Goal: Task Accomplishment & Management: Manage account settings

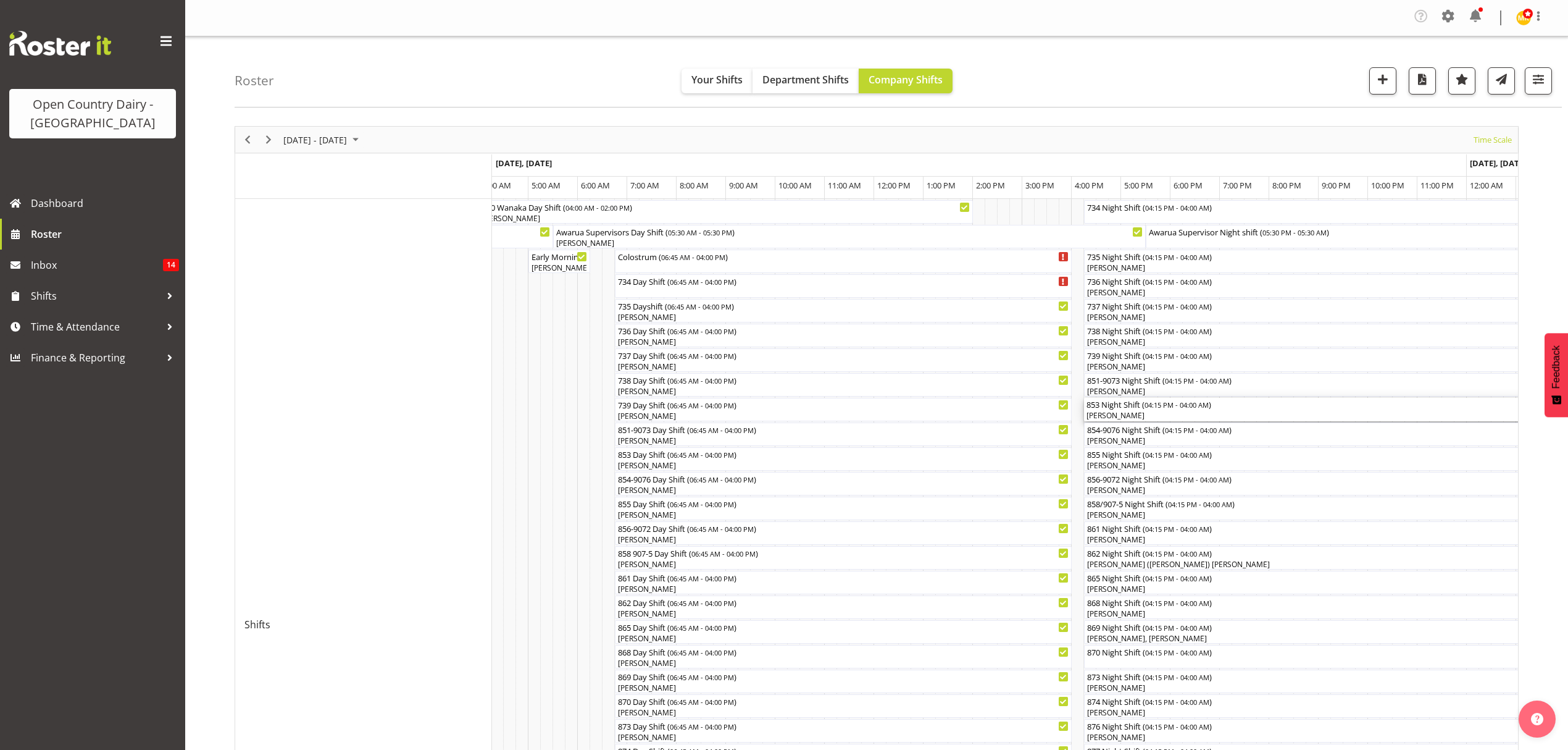
click at [1139, 412] on div "[PERSON_NAME]" at bounding box center [1374, 416] width 576 height 11
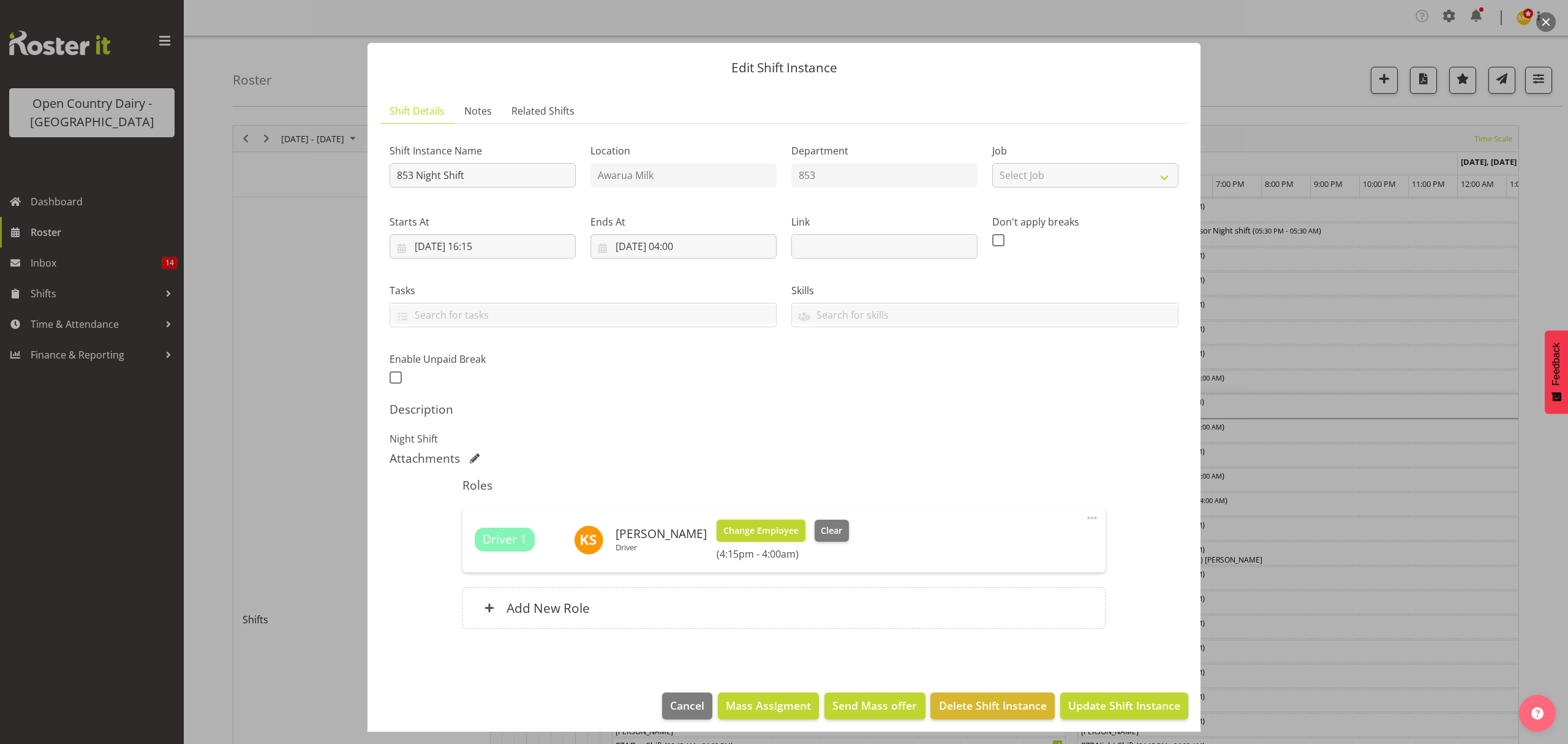
click at [748, 533] on span "Change Employee" at bounding box center [761, 531] width 76 height 14
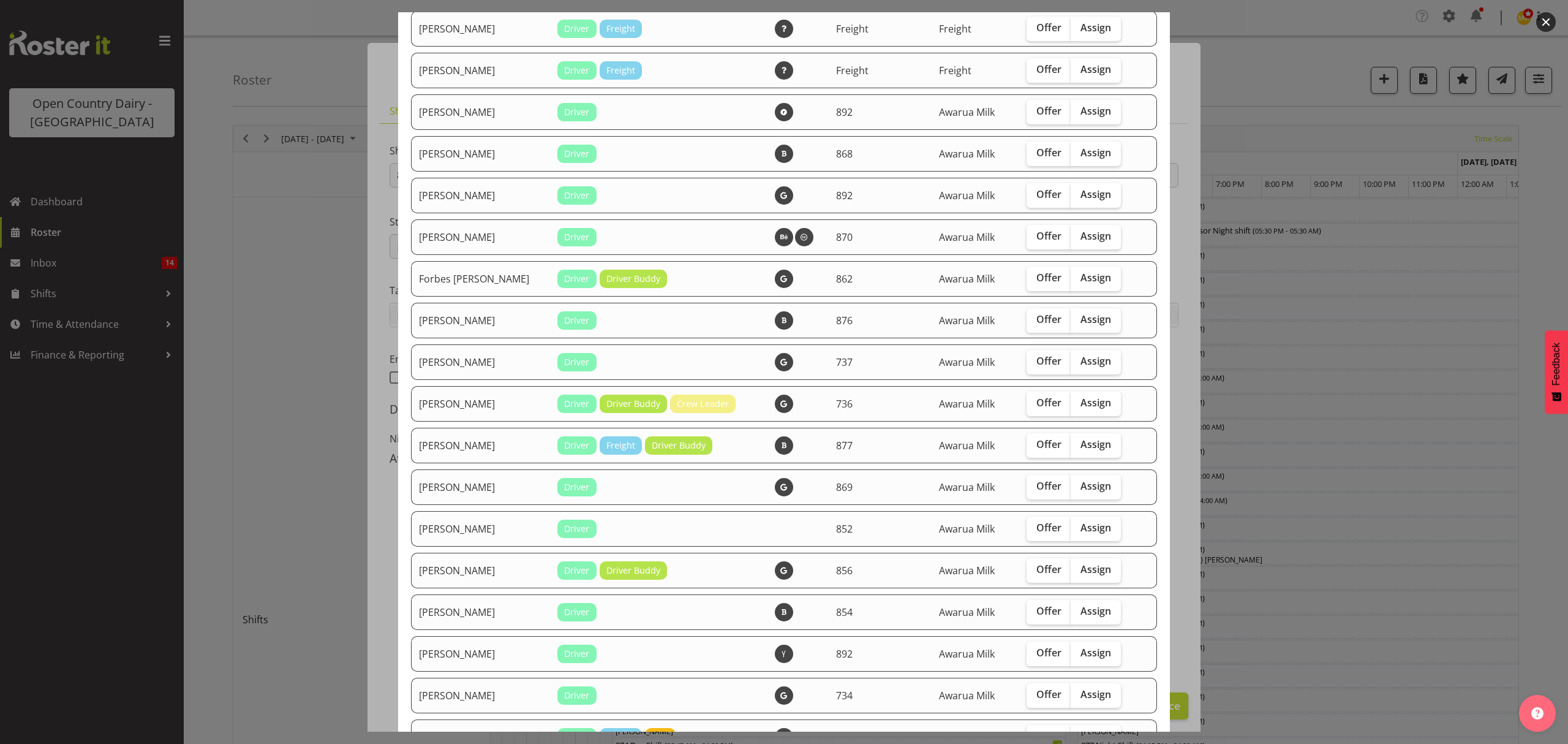
scroll to position [817, 0]
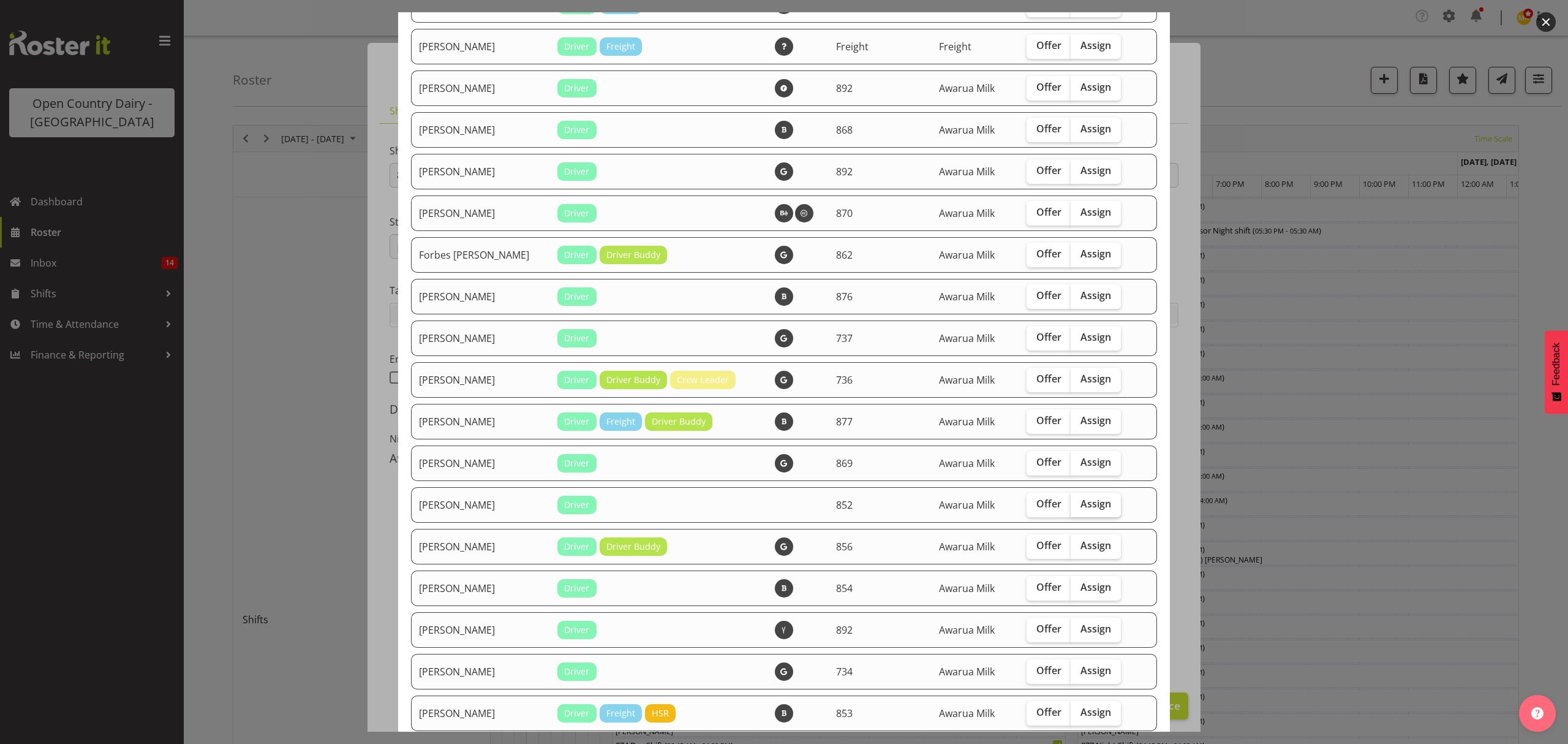
click at [1083, 499] on span "Assign" at bounding box center [1095, 504] width 30 height 12
click at [1078, 500] on input "Assign" at bounding box center [1075, 504] width 8 height 8
checkbox input "true"
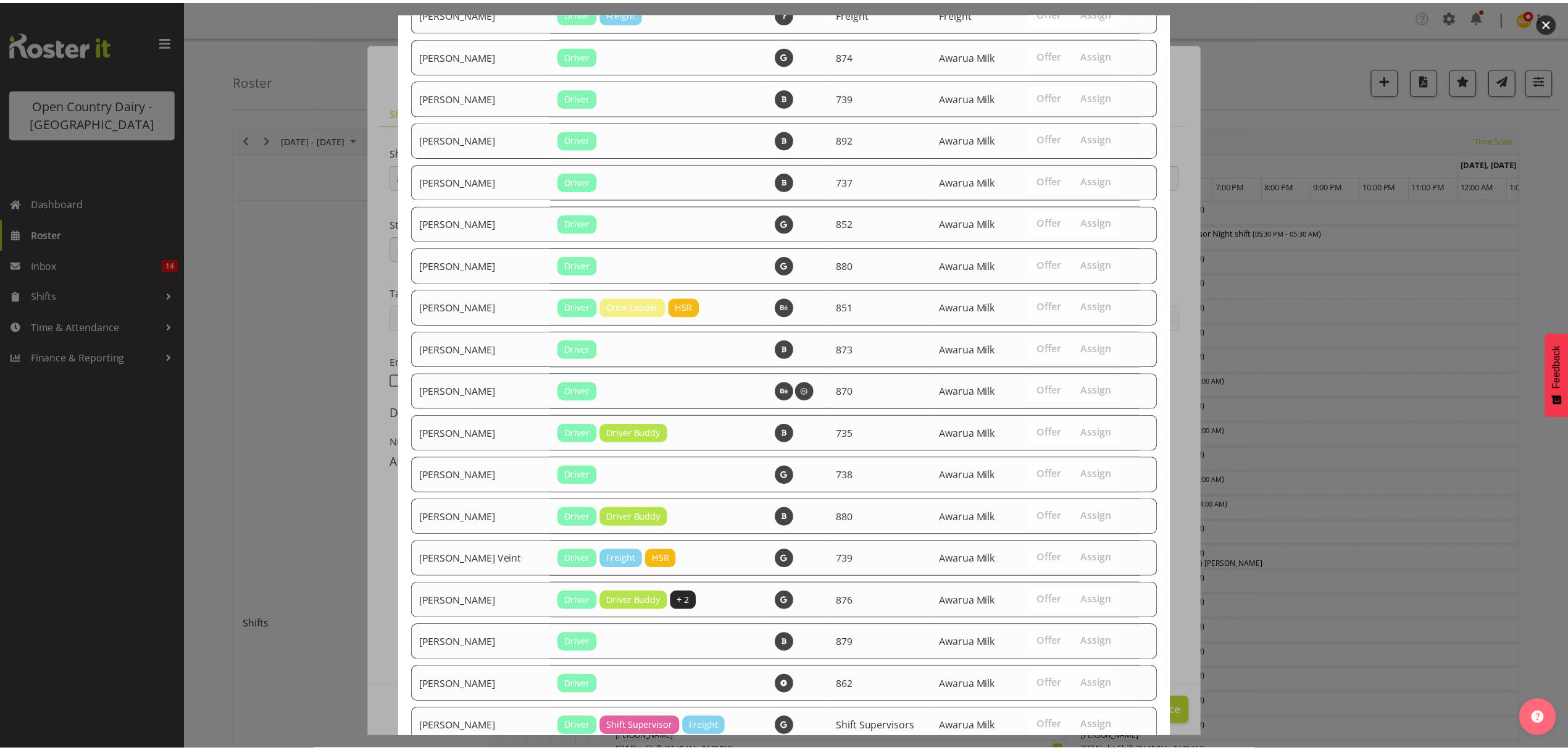
scroll to position [1755, 0]
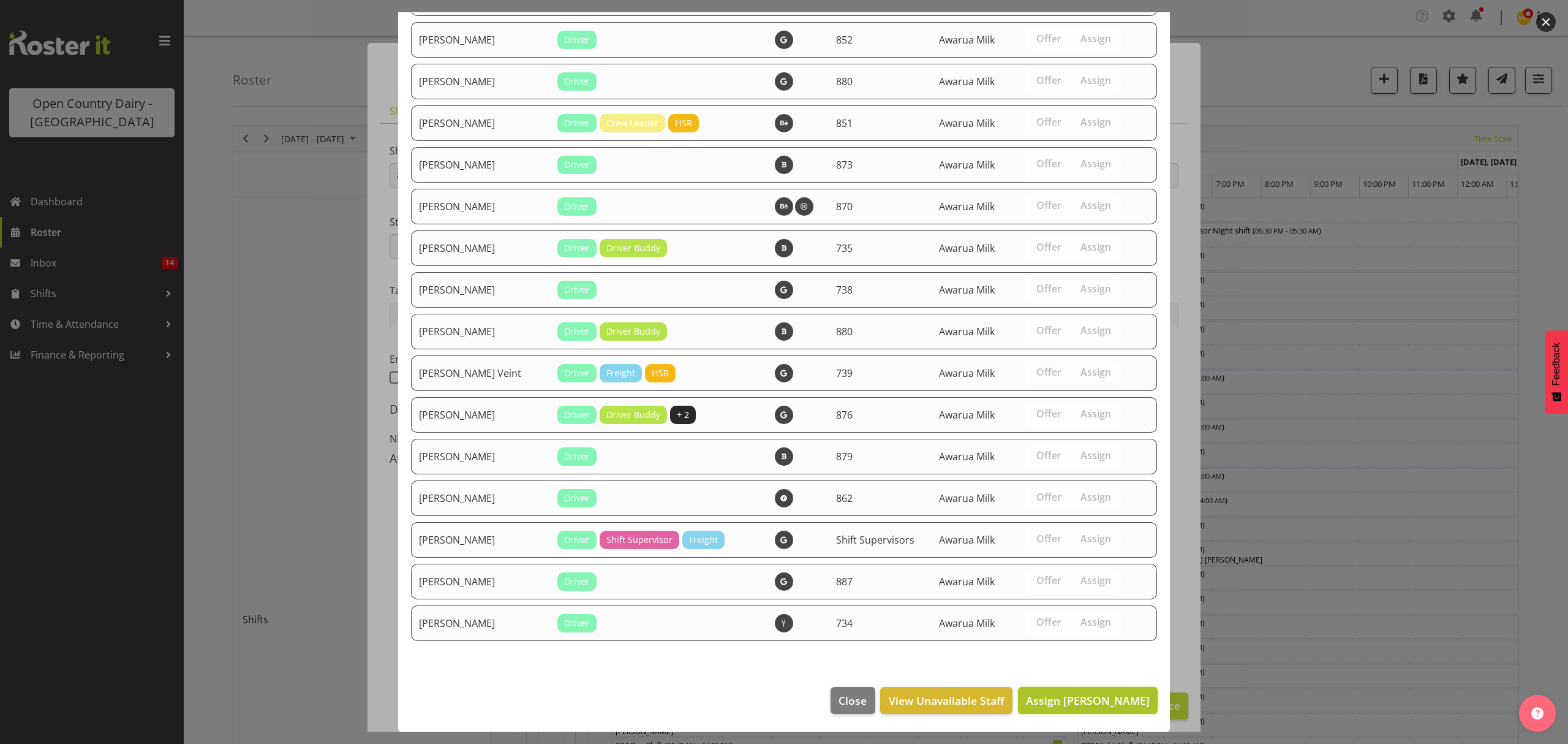
click at [1067, 696] on span "Assign Jason Gough" at bounding box center [1087, 701] width 123 height 15
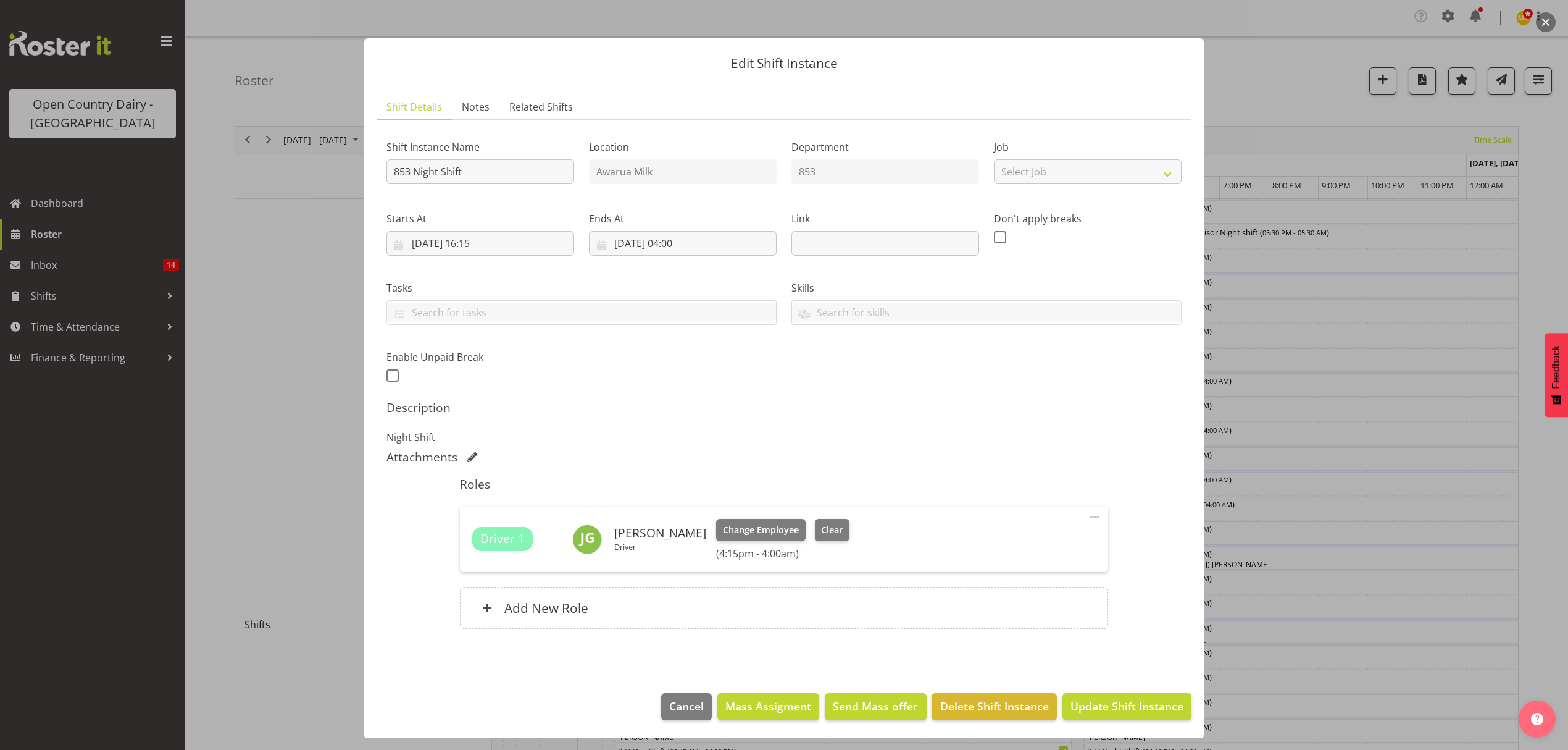
scroll to position [7, 0]
click at [1114, 698] on span "Update Shift Instance" at bounding box center [1127, 705] width 113 height 16
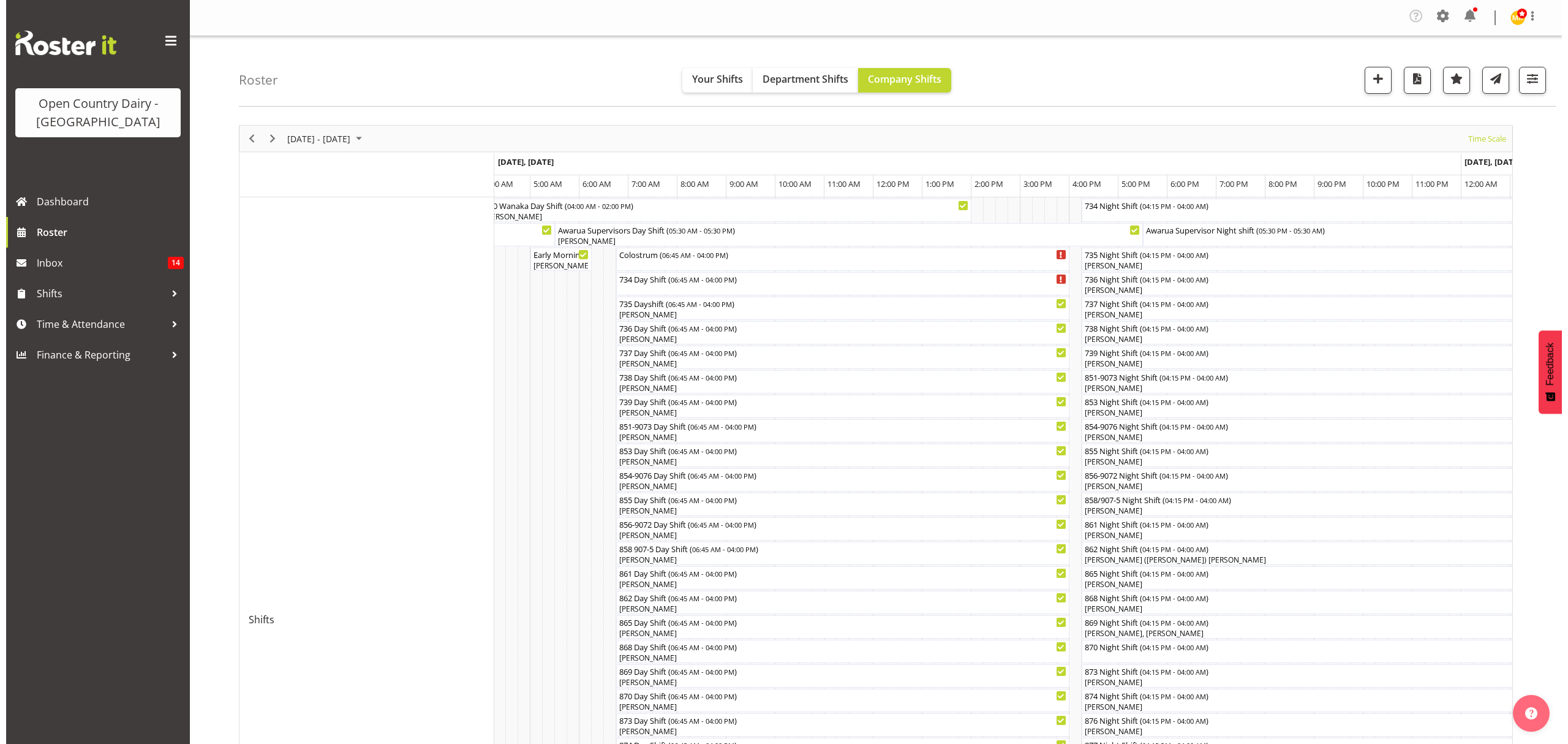
scroll to position [82, 0]
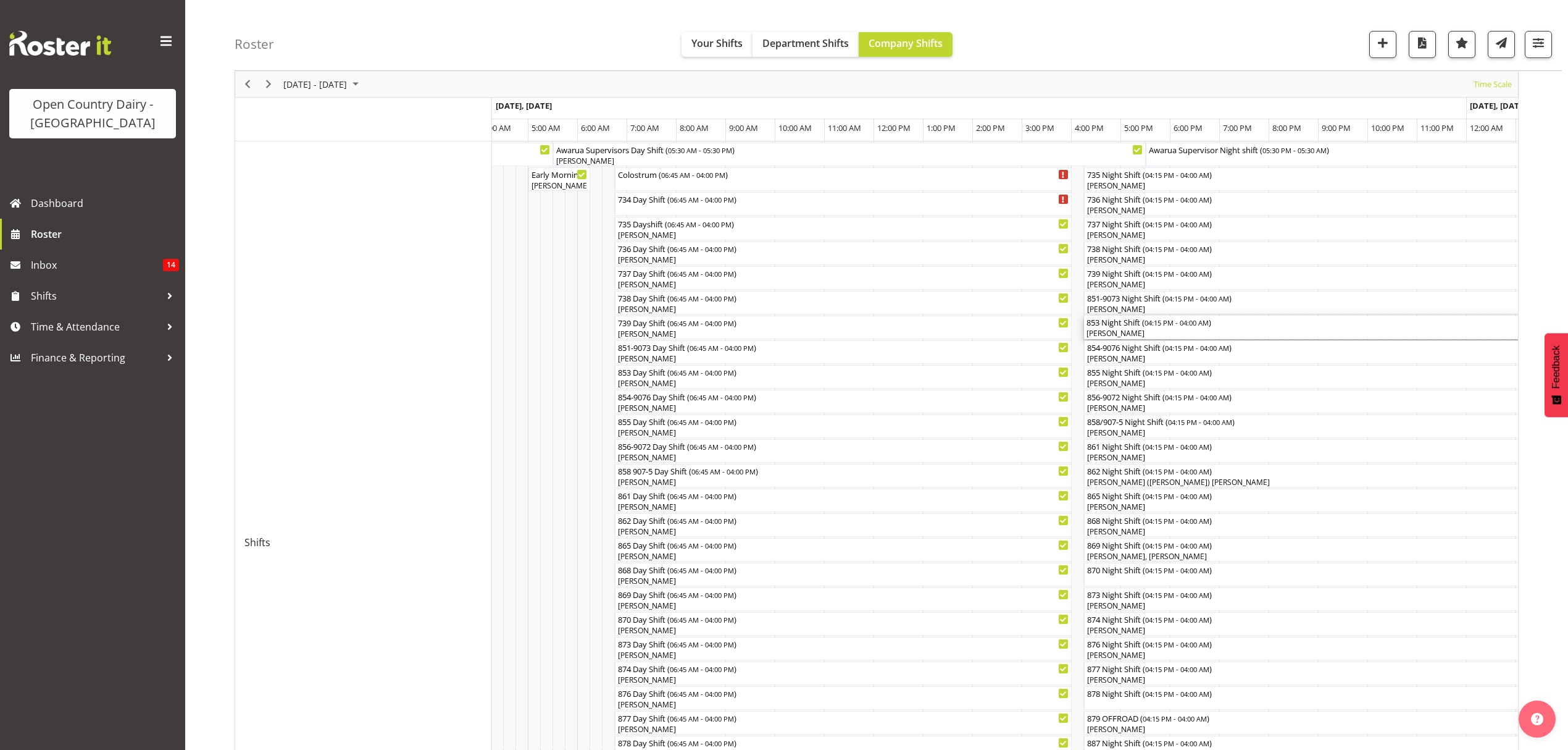
click at [1114, 330] on div "[PERSON_NAME]" at bounding box center [1374, 333] width 576 height 11
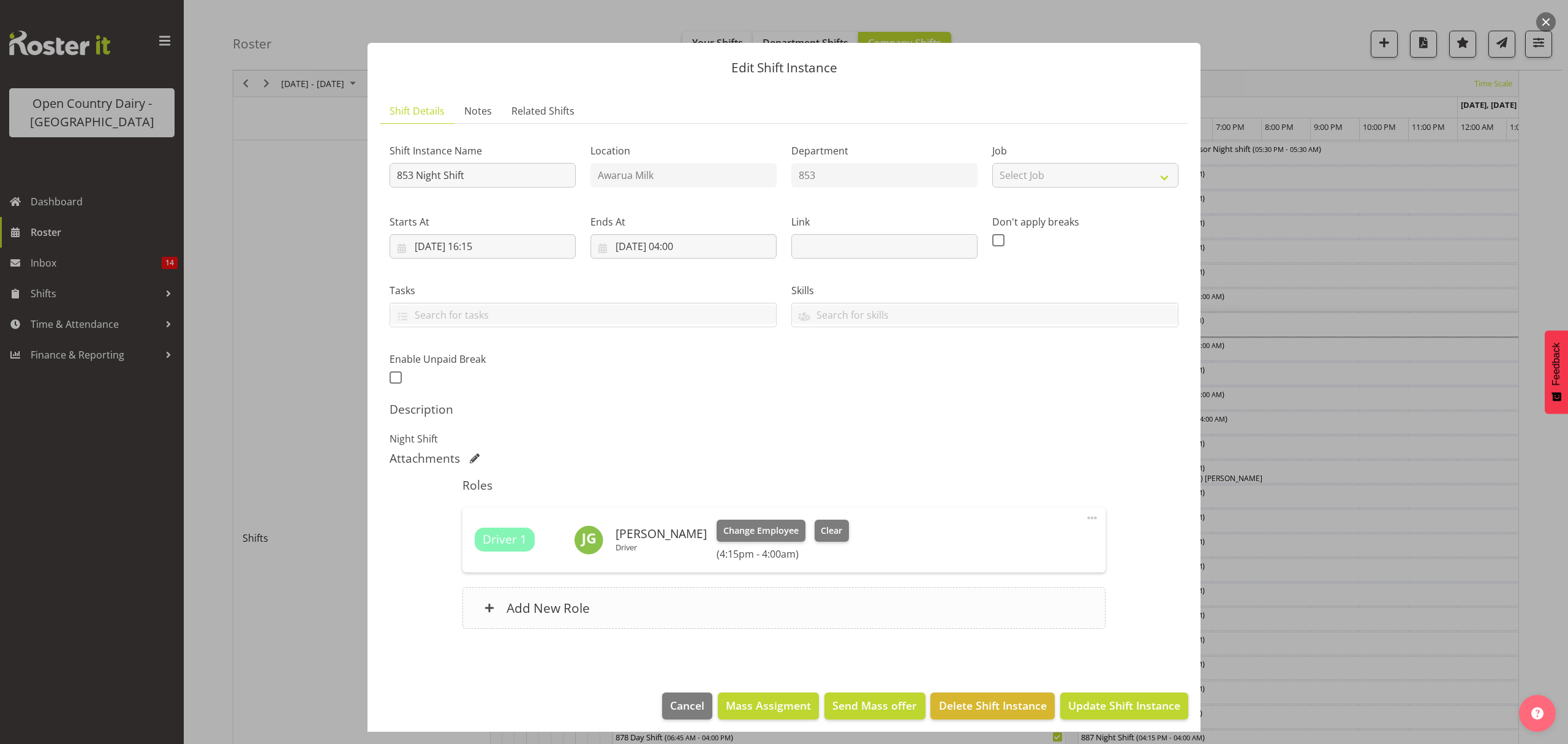
click at [561, 603] on h6 "Add New Role" at bounding box center [548, 608] width 83 height 16
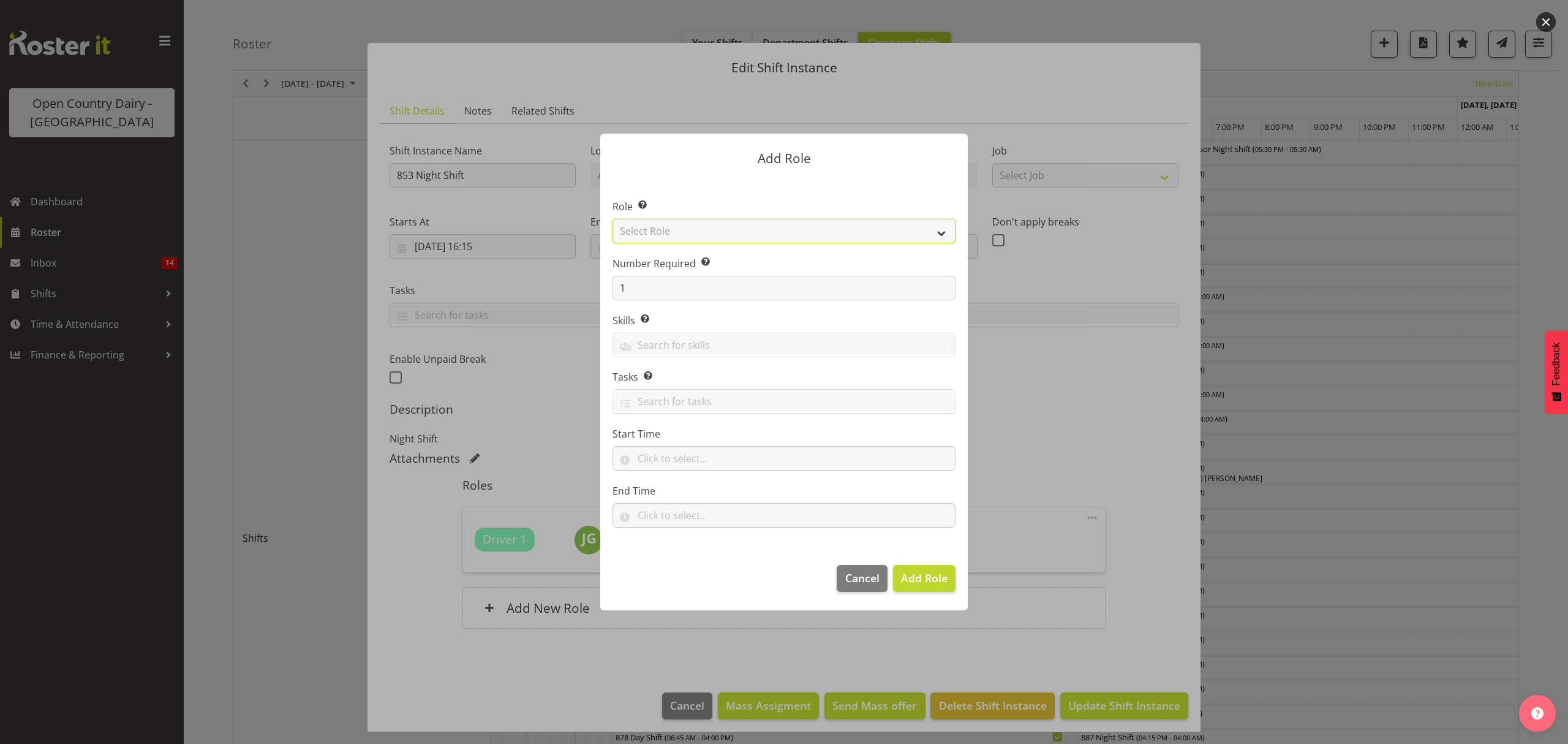
click at [650, 234] on select "Select Role Crew Leader Driver Driver Assessor Dayshift Driver Assessor Nightsh…" at bounding box center [784, 231] width 343 height 24
select select "1437"
click at [613, 219] on select "Select Role Crew Leader Driver Driver Assessor Dayshift Driver Assessor Nightsh…" at bounding box center [784, 231] width 343 height 24
click at [914, 574] on span "Add Role" at bounding box center [924, 578] width 47 height 15
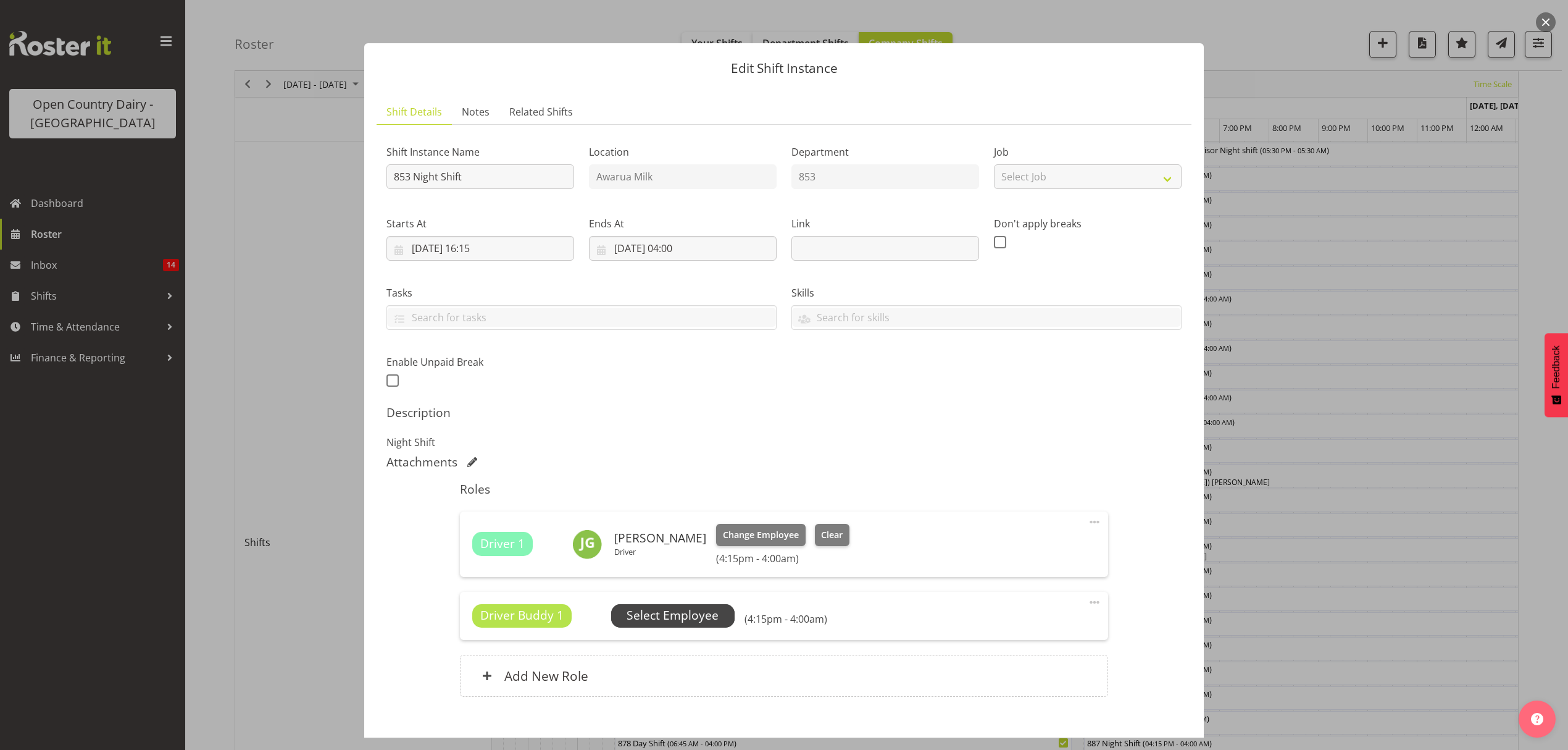
click at [661, 619] on span "Select Employee" at bounding box center [672, 615] width 92 height 18
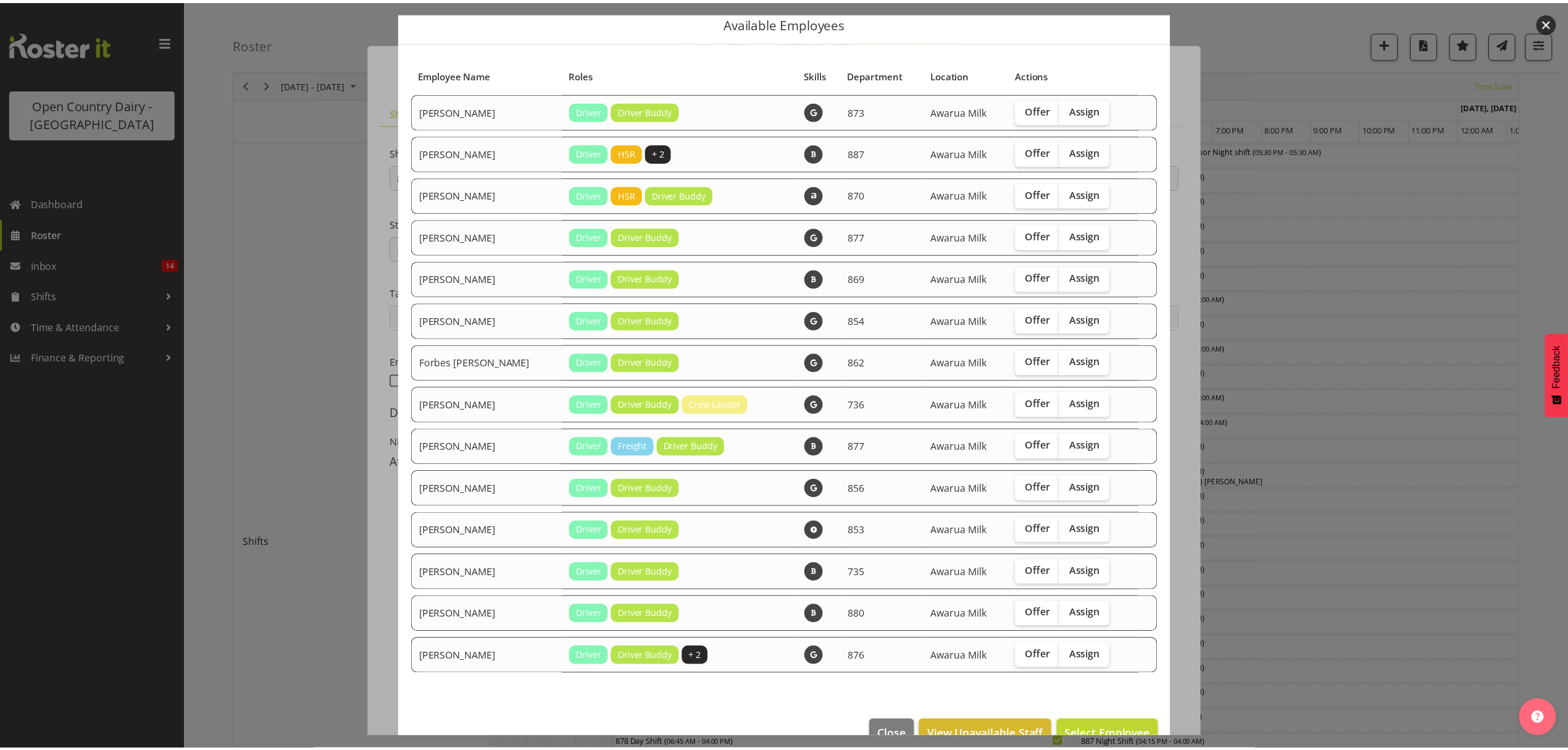
scroll to position [74, 0]
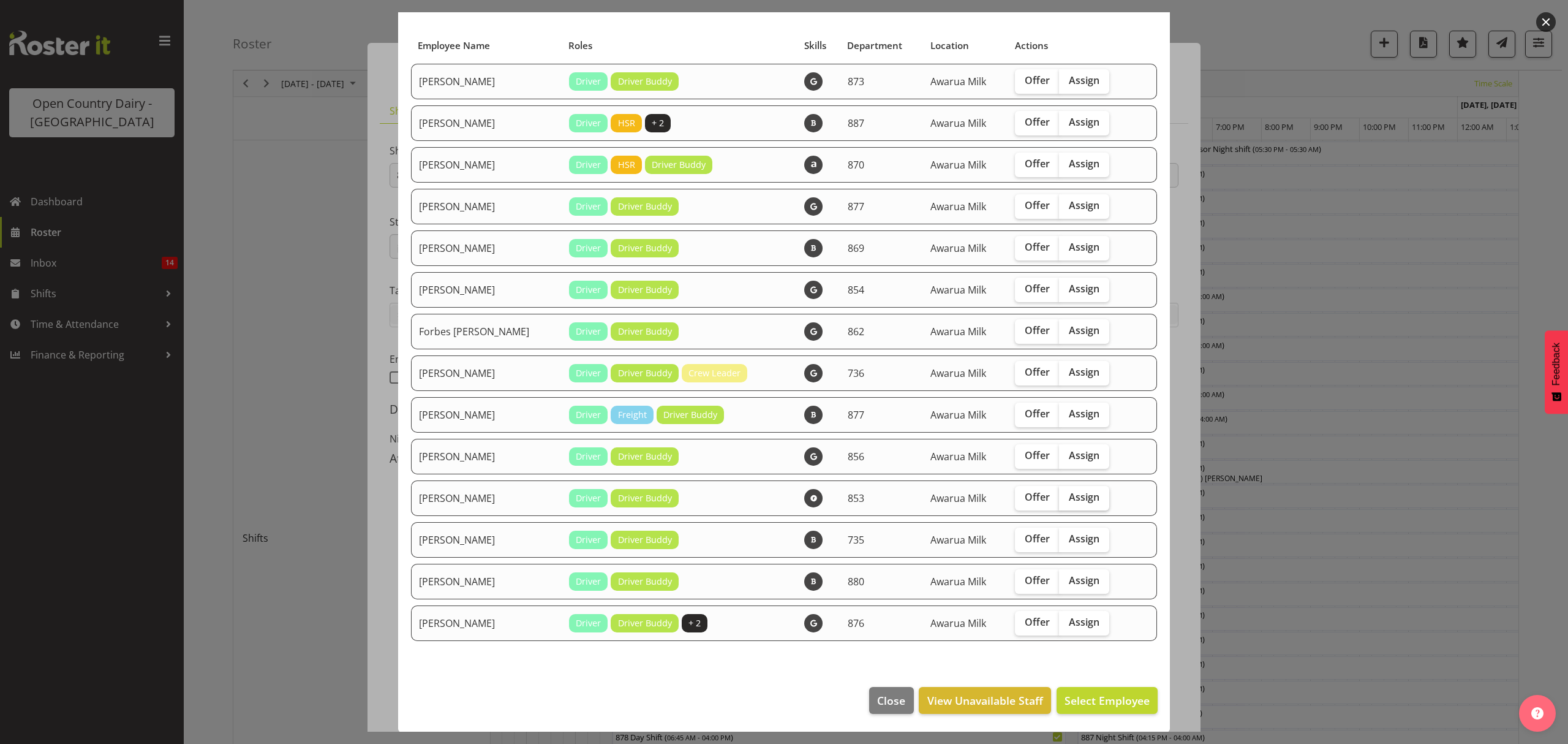
click at [1069, 499] on span "Assign" at bounding box center [1084, 497] width 30 height 12
click at [1061, 499] on input "Assign" at bounding box center [1063, 498] width 8 height 8
checkbox input "true"
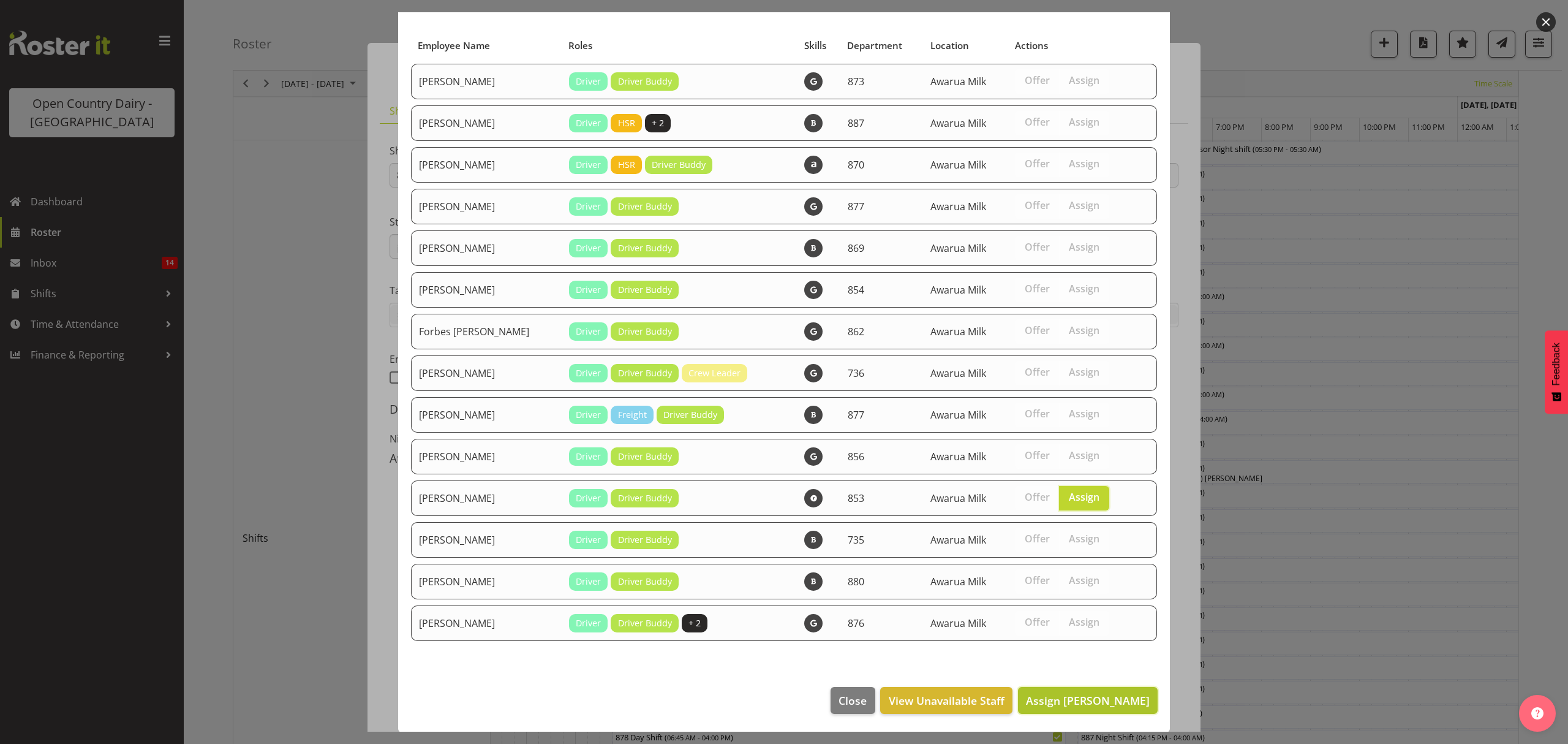
click at [1077, 695] on span "Assign Kevin Stuck" at bounding box center [1087, 701] width 123 height 15
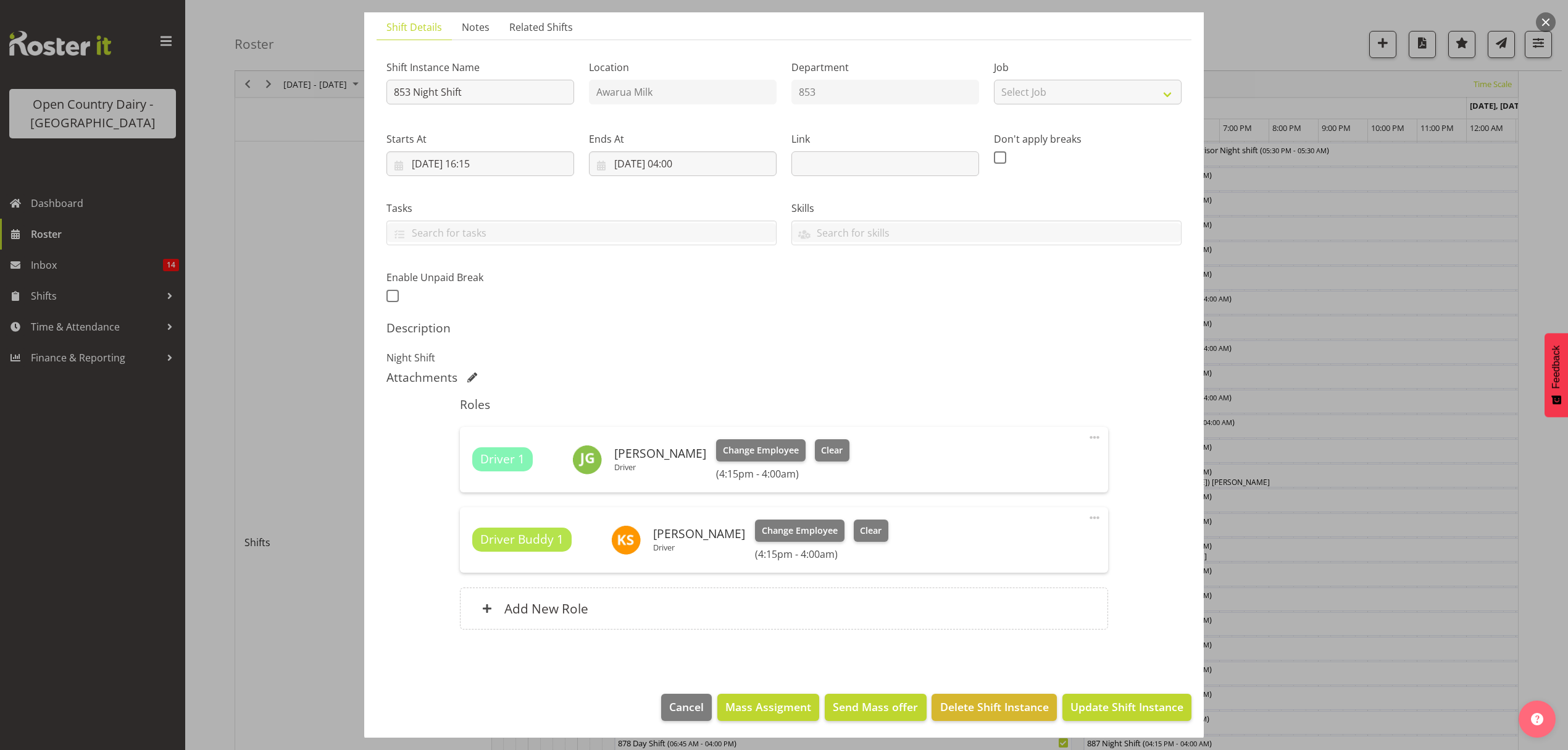
scroll to position [87, 0]
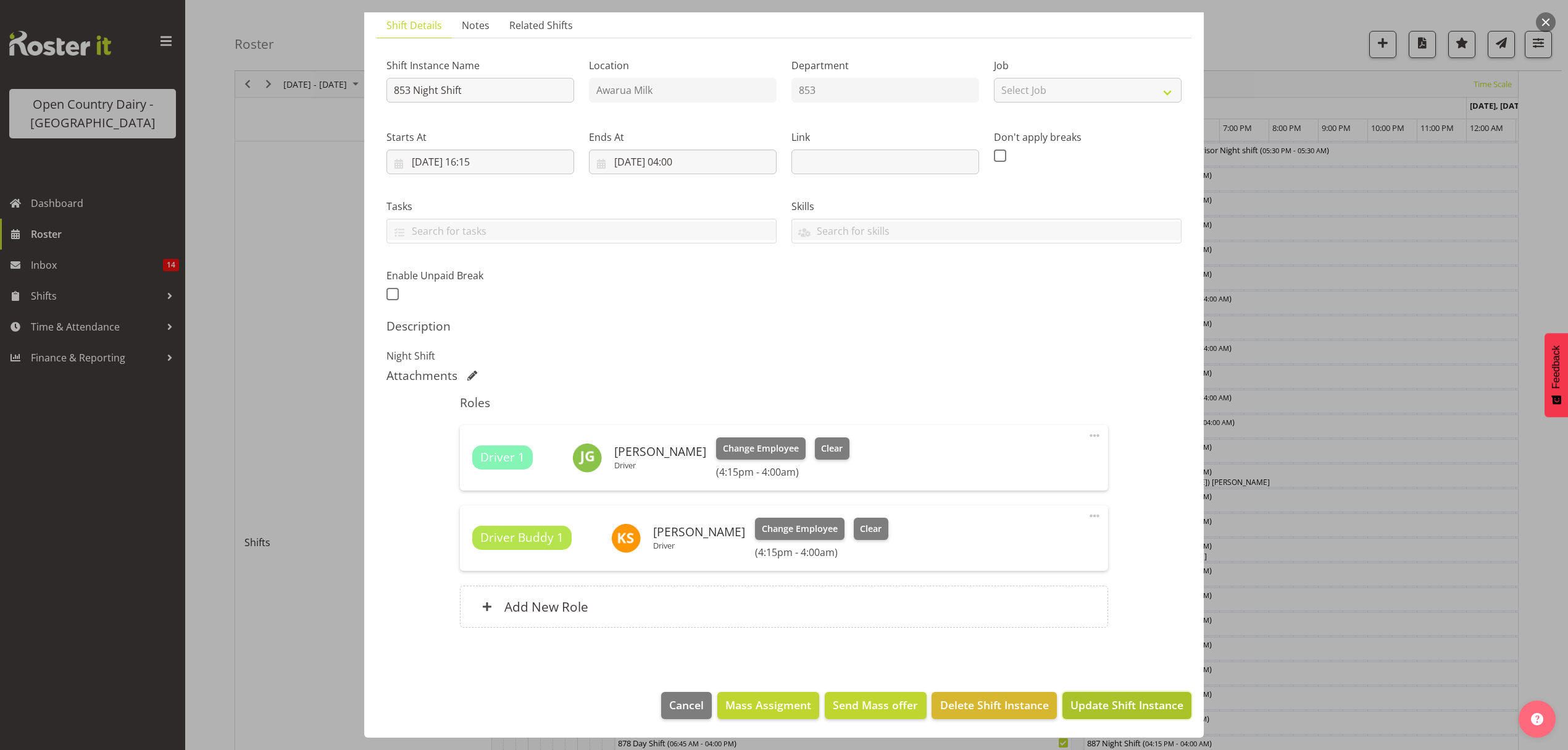
click at [1118, 700] on span "Update Shift Instance" at bounding box center [1127, 705] width 113 height 16
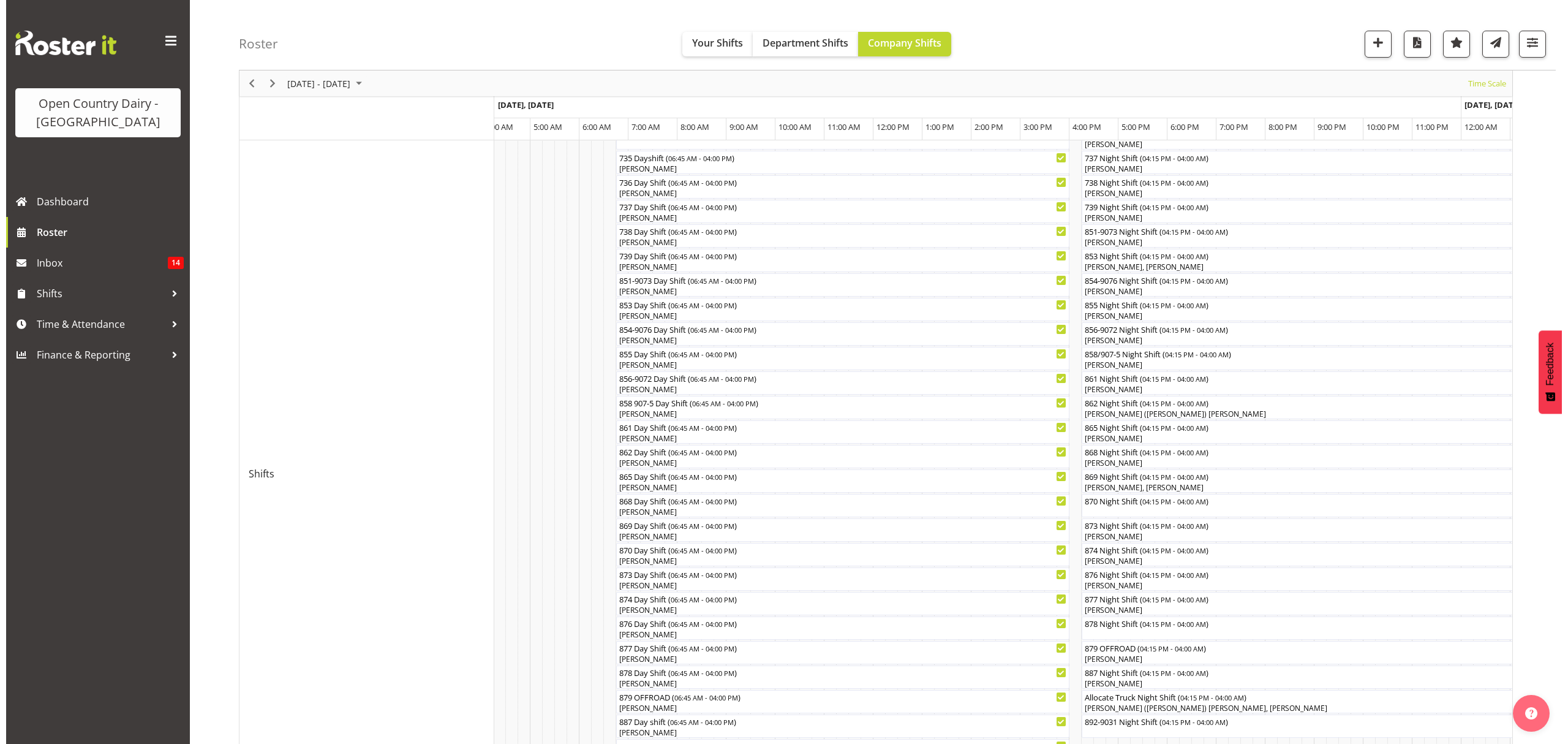
scroll to position [163, 0]
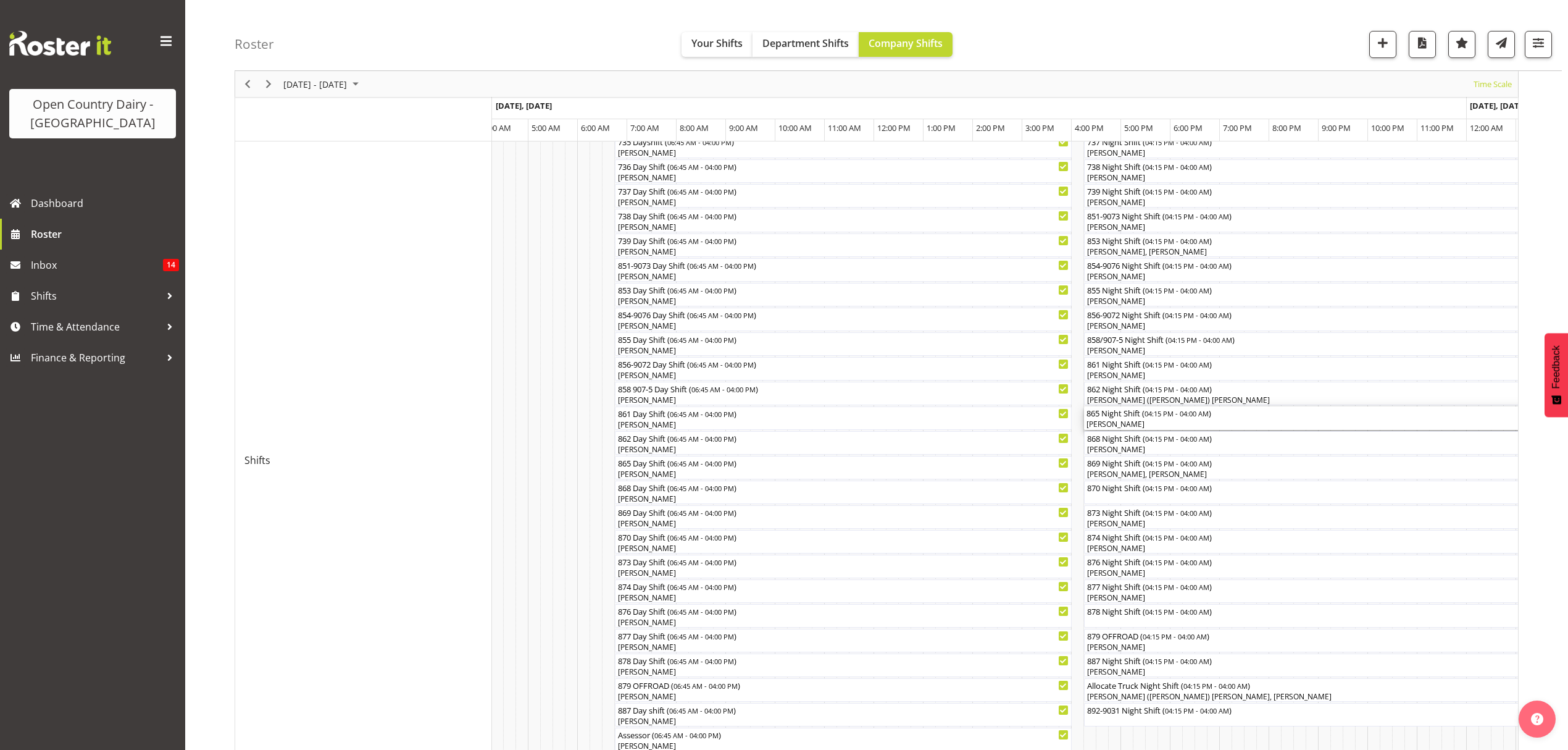
click at [1112, 421] on div "[PERSON_NAME]" at bounding box center [1374, 424] width 576 height 11
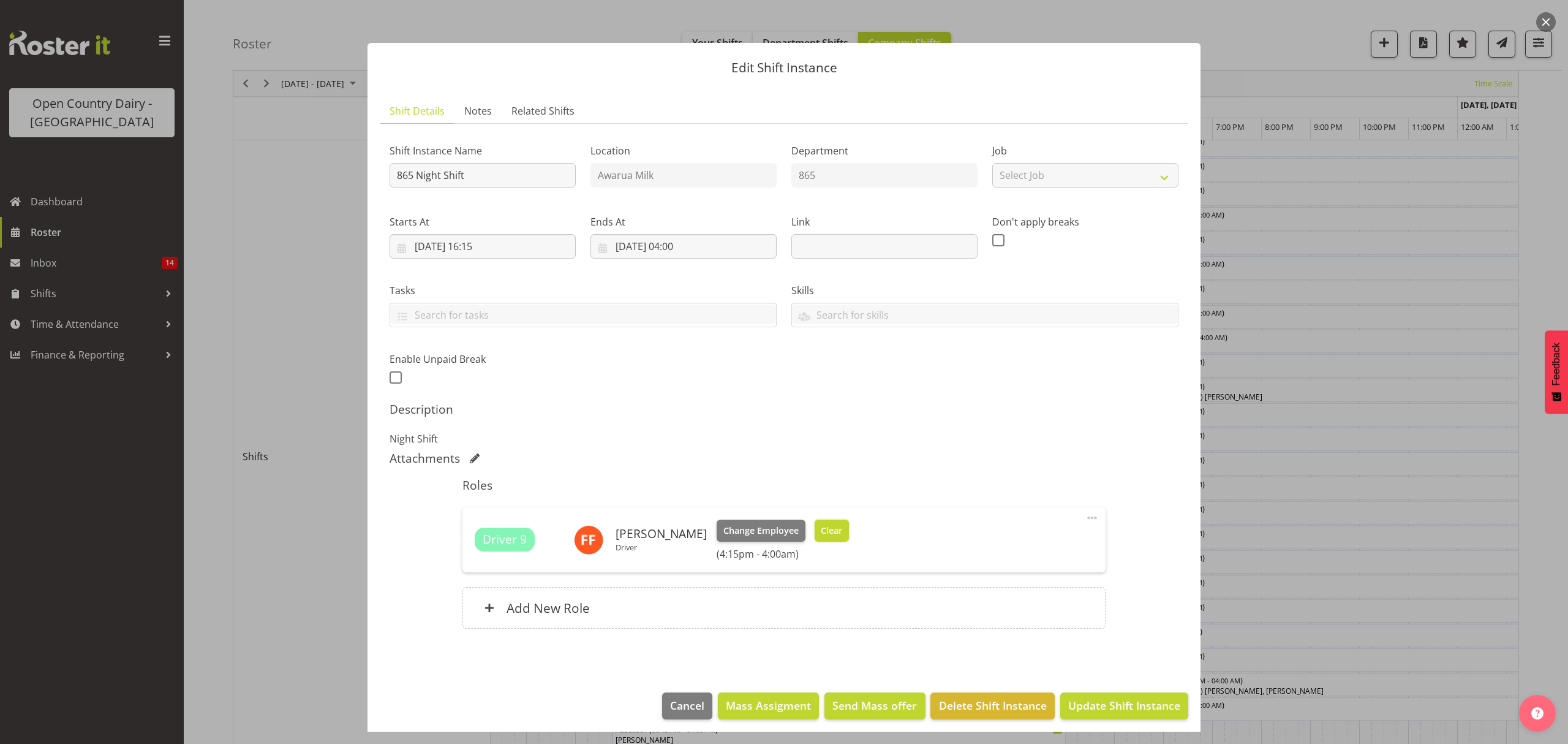
click at [820, 527] on span "Clear" at bounding box center [831, 531] width 22 height 14
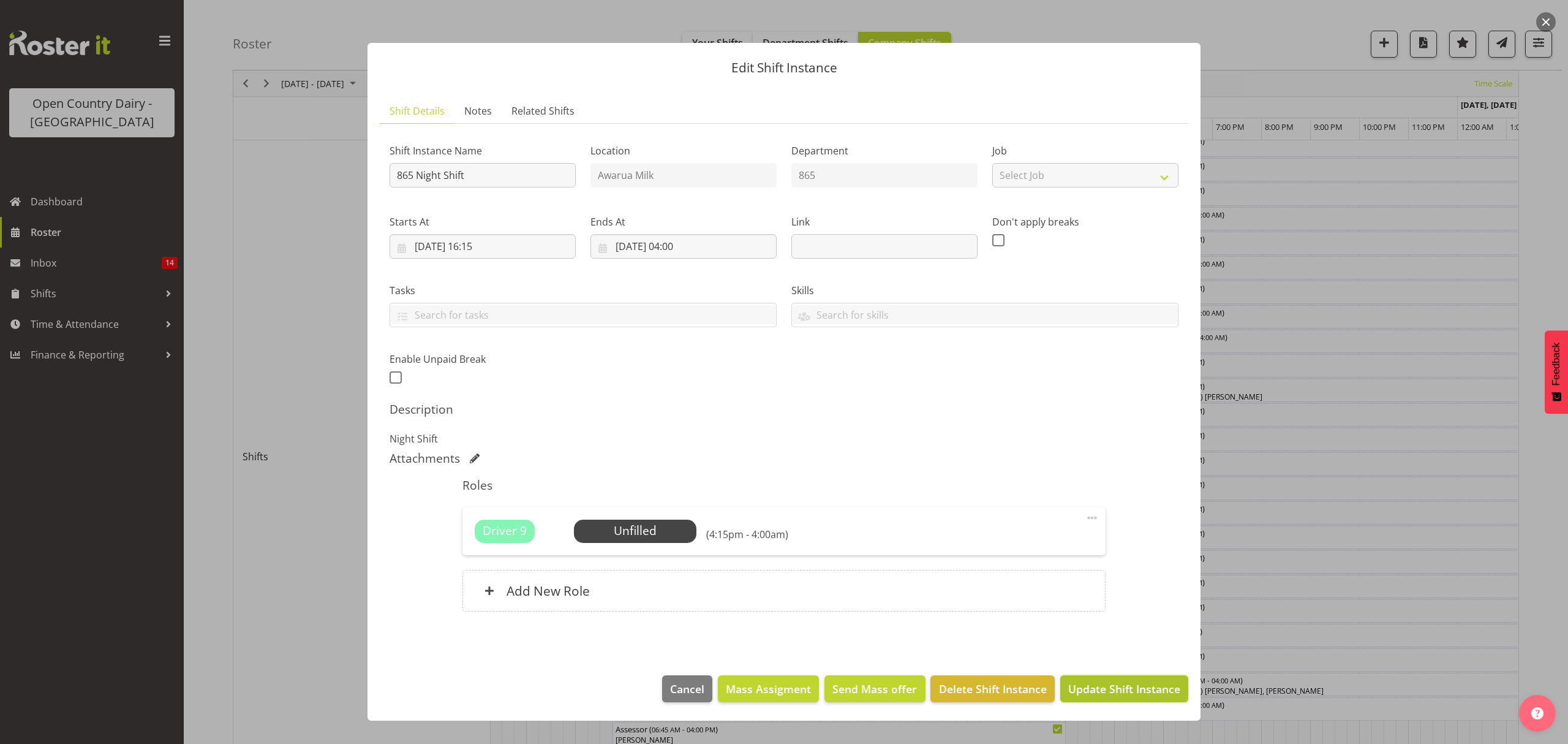
click at [1086, 681] on button "Update Shift Instance" at bounding box center [1124, 689] width 128 height 27
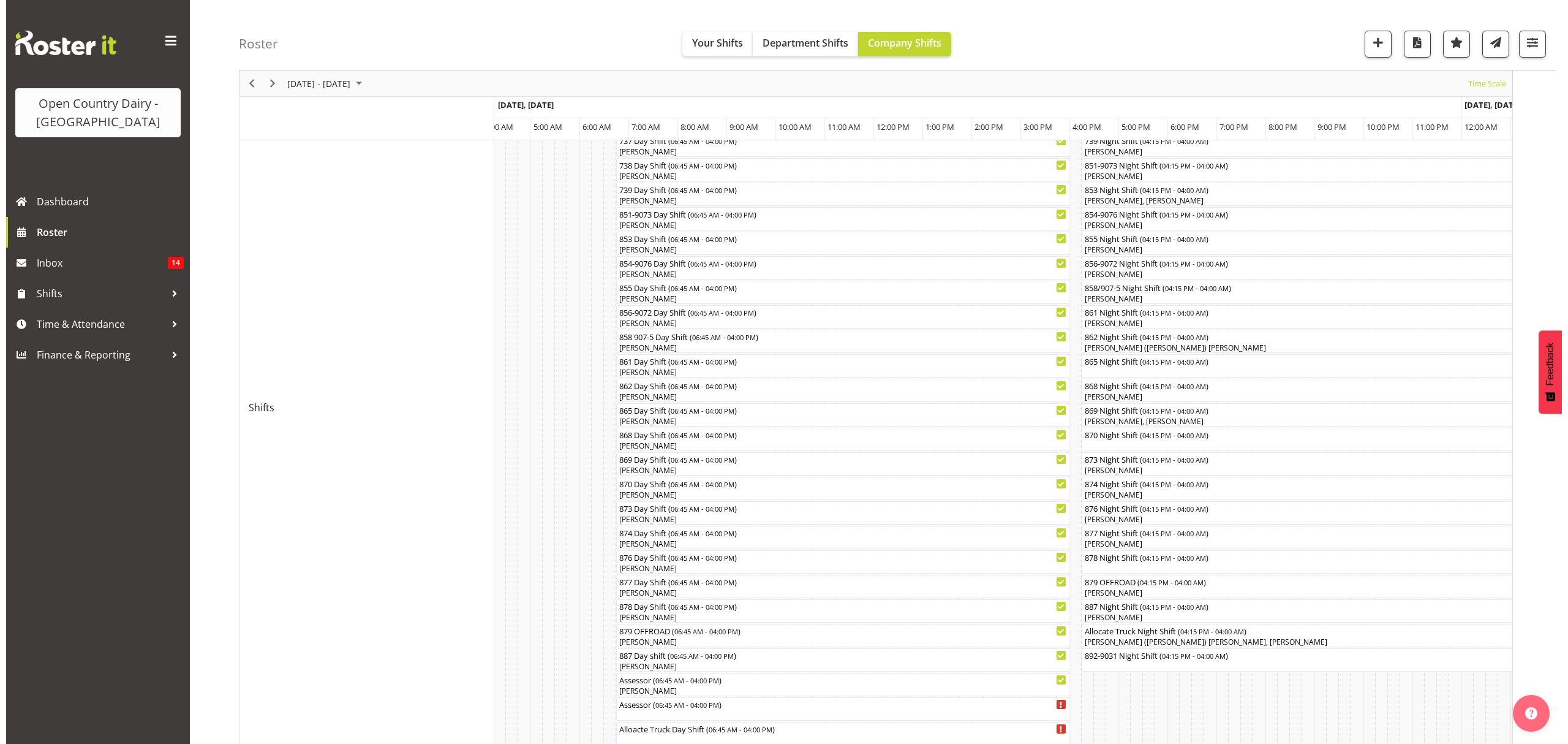
scroll to position [245, 0]
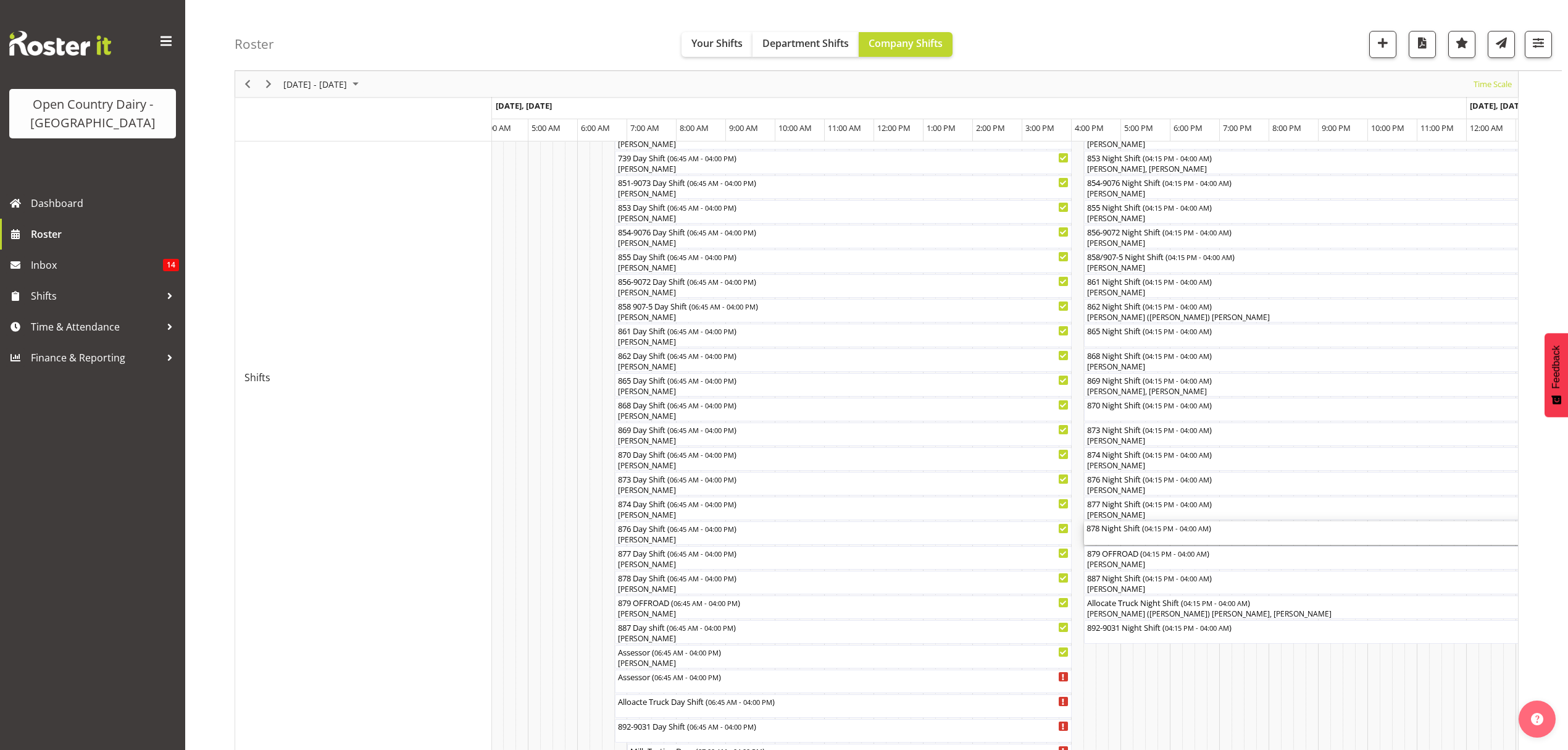
click at [1110, 532] on div "878 Night Shift ( 04:15 PM - 04:00 AM )" at bounding box center [1374, 527] width 576 height 12
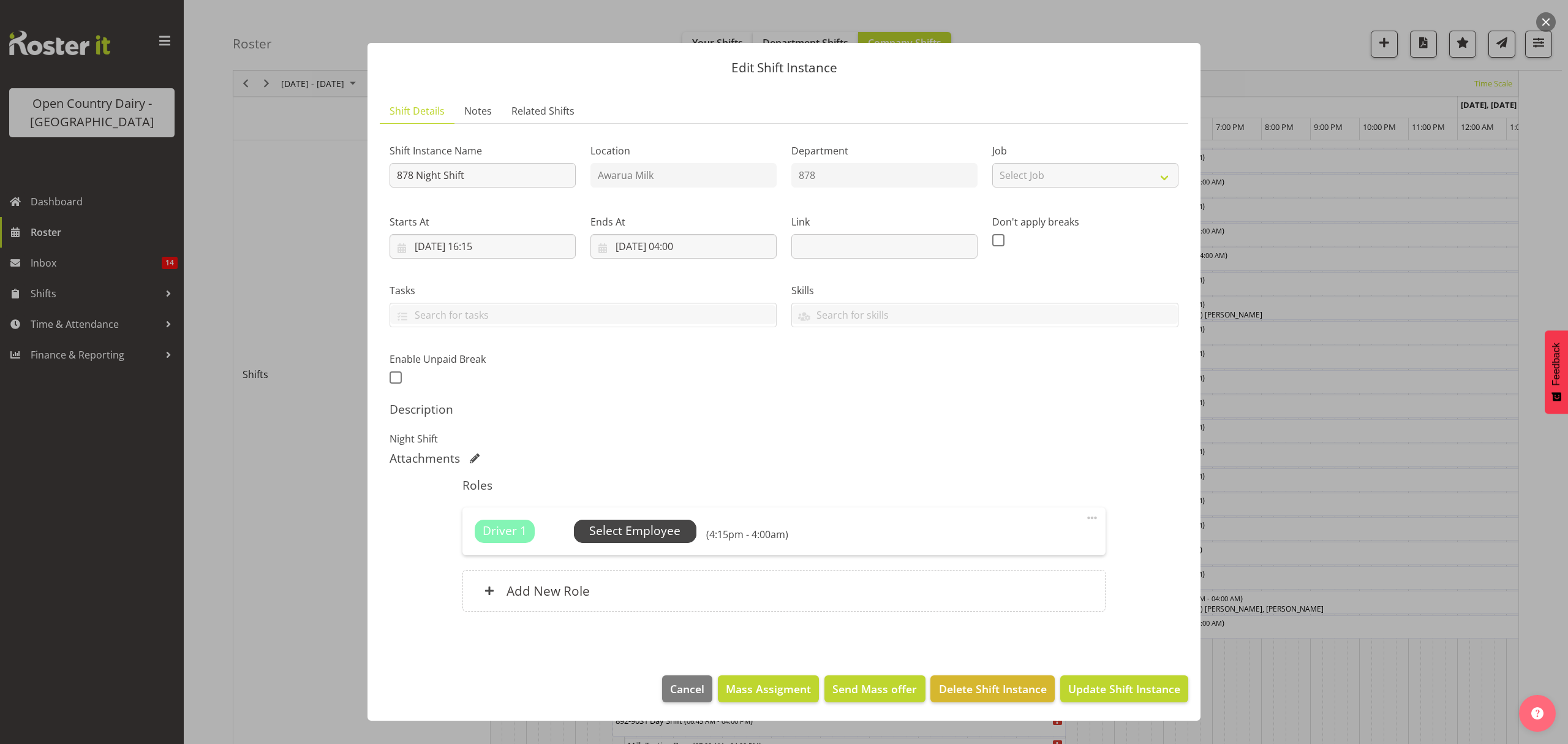
click at [627, 538] on span "Select Employee" at bounding box center [634, 531] width 91 height 18
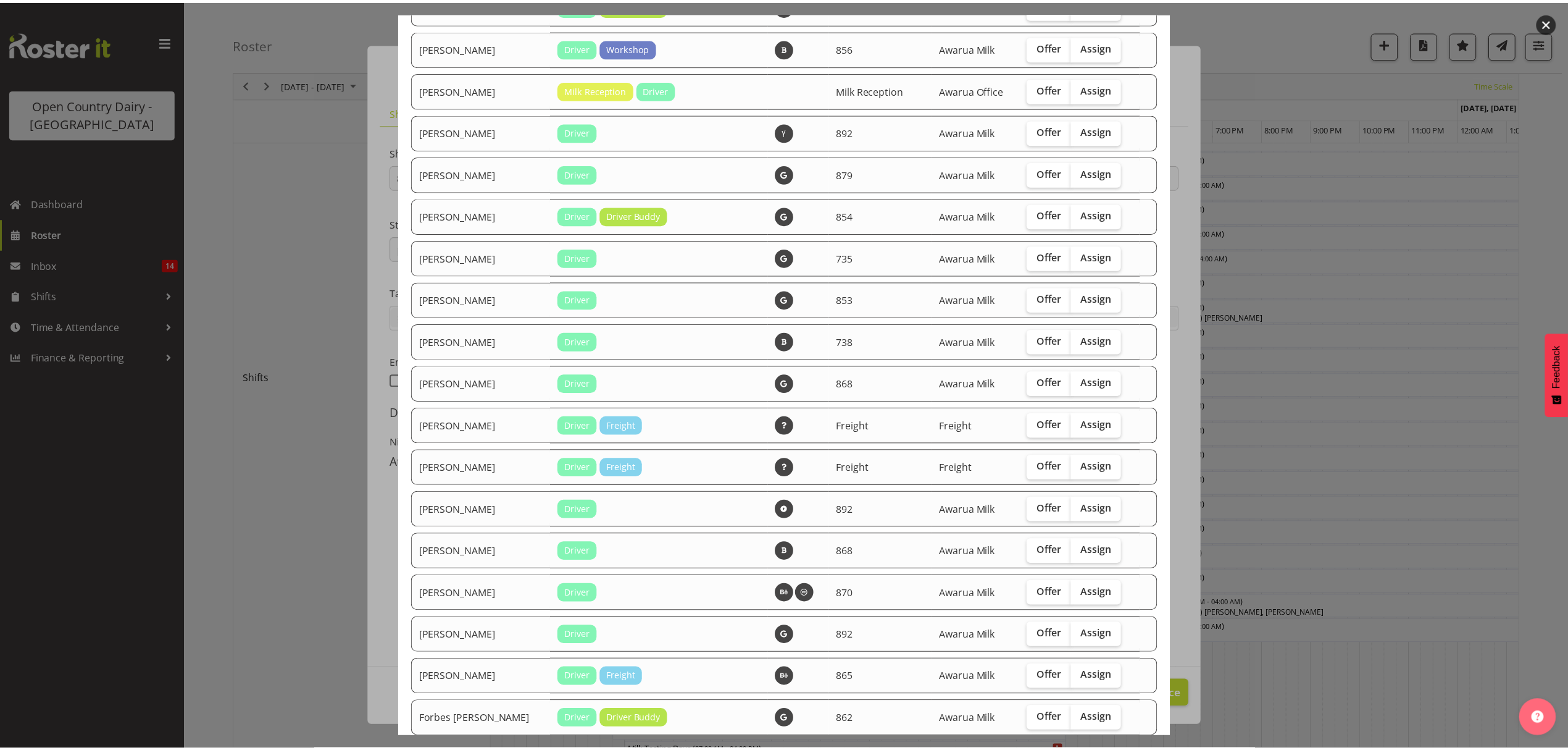
scroll to position [412, 0]
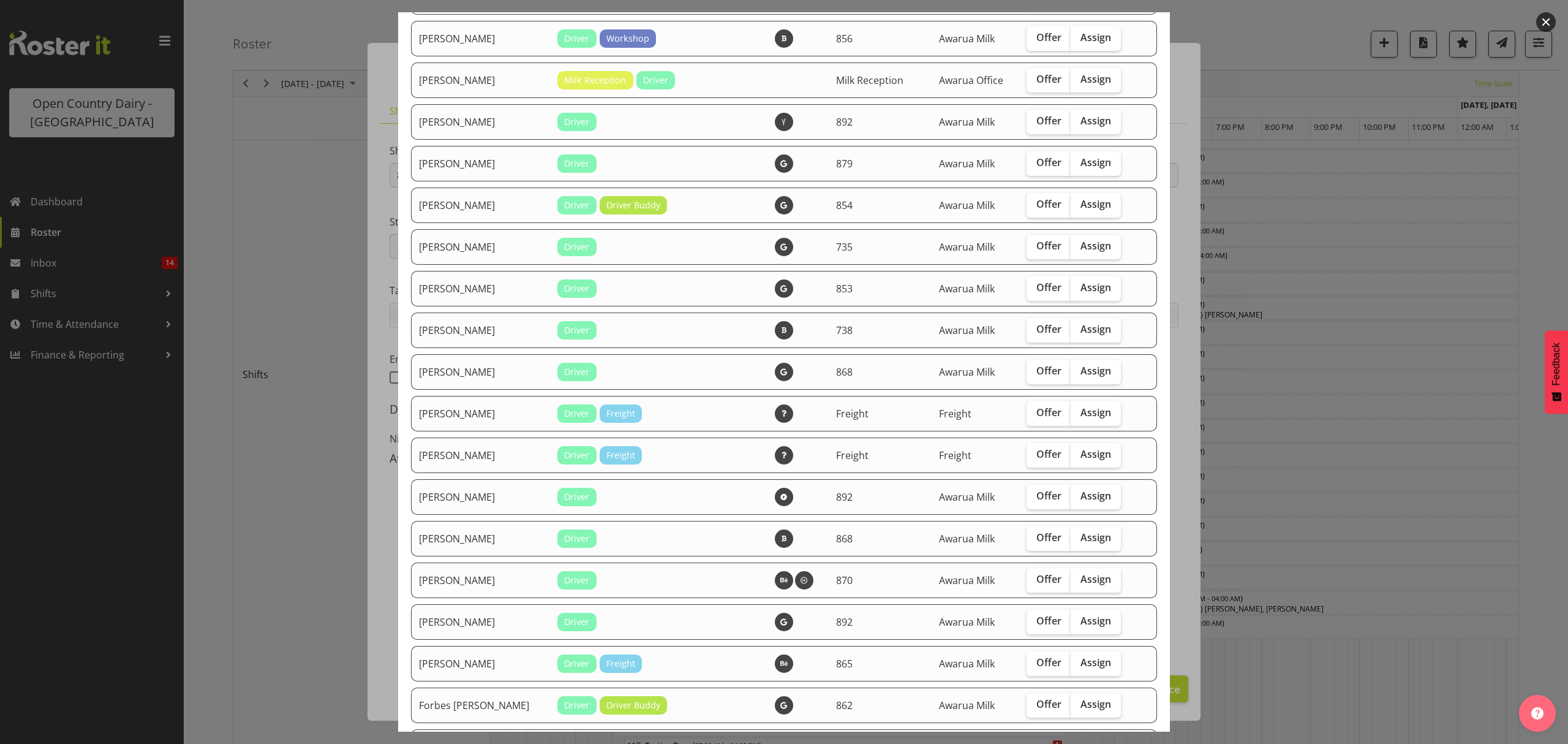
click at [1330, 355] on div at bounding box center [784, 372] width 1568 height 744
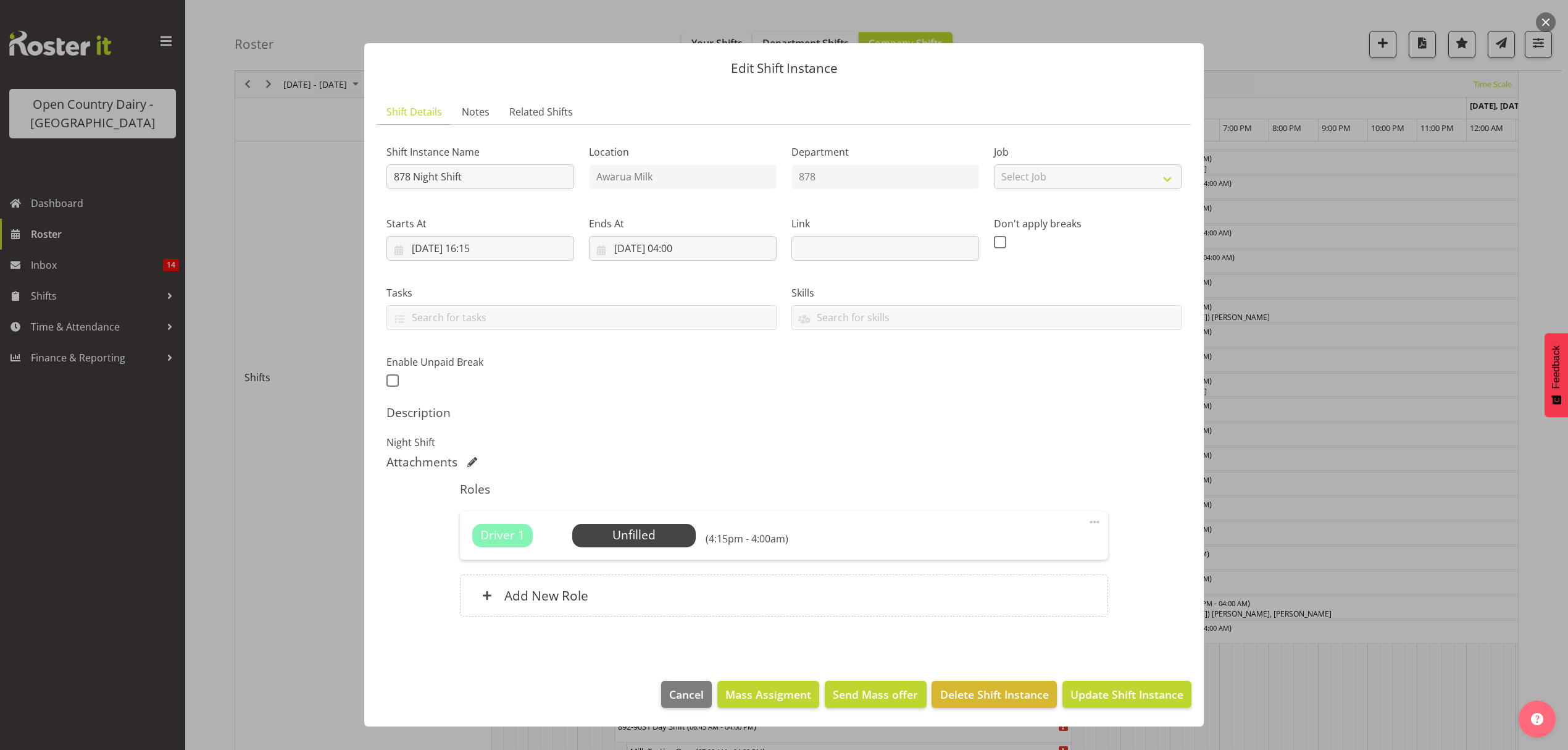
click at [1414, 566] on div at bounding box center [784, 375] width 1568 height 750
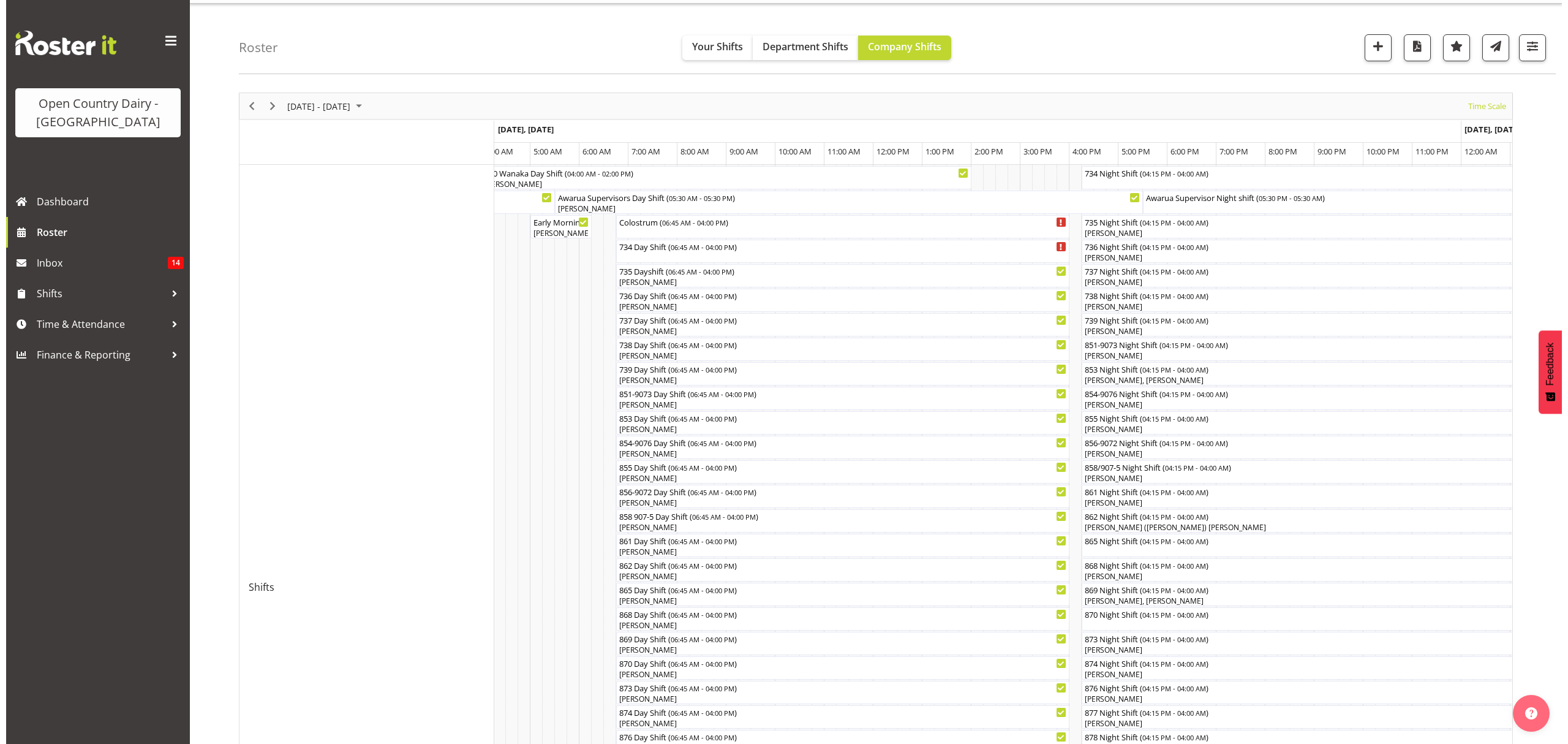
scroll to position [0, 0]
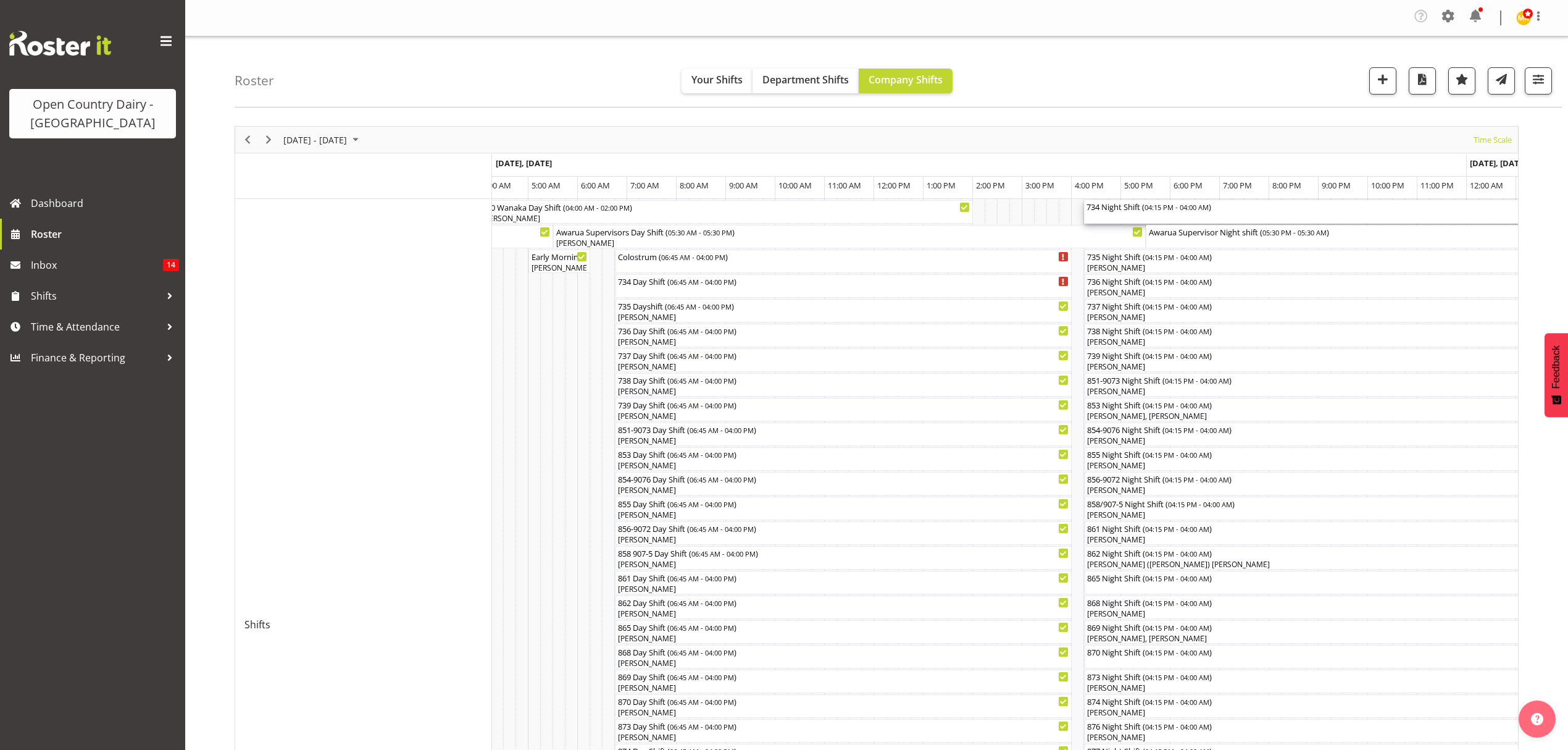
click at [1105, 206] on div "734 Night Shift ( 04:15 PM - 04:00 AM )" at bounding box center [1374, 206] width 576 height 12
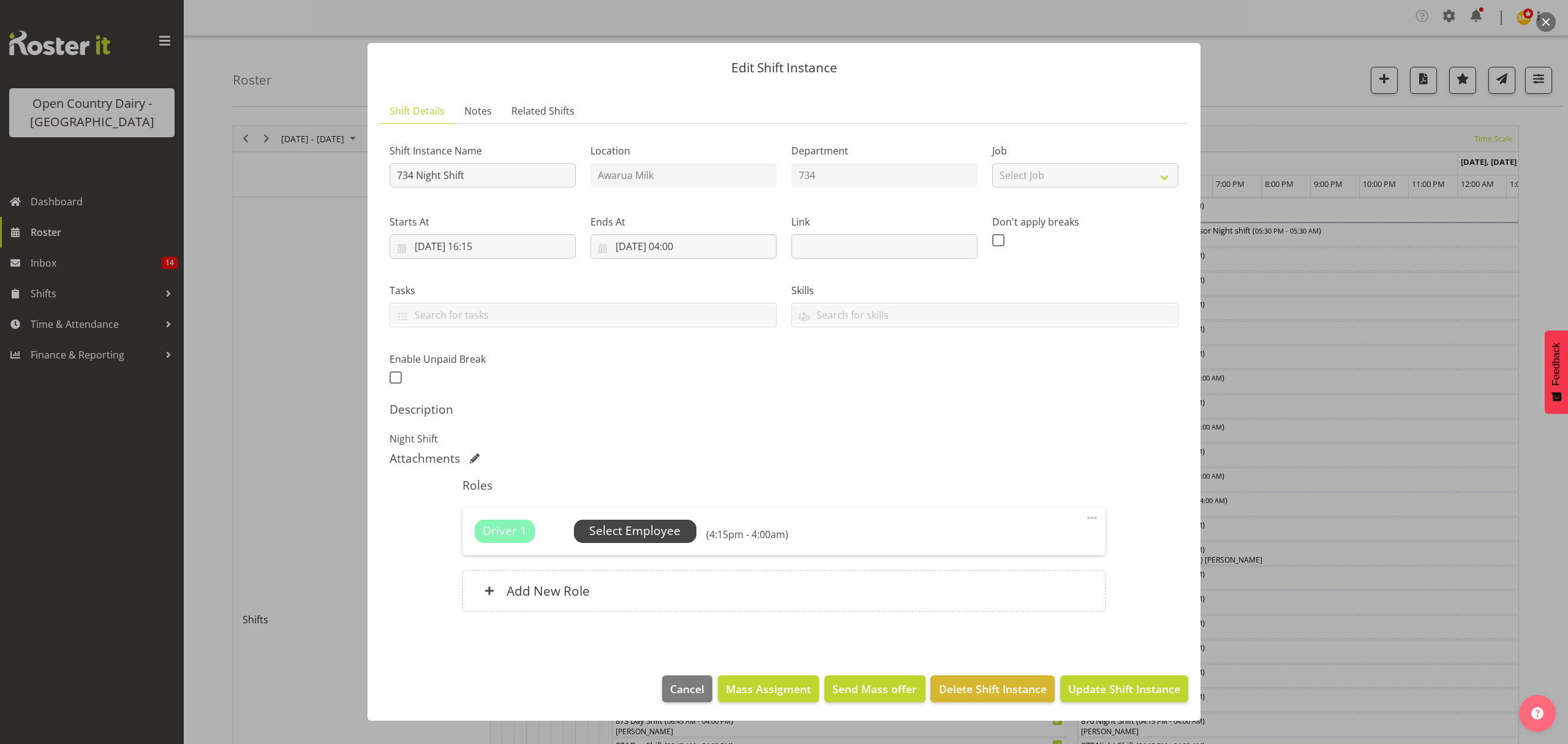
click at [613, 527] on span "Select Employee" at bounding box center [634, 531] width 91 height 18
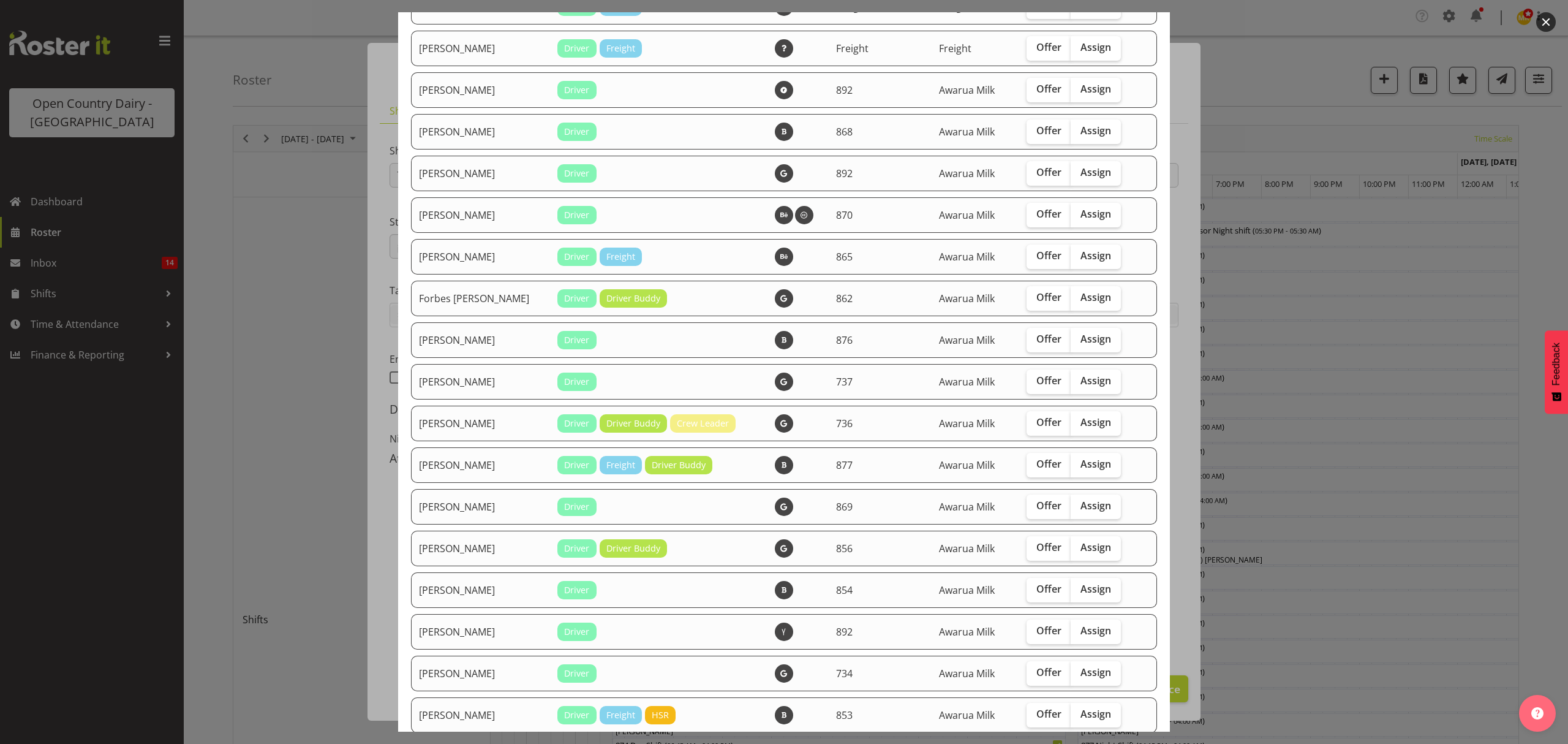
scroll to position [817, 0]
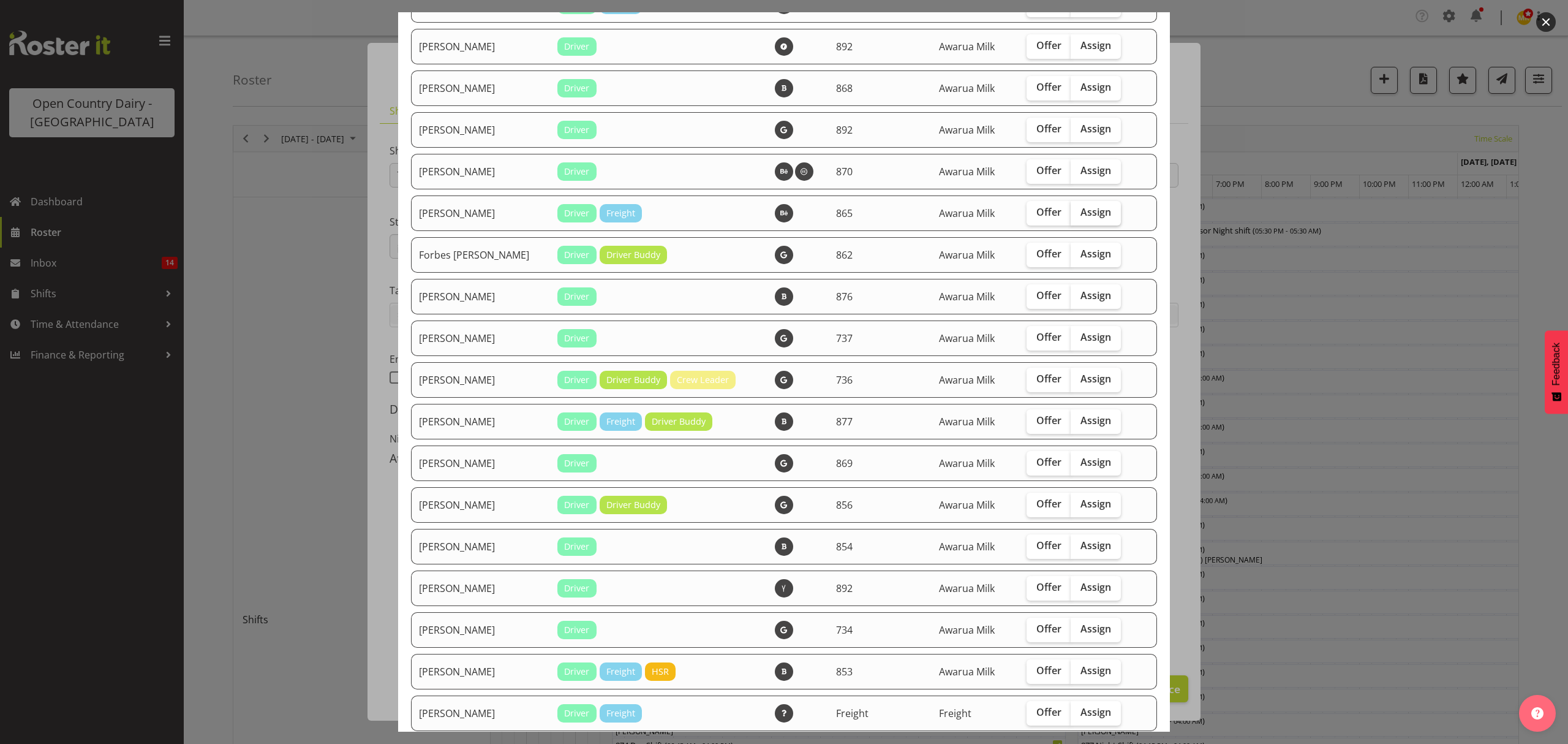
click at [1091, 207] on span "Assign" at bounding box center [1095, 212] width 30 height 12
click at [1078, 209] on input "Assign" at bounding box center [1075, 213] width 8 height 8
click at [1091, 207] on span "Assign" at bounding box center [1095, 212] width 30 height 12
click at [1078, 209] on input "Assign" at bounding box center [1075, 213] width 8 height 8
click at [1092, 216] on span "Assign" at bounding box center [1095, 212] width 30 height 12
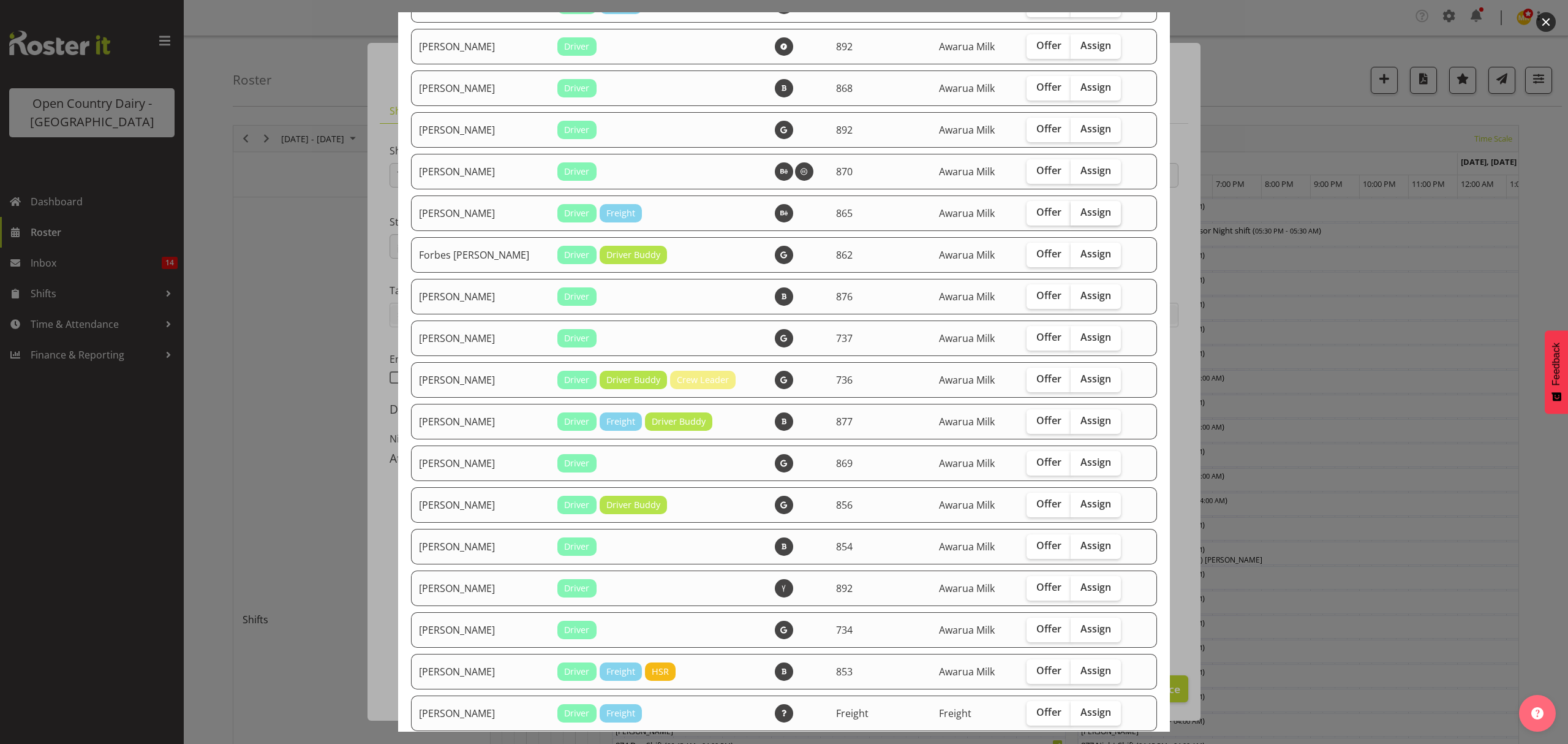
click at [1078, 216] on input "Assign" at bounding box center [1075, 213] width 8 height 8
click at [1092, 216] on span "Assign" at bounding box center [1095, 212] width 30 height 12
click at [1078, 216] on input "Assign" at bounding box center [1075, 213] width 8 height 8
click at [1080, 215] on span "Assign" at bounding box center [1095, 212] width 30 height 12
click at [1078, 215] on input "Assign" at bounding box center [1075, 213] width 8 height 8
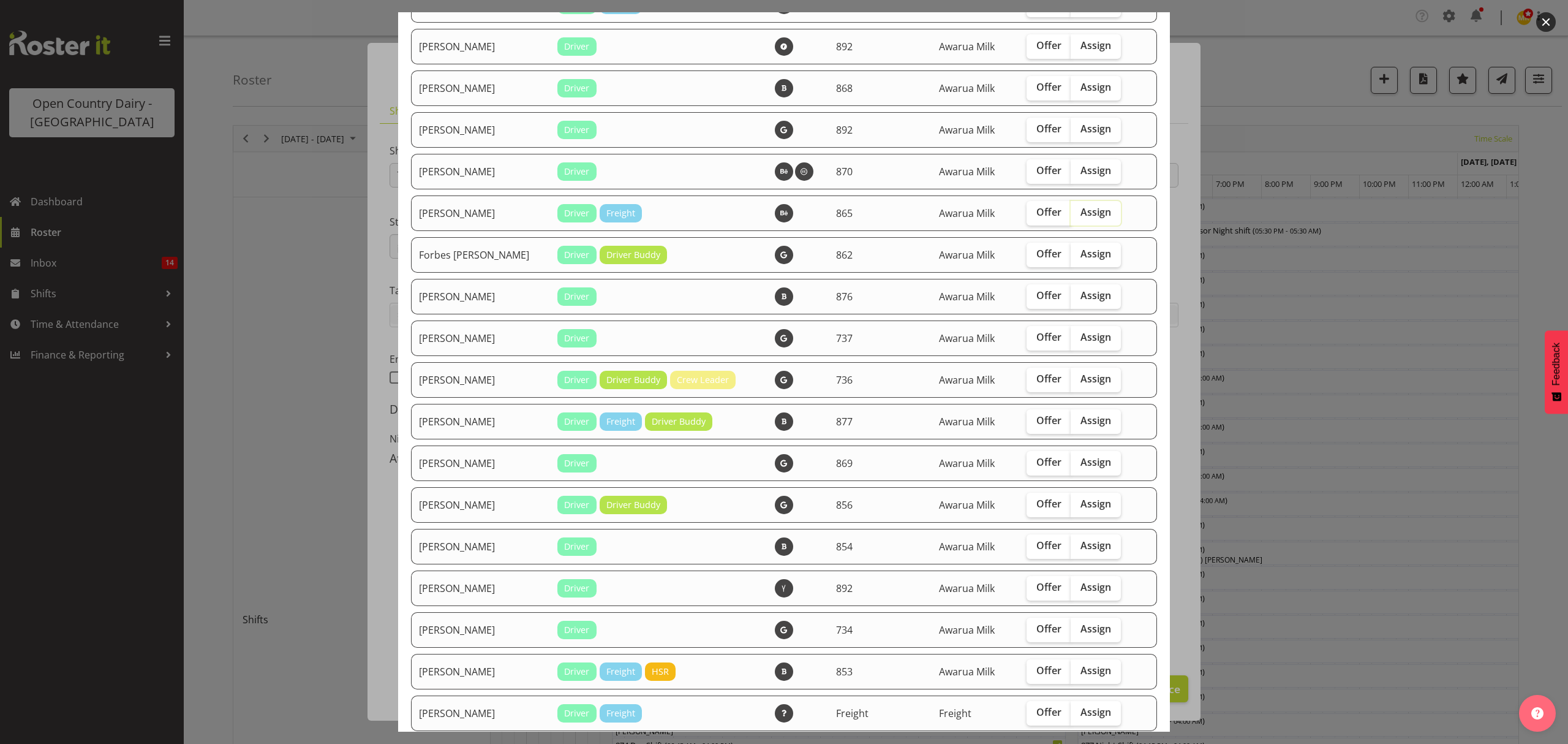
checkbox input "true"
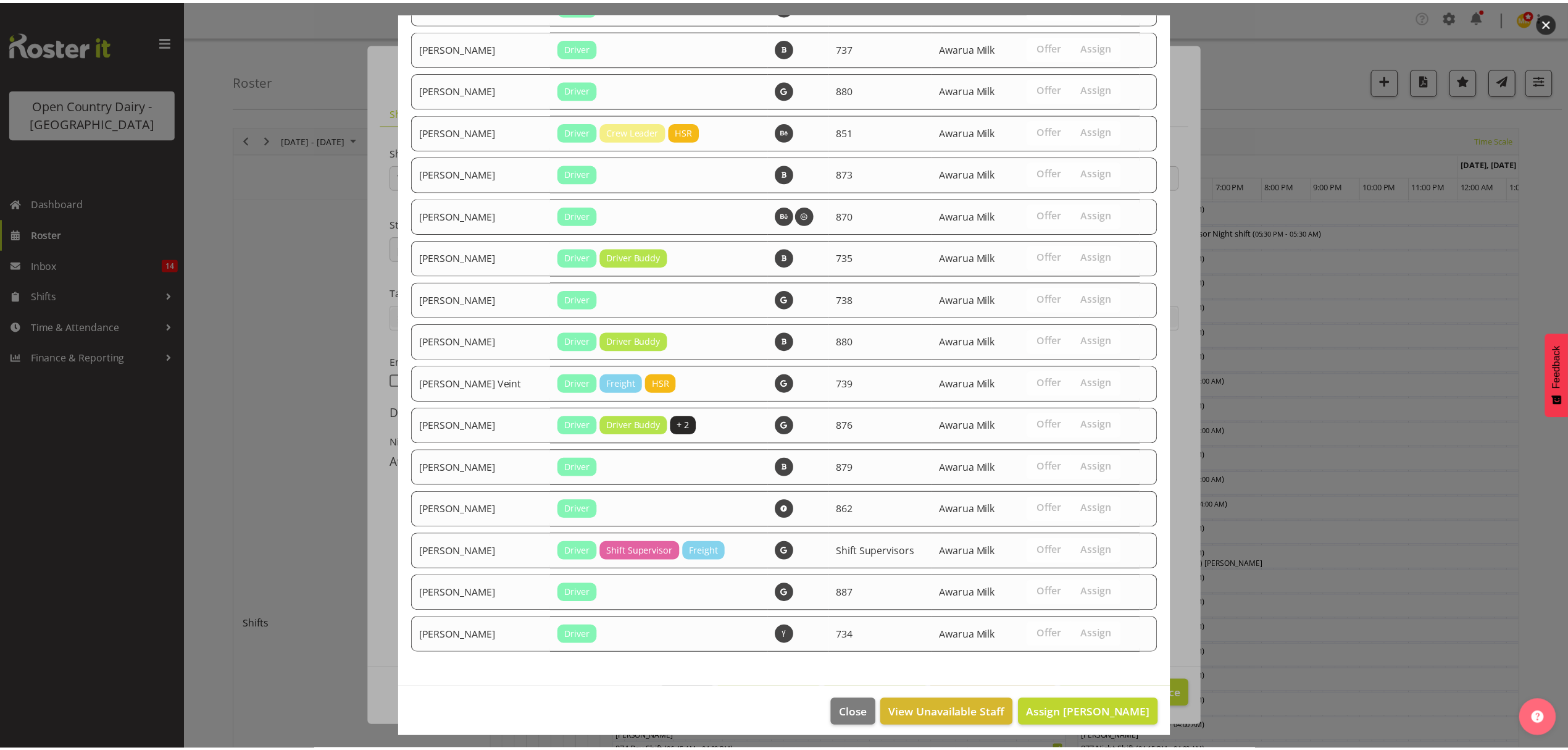
scroll to position [1712, 0]
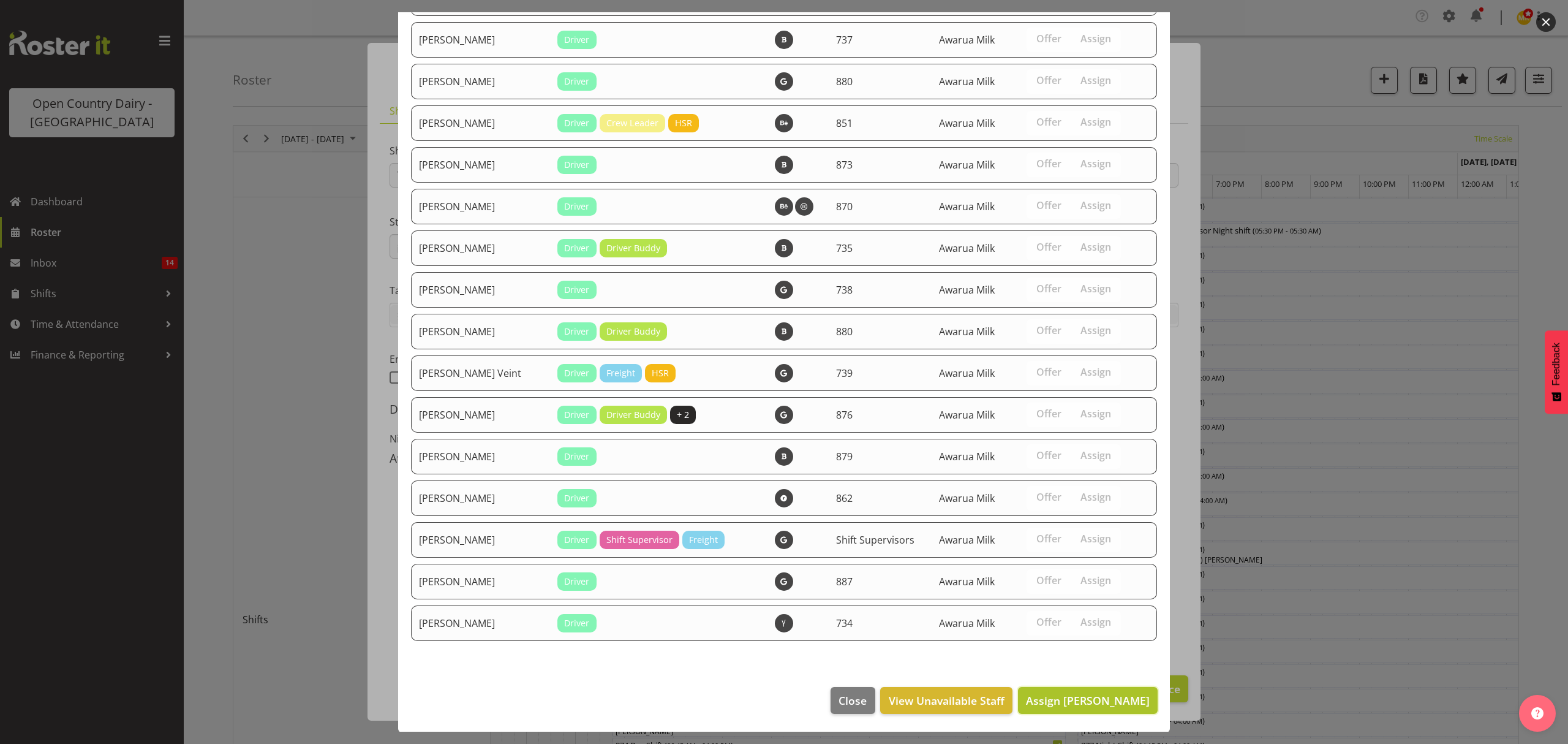
click at [1075, 701] on span "Assign Flavio Ferraz" at bounding box center [1087, 701] width 123 height 15
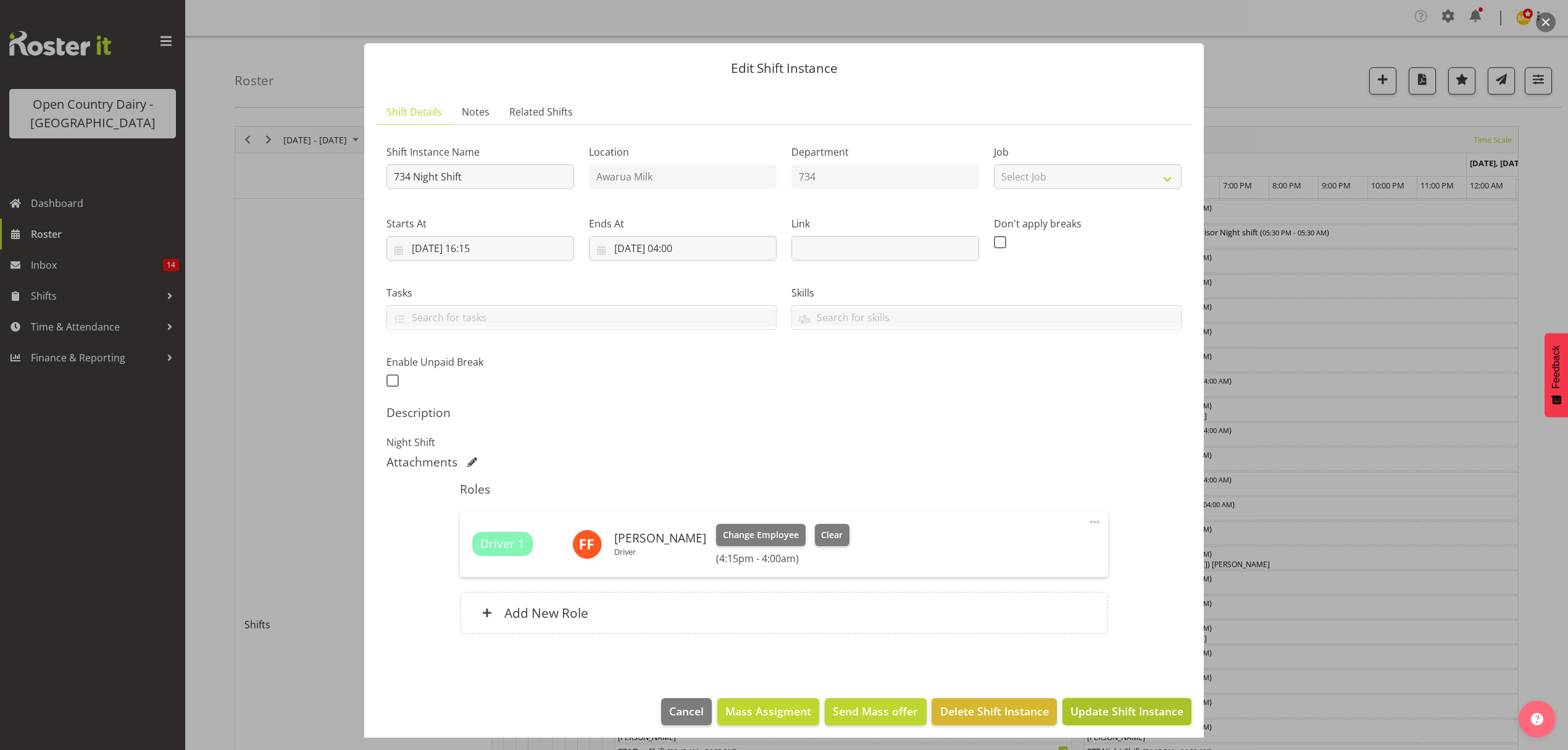
click at [1122, 718] on span "Update Shift Instance" at bounding box center [1127, 711] width 113 height 16
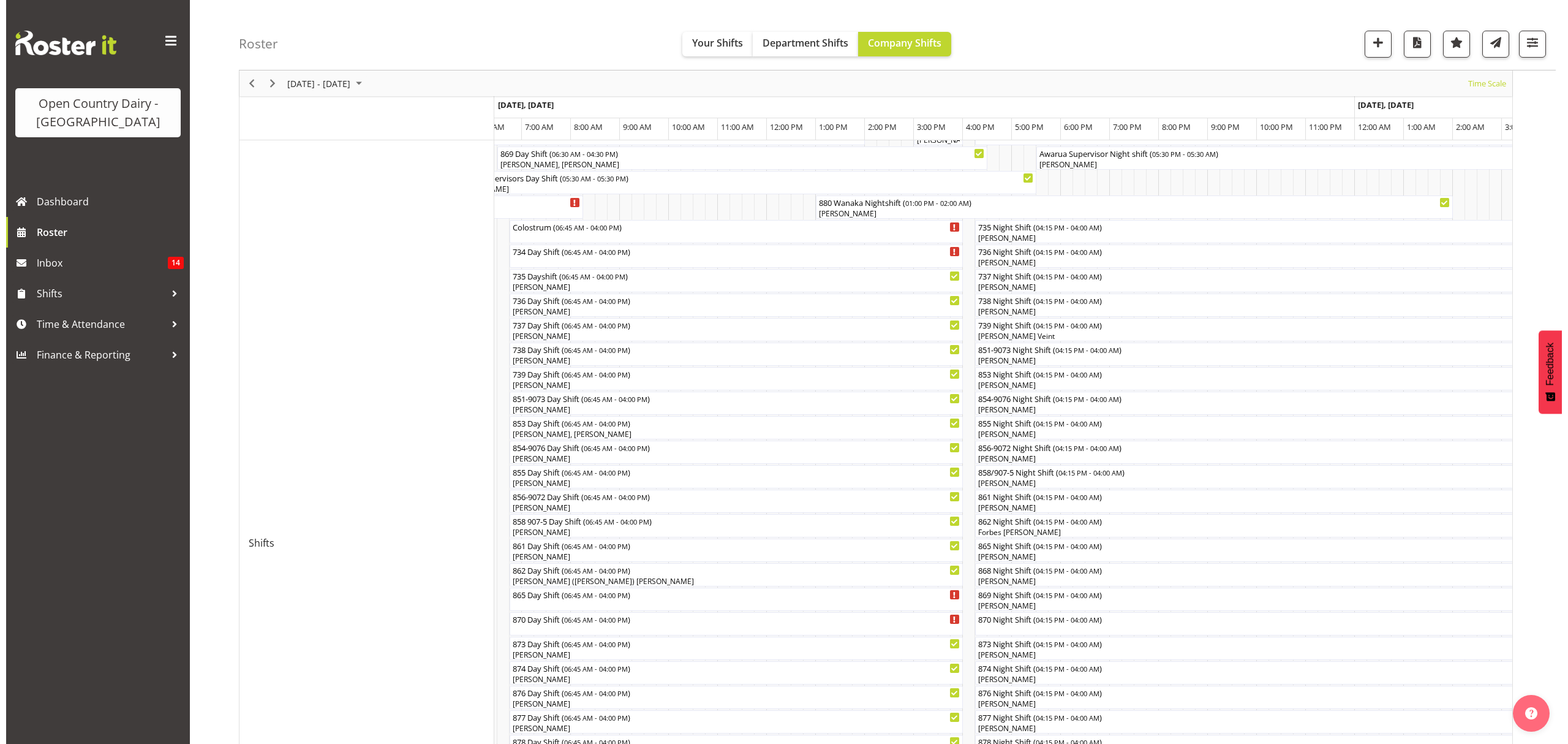
scroll to position [59, 0]
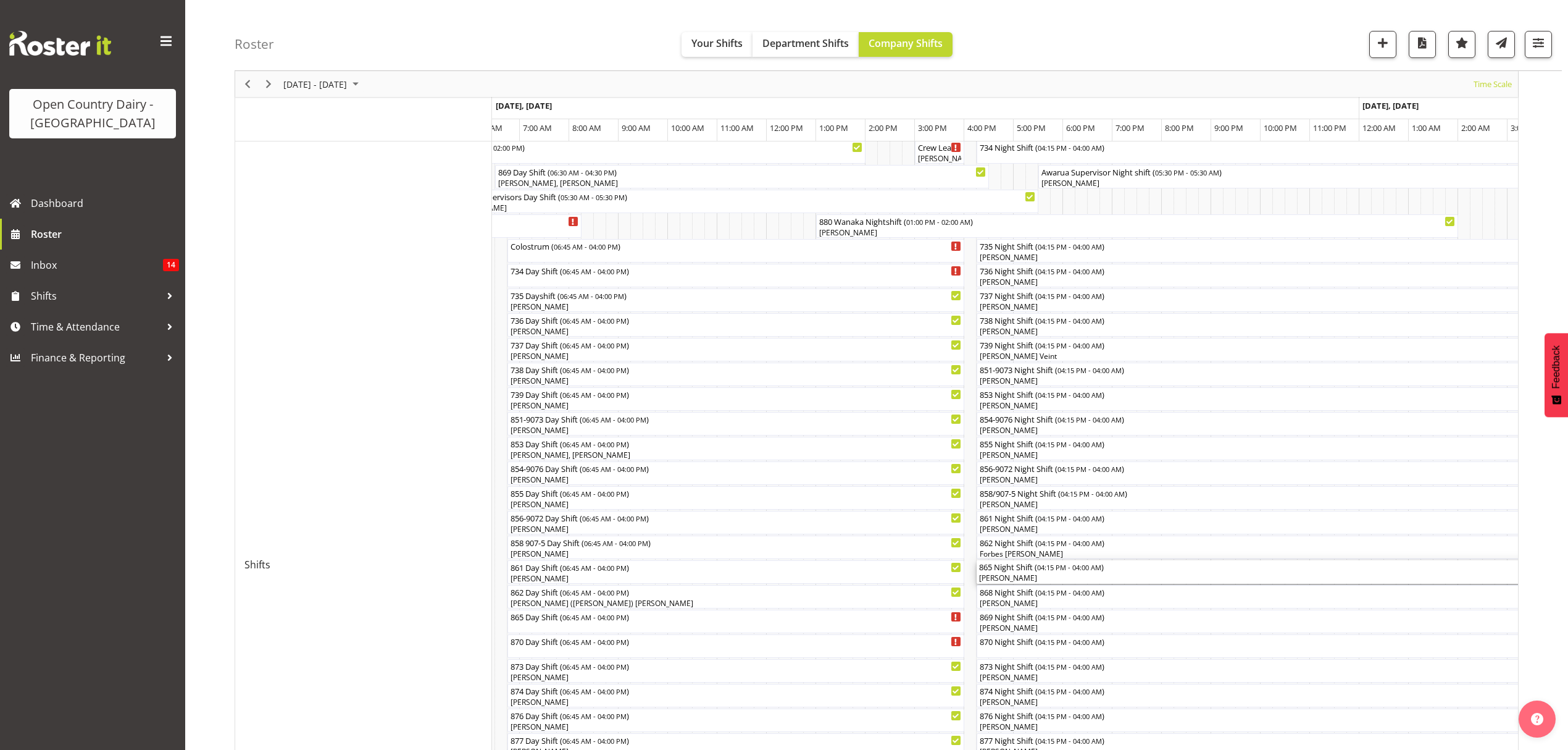
click at [1012, 572] on div "865 Night Shift ( 04:15 PM - 04:00 AM ) Flavio Ferraz" at bounding box center [1267, 572] width 576 height 23
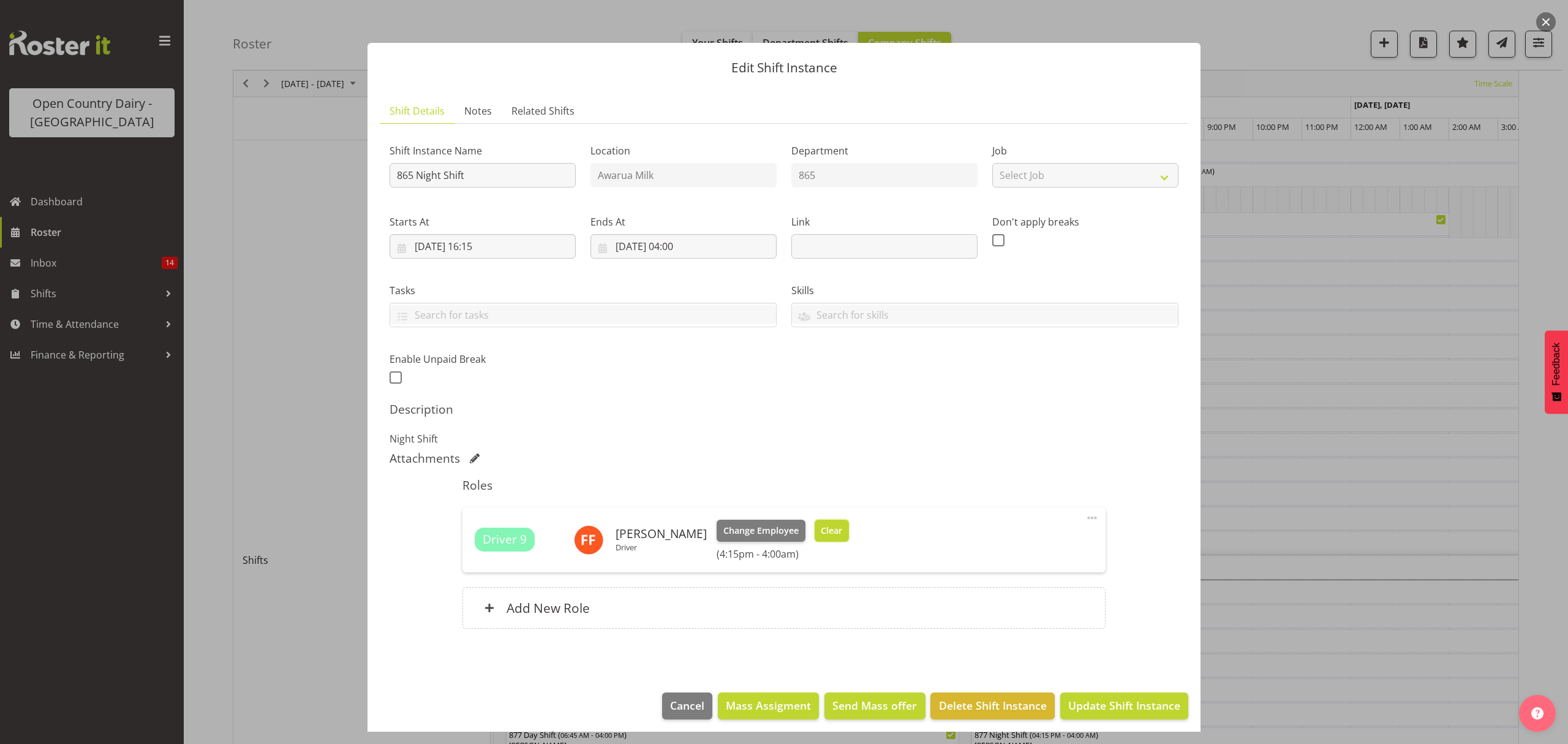
click at [824, 534] on span "Clear" at bounding box center [831, 531] width 22 height 14
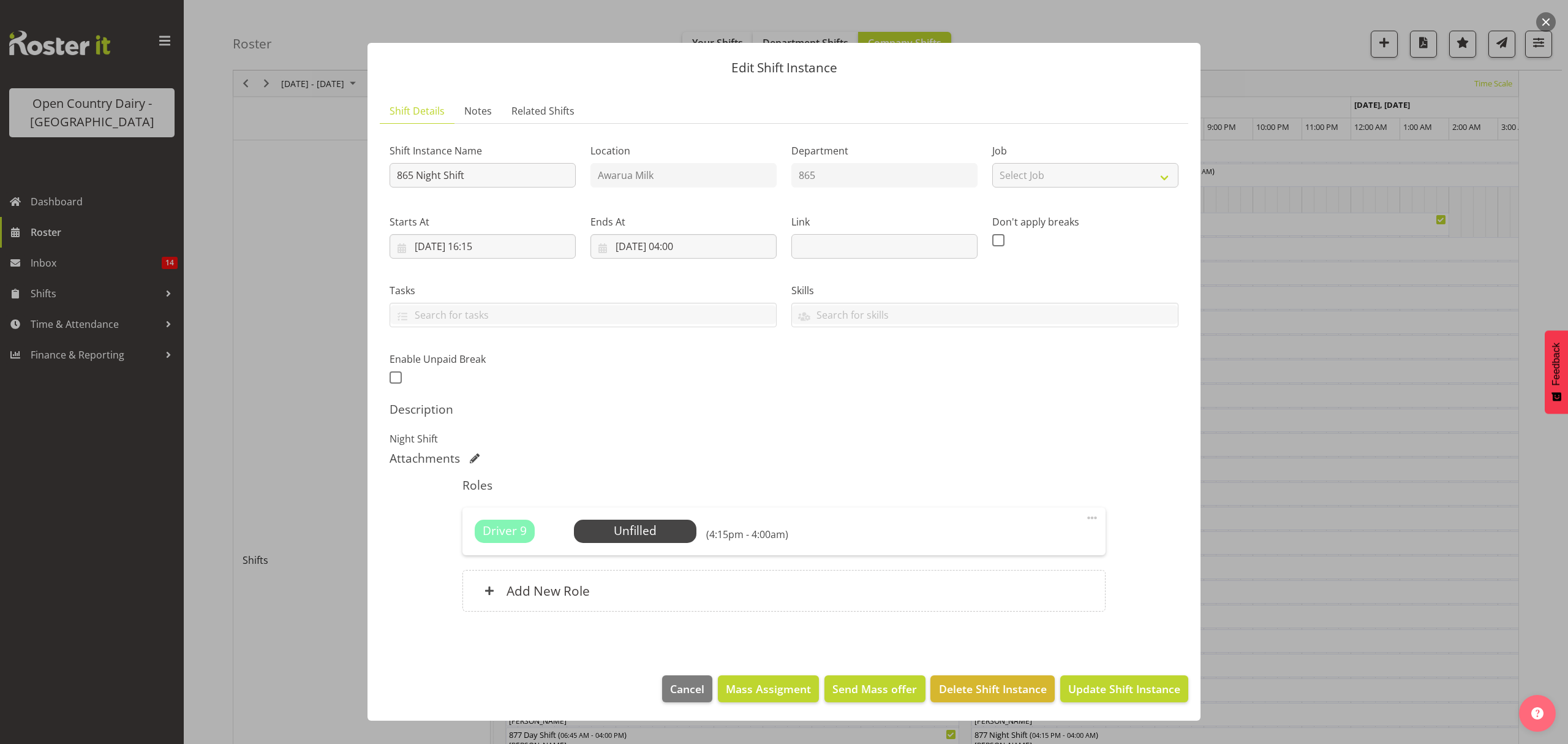
click at [824, 534] on div "Driver 9 Unfilled Select Employee (4:15pm - 4:00am)" at bounding box center [783, 531] width 618 height 23
click at [1092, 696] on span "Update Shift Instance" at bounding box center [1124, 689] width 112 height 16
click at [1092, 696] on div "Edit Shift Instance Shift Details Notes Related Shifts Shift Instance Name 865 …" at bounding box center [783, 372] width 858 height 720
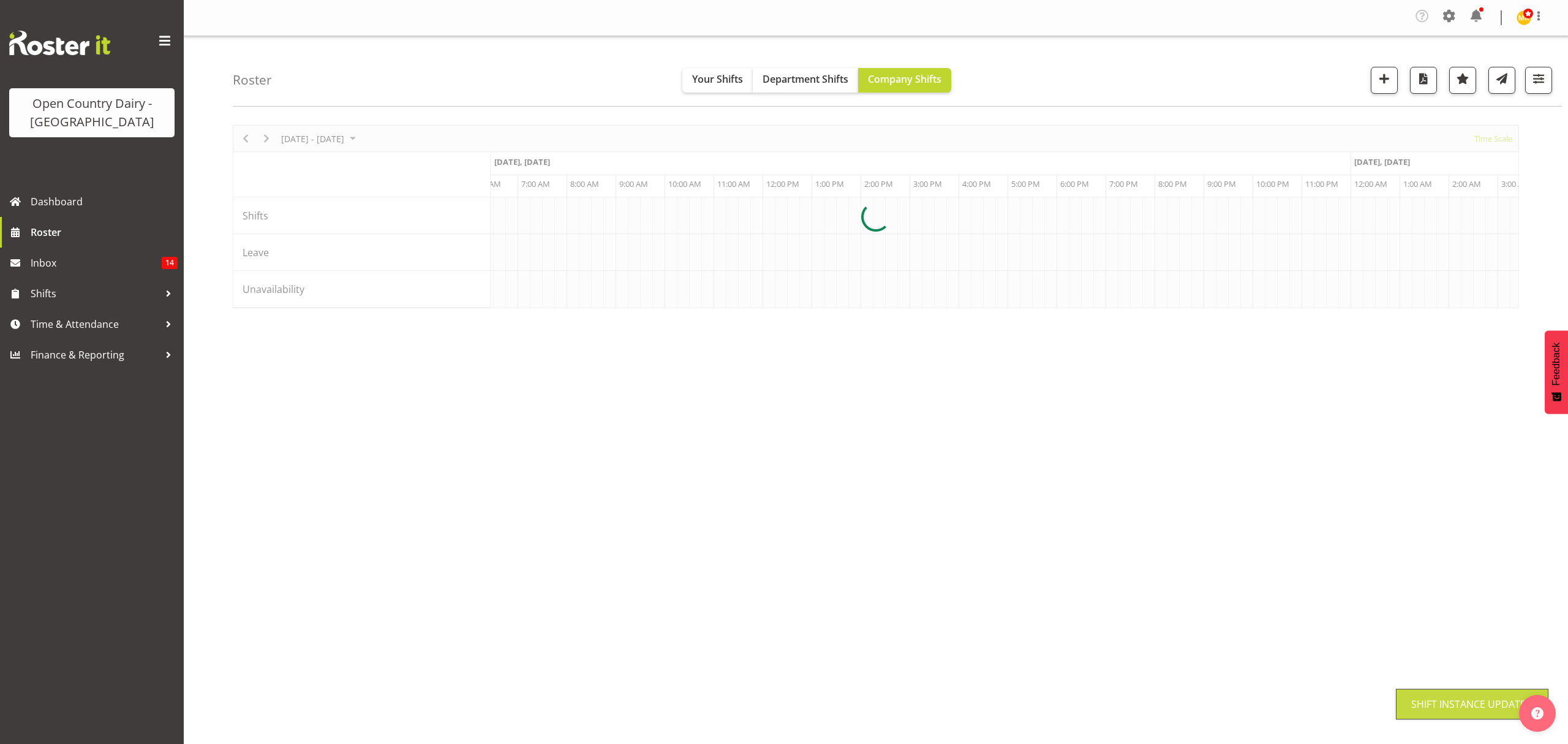
scroll to position [0, 0]
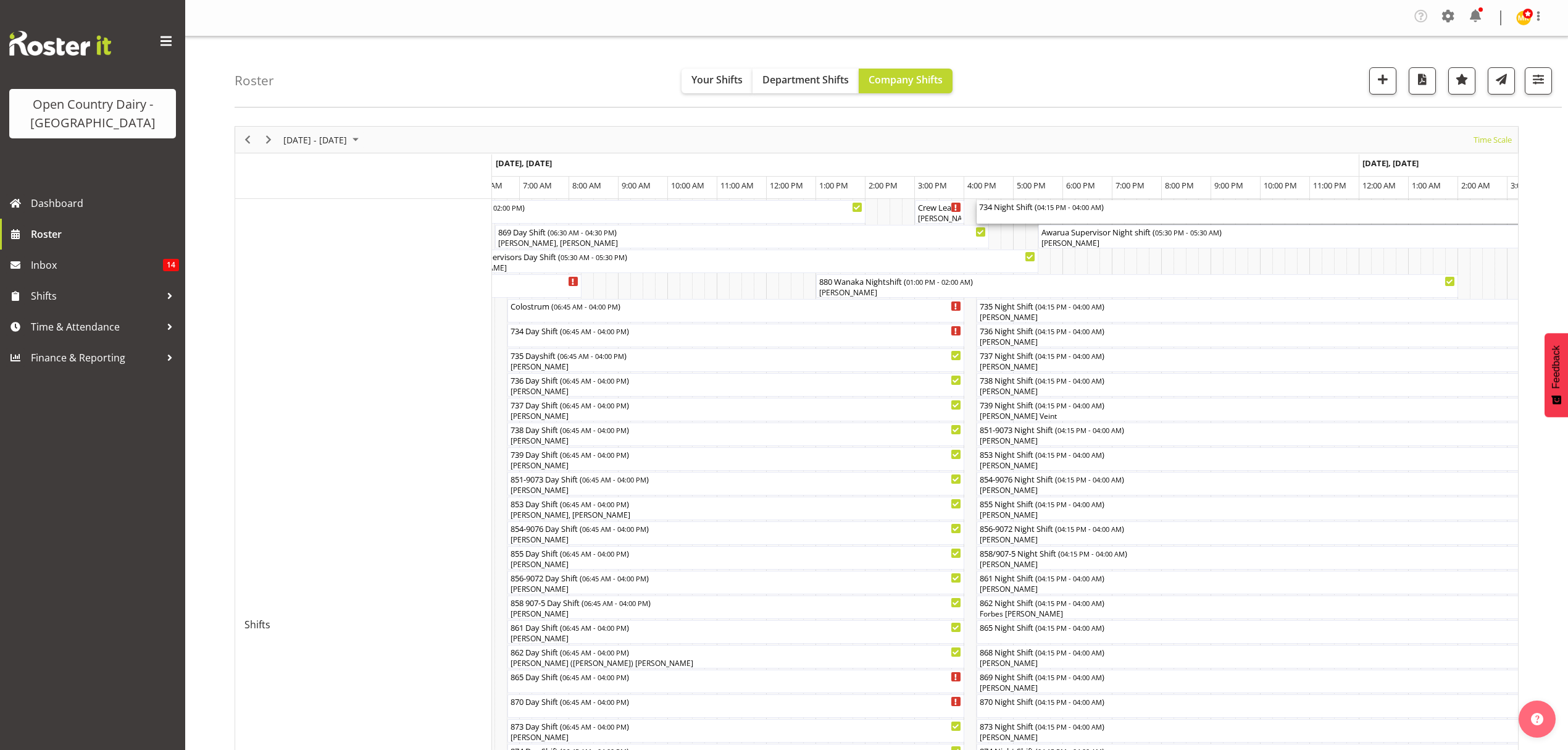
click at [999, 211] on div "734 Night Shift ( 04:15 PM - 04:00 AM )" at bounding box center [1267, 206] width 576 height 12
click at [0, 0] on div at bounding box center [0, 0] width 0 height 0
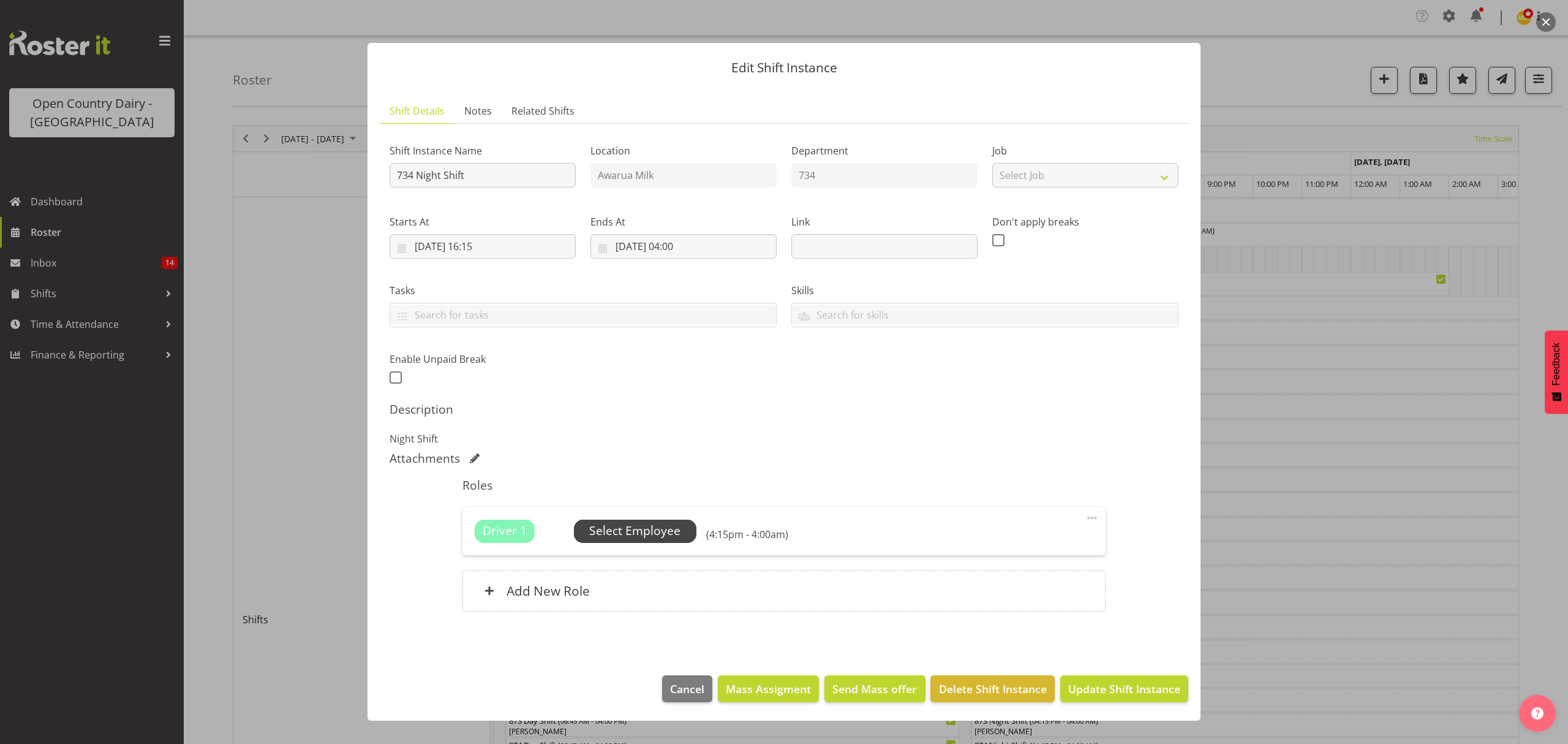
click at [665, 522] on span "Select Employee" at bounding box center [635, 531] width 123 height 23
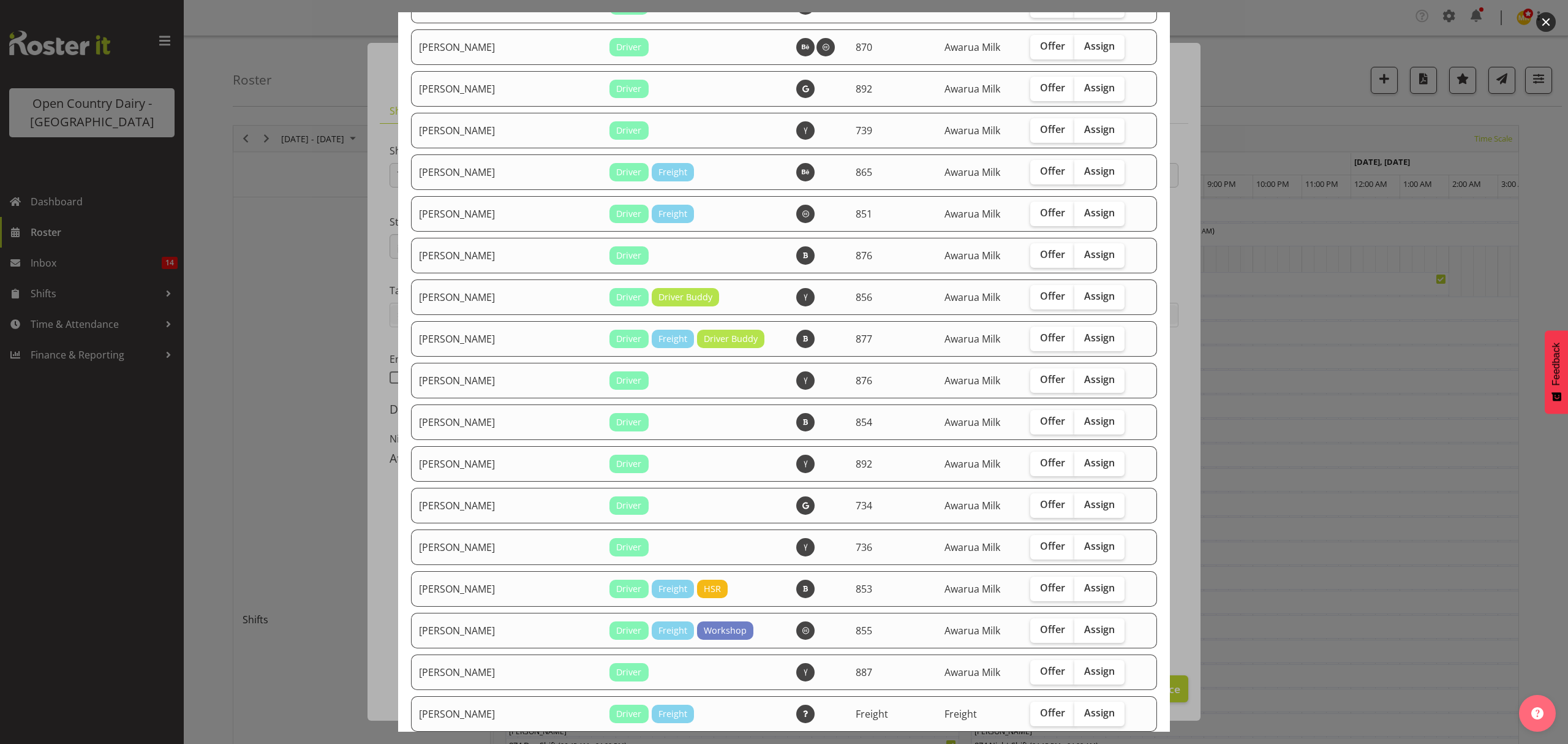
scroll to position [899, 0]
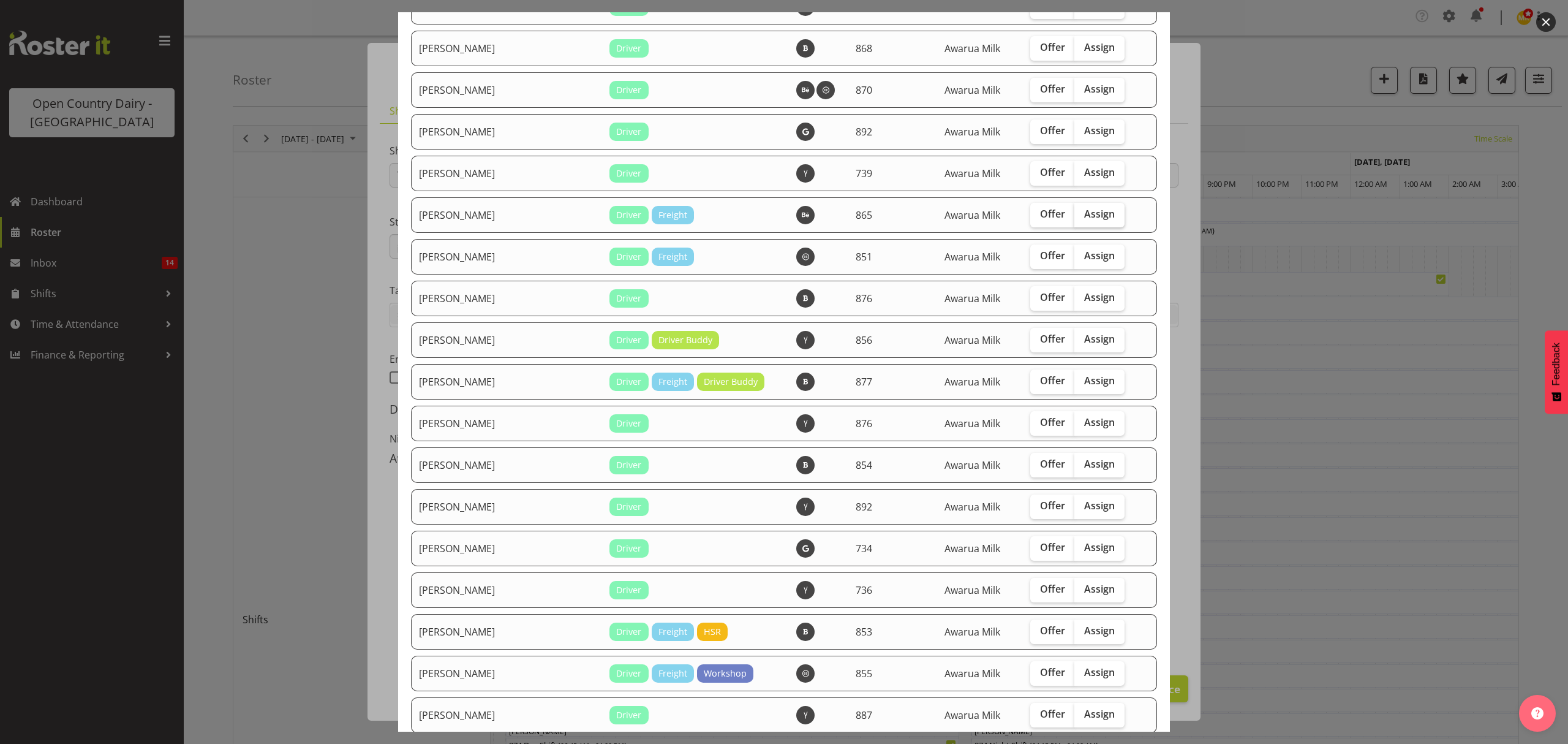
click at [1084, 213] on span "Assign" at bounding box center [1099, 214] width 30 height 12
click at [1074, 213] on input "Assign" at bounding box center [1078, 214] width 8 height 8
checkbox input "true"
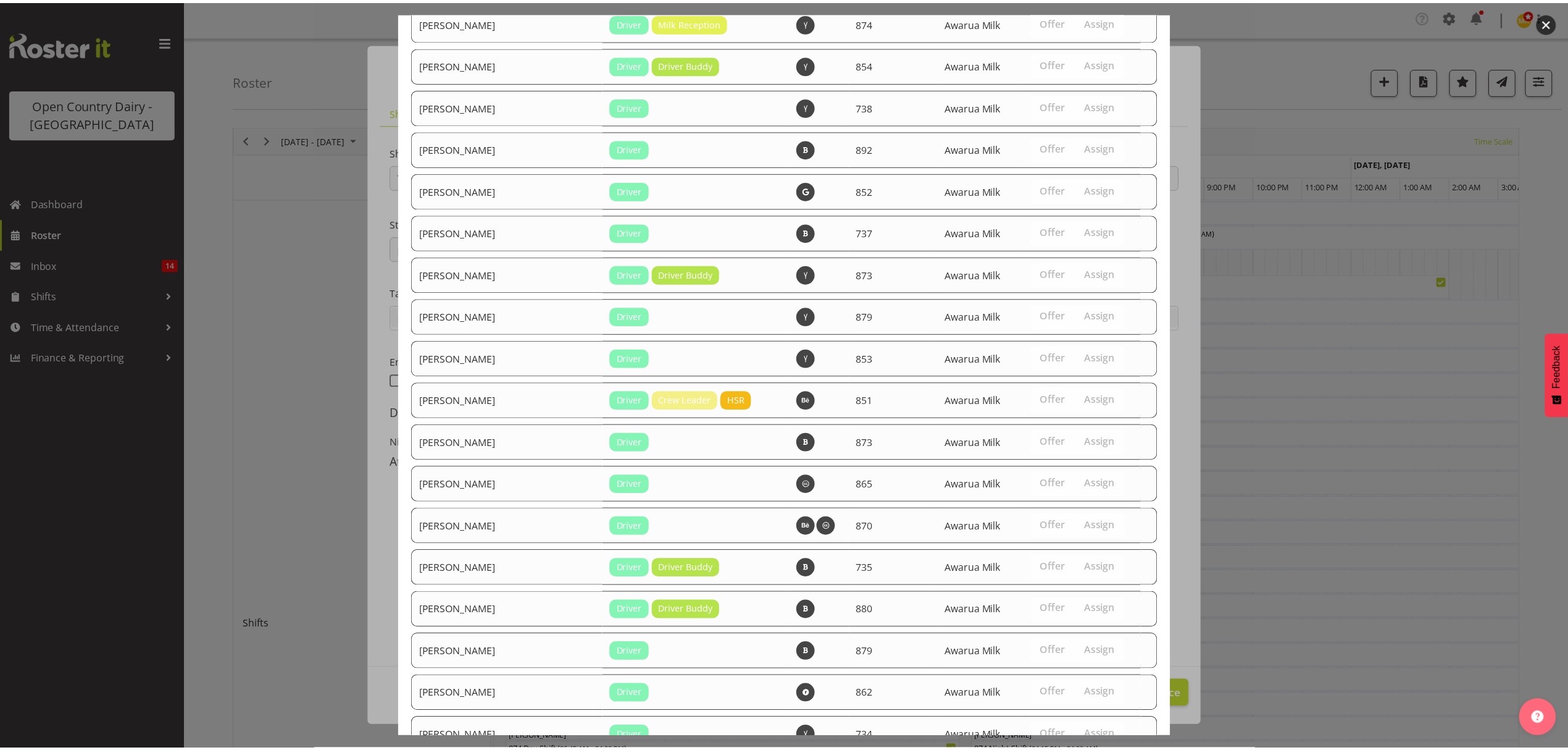
scroll to position [1923, 0]
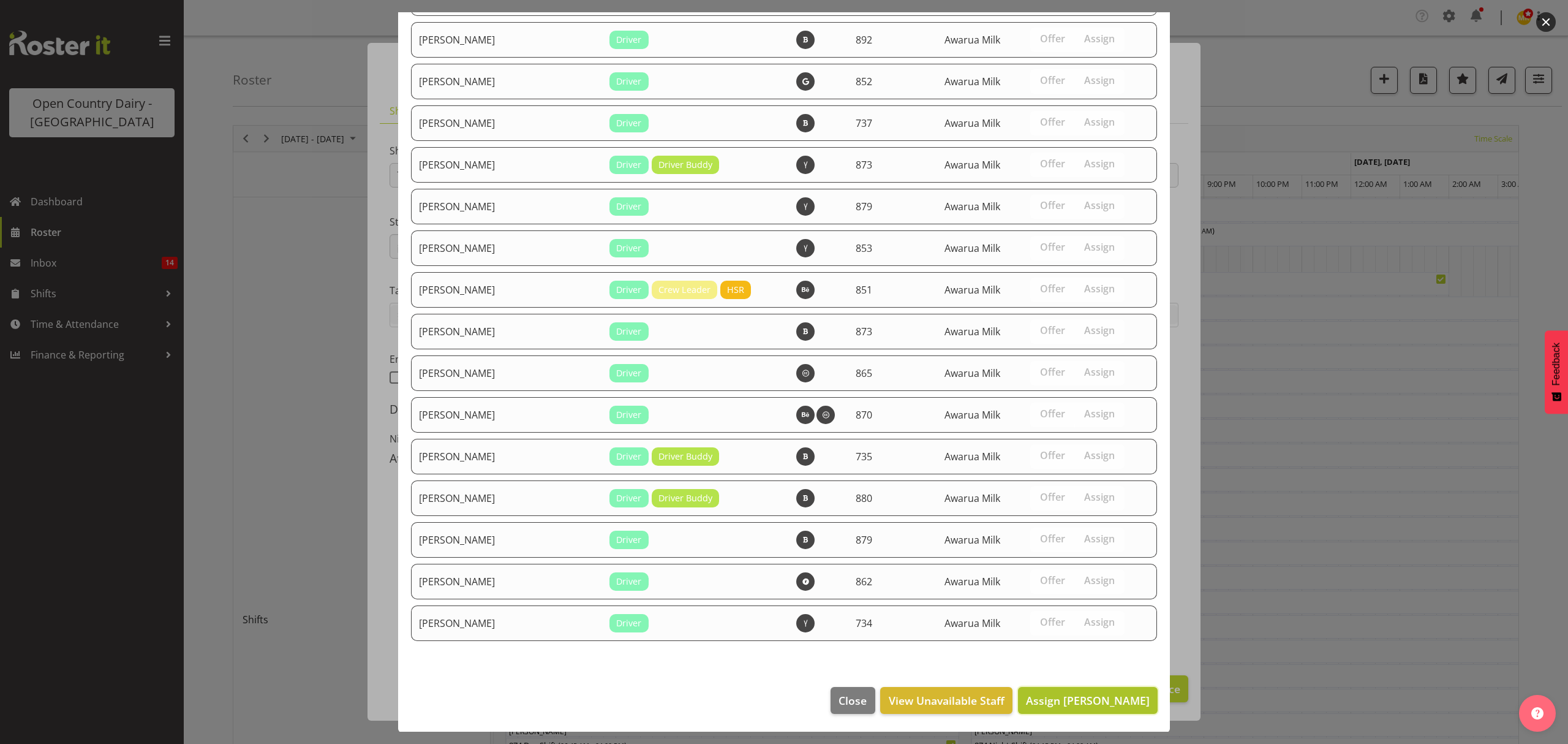
click at [1073, 693] on span "Assign Flavio Ferraz" at bounding box center [1087, 701] width 123 height 15
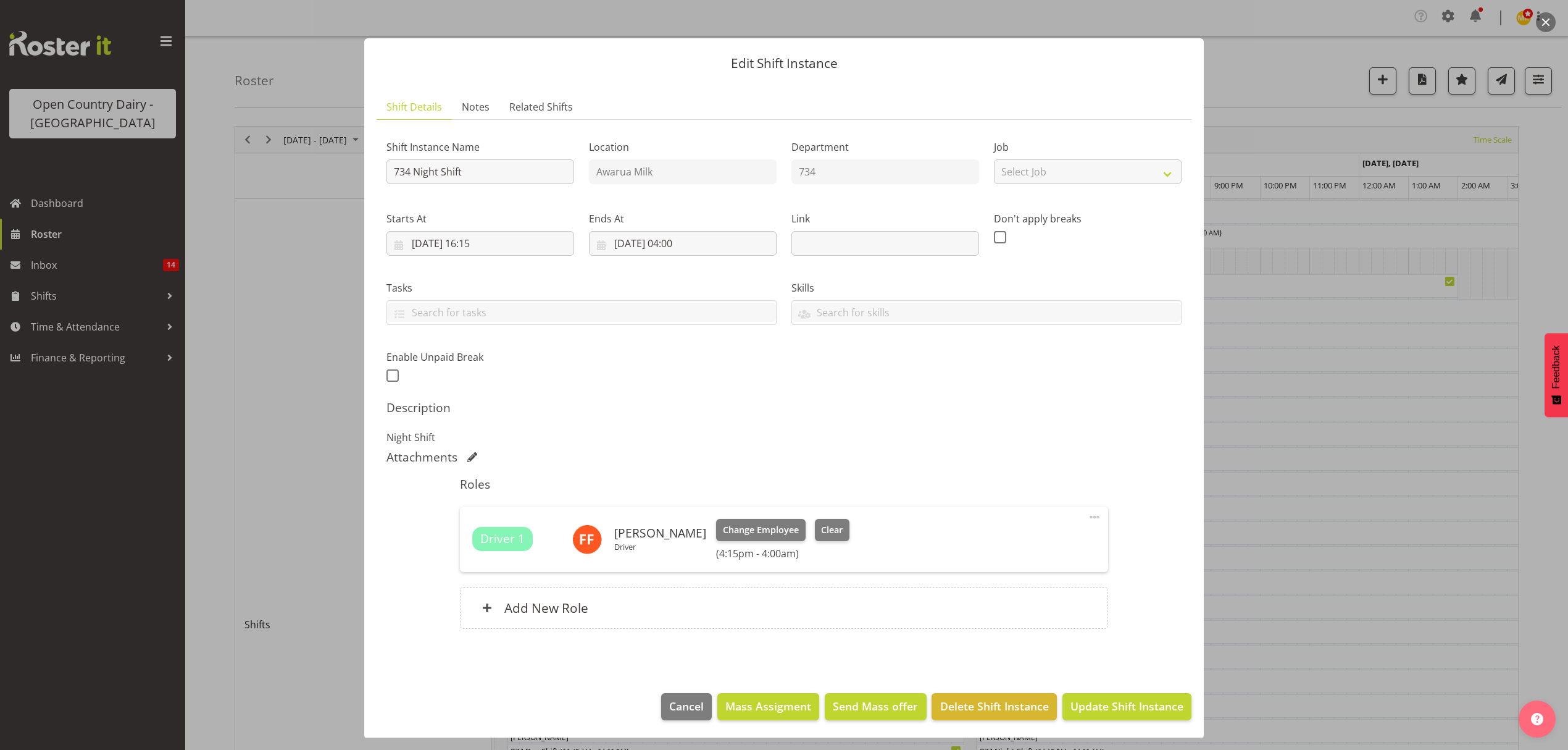
scroll to position [7, 0]
click at [1099, 702] on span "Update Shift Instance" at bounding box center [1127, 705] width 113 height 16
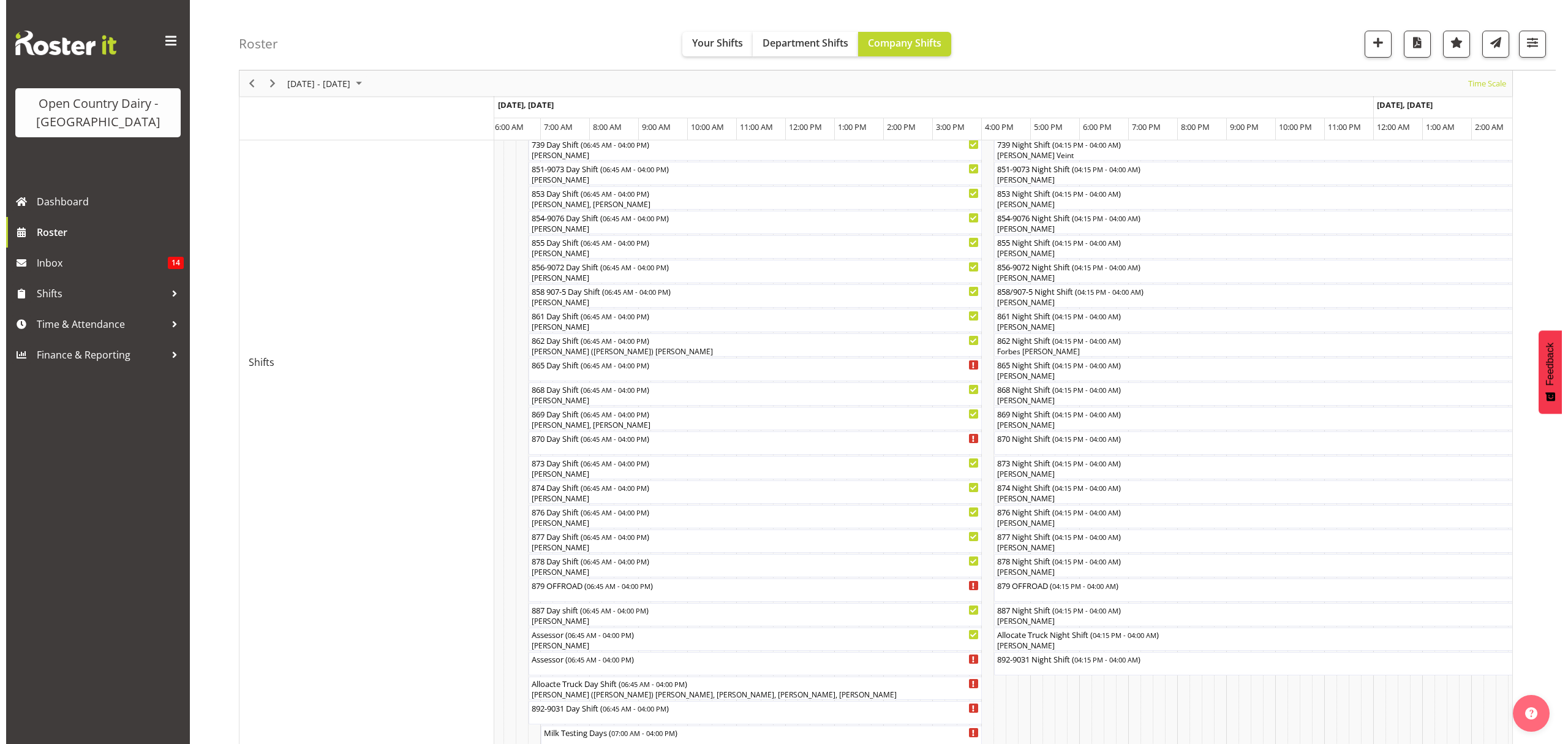
scroll to position [223, 0]
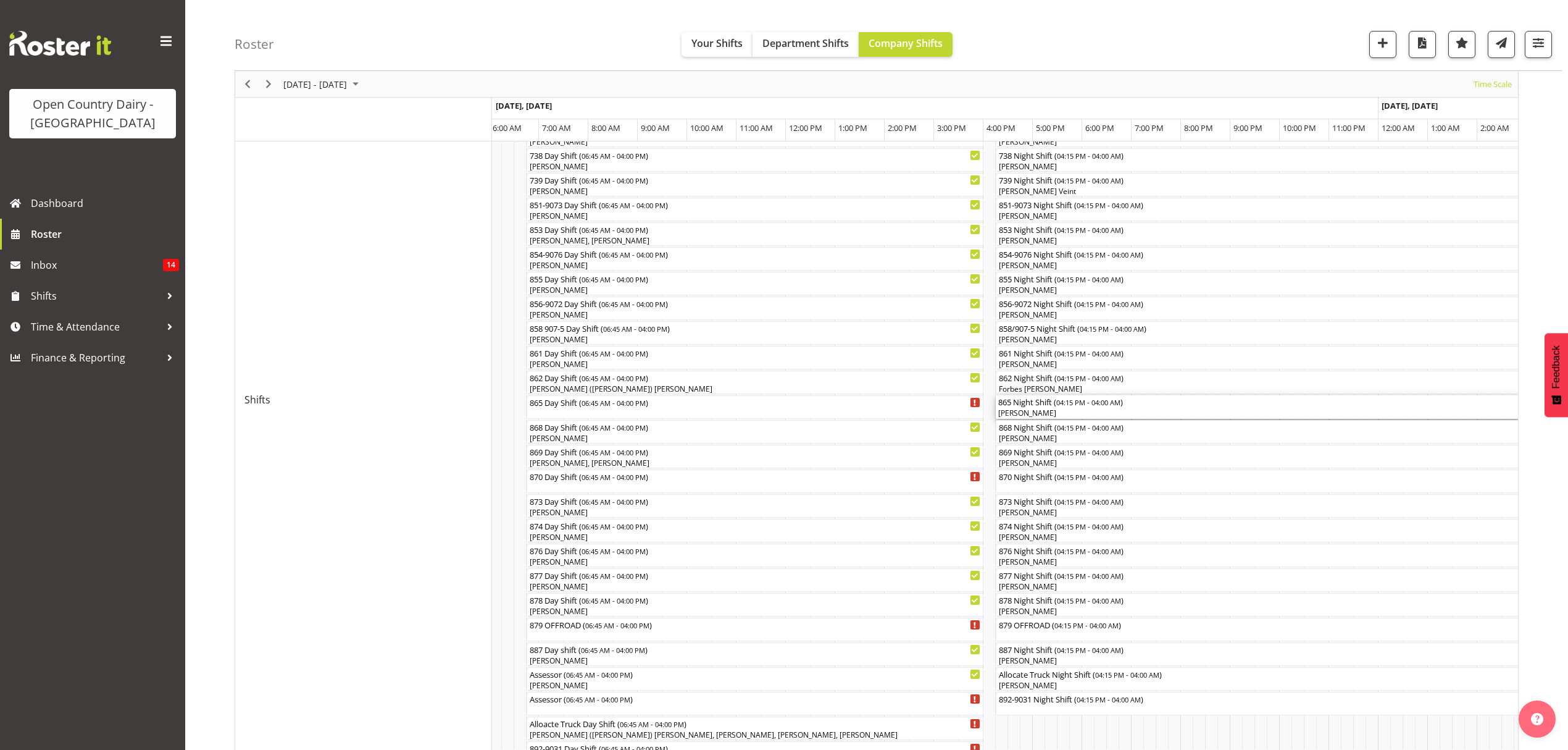
click at [1039, 404] on div "865 Night Shift ( 04:15 PM - 04:00 AM )" at bounding box center [1286, 402] width 576 height 12
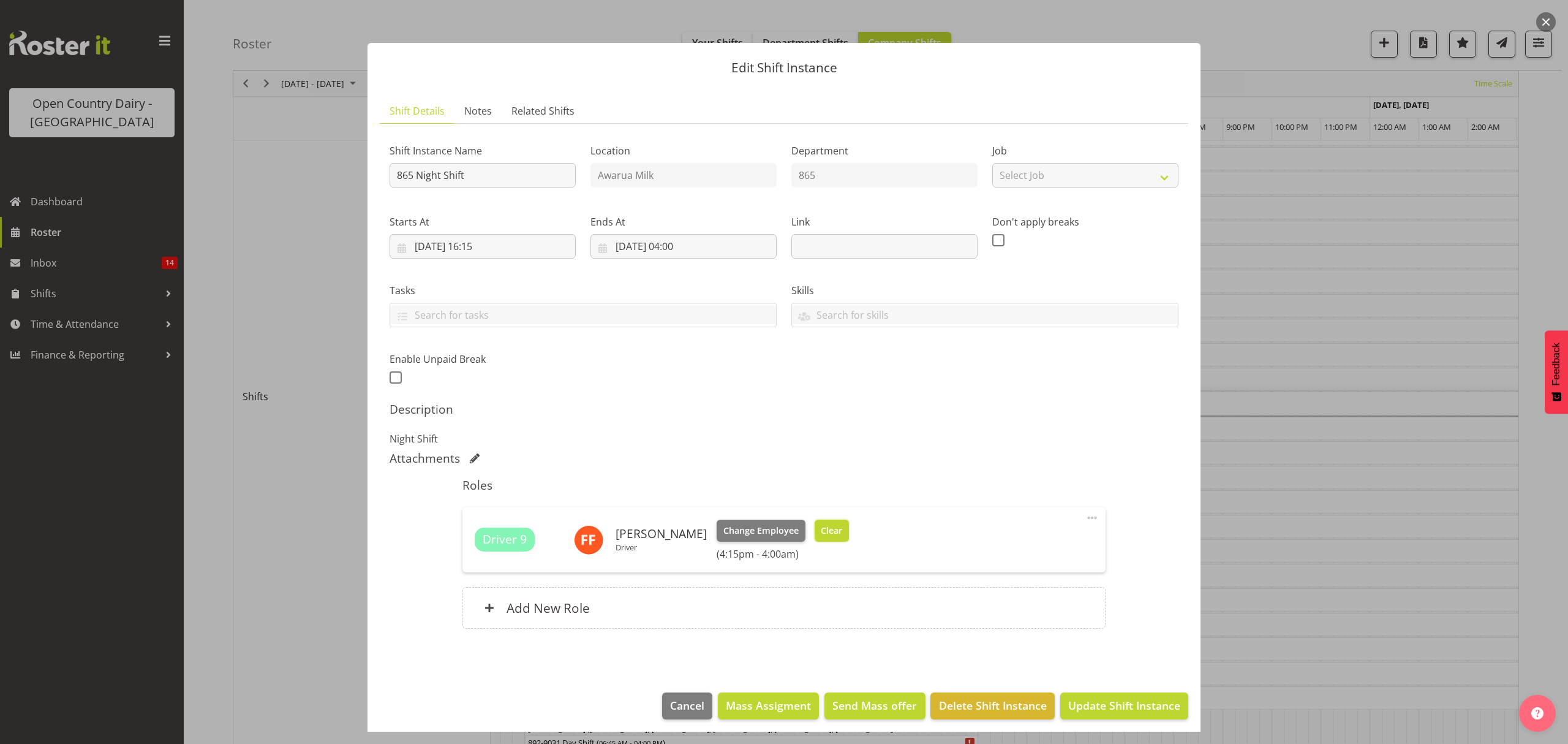
click at [824, 527] on span "Clear" at bounding box center [831, 531] width 22 height 14
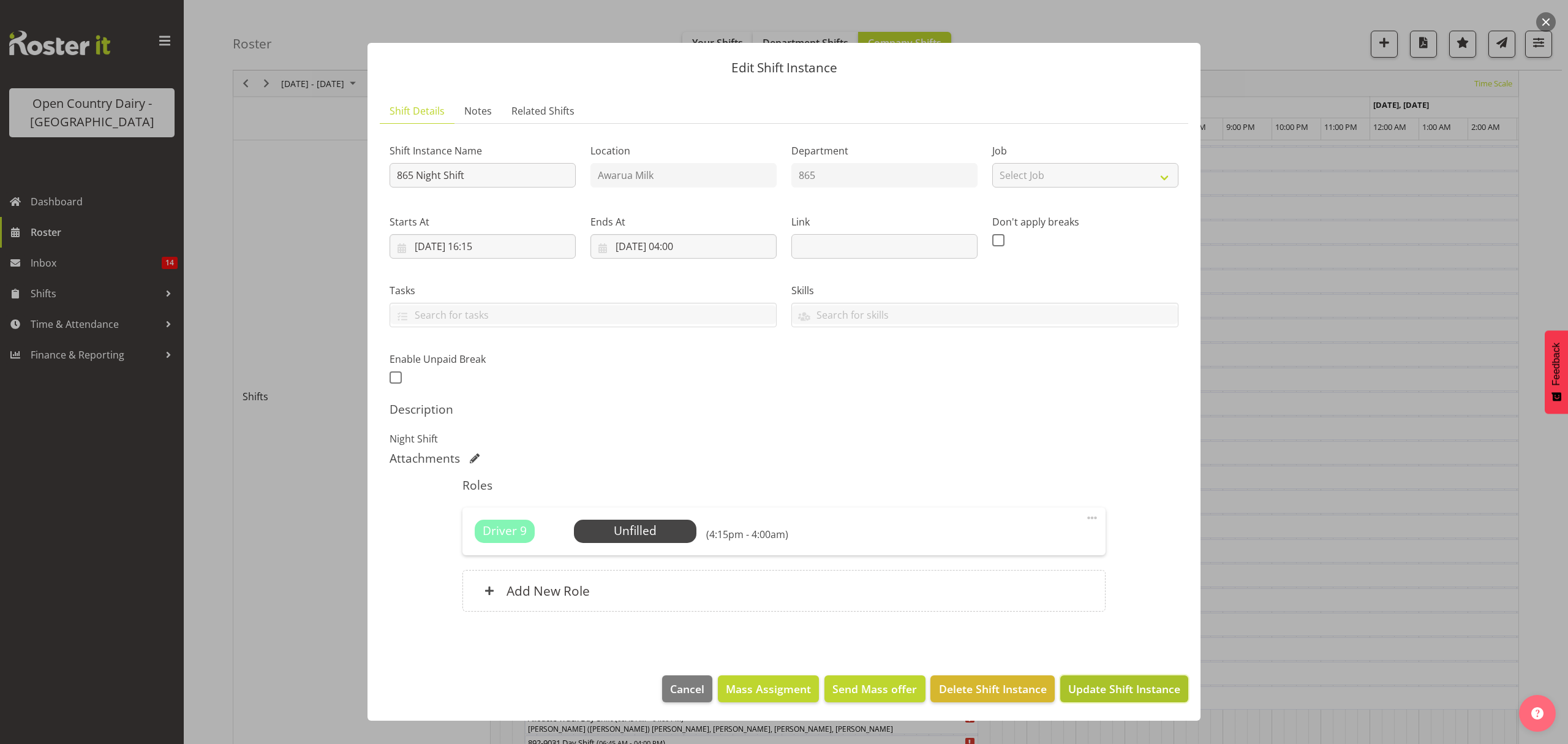
click at [1127, 693] on span "Update Shift Instance" at bounding box center [1124, 689] width 112 height 16
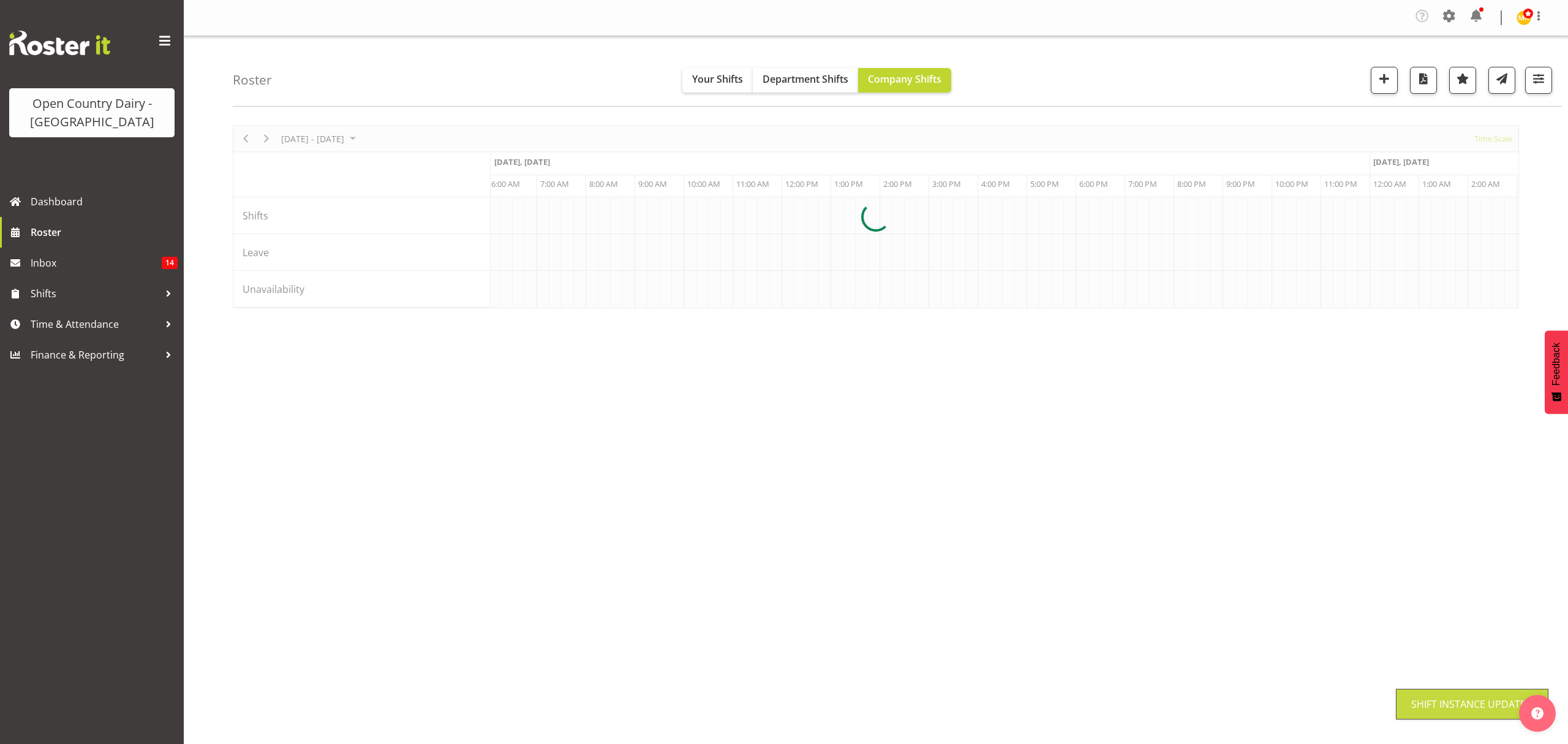
scroll to position [0, 0]
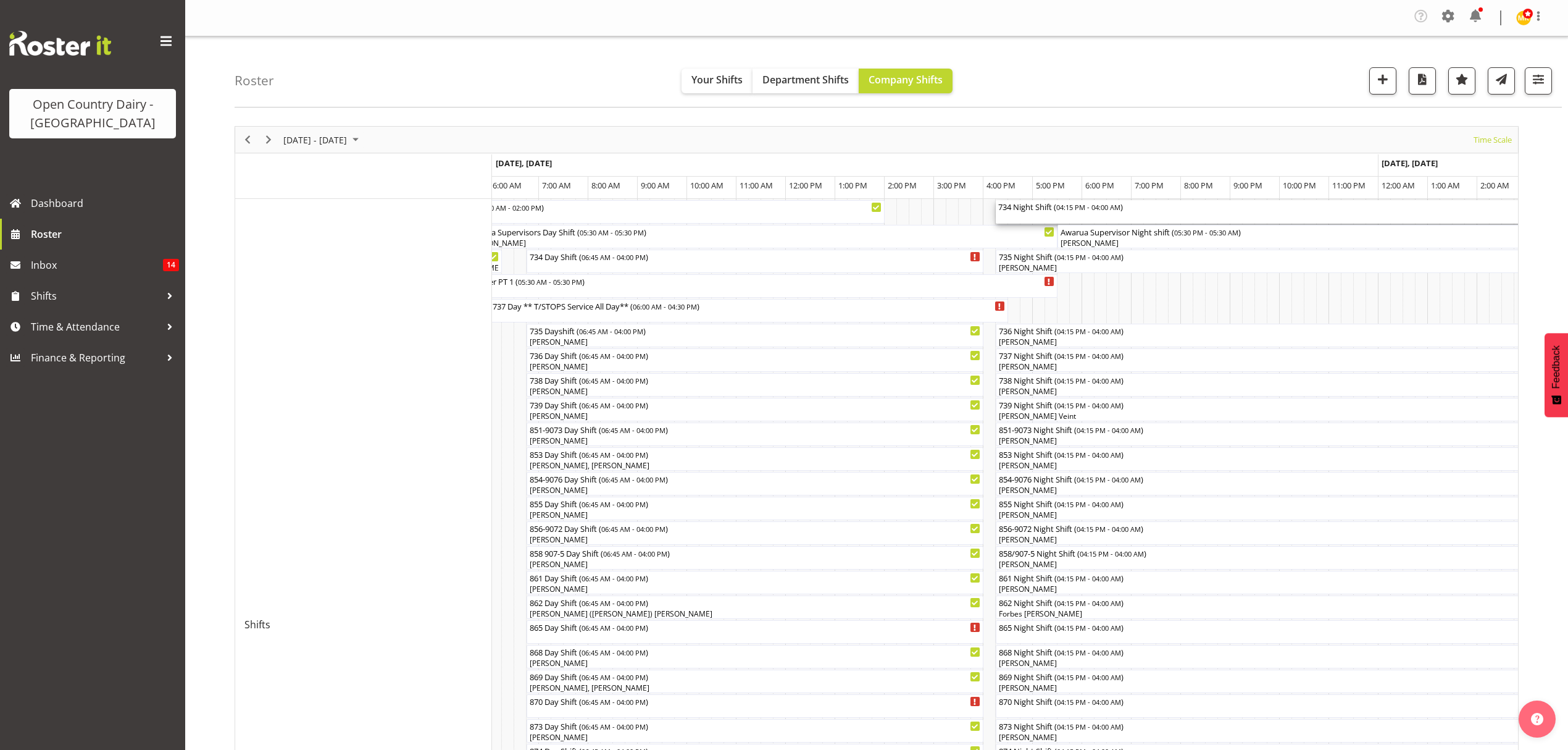
click at [1024, 208] on div "734 Night Shift ( 04:15 PM - 04:00 AM )" at bounding box center [1286, 206] width 576 height 12
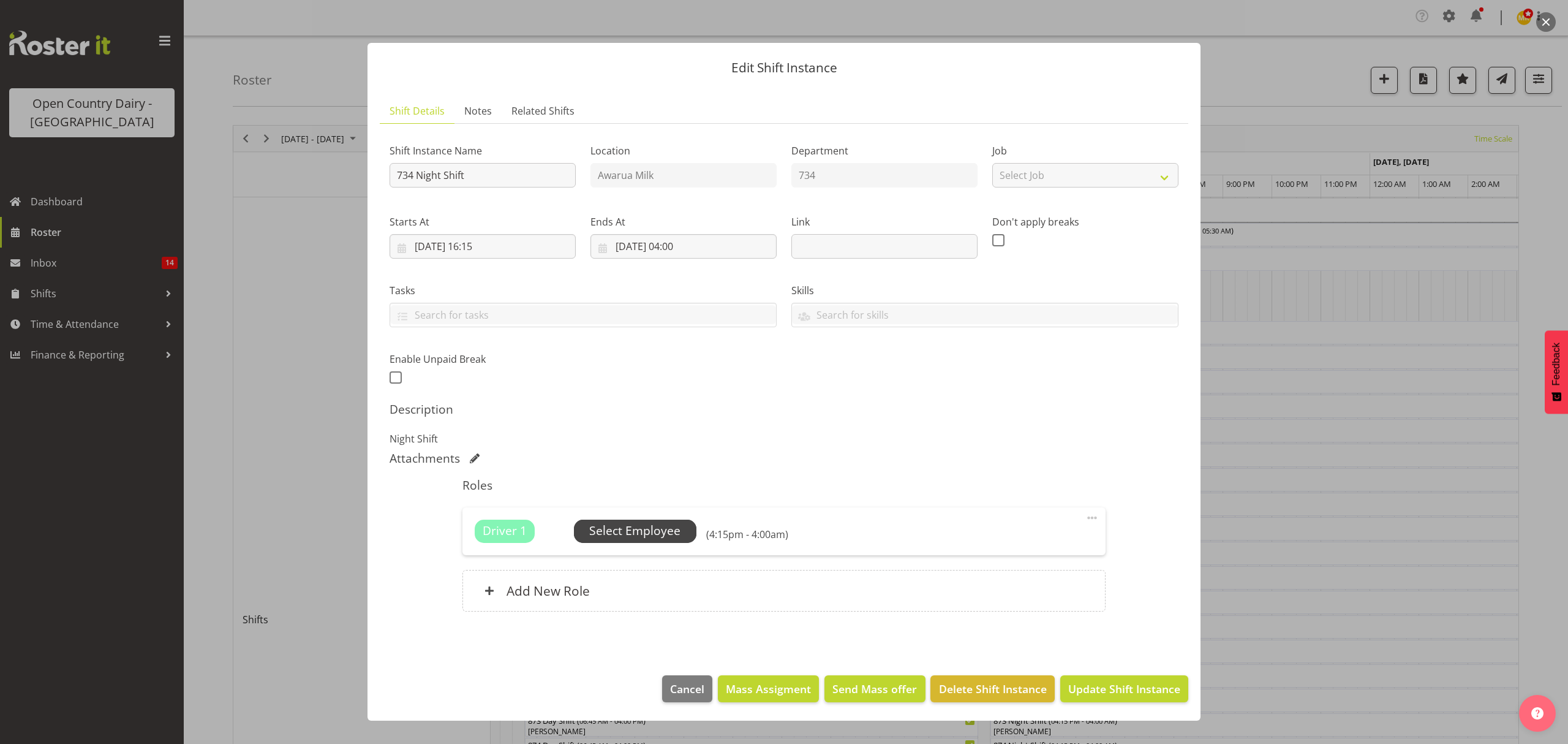
click at [667, 530] on span "Select Employee" at bounding box center [634, 531] width 91 height 18
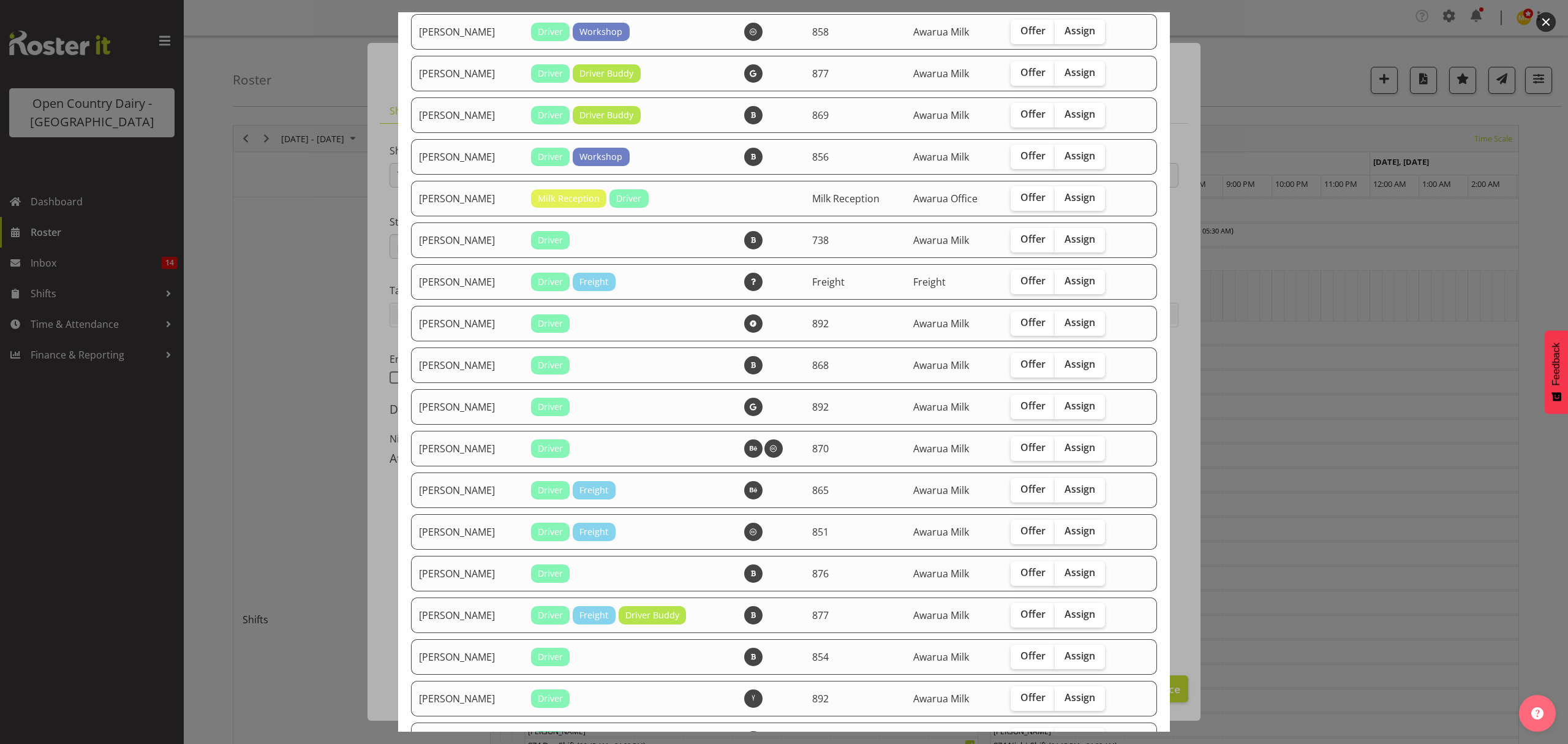
scroll to position [408, 0]
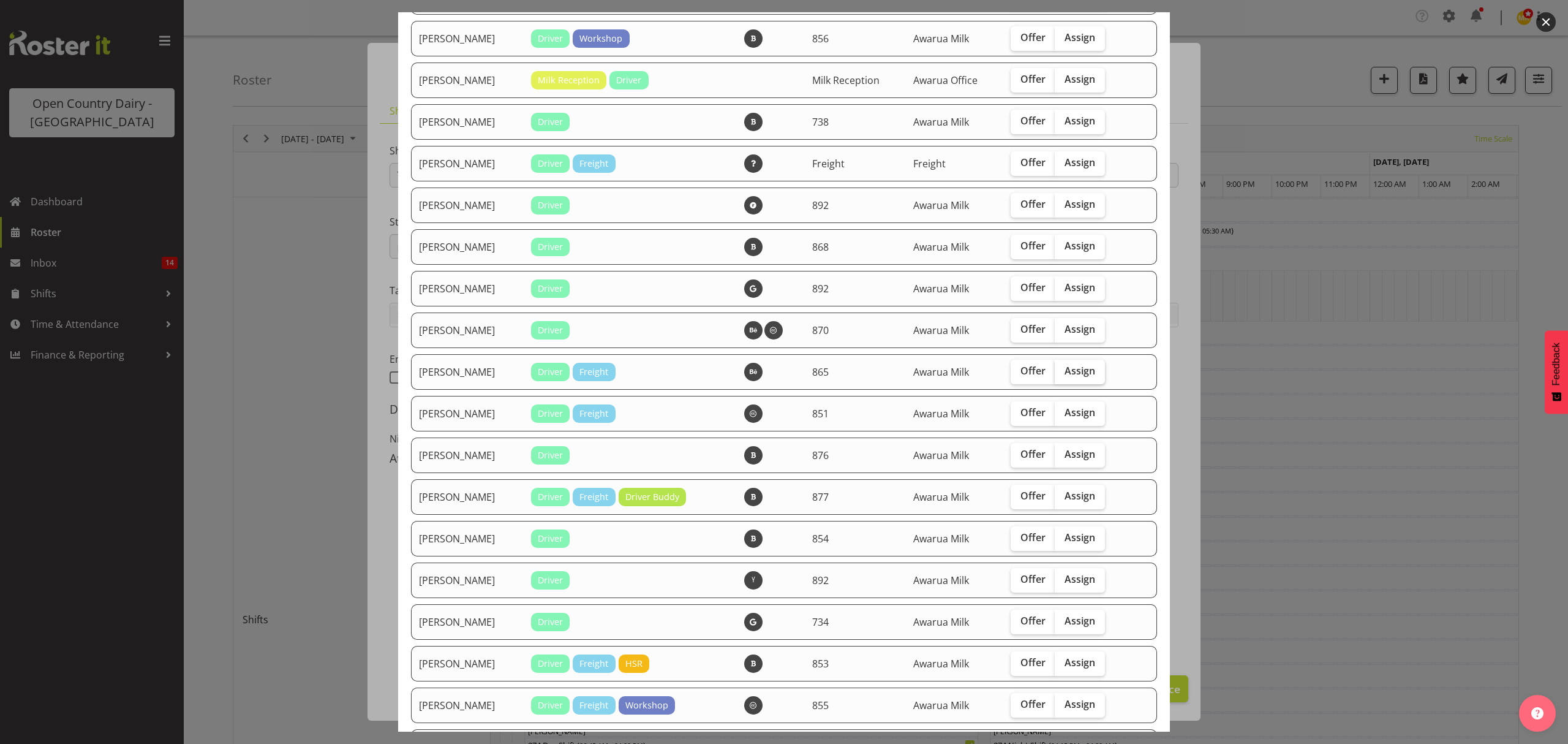
click at [1073, 375] on span "Assign" at bounding box center [1080, 371] width 30 height 12
click at [1063, 375] on input "Assign" at bounding box center [1059, 371] width 8 height 8
checkbox input "true"
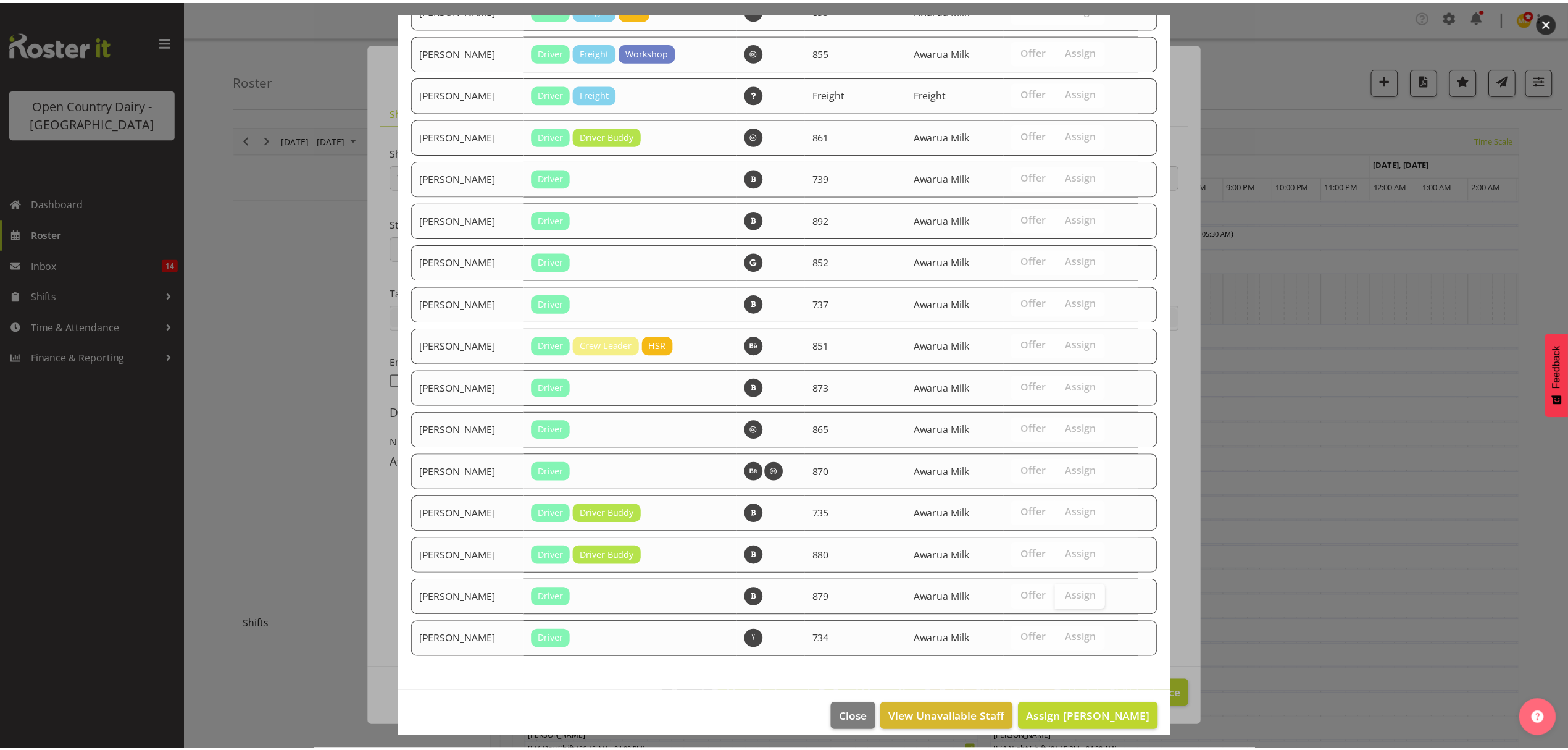
scroll to position [1082, 0]
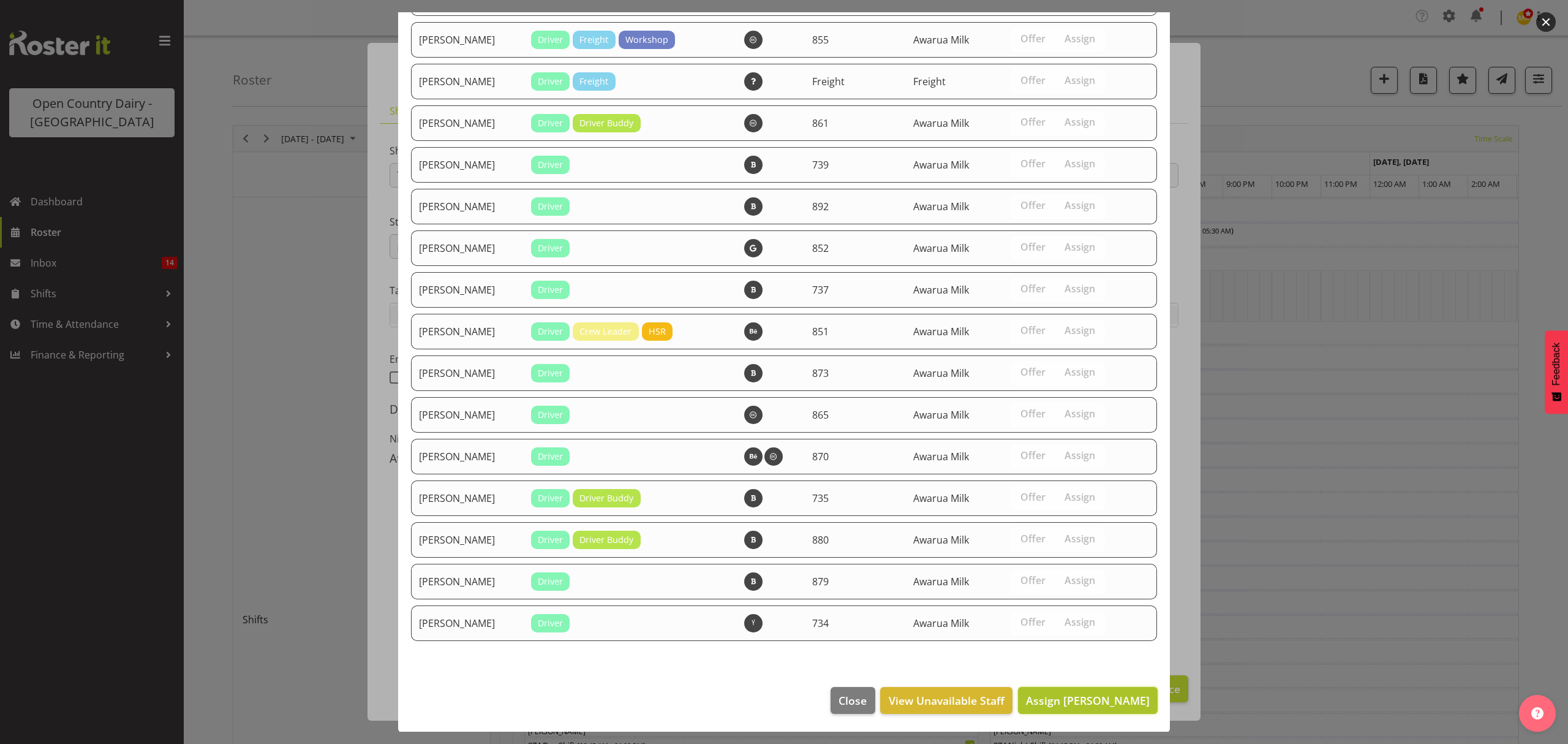
click at [1073, 693] on span "Assign Flavio Ferraz" at bounding box center [1087, 701] width 123 height 15
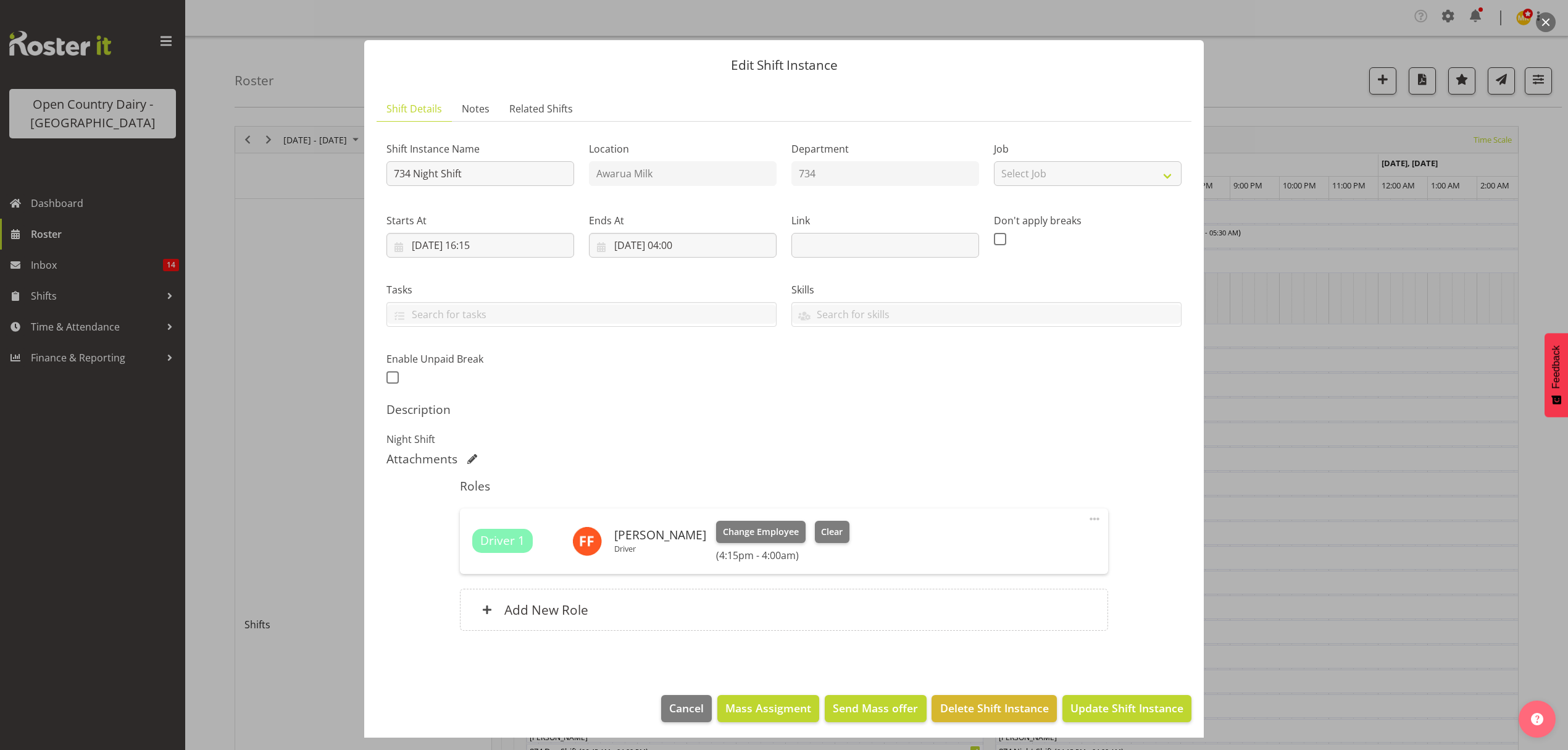
scroll to position [7, 0]
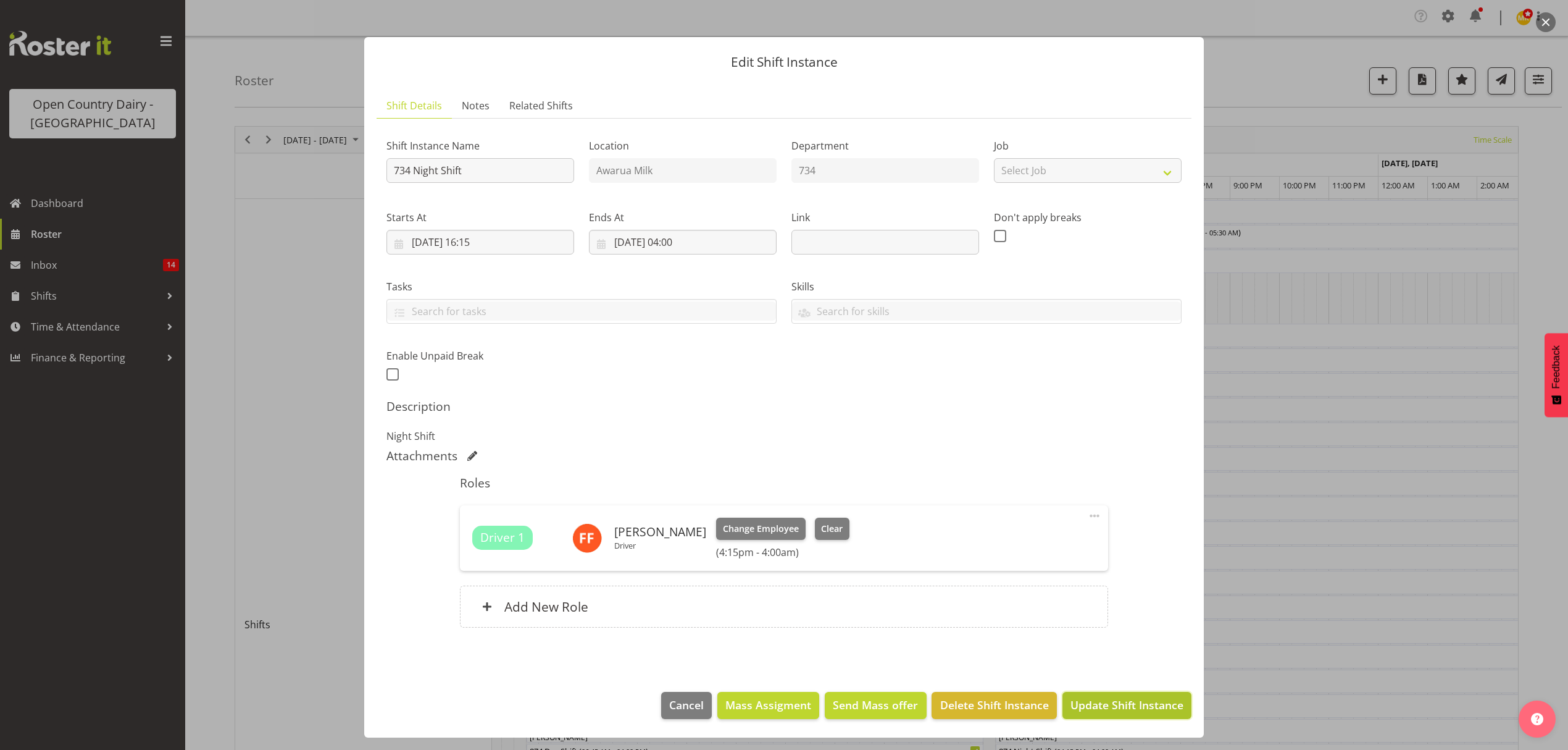
click at [1114, 703] on span "Update Shift Instance" at bounding box center [1127, 705] width 113 height 16
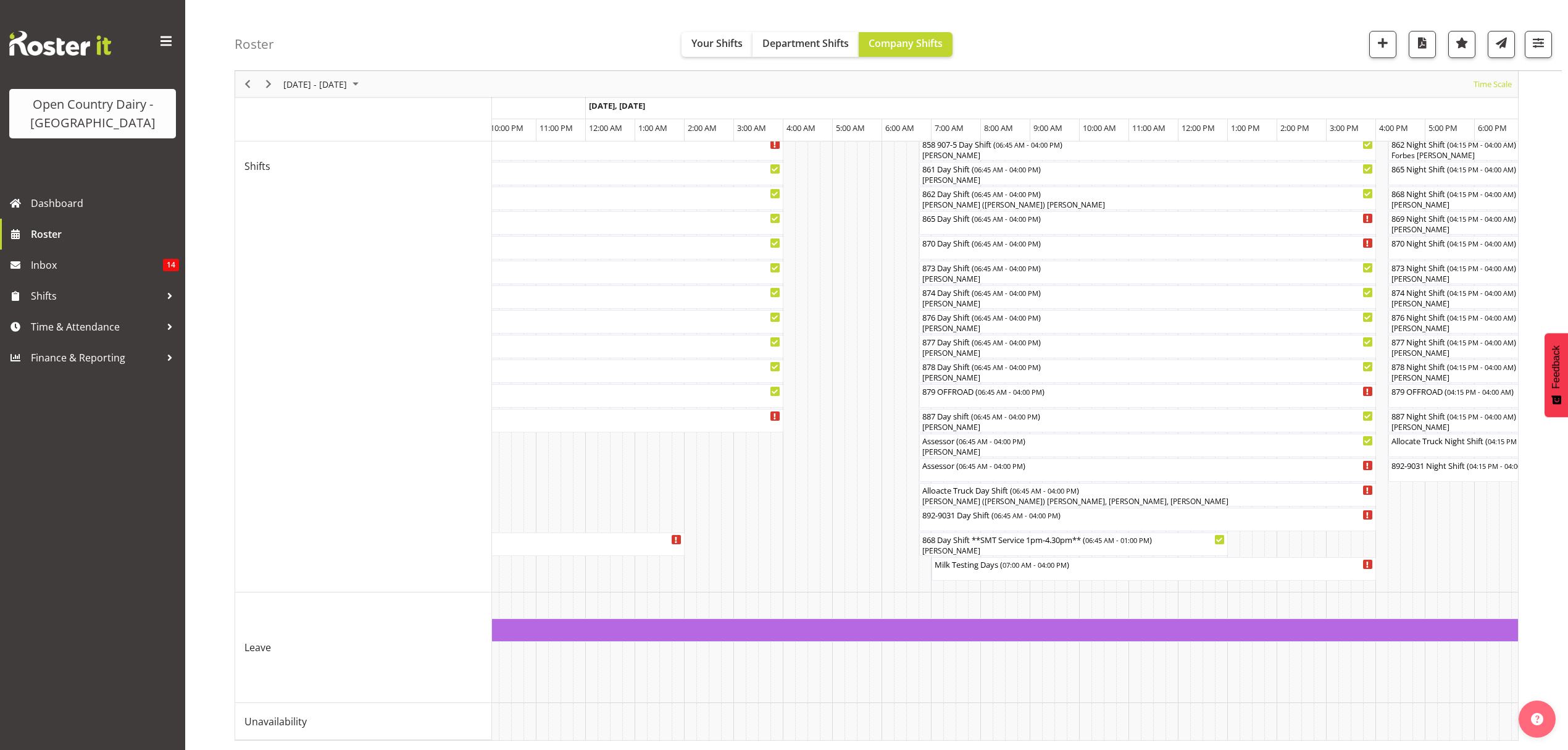
scroll to position [0, 0]
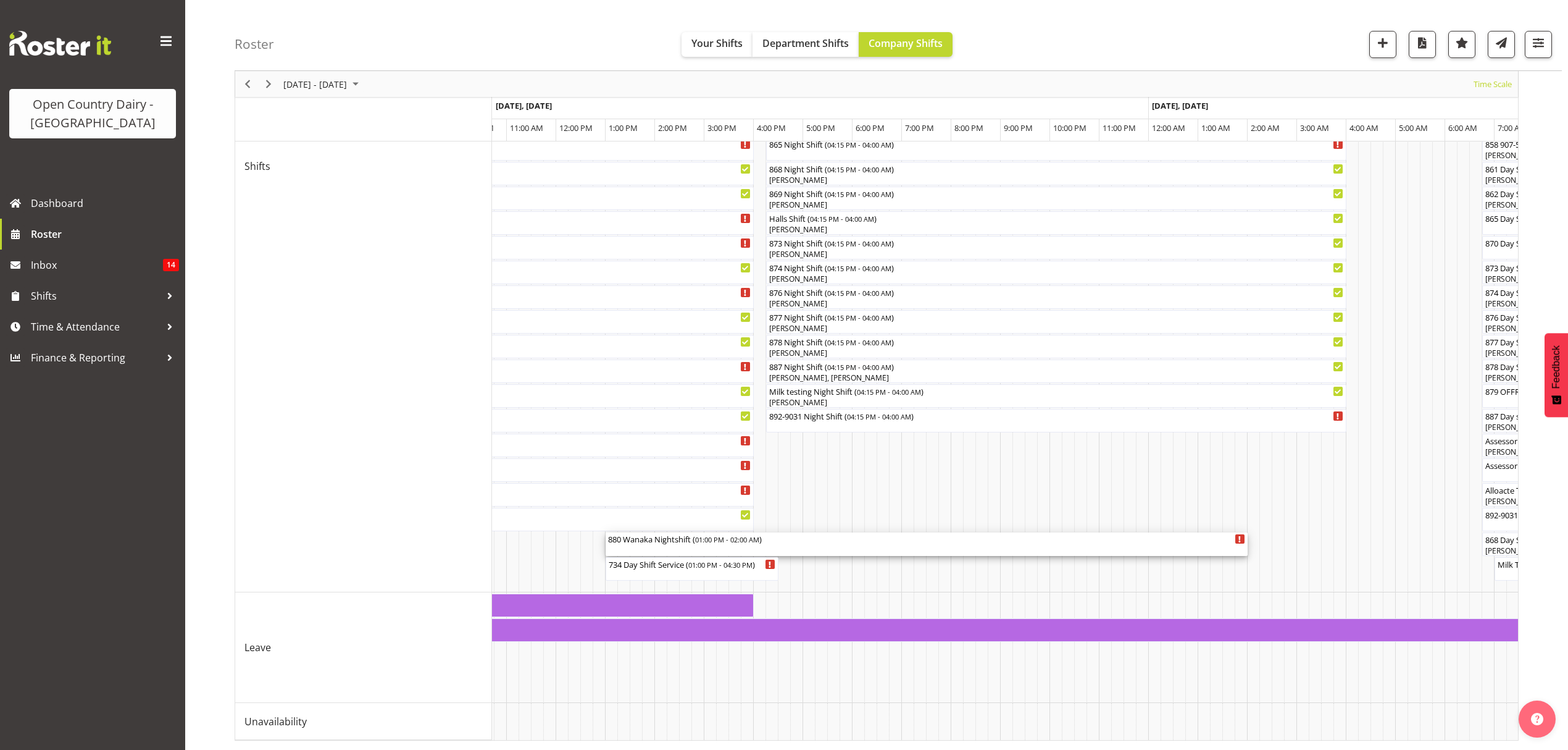
click at [682, 532] on div "880 Wanaka Nightshift ( 01:00 PM - 02:00 AM )" at bounding box center [927, 538] width 637 height 12
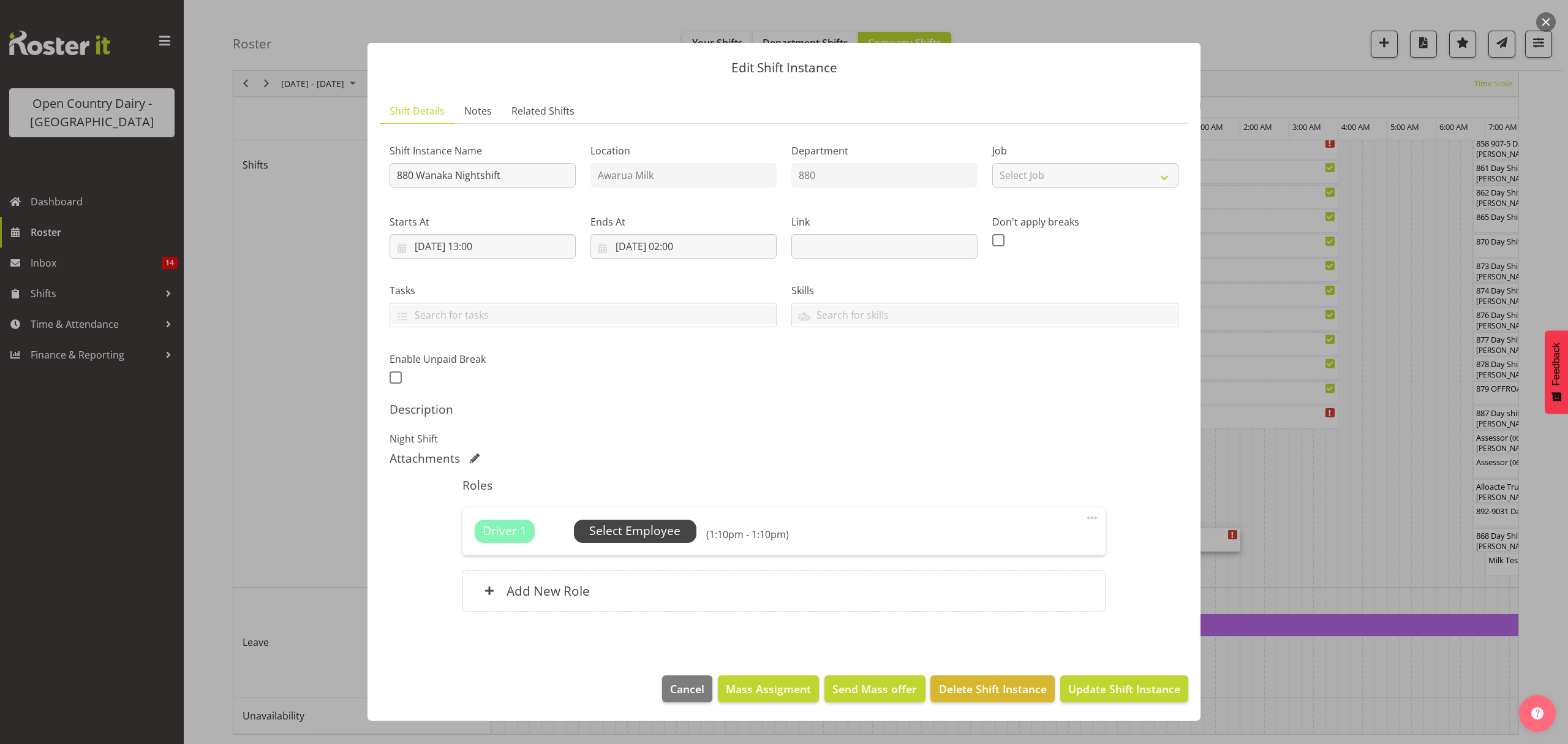
click at [642, 531] on span "Select Employee" at bounding box center [634, 531] width 91 height 18
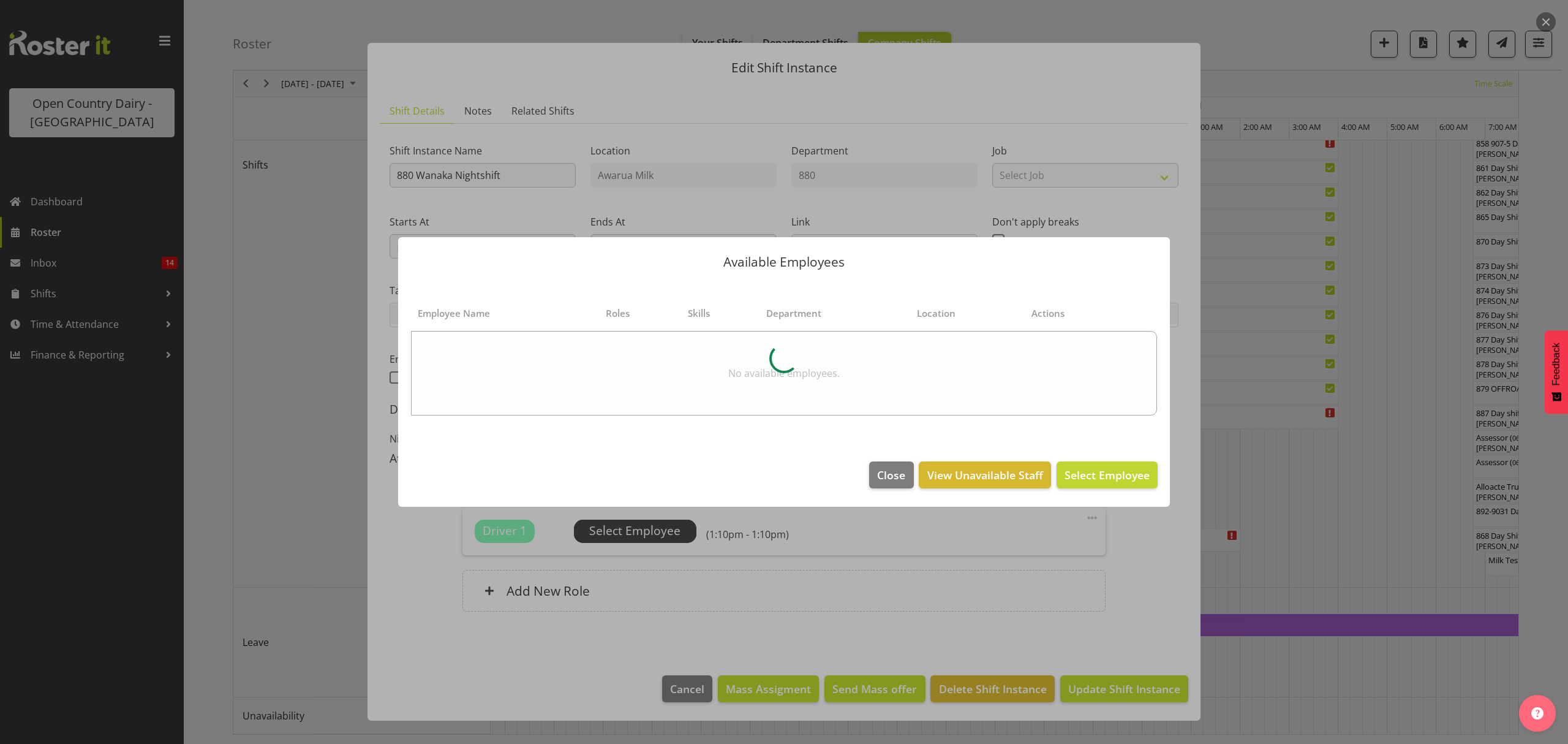
click at [642, 531] on div "Available Employees Employee Name Roles Skills Department Location Actions No a…" at bounding box center [784, 372] width 796 height 331
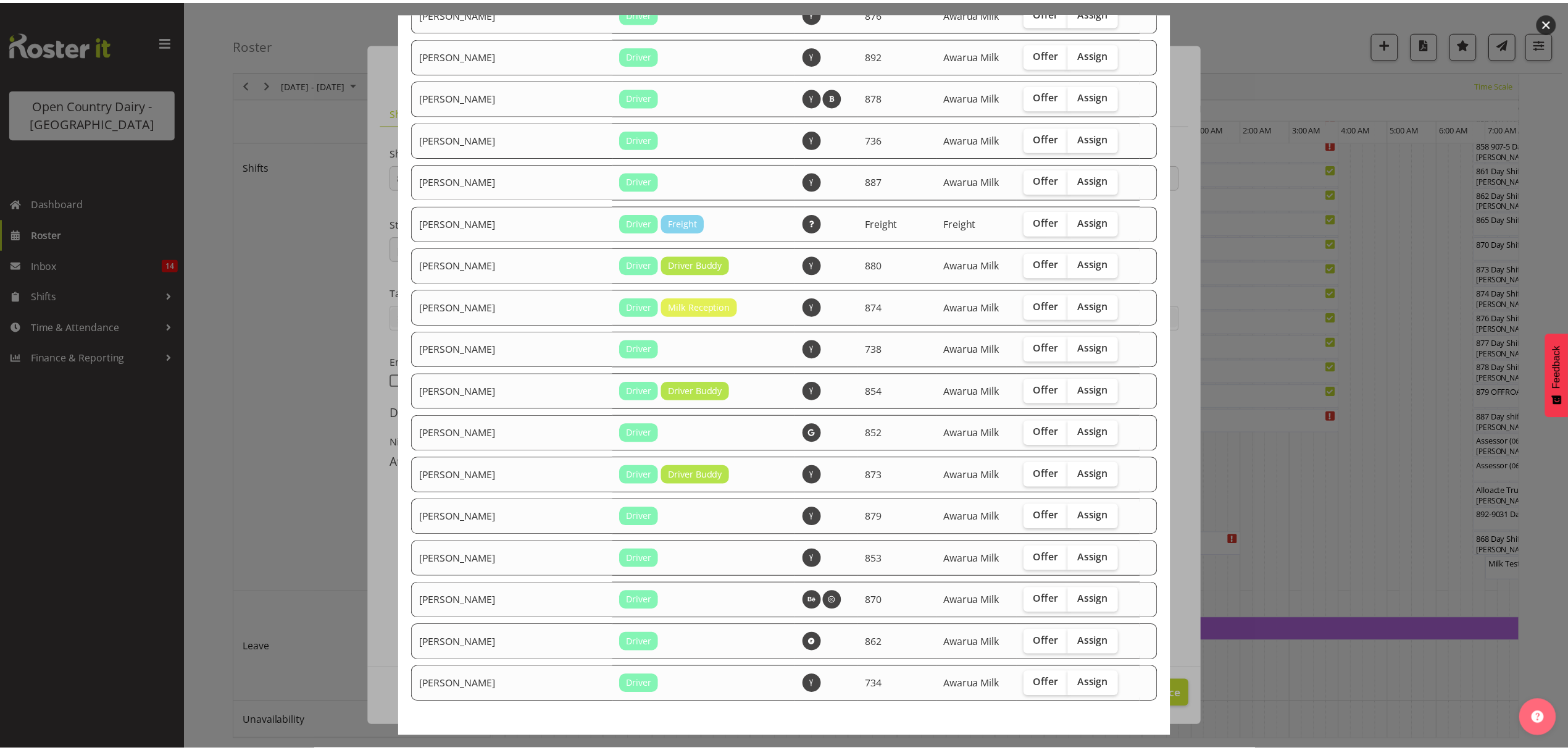
scroll to position [988, 0]
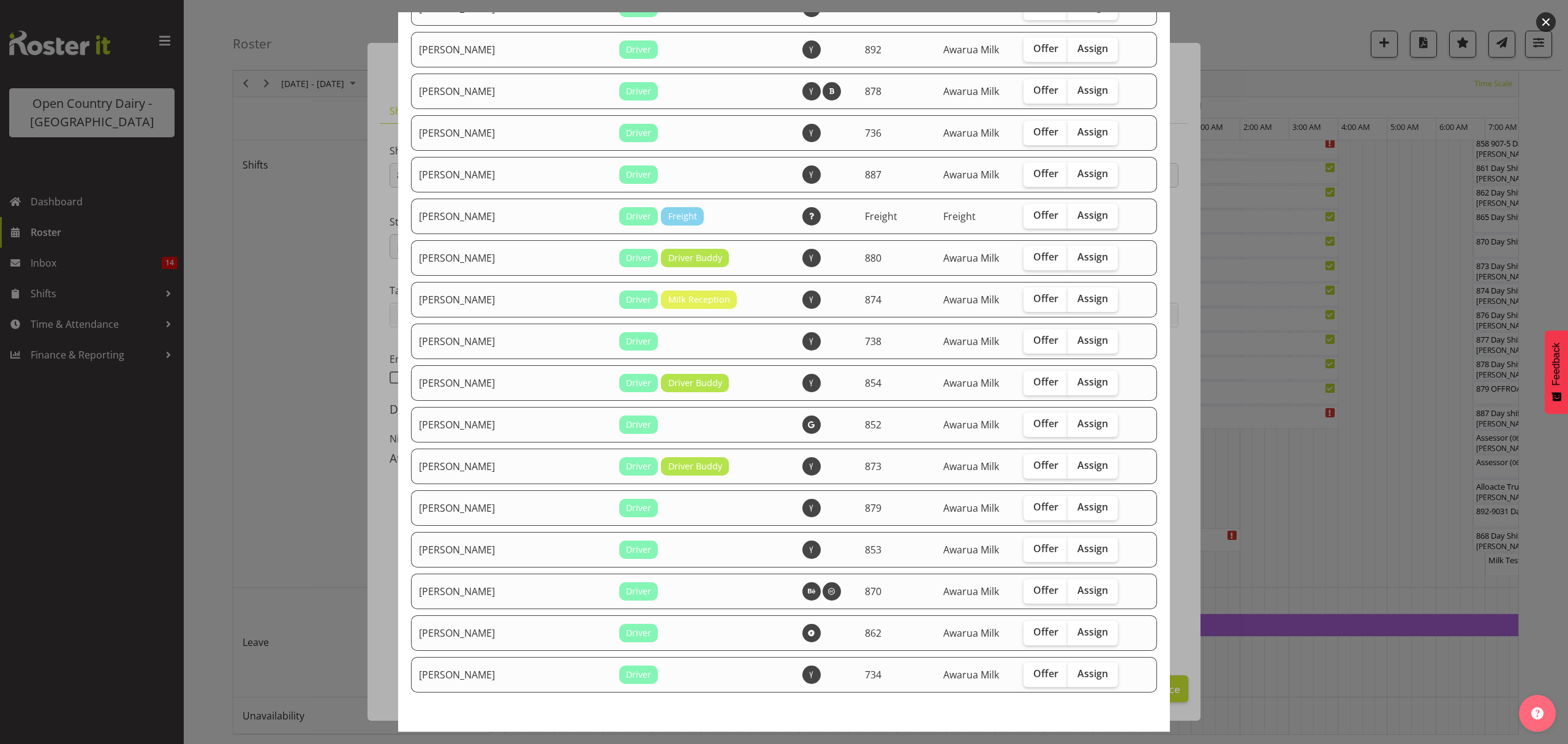
click at [1308, 685] on div at bounding box center [784, 372] width 1568 height 744
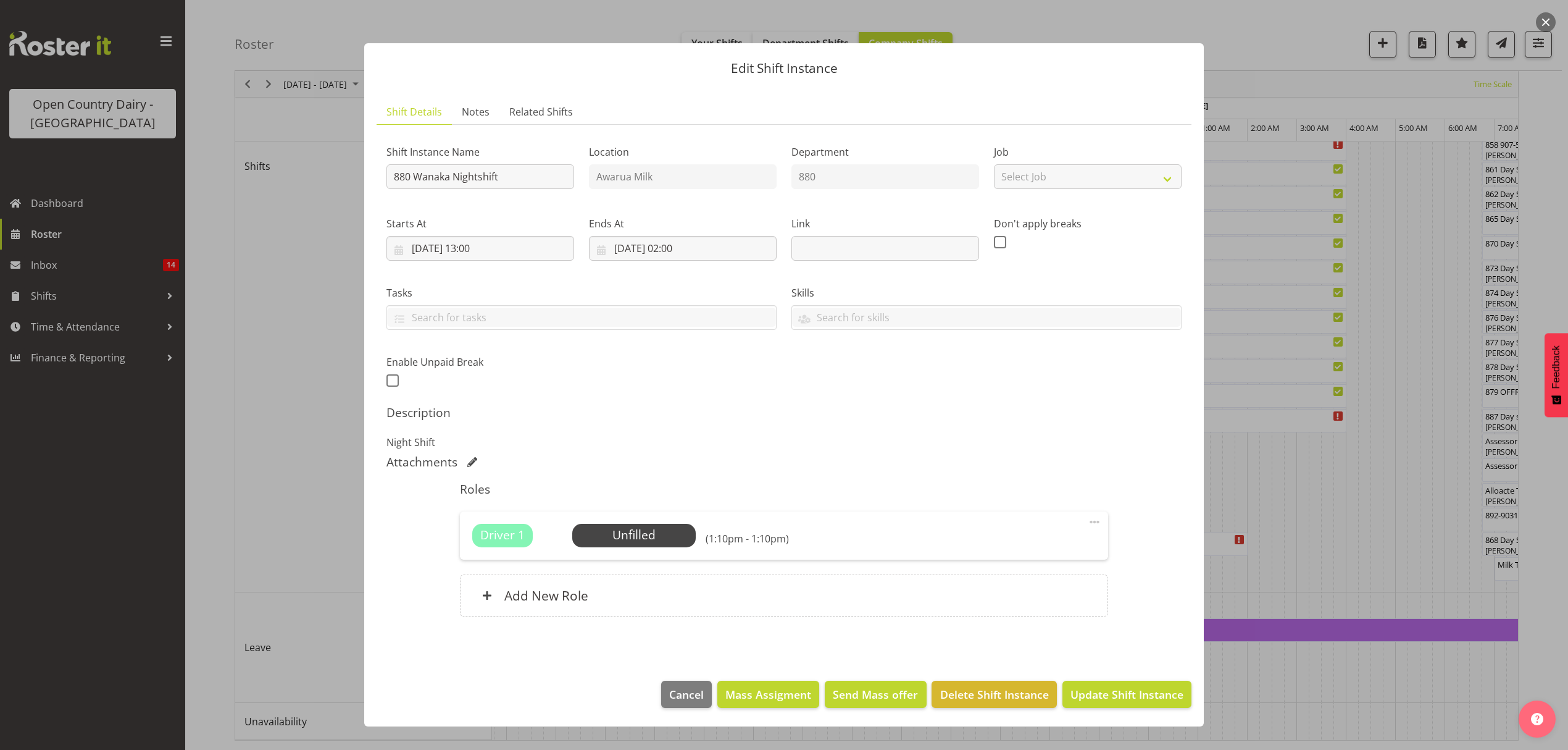
click at [1301, 681] on div at bounding box center [784, 375] width 1568 height 750
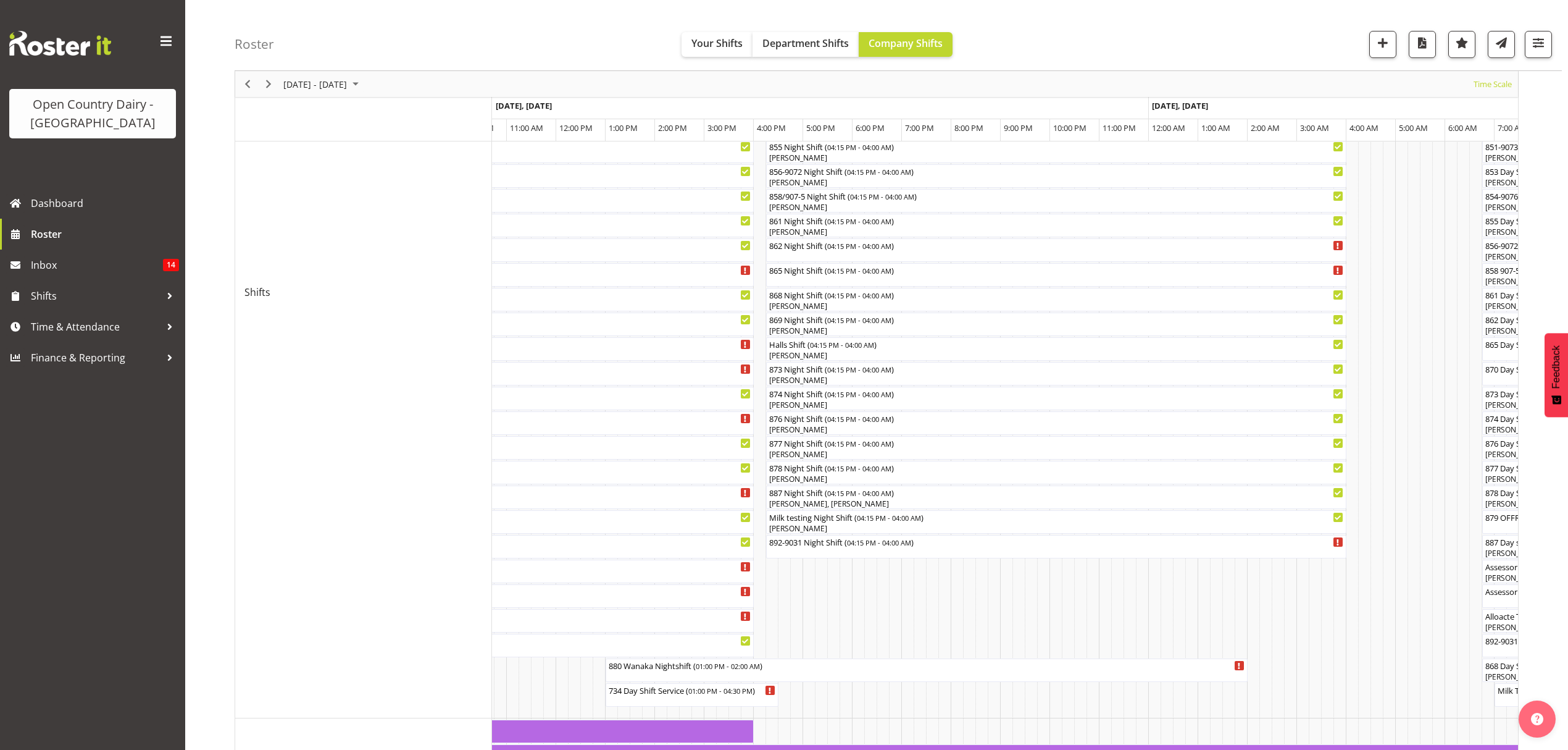
scroll to position [472, 0]
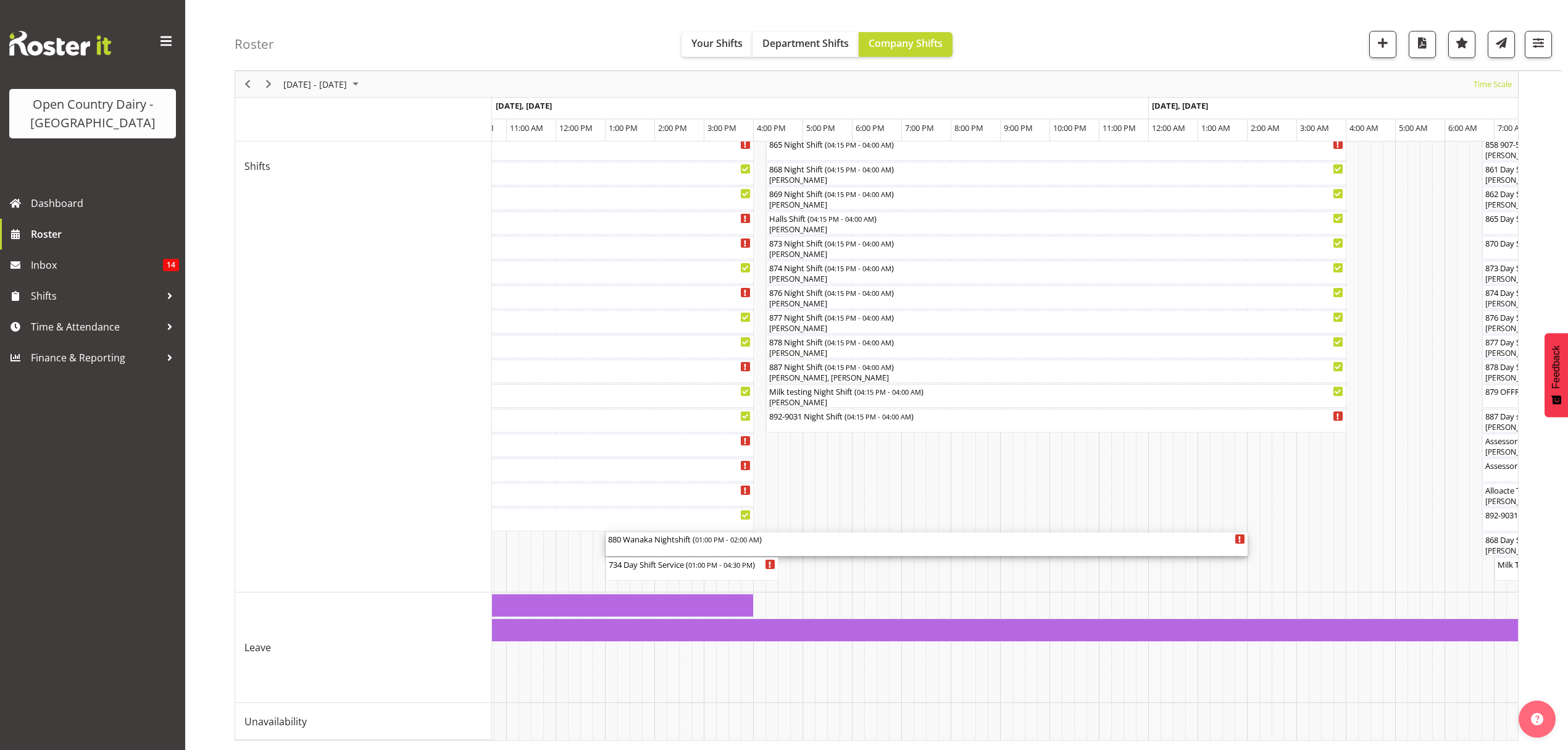
click at [648, 532] on div "880 Wanaka Nightshift ( 01:00 PM - 02:00 AM )" at bounding box center [927, 538] width 637 height 12
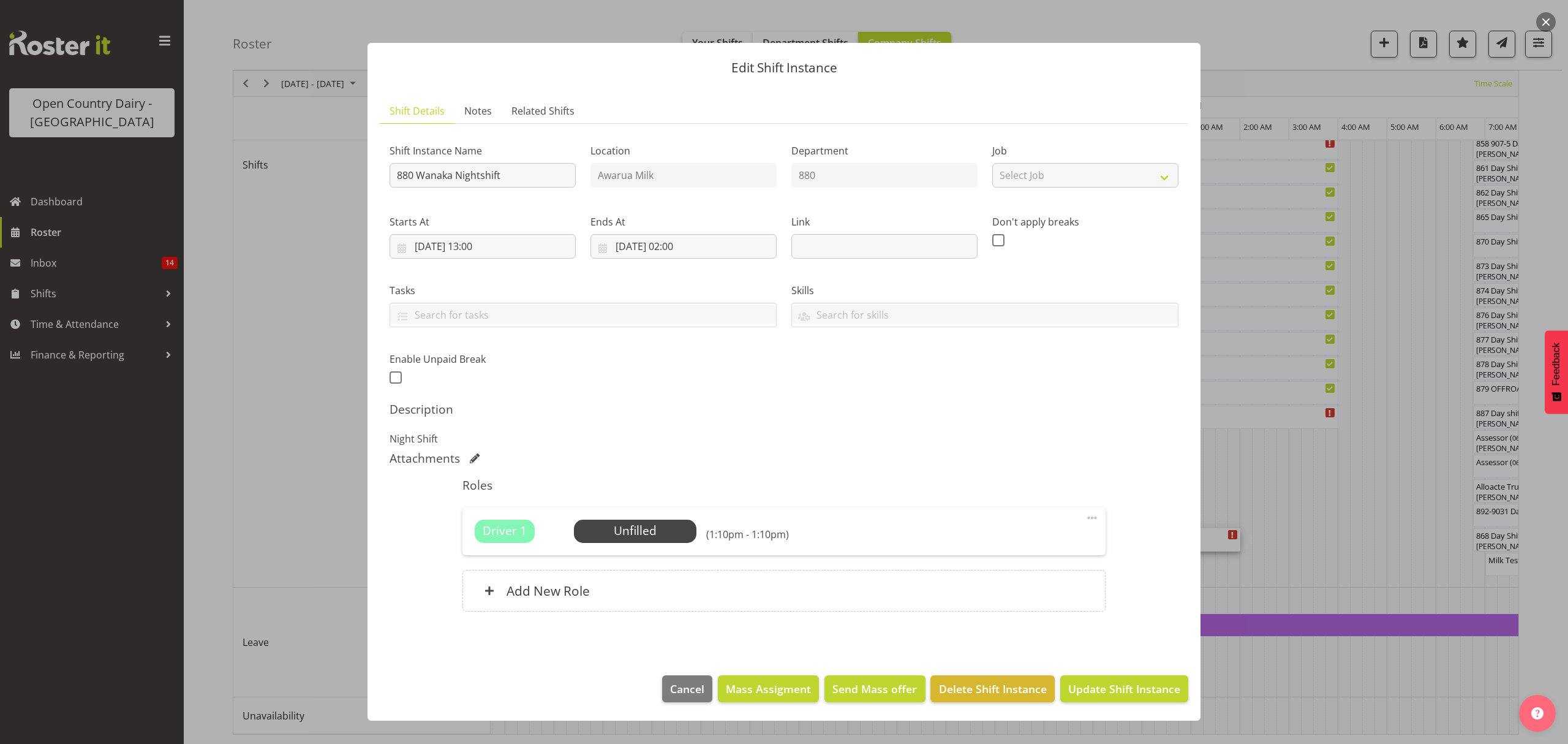
click at [1297, 498] on div at bounding box center [784, 372] width 1568 height 744
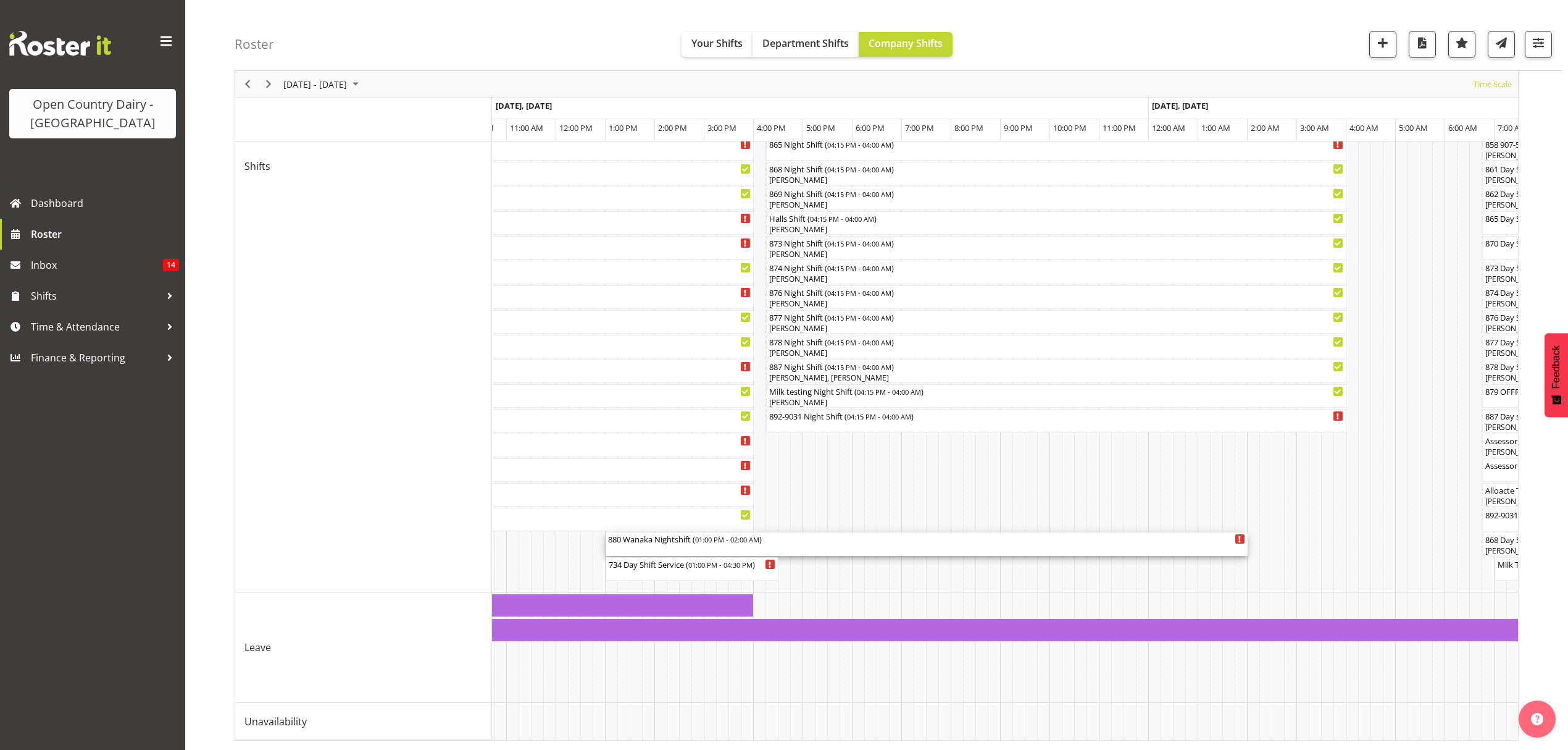
click at [715, 534] on span "01:00 PM - 02:00 AM" at bounding box center [727, 539] width 64 height 10
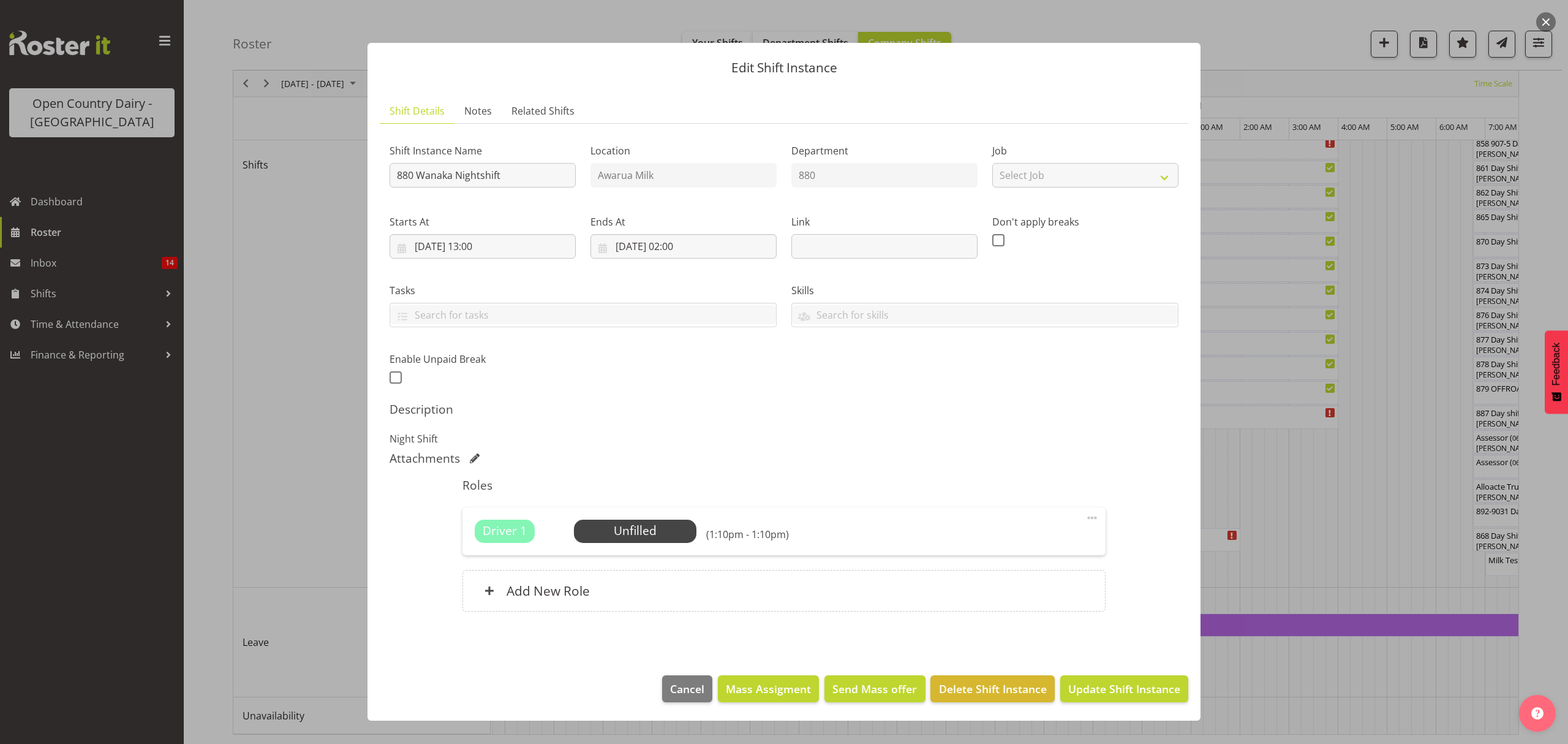
click at [740, 539] on h6 "(1:10pm - 1:10pm)" at bounding box center [748, 534] width 83 height 12
click at [616, 527] on span "Select Employee" at bounding box center [634, 531] width 91 height 18
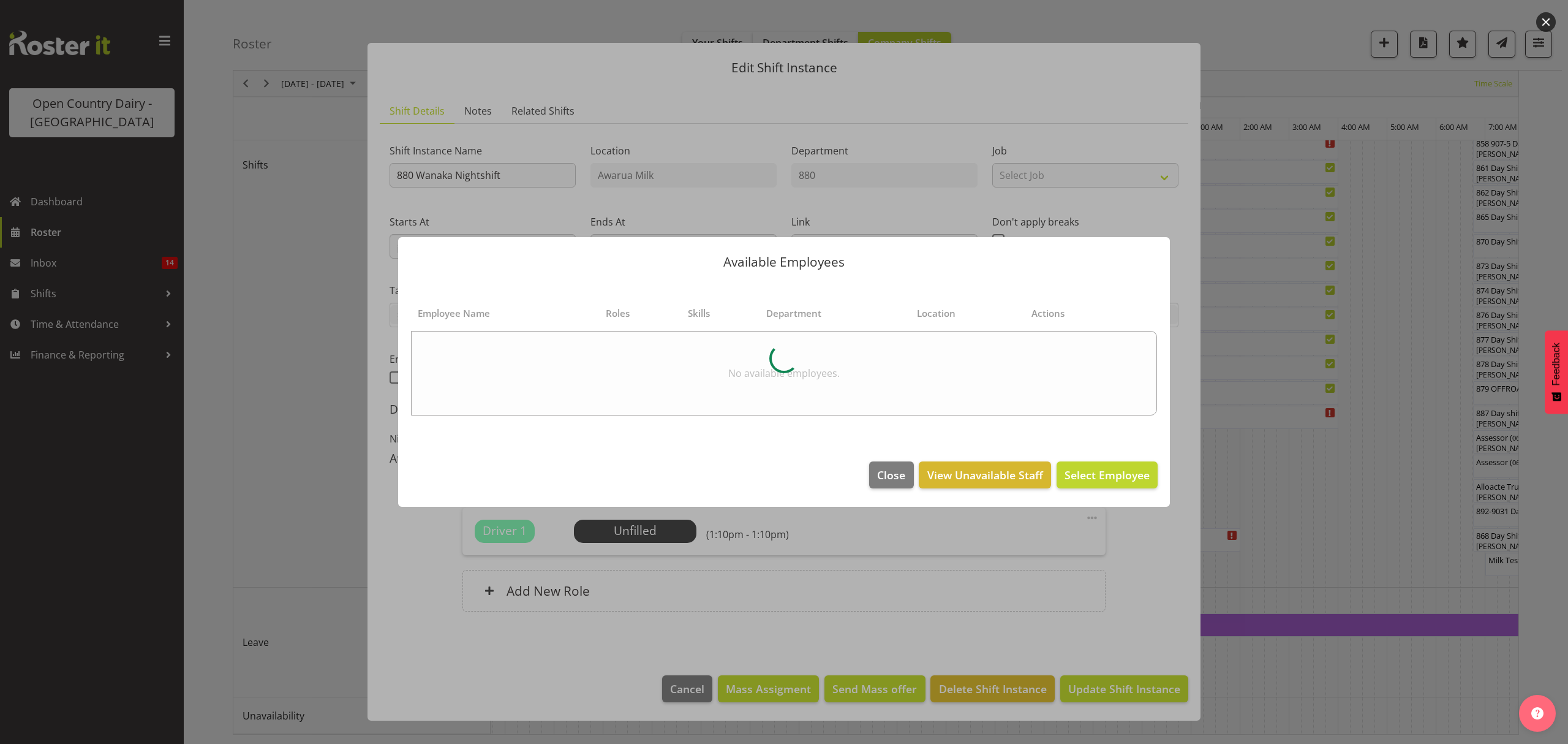
click at [1310, 440] on div at bounding box center [784, 372] width 1568 height 744
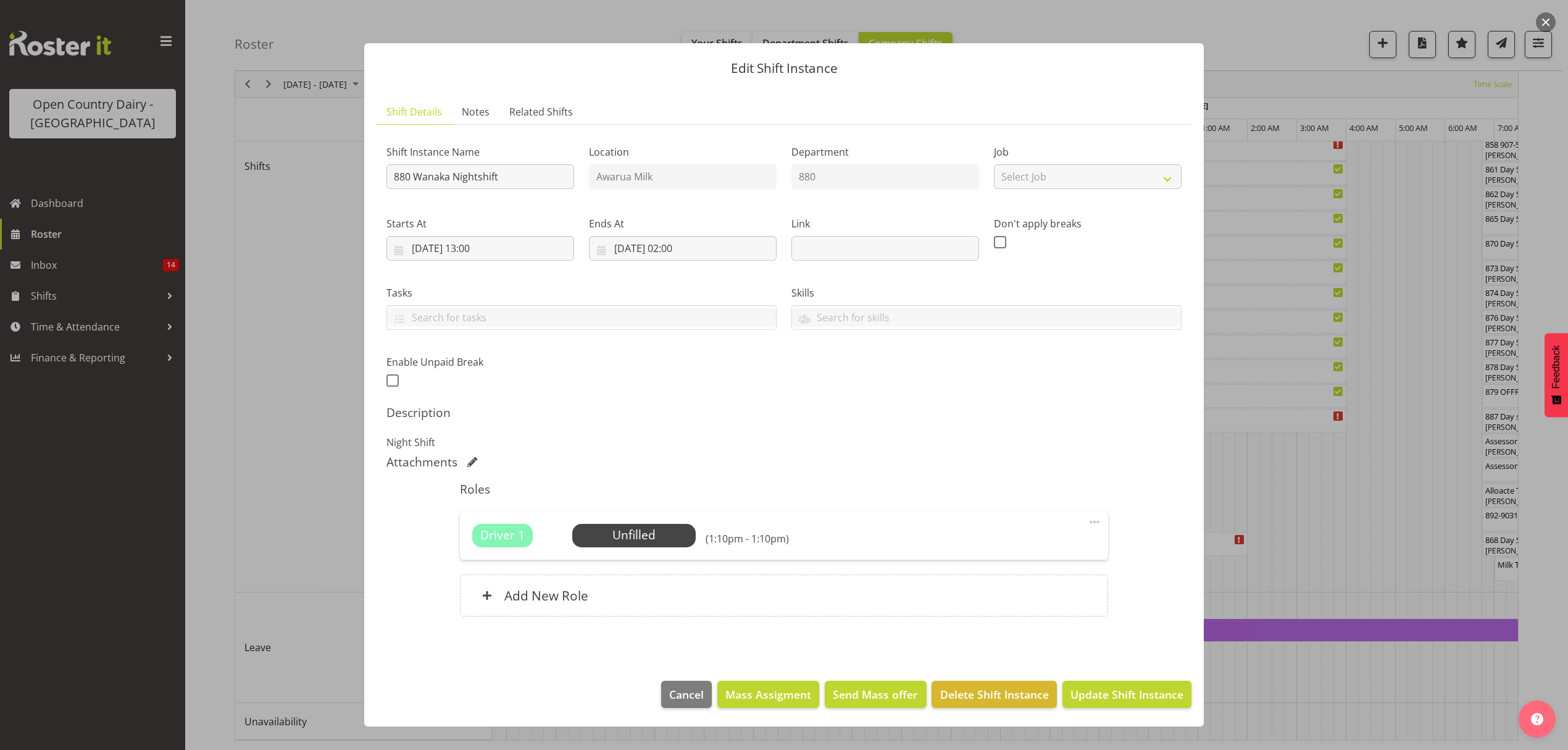
click at [724, 544] on h6 "(1:10pm - 1:10pm)" at bounding box center [747, 538] width 84 height 12
click at [682, 537] on span "Select Employee" at bounding box center [634, 536] width 124 height 23
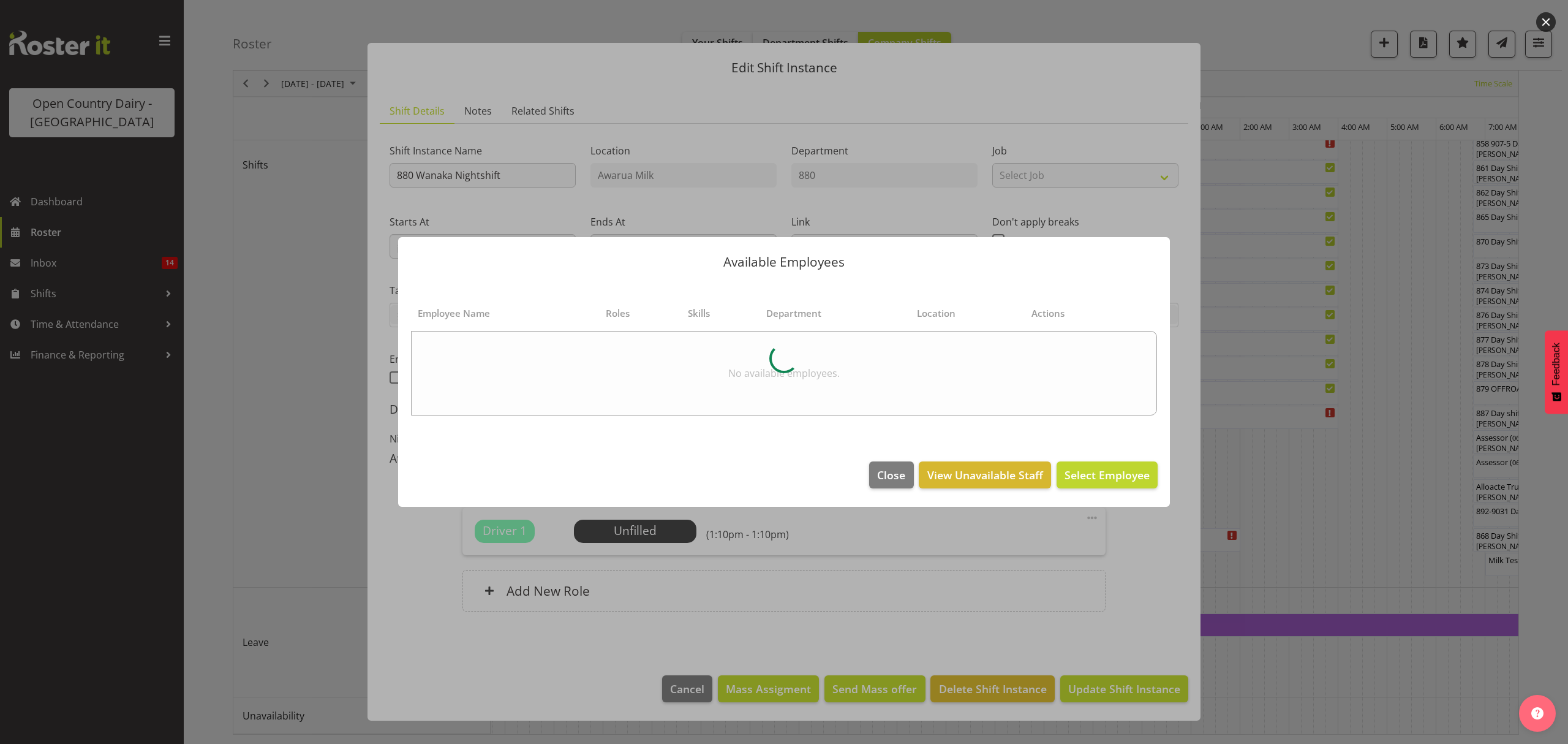
click at [1345, 473] on div at bounding box center [784, 372] width 1568 height 744
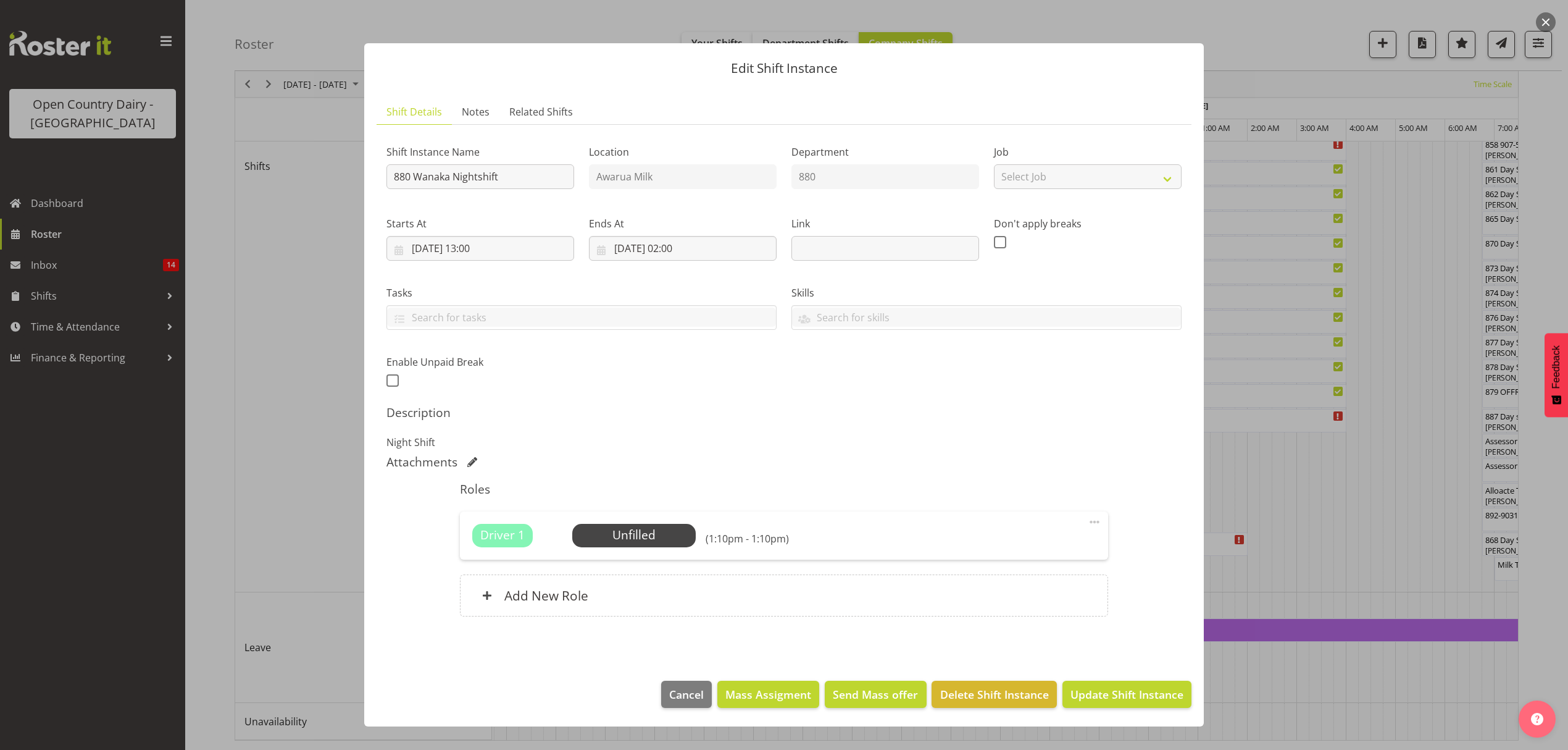
click at [1356, 477] on div at bounding box center [784, 375] width 1568 height 750
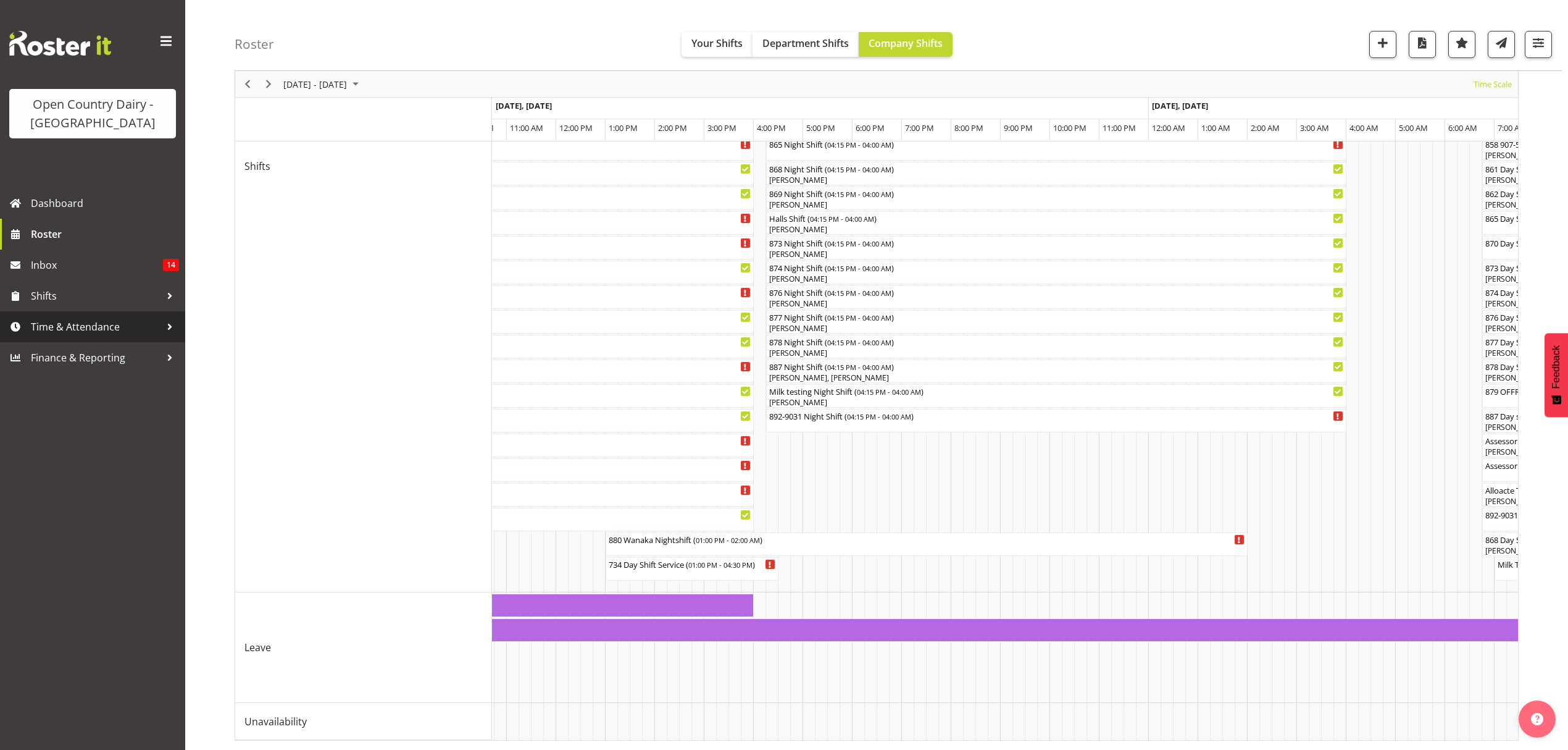
click at [87, 329] on span "Time & Attendance" at bounding box center [95, 327] width 130 height 18
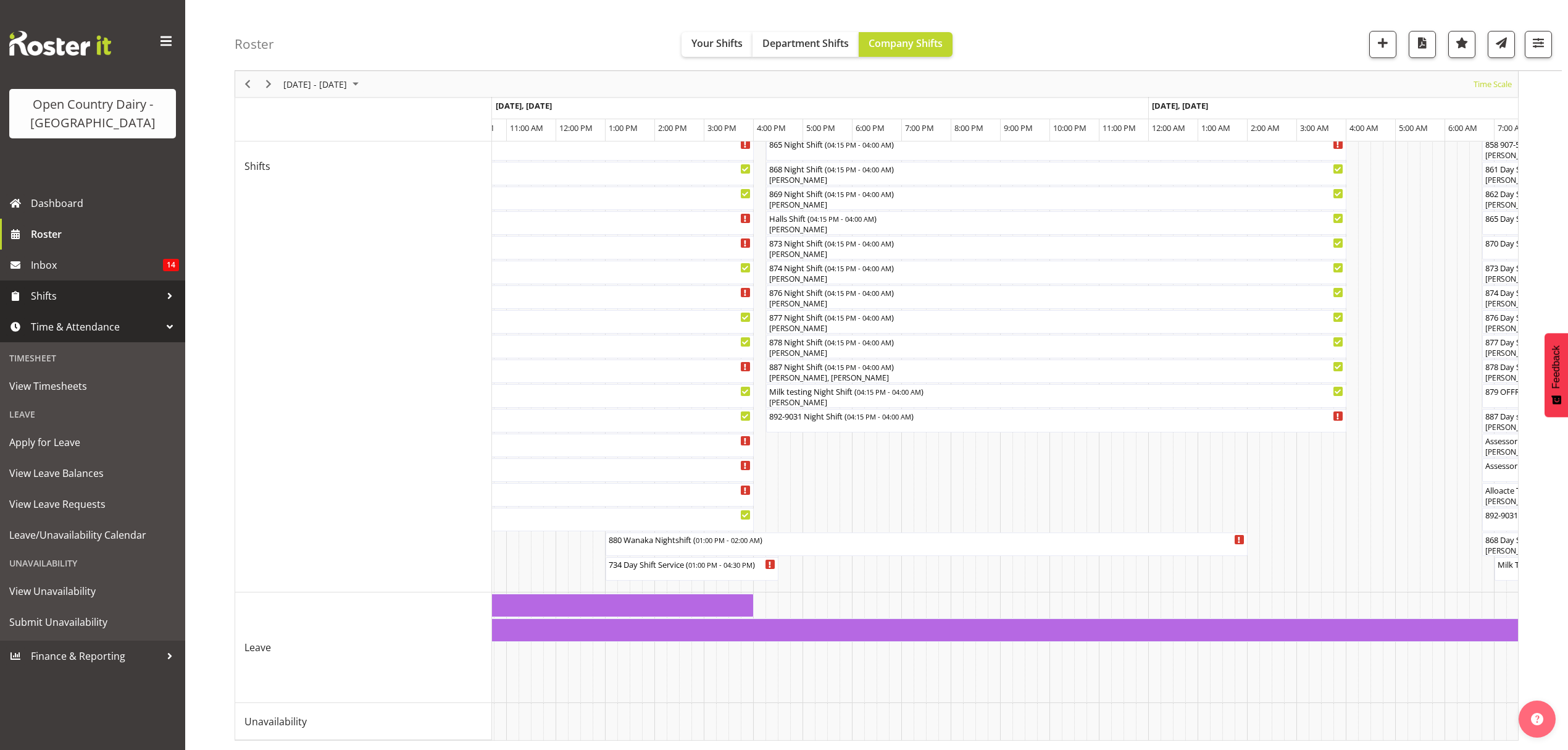
click at [54, 295] on span "Shifts" at bounding box center [95, 295] width 130 height 18
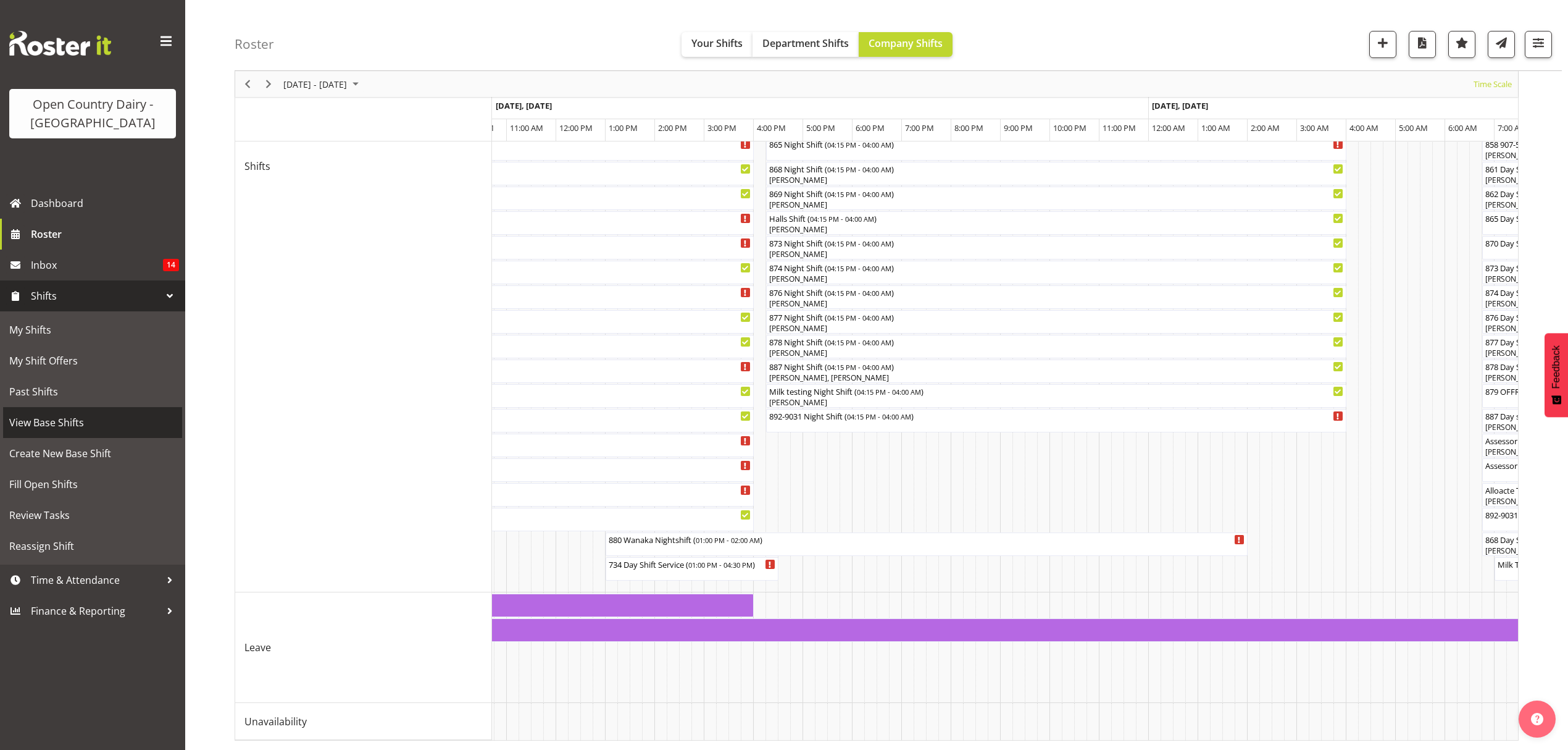
click at [44, 425] on span "View Base Shifts" at bounding box center [93, 422] width 167 height 18
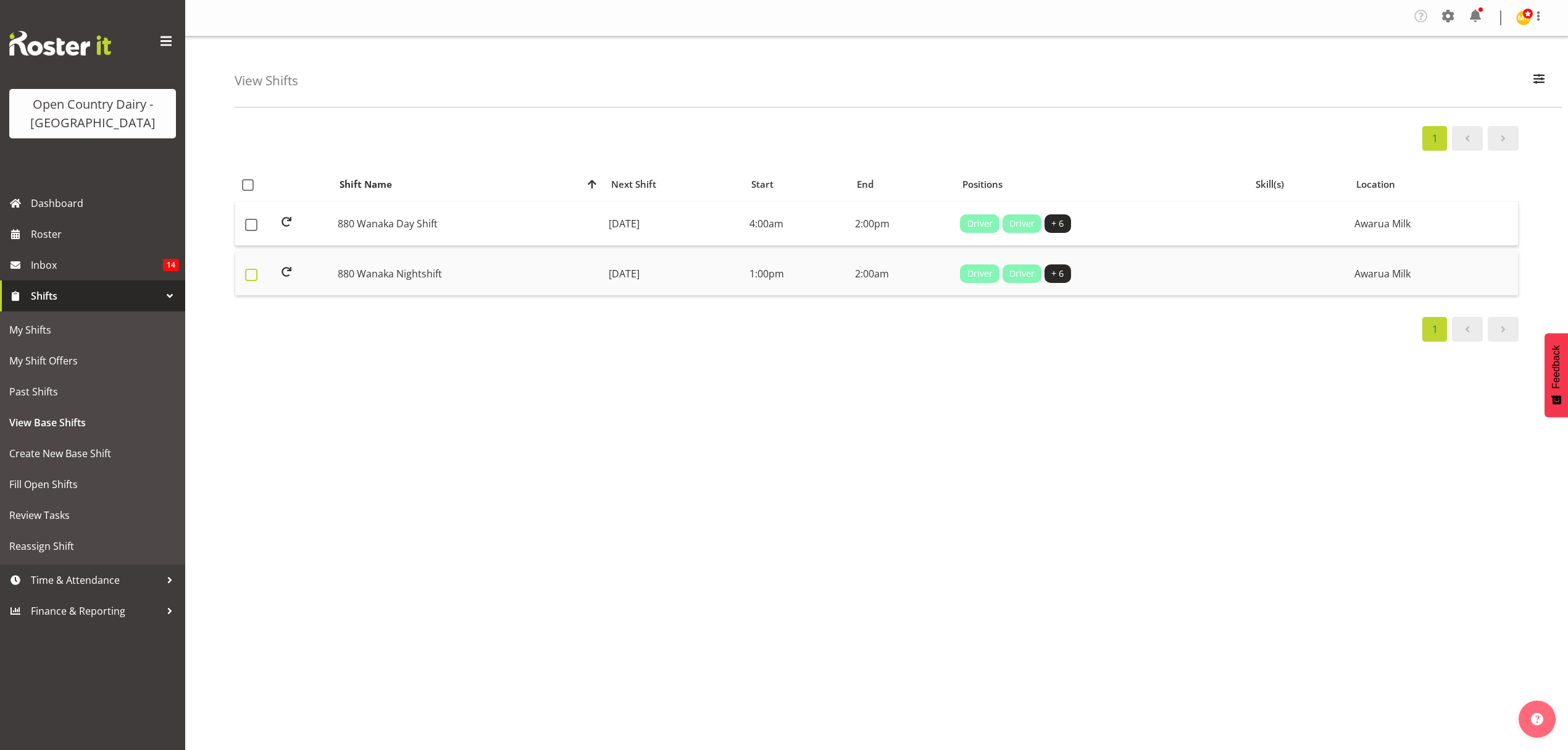
click at [255, 269] on span at bounding box center [251, 275] width 12 height 12
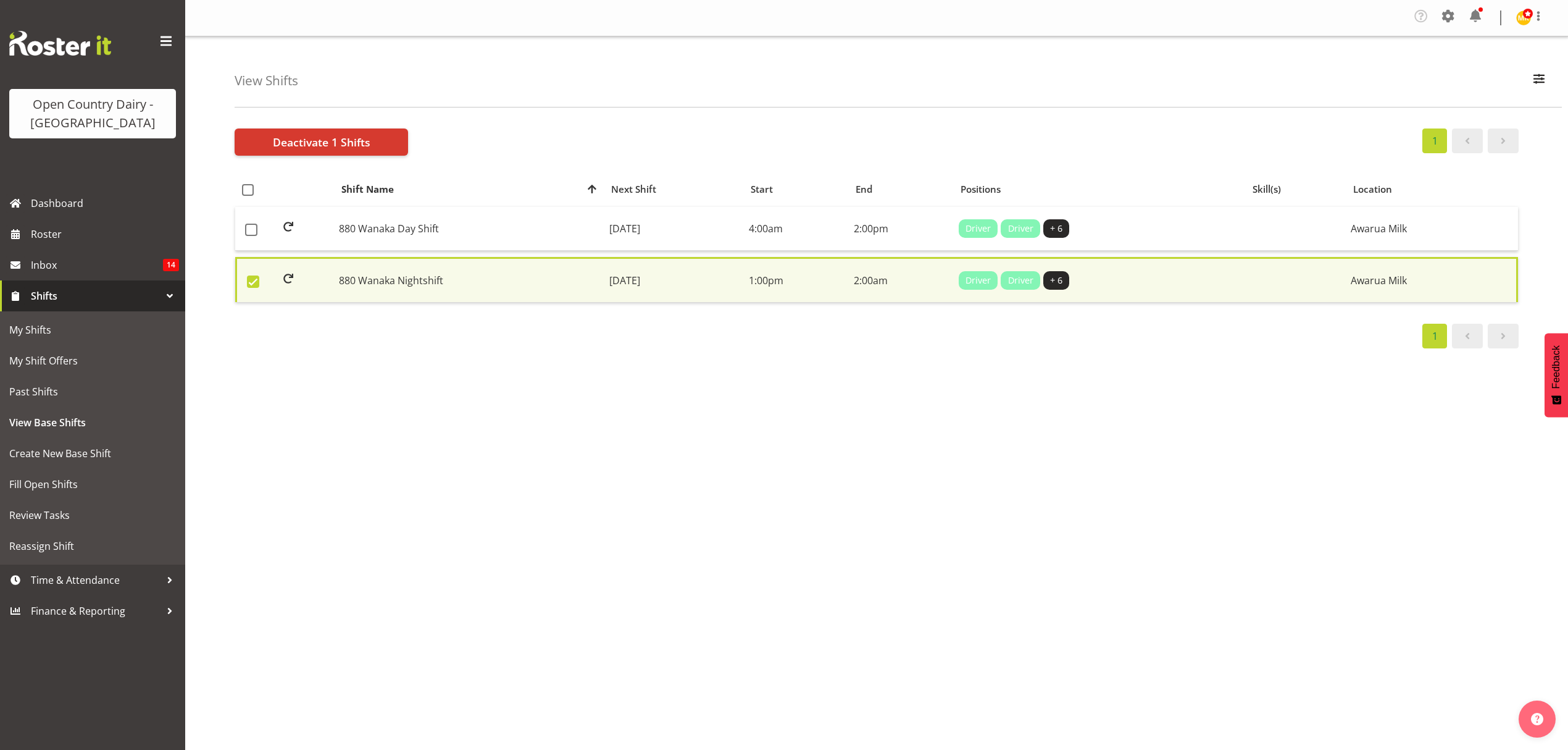
drag, startPoint x: 1053, startPoint y: 389, endPoint x: 684, endPoint y: 389, distance: 369.0
click at [1033, 395] on div "Deactivate 1 Shifts 1 Shift Name Location Shift Name Next Shift Start End Posit…" at bounding box center [901, 364] width 1334 height 494
click at [247, 278] on span at bounding box center [253, 282] width 12 height 12
checkbox input "false"
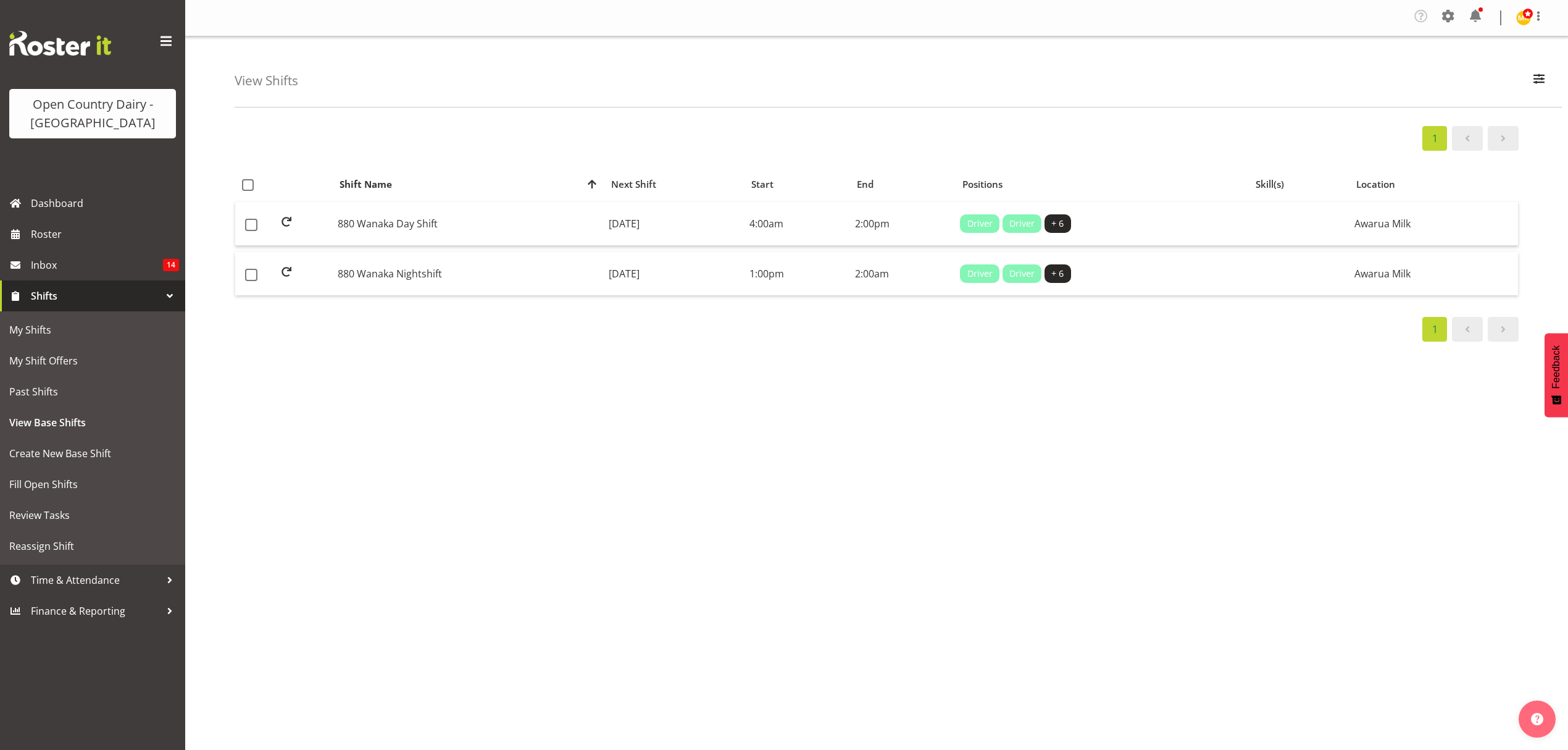
click at [279, 127] on div "1" at bounding box center [877, 138] width 1284 height 25
click at [1535, 84] on span "button" at bounding box center [1539, 78] width 16 height 16
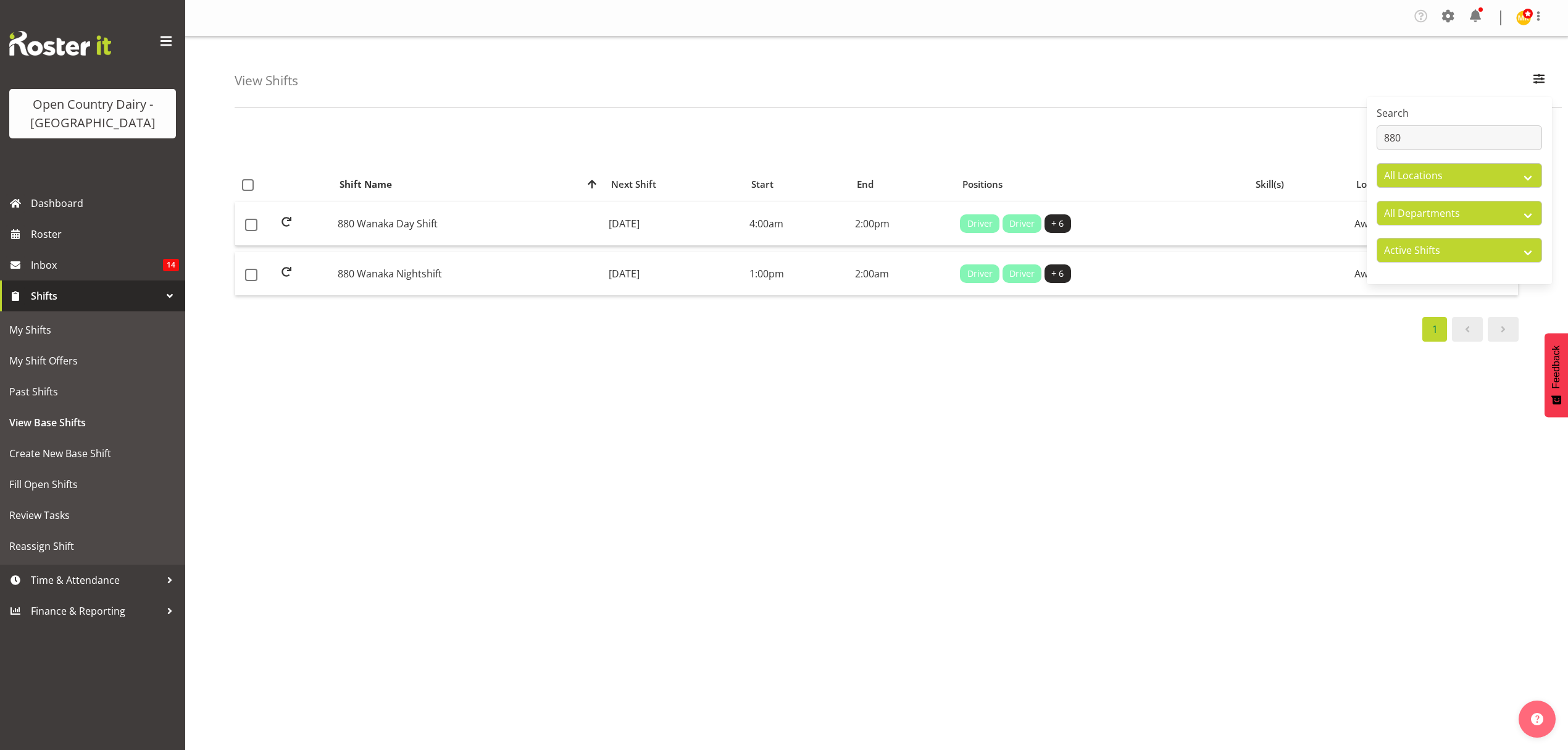
click at [1265, 349] on div "1 Shift Name Location Shift Name Next Shift Start End Positions Skill(s) Locati…" at bounding box center [901, 364] width 1334 height 494
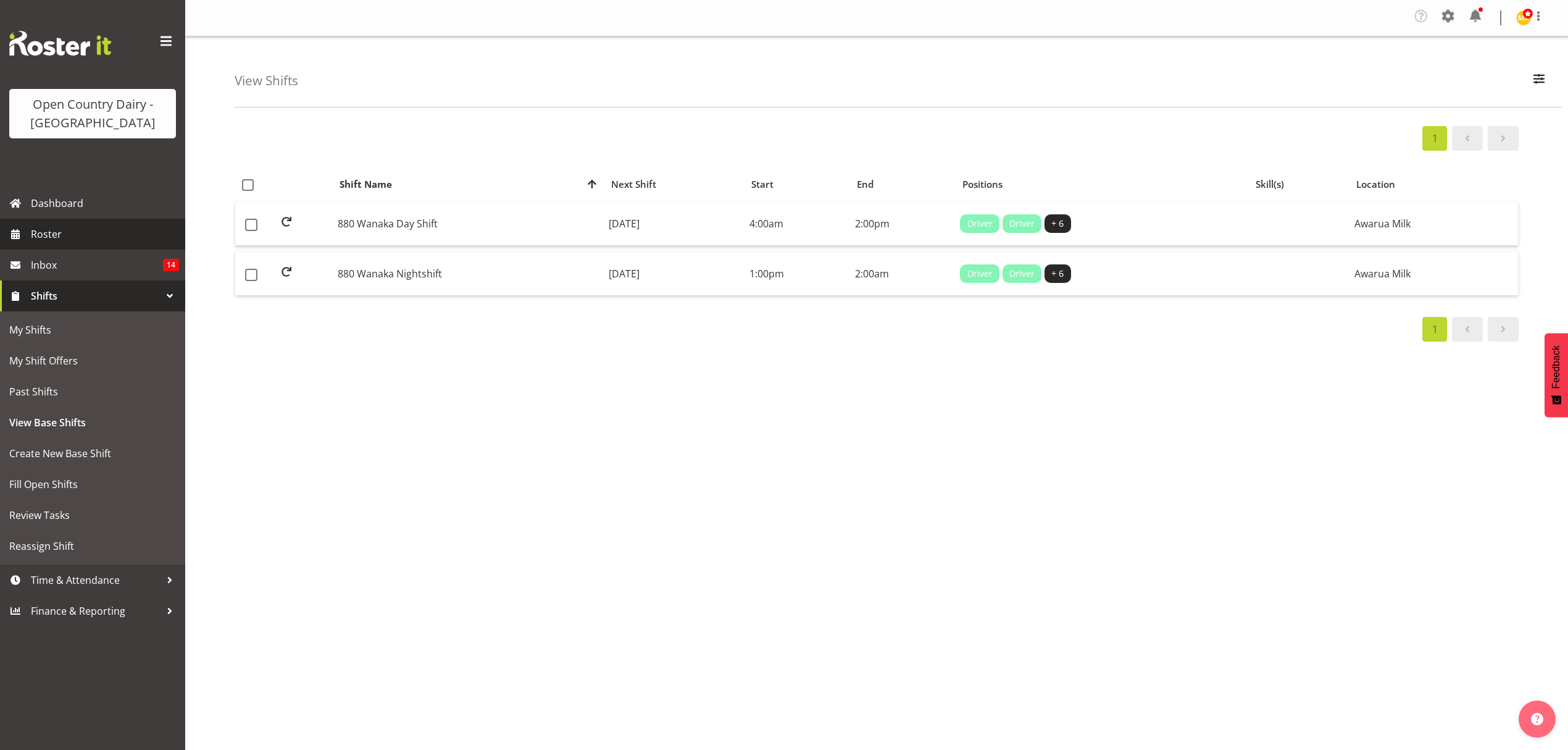
click at [55, 235] on span "Roster" at bounding box center [105, 233] width 148 height 18
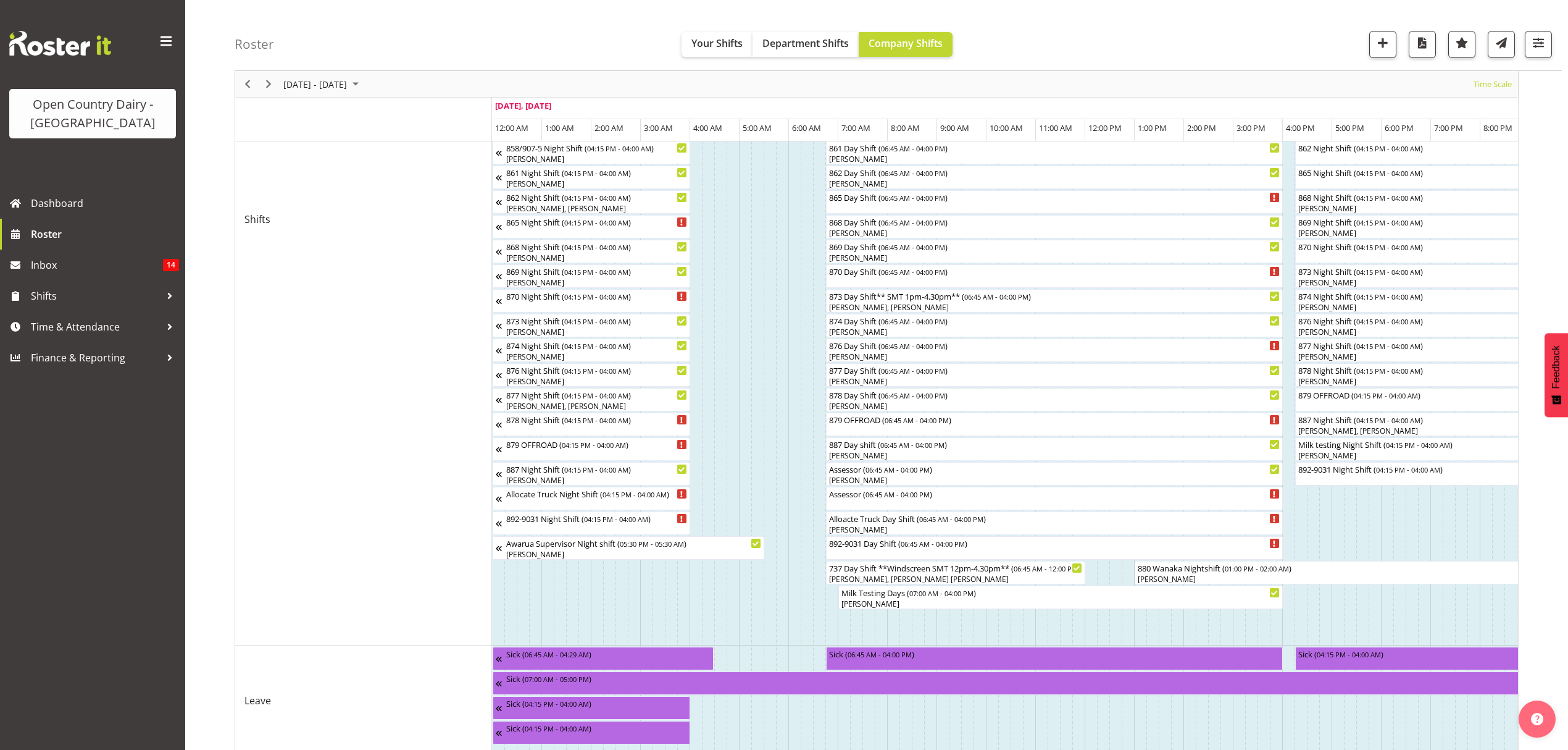
scroll to position [472, 0]
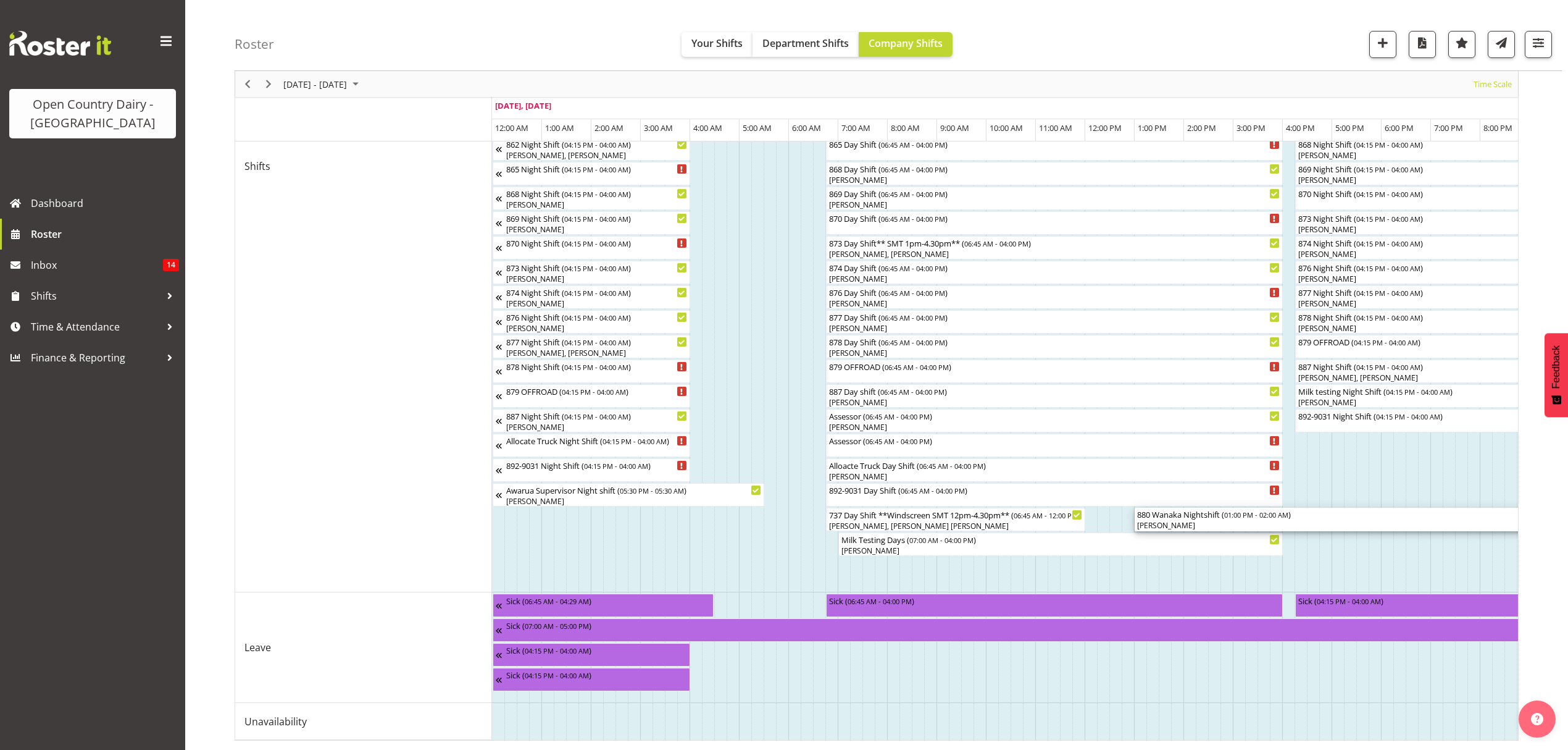
click at [1245, 520] on div "[PERSON_NAME]" at bounding box center [1456, 525] width 637 height 11
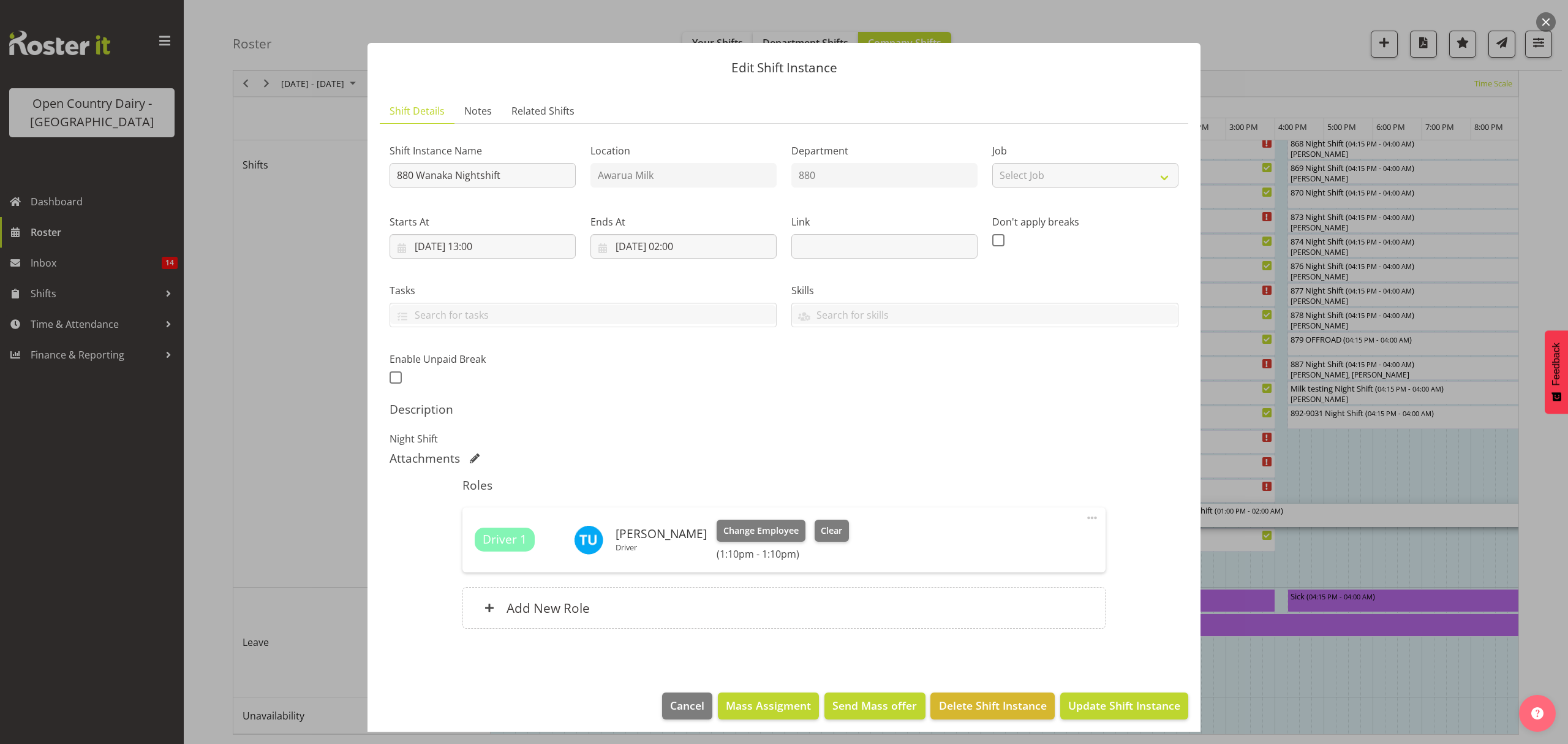
click at [1422, 556] on div at bounding box center [784, 372] width 1568 height 744
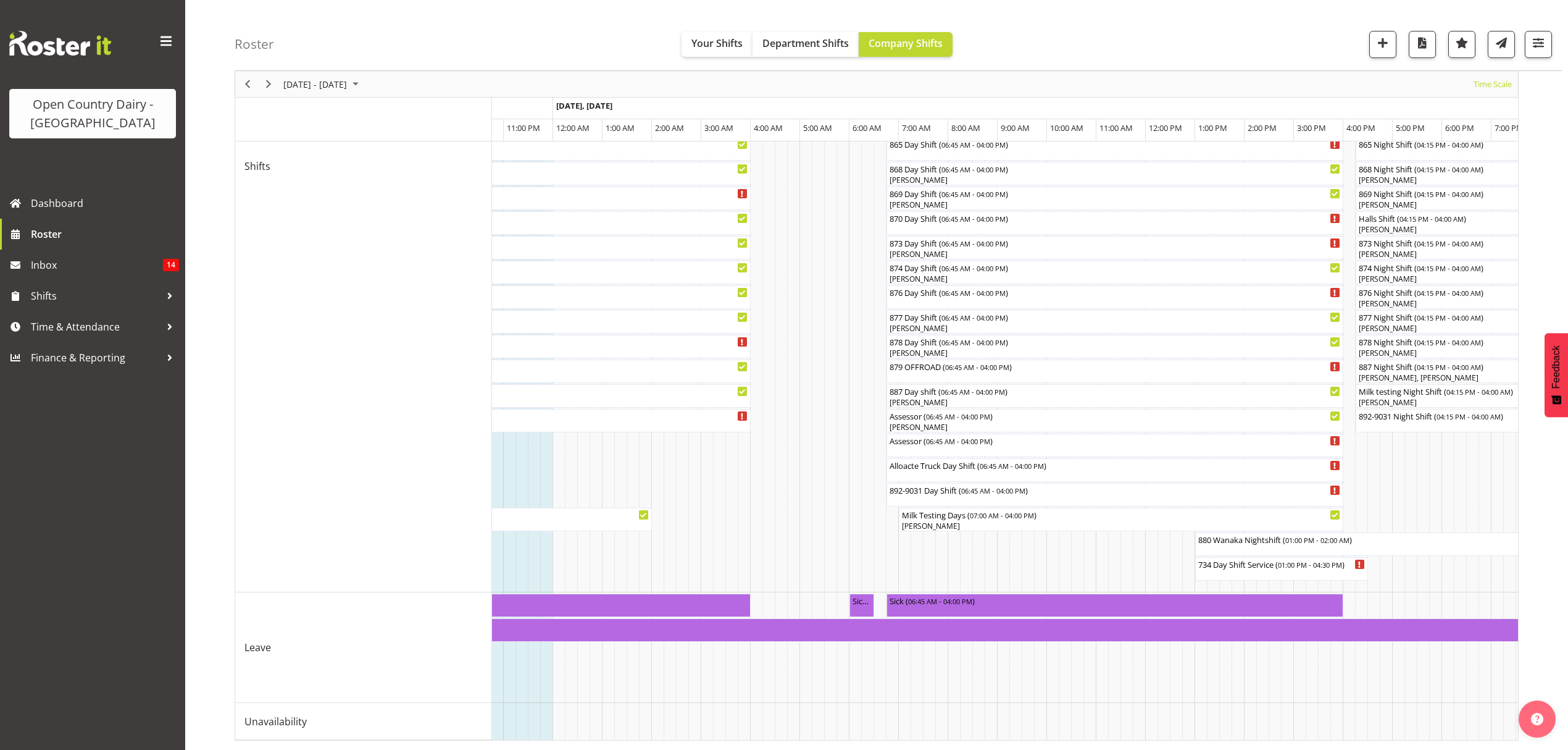
scroll to position [0, 569]
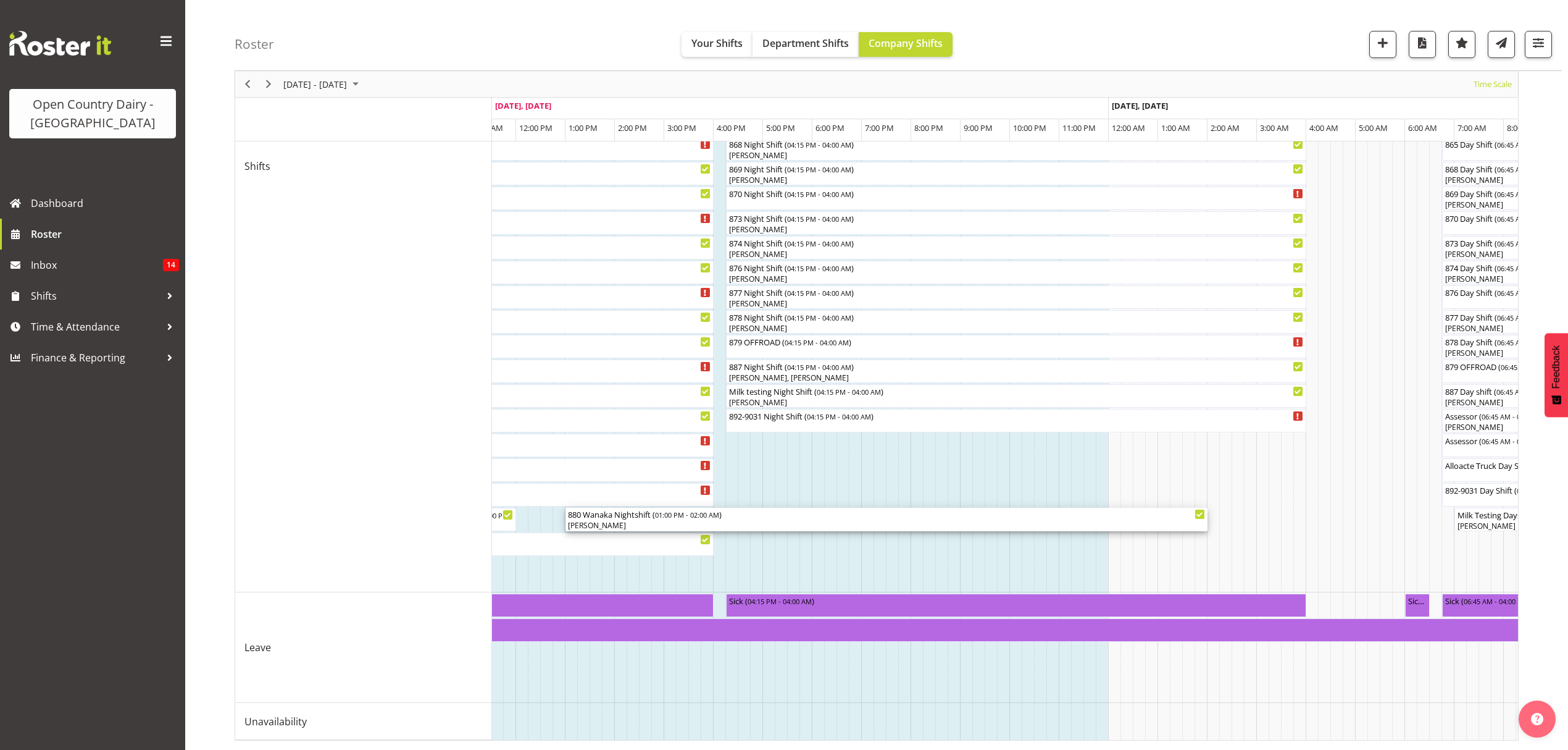
click at [661, 520] on div "[PERSON_NAME]" at bounding box center [886, 525] width 637 height 11
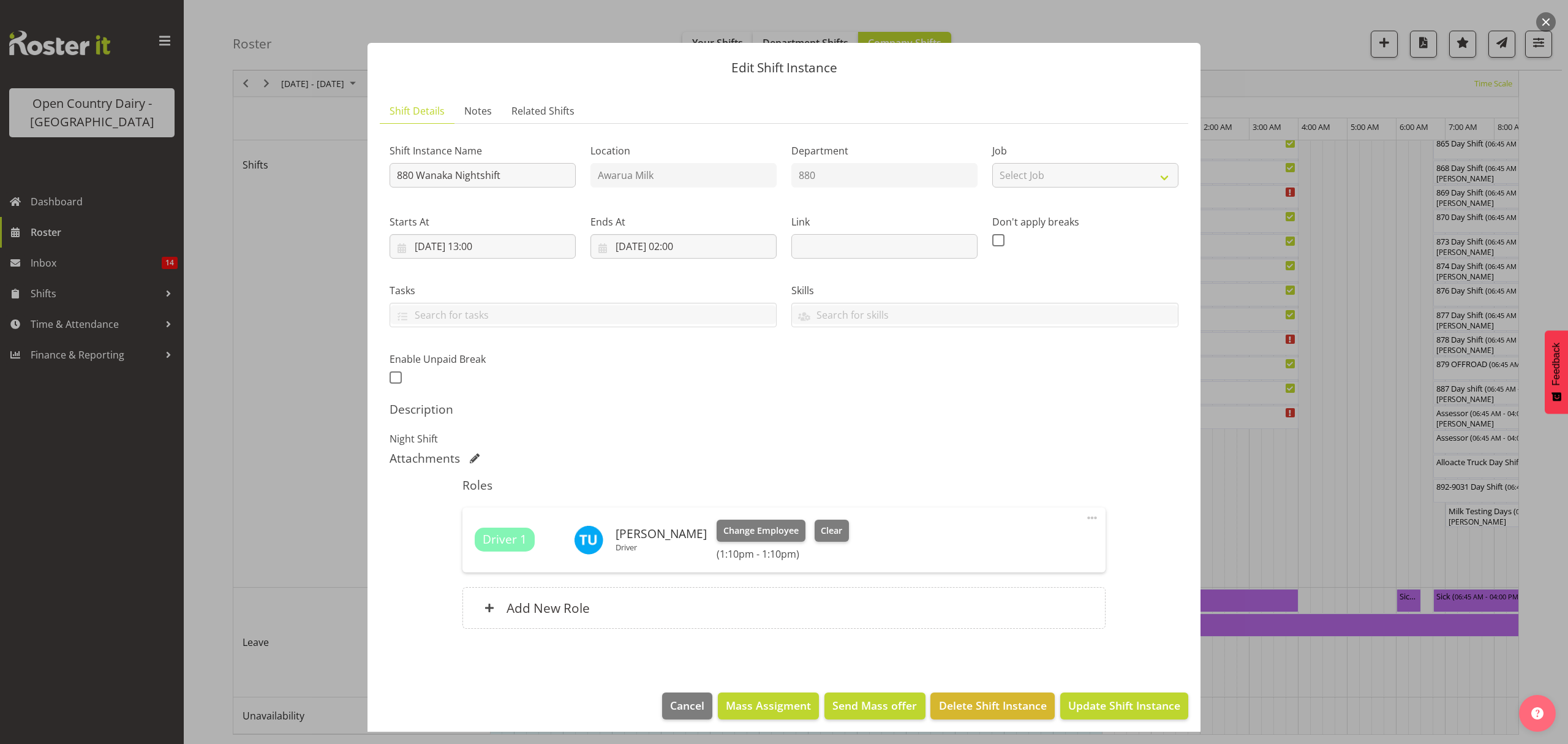
click at [1320, 699] on div at bounding box center [784, 372] width 1568 height 744
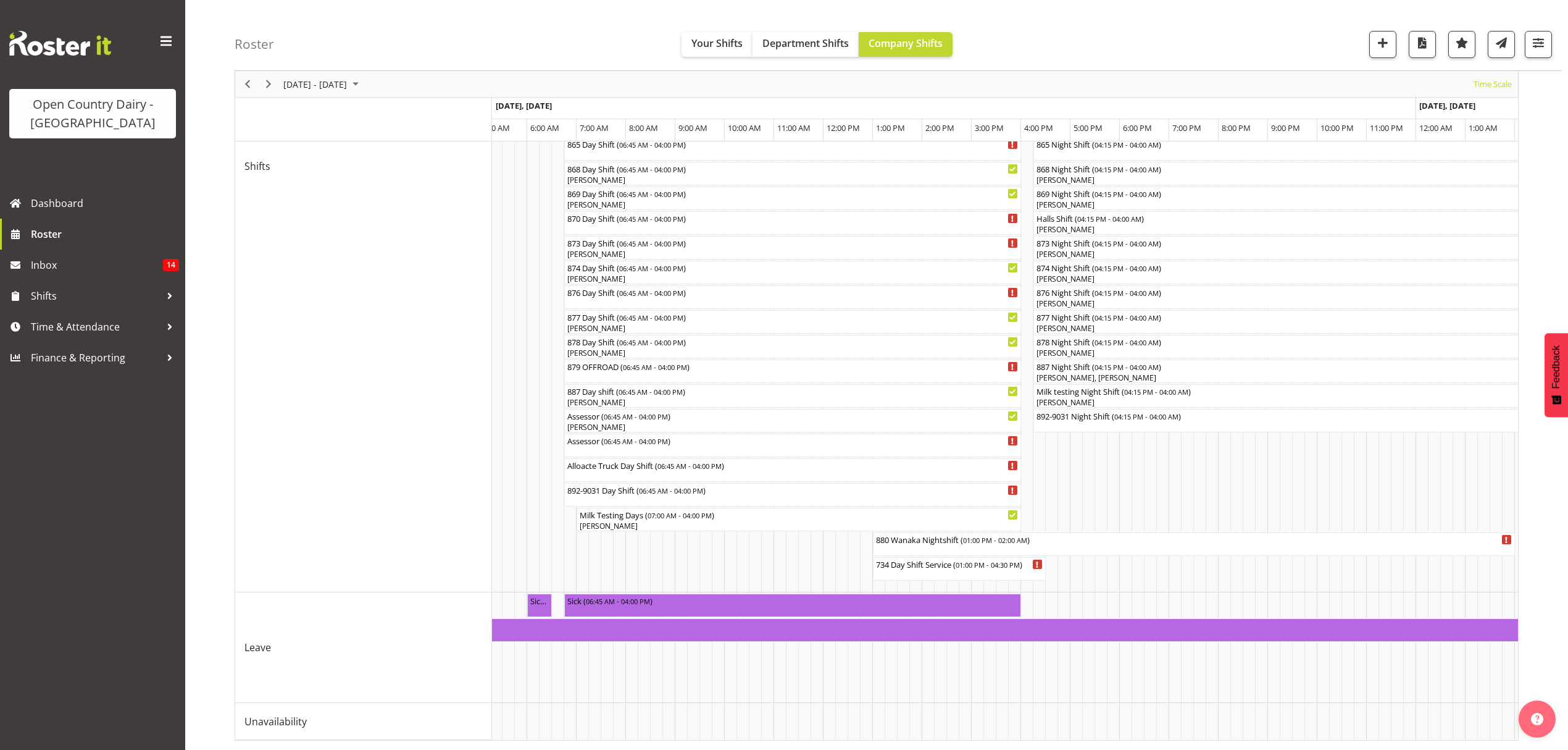
scroll to position [0, 0]
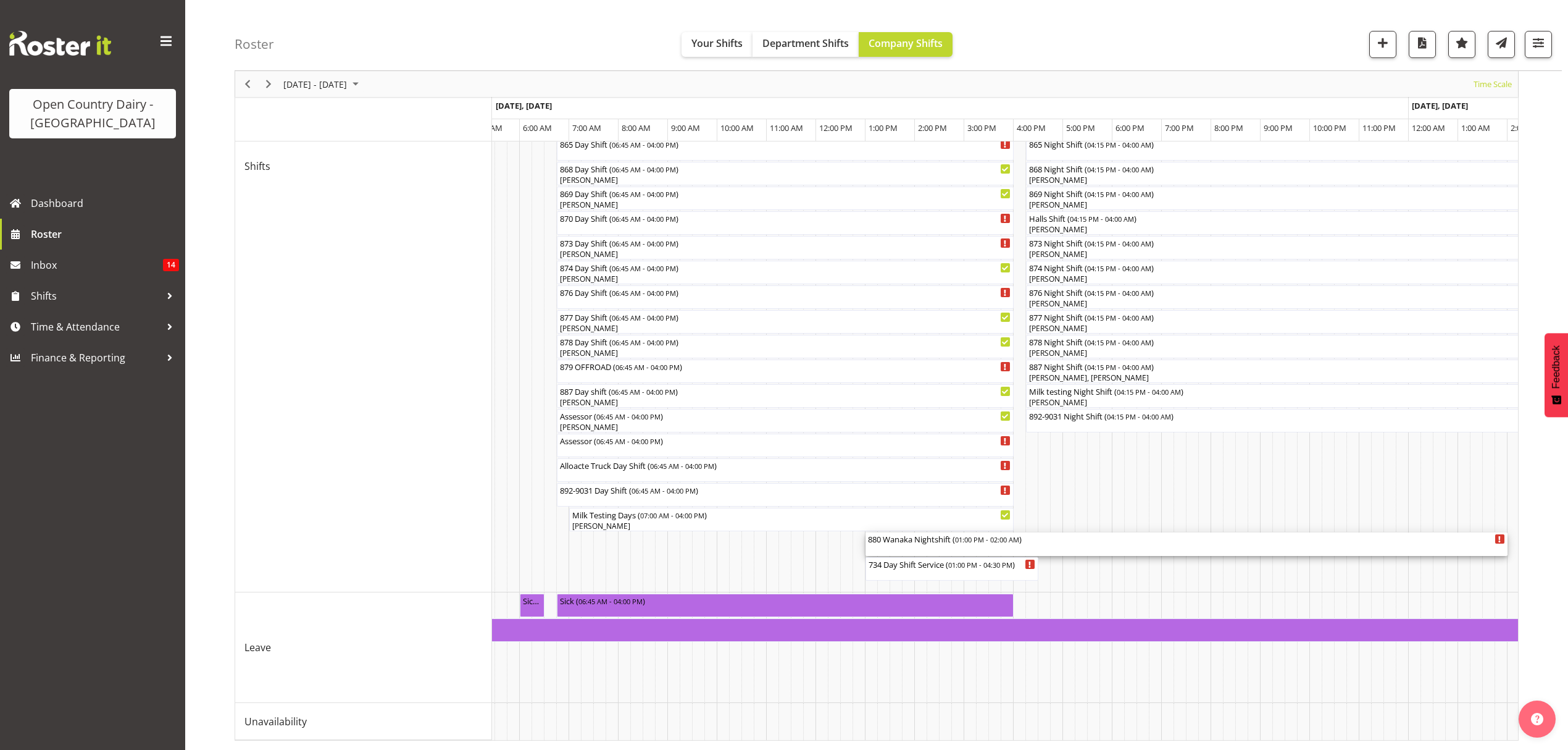
click at [986, 532] on div "880 Wanaka Nightshift ( 01:00 PM - 02:00 AM )" at bounding box center [1186, 544] width 637 height 23
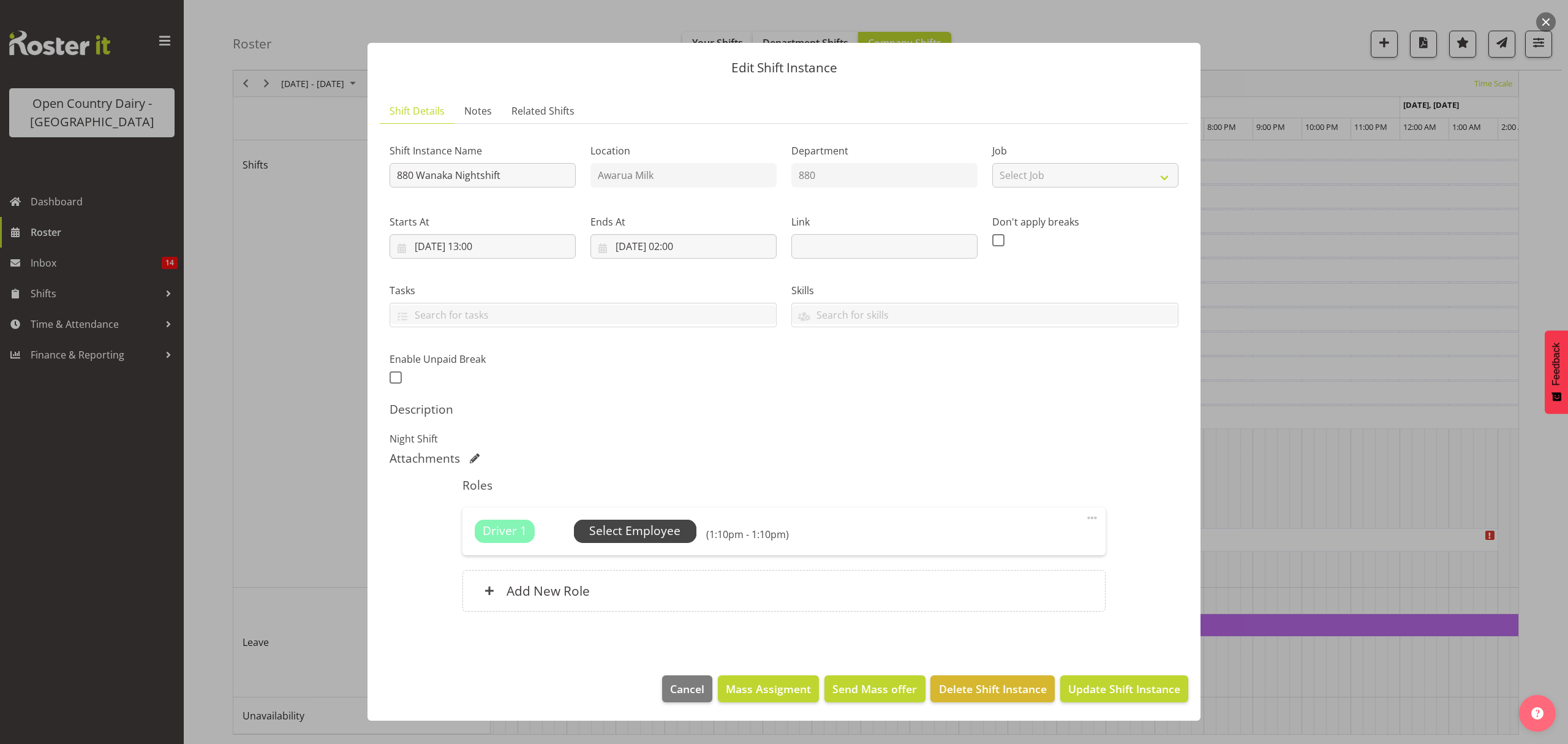
click at [650, 533] on span "Select Employee" at bounding box center [634, 531] width 91 height 18
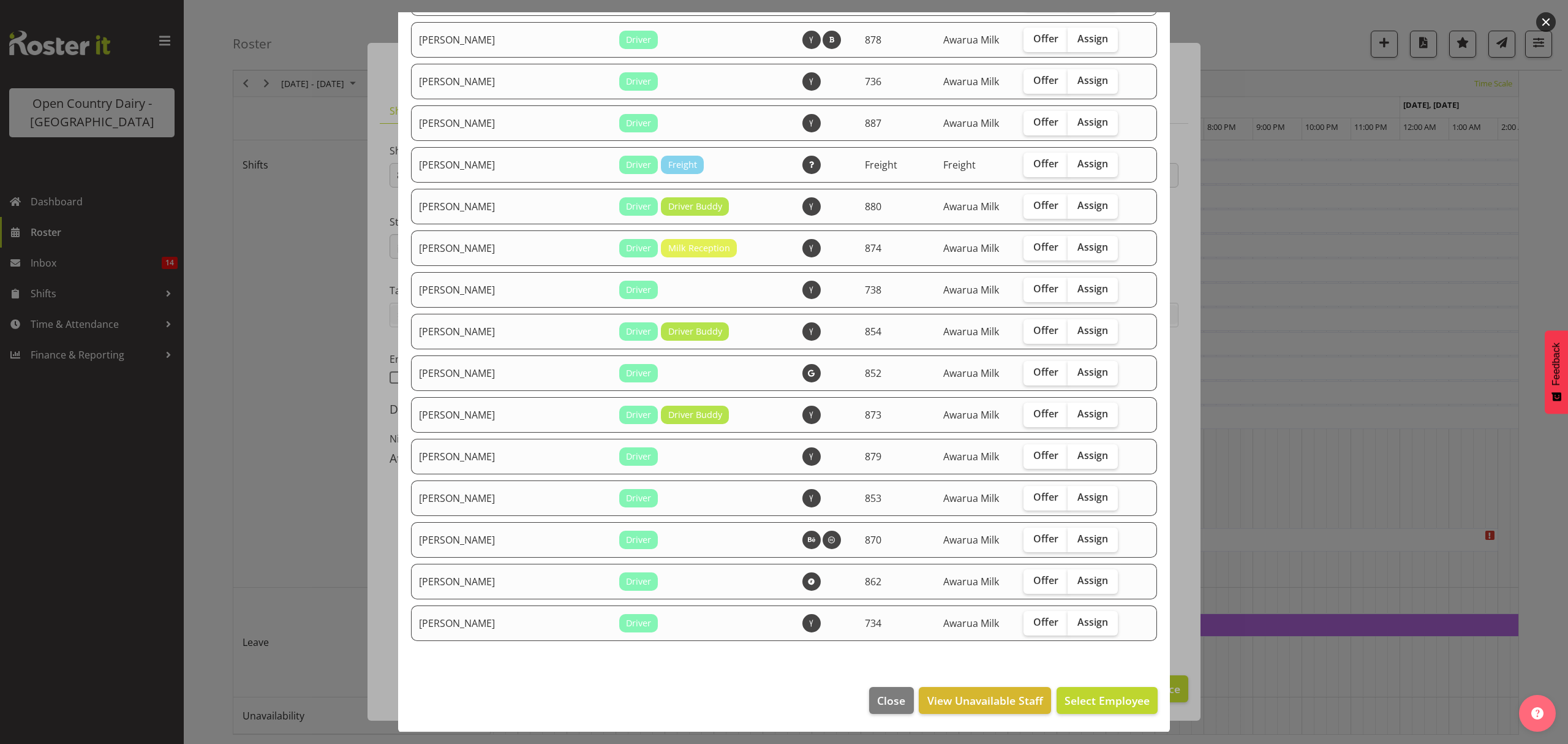
click at [1239, 651] on div at bounding box center [784, 372] width 1568 height 744
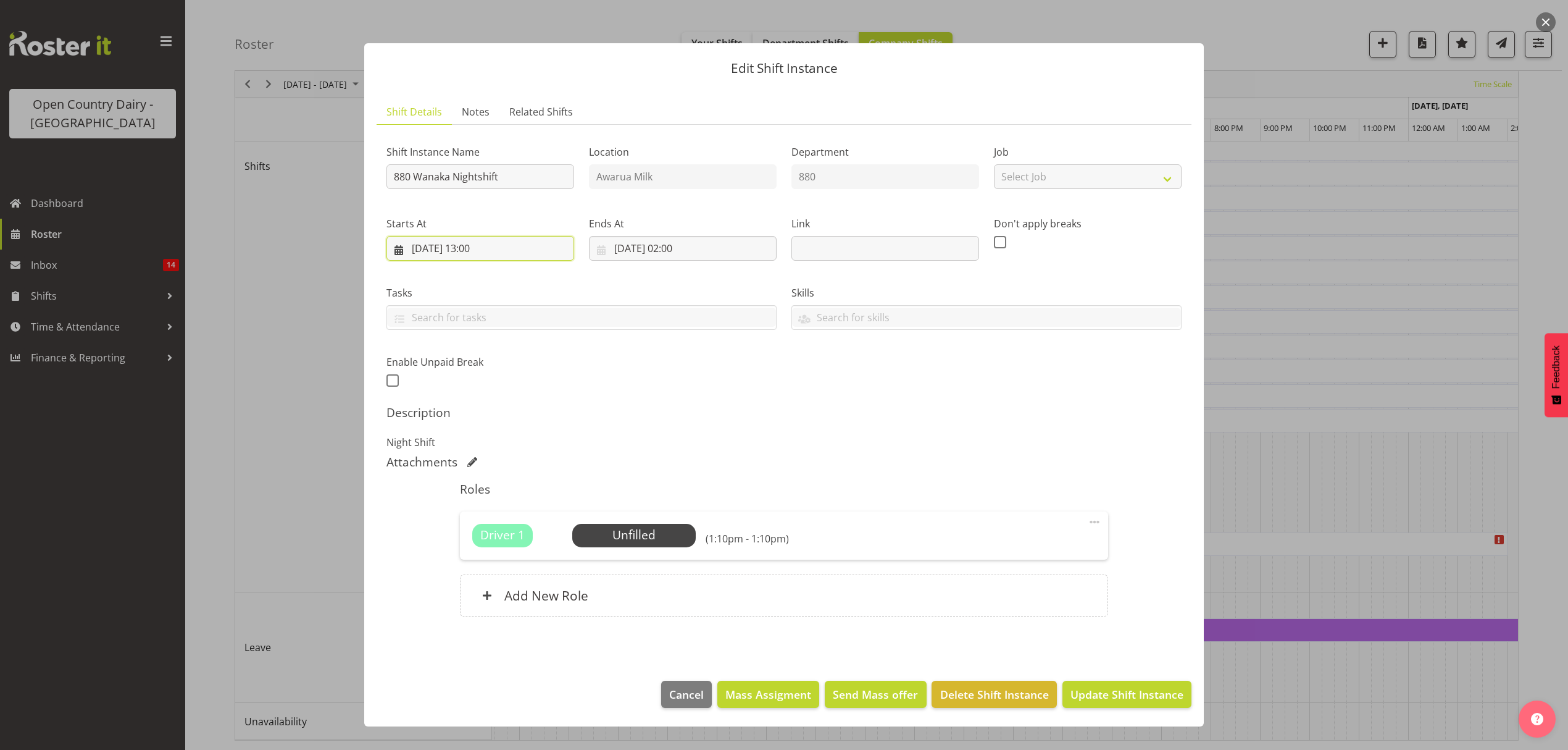
click at [480, 250] on input "02/09/2025, 13:00" at bounding box center [480, 248] width 188 height 25
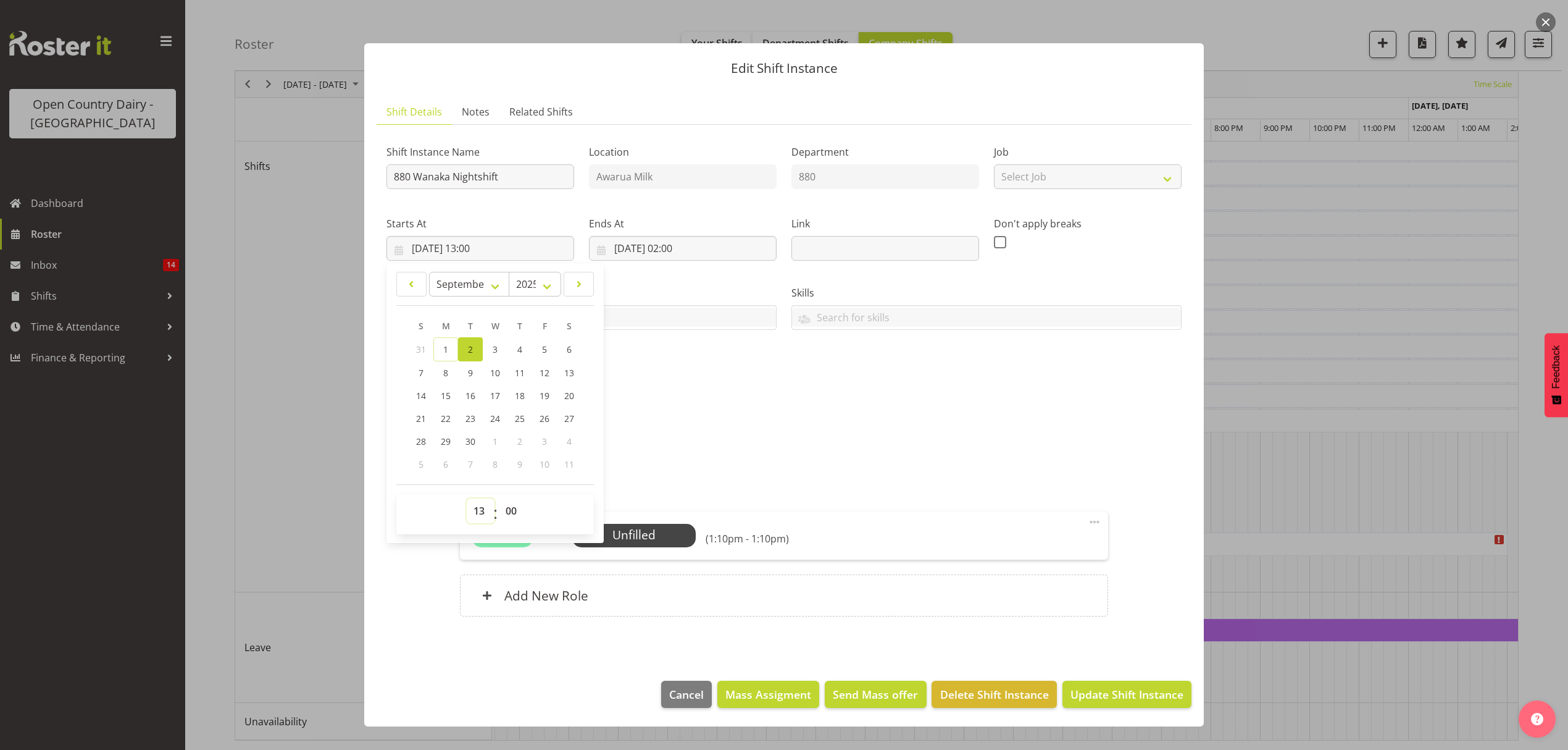
click at [483, 514] on select "00 01 02 03 04 05 06 07 08 09 10 11 12 13 14 15 16 17 18 19 20 21 22 23" at bounding box center [480, 510] width 28 height 25
select select "14"
click at [467, 499] on select "00 01 02 03 04 05 06 07 08 09 10 11 12 13 14 15 16 17 18 19 20 21 22 23" at bounding box center [480, 510] width 28 height 25
type input "02/09/2025, 14:00"
click at [820, 482] on div "Roles Driver 1 Unfilled Select Employee (2:00pm - 1:10pm) Edit Cover Role Delet…" at bounding box center [784, 553] width 663 height 157
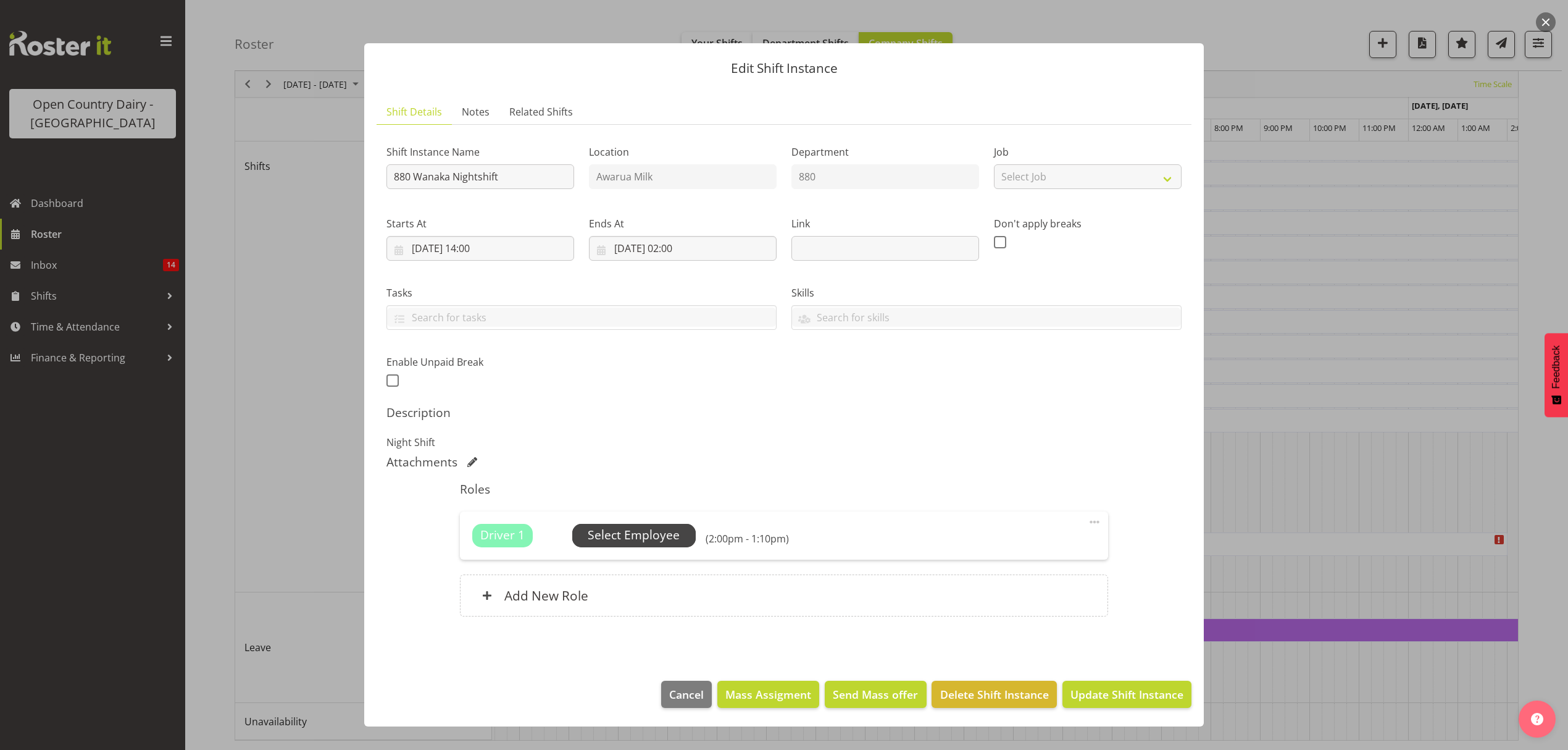
click at [661, 535] on span "Select Employee" at bounding box center [633, 535] width 92 height 18
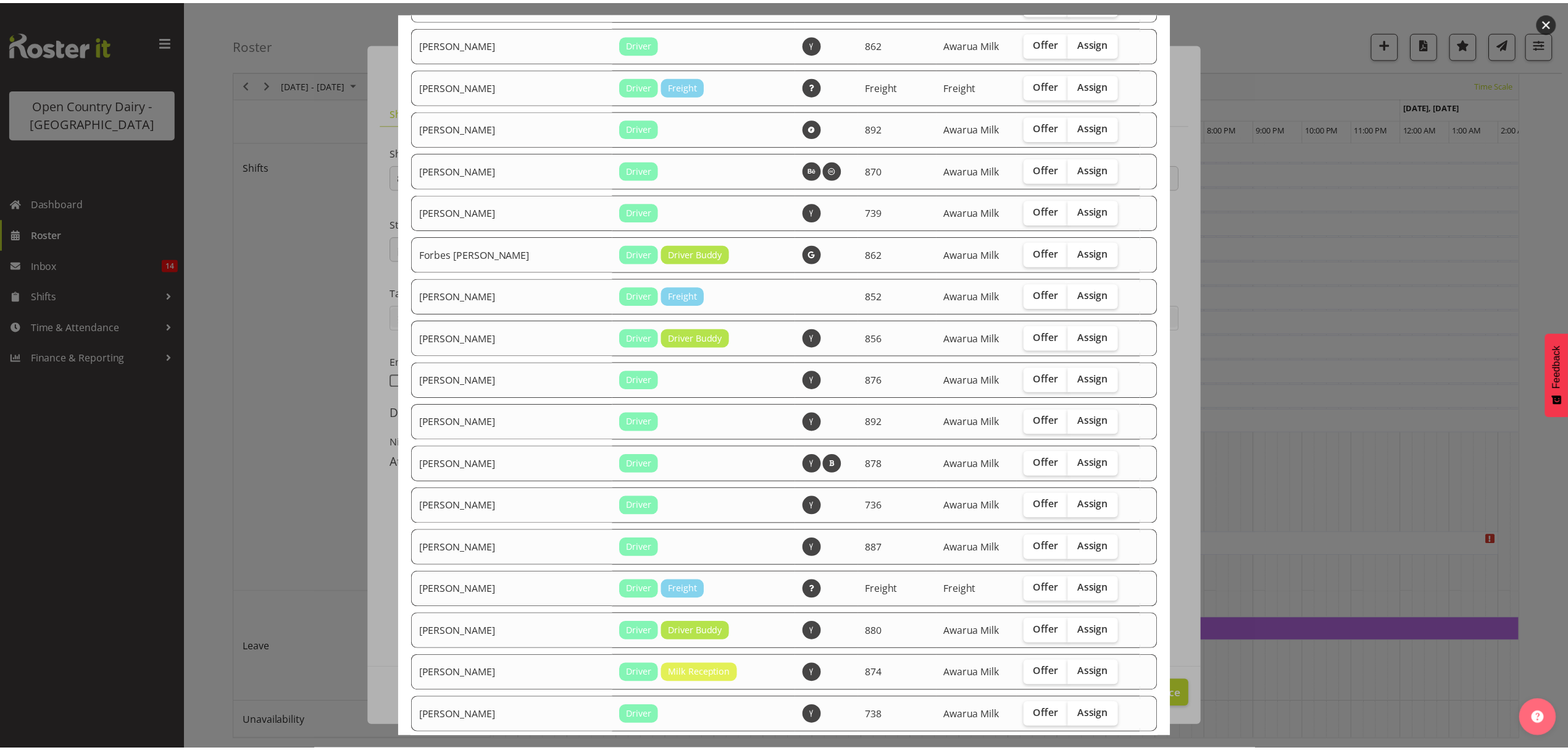
scroll to position [1071, 0]
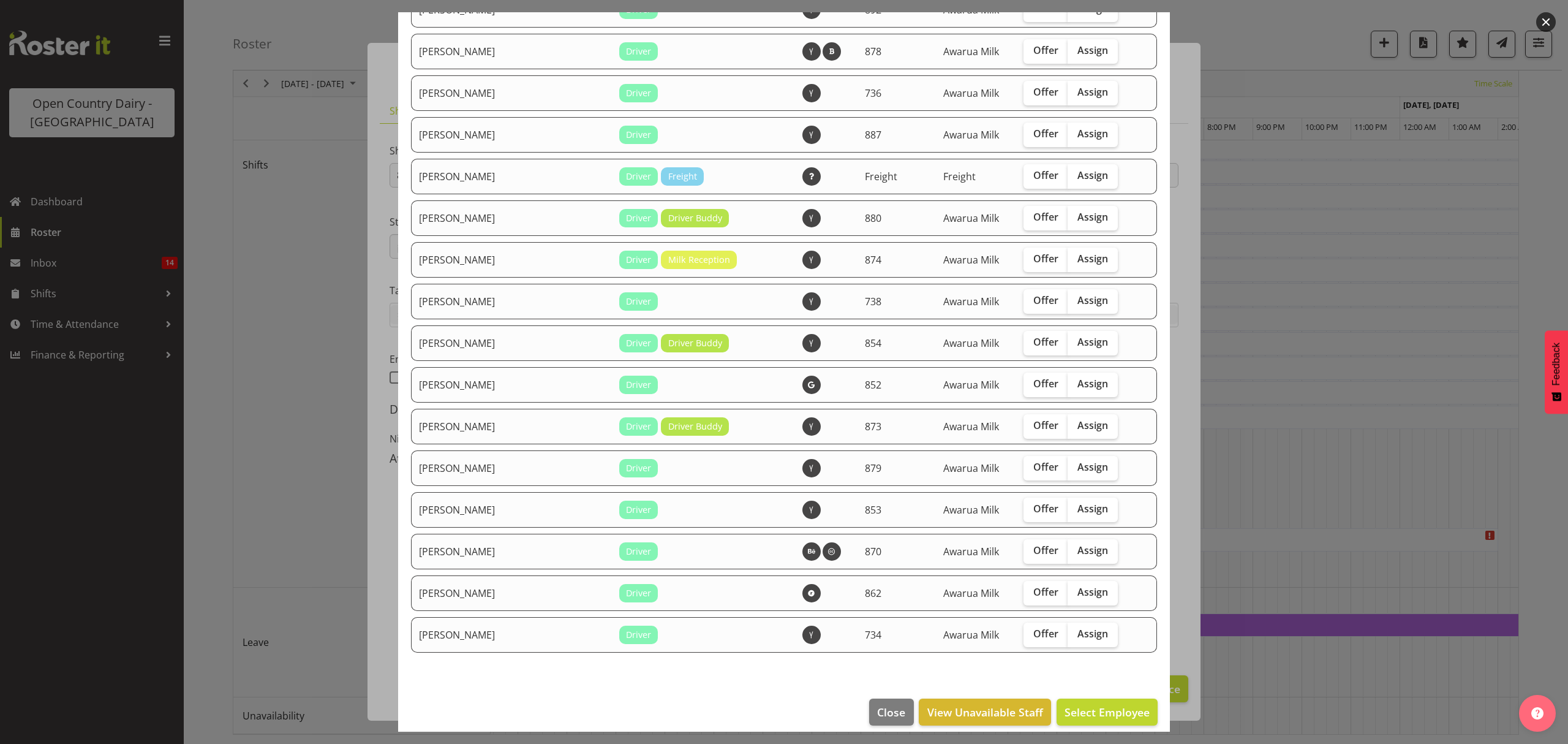
click at [1321, 514] on div at bounding box center [784, 372] width 1568 height 744
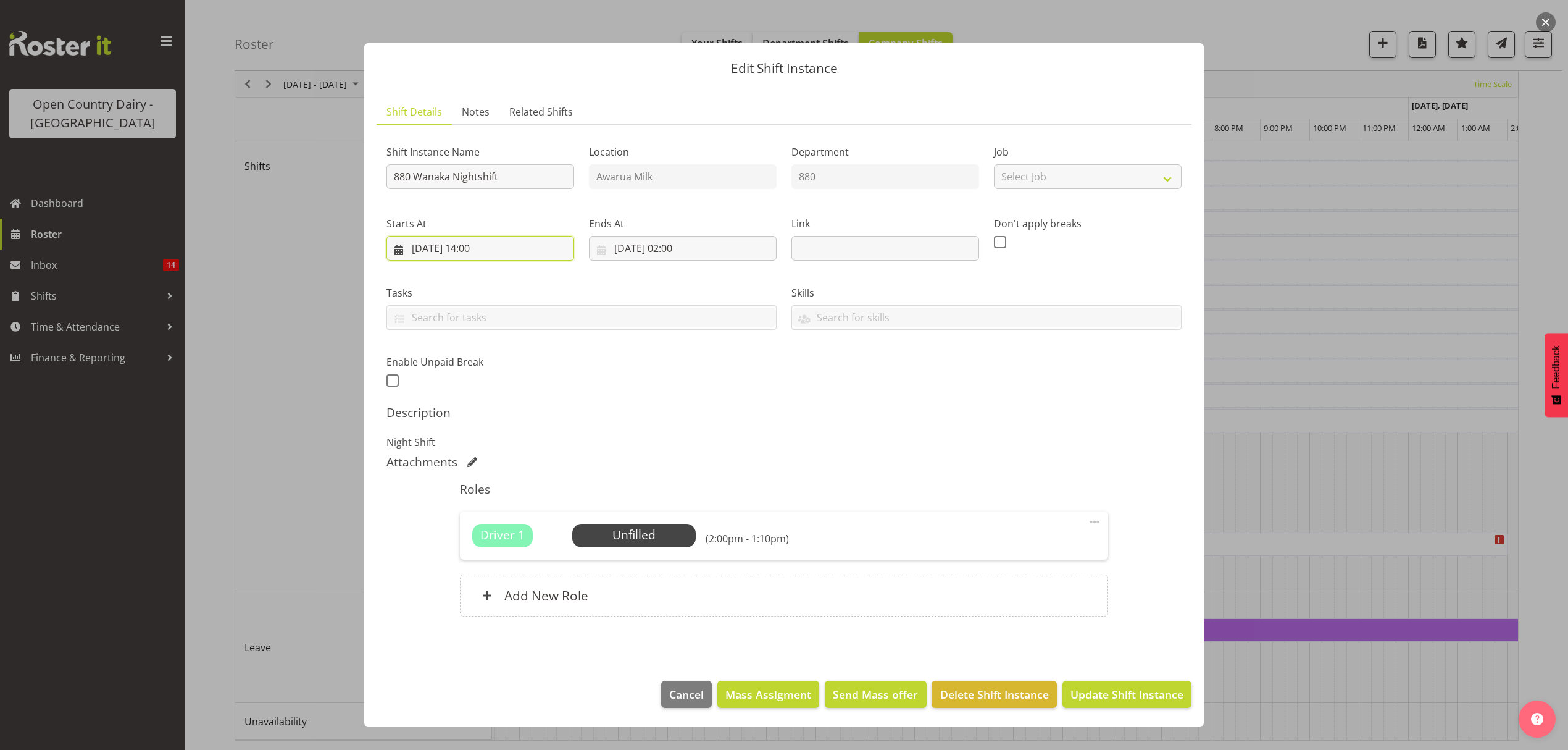
click at [484, 250] on input "02/09/2025, 14:00" at bounding box center [480, 248] width 188 height 25
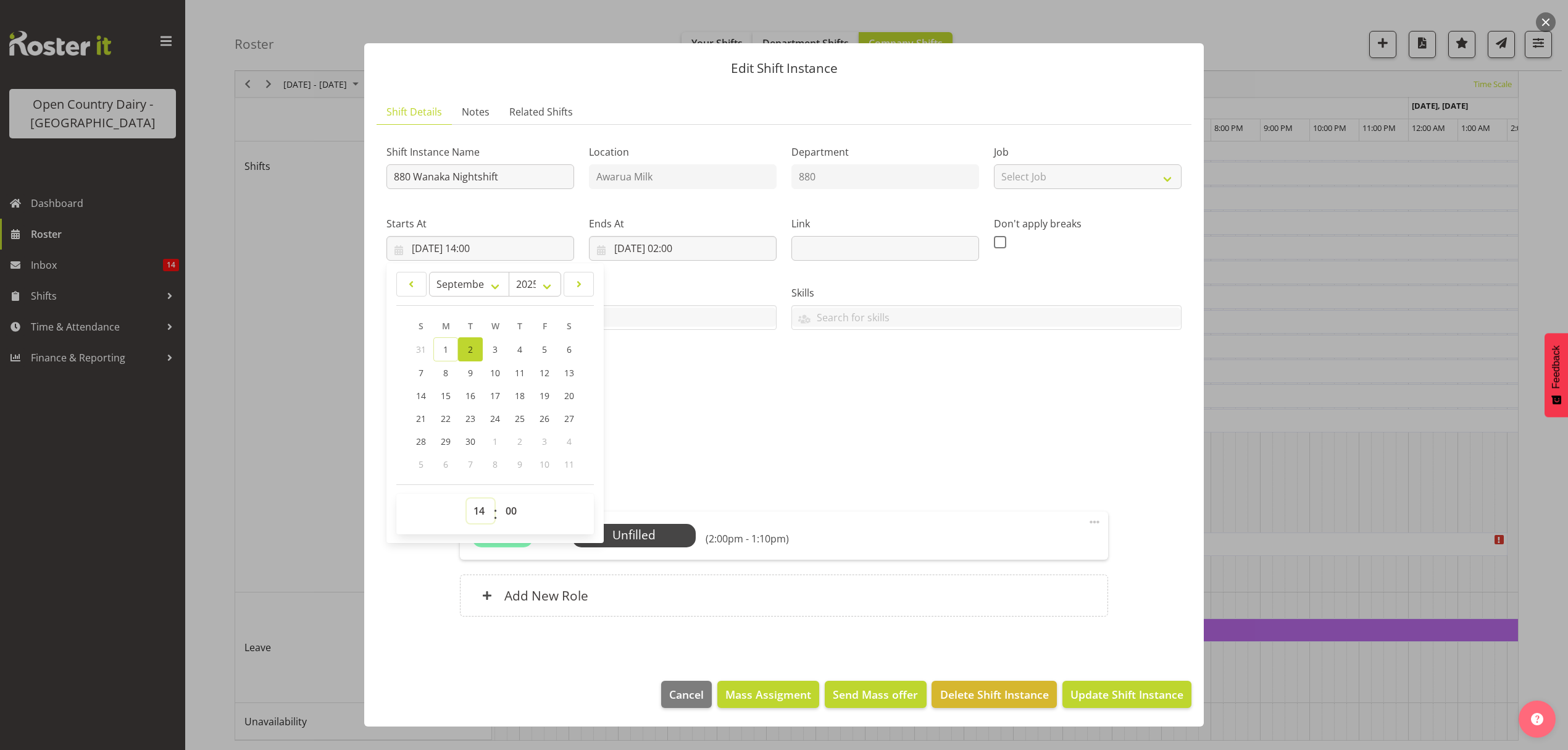
click at [475, 512] on select "00 01 02 03 04 05 06 07 08 09 10 11 12 13 14 15 16 17 18 19 20 21 22 23" at bounding box center [480, 510] width 28 height 25
select select "13"
click at [467, 499] on select "00 01 02 03 04 05 06 07 08 09 10 11 12 13 14 15 16 17 18 19 20 21 22 23" at bounding box center [480, 510] width 28 height 25
type input "02/09/2025, 13:00"
click at [674, 250] on input "03/09/2025, 02:00" at bounding box center [683, 248] width 188 height 25
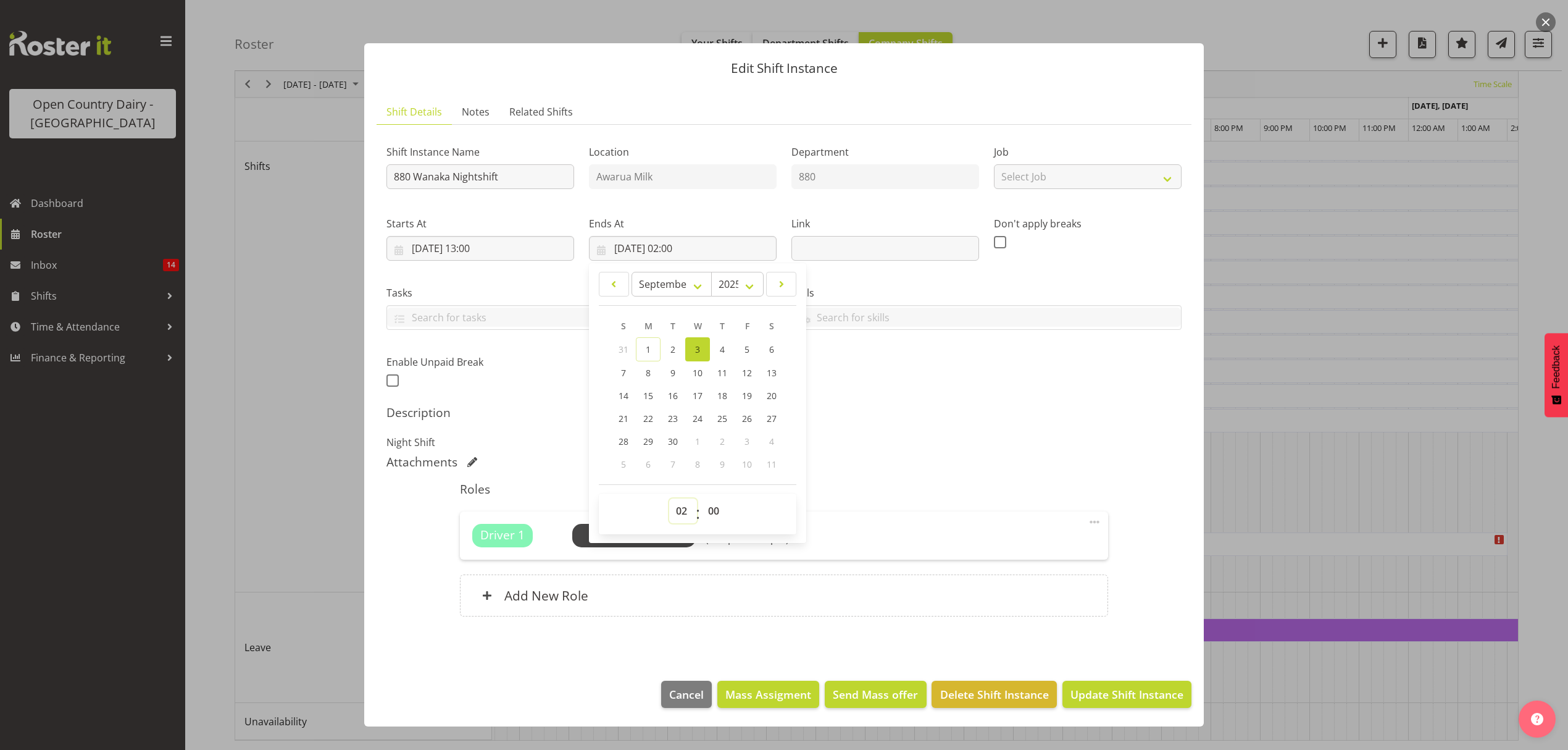
click at [680, 514] on select "00 01 02 03 04 05 06 07 08 09 10 11 12 13 14 15 16 17 18 19 20 21 22 23" at bounding box center [683, 510] width 28 height 25
click at [669, 499] on select "00 01 02 03 04 05 06 07 08 09 10 11 12 13 14 15 16 17 18 19 20 21 22 23" at bounding box center [683, 510] width 28 height 25
click at [677, 147] on label "Location" at bounding box center [683, 152] width 188 height 15
click at [786, 435] on div "Description Night Shift" at bounding box center [784, 427] width 795 height 44
click at [697, 250] on input "03/09/2025, 02:00" at bounding box center [683, 248] width 188 height 25
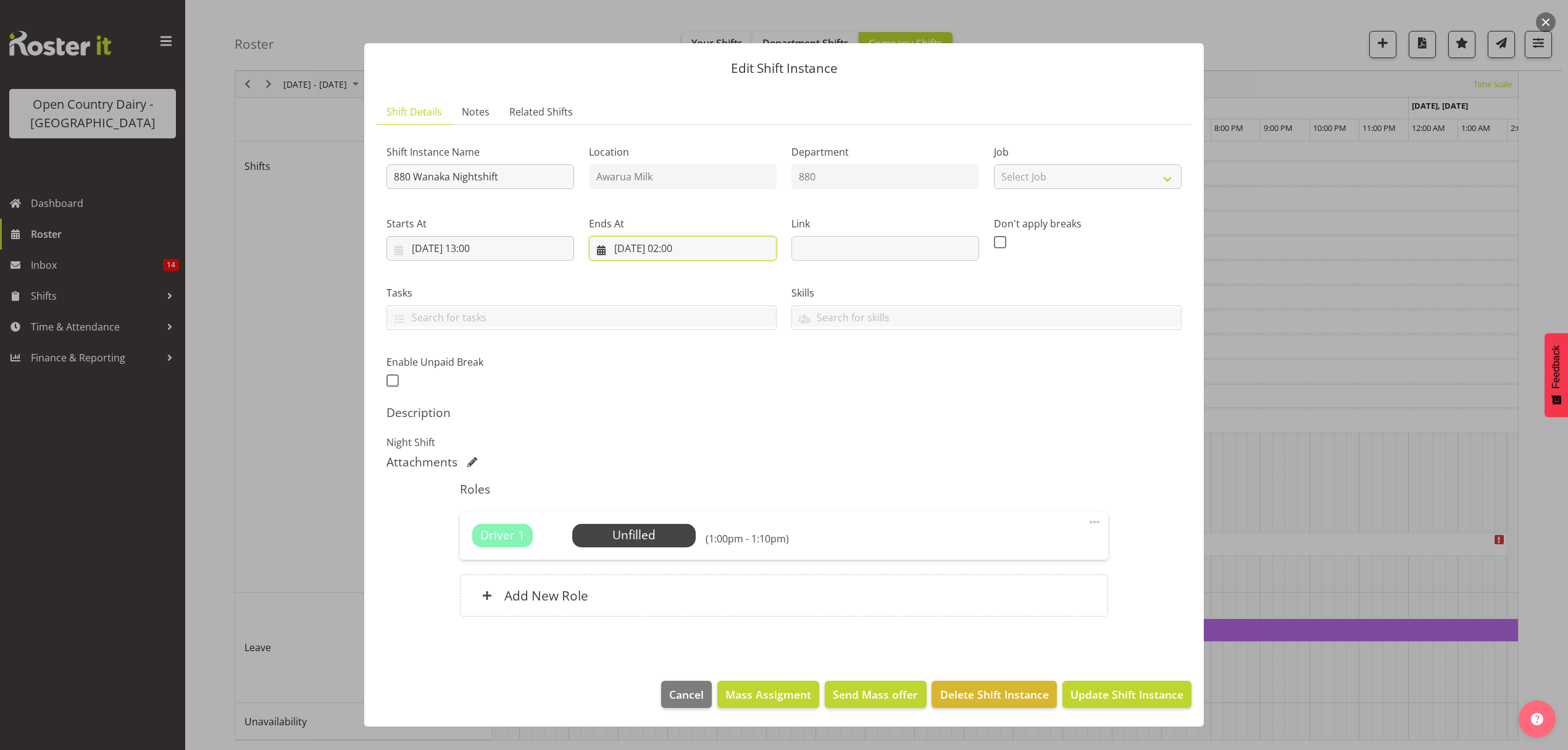
click at [697, 250] on input "03/09/2025, 02:00" at bounding box center [683, 248] width 188 height 25
click at [707, 351] on link "3" at bounding box center [698, 349] width 24 height 24
type input "03/09/2025, 00:00"
click at [682, 519] on select "00 01 02 03 04 05 06 07 08 09 10 11 12 13 14 15 16 17 18 19 20 21 22 23" at bounding box center [683, 510] width 28 height 25
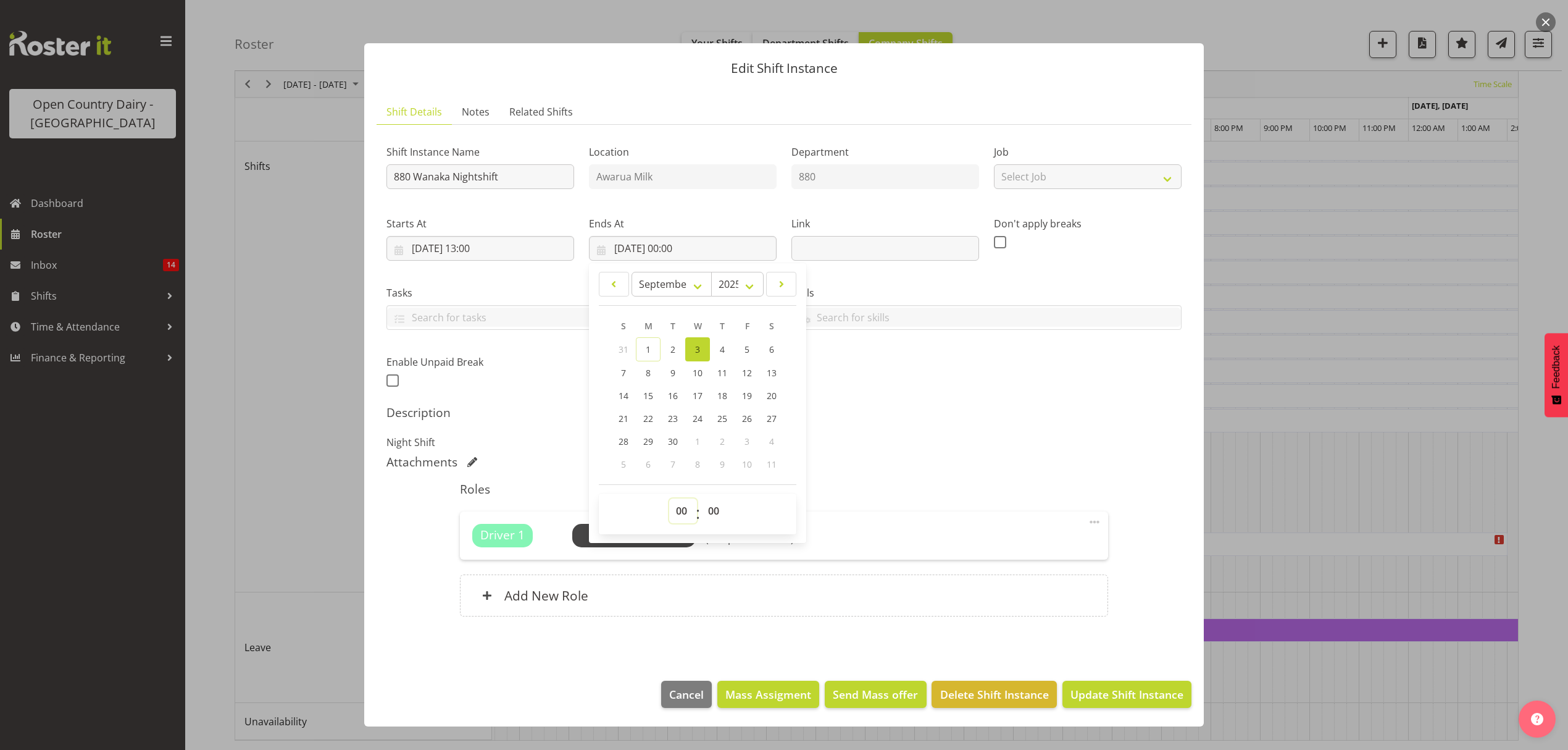
click at [682, 506] on select "00 01 02 03 04 05 06 07 08 09 10 11 12 13 14 15 16 17 18 19 20 21 22 23" at bounding box center [683, 510] width 28 height 25
select select "2"
click at [669, 499] on select "00 01 02 03 04 05 06 07 08 09 10 11 12 13 14 15 16 17 18 19 20 21 22 23" at bounding box center [683, 510] width 28 height 25
type input "03/09/2025, 02:00"
click at [841, 445] on p "Night Shift" at bounding box center [784, 442] width 795 height 15
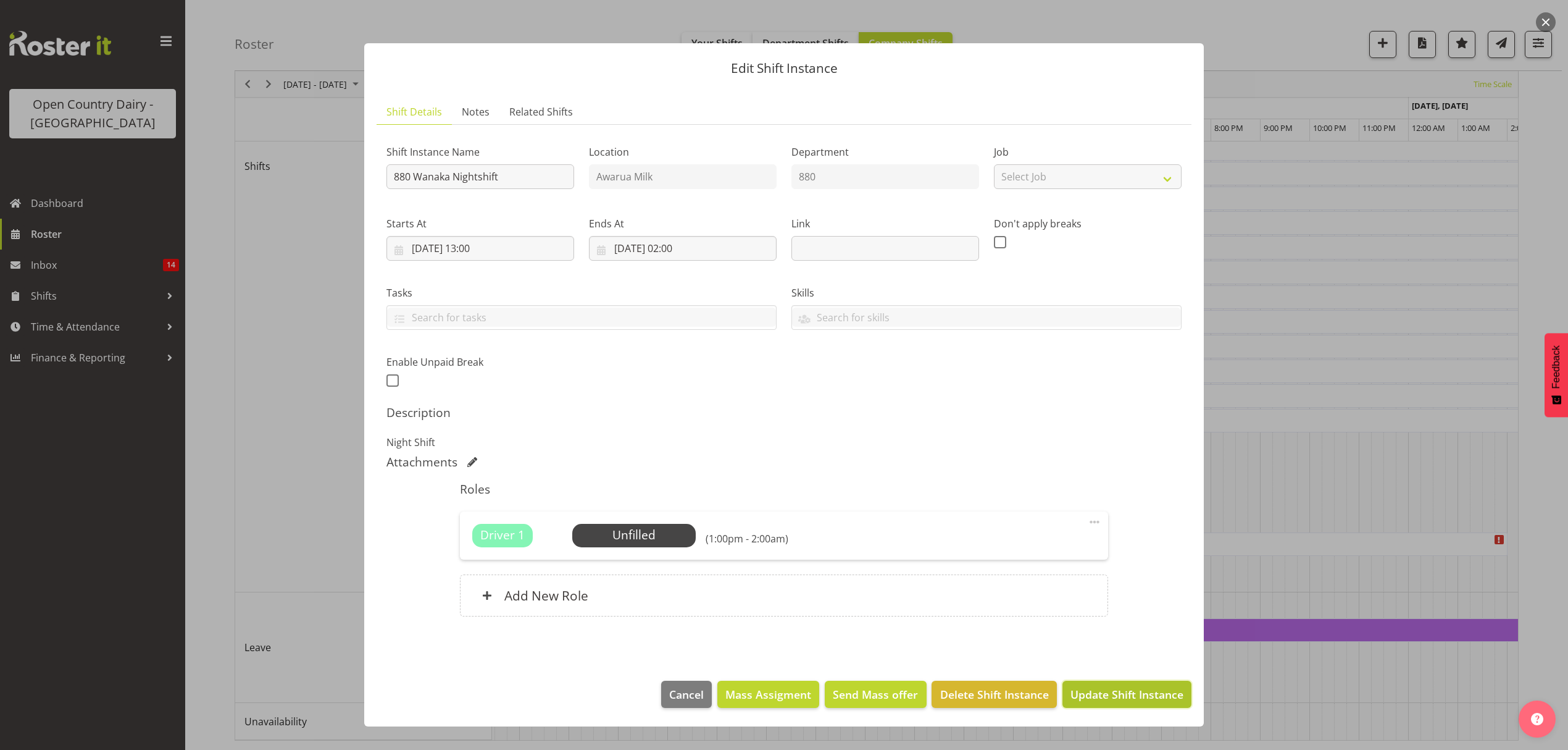
click at [1112, 700] on span "Update Shift Instance" at bounding box center [1127, 694] width 113 height 16
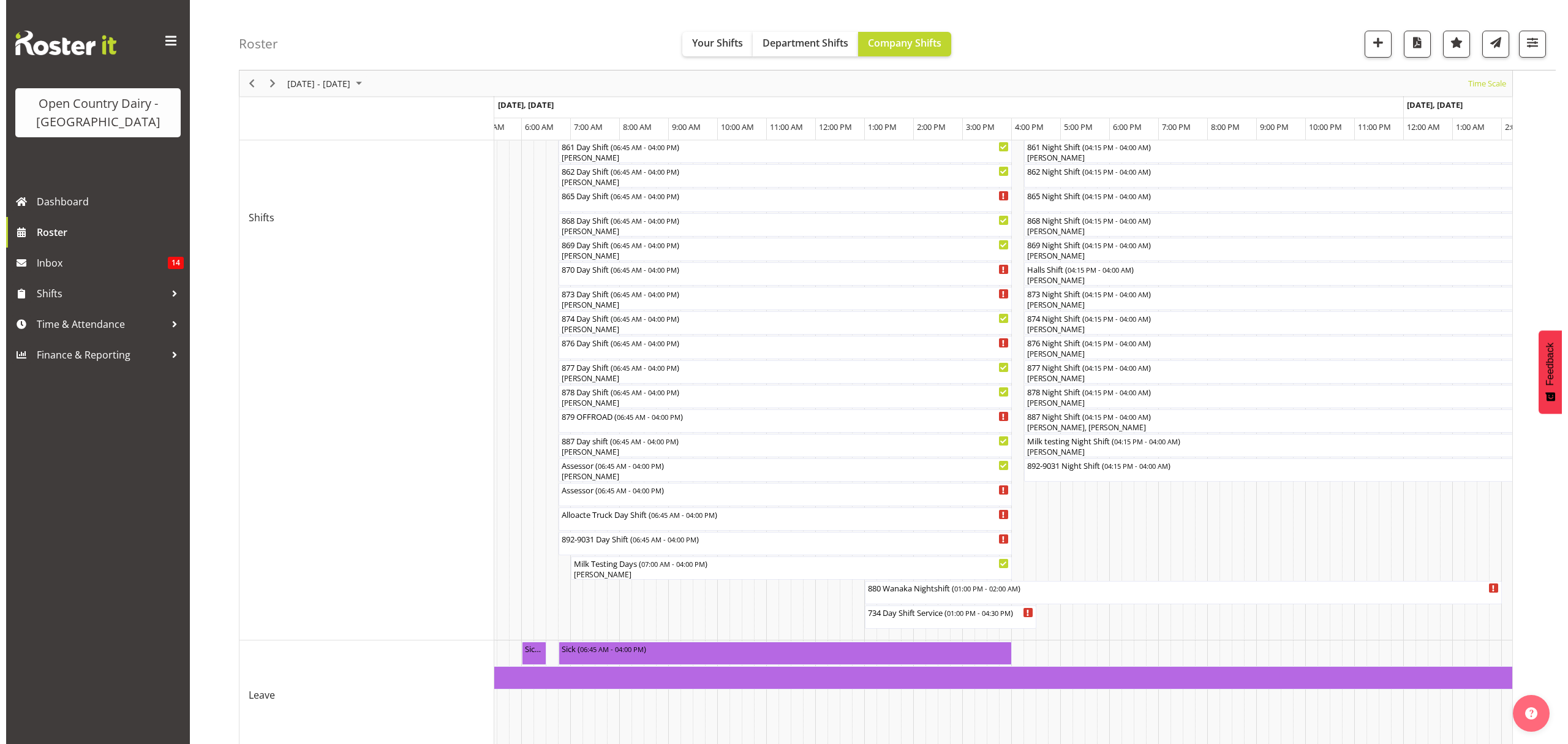
scroll to position [408, 0]
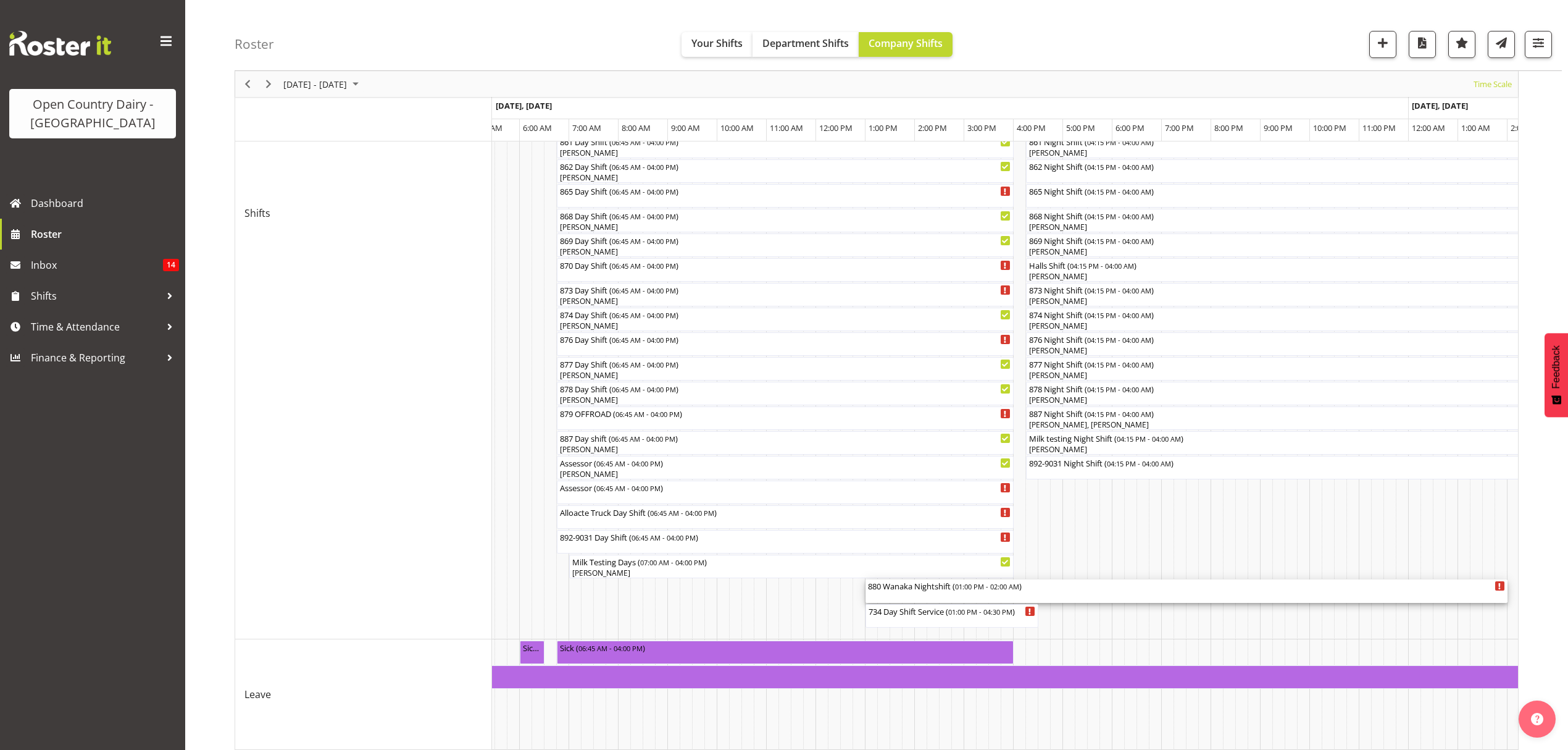
click at [924, 597] on div "880 Wanaka Nightshift ( 01:00 PM - 02:00 AM )" at bounding box center [1186, 591] width 637 height 23
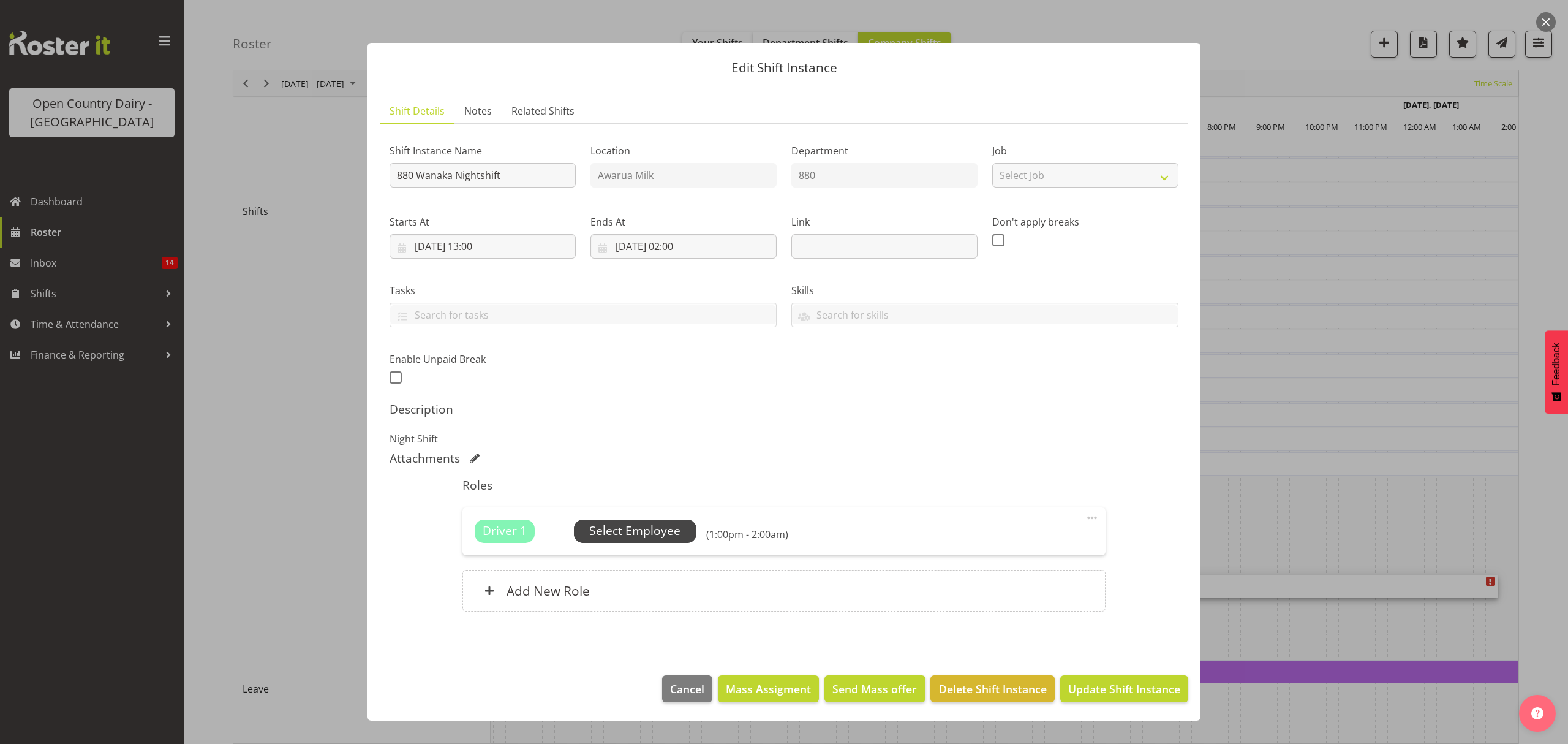
click at [657, 540] on span "Select Employee" at bounding box center [634, 531] width 91 height 18
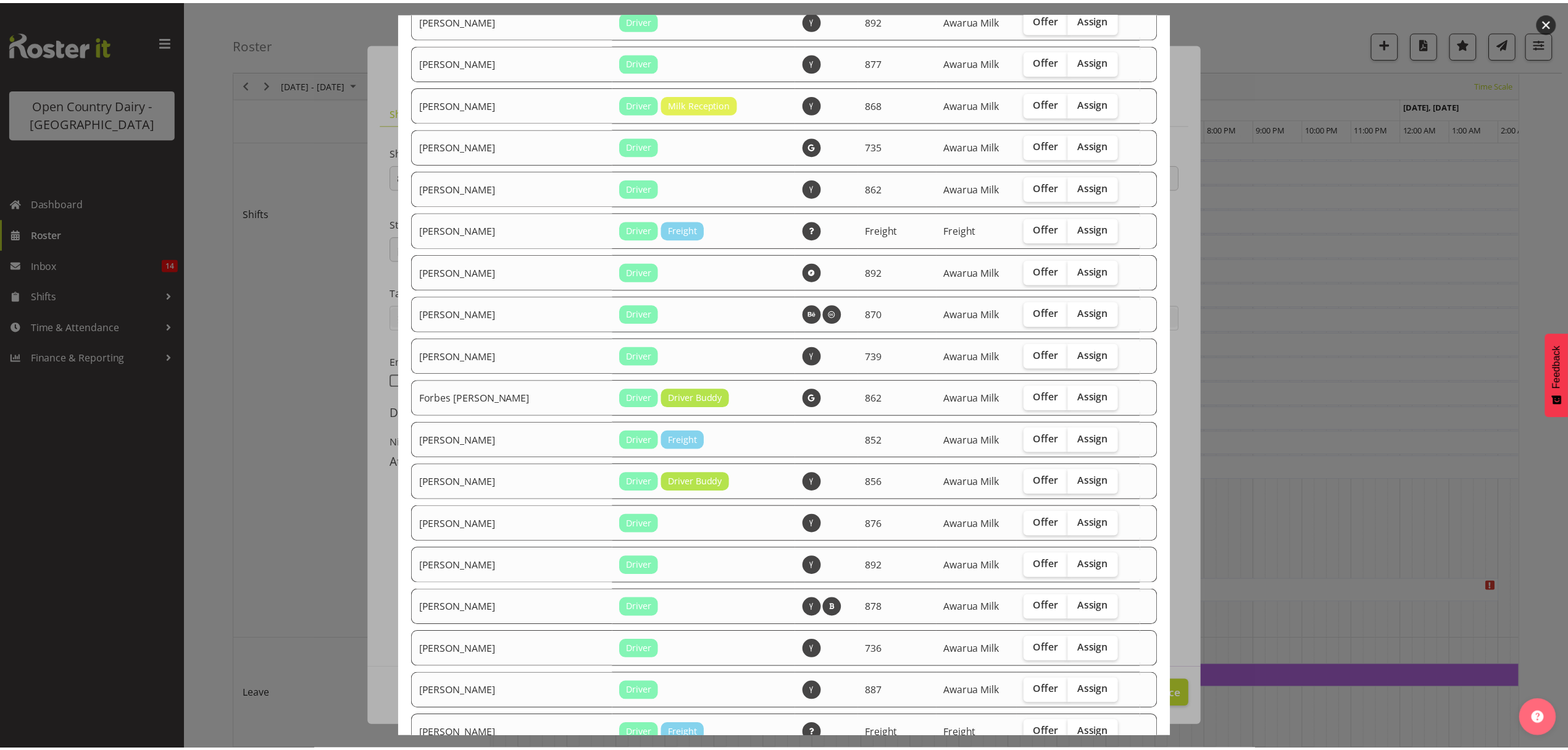
scroll to position [463, 0]
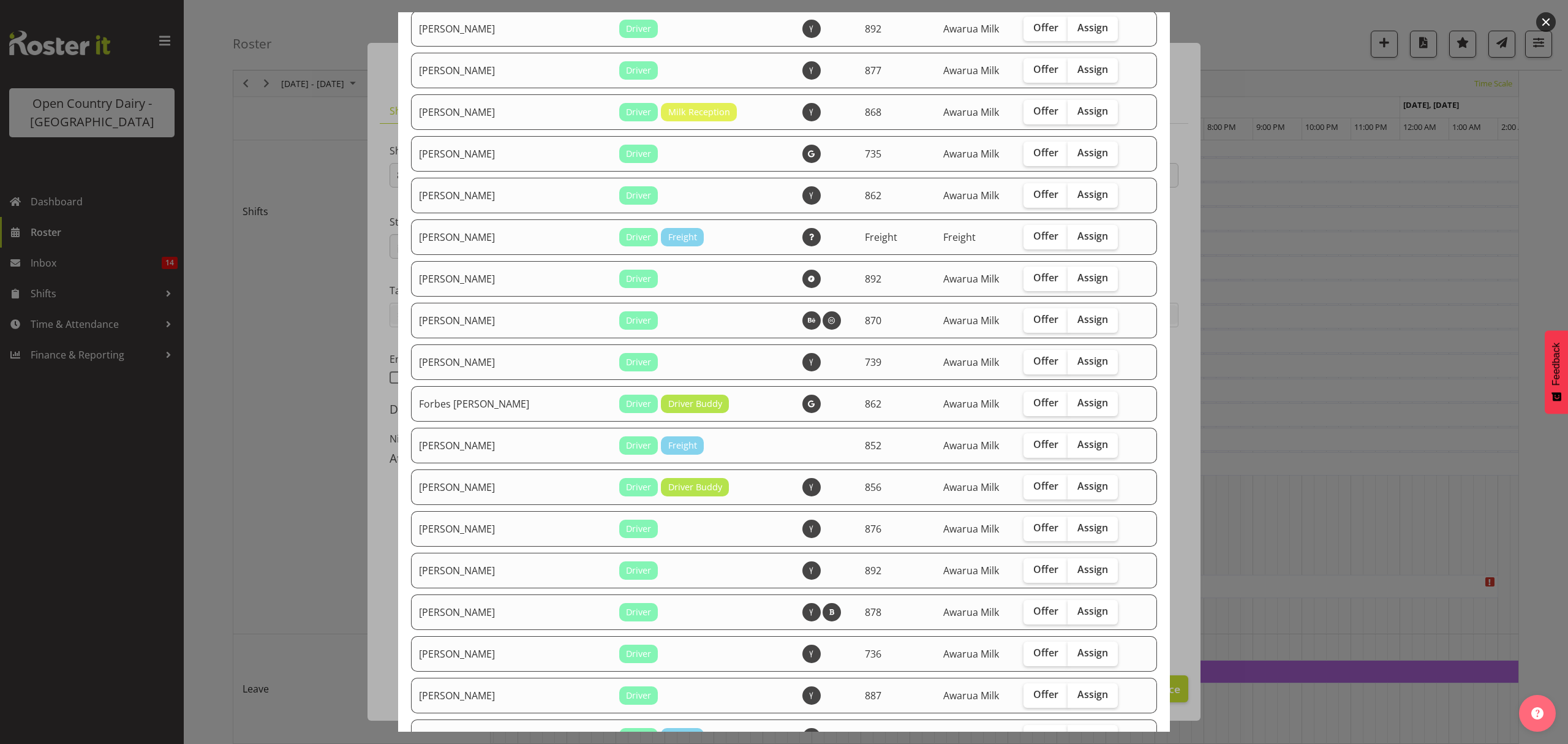
click at [1439, 433] on div at bounding box center [784, 372] width 1568 height 744
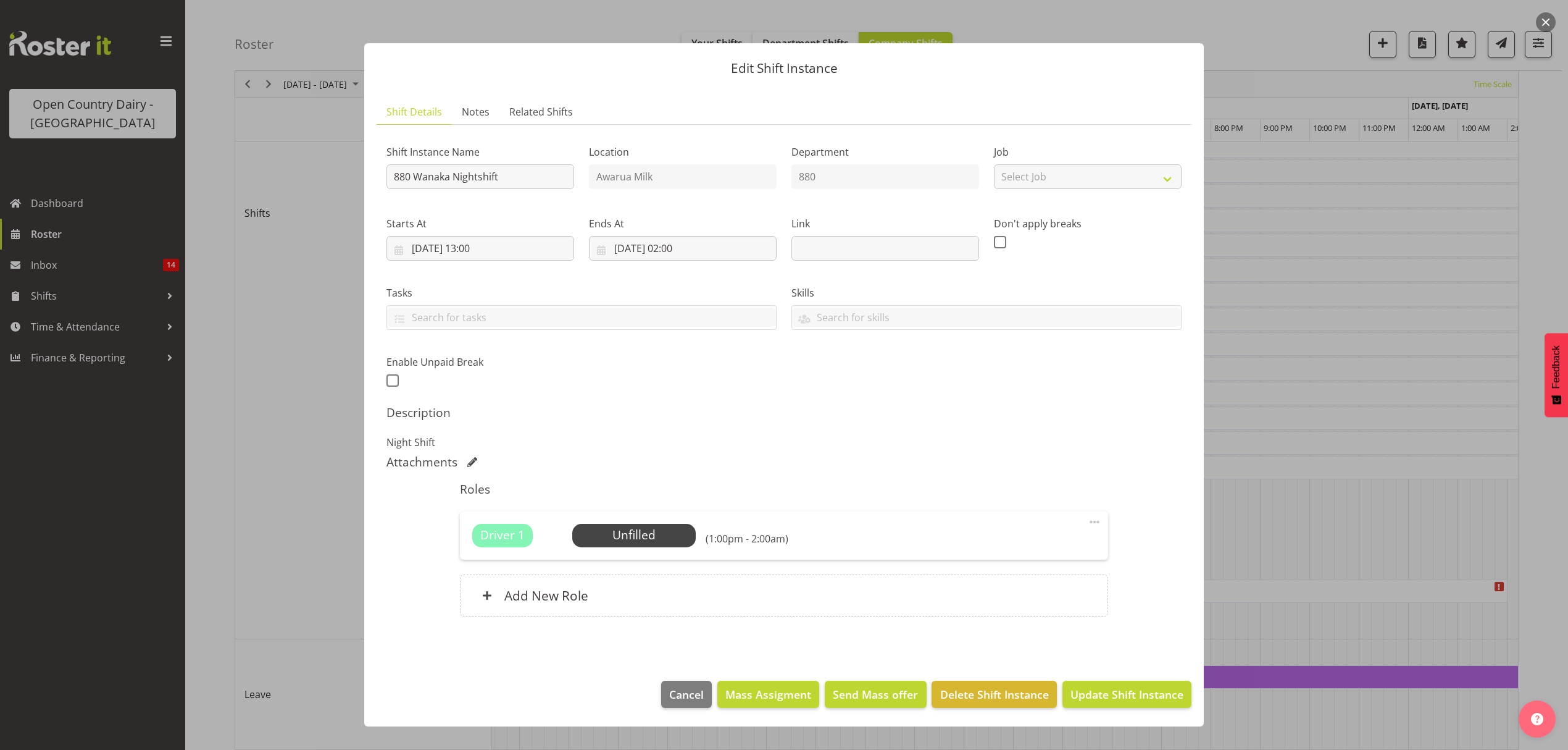
click at [1367, 455] on div at bounding box center [784, 375] width 1568 height 750
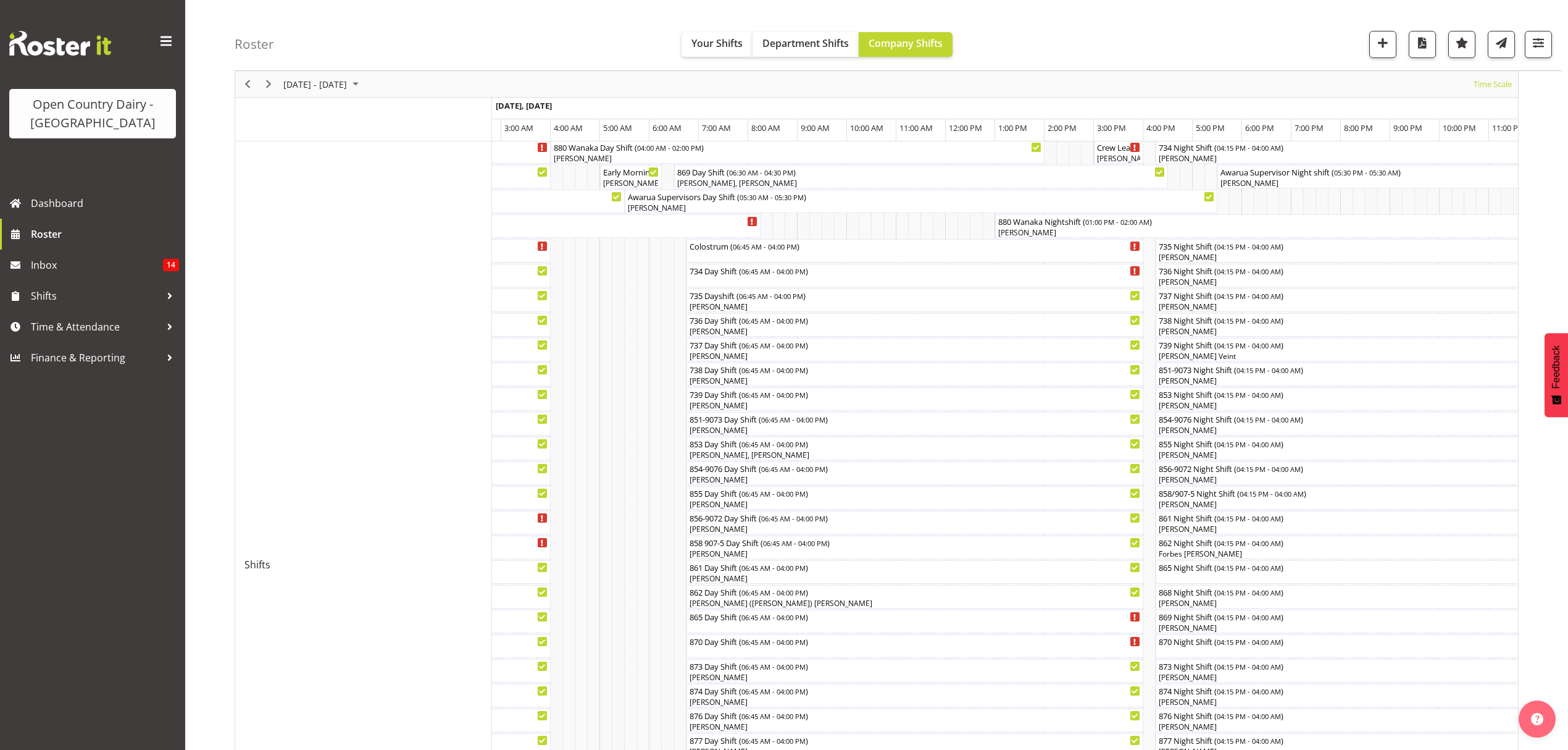
scroll to position [31, 0]
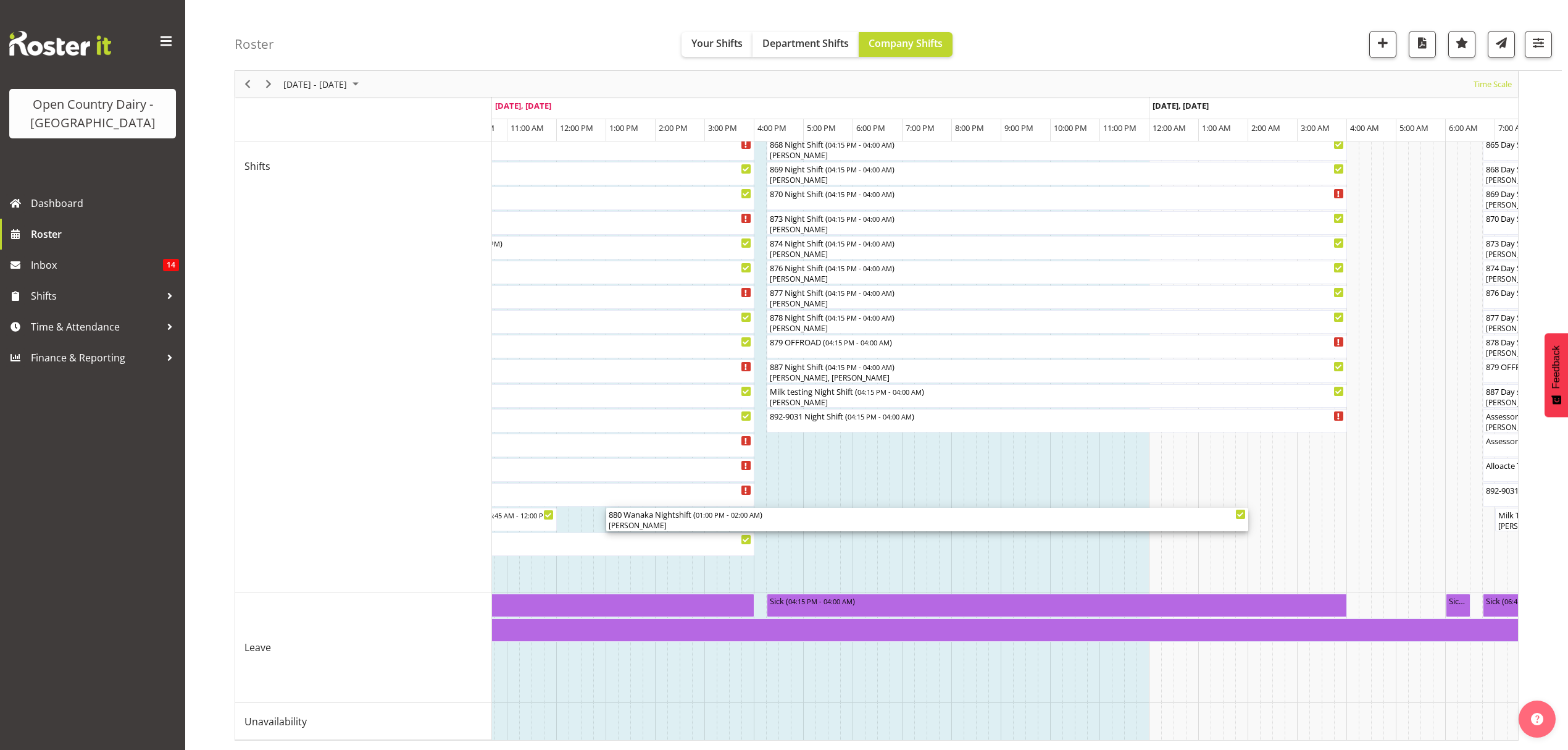
click at [702, 520] on div "[PERSON_NAME]" at bounding box center [927, 525] width 637 height 11
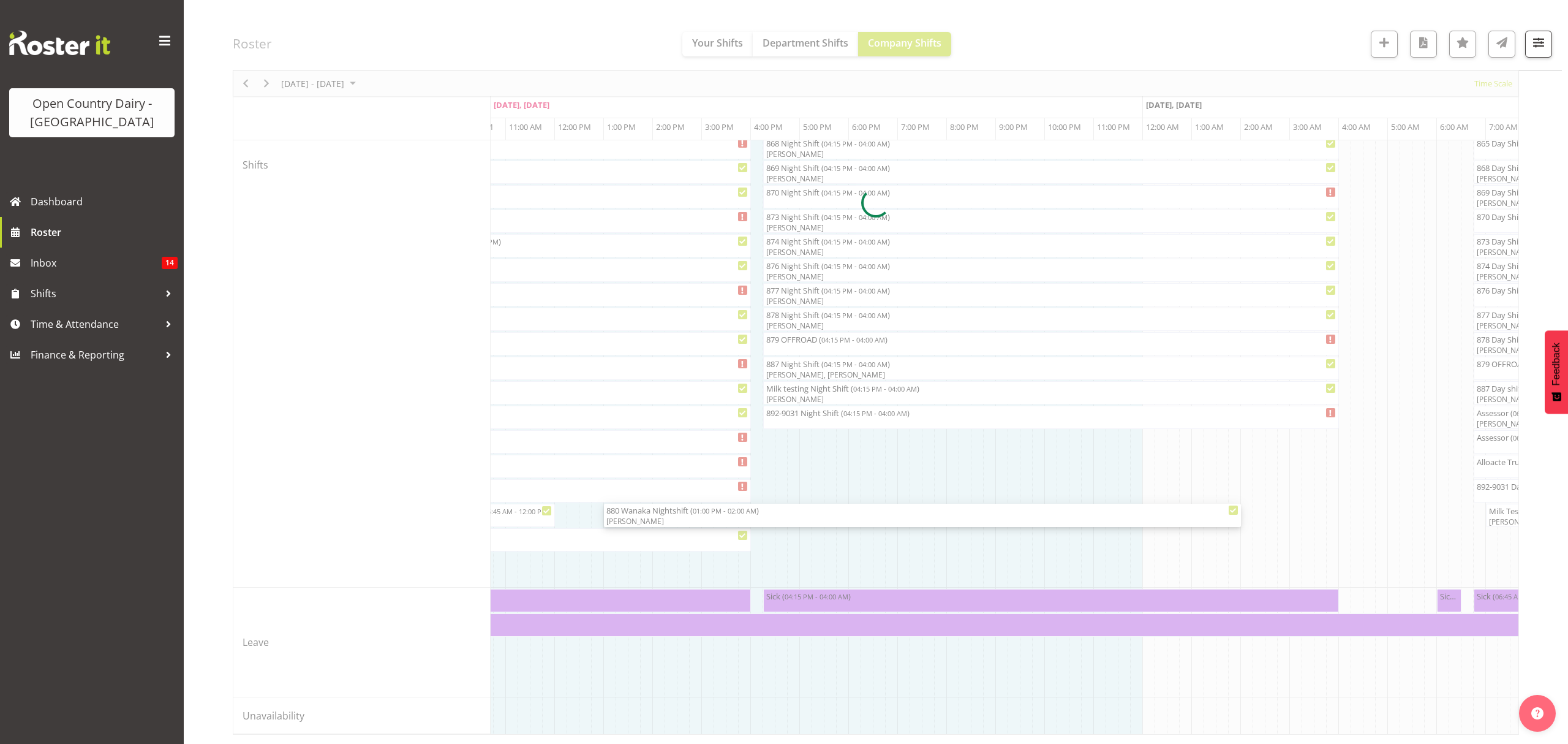
select select "8"
select select "2025"
select select "13"
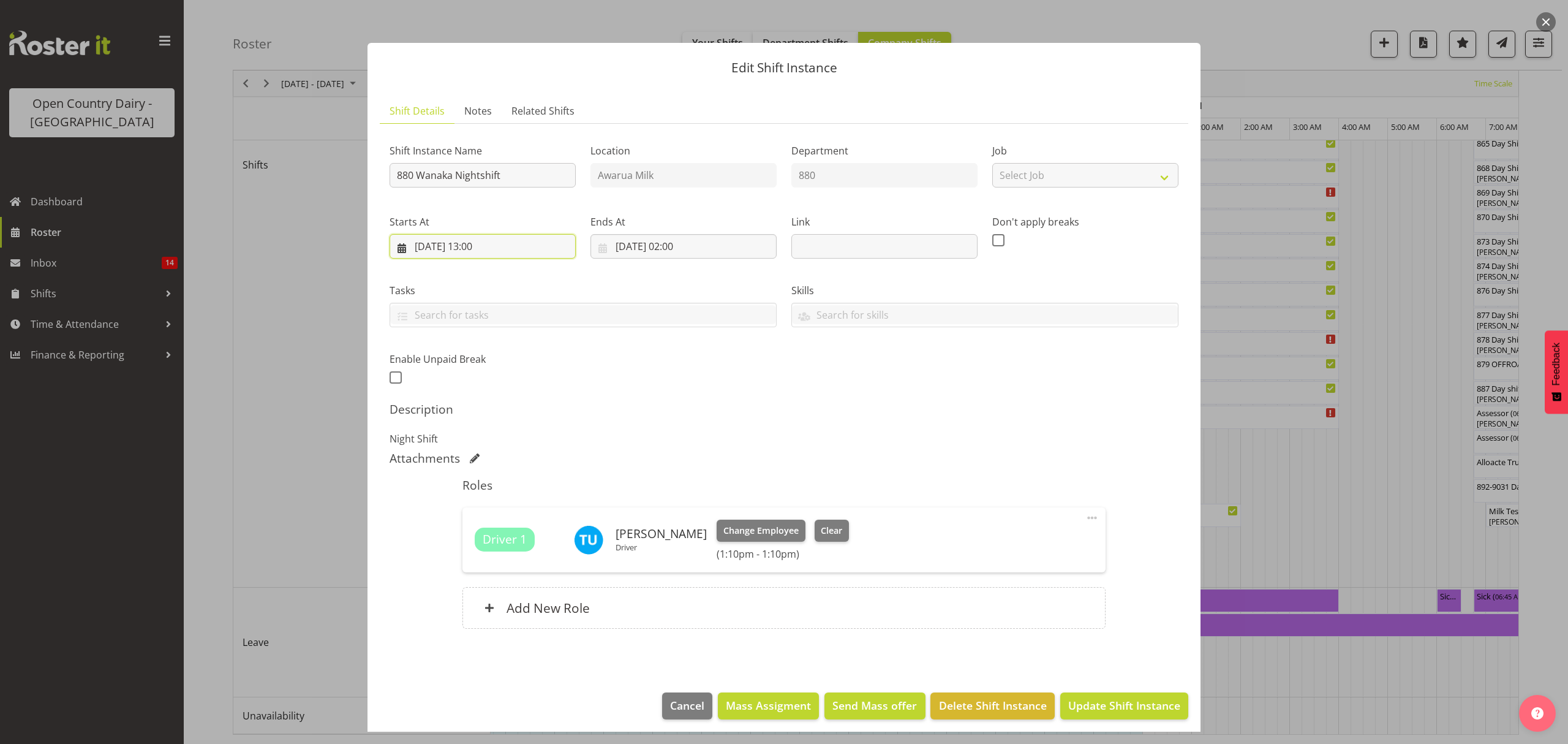
click at [493, 246] on input "01/09/2025, 13:00" at bounding box center [482, 246] width 186 height 24
click at [452, 343] on link "1" at bounding box center [448, 346] width 24 height 24
type input "01/09/2025, 00:00"
click at [482, 508] on select "00 01 02 03 04 05 06 07 08 09 10 11 12 13 14 15 16 17 18 19 20 21 22 23" at bounding box center [482, 506] width 28 height 24
select select "13"
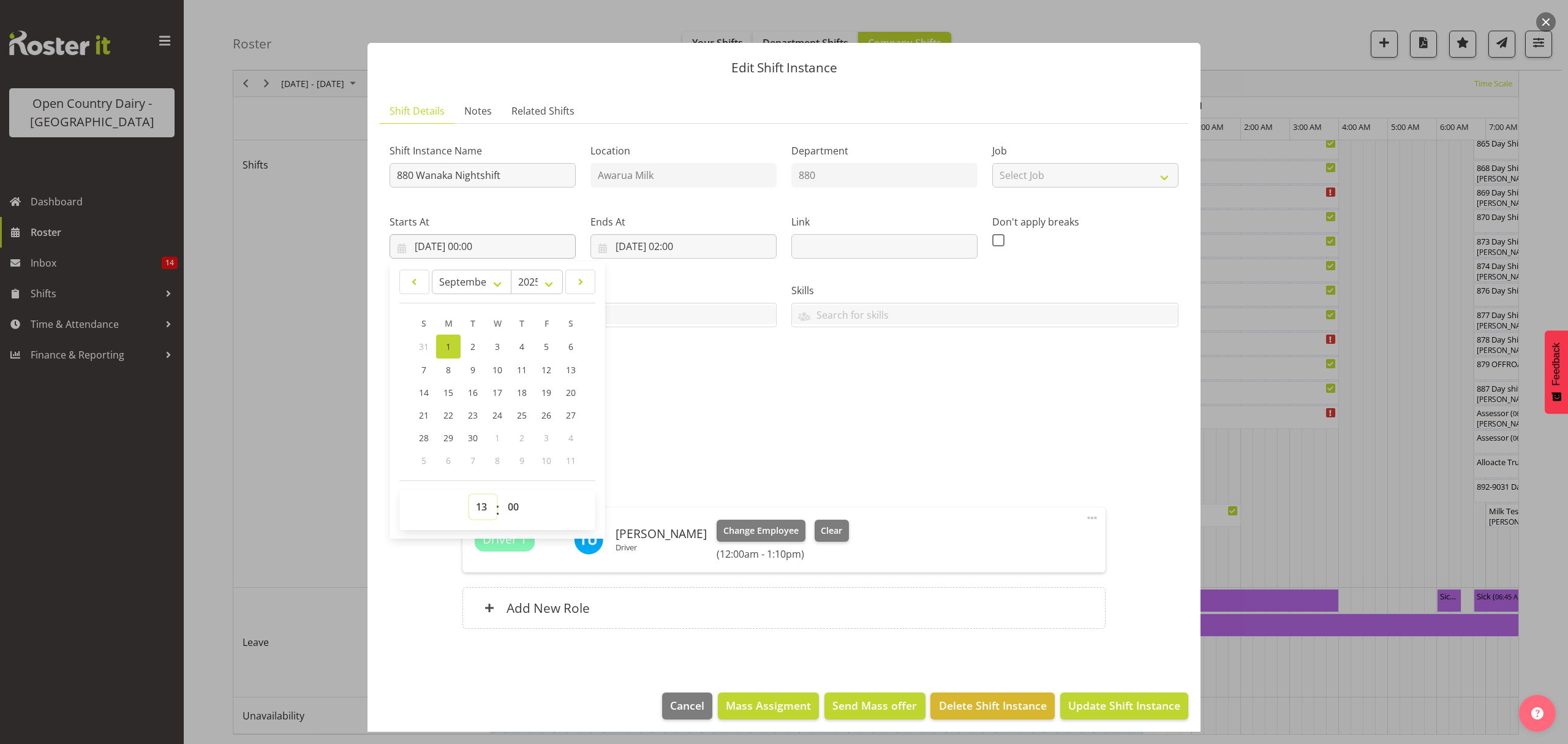
click at [469, 495] on select "00 01 02 03 04 05 06 07 08 09 10 11 12 13 14 15 16 17 18 19 20 21 22 23" at bounding box center [482, 506] width 28 height 24
type input "01/09/2025, 13:00"
click at [673, 244] on input "02/09/2025, 02:00" at bounding box center [683, 246] width 186 height 24
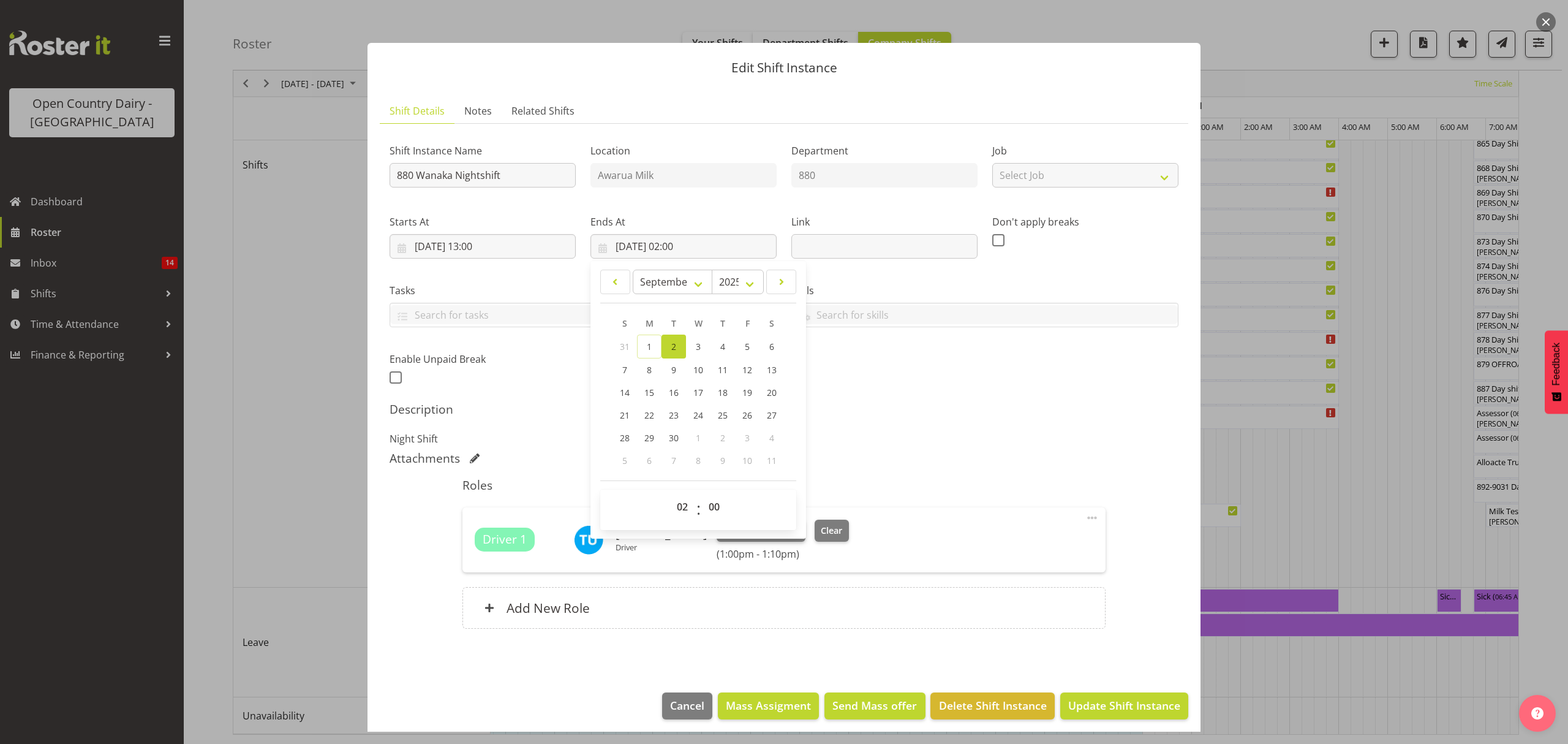
click at [675, 346] on link "2" at bounding box center [673, 346] width 24 height 24
type input "02/09/2025, 00:00"
click at [674, 503] on select "00 01 02 03 04 05 06 07 08 09 10 11 12 13 14 15 16 17 18 19 20 21 22 23" at bounding box center [683, 506] width 28 height 24
click at [682, 519] on select "00 01 02 03 04 05 06 07 08 09 10 11 12 13 14 15 16 17 18 19 20 21 22 23" at bounding box center [683, 506] width 28 height 24
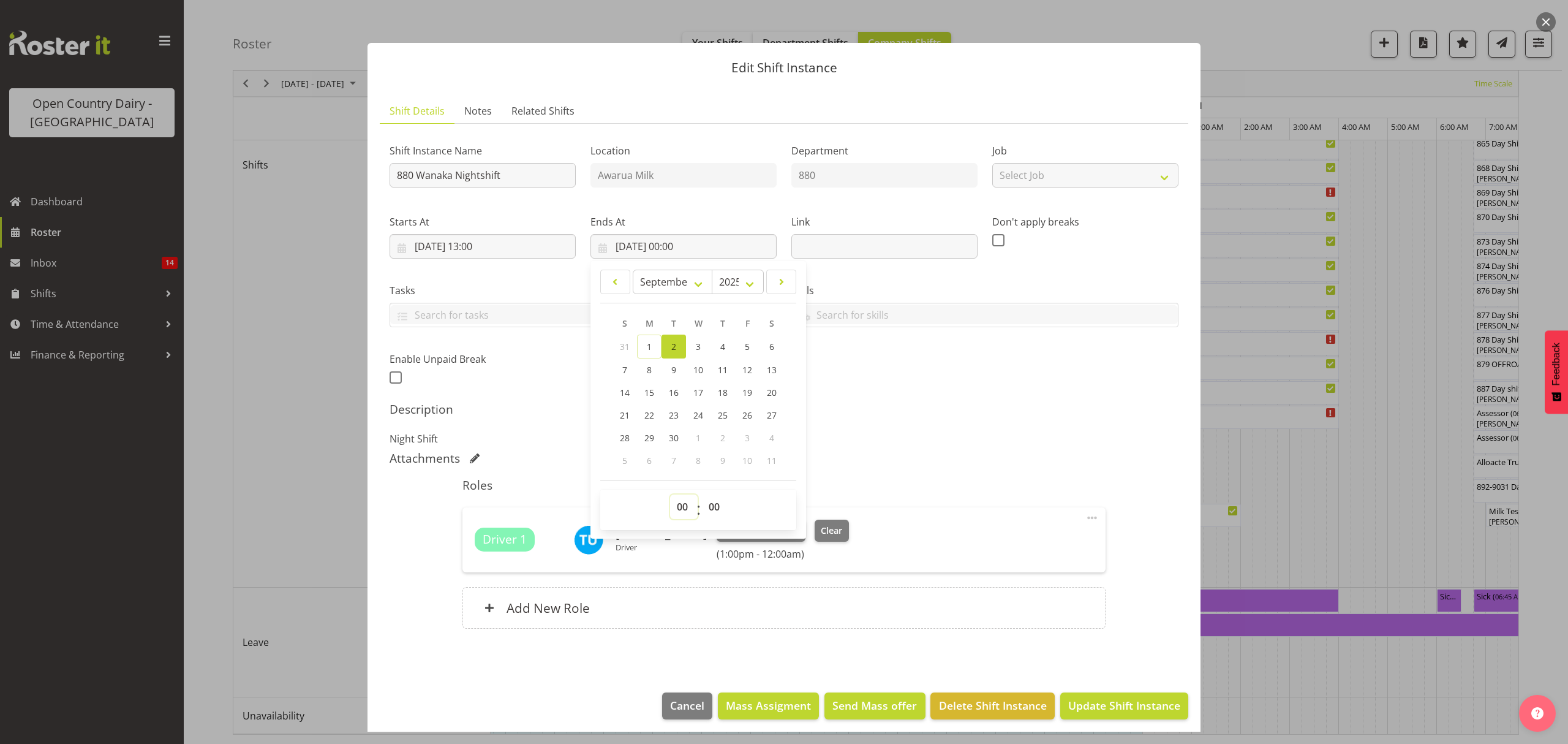
select select "2"
click at [670, 495] on select "00 01 02 03 04 05 06 07 08 09 10 11 12 13 14 15 16 17 18 19 20 21 22 23" at bounding box center [683, 506] width 28 height 24
type input "02/09/2025, 02:00"
click at [1132, 707] on span "Update Shift Instance" at bounding box center [1124, 706] width 112 height 16
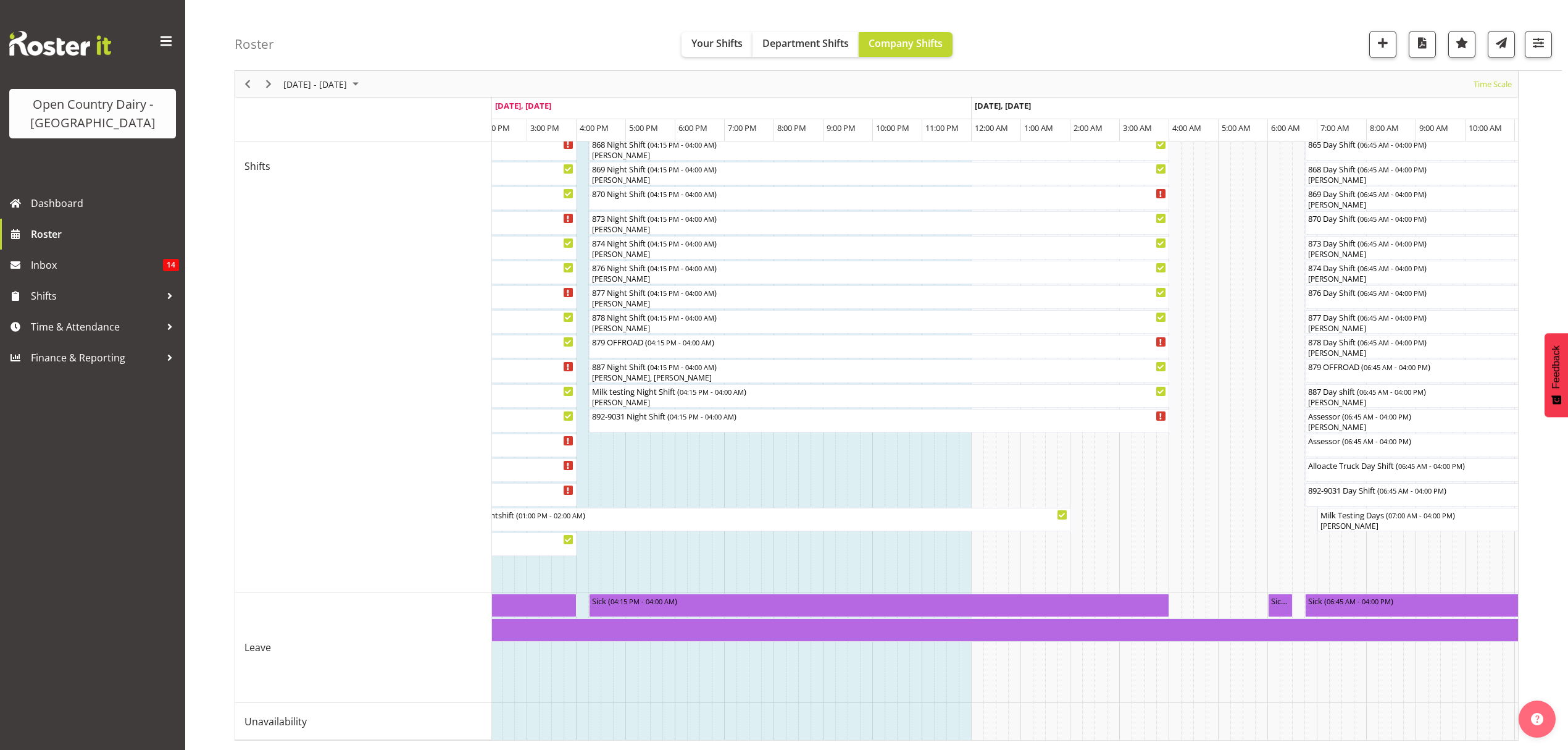
scroll to position [0, 926]
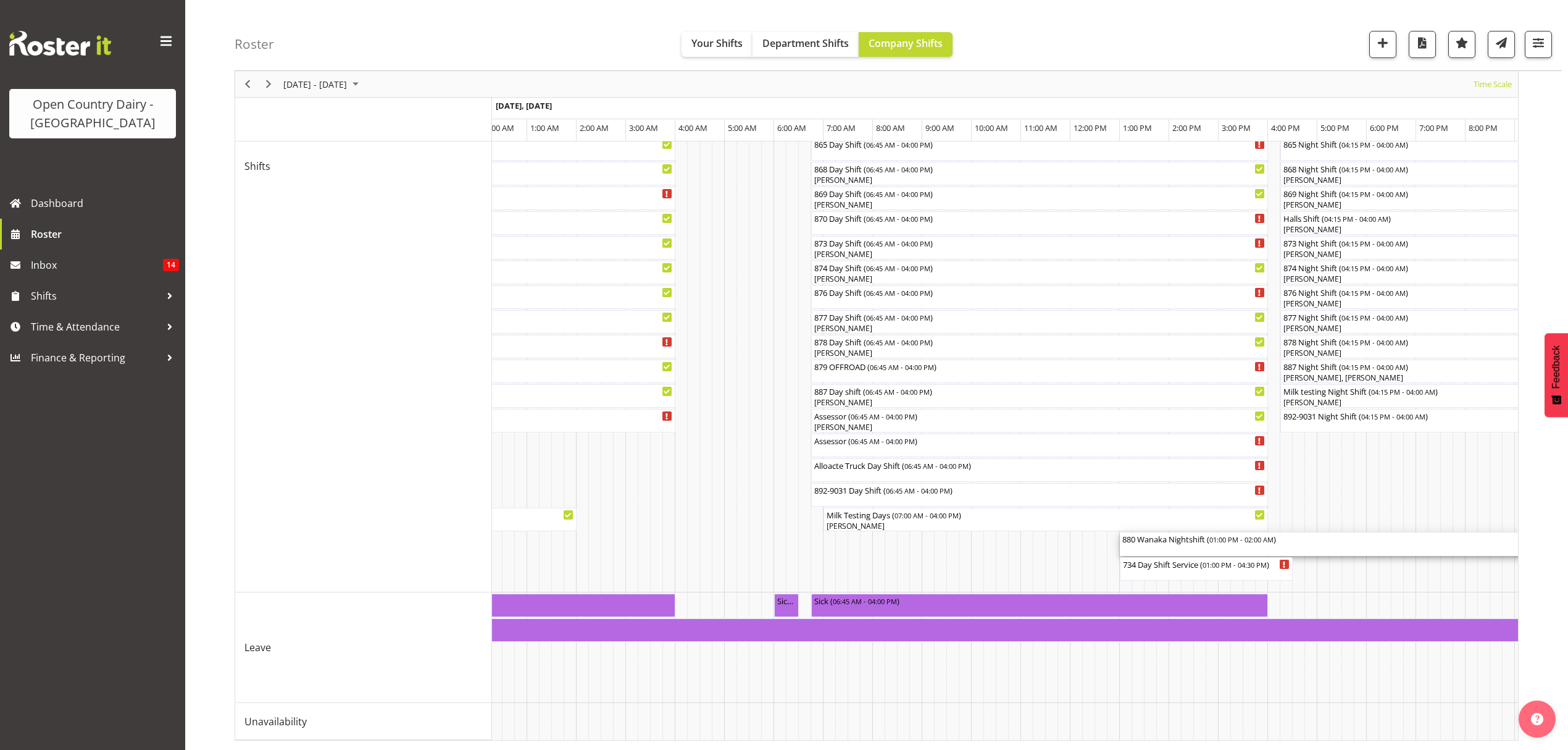
click at [1173, 532] on div "880 Wanaka Nightshift ( 01:00 PM - 02:00 AM )" at bounding box center [1441, 538] width 637 height 12
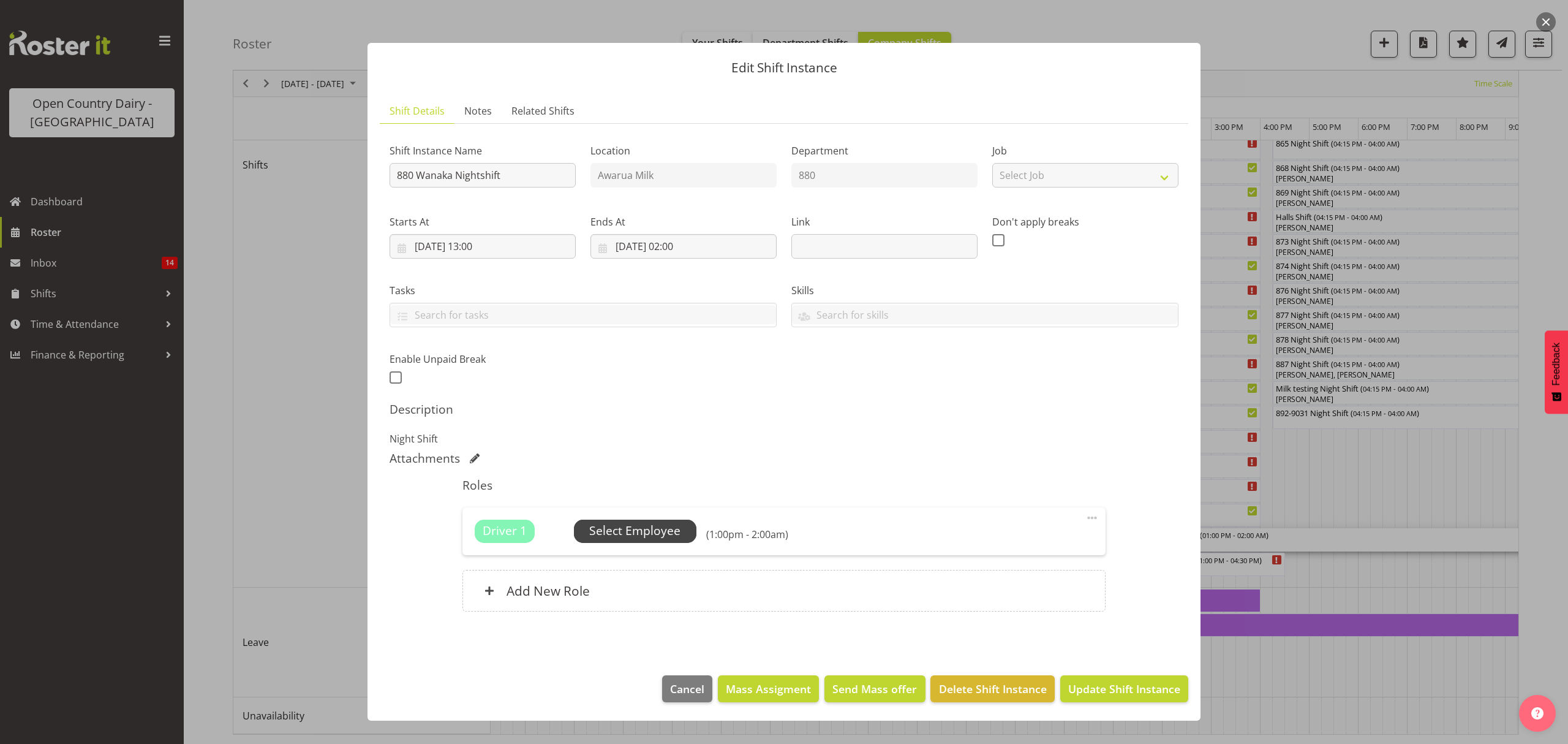
click at [655, 541] on span "Select Employee" at bounding box center [635, 531] width 123 height 23
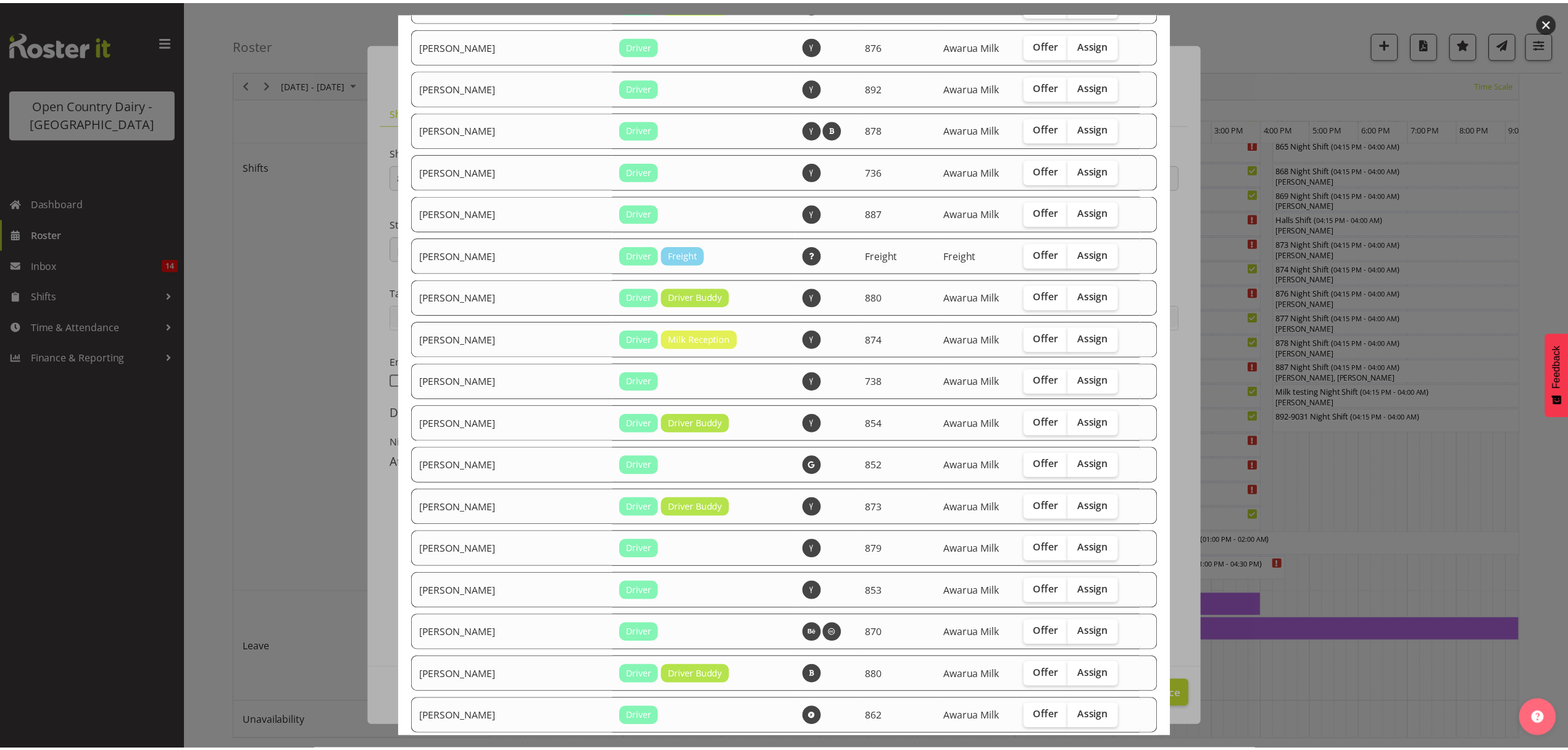
scroll to position [1082, 0]
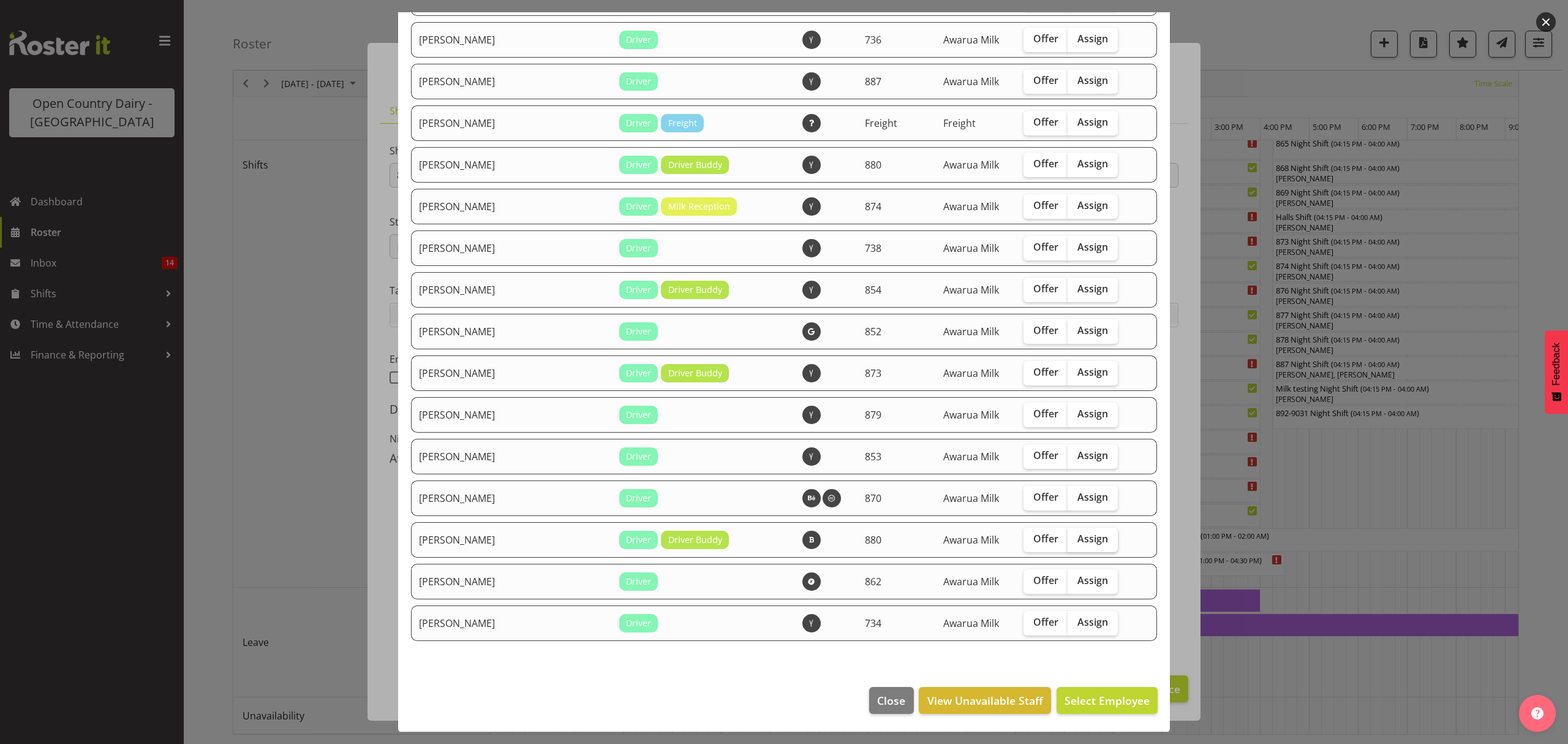
click at [1077, 541] on span "Assign" at bounding box center [1092, 539] width 30 height 12
click at [1073, 541] on input "Assign" at bounding box center [1071, 539] width 8 height 8
checkbox input "true"
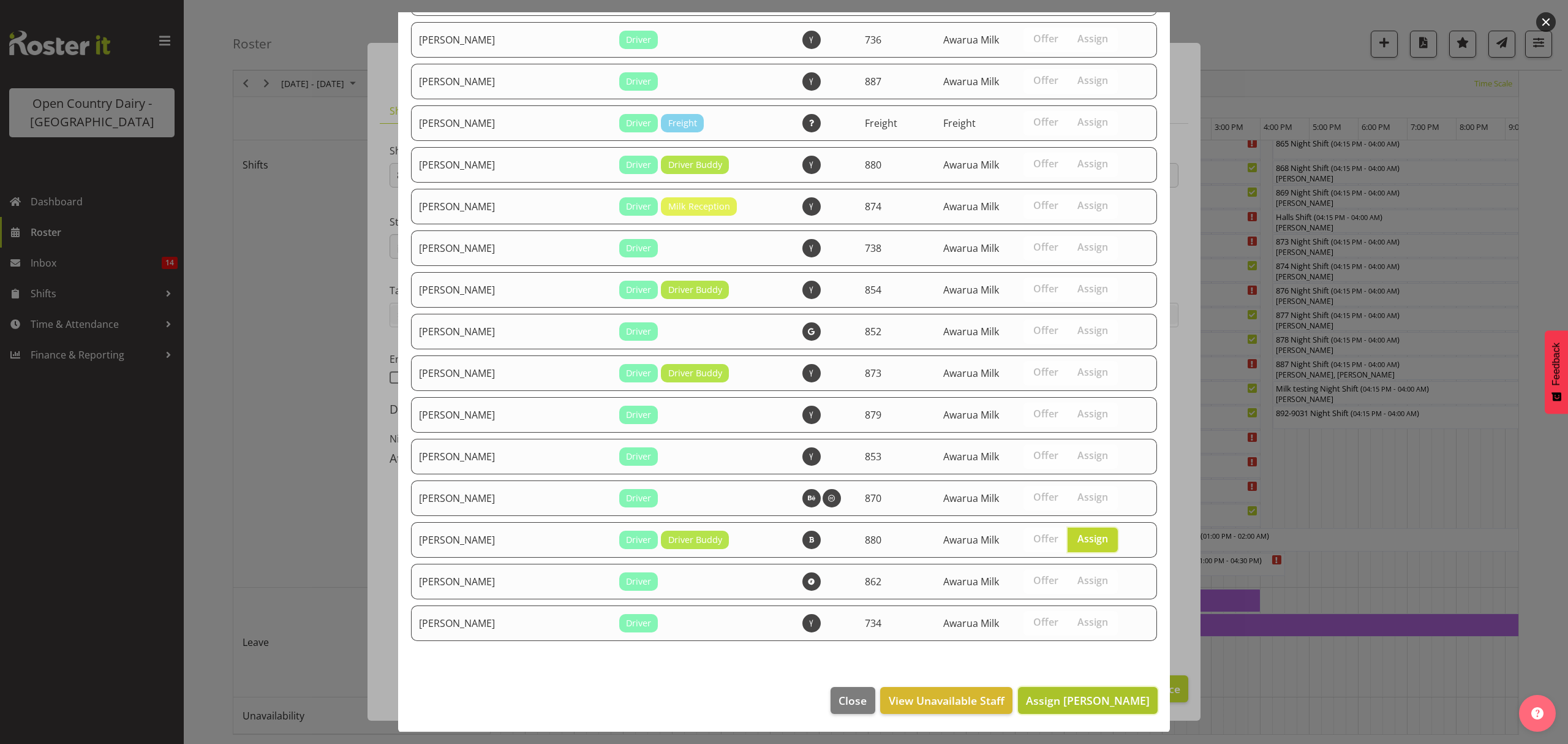
click at [1071, 703] on span "Assign Tania Unahi" at bounding box center [1087, 701] width 123 height 15
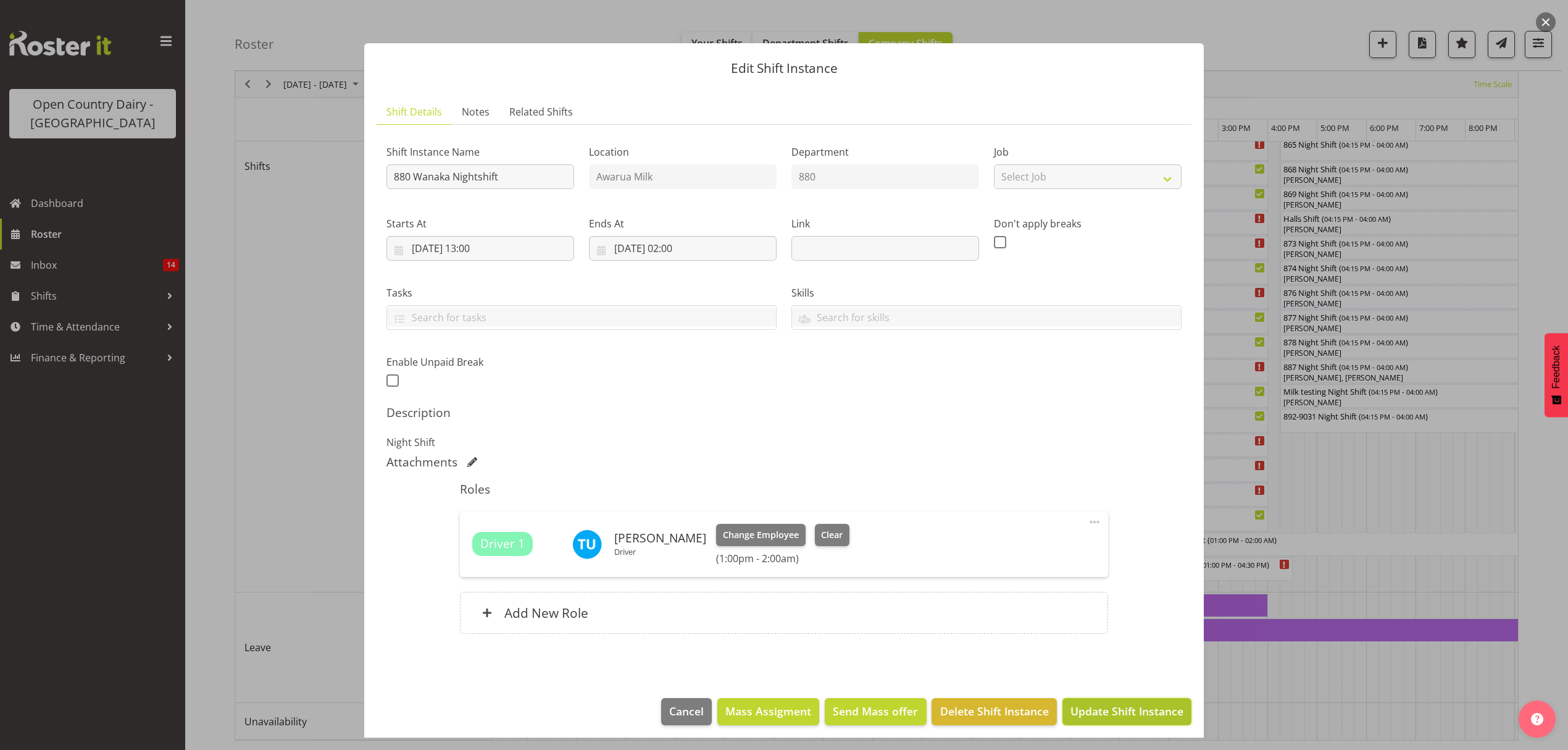
click at [1110, 715] on span "Update Shift Instance" at bounding box center [1127, 711] width 113 height 16
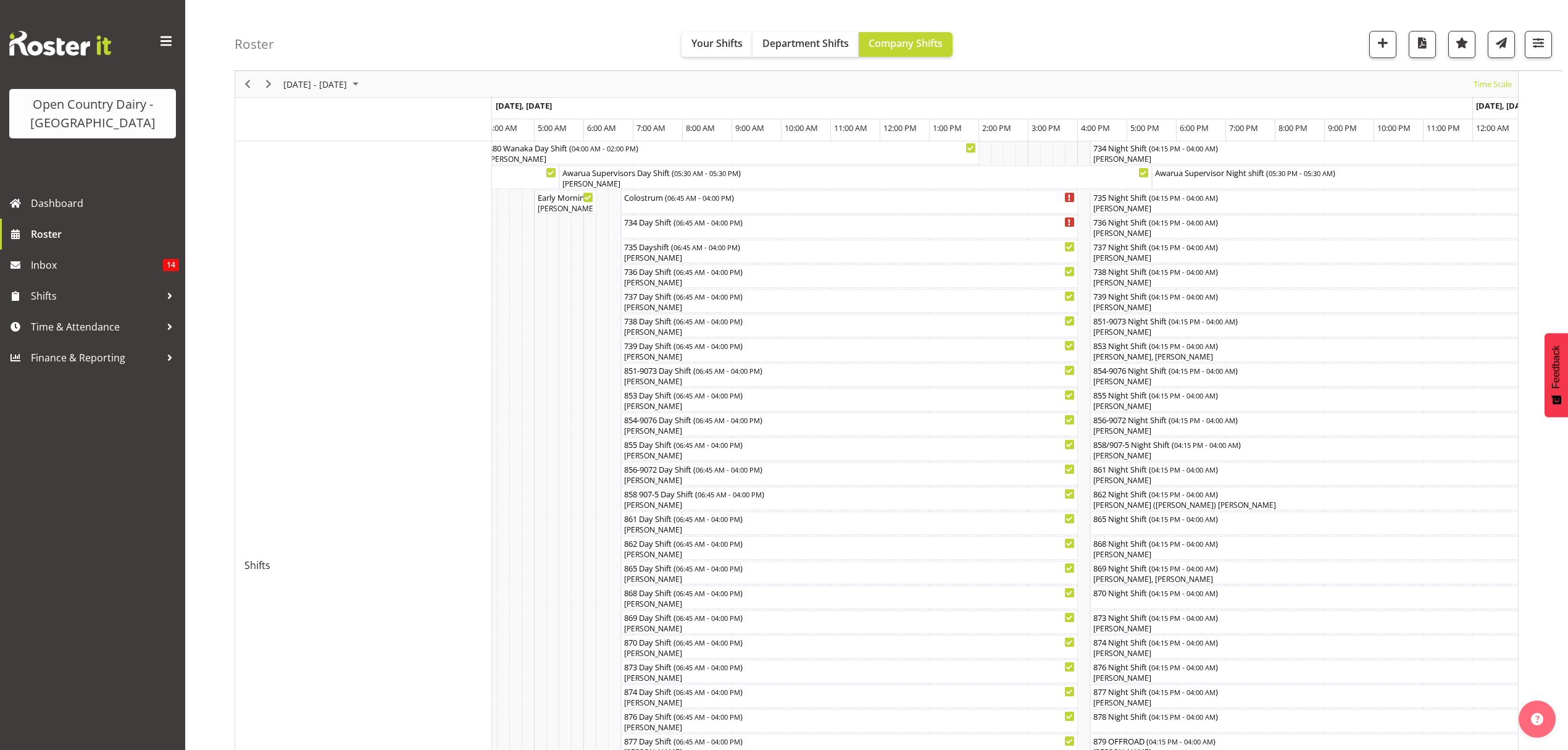
scroll to position [17, 0]
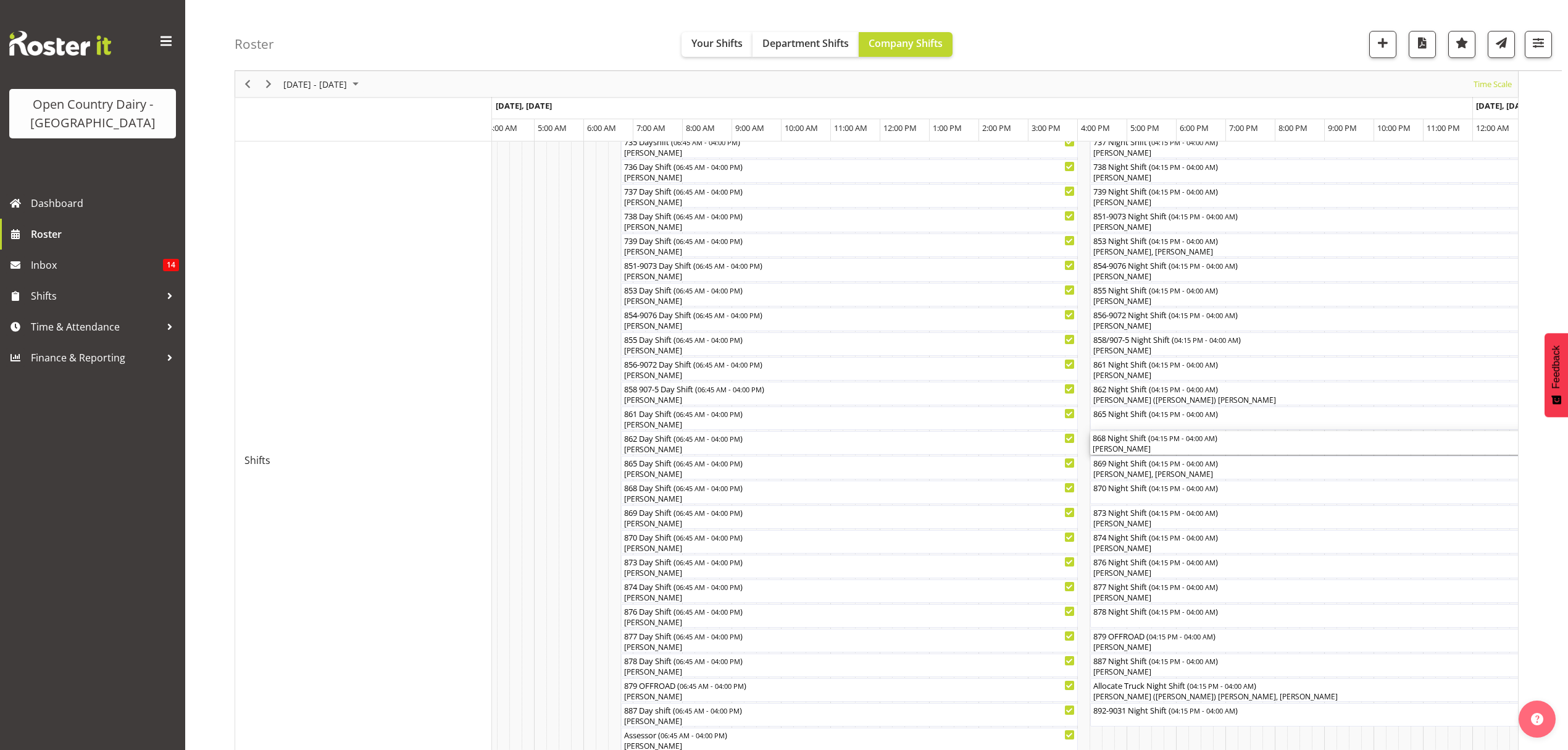
click at [1114, 451] on div "[PERSON_NAME]" at bounding box center [1381, 449] width 576 height 11
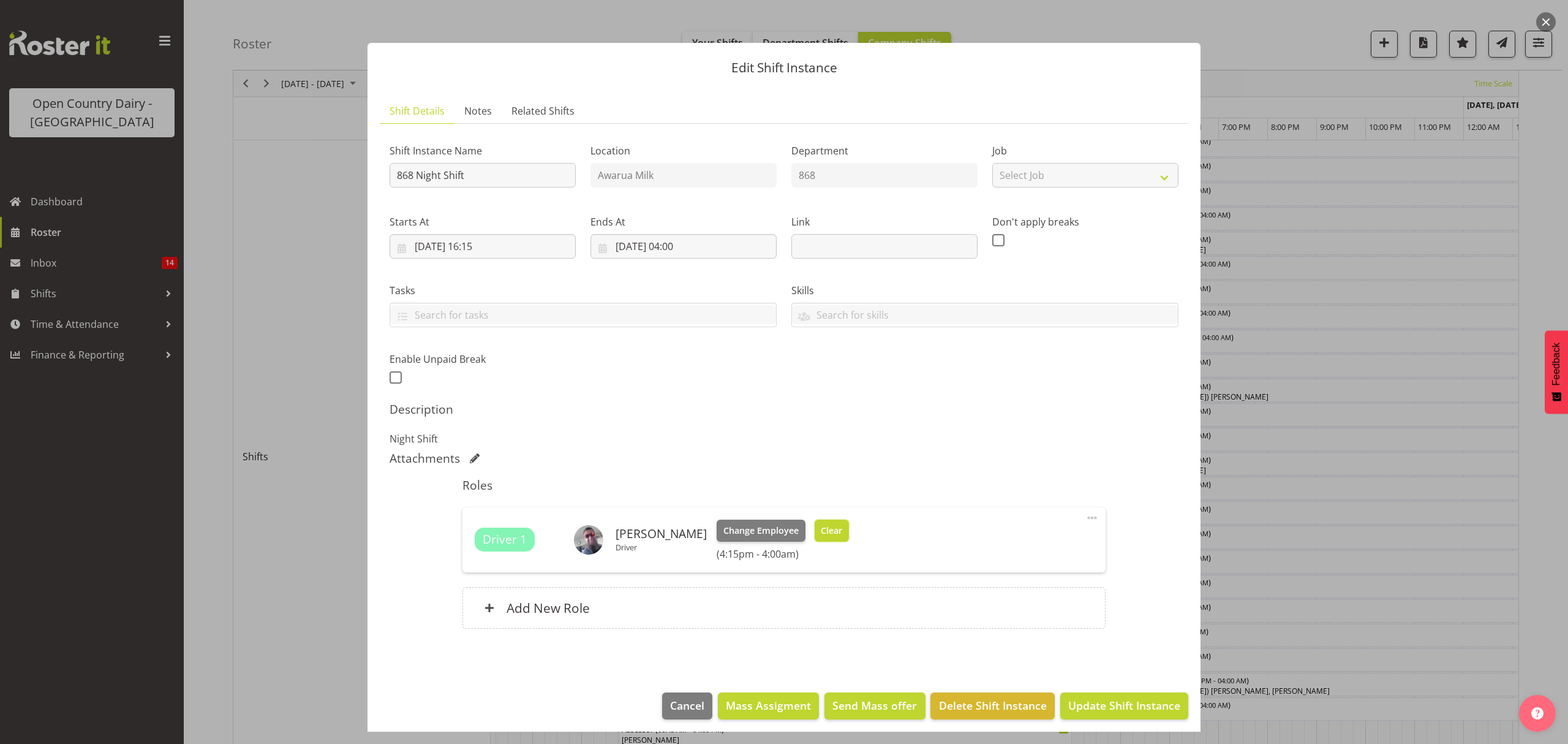
click at [828, 527] on span "Clear" at bounding box center [831, 531] width 22 height 14
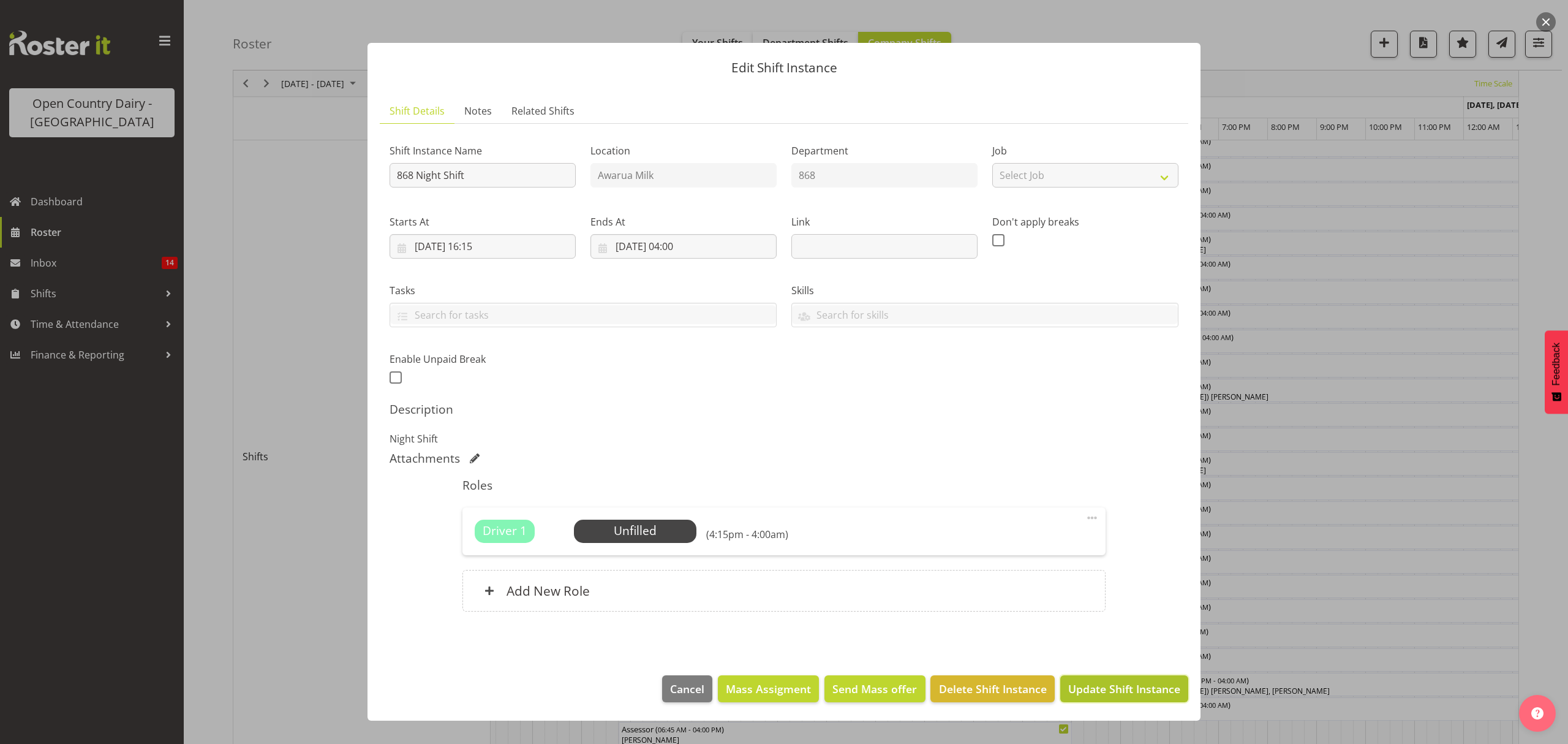
click at [1094, 687] on span "Update Shift Instance" at bounding box center [1124, 689] width 112 height 16
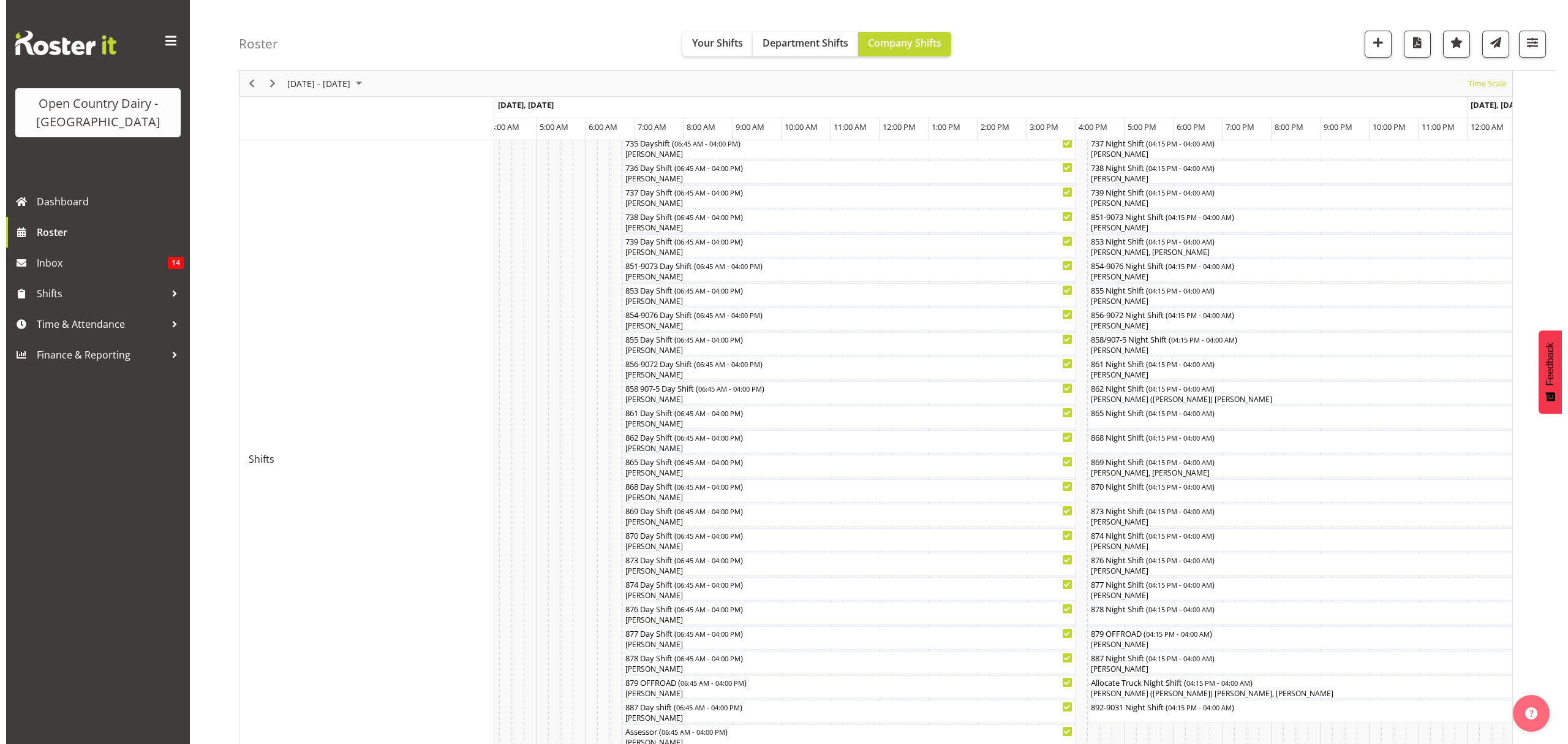
scroll to position [163, 0]
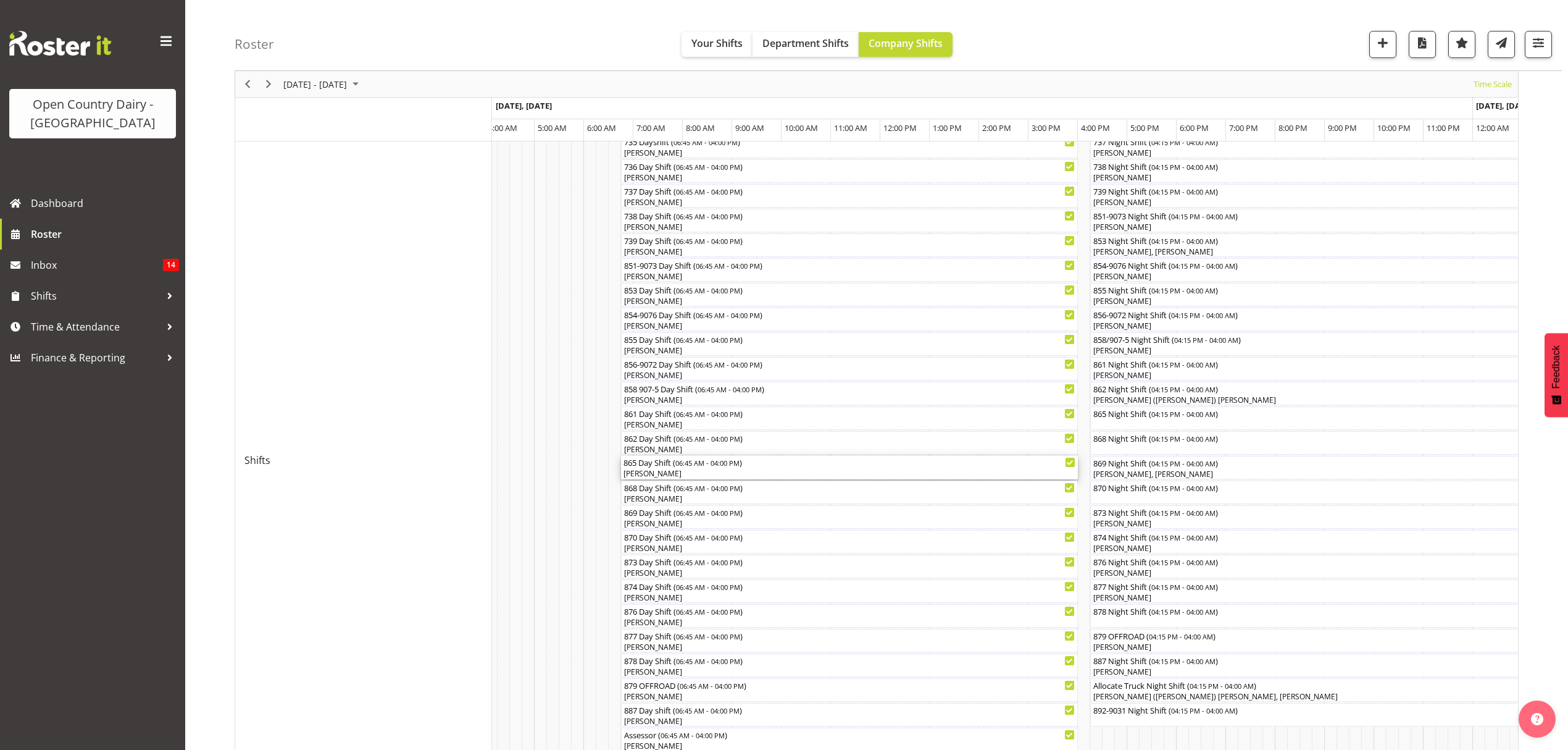
click at [655, 472] on div "[PERSON_NAME]" at bounding box center [850, 474] width 452 height 11
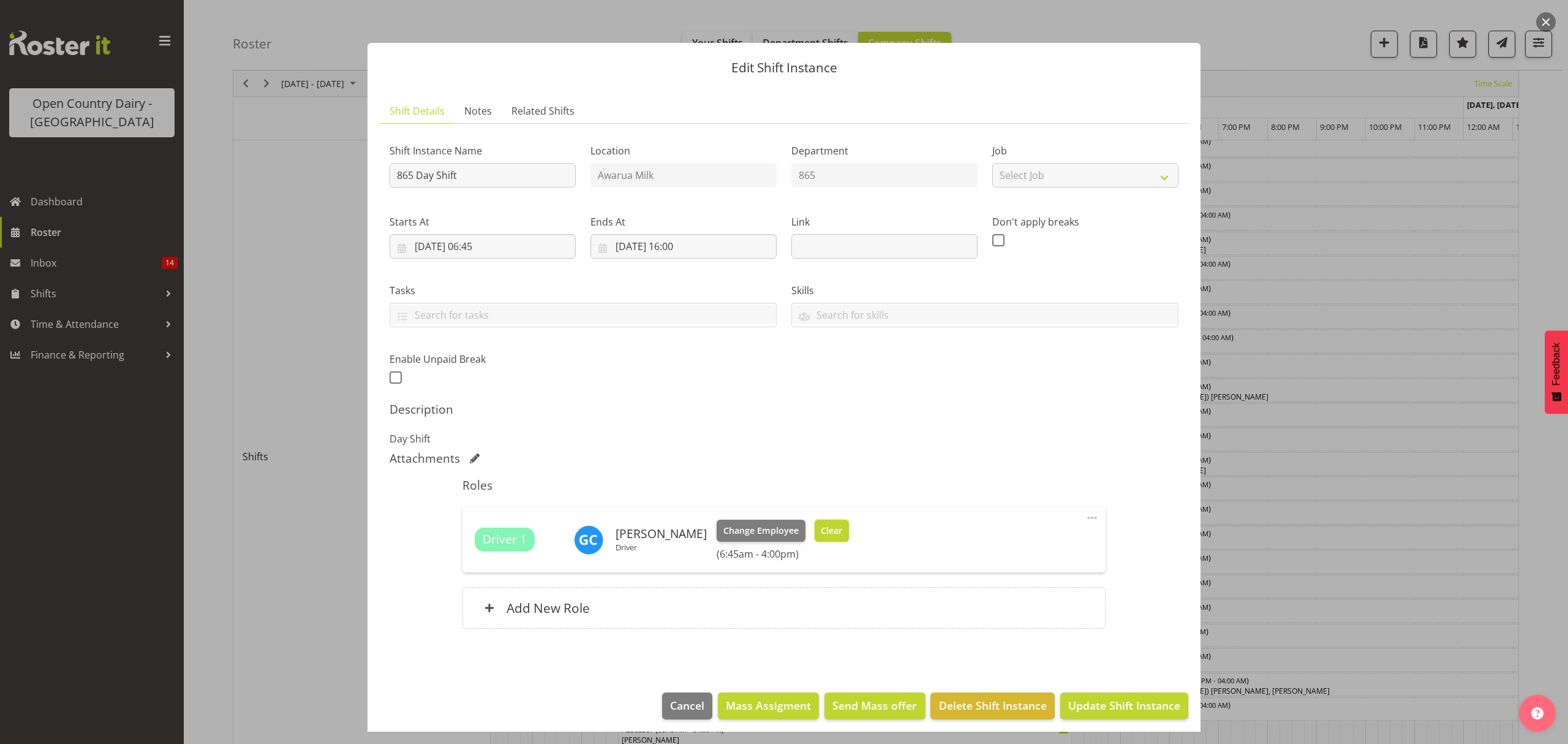
click at [826, 527] on span "Clear" at bounding box center [831, 531] width 22 height 14
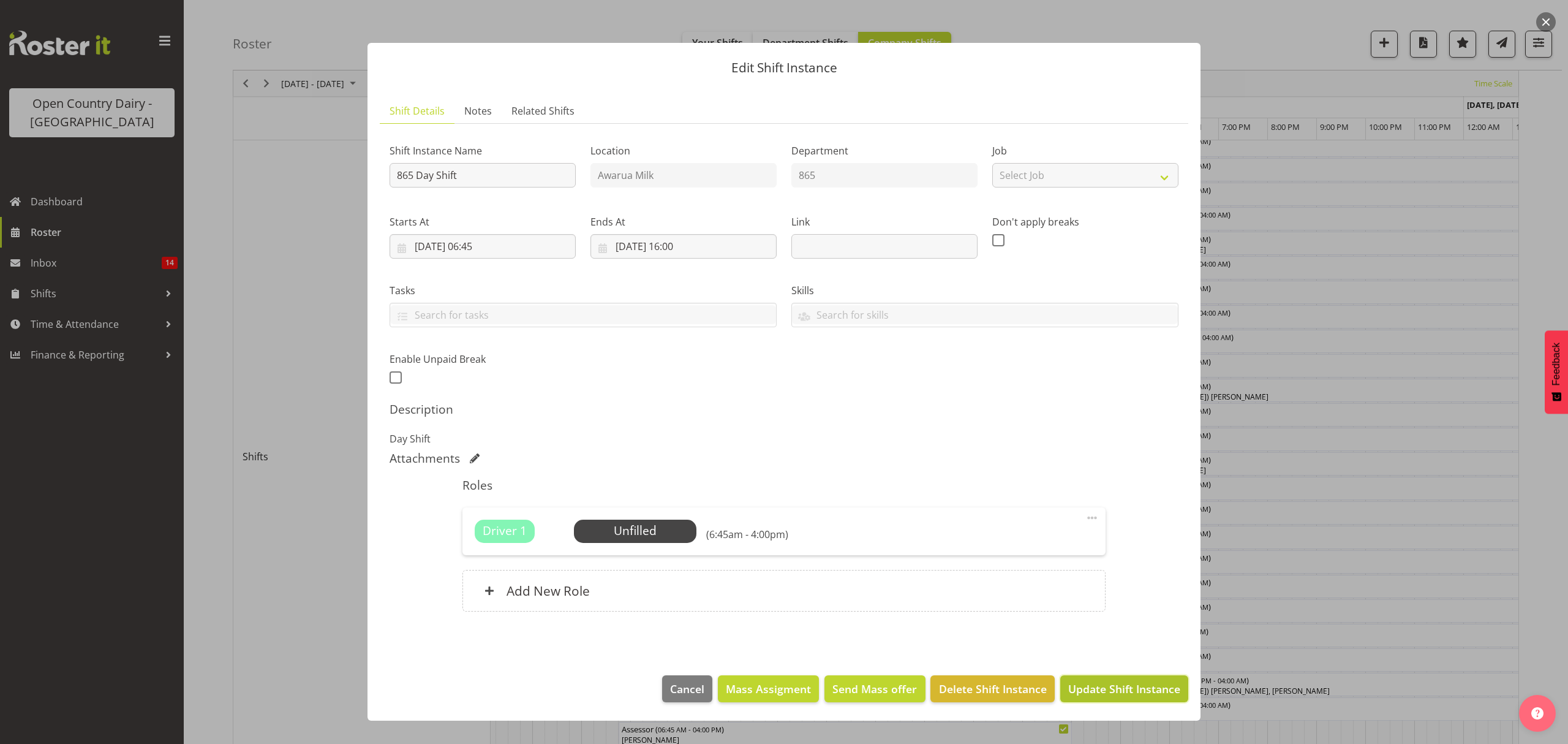
click at [1113, 693] on span "Update Shift Instance" at bounding box center [1124, 689] width 112 height 16
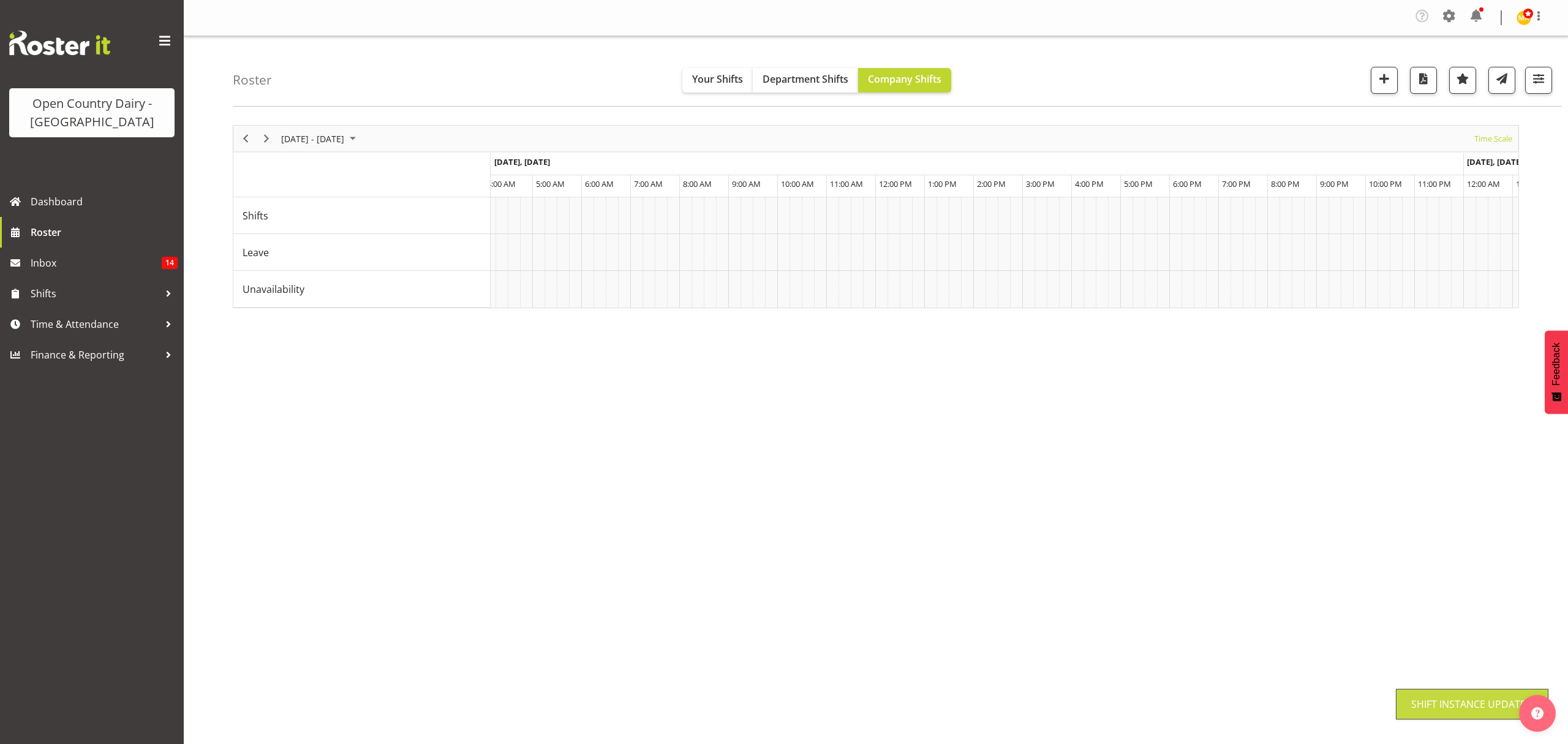
scroll to position [0, 0]
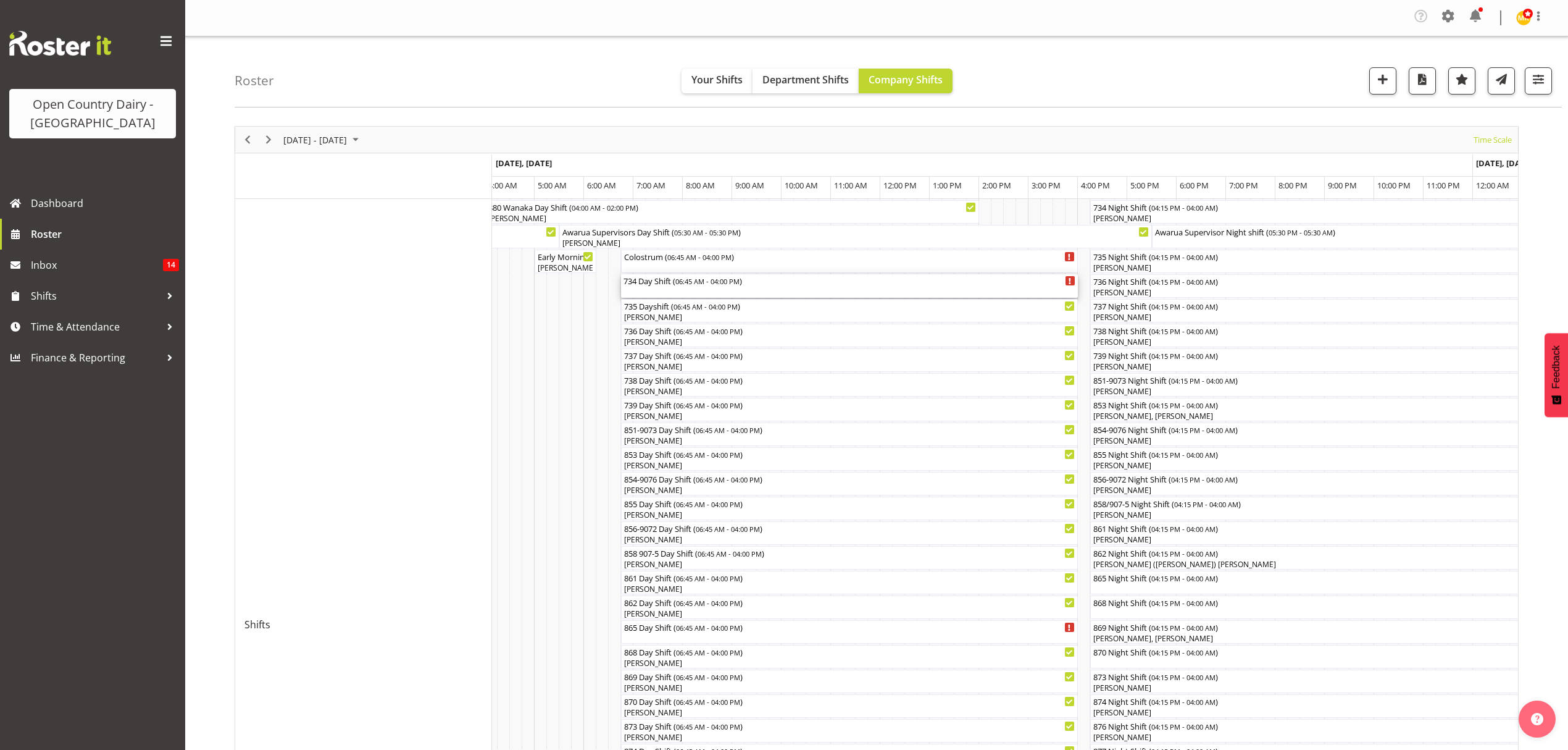
click at [648, 291] on div "734 Day Shift ( 06:45 AM - 04:00 PM )" at bounding box center [850, 286] width 452 height 23
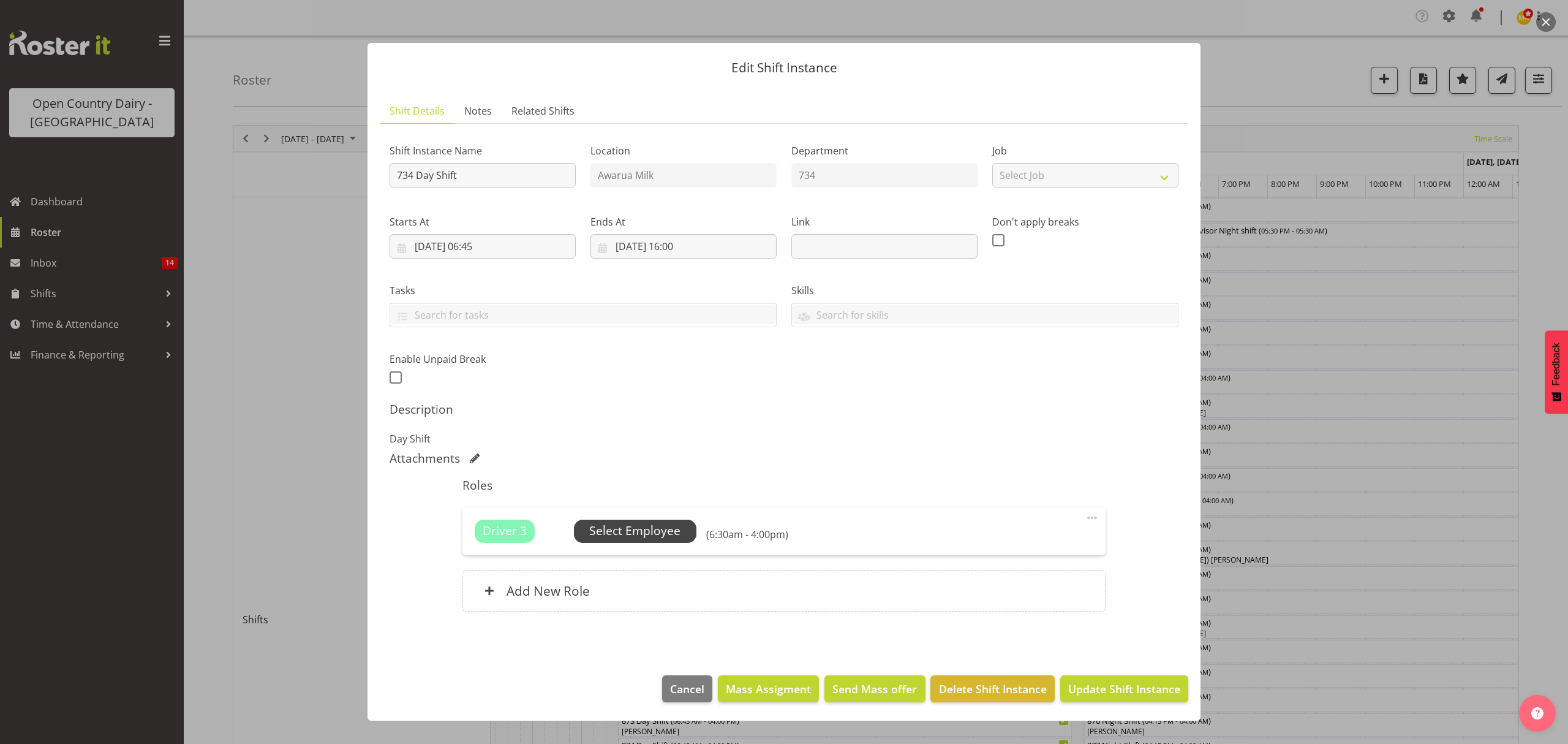
click at [621, 523] on span "Select Employee" at bounding box center [634, 531] width 91 height 18
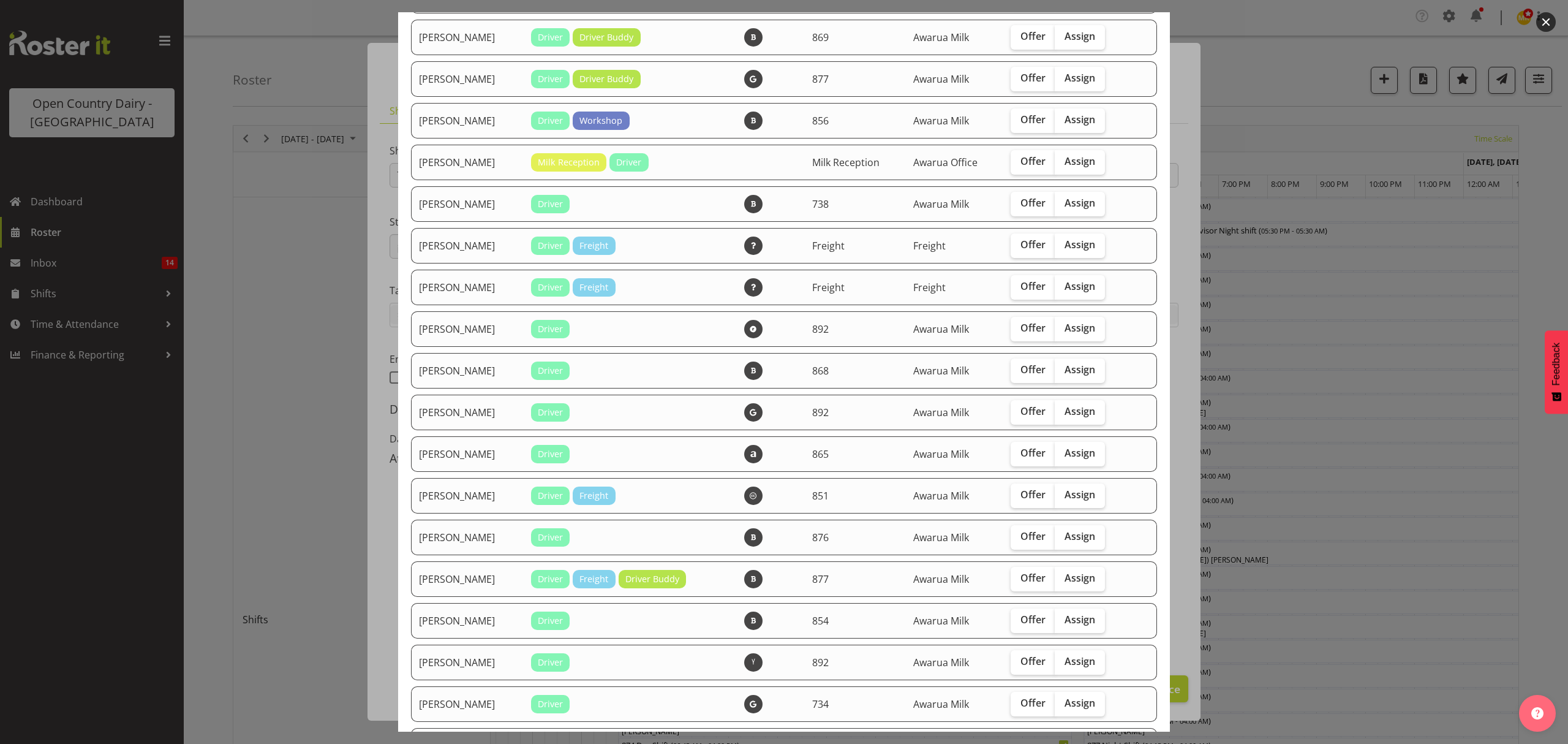
scroll to position [327, 0]
click at [1071, 454] on span "Assign" at bounding box center [1080, 452] width 30 height 12
click at [1063, 454] on input "Assign" at bounding box center [1059, 452] width 8 height 8
checkbox input "true"
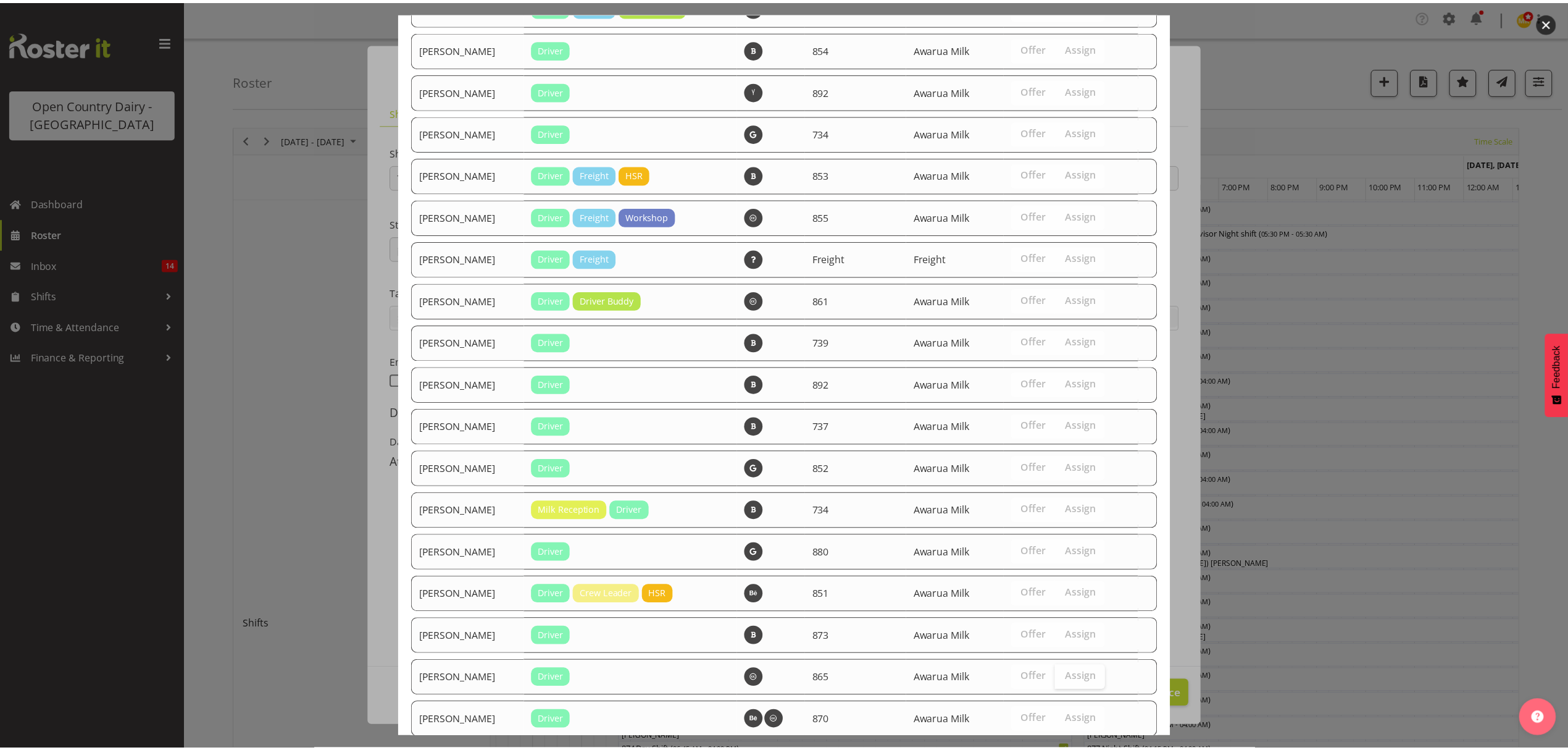
scroll to position [1167, 0]
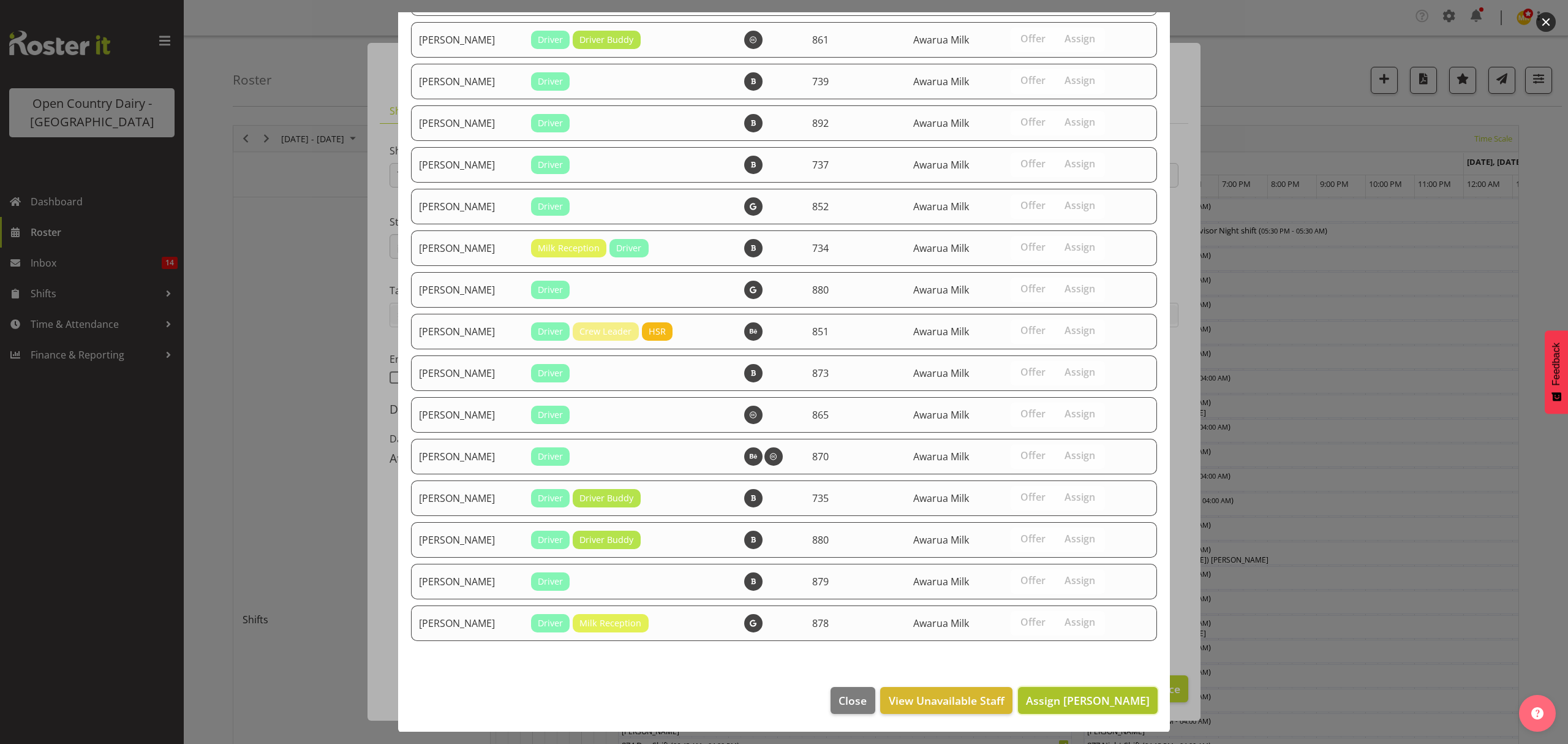
click at [1061, 693] on span "Assign George Courtney" at bounding box center [1087, 701] width 123 height 15
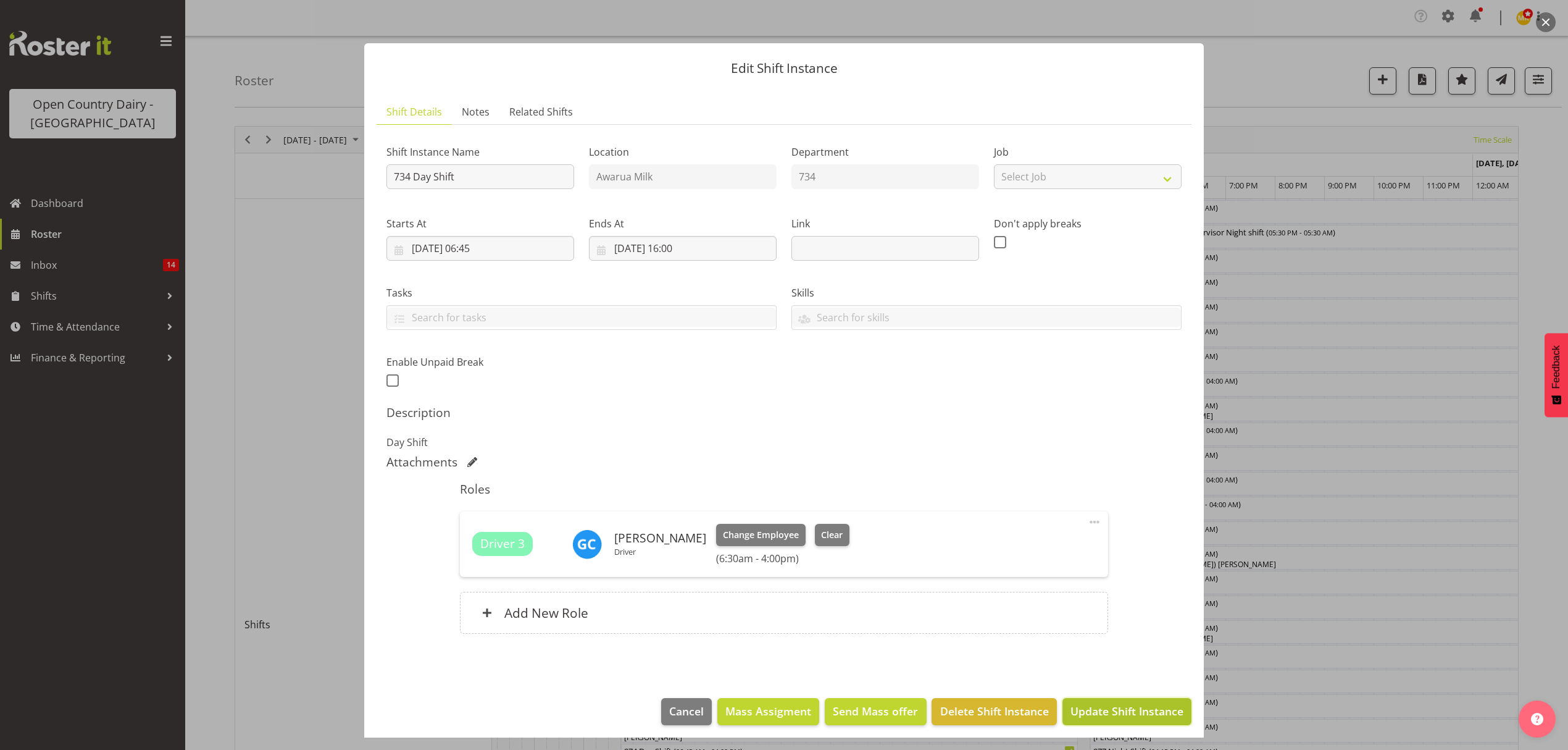
click at [1105, 711] on span "Update Shift Instance" at bounding box center [1127, 711] width 113 height 16
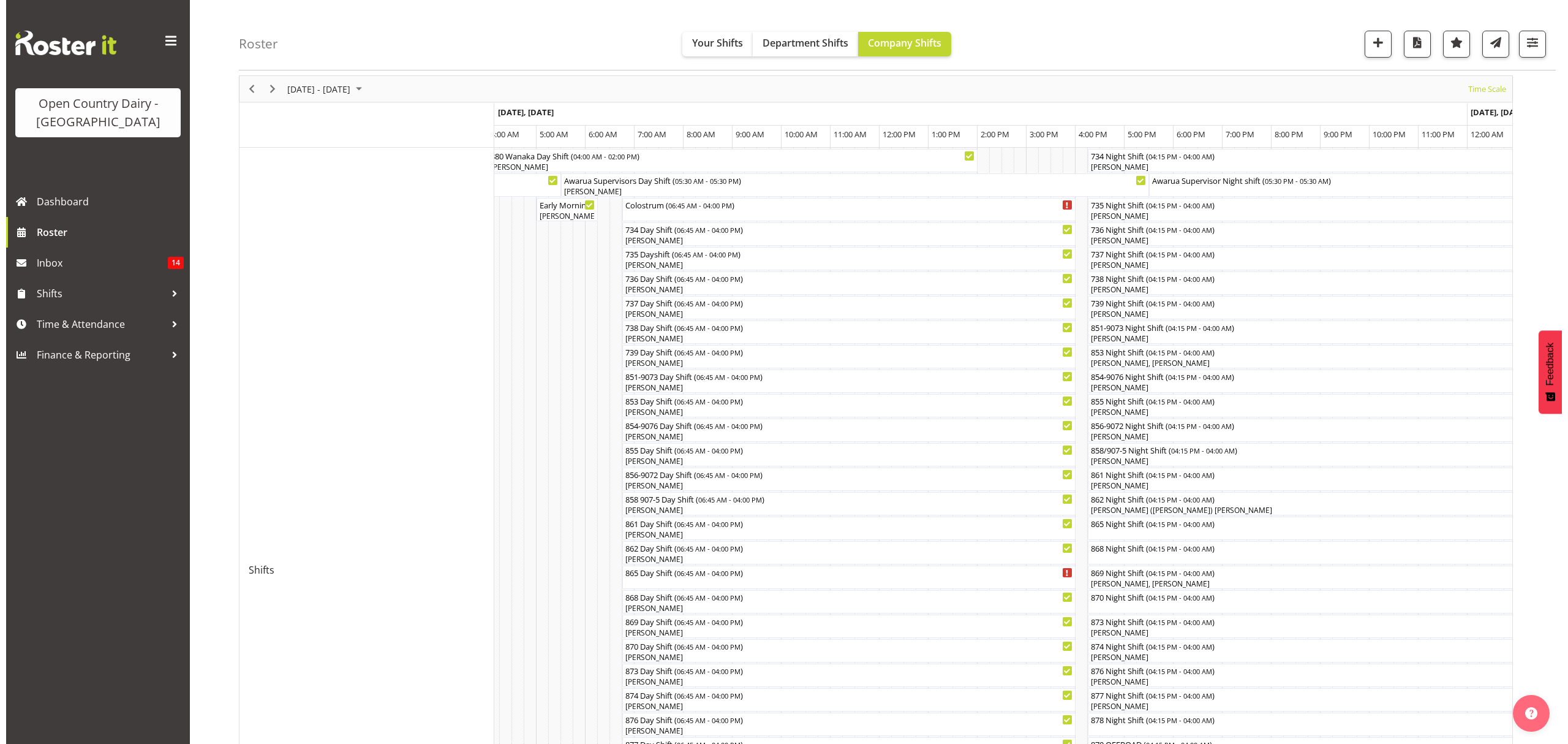
scroll to position [82, 0]
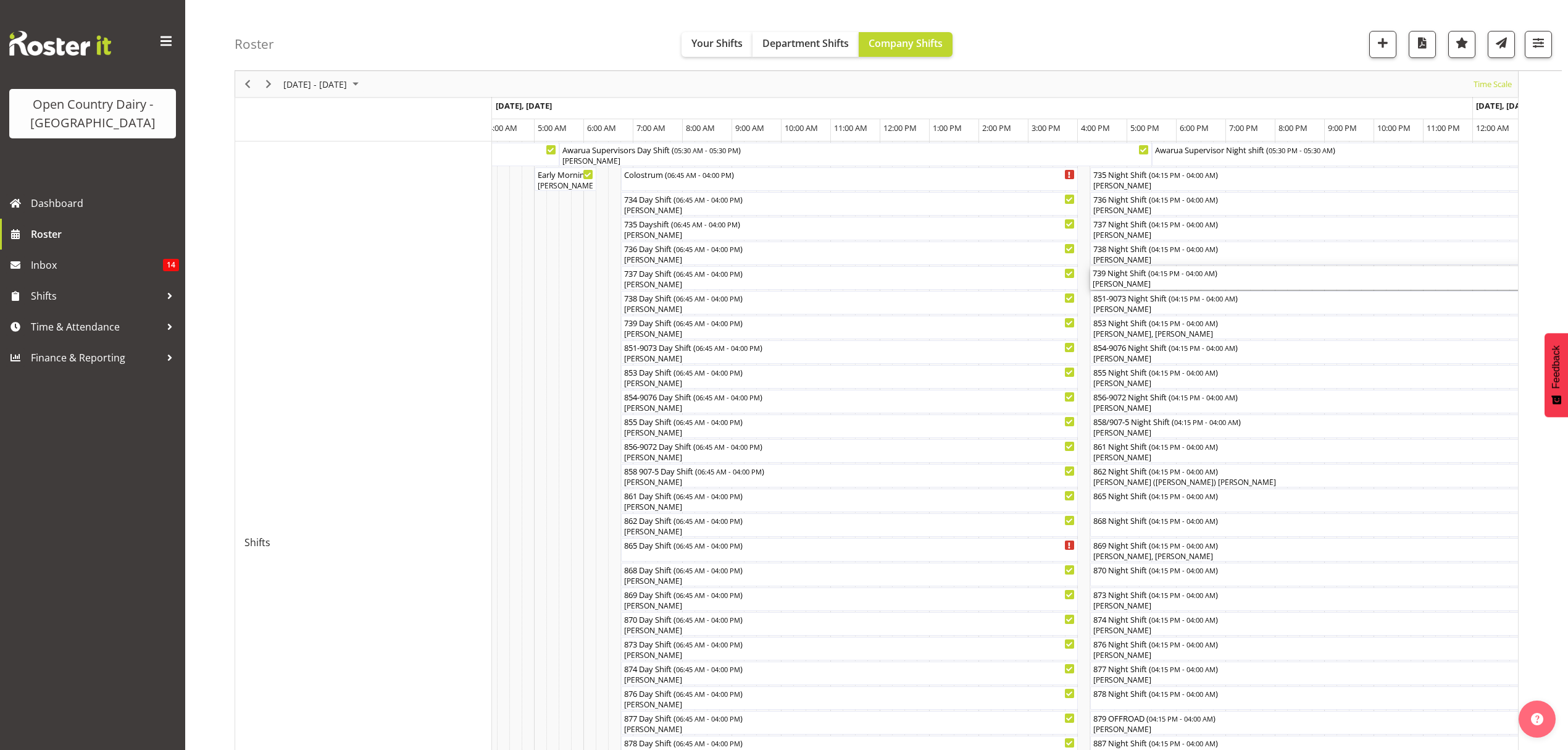
click at [1129, 280] on div "[PERSON_NAME]" at bounding box center [1381, 284] width 576 height 11
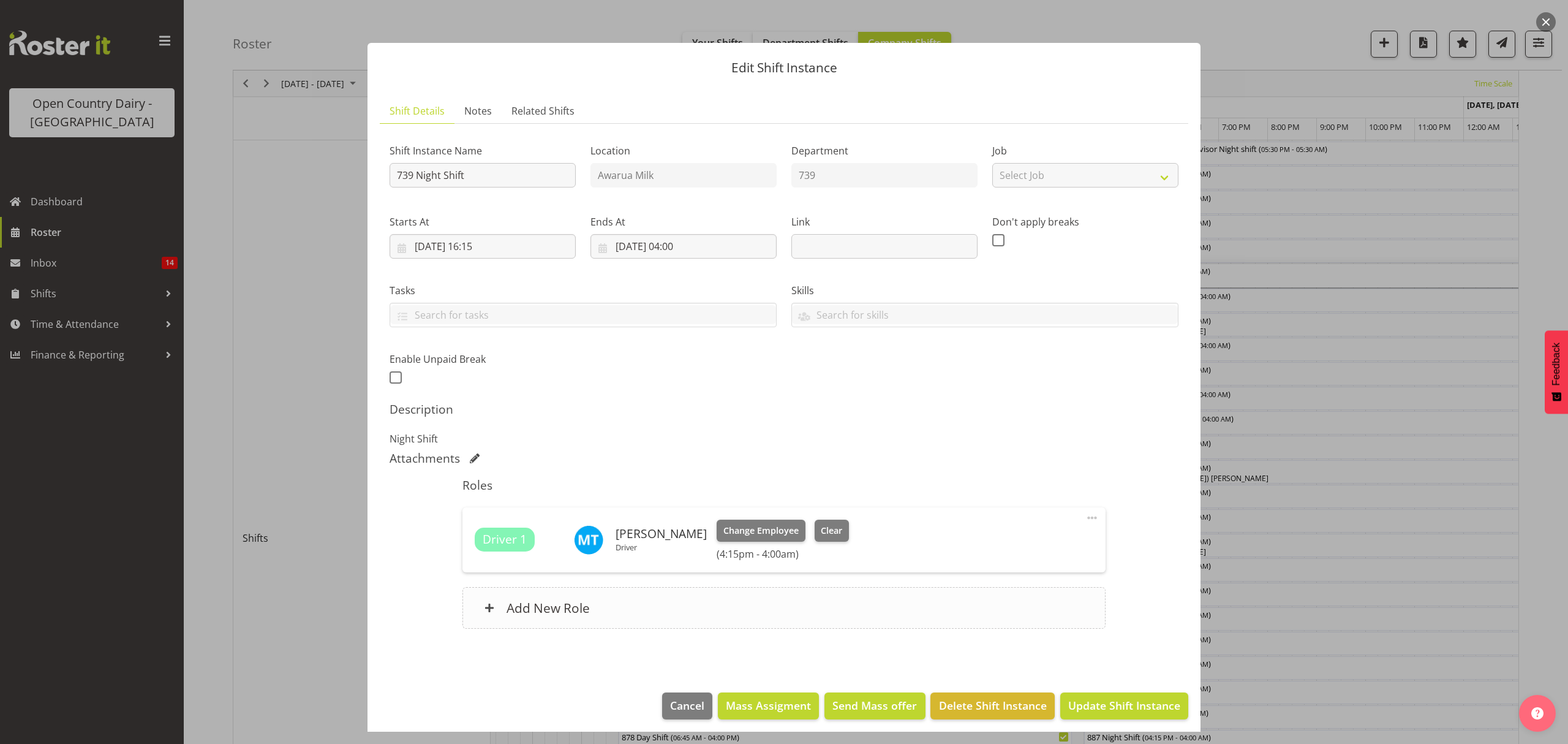
click at [527, 618] on div "Add New Role" at bounding box center [783, 608] width 642 height 42
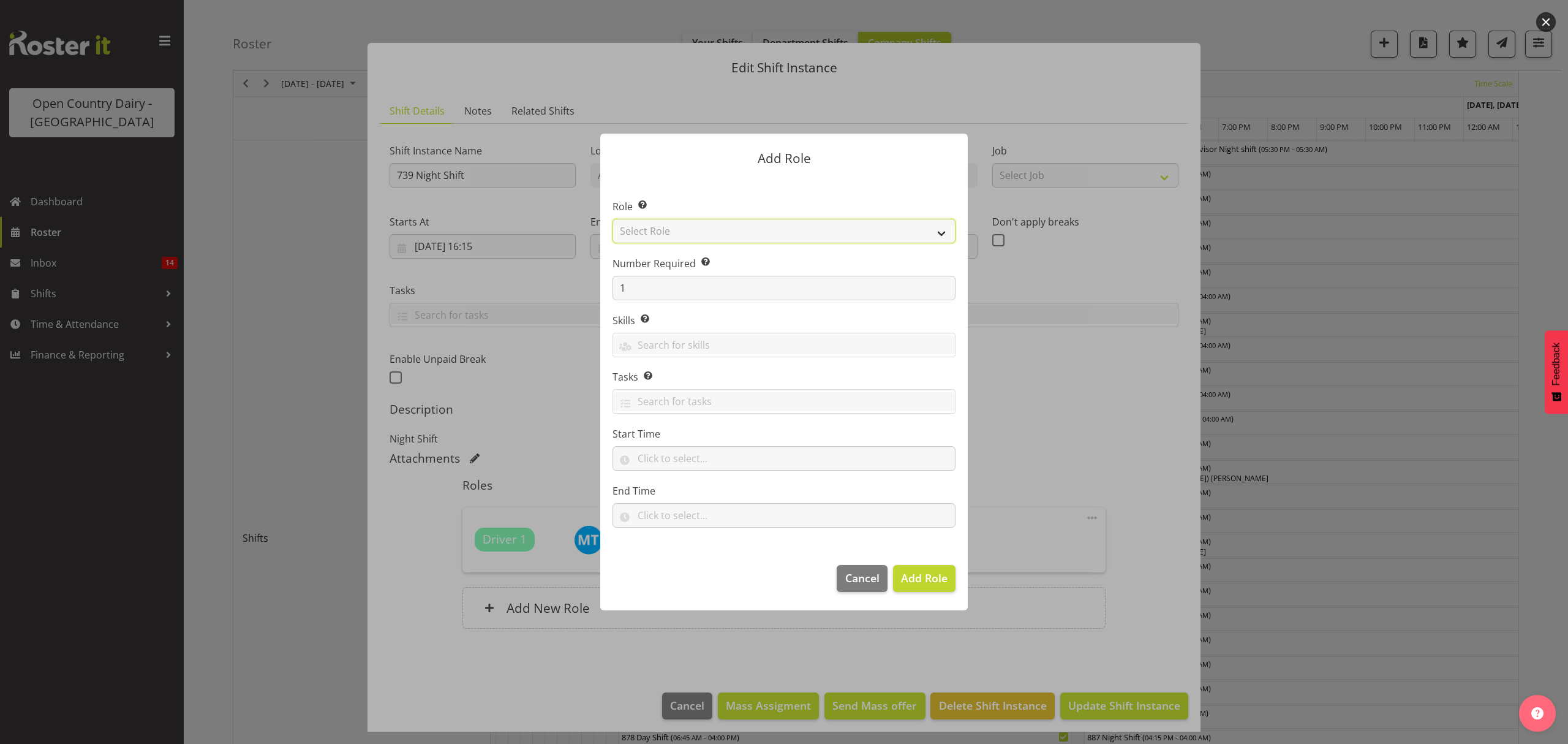
click at [650, 236] on select "Select Role Crew Leader Driver Driver Assessor Dayshift Driver Assessor Nightsh…" at bounding box center [784, 231] width 343 height 24
select select "1437"
click at [613, 219] on select "Select Role Crew Leader Driver Driver Assessor Dayshift Driver Assessor Nightsh…" at bounding box center [784, 231] width 343 height 24
click at [918, 577] on span "Add Role" at bounding box center [924, 578] width 47 height 15
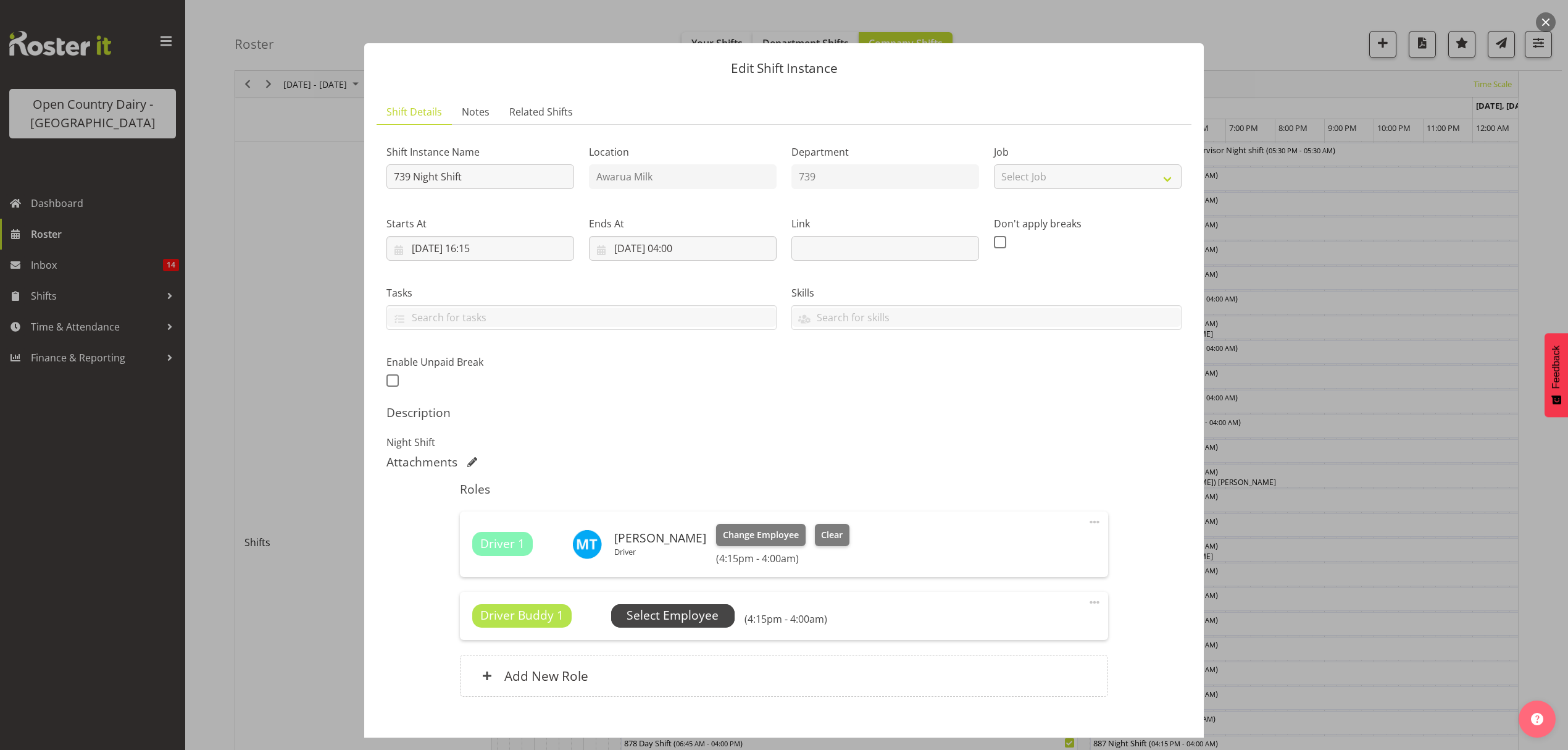
click at [678, 621] on span "Select Employee" at bounding box center [672, 615] width 92 height 18
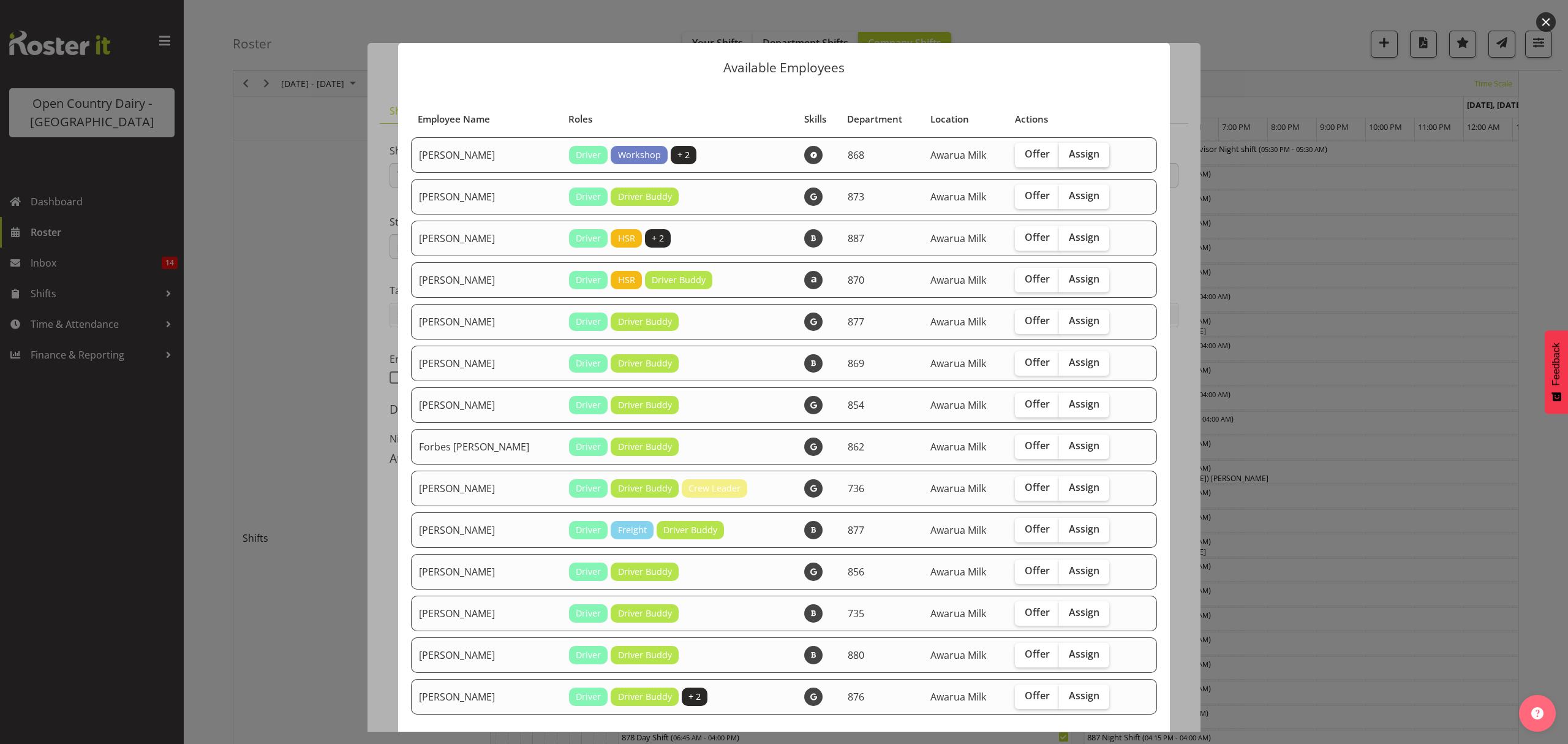
click at [1069, 150] on span "Assign" at bounding box center [1084, 154] width 30 height 12
click at [1061, 150] on input "Assign" at bounding box center [1063, 154] width 8 height 8
checkbox input "true"
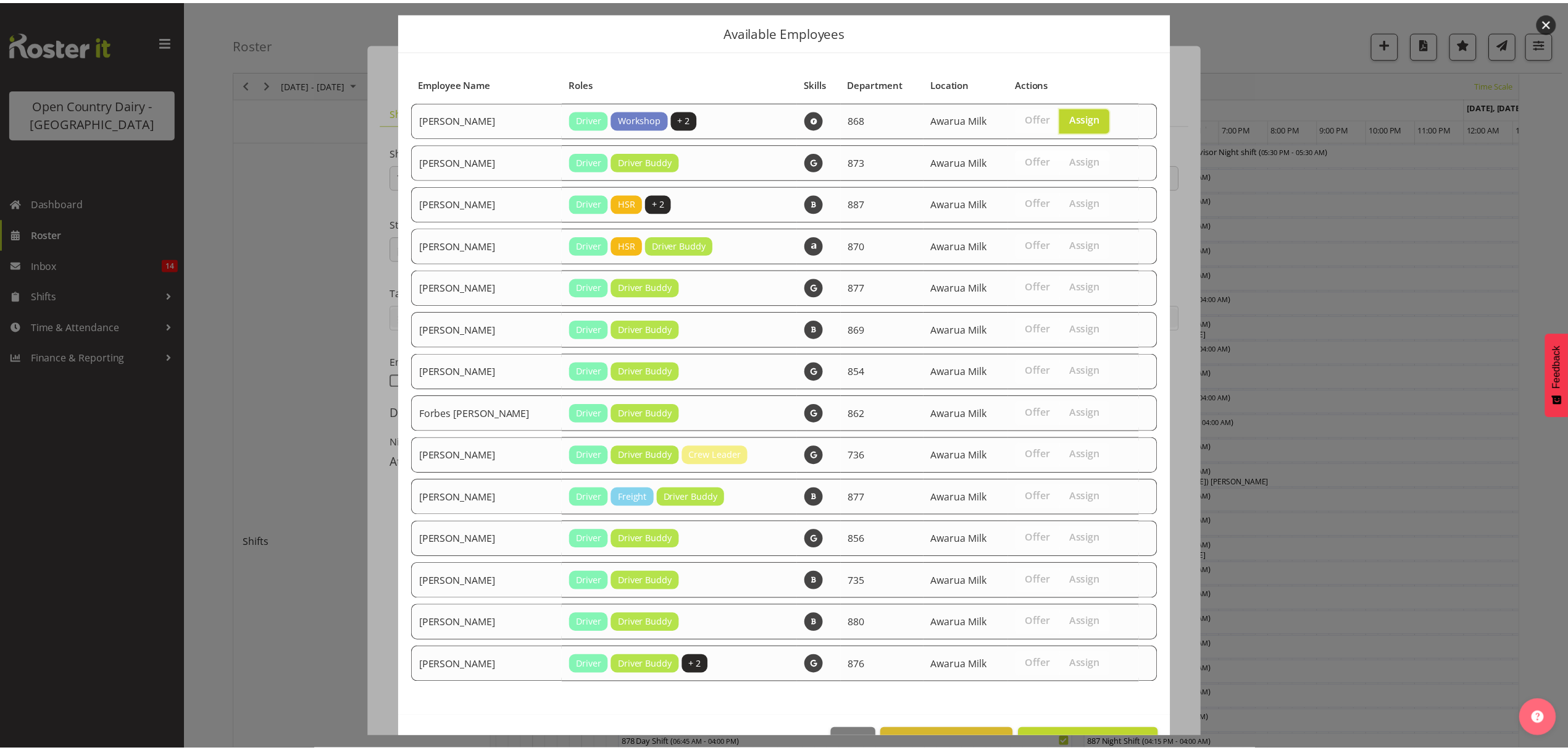
scroll to position [74, 0]
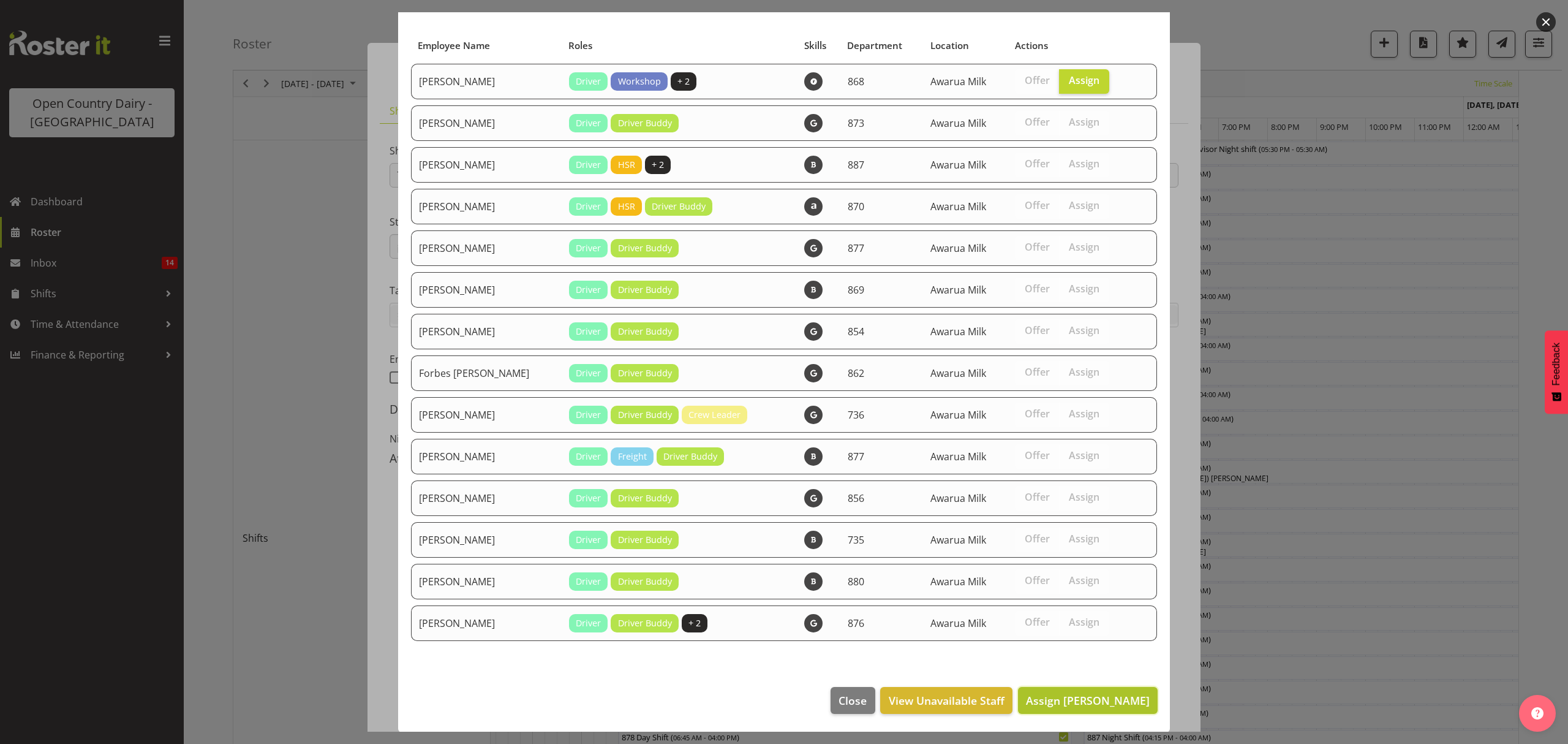
click at [1079, 703] on span "Assign Alan Rolton" at bounding box center [1087, 701] width 123 height 15
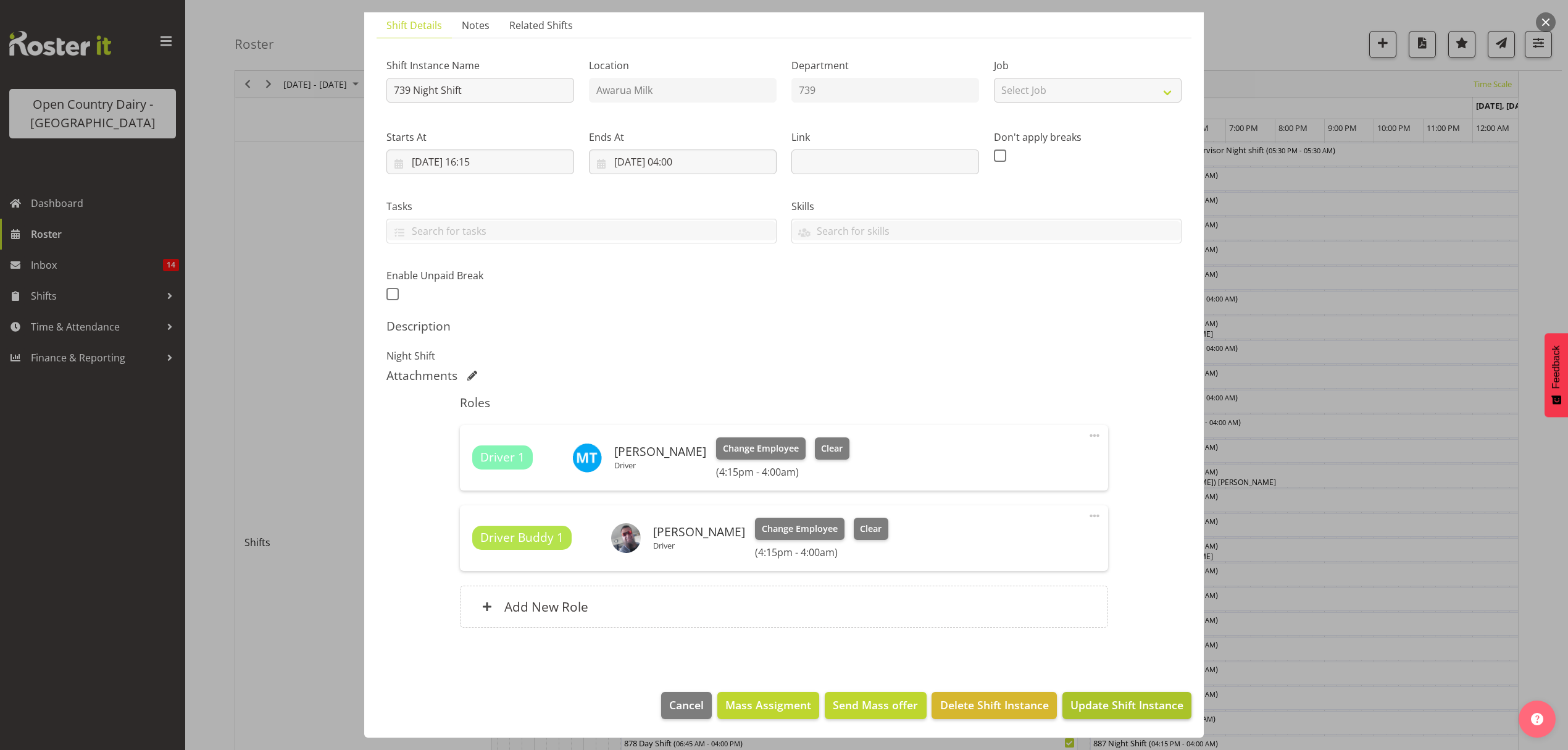
scroll to position [87, 0]
click at [1127, 699] on span "Update Shift Instance" at bounding box center [1127, 705] width 113 height 16
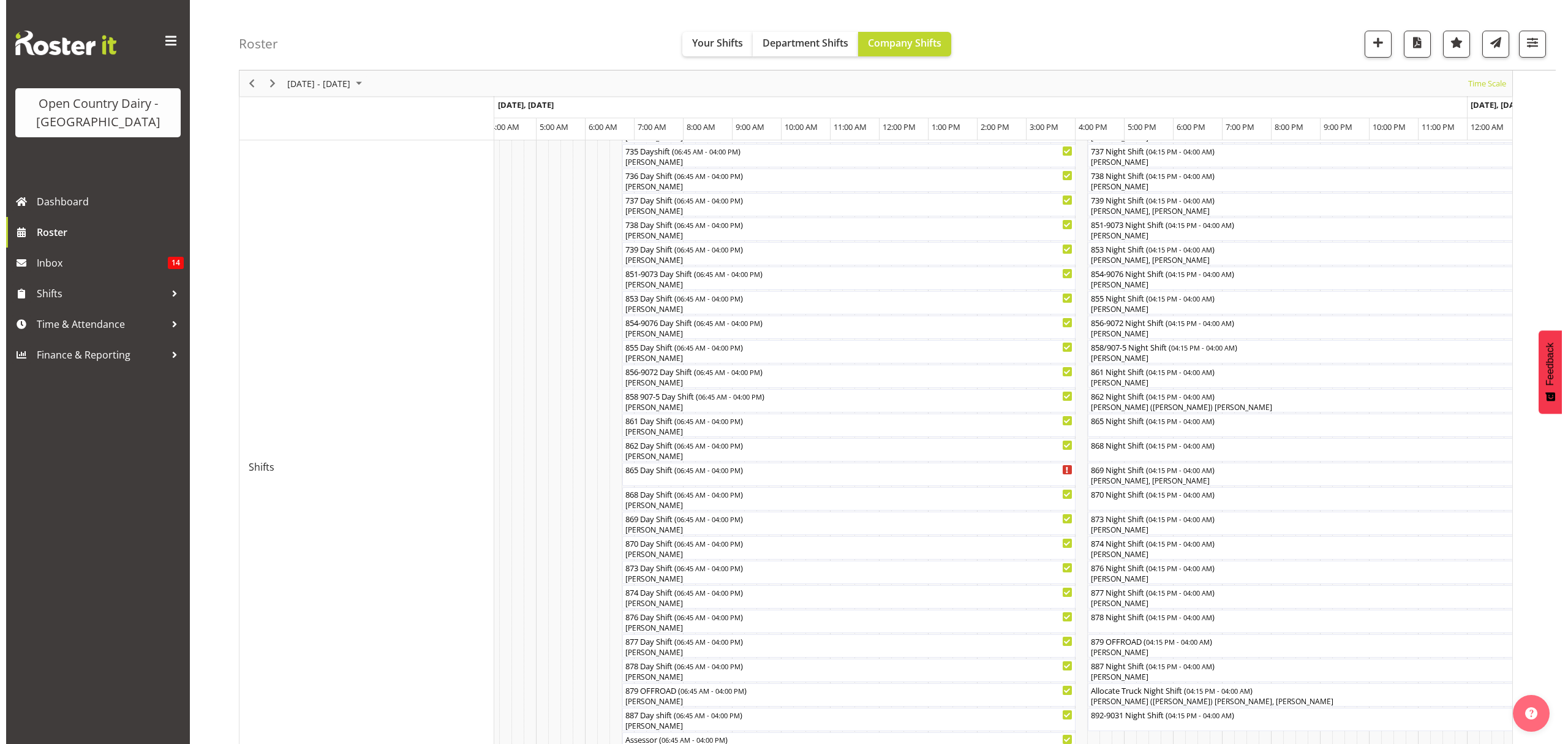
scroll to position [245, 0]
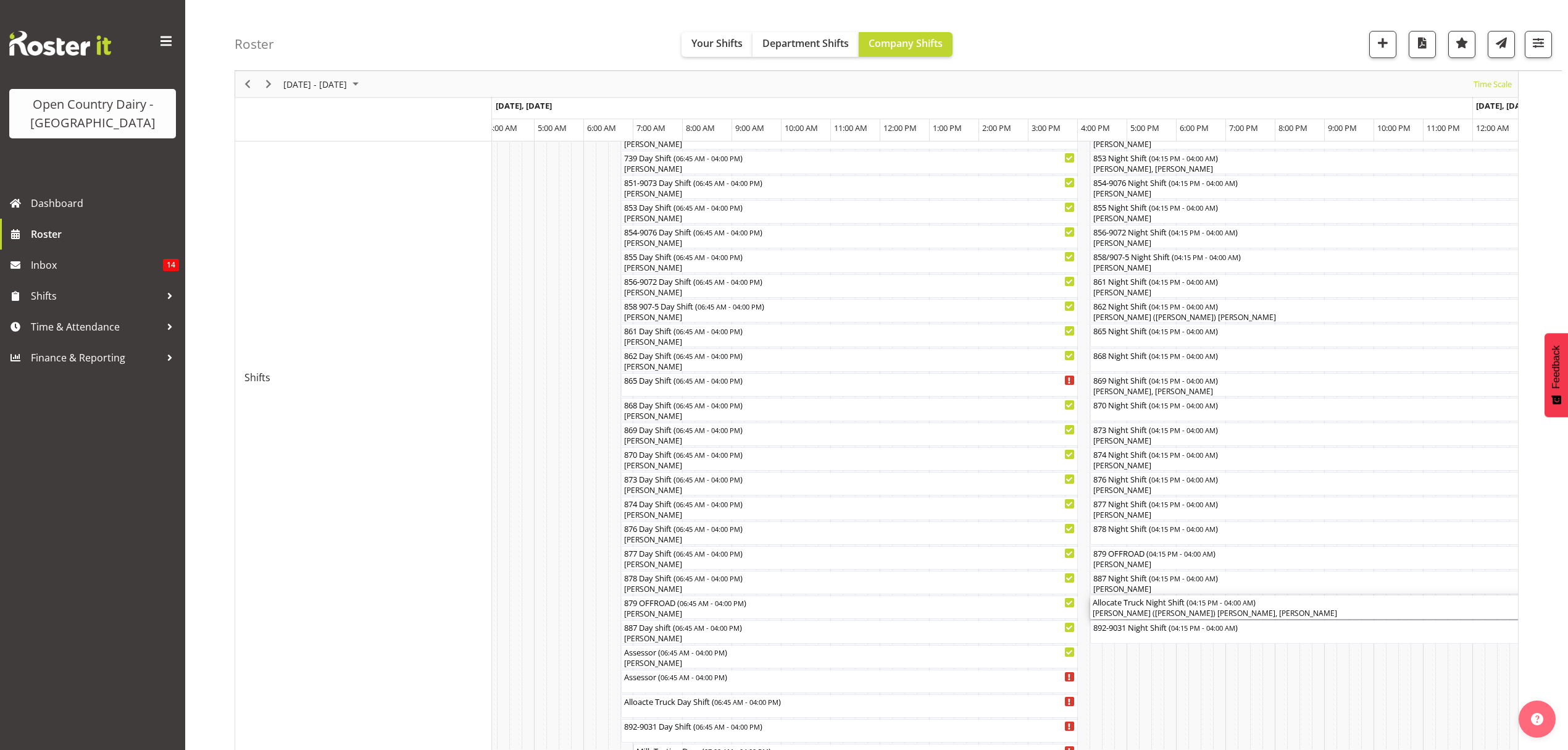
click at [1154, 613] on div "[PERSON_NAME] ([PERSON_NAME]) [PERSON_NAME], [PERSON_NAME]" at bounding box center [1381, 613] width 576 height 11
click at [0, 0] on div at bounding box center [0, 0] width 0 height 0
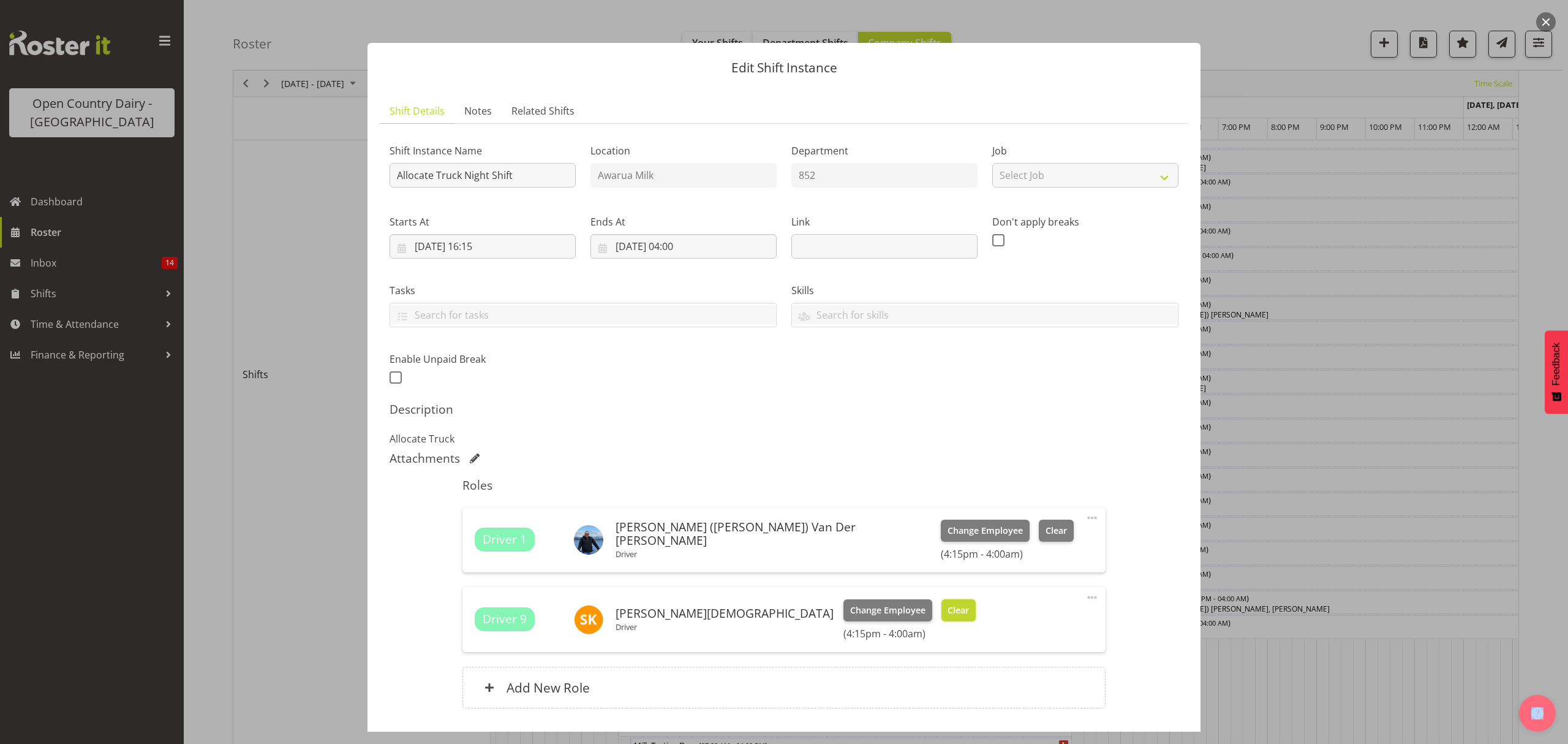
click at [947, 608] on span "Clear" at bounding box center [958, 610] width 22 height 14
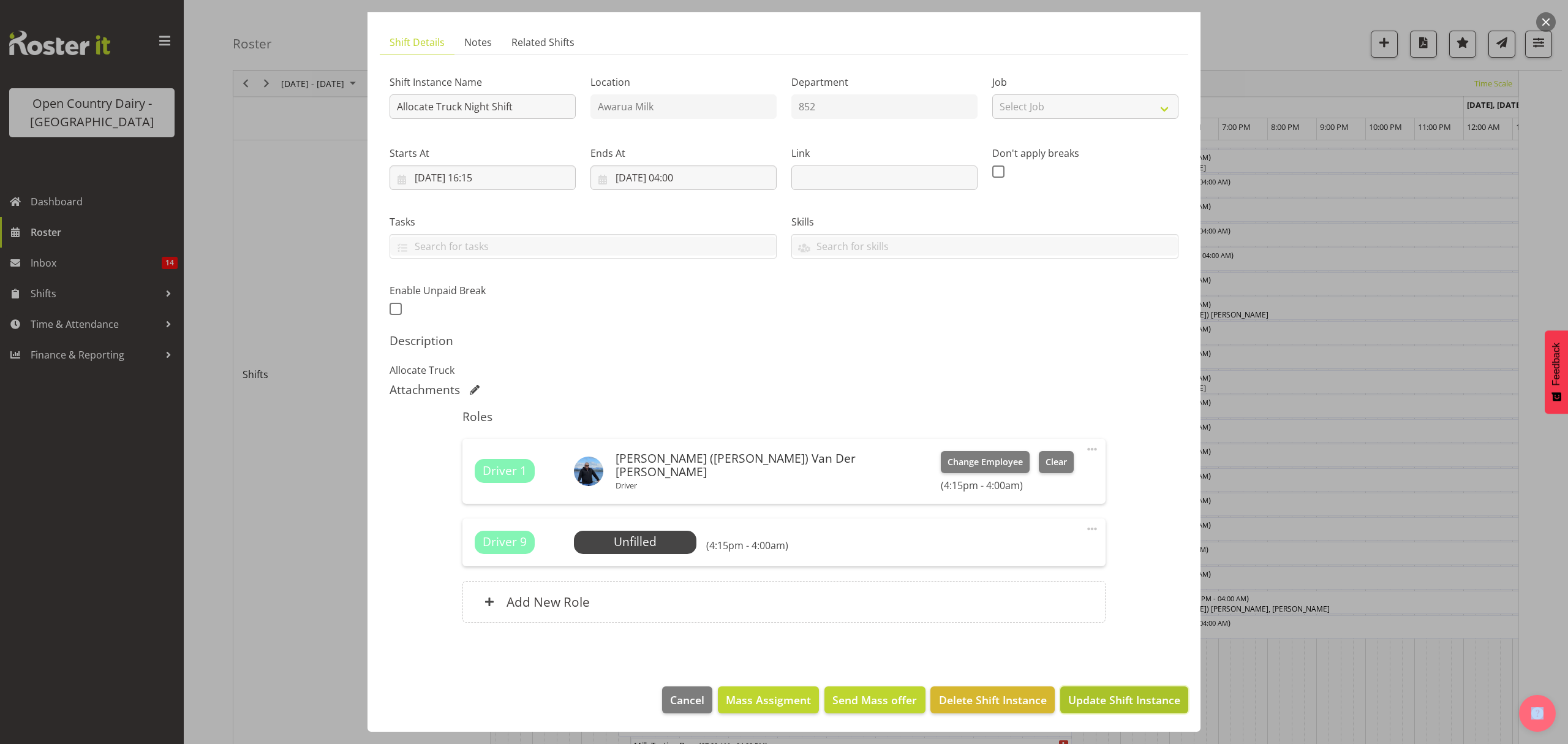
click at [1111, 696] on span "Update Shift Instance" at bounding box center [1124, 700] width 112 height 16
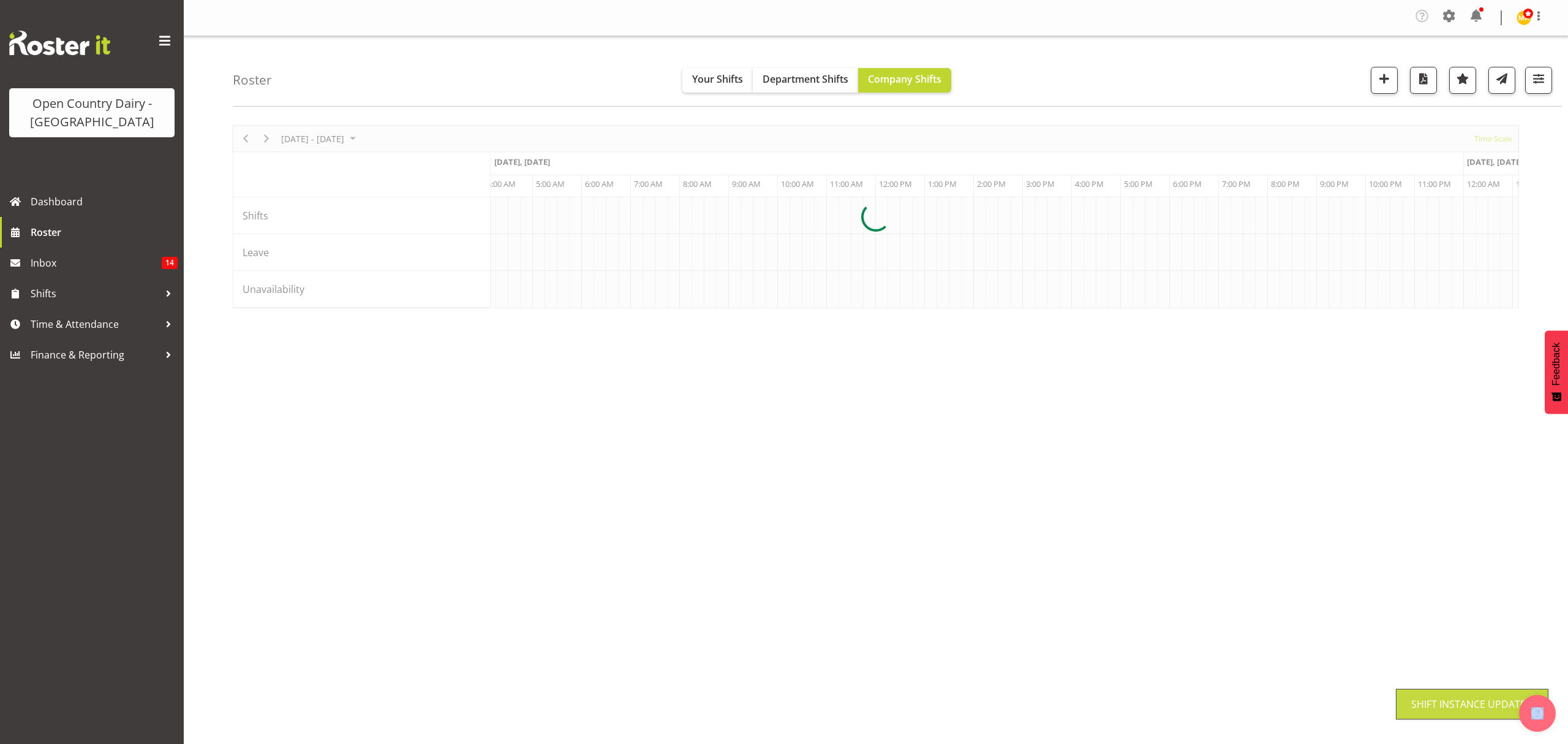
scroll to position [0, 0]
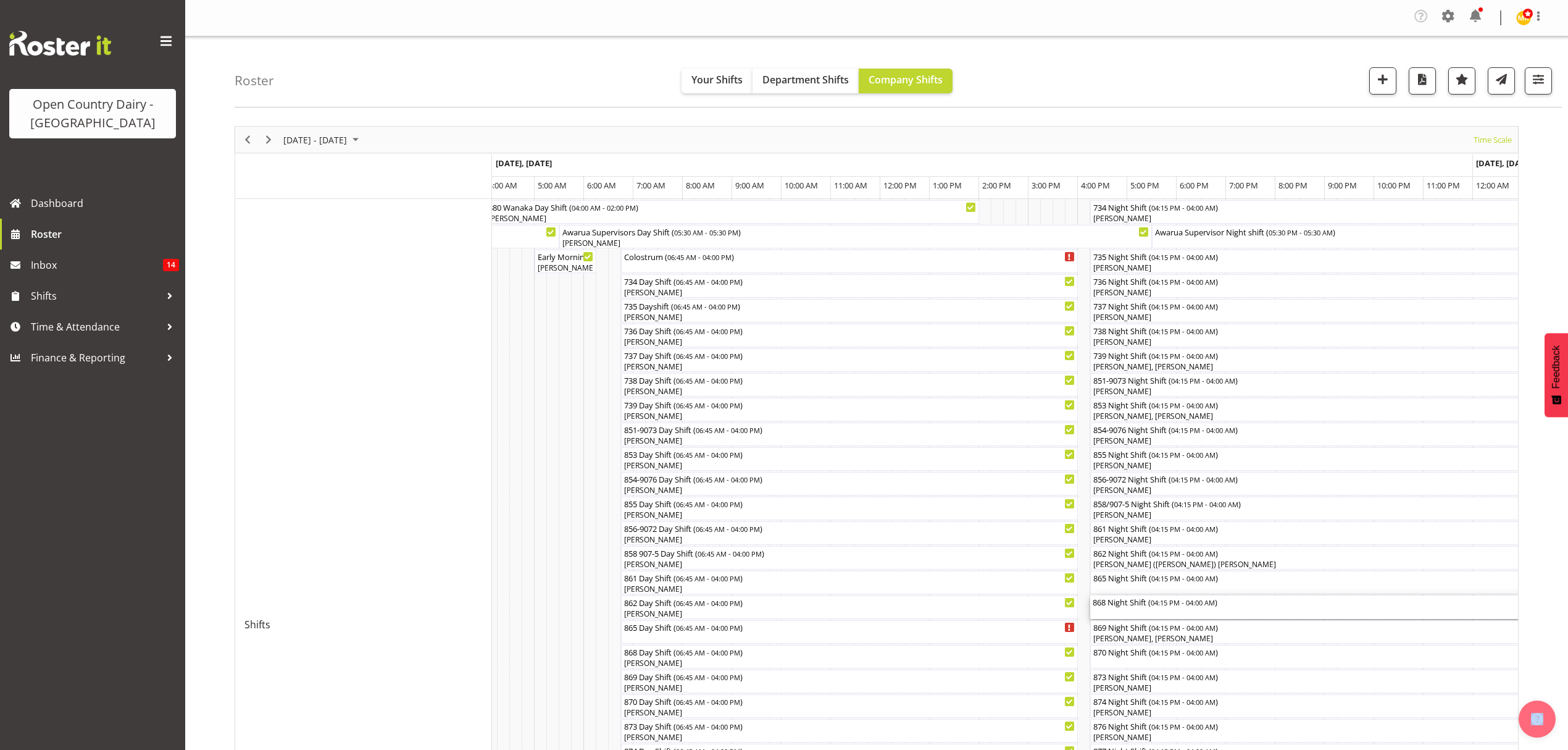
click at [1130, 606] on div "868 Night Shift ( 04:15 PM - 04:00 AM )" at bounding box center [1381, 602] width 576 height 12
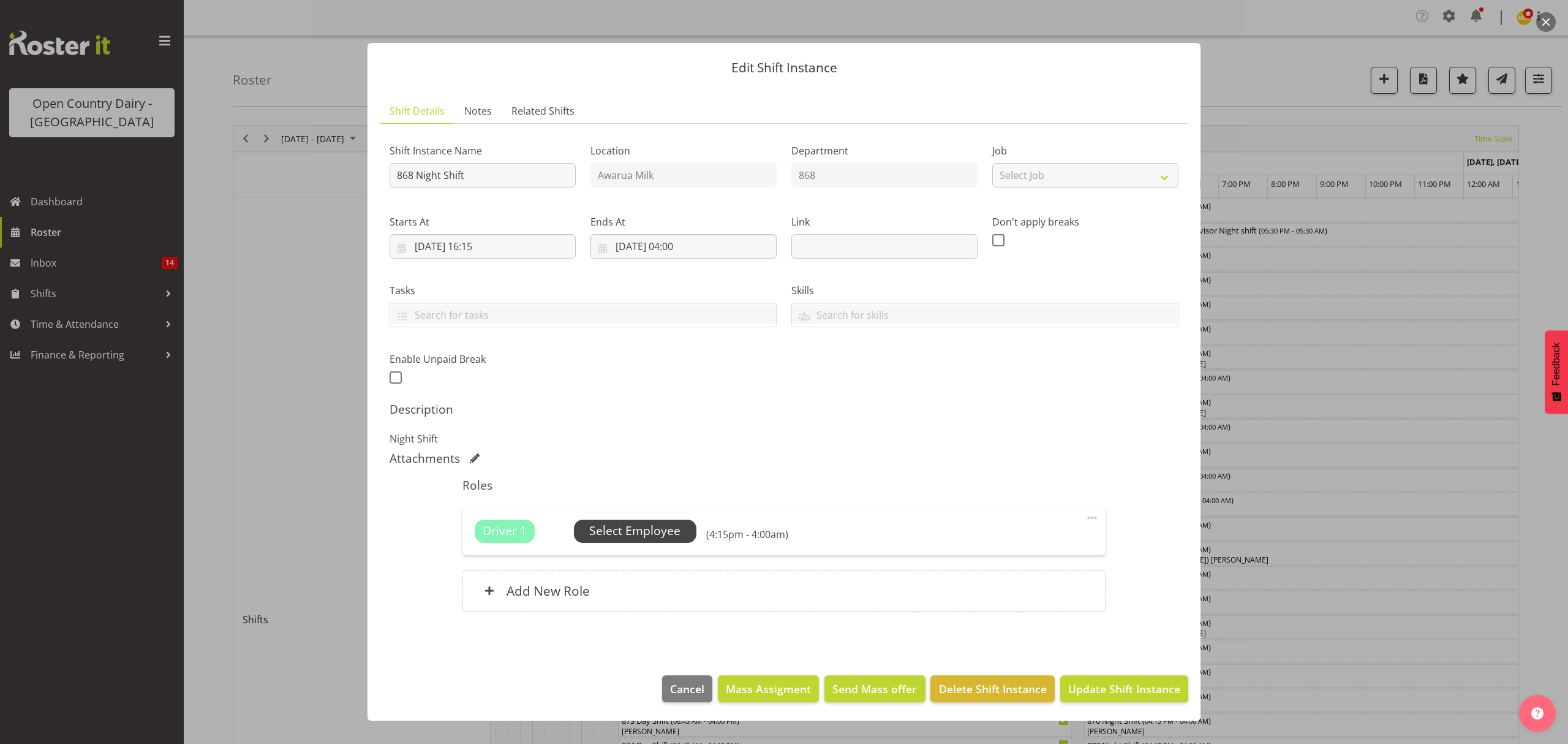
click at [650, 533] on span "Select Employee" at bounding box center [634, 531] width 91 height 18
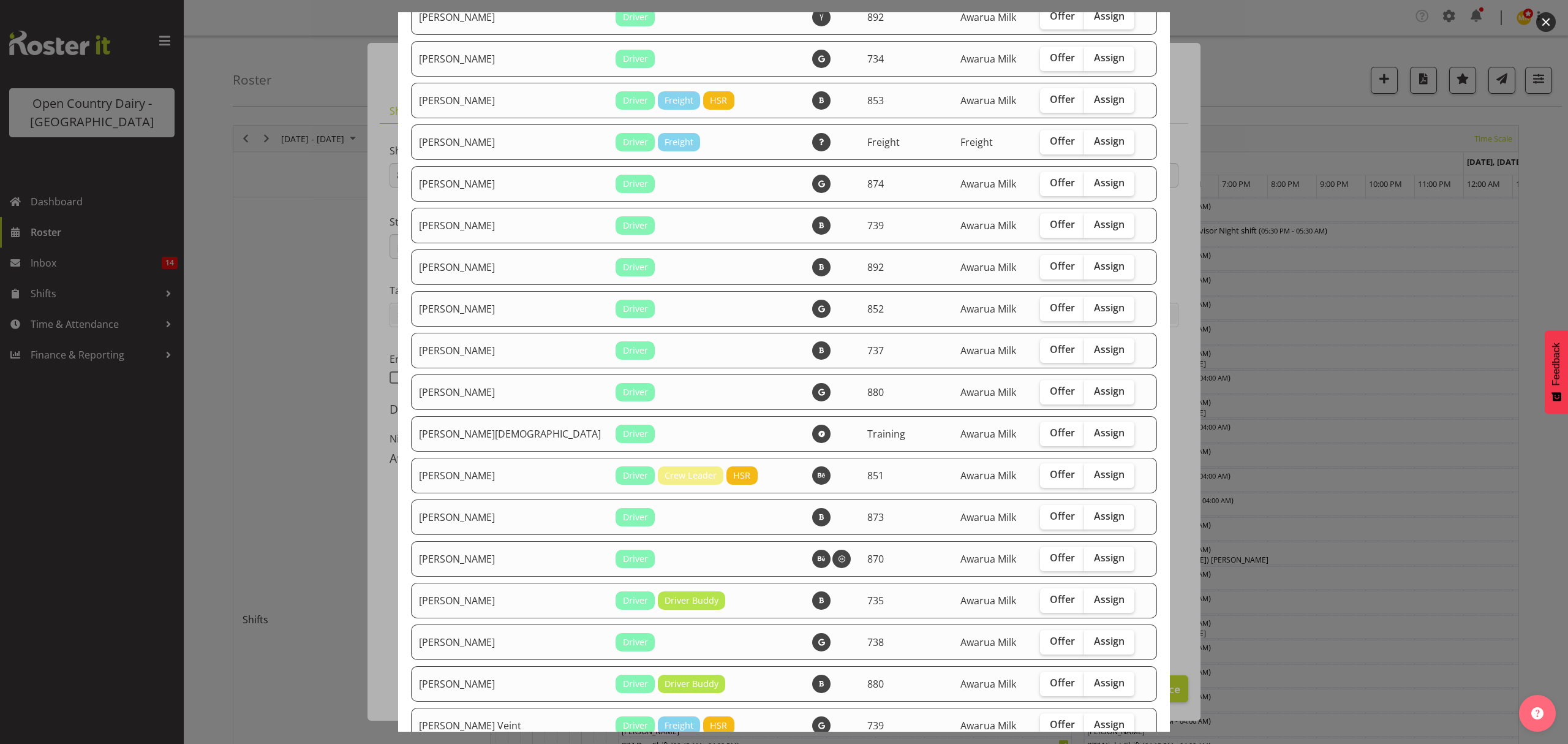
scroll to position [1389, 0]
click at [1094, 432] on span "Assign" at bounding box center [1109, 432] width 30 height 12
click at [1084, 432] on input "Assign" at bounding box center [1088, 432] width 8 height 8
checkbox input "true"
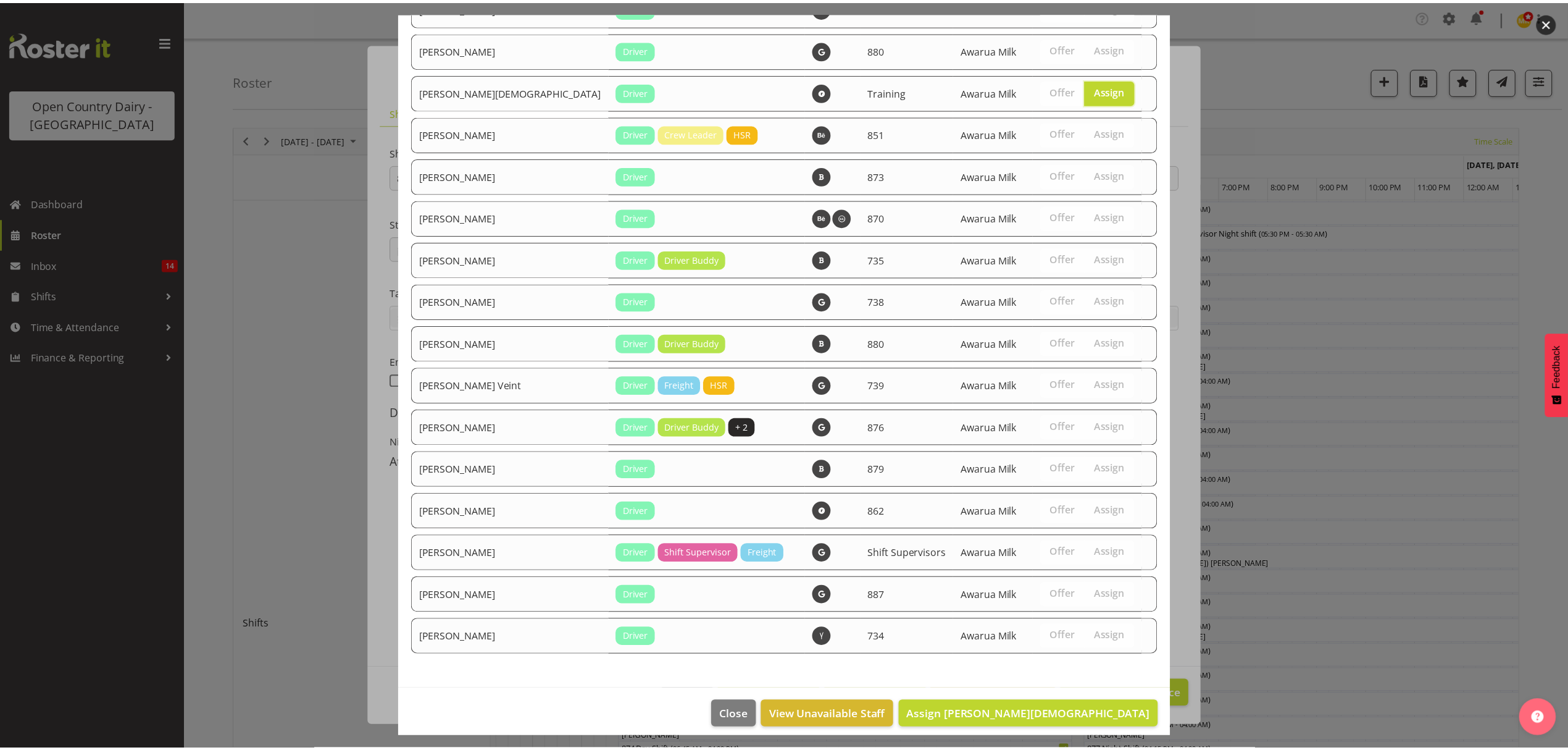
scroll to position [1755, 0]
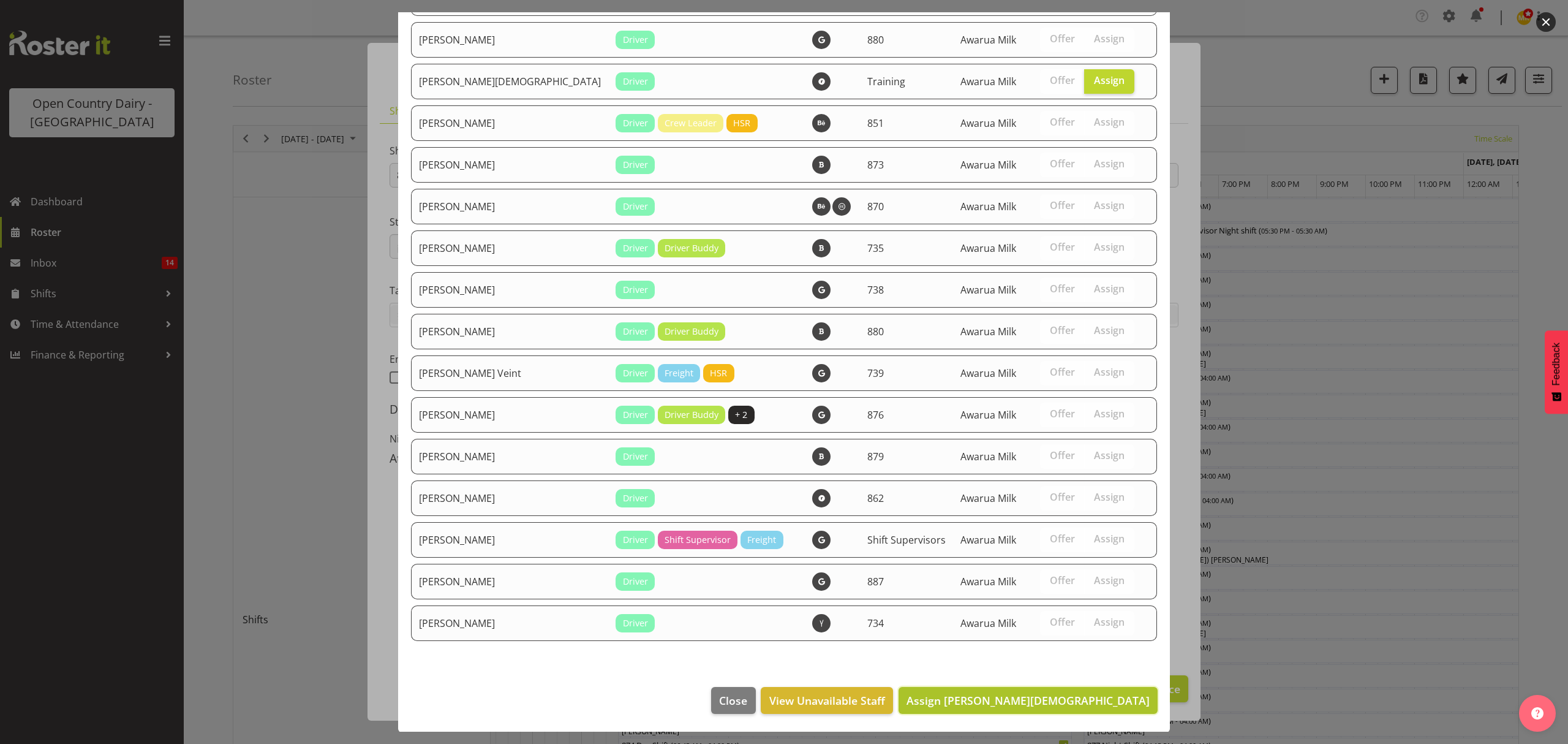
click at [1085, 695] on span "Assign Shiva Kumaran" at bounding box center [1028, 701] width 243 height 15
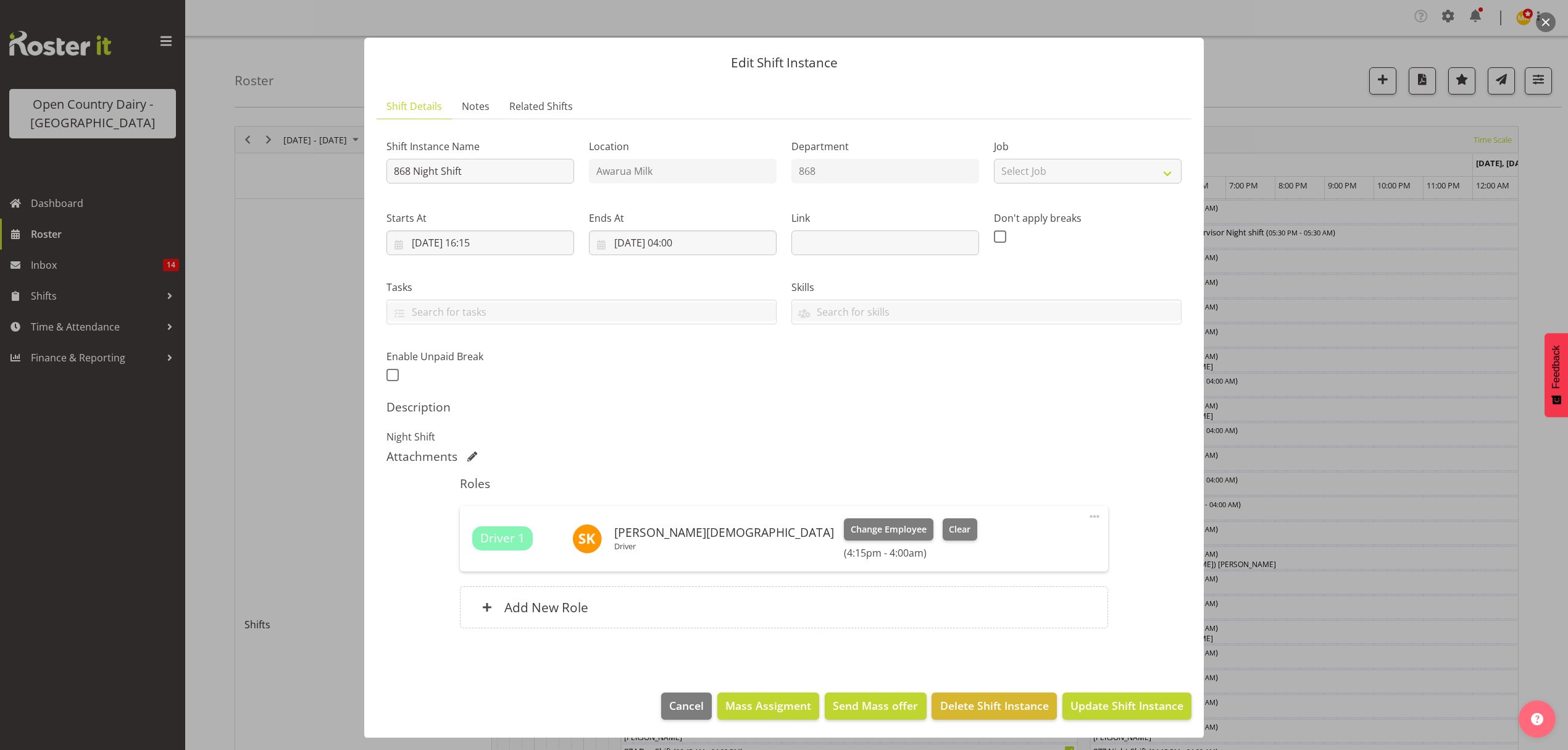
scroll to position [7, 0]
click at [1102, 706] on span "Update Shift Instance" at bounding box center [1127, 705] width 113 height 16
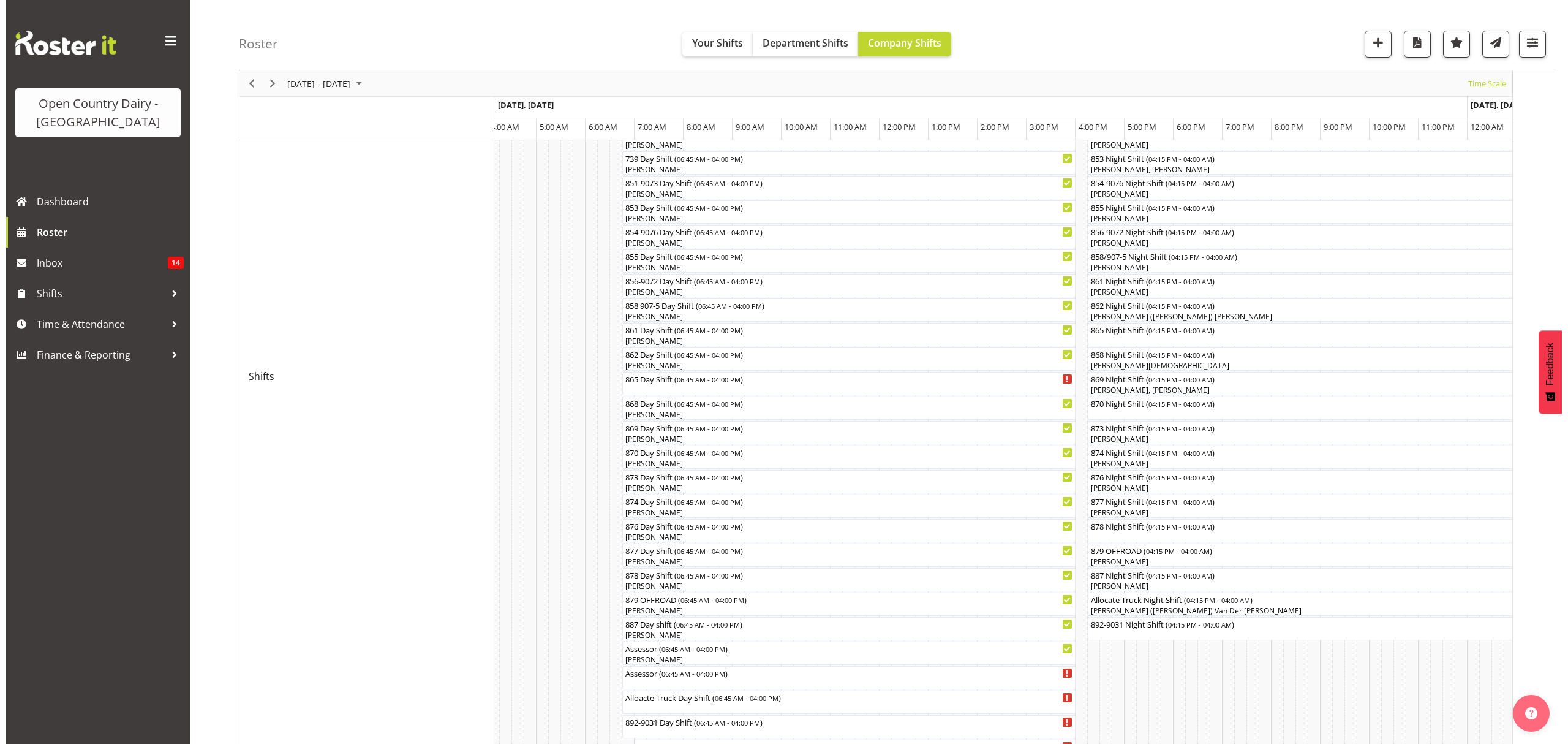
scroll to position [245, 0]
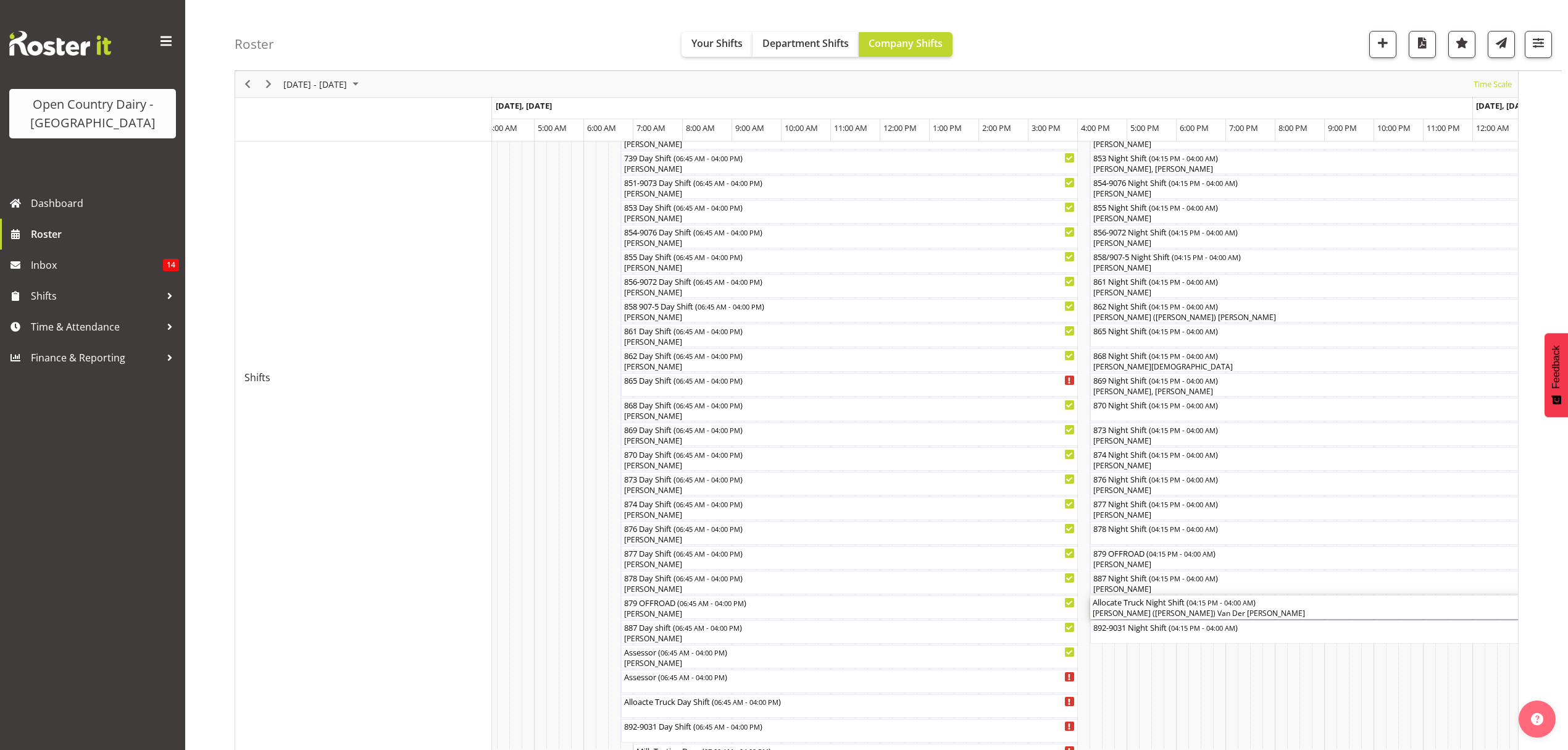
click at [1139, 614] on div "[PERSON_NAME] ([PERSON_NAME]) Van Der [PERSON_NAME]" at bounding box center [1381, 613] width 576 height 11
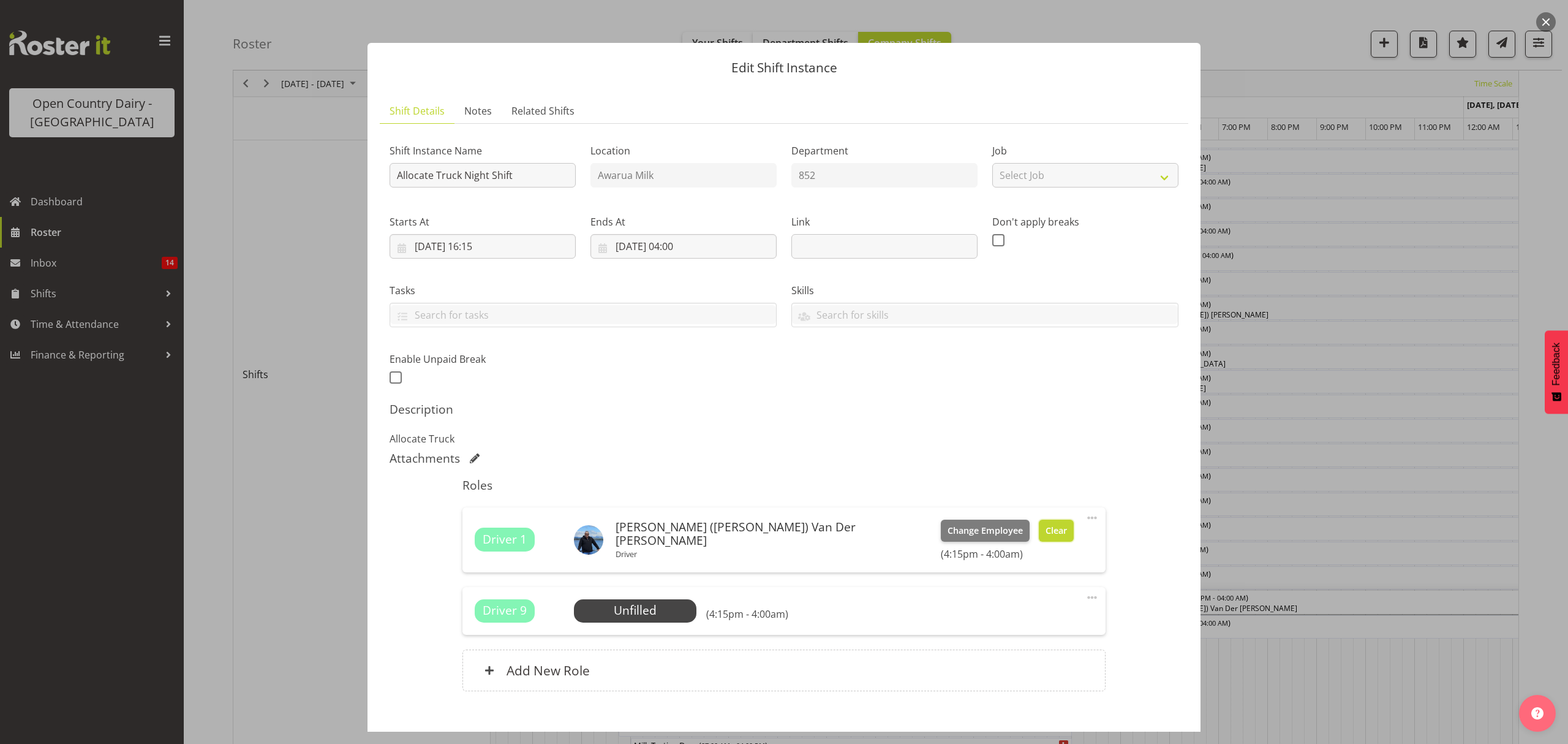
click at [1045, 525] on span "Clear" at bounding box center [1056, 531] width 22 height 14
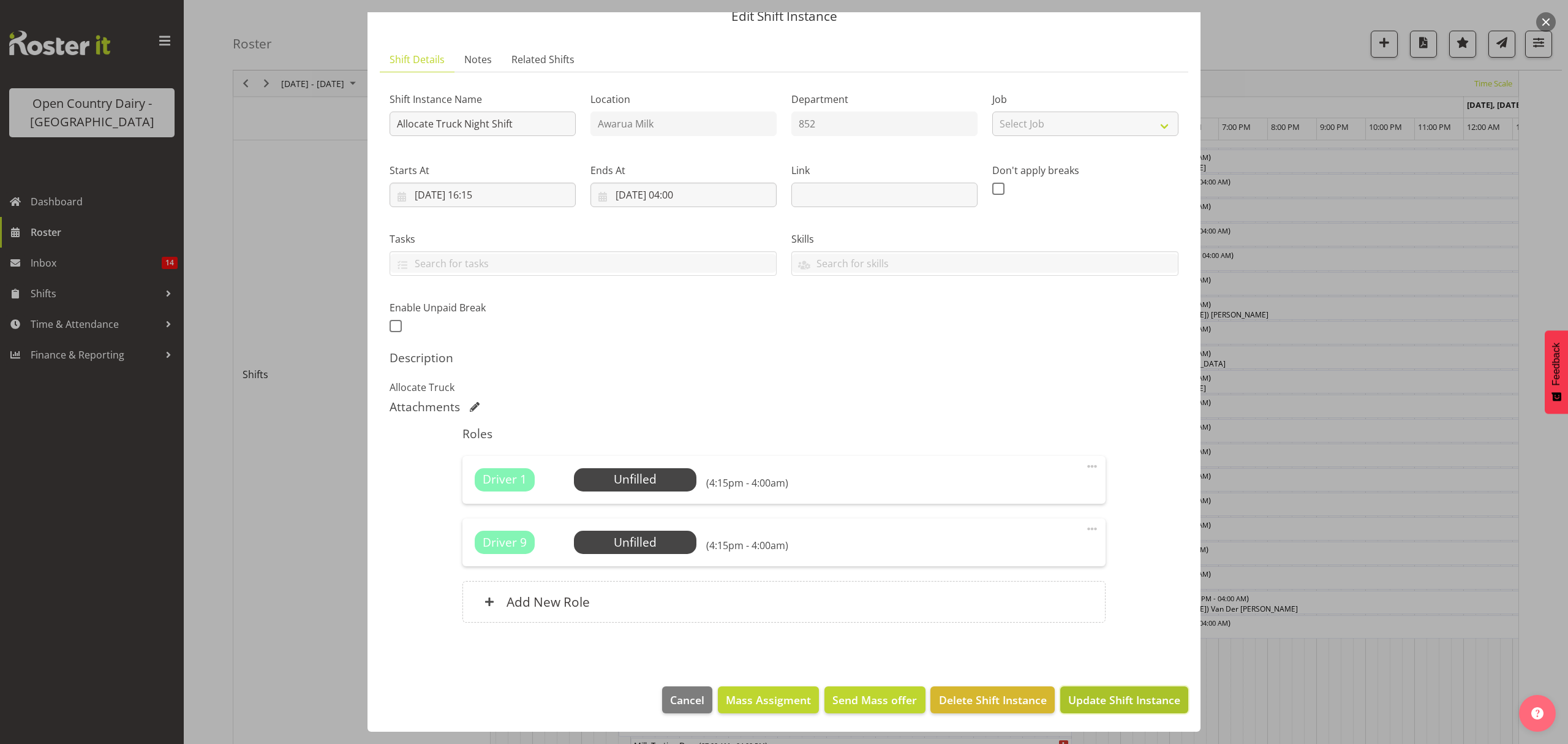
click at [1091, 695] on span "Update Shift Instance" at bounding box center [1124, 700] width 112 height 16
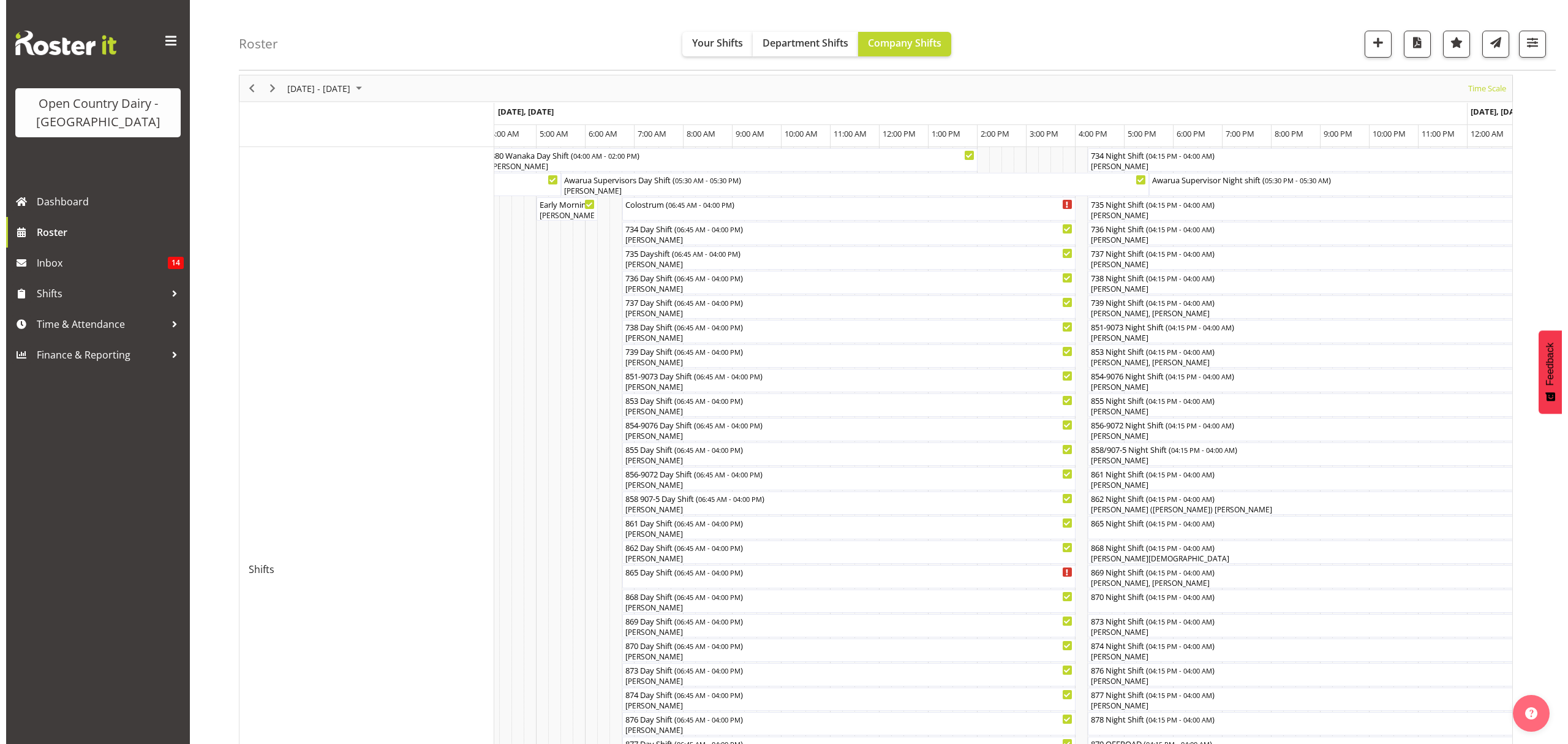
scroll to position [82, 0]
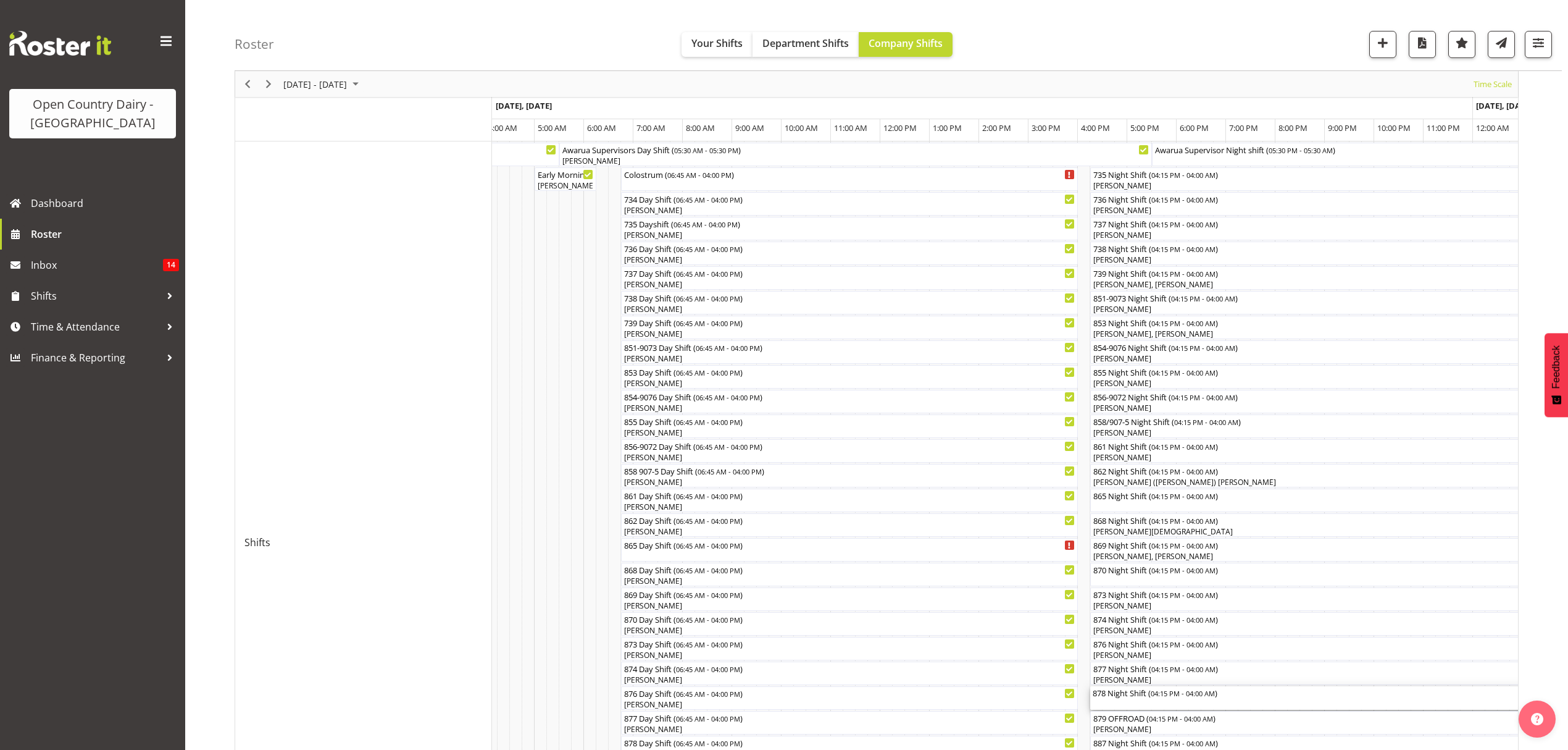
click at [1129, 692] on div "878 Night Shift ( 04:15 PM - 04:00 AM )" at bounding box center [1381, 692] width 576 height 12
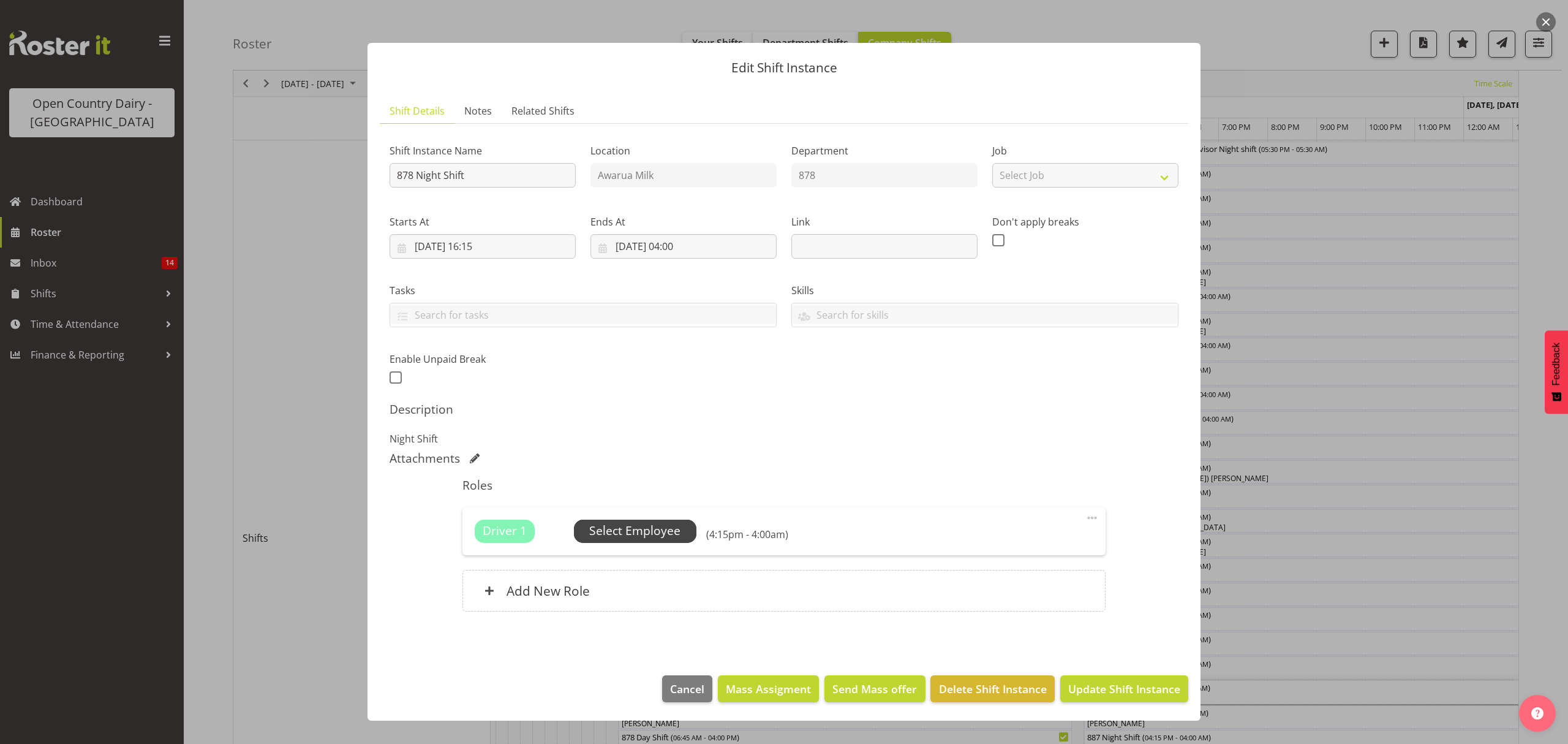
click at [660, 534] on span "Select Employee" at bounding box center [634, 531] width 91 height 18
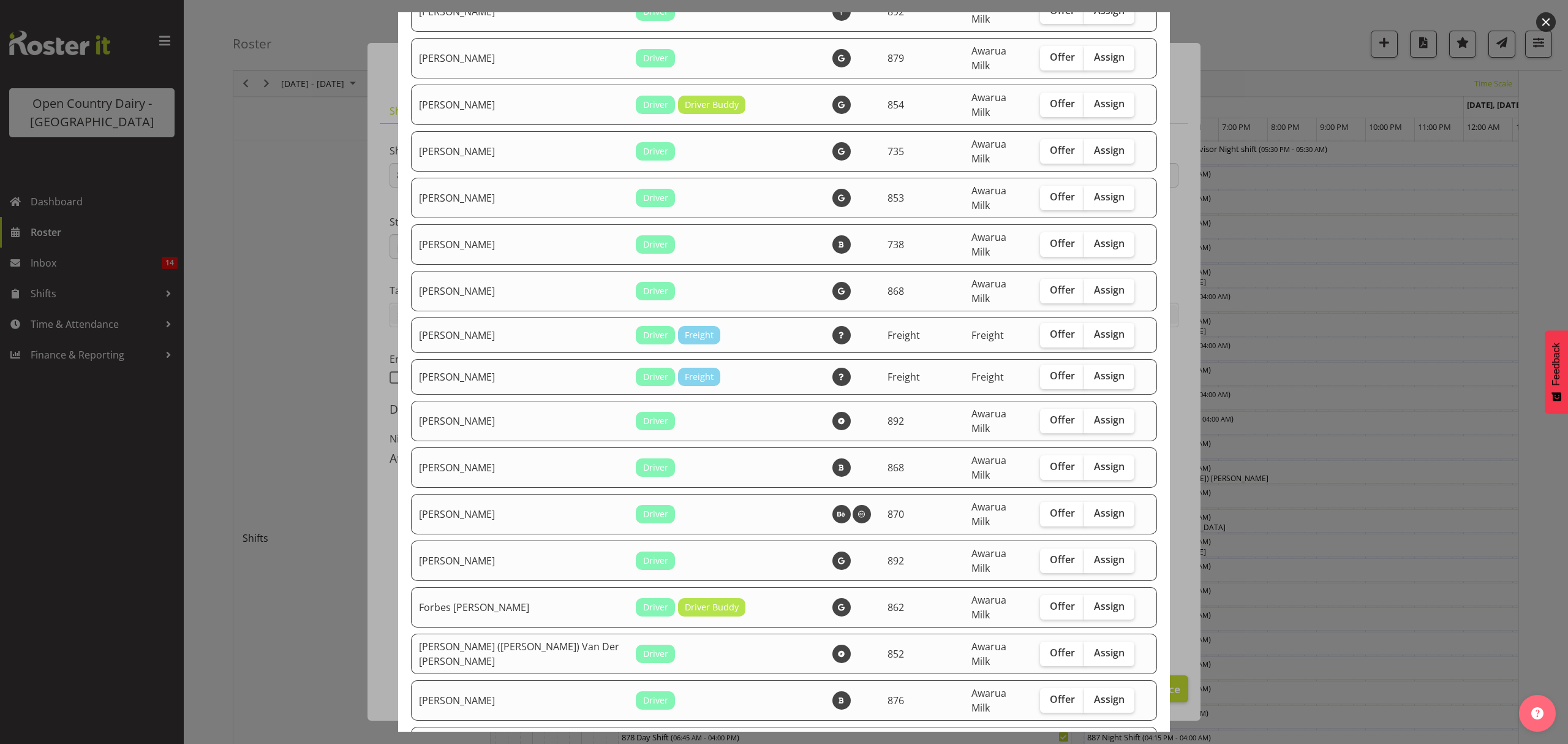
scroll to position [572, 0]
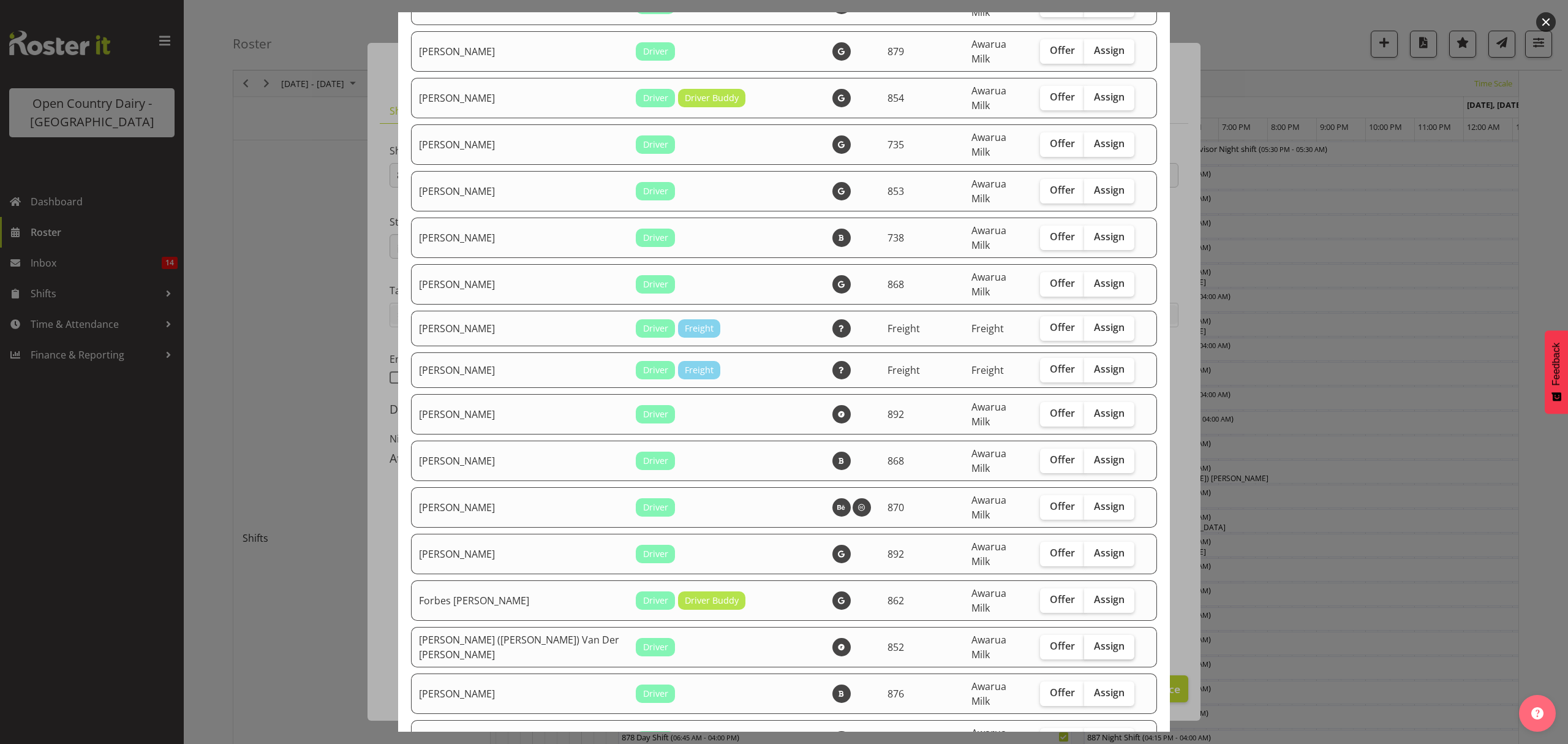
click at [1094, 640] on span "Assign" at bounding box center [1109, 646] width 30 height 12
click at [1091, 642] on input "Assign" at bounding box center [1088, 646] width 8 height 8
checkbox input "true"
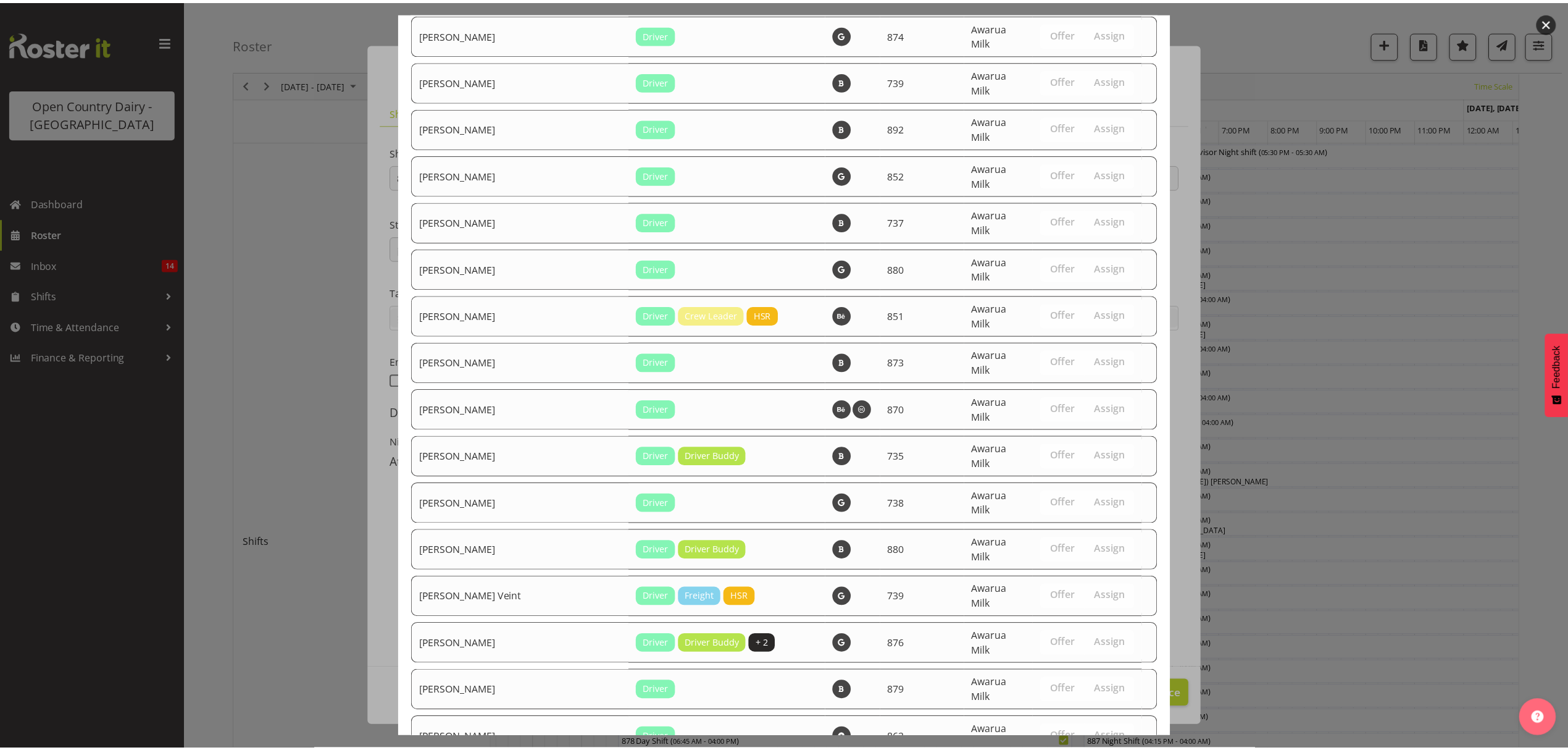
scroll to position [1755, 0]
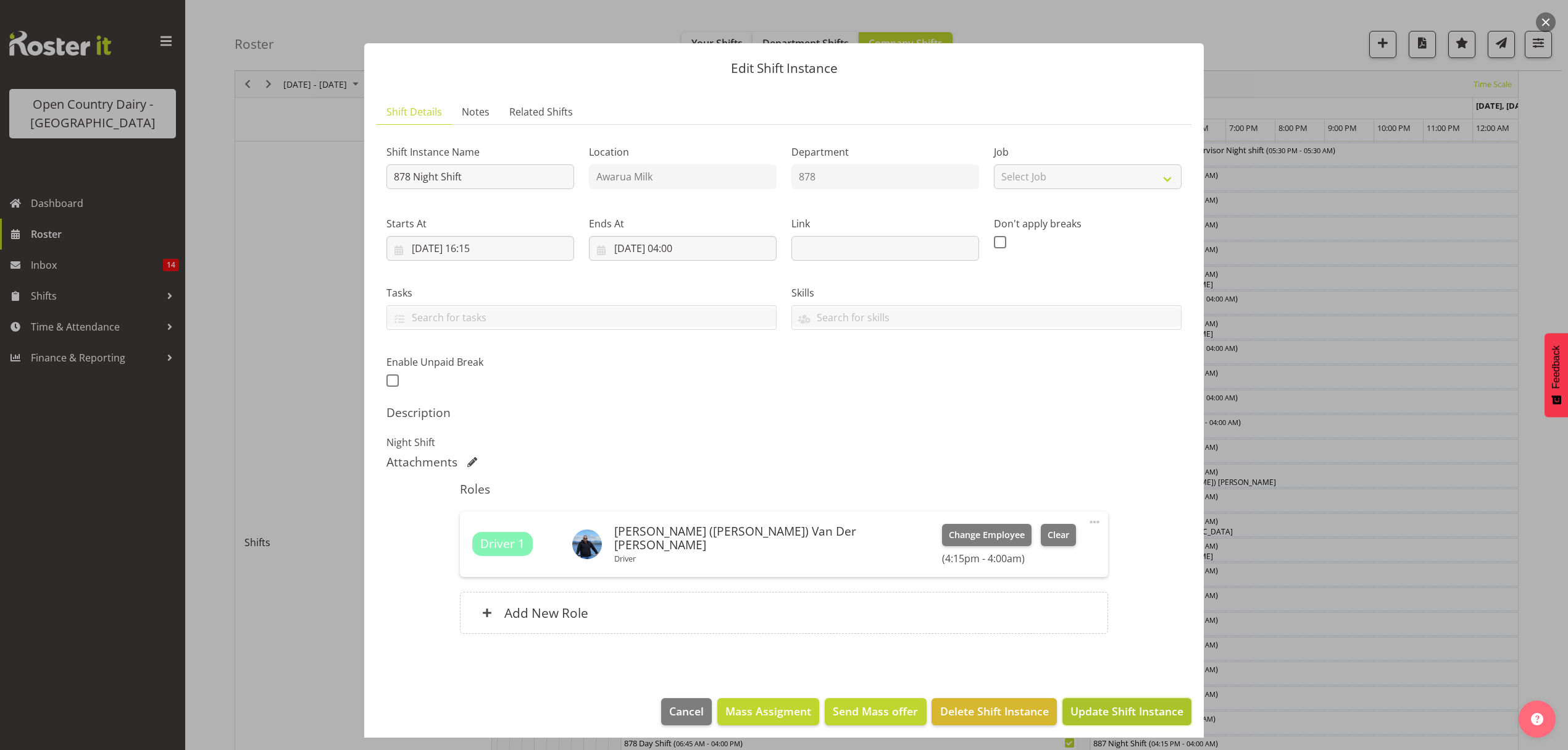
click at [1073, 717] on span "Update Shift Instance" at bounding box center [1127, 711] width 113 height 16
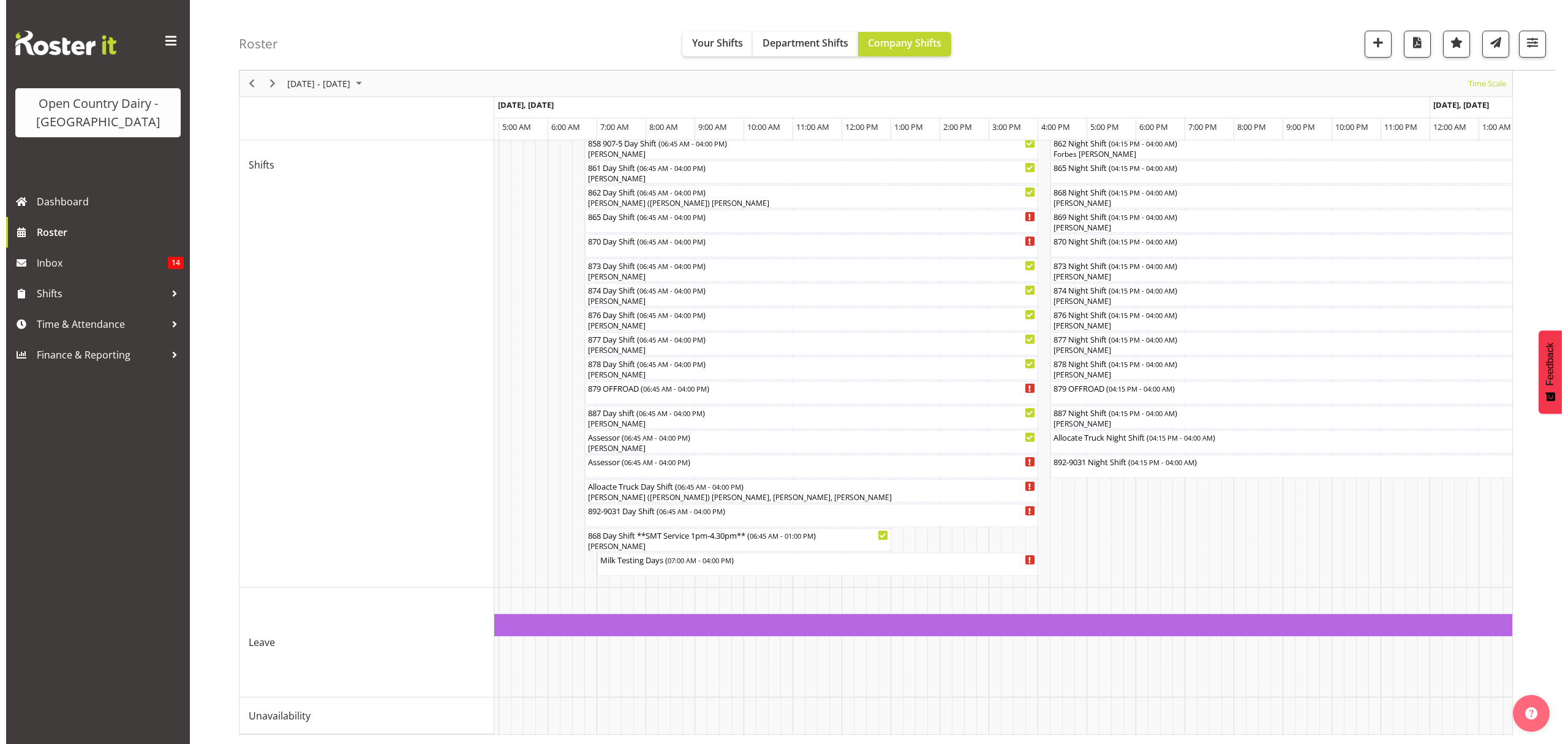
scroll to position [0, 2585]
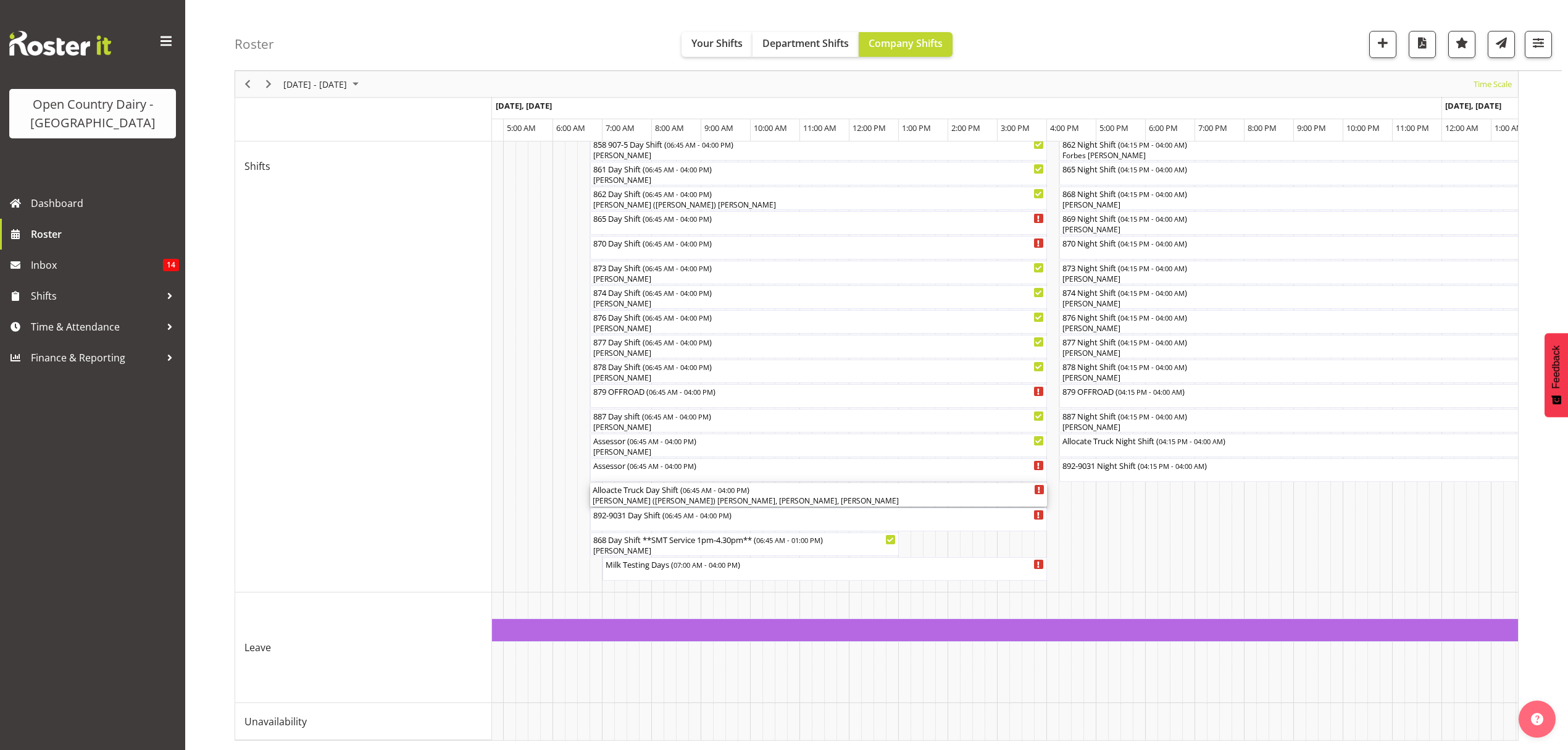
click at [656, 495] on div "Gert (Gerry) Van Der Berg, Shiva Kumaran, John Dalton" at bounding box center [818, 501] width 452 height 11
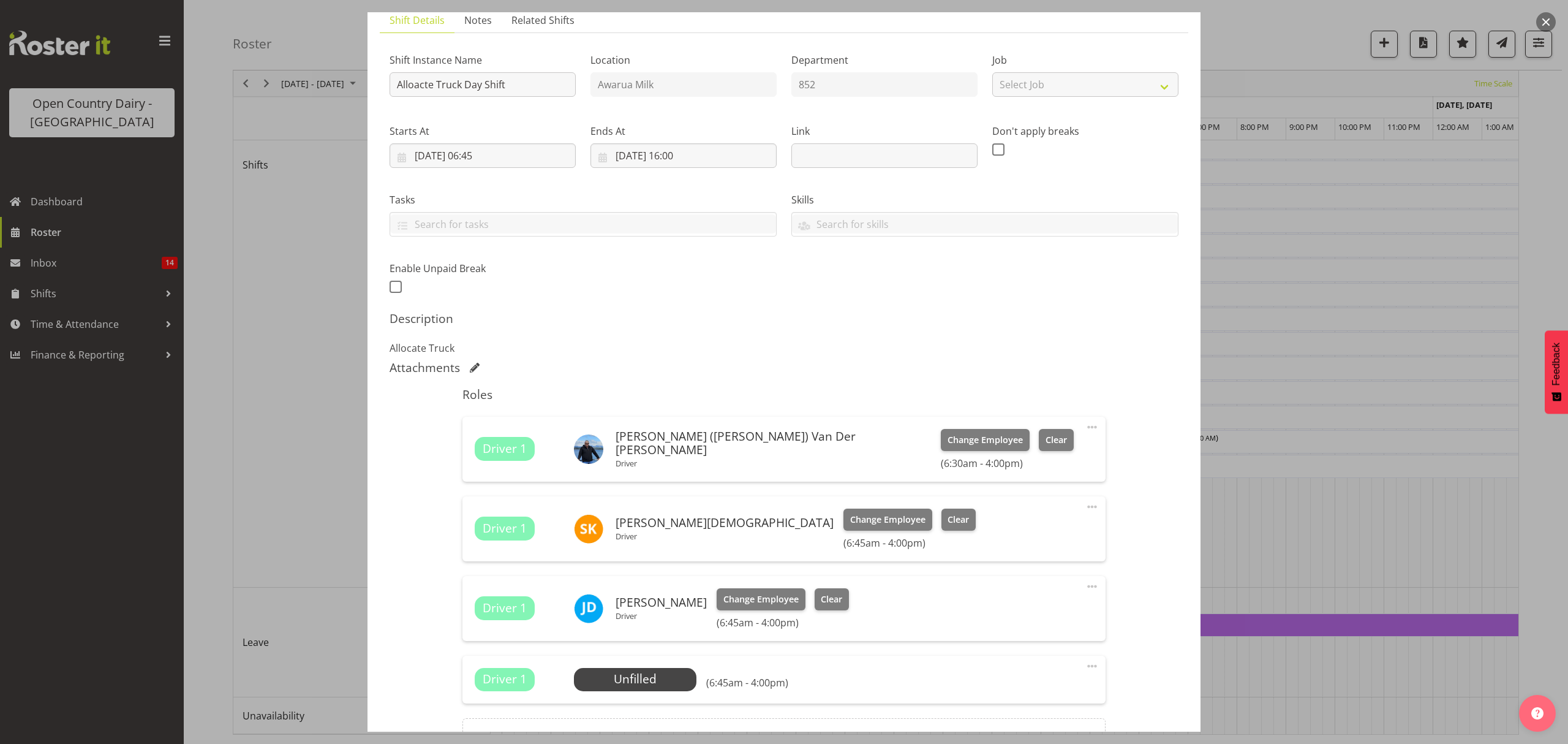
scroll to position [163, 0]
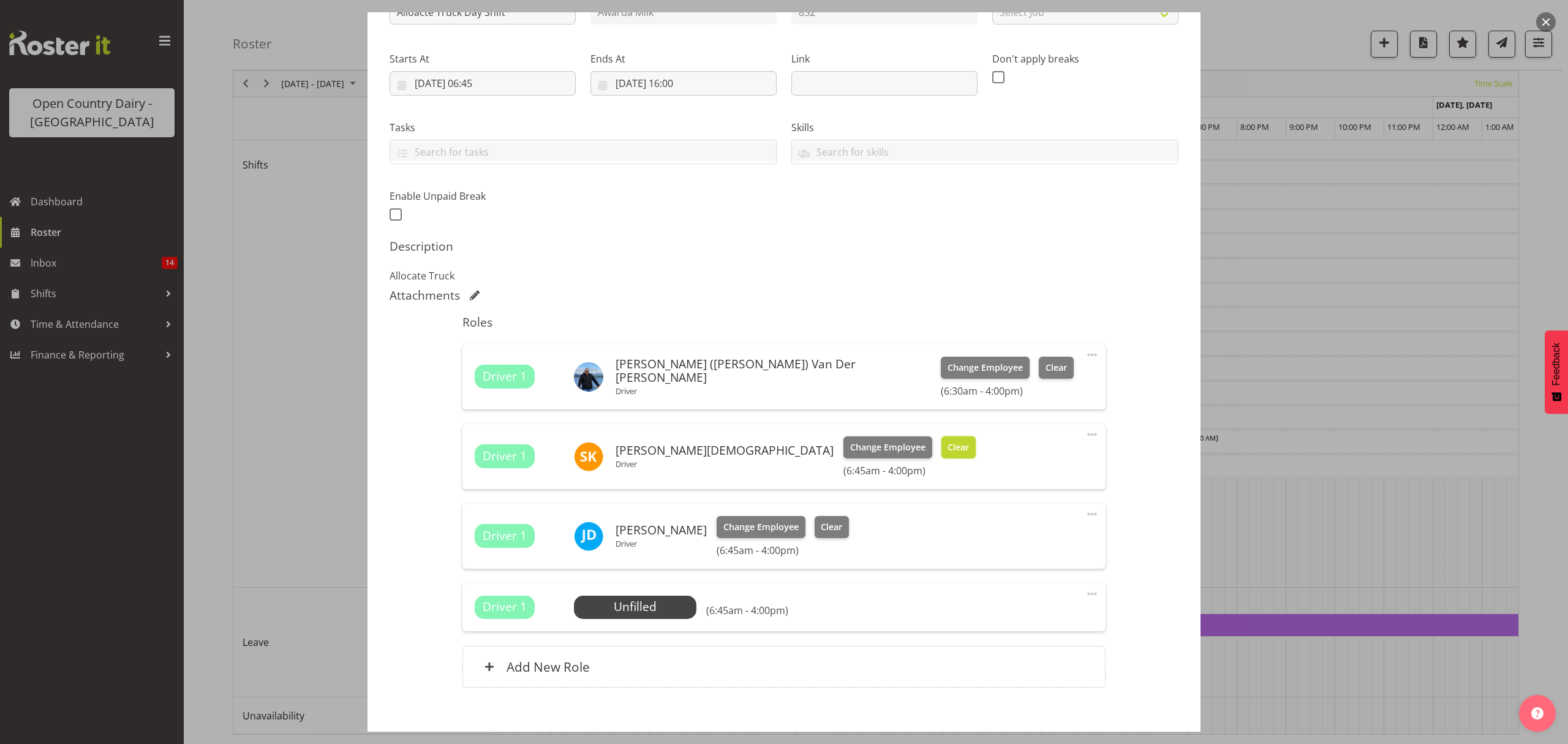
click at [947, 452] on span "Clear" at bounding box center [958, 448] width 22 height 14
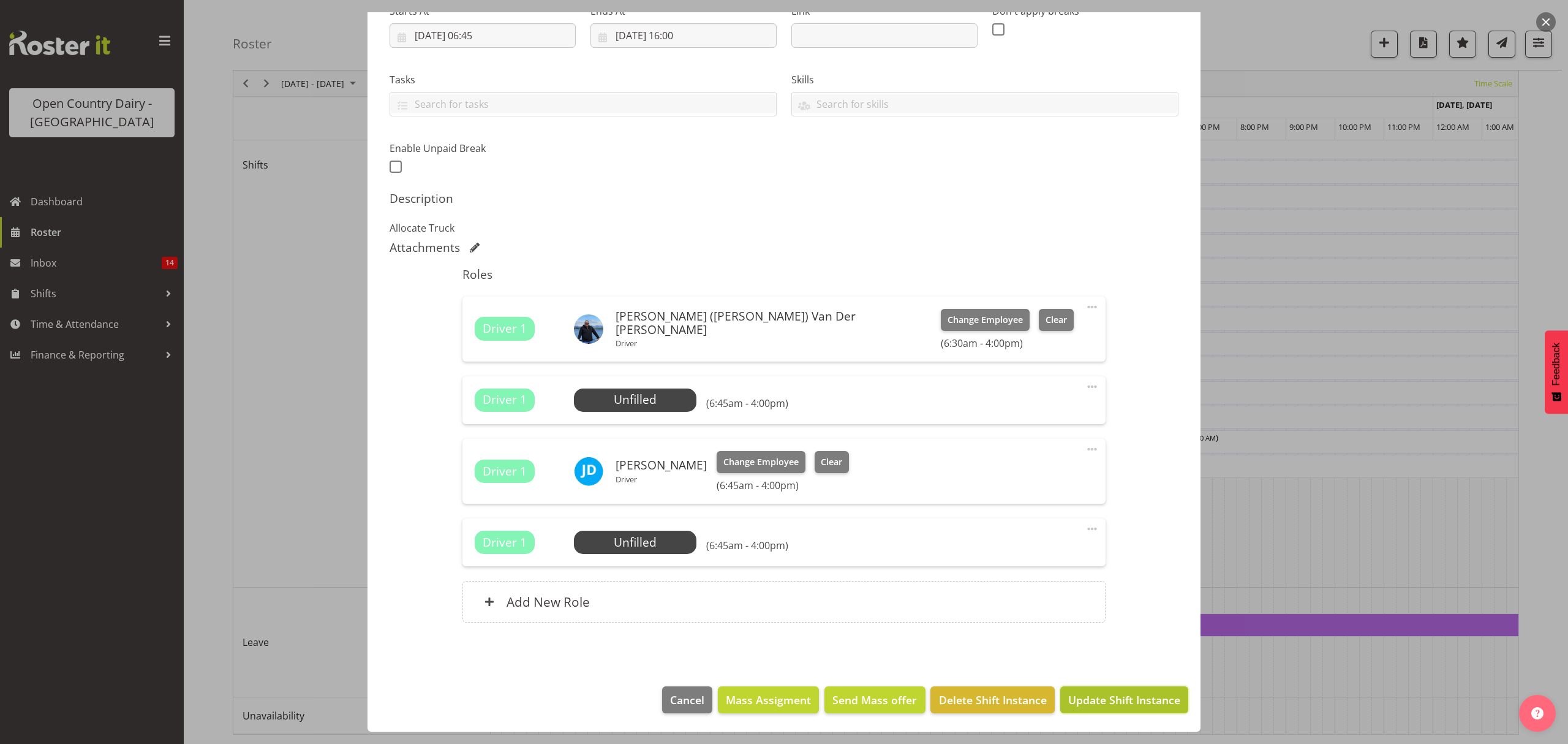
click at [1081, 693] on span "Update Shift Instance" at bounding box center [1124, 700] width 112 height 16
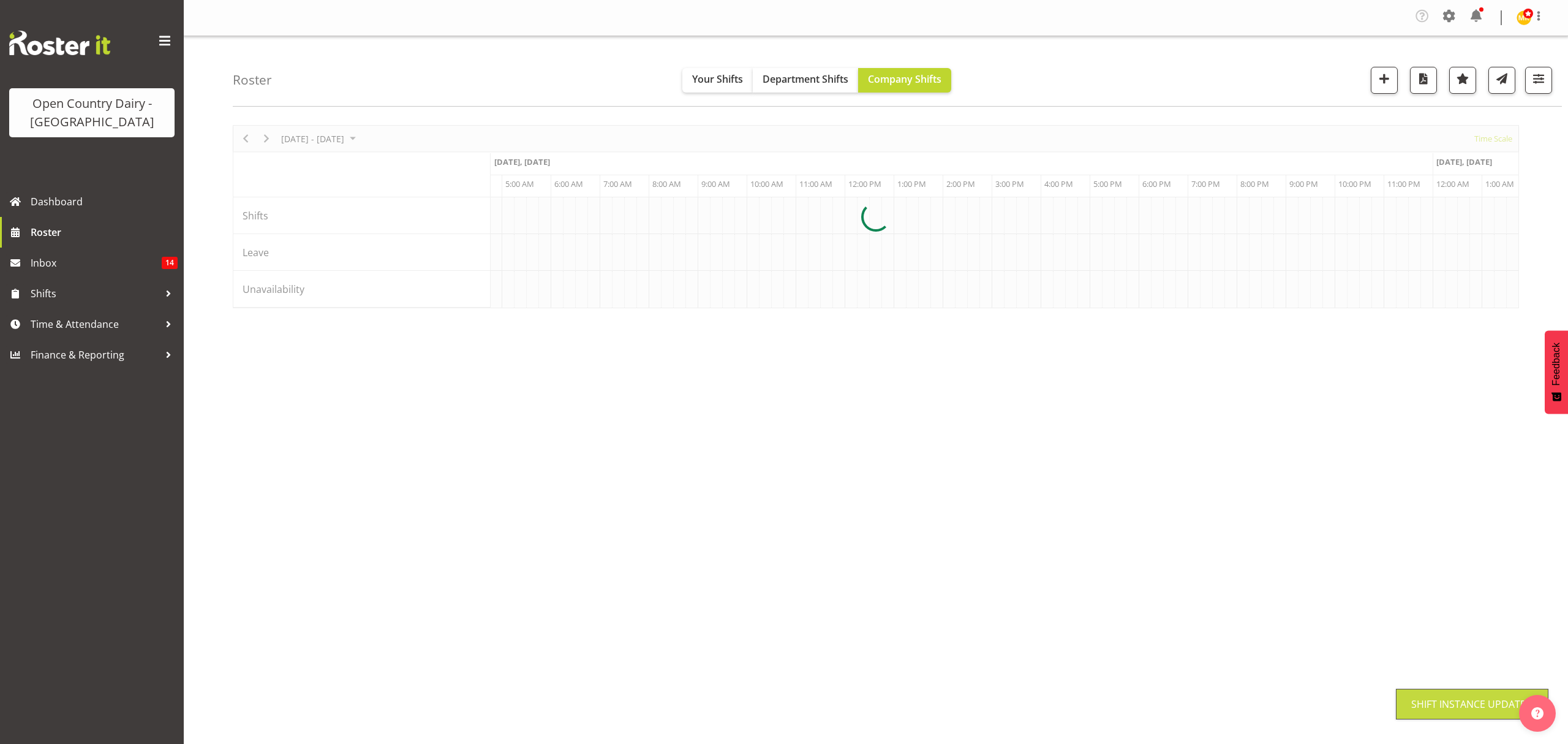
scroll to position [0, 0]
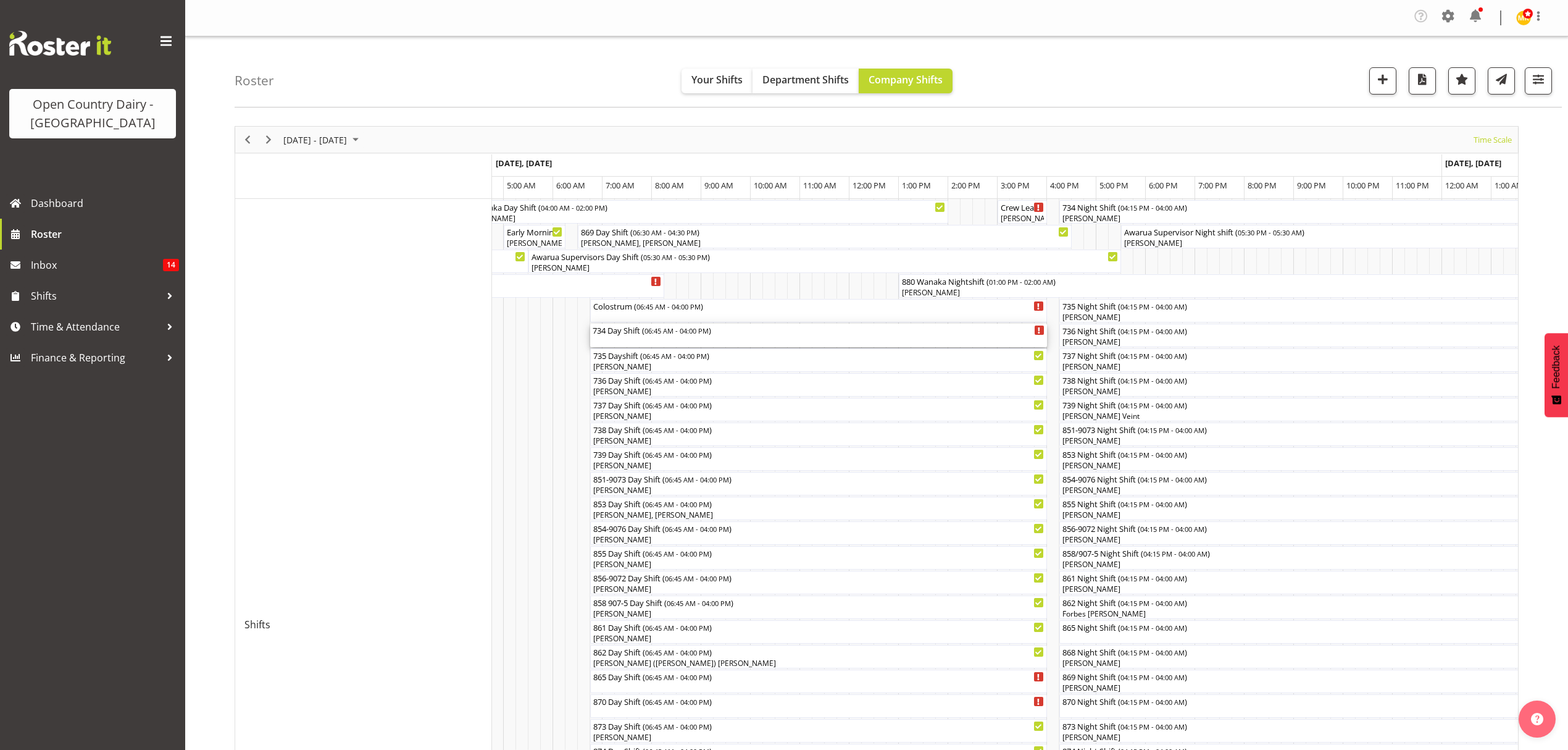
click at [621, 337] on div "734 Day Shift ( 06:45 AM - 04:00 PM )" at bounding box center [818, 336] width 452 height 23
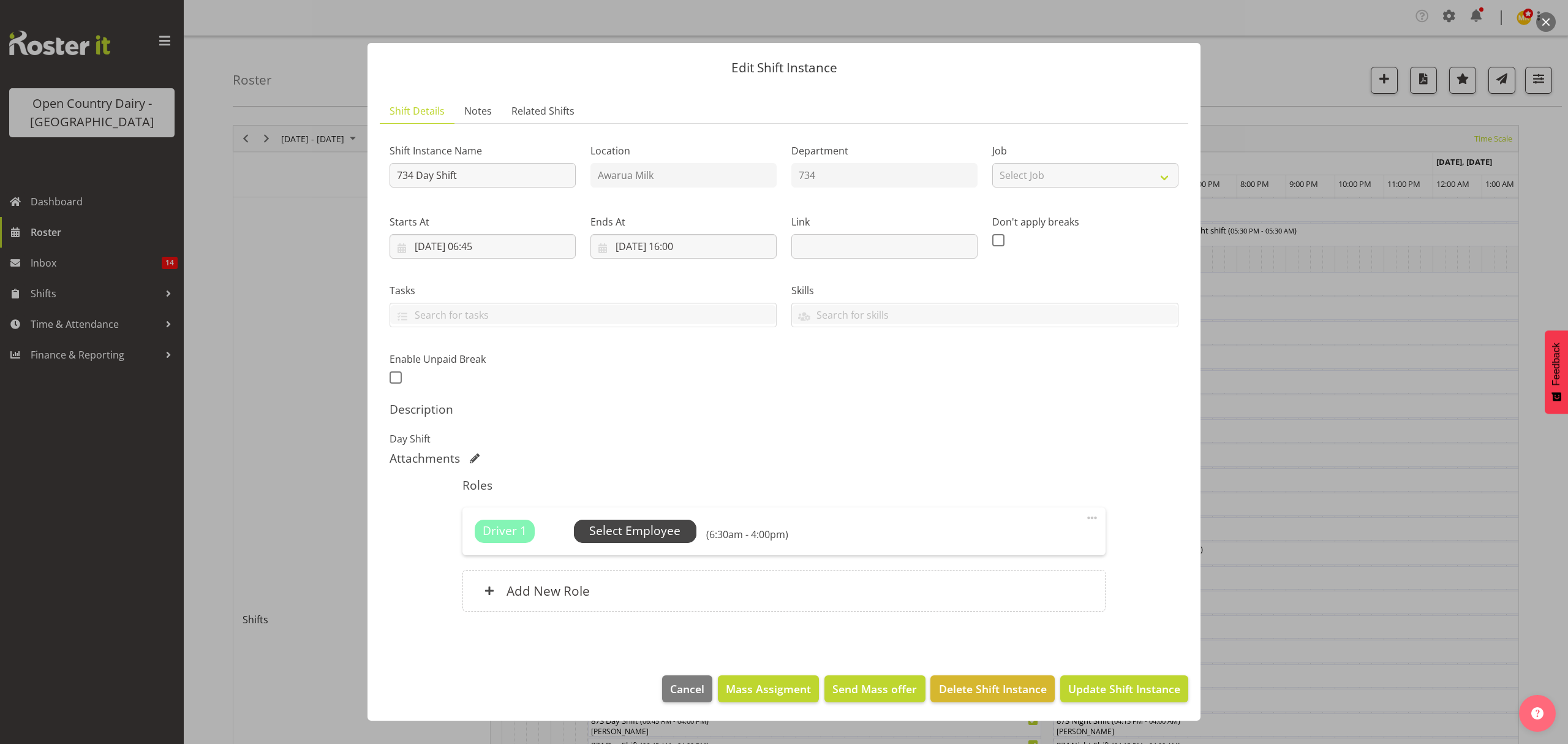
click at [642, 537] on span "Select Employee" at bounding box center [634, 531] width 91 height 18
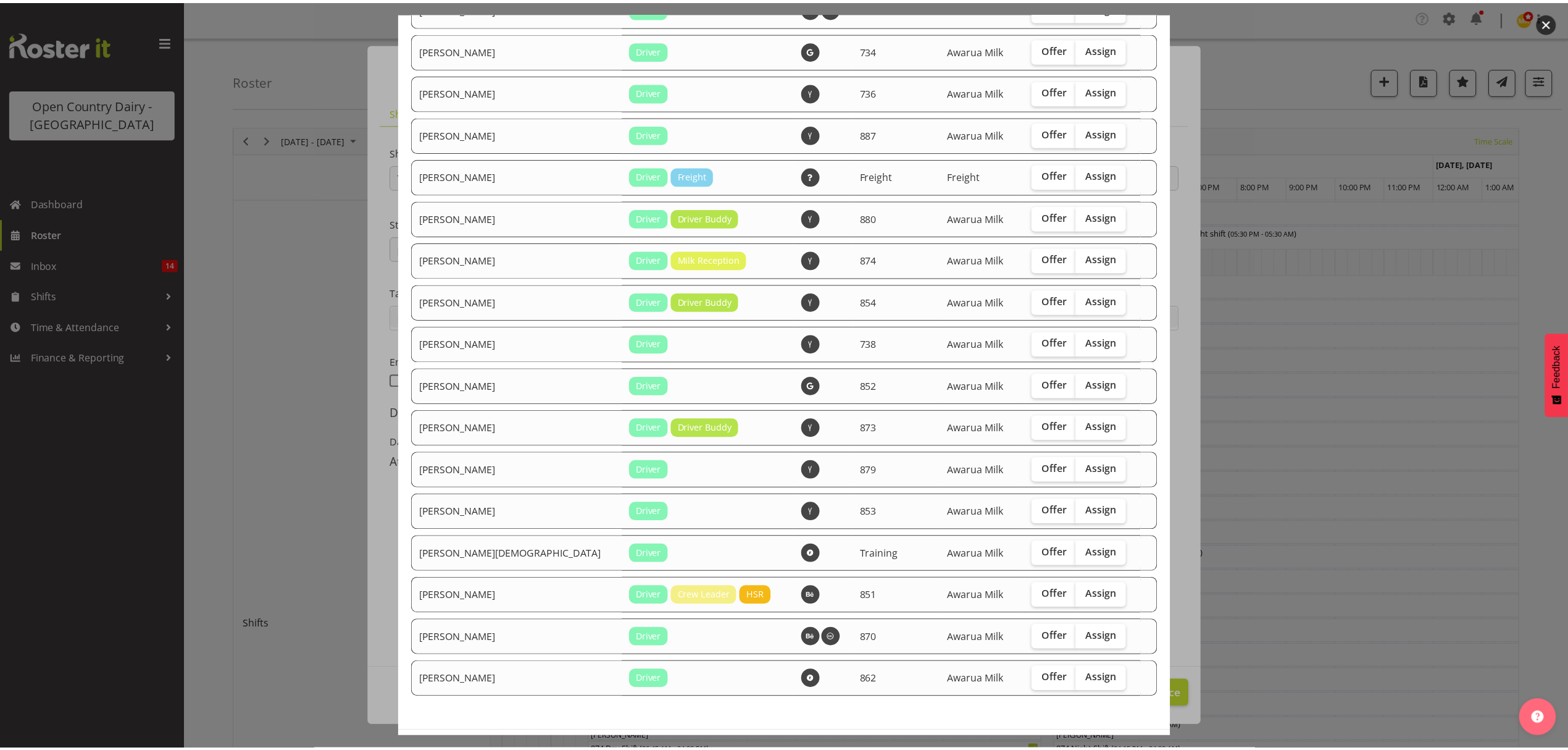
scroll to position [1040, 0]
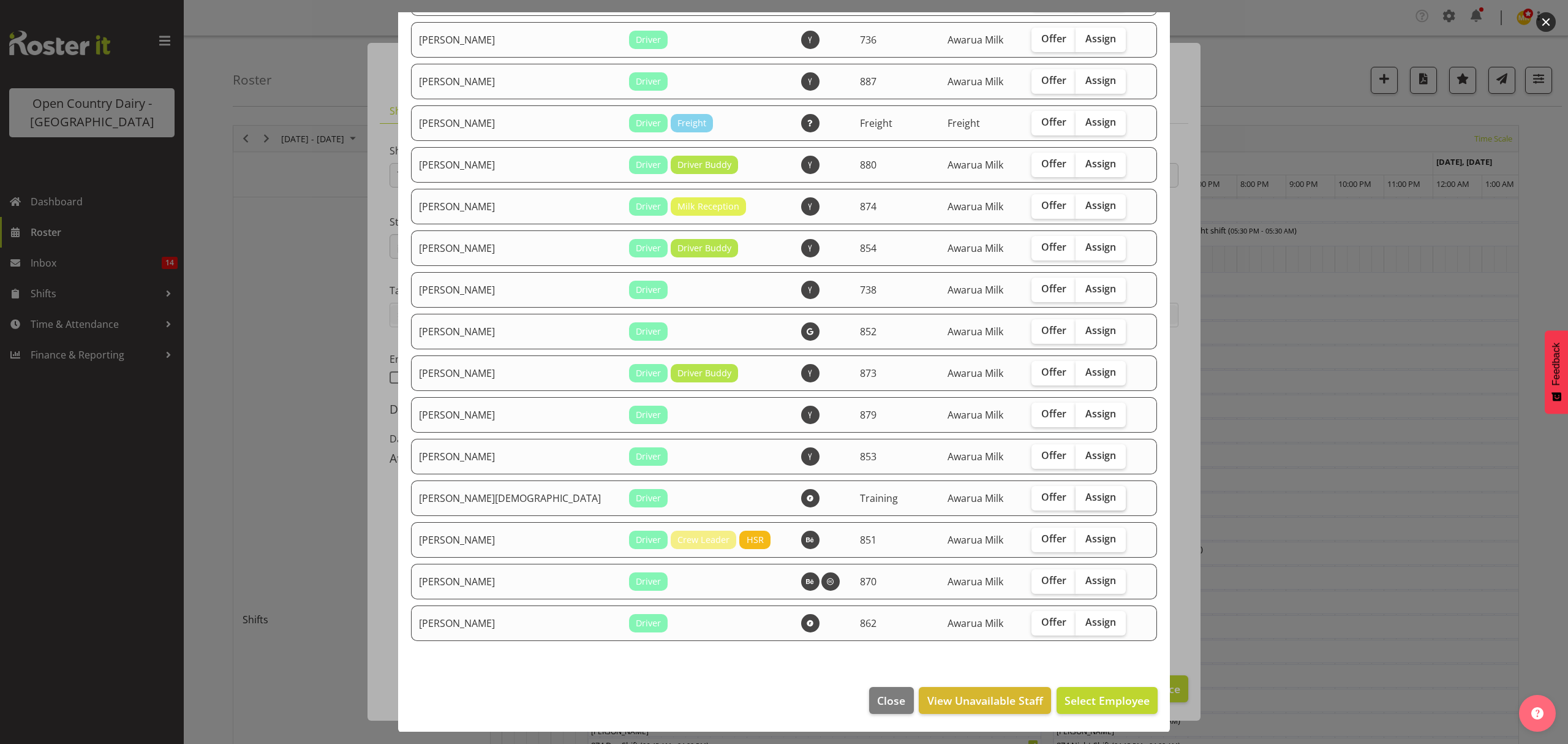
click at [1085, 498] on span "Assign" at bounding box center [1100, 497] width 30 height 12
click at [1081, 498] on input "Assign" at bounding box center [1080, 498] width 8 height 8
checkbox input "true"
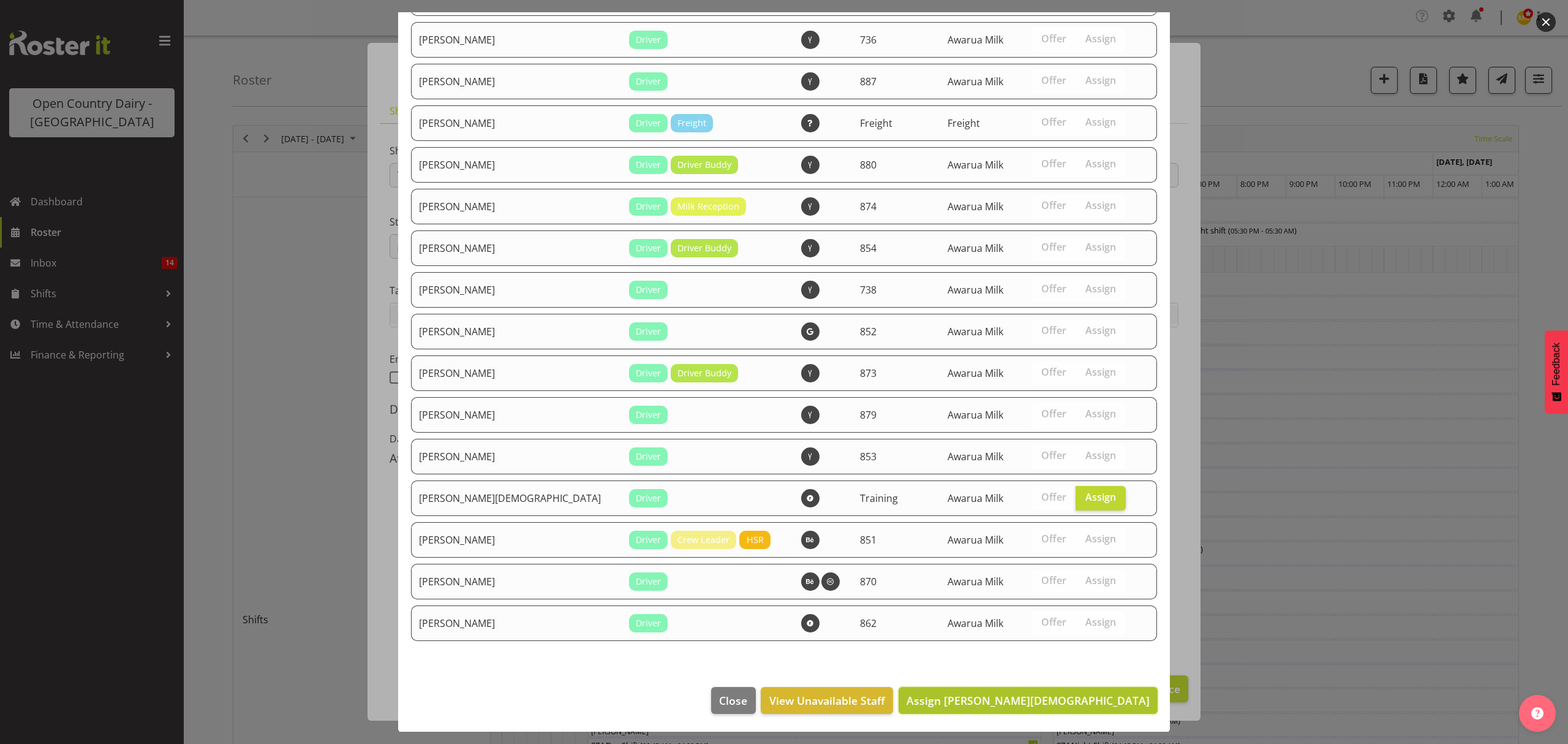
click at [1082, 704] on span "Assign Shiva Kumaran" at bounding box center [1028, 701] width 243 height 15
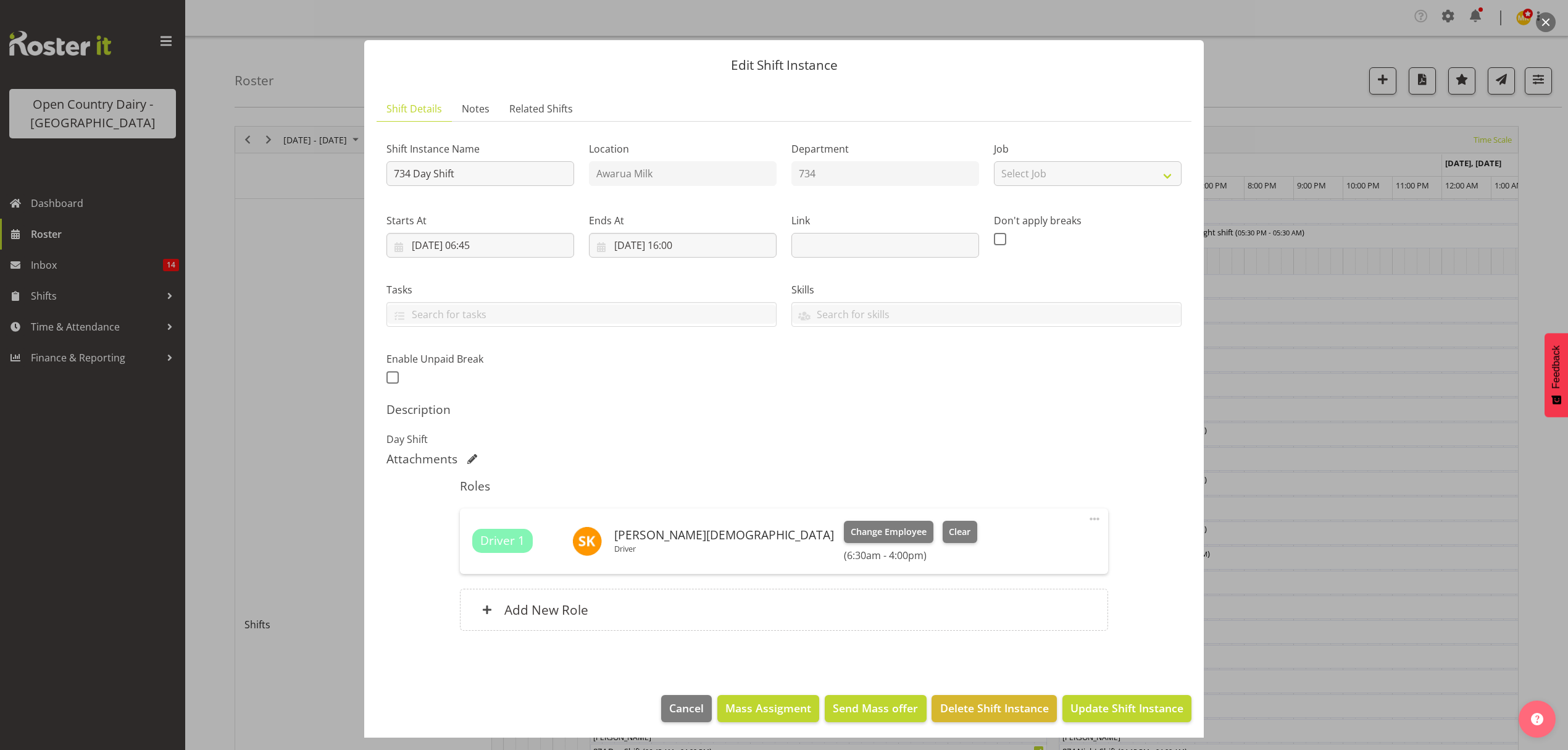
scroll to position [7, 0]
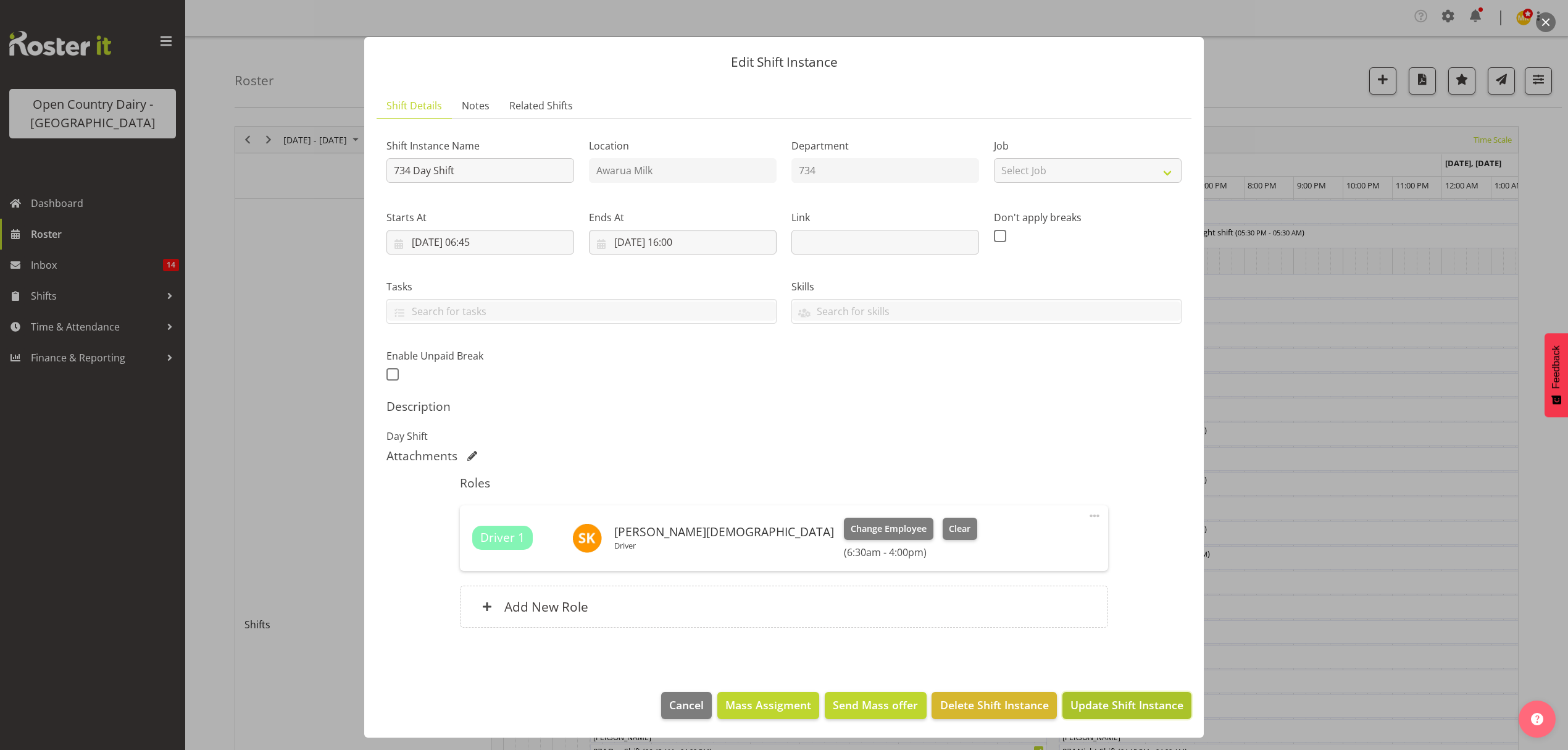
click at [1097, 698] on span "Update Shift Instance" at bounding box center [1127, 705] width 113 height 16
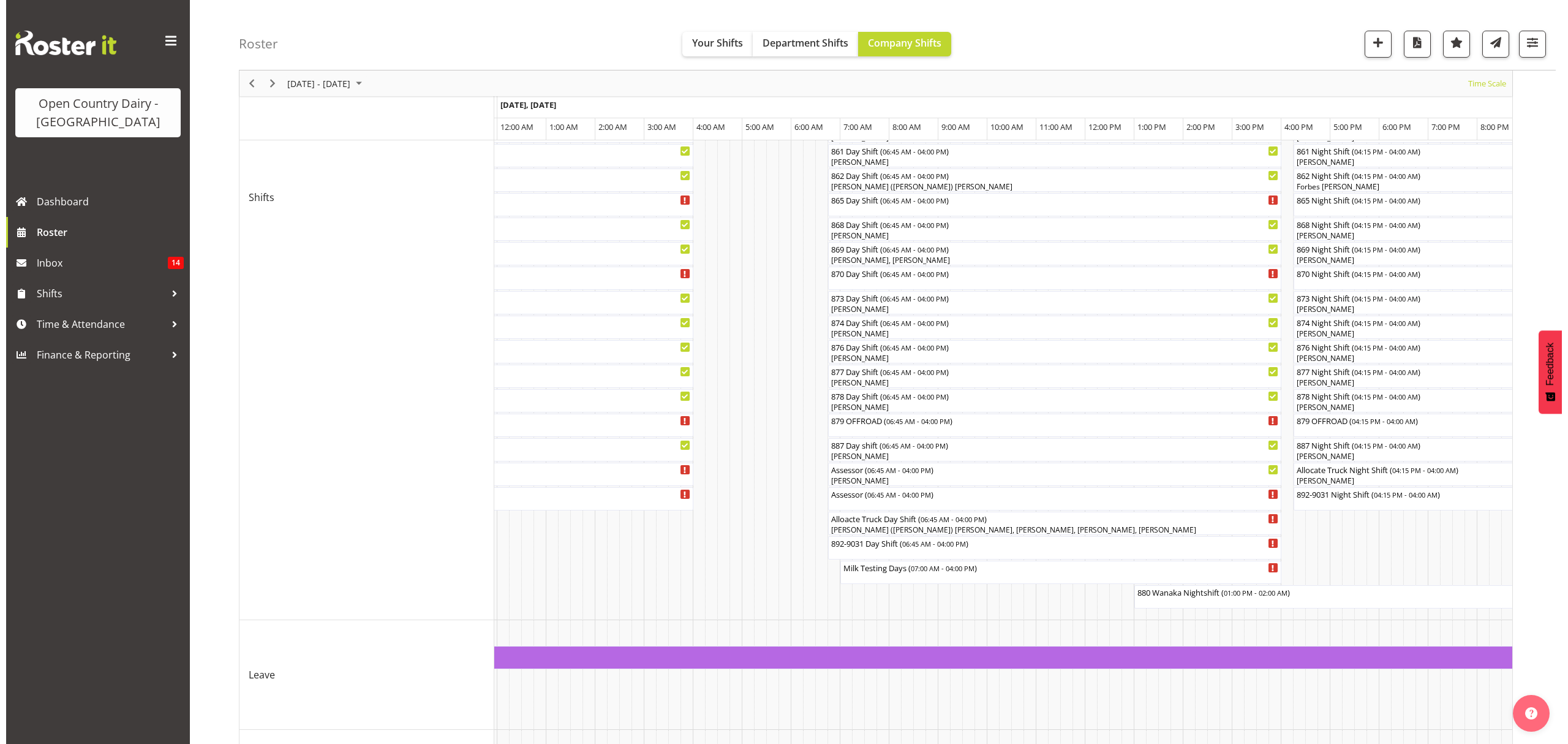
scroll to position [386, 0]
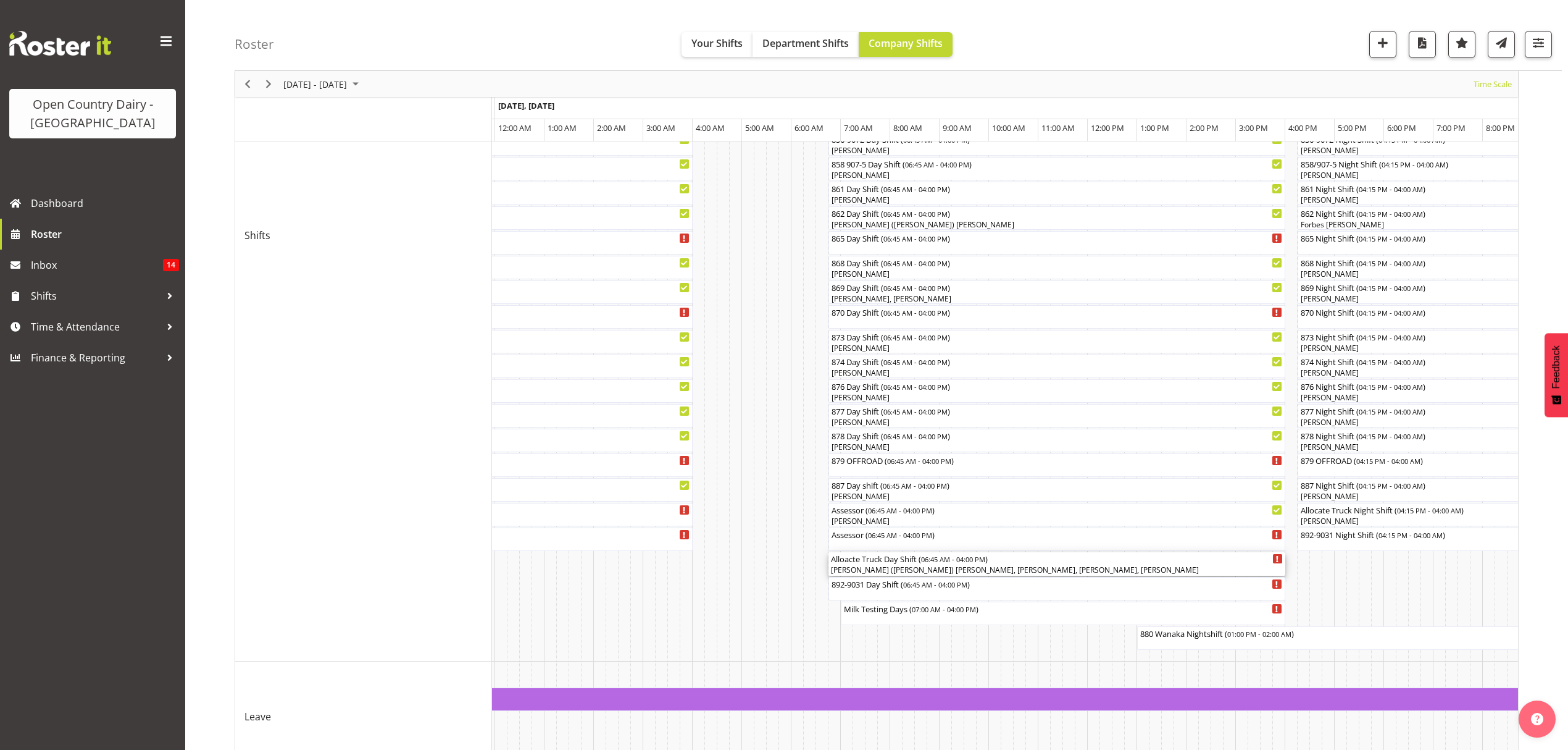
click at [932, 559] on span "06:45 AM - 04:00 PM" at bounding box center [953, 559] width 64 height 10
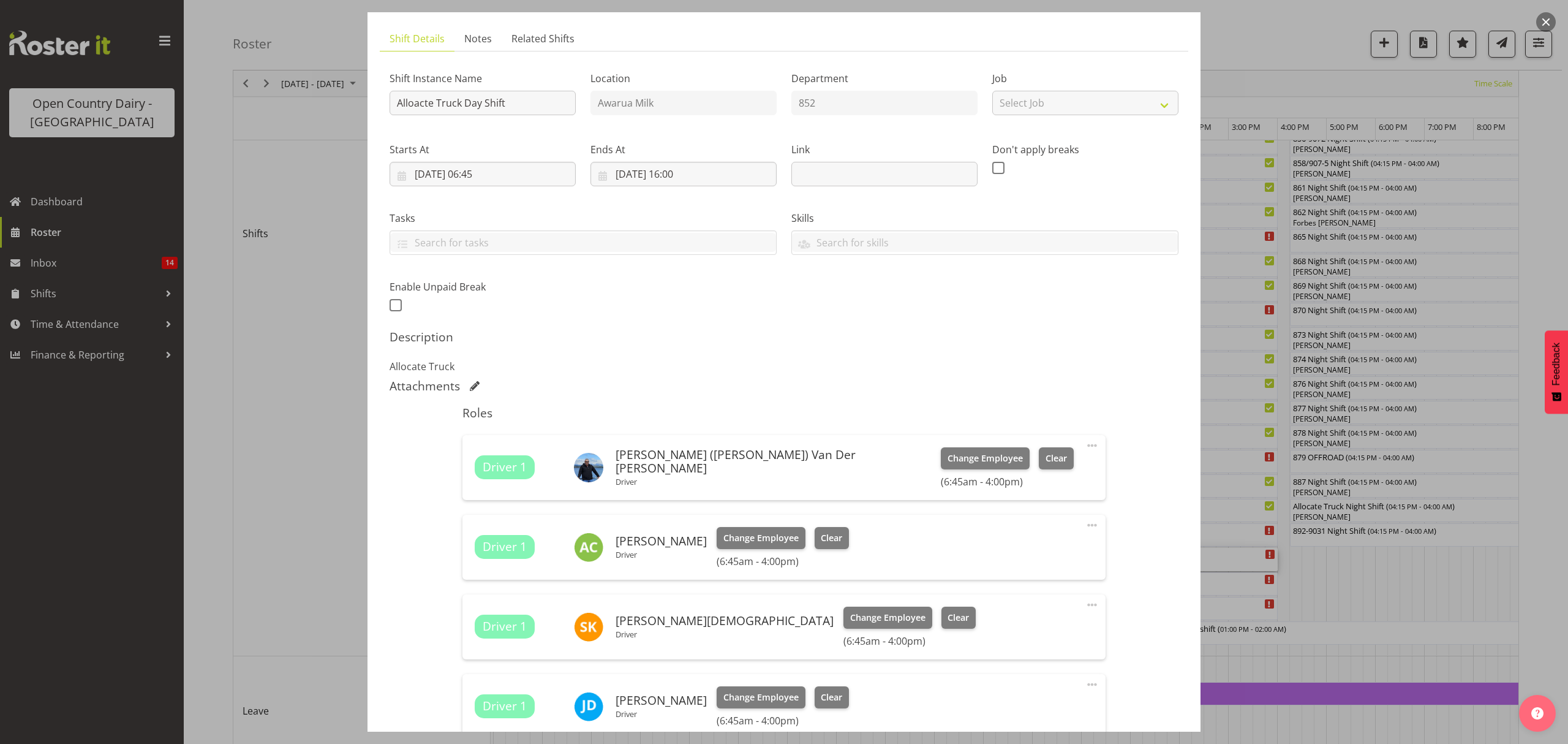
scroll to position [163, 0]
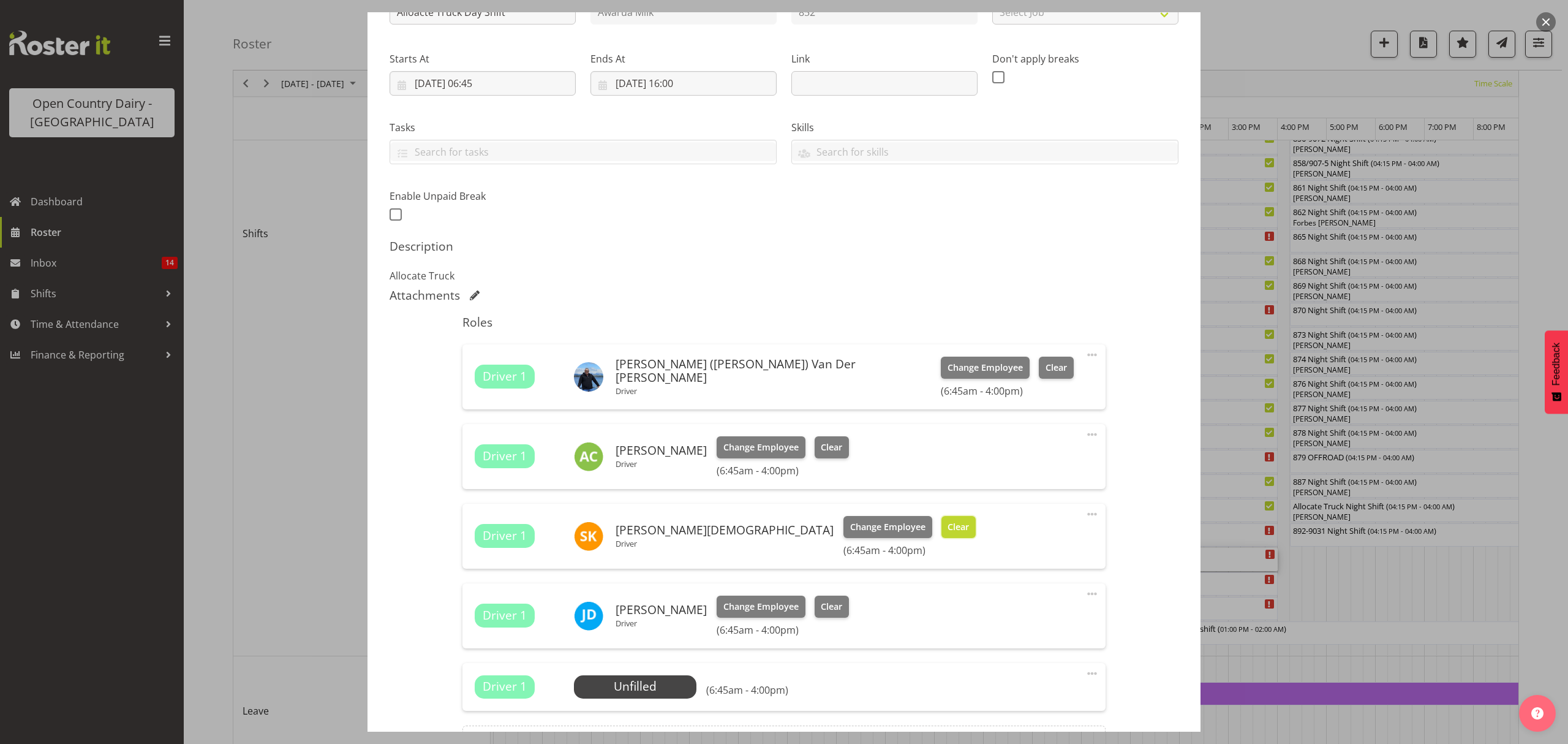
click at [947, 528] on span "Clear" at bounding box center [958, 527] width 22 height 14
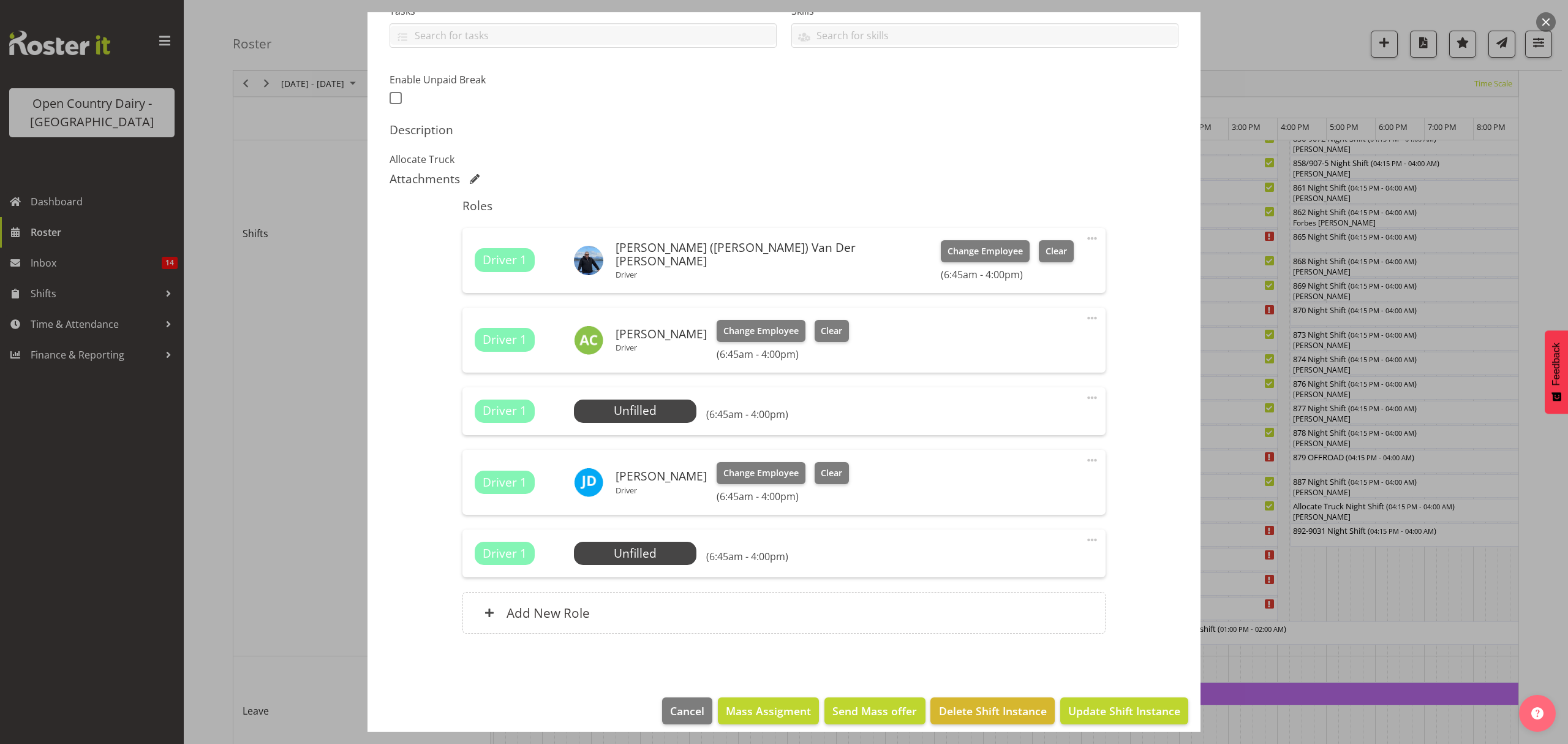
scroll to position [292, 0]
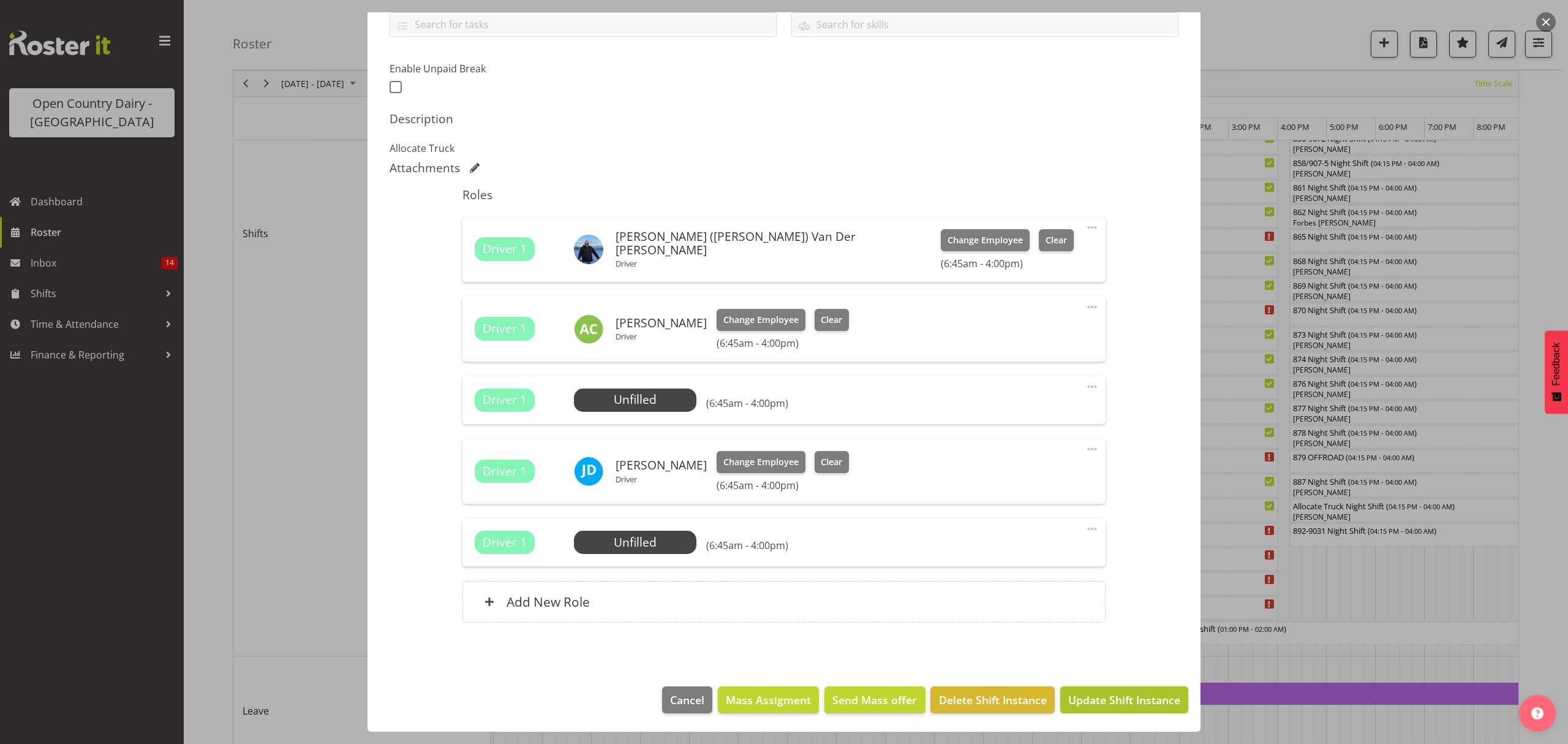
click at [1090, 709] on button "Update Shift Instance" at bounding box center [1124, 700] width 128 height 27
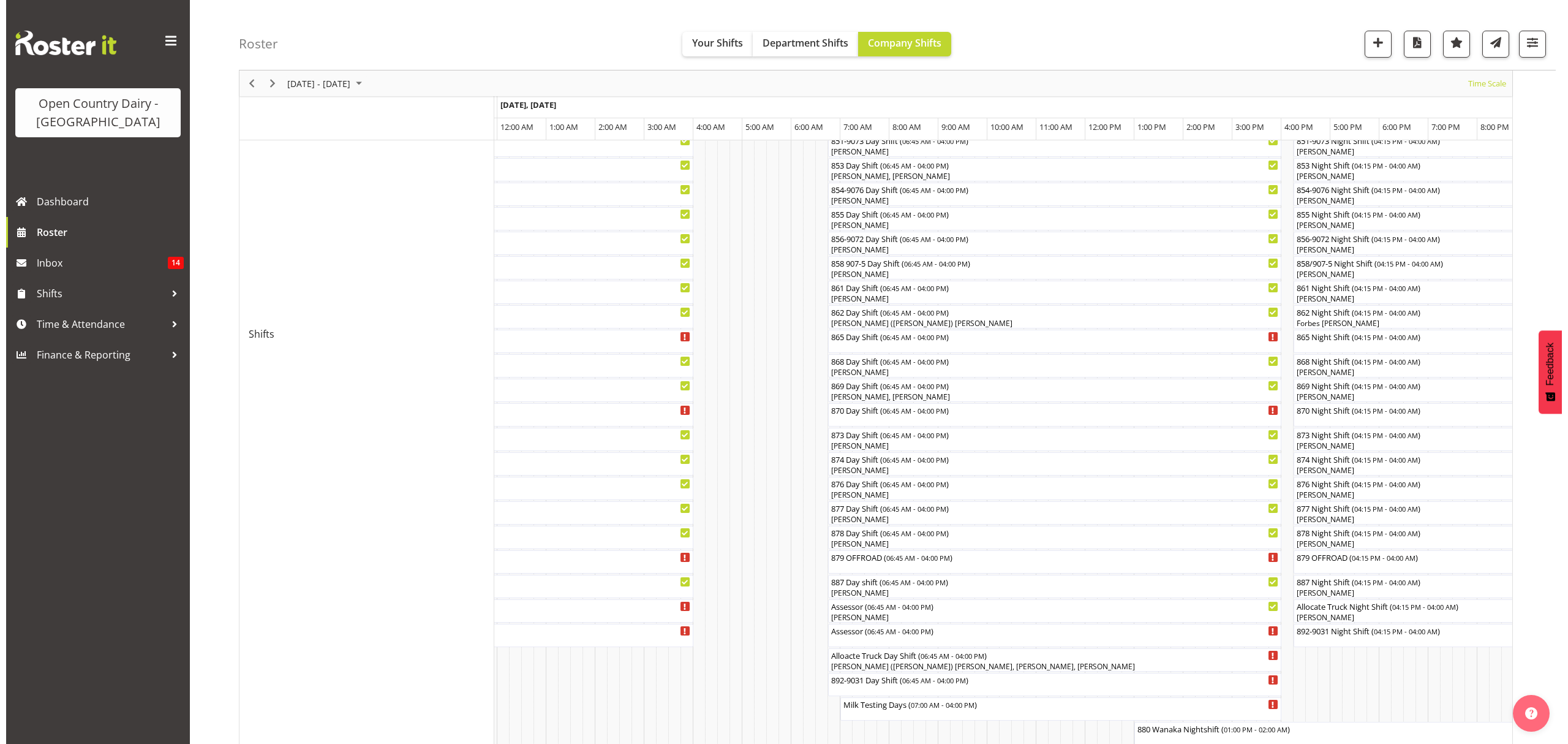
scroll to position [82, 0]
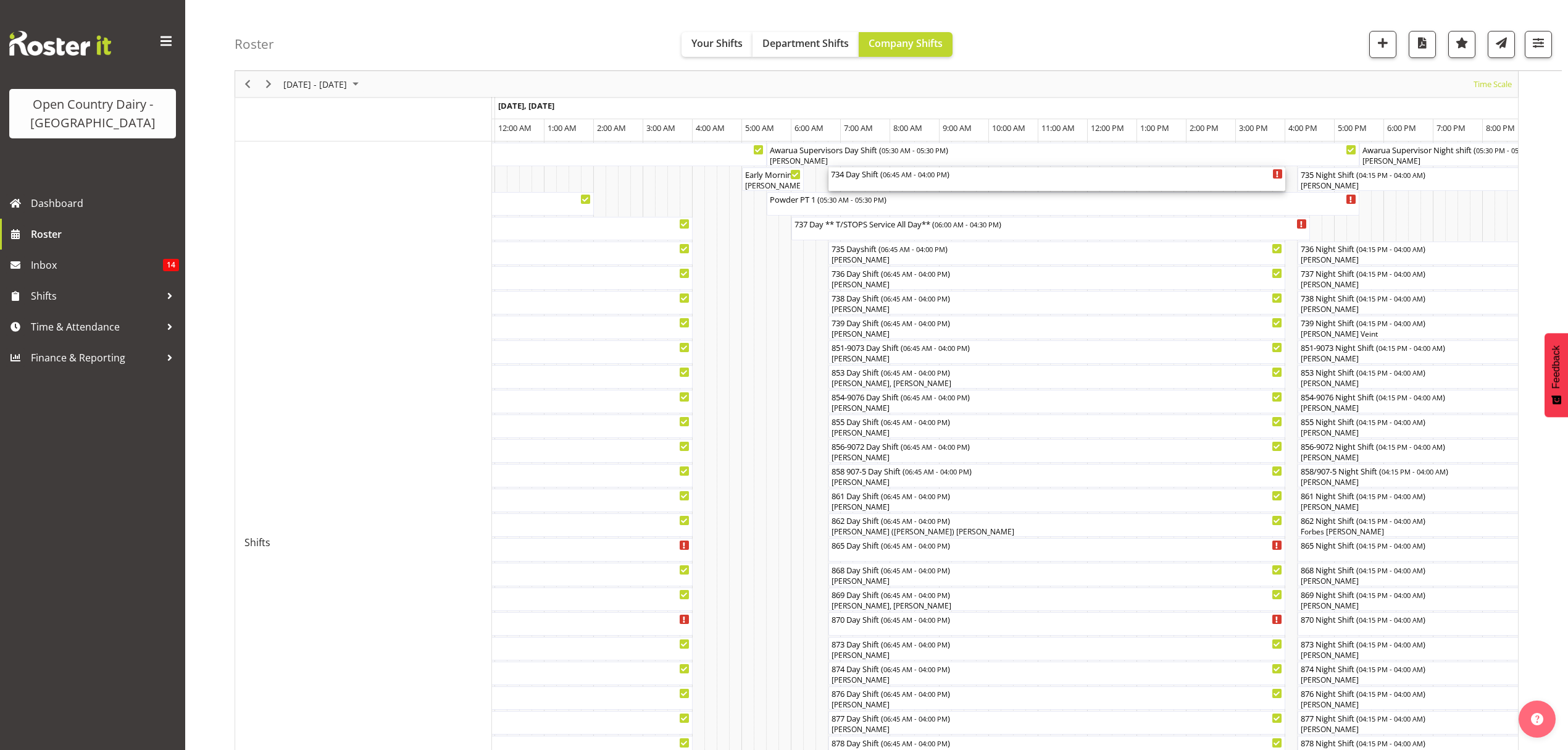
click at [859, 168] on div "734 Day Shift ( 06:45 AM - 04:00 PM )" at bounding box center [1057, 179] width 457 height 23
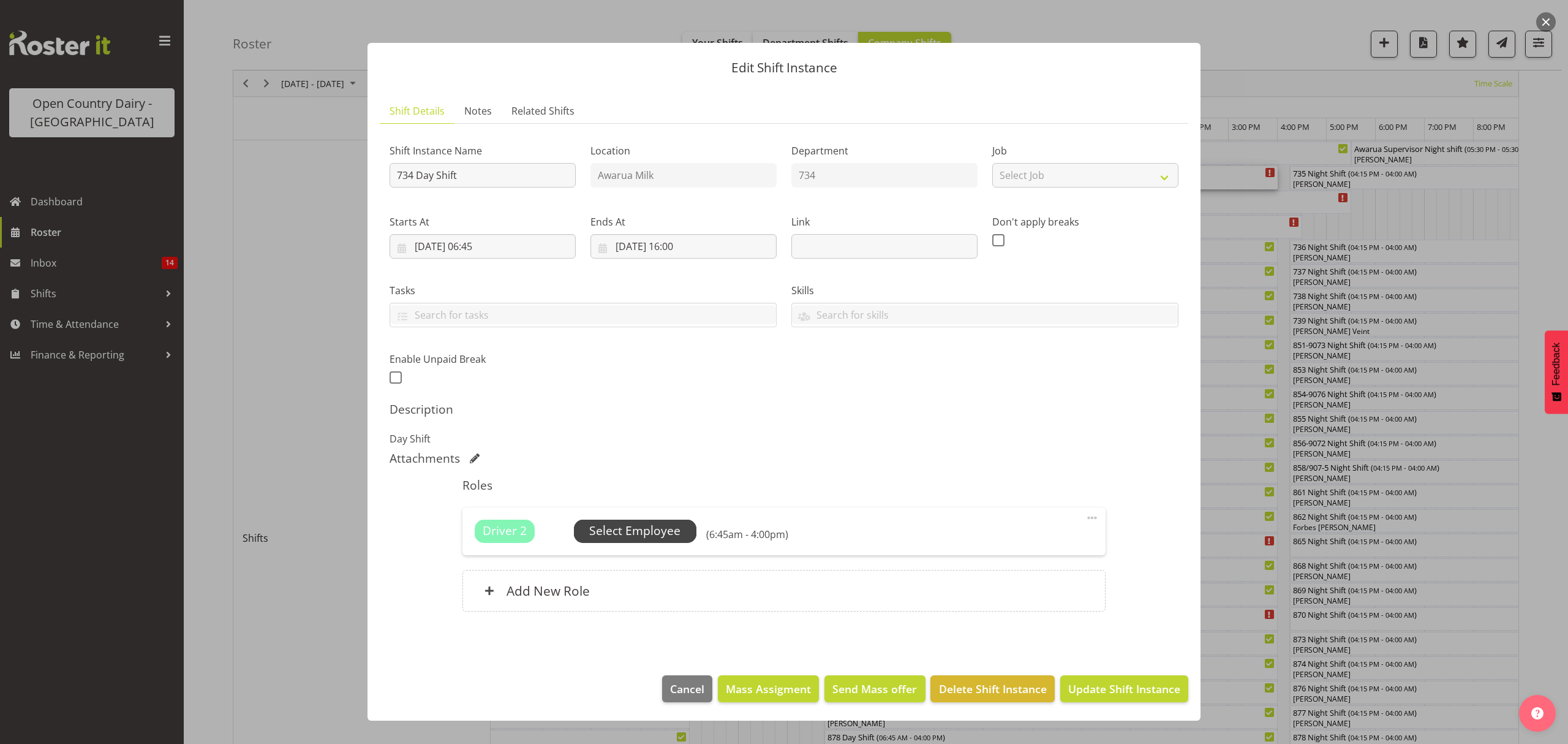
click at [618, 526] on span "Select Employee" at bounding box center [634, 531] width 91 height 18
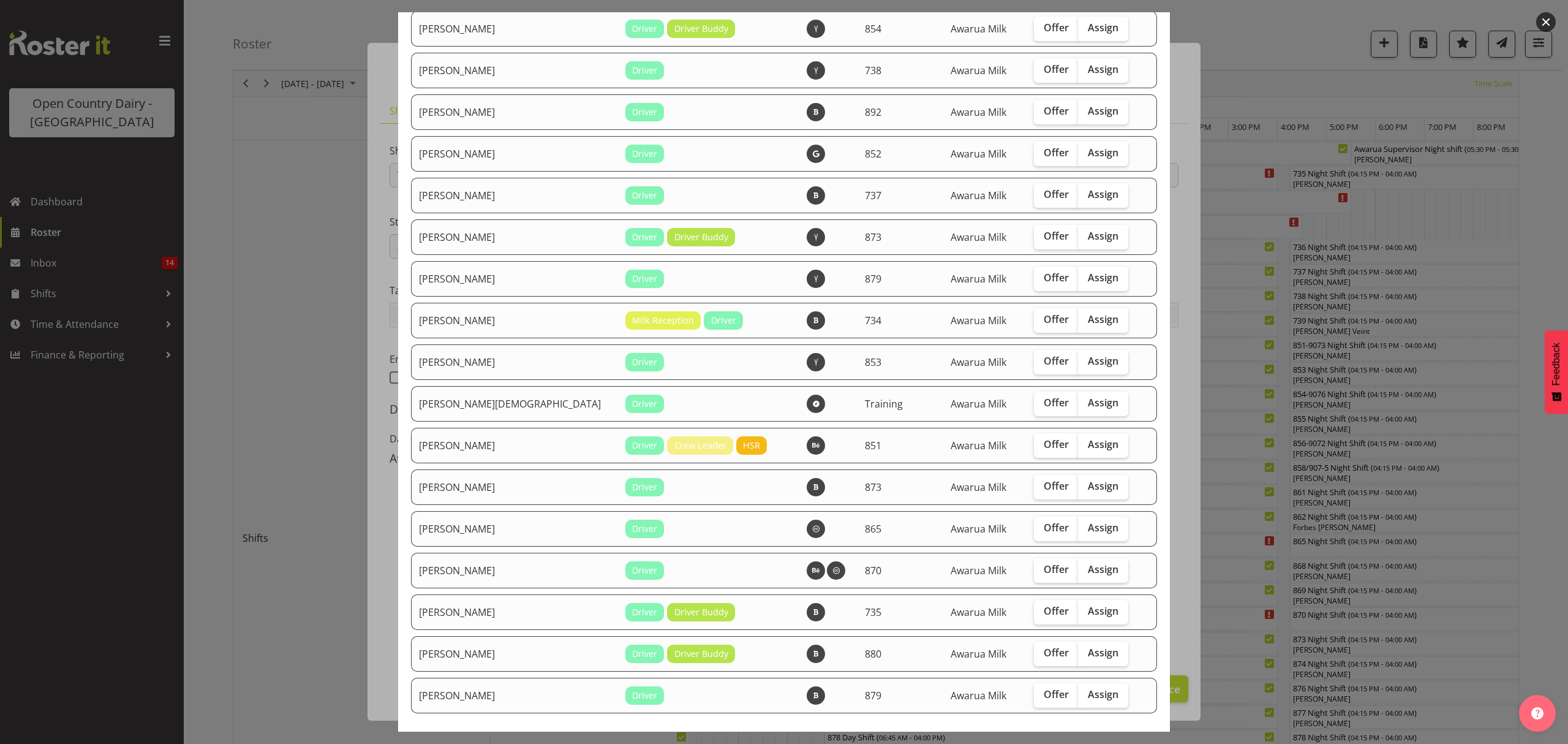
scroll to position [1797, 0]
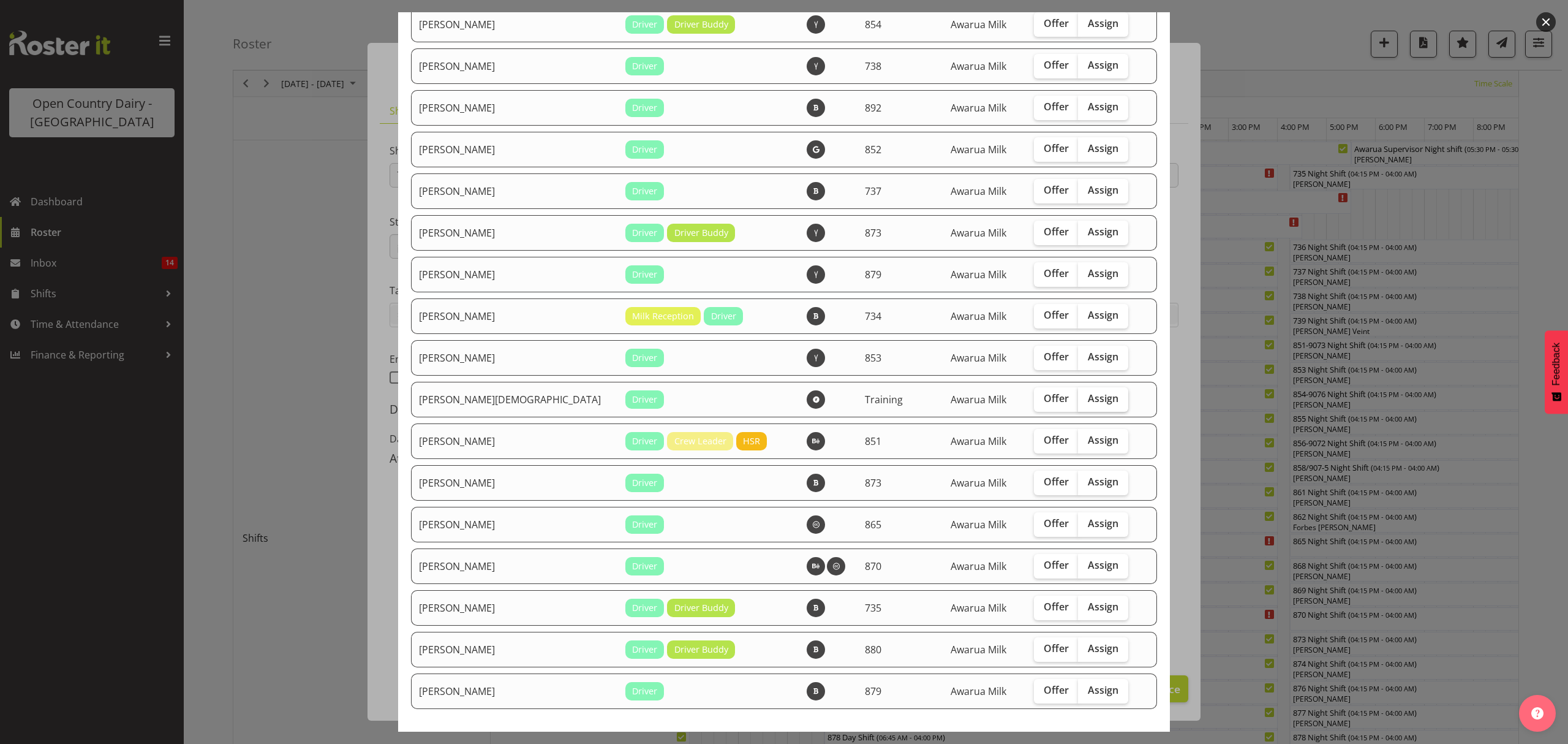
click at [1088, 393] on span "Assign" at bounding box center [1102, 398] width 30 height 12
click at [1077, 395] on input "Assign" at bounding box center [1082, 399] width 8 height 8
checkbox input "true"
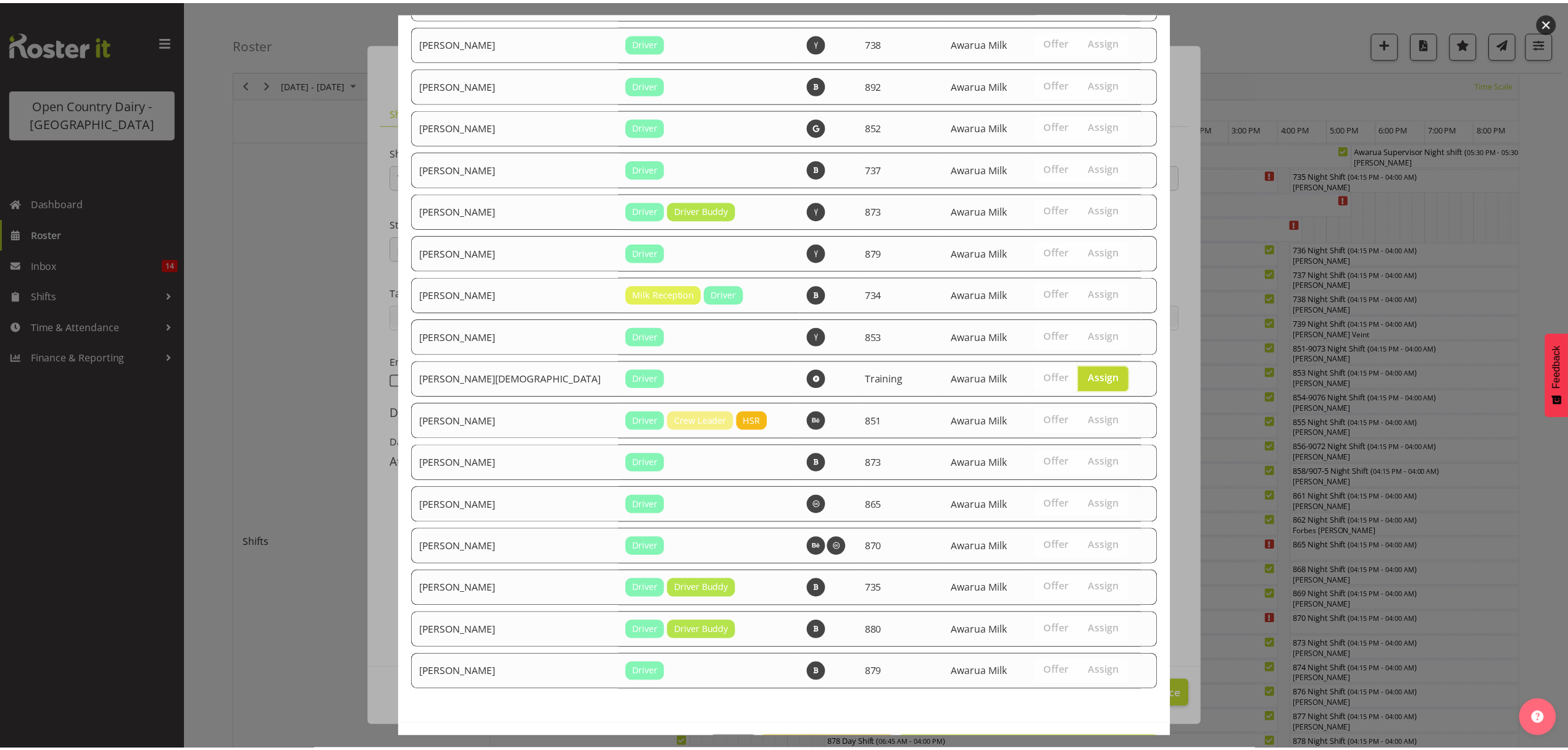
scroll to position [1880, 0]
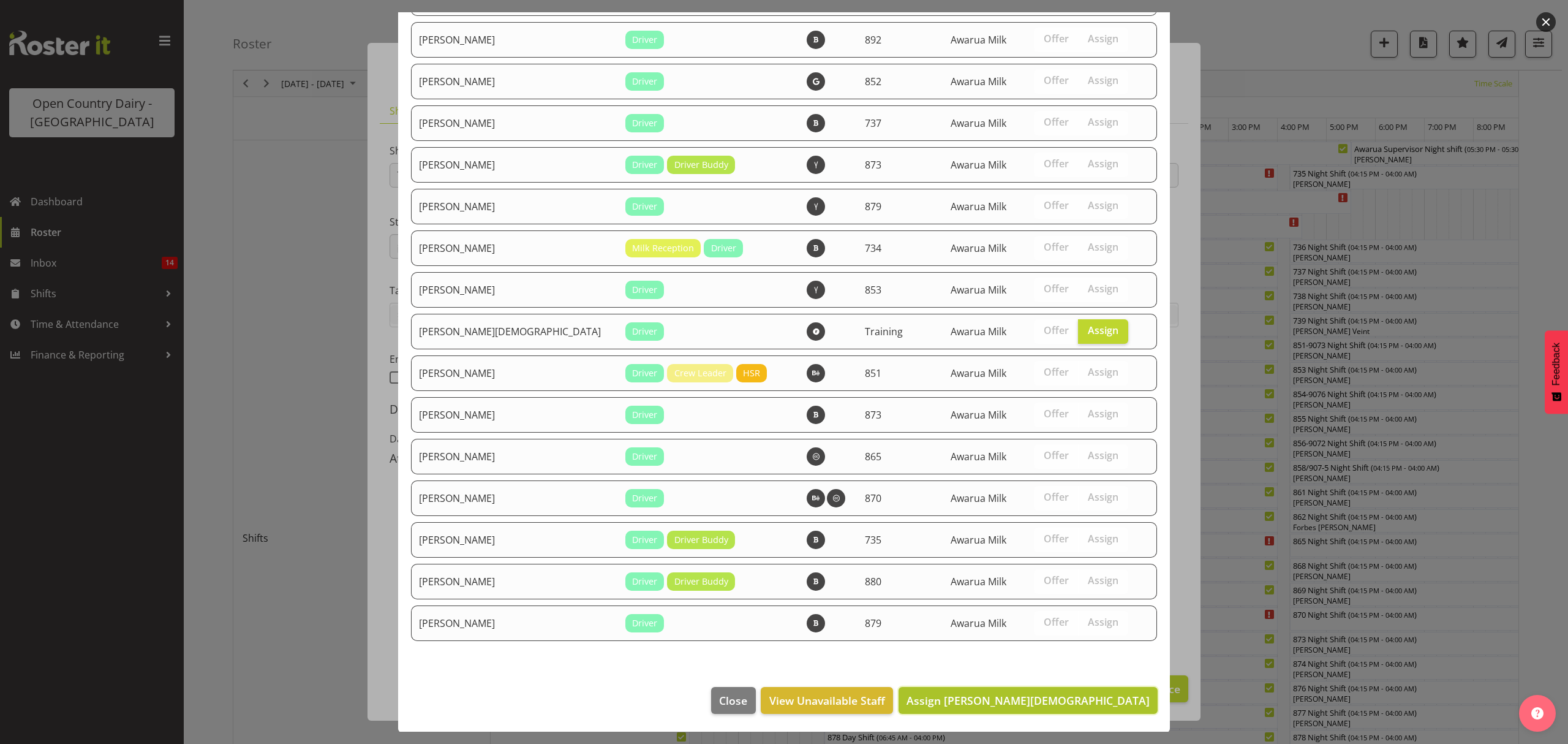
click at [1083, 701] on span "Assign Shiva Kumaran" at bounding box center [1028, 701] width 243 height 15
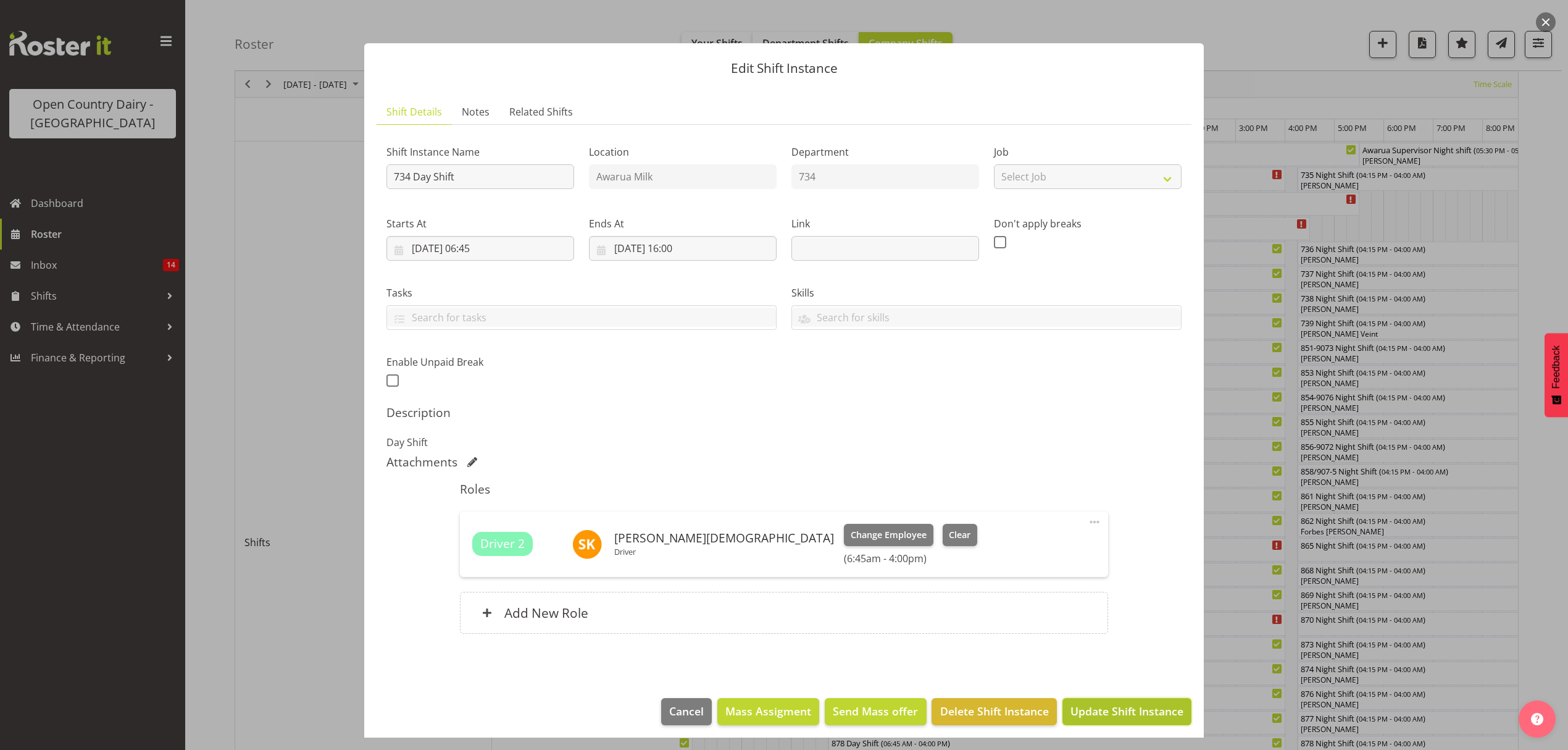
click at [1112, 706] on span "Update Shift Instance" at bounding box center [1127, 711] width 113 height 16
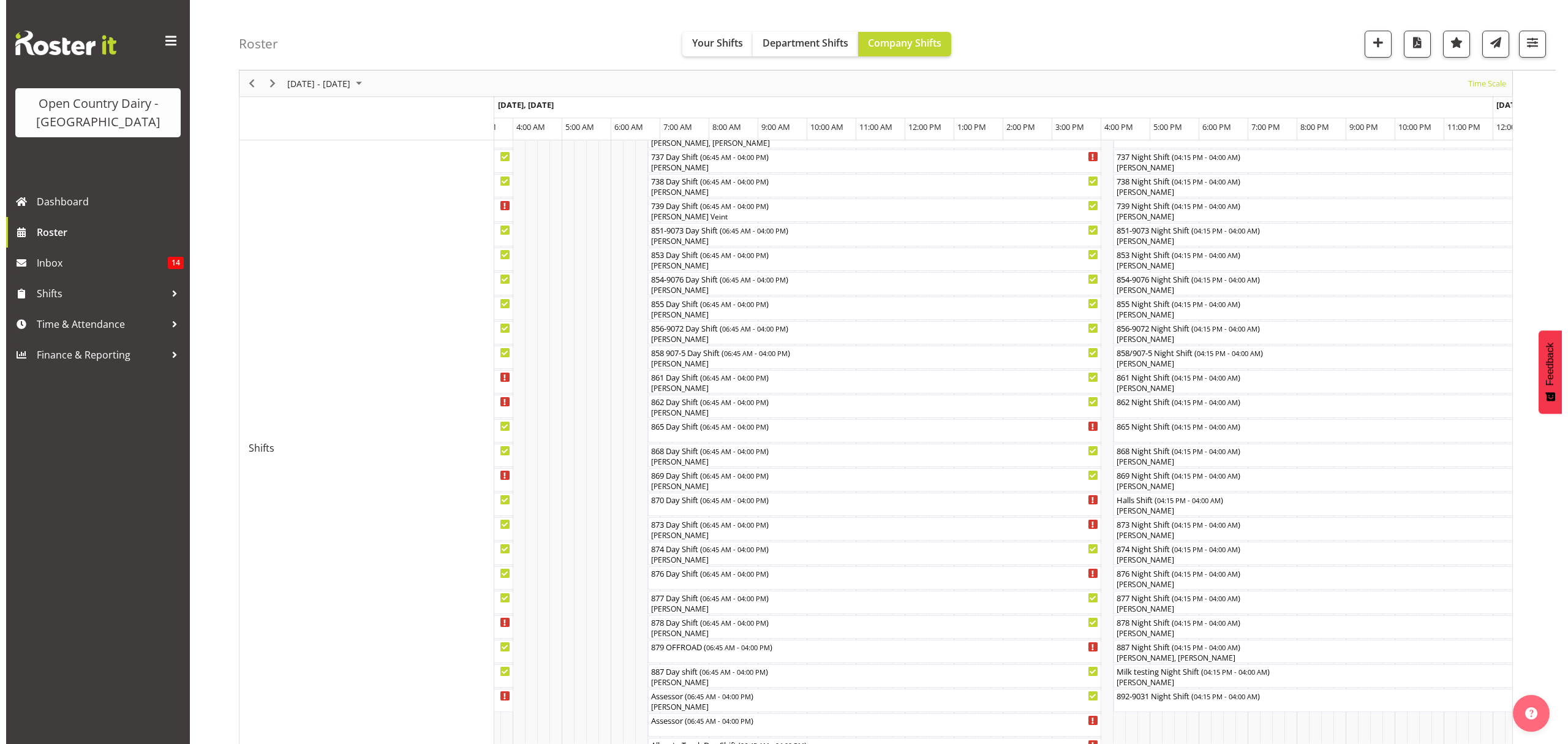
scroll to position [141, 0]
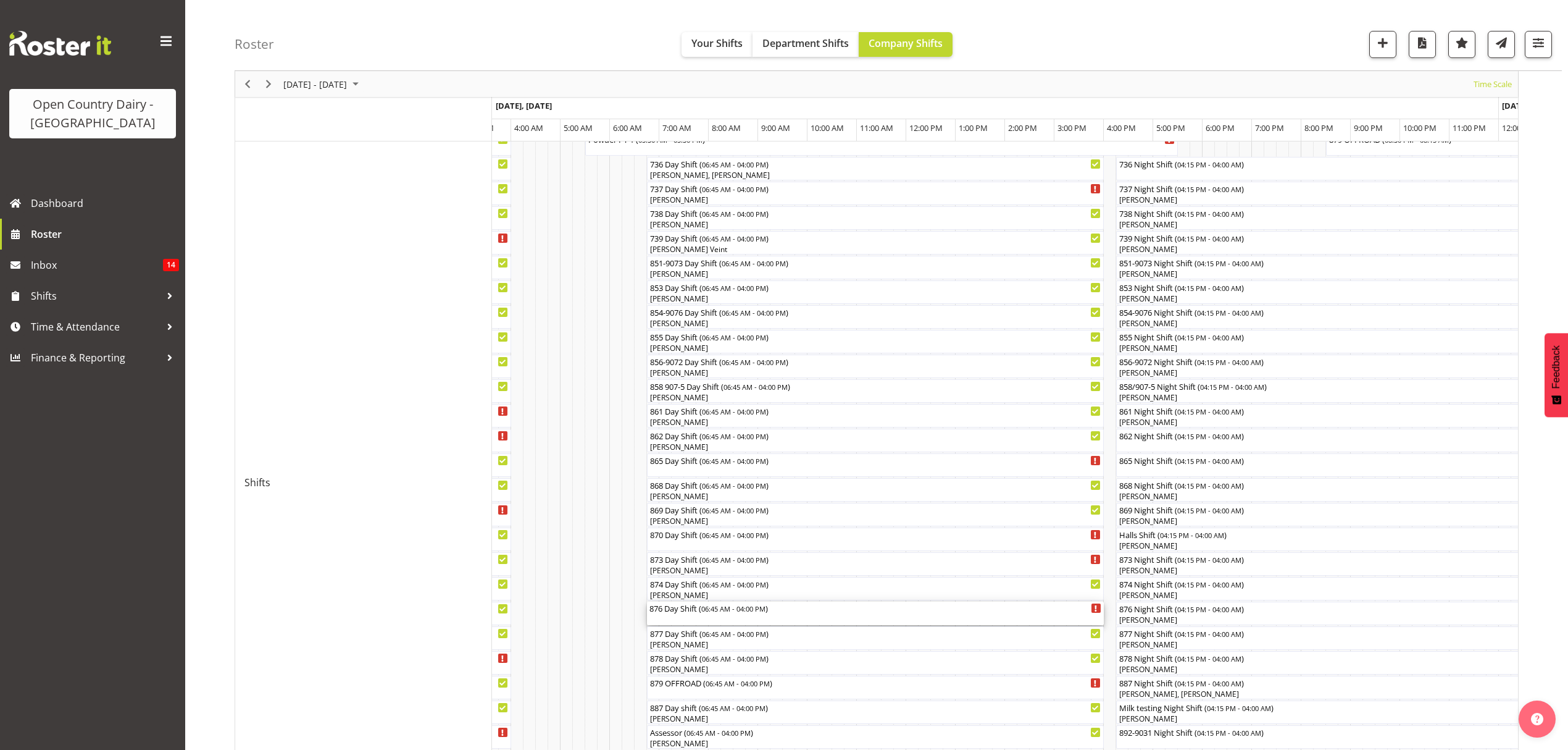
click at [679, 619] on div "876 Day Shift ( 06:45 AM - 04:00 PM )" at bounding box center [875, 613] width 452 height 23
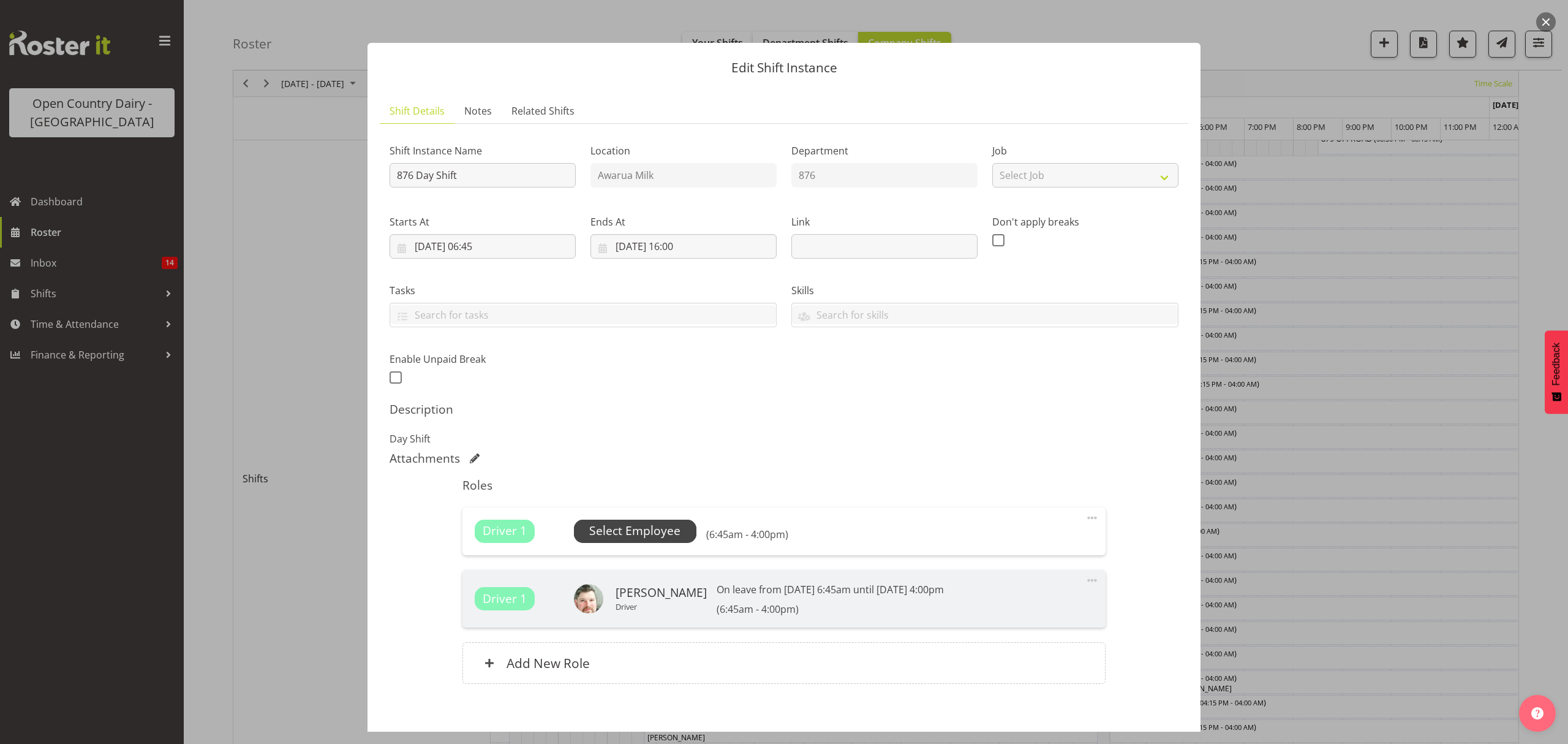
click at [629, 533] on span "Select Employee" at bounding box center [634, 531] width 91 height 18
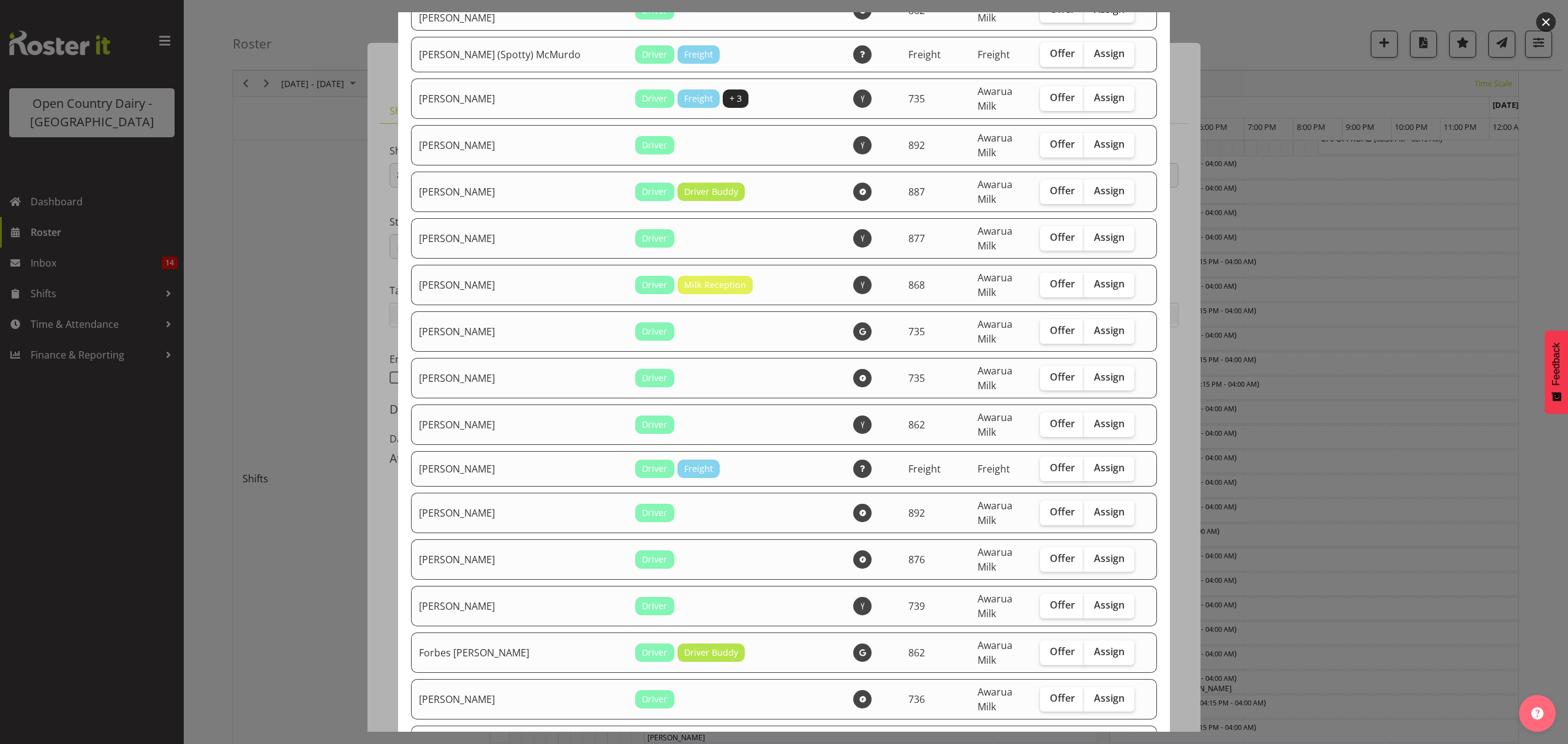
scroll to position [654, 0]
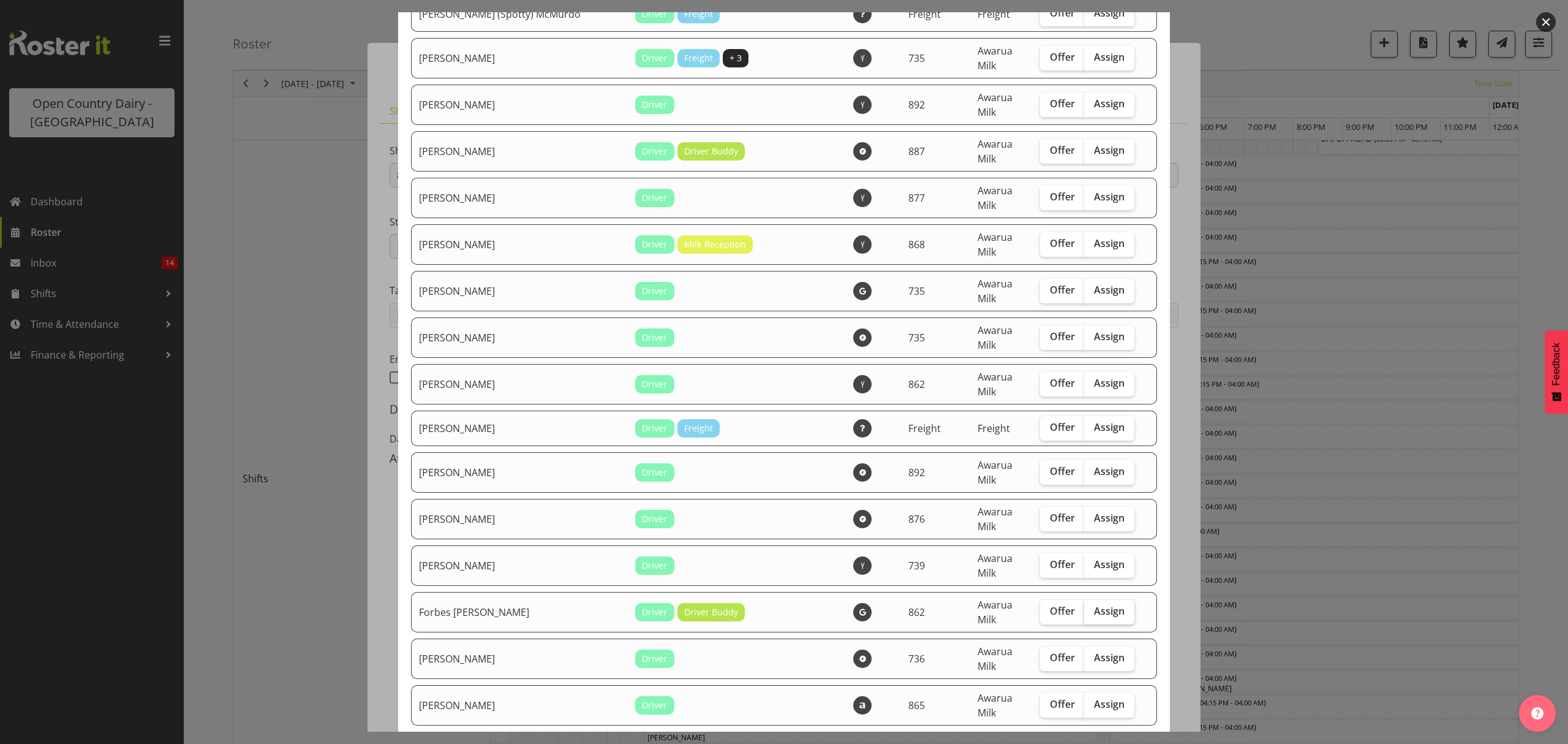
click at [1094, 605] on span "Assign" at bounding box center [1109, 611] width 30 height 12
click at [1084, 607] on input "Assign" at bounding box center [1088, 611] width 8 height 8
checkbox input "true"
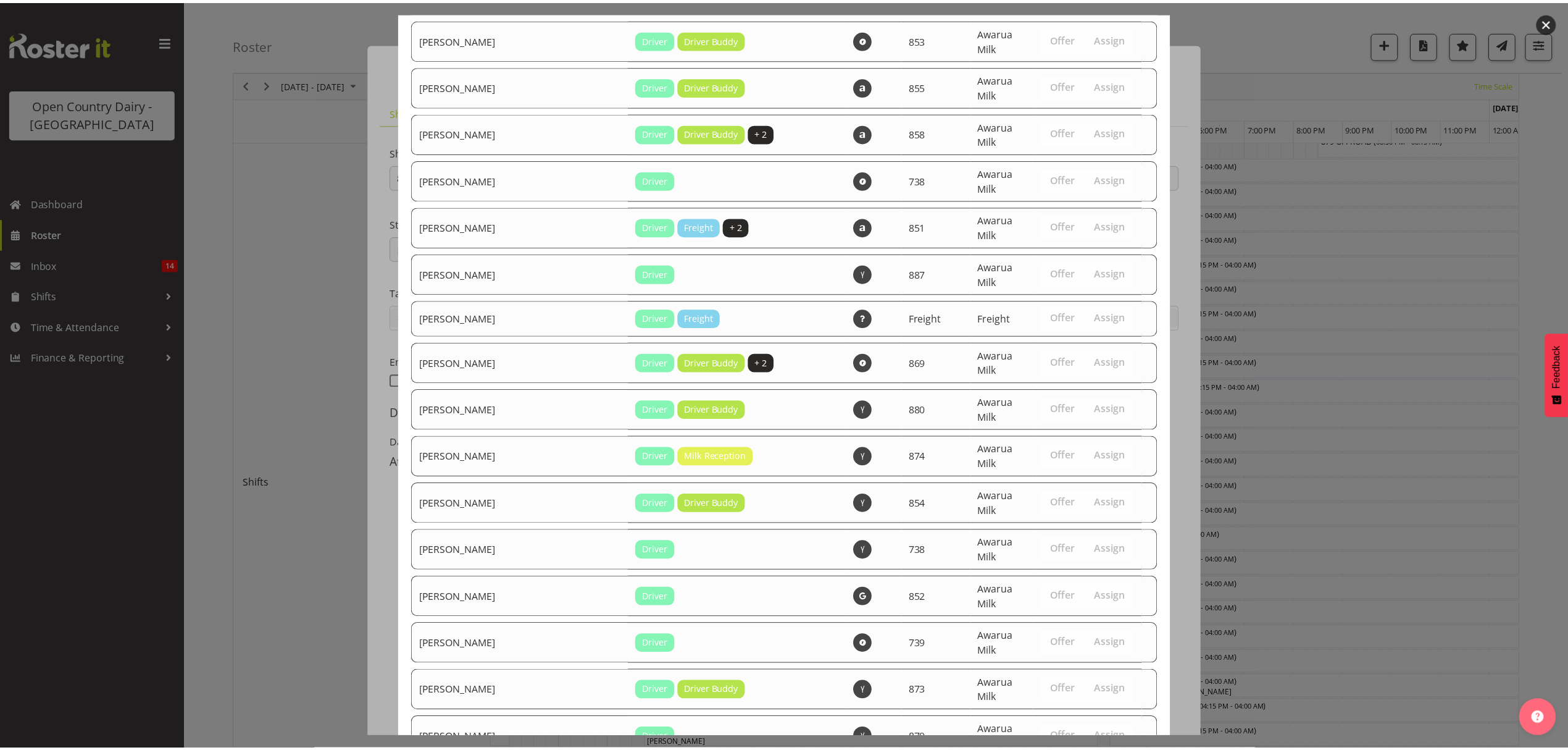
scroll to position [2049, 0]
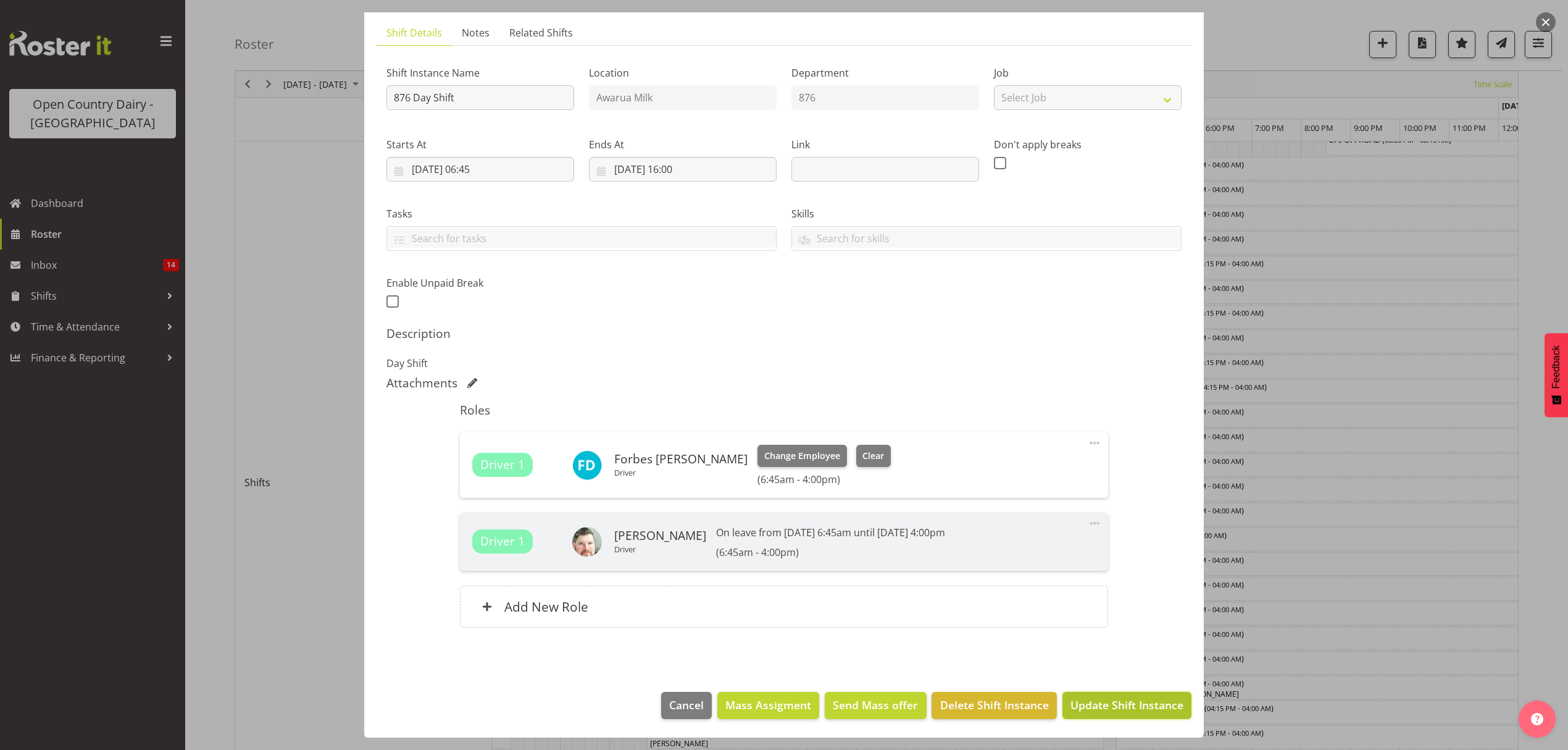
click at [1078, 704] on span "Update Shift Instance" at bounding box center [1127, 705] width 113 height 16
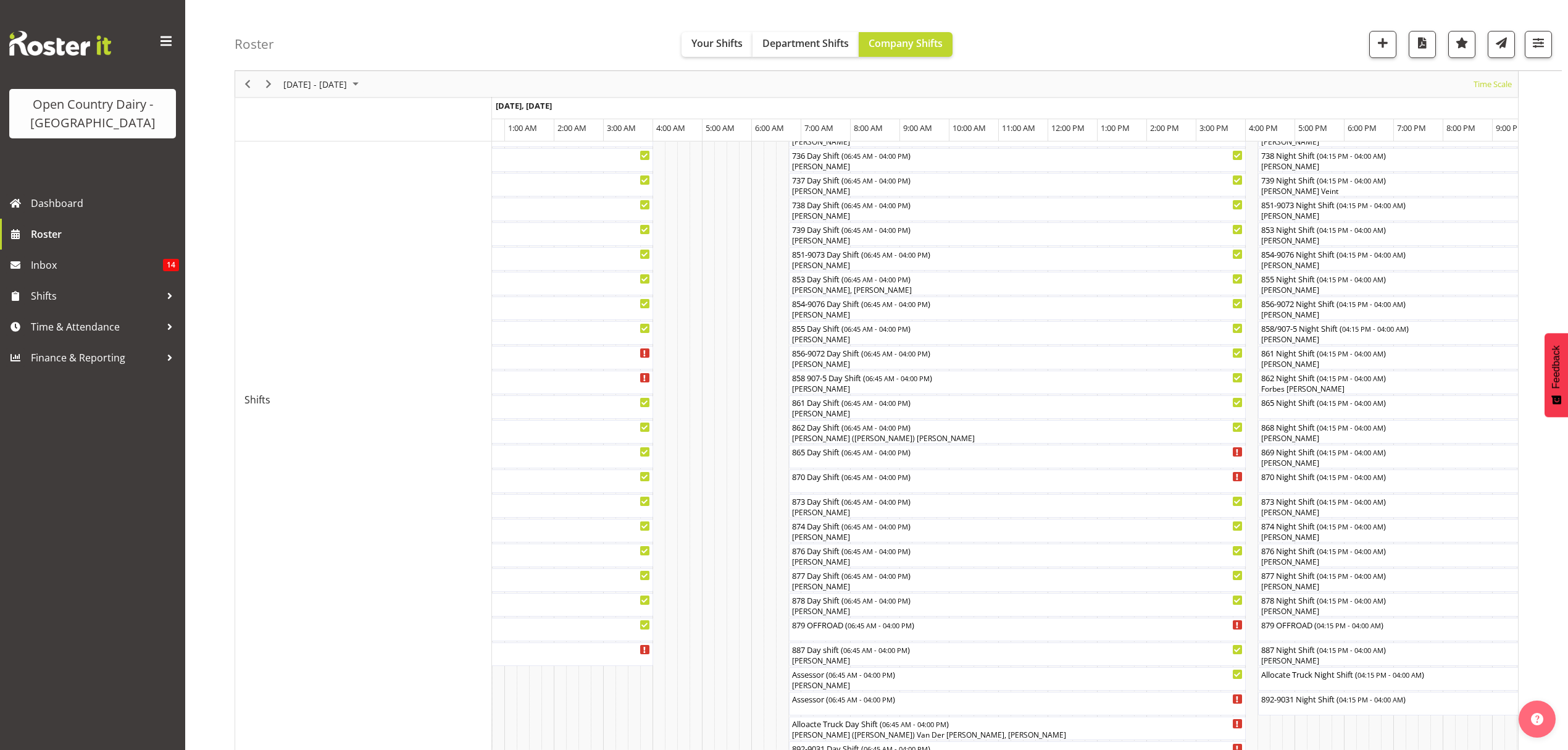
scroll to position [142, 0]
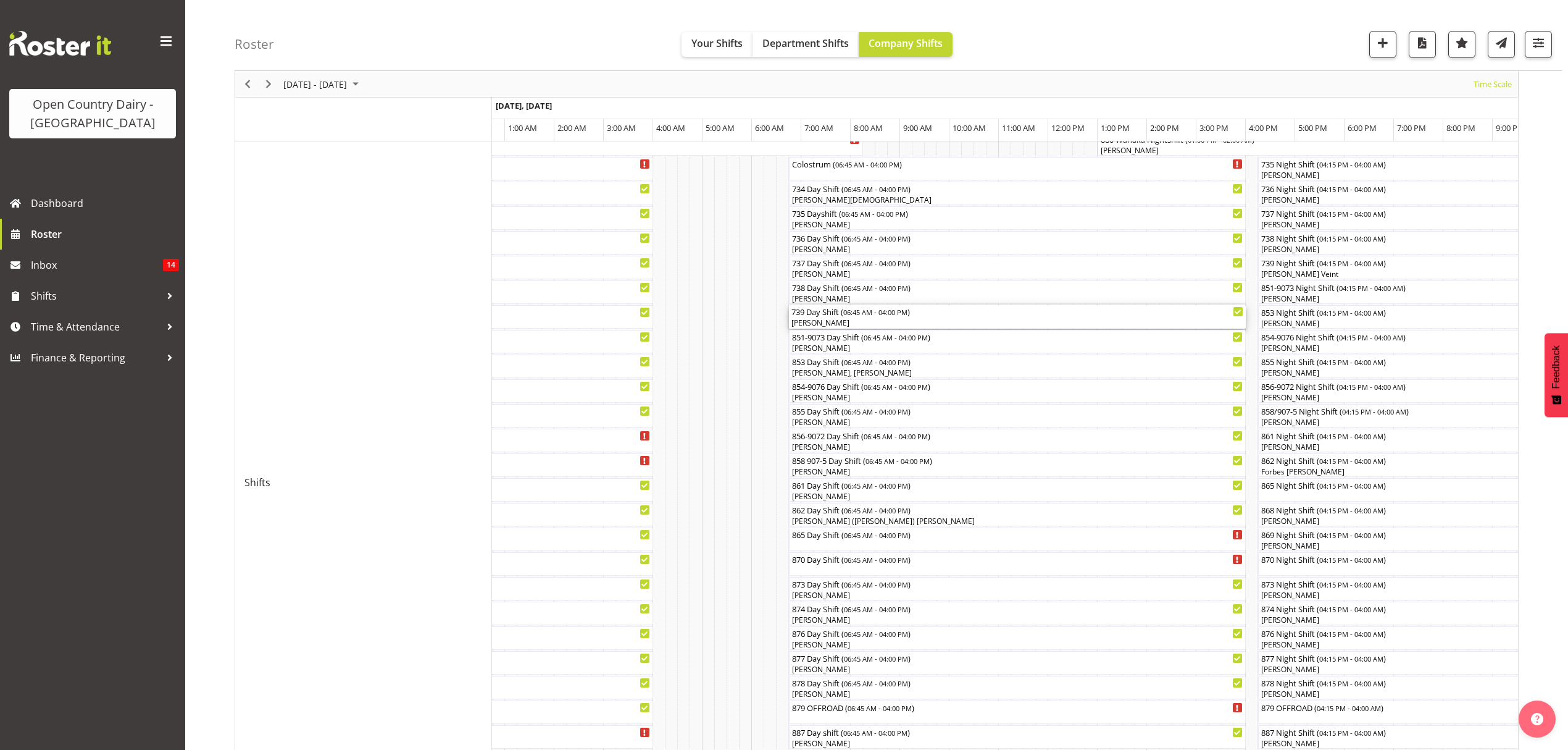
click at [825, 319] on div "[PERSON_NAME]" at bounding box center [1018, 323] width 452 height 11
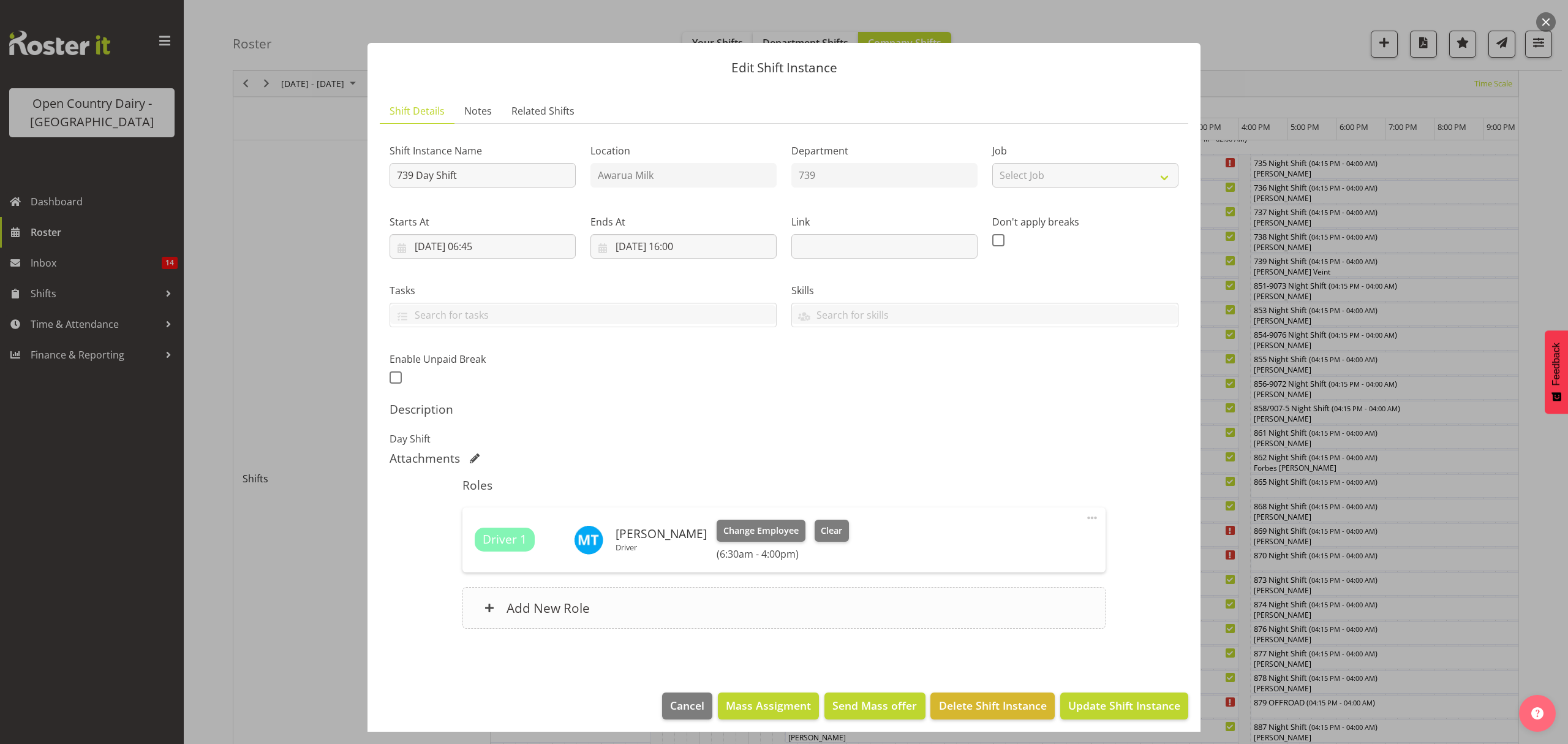
click at [547, 608] on h6 "Add New Role" at bounding box center [548, 608] width 83 height 16
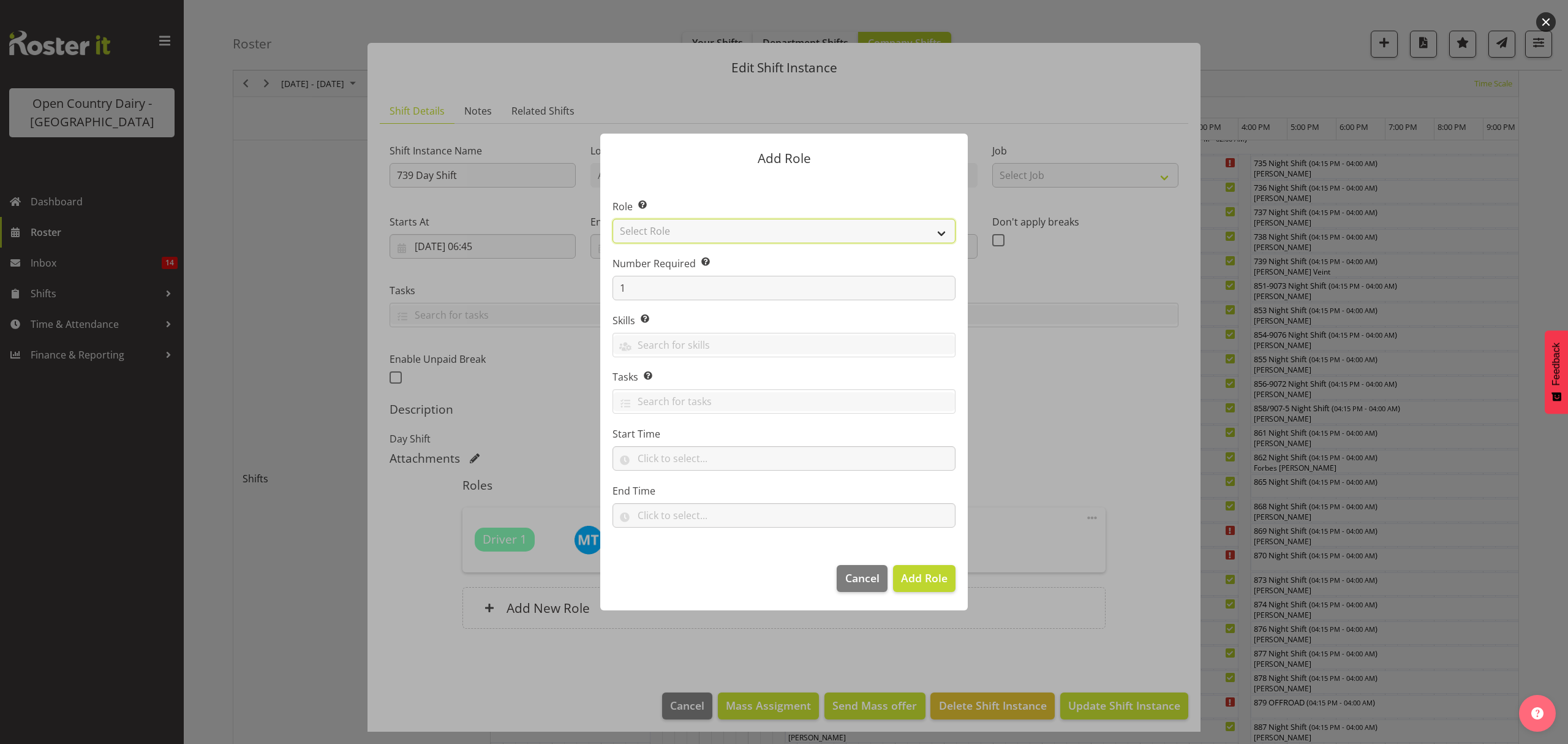
click at [655, 233] on select "Select Role Crew Leader Driver Driver Assessor Dayshift Driver Assessor Nightsh…" at bounding box center [784, 231] width 343 height 24
select select "1437"
click at [613, 219] on select "Select Role Crew Leader Driver Driver Assessor Dayshift Driver Assessor Nightsh…" at bounding box center [784, 231] width 343 height 24
click at [914, 580] on span "Add Role" at bounding box center [924, 578] width 47 height 15
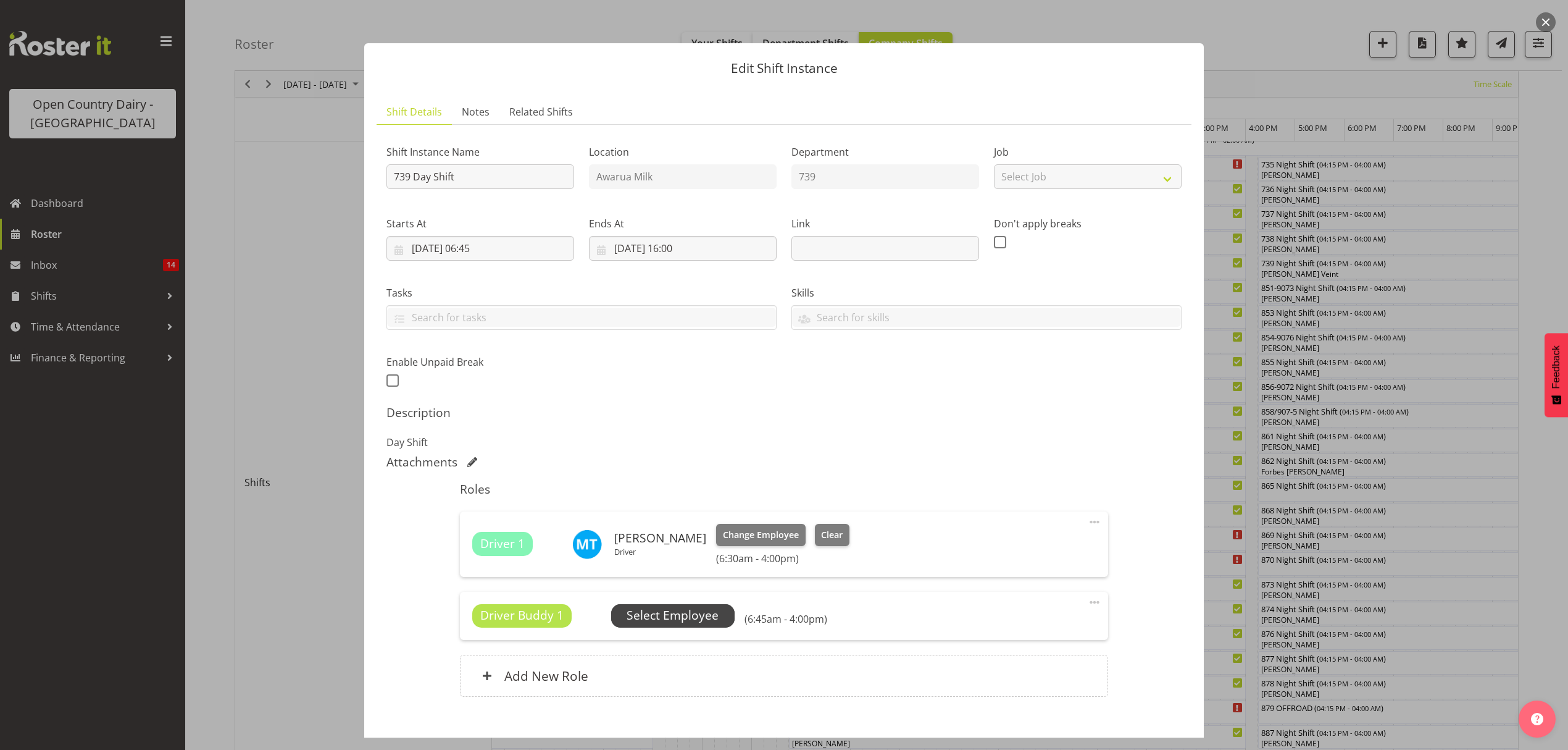
click at [667, 617] on span "Select Employee" at bounding box center [672, 615] width 92 height 18
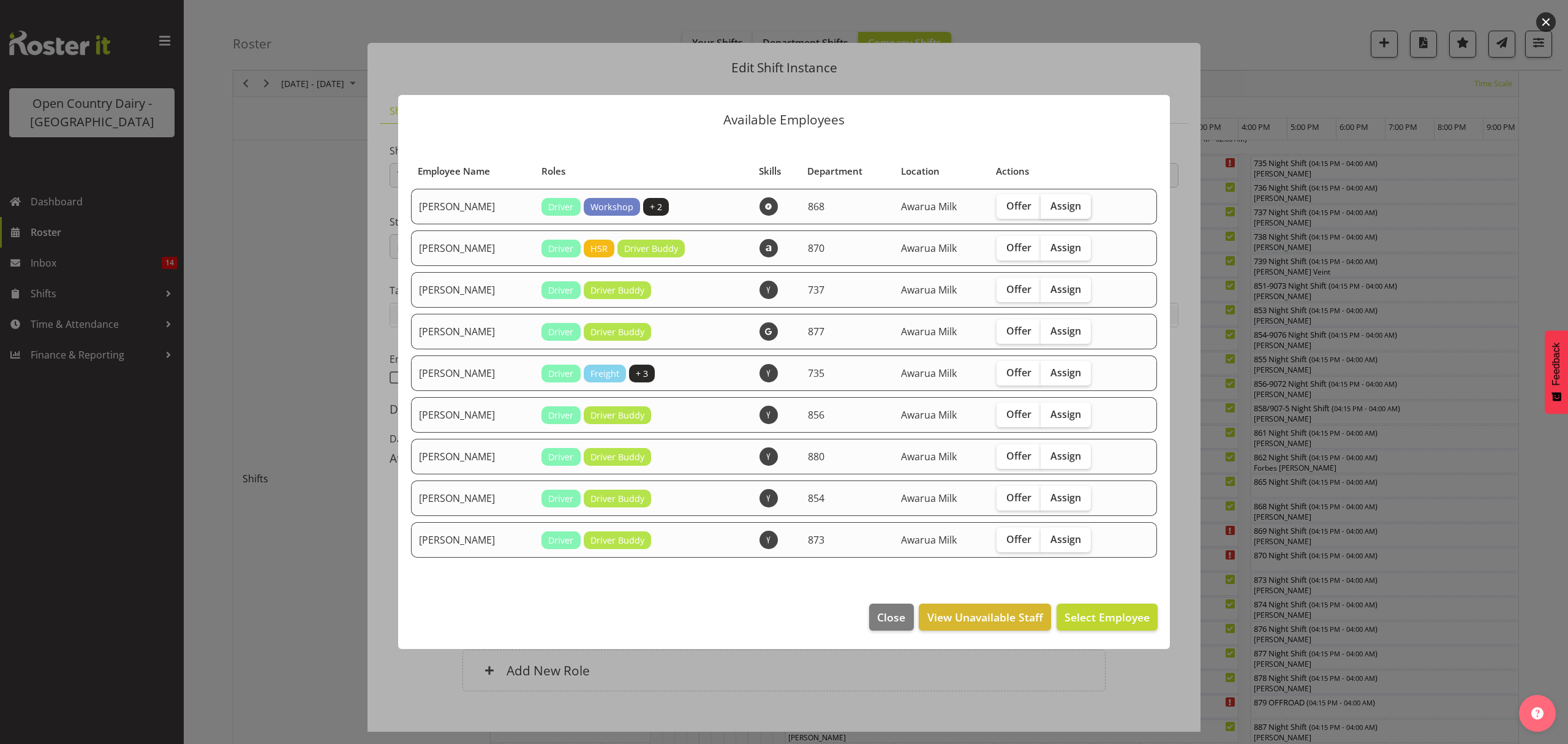
click at [1081, 206] on span "Assign" at bounding box center [1065, 206] width 30 height 12
click at [1048, 206] on input "Assign" at bounding box center [1044, 206] width 8 height 8
checkbox input "true"
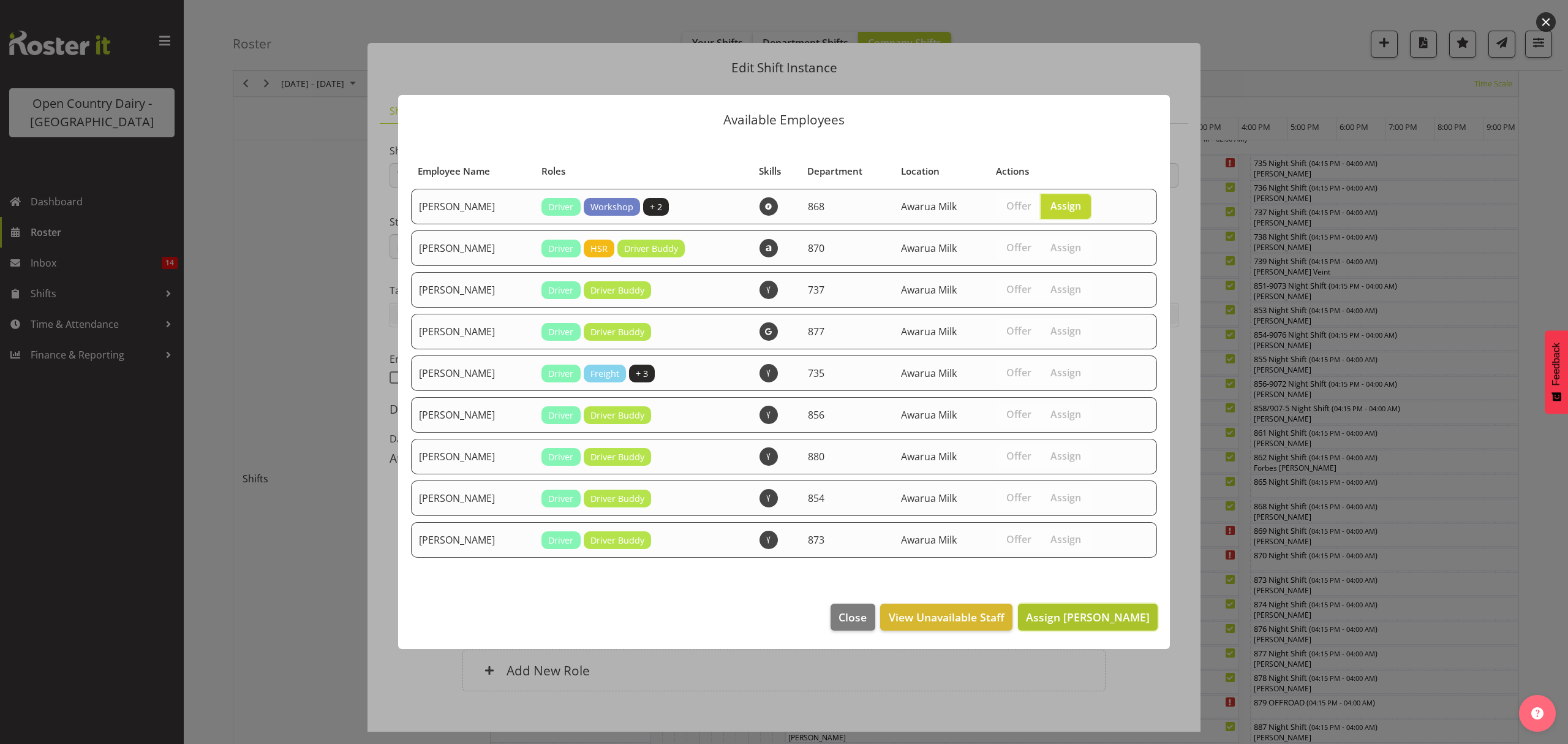
click at [1077, 618] on span "Assign Alan Rolton" at bounding box center [1087, 617] width 123 height 15
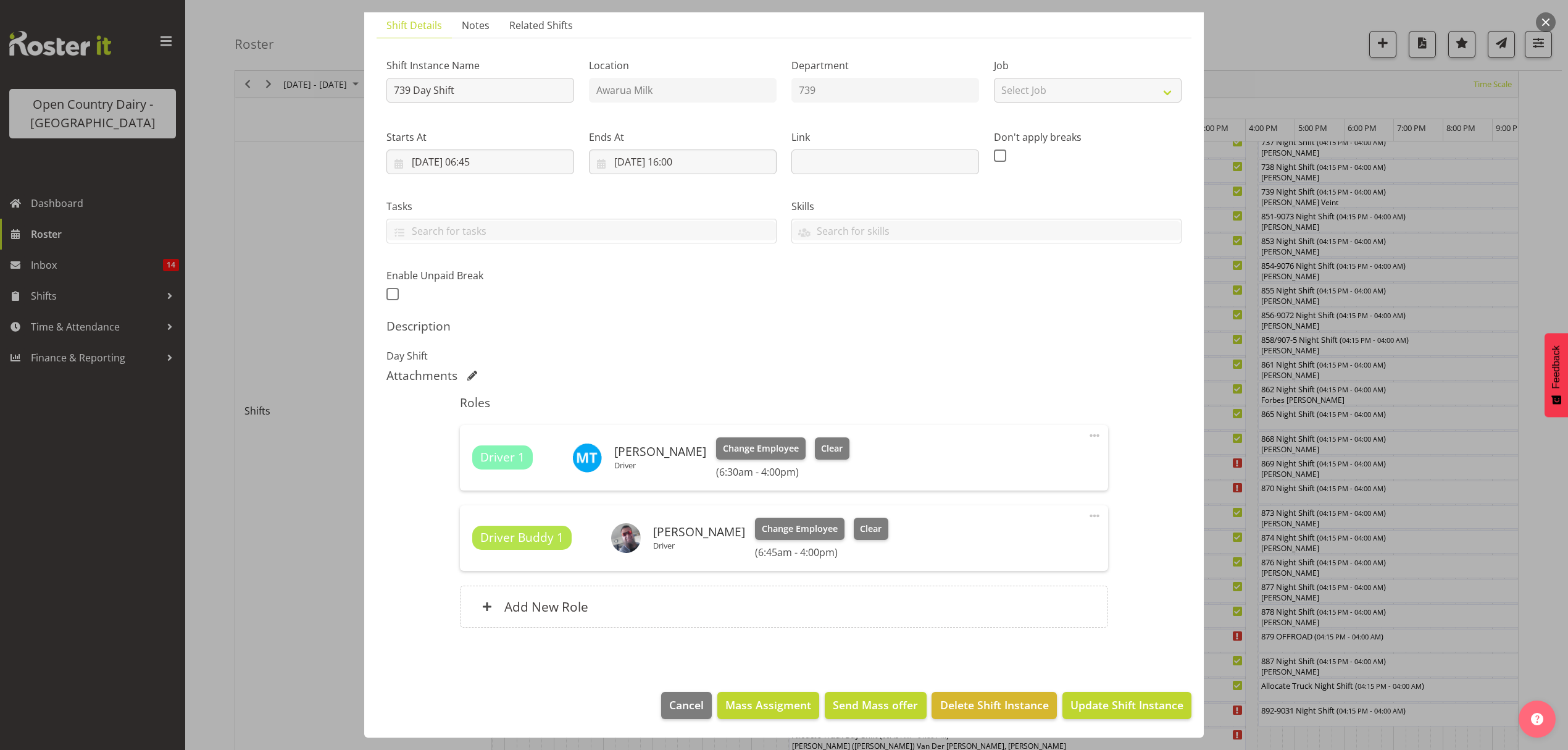
scroll to position [307, 0]
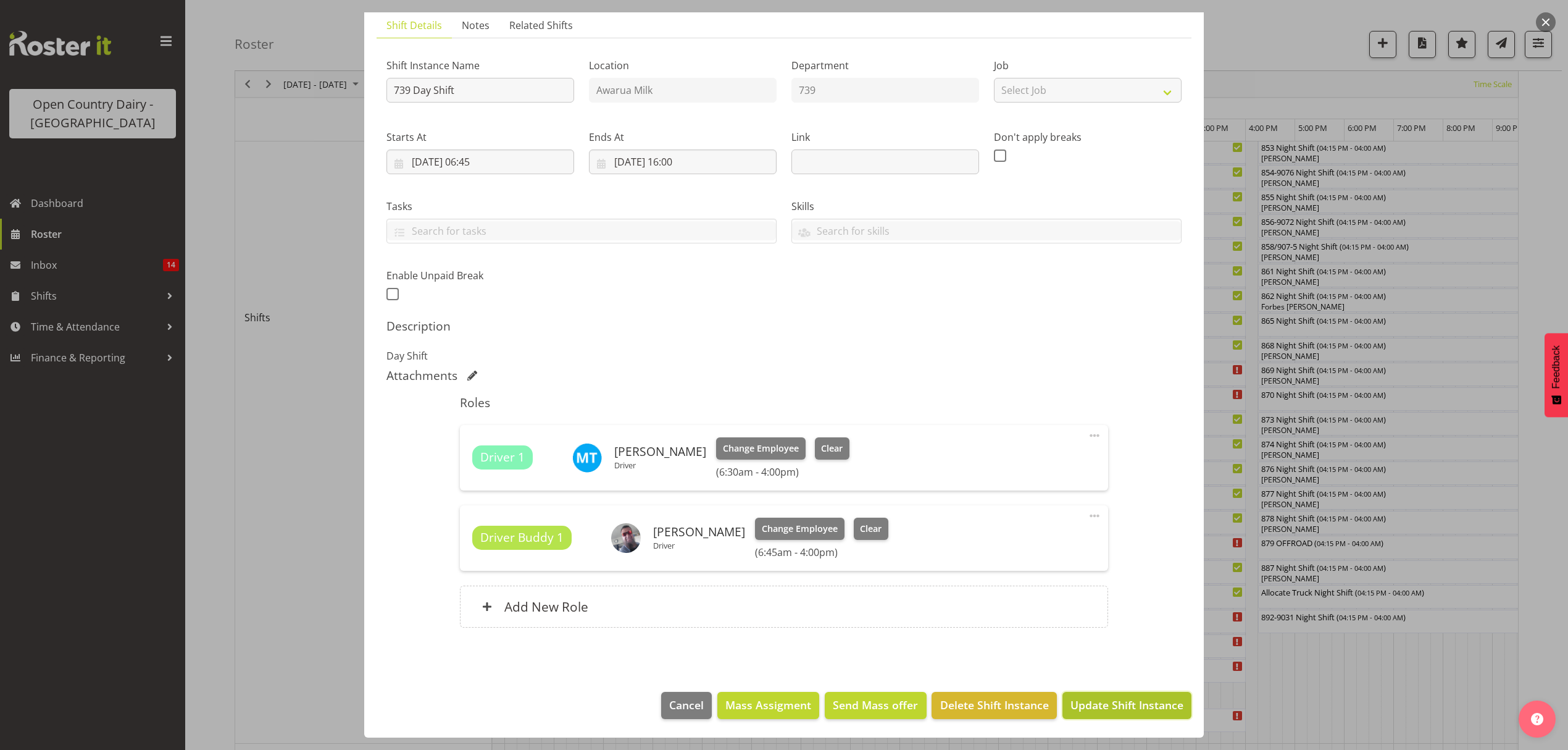
click at [1097, 698] on span "Update Shift Instance" at bounding box center [1127, 705] width 113 height 16
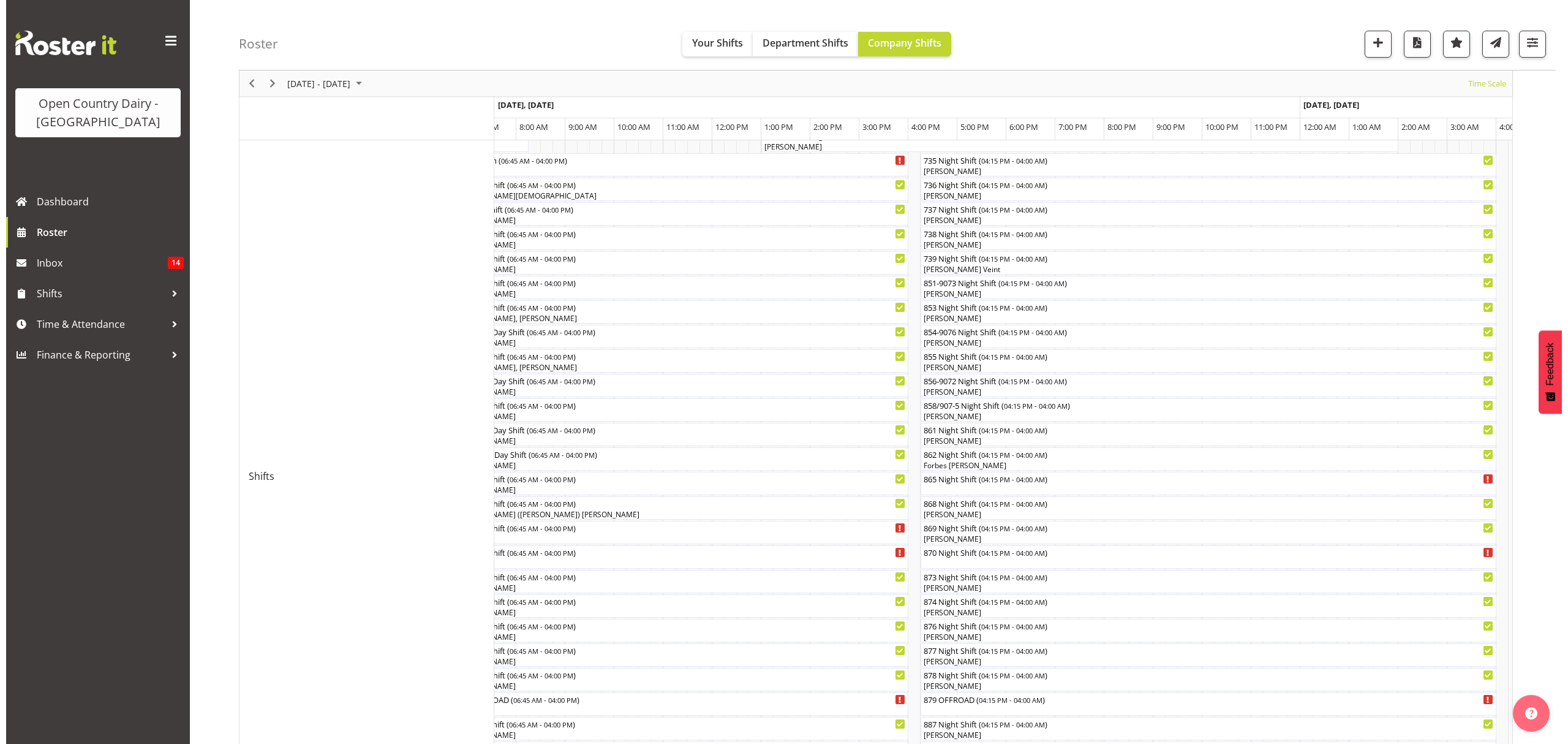
scroll to position [59, 0]
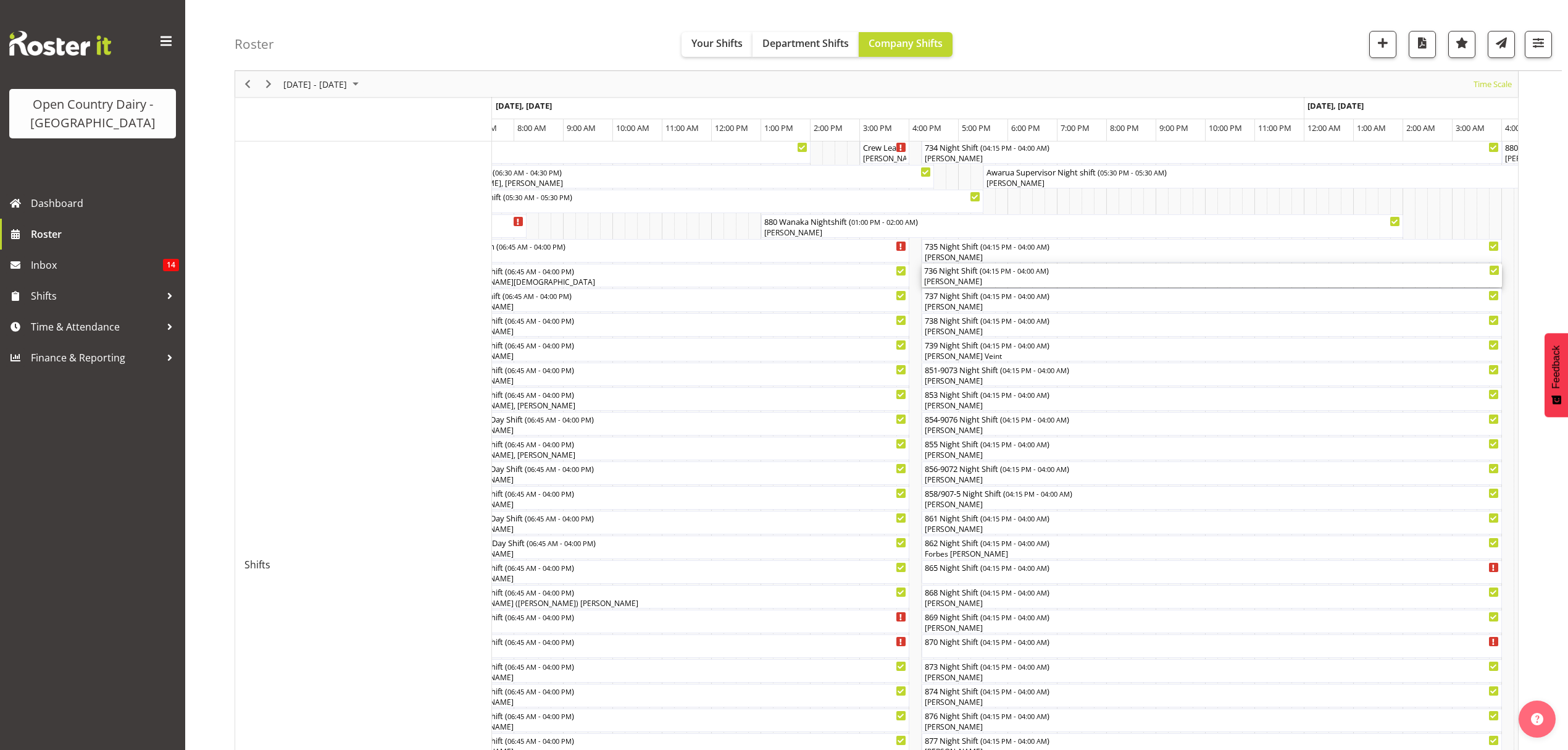
click at [954, 271] on div "736 Night Shift ( 04:15 PM - 04:00 AM )" at bounding box center [1212, 270] width 576 height 12
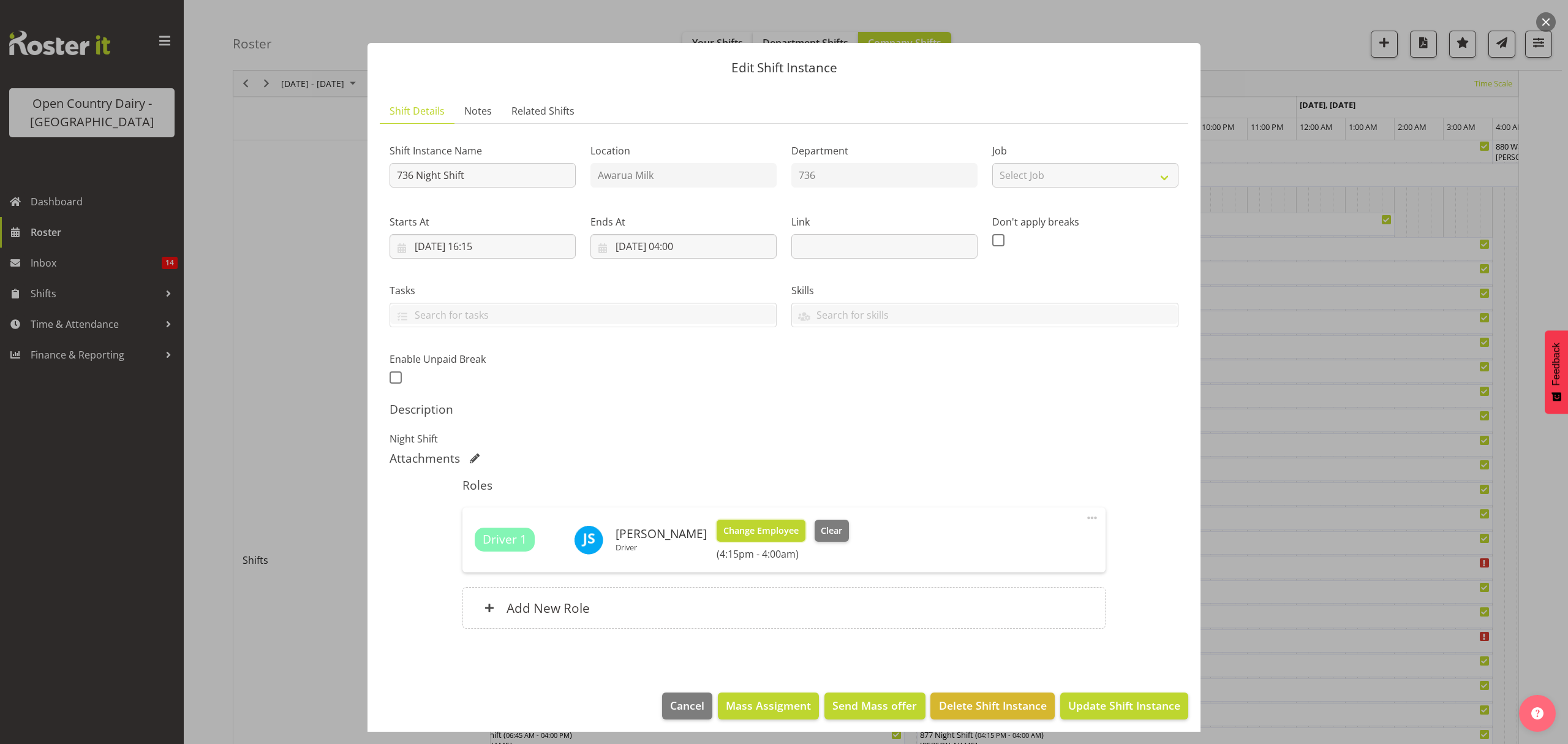
click at [727, 533] on span "Change Employee" at bounding box center [761, 531] width 76 height 14
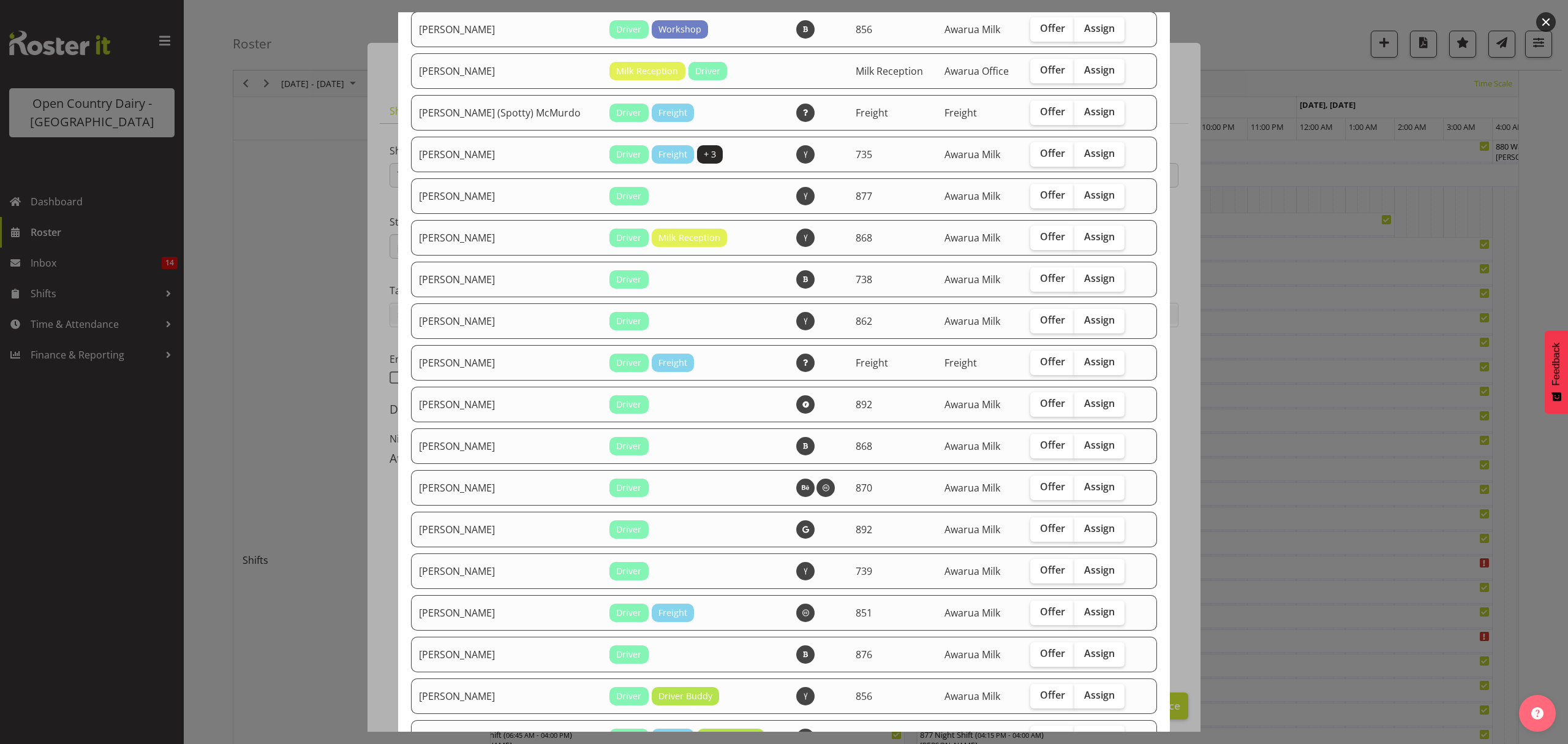
scroll to position [490, 0]
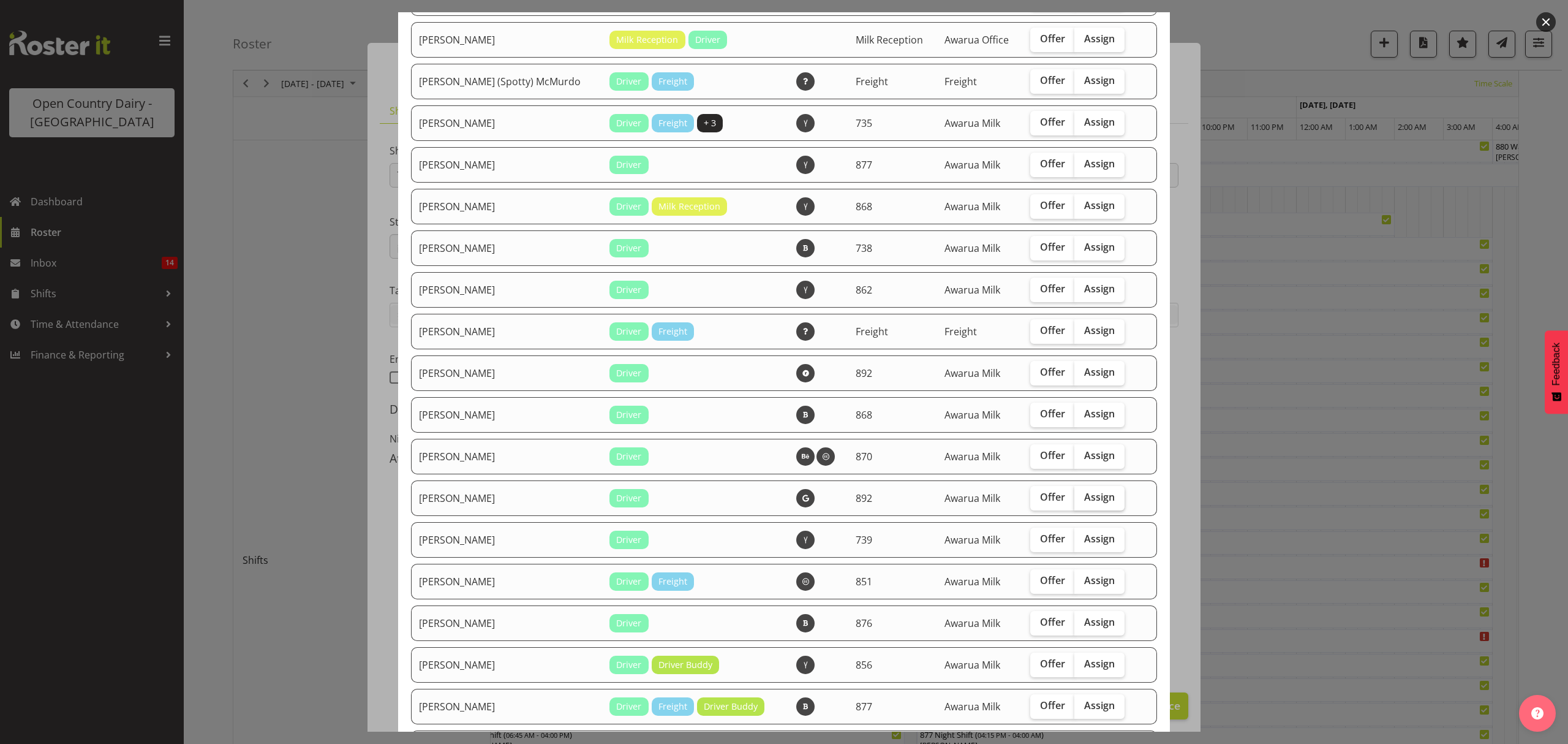
click at [1084, 495] on span "Assign" at bounding box center [1099, 497] width 30 height 12
click at [1074, 495] on input "Assign" at bounding box center [1078, 498] width 8 height 8
checkbox input "true"
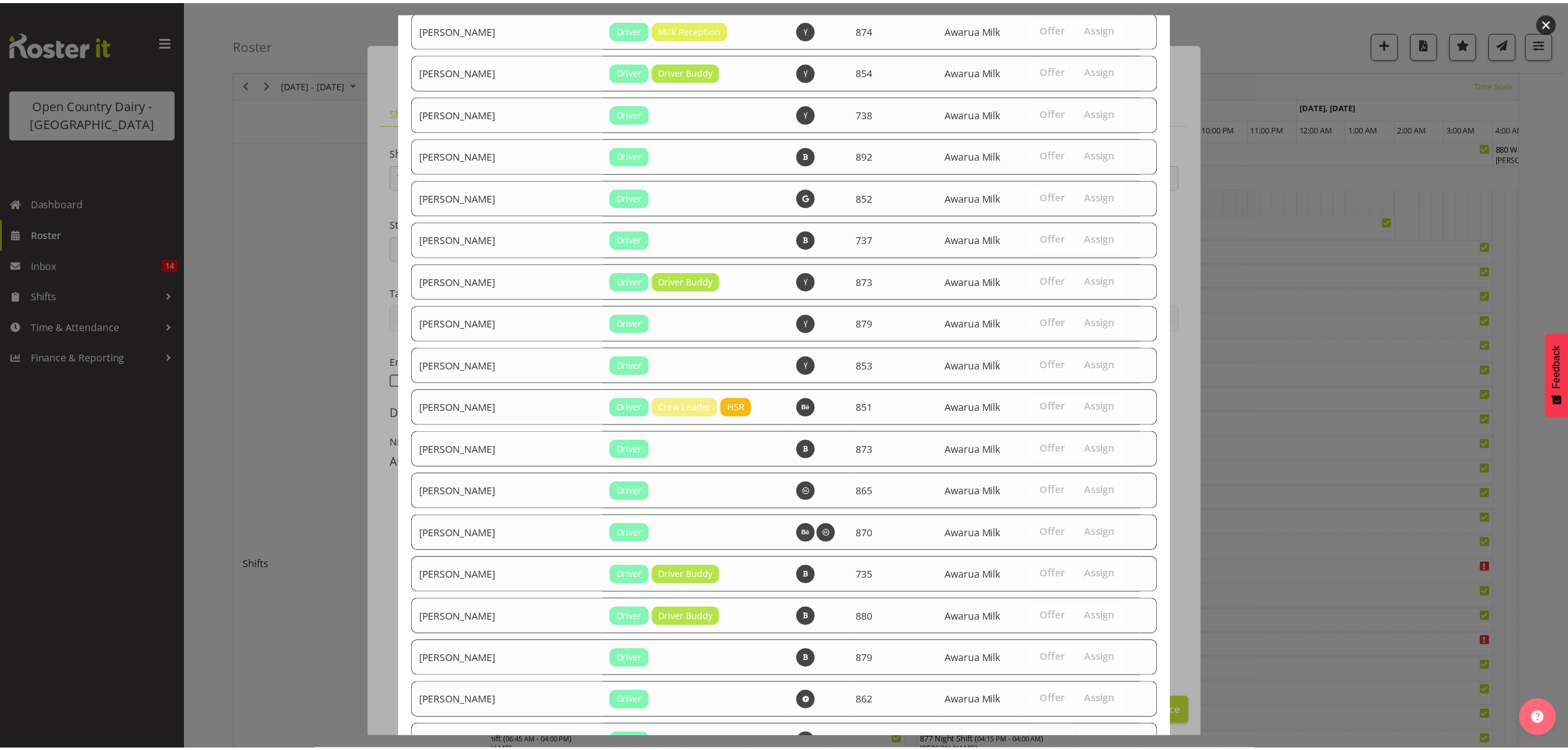
scroll to position [1838, 0]
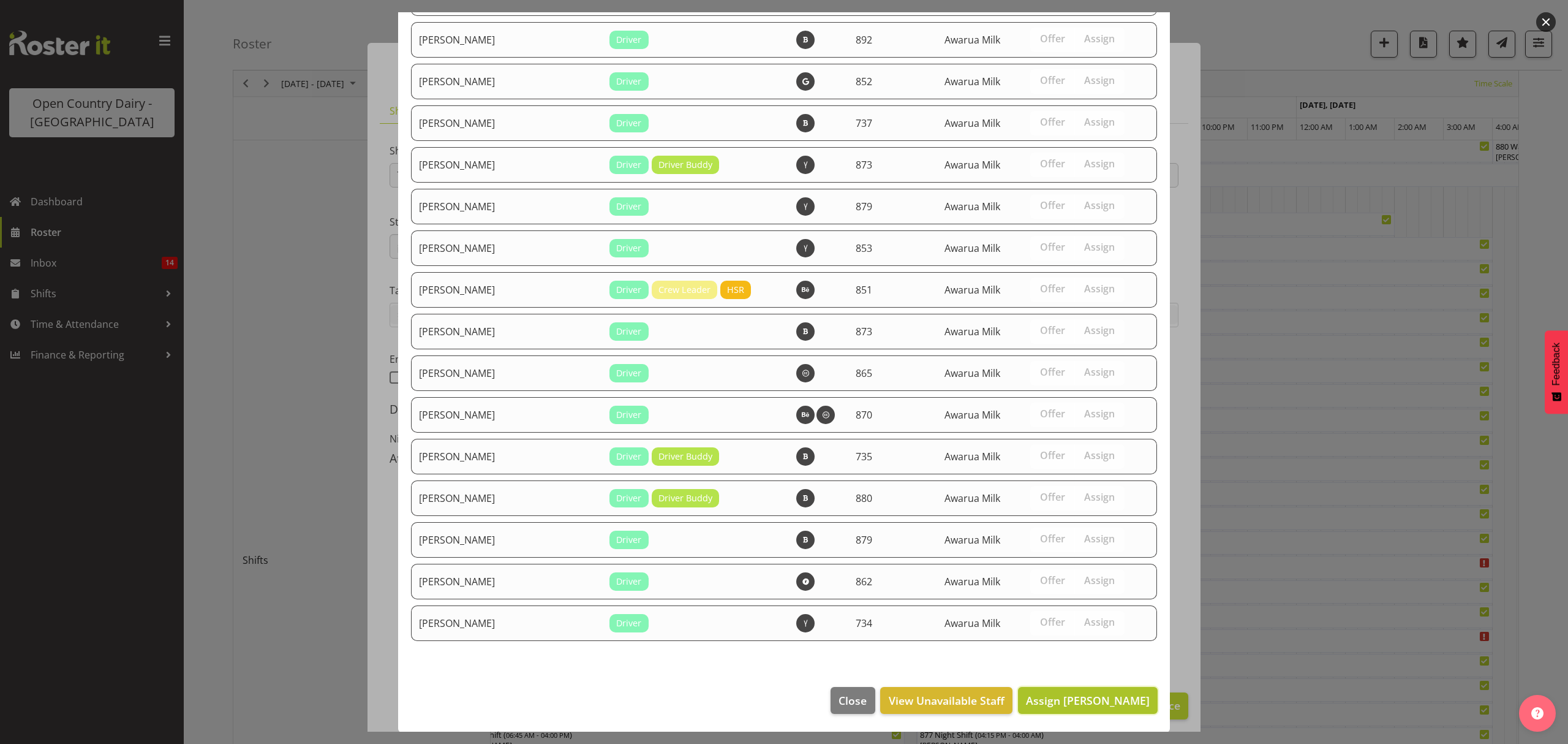
click at [1046, 704] on span "Assign David McKenzie" at bounding box center [1087, 701] width 123 height 15
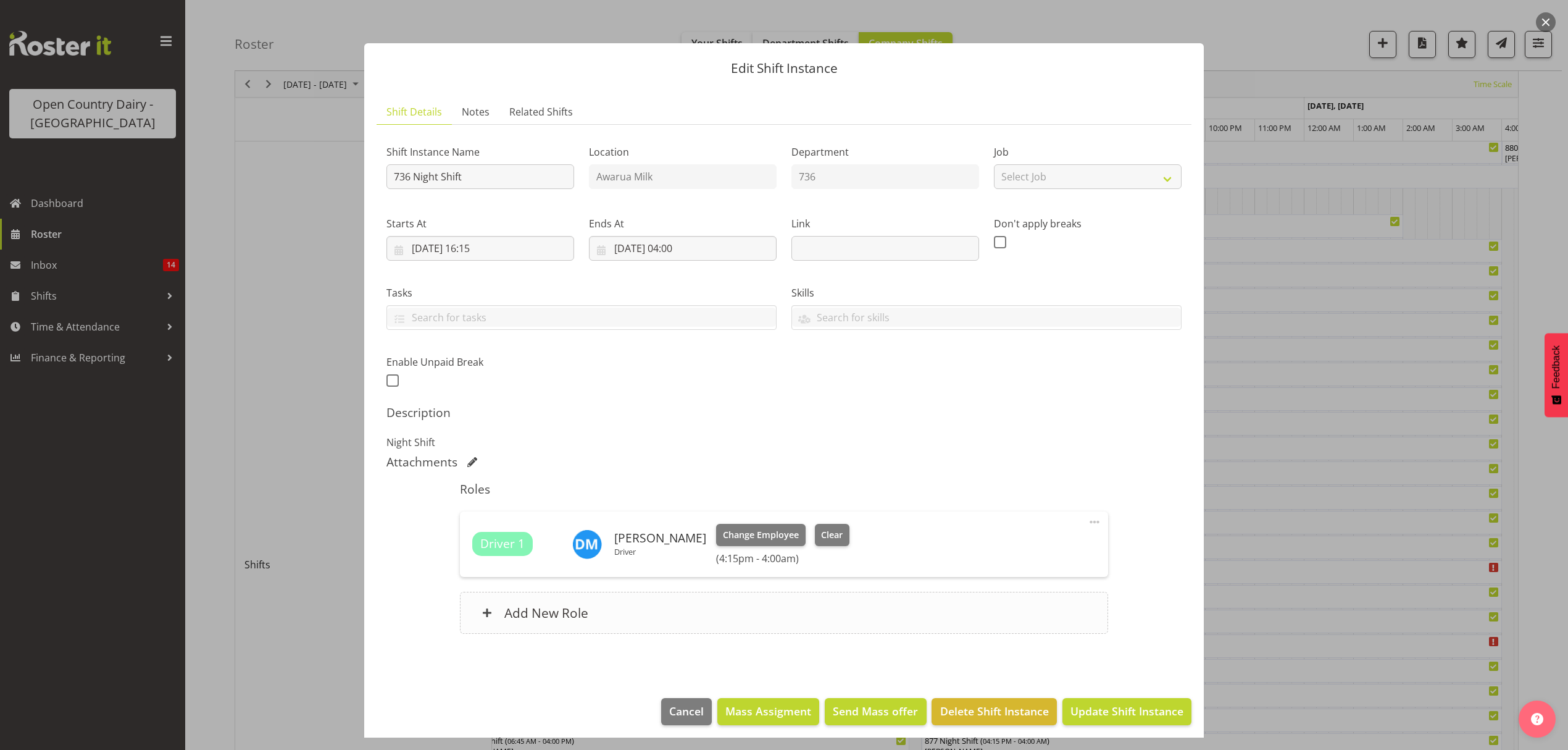
click at [526, 614] on h6 "Add New Role" at bounding box center [546, 613] width 84 height 16
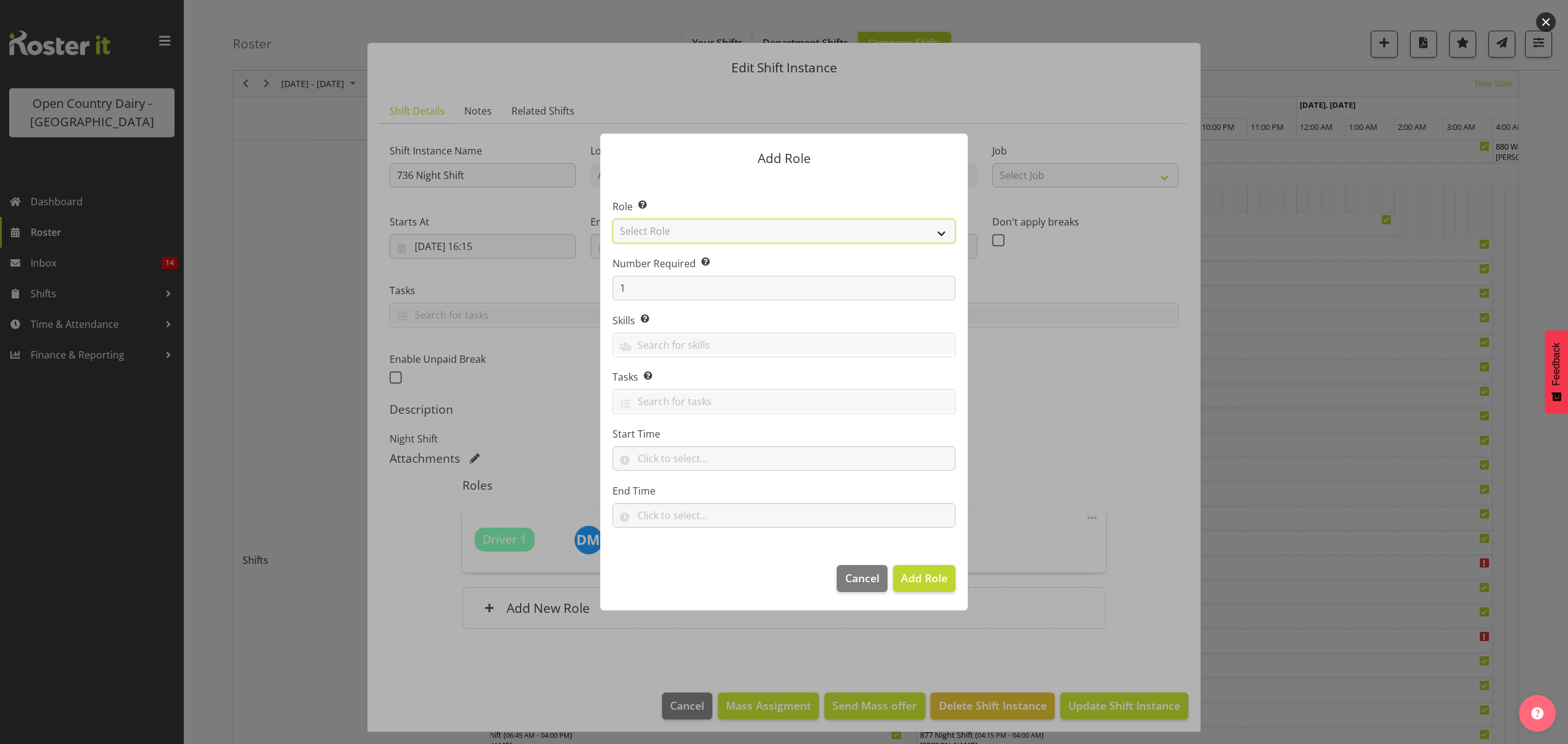
click at [681, 236] on select "Select Role Crew Leader Driver Driver Assessor Dayshift Driver Assessor Nightsh…" at bounding box center [784, 231] width 343 height 24
select select "1437"
click at [613, 219] on select "Select Role Crew Leader Driver Driver Assessor Dayshift Driver Assessor Nightsh…" at bounding box center [784, 231] width 343 height 24
click at [931, 589] on button "Add Role" at bounding box center [924, 579] width 63 height 27
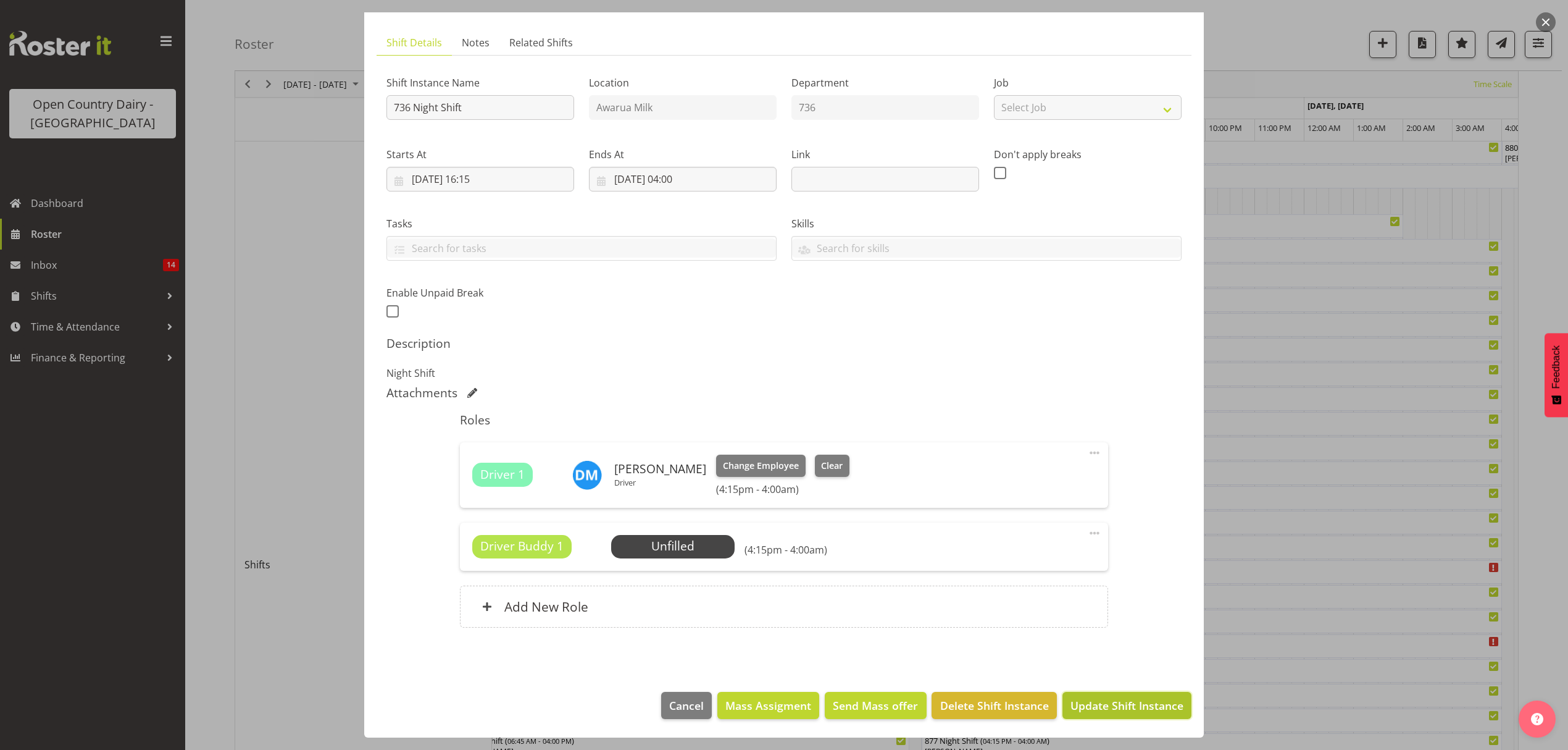
click at [1105, 717] on button "Update Shift Instance" at bounding box center [1127, 706] width 129 height 27
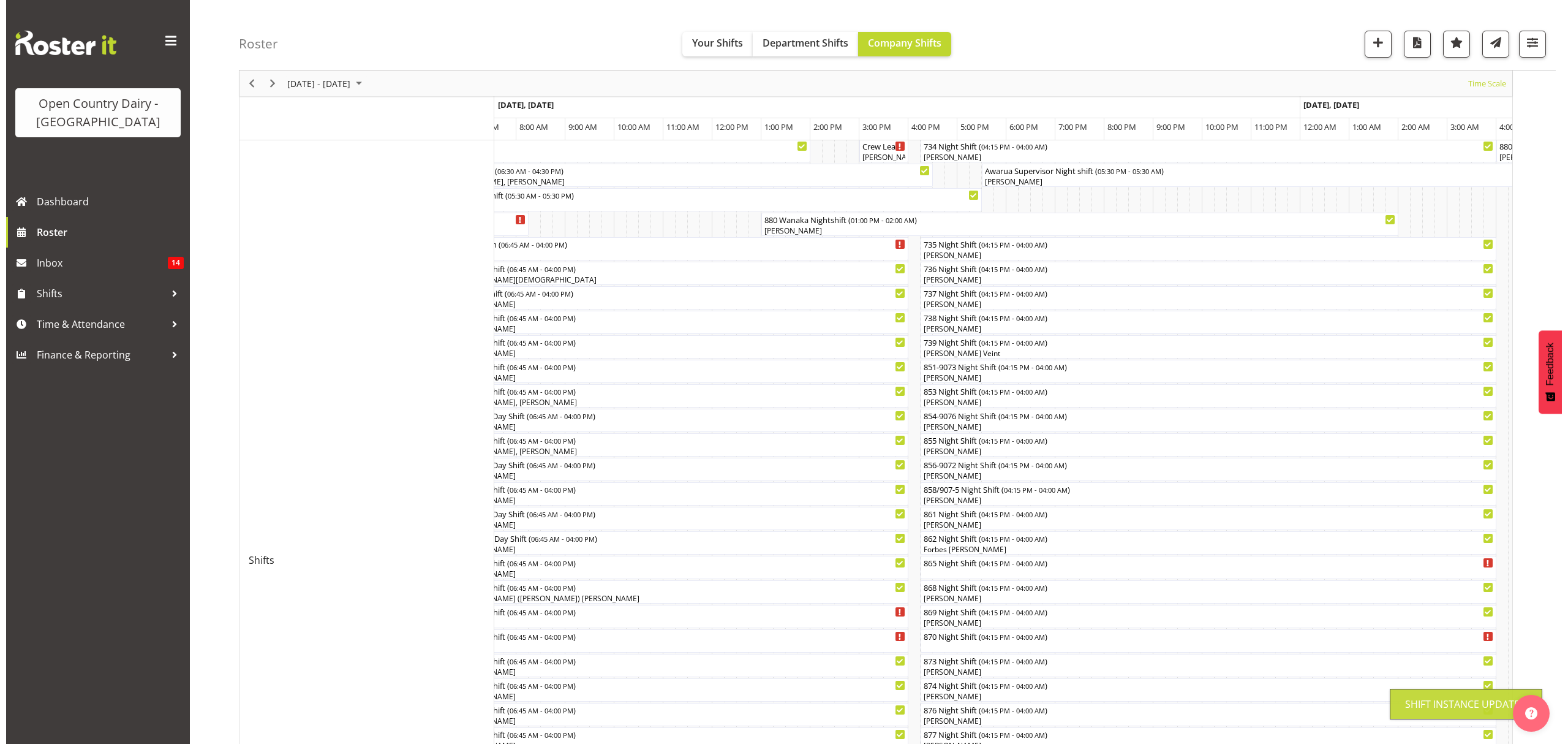
scroll to position [0, 0]
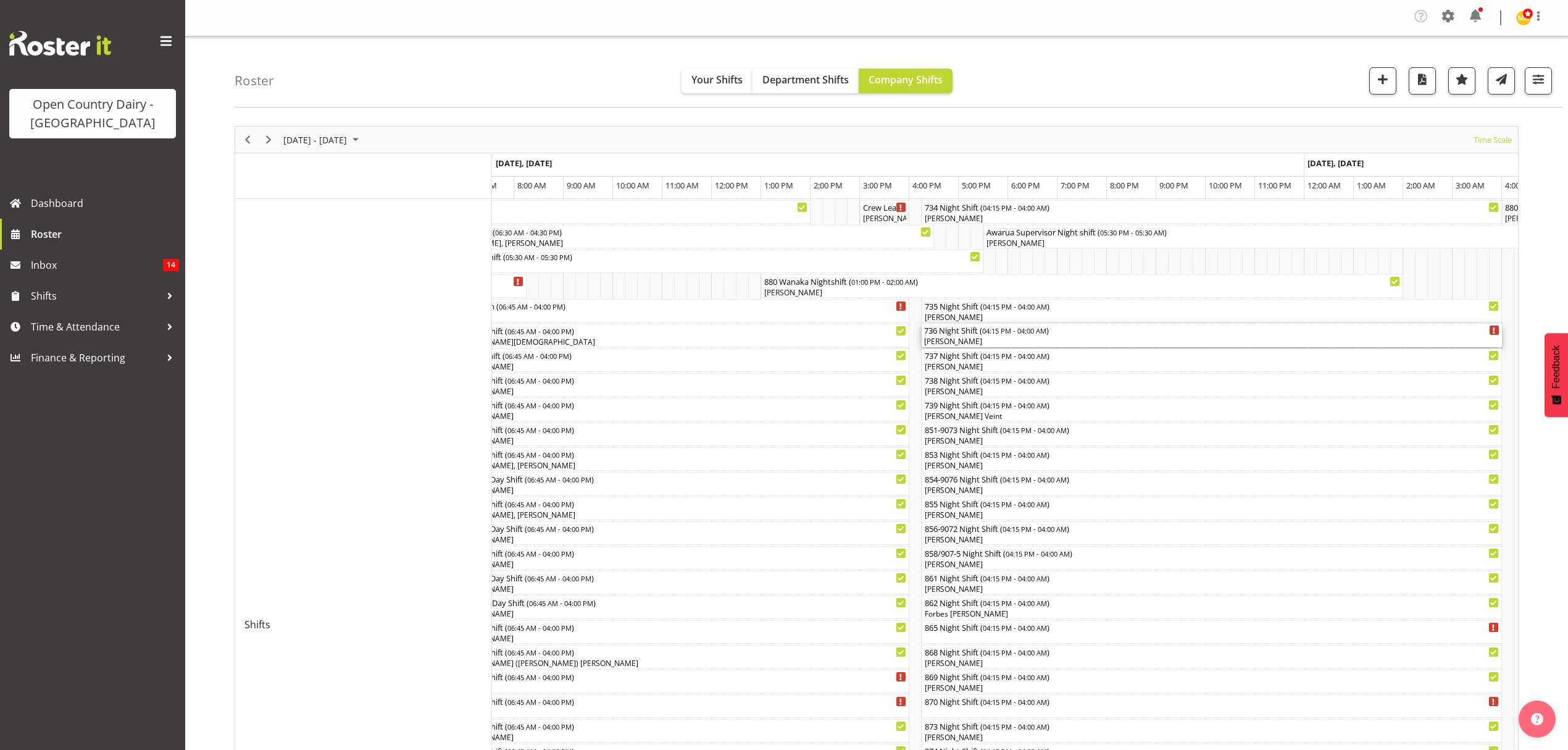
click at [962, 338] on div "[PERSON_NAME]" at bounding box center [1212, 342] width 576 height 11
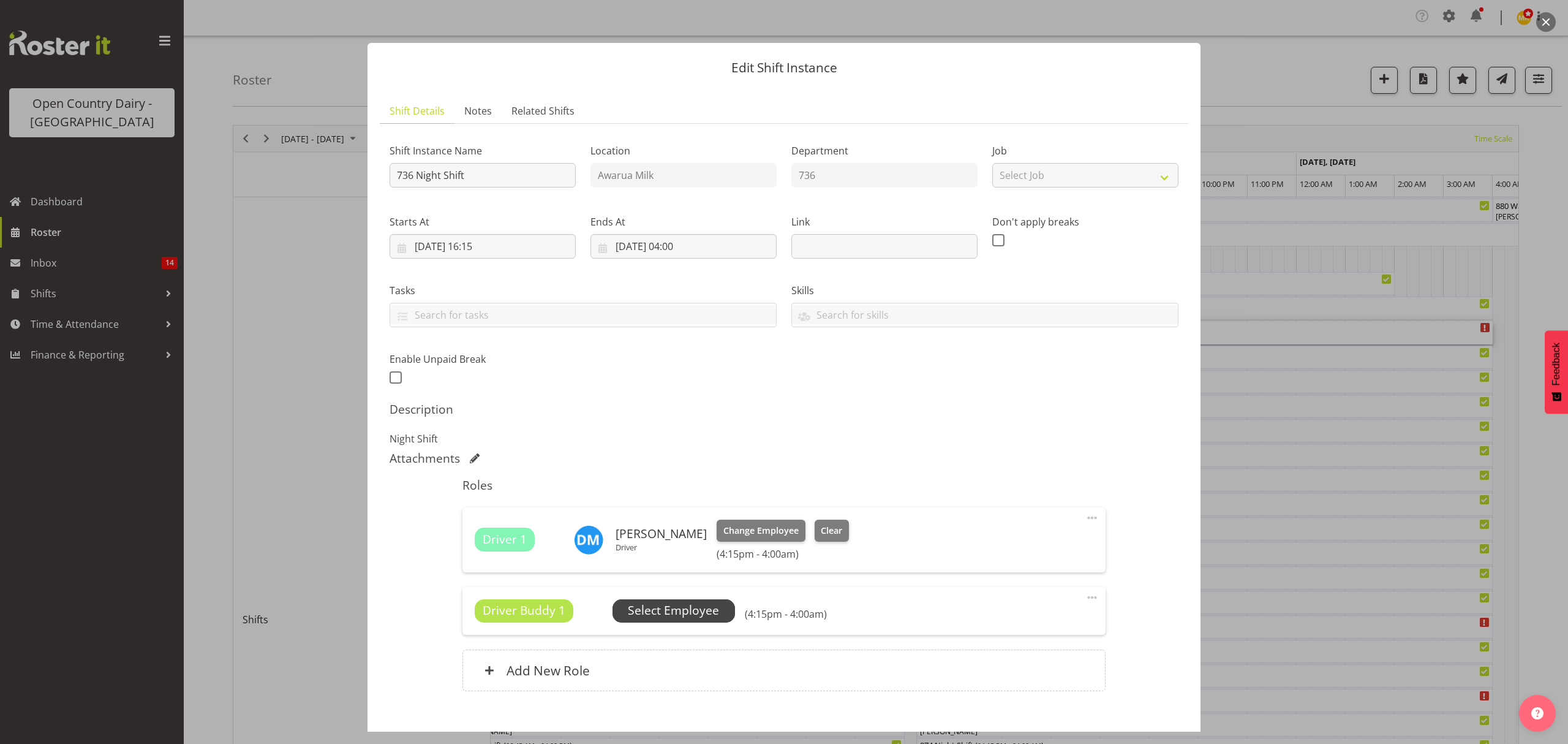
click at [659, 602] on span "Select Employee" at bounding box center [674, 611] width 123 height 23
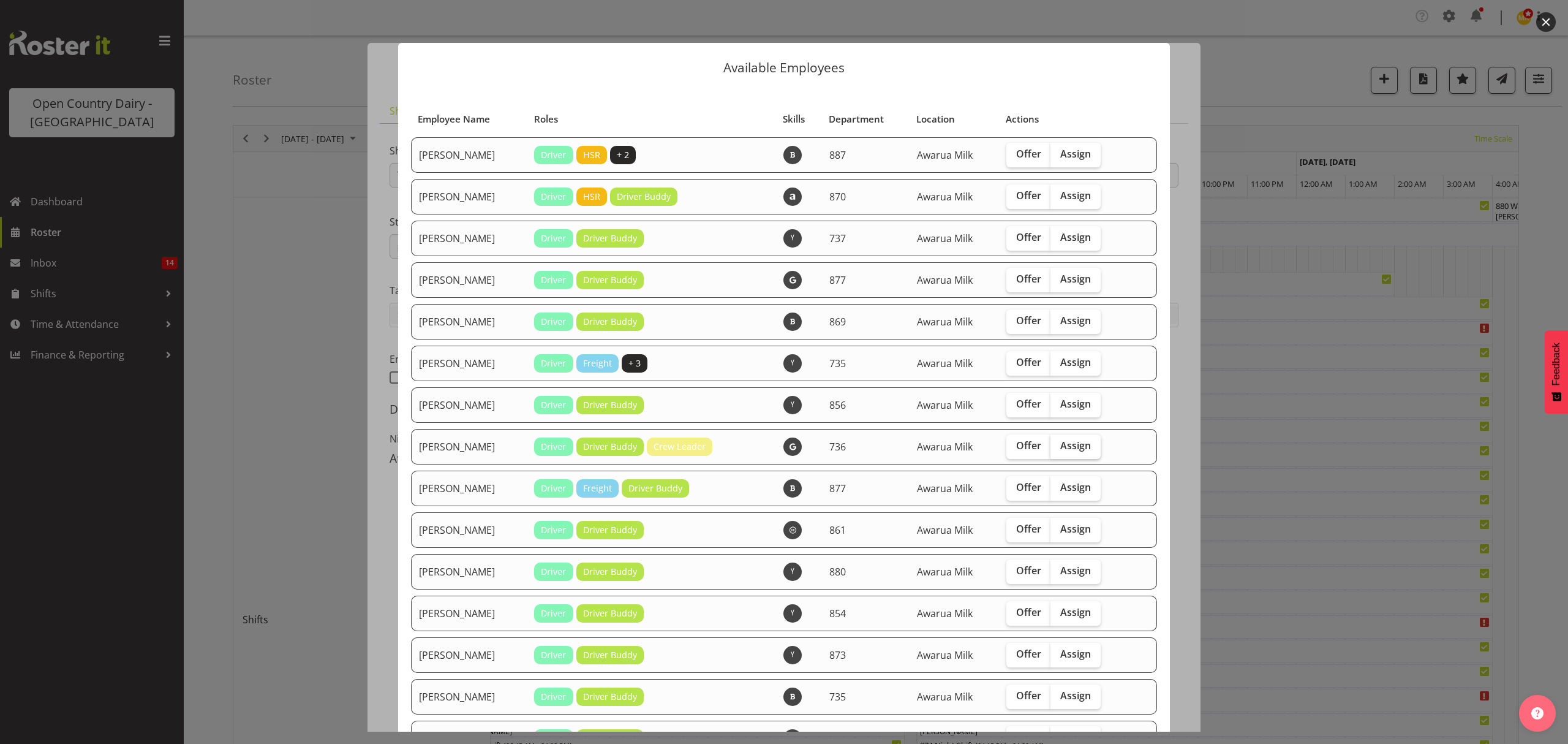
click at [1061, 446] on span "Assign" at bounding box center [1075, 446] width 30 height 12
click at [1058, 446] on input "Assign" at bounding box center [1055, 446] width 8 height 8
checkbox input "true"
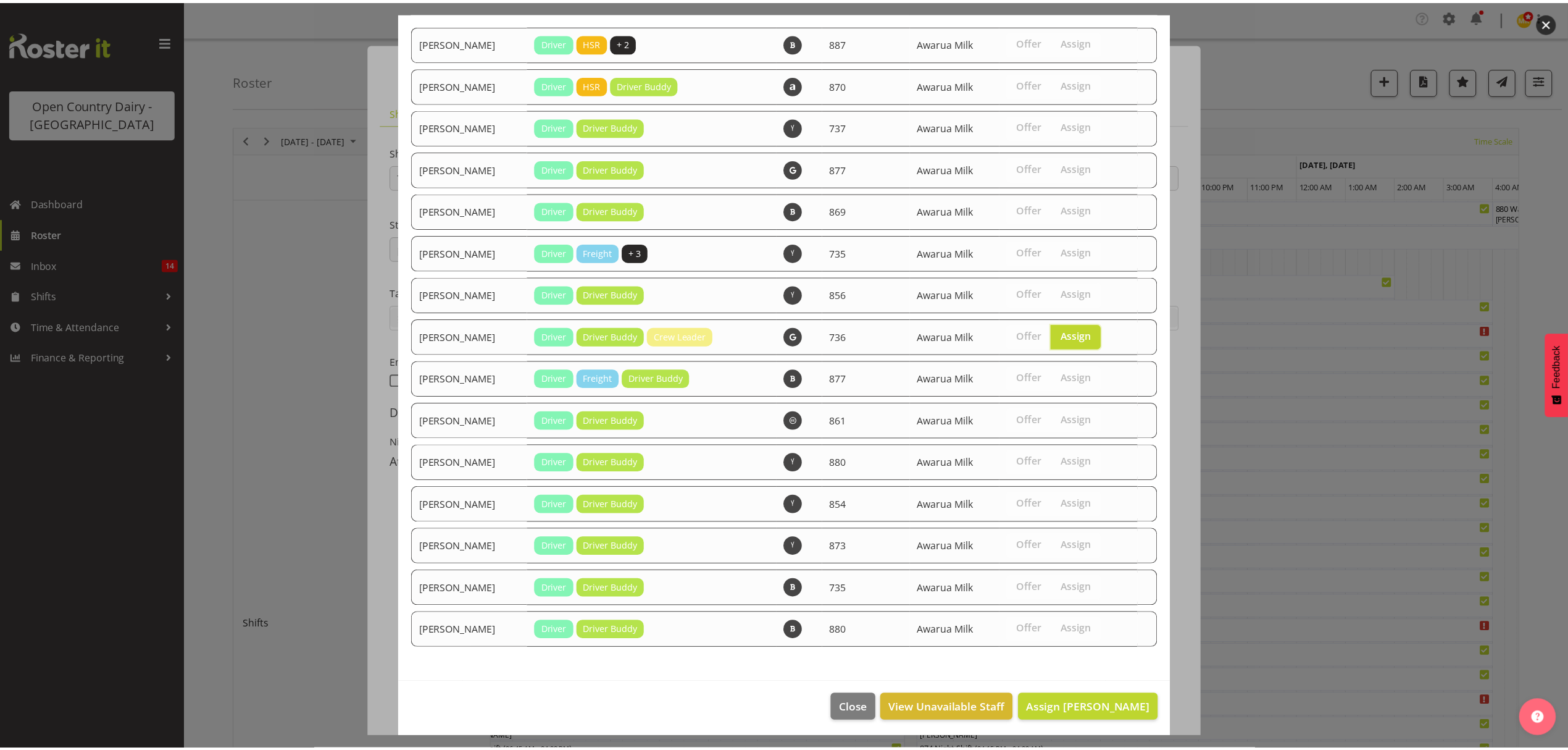
scroll to position [116, 0]
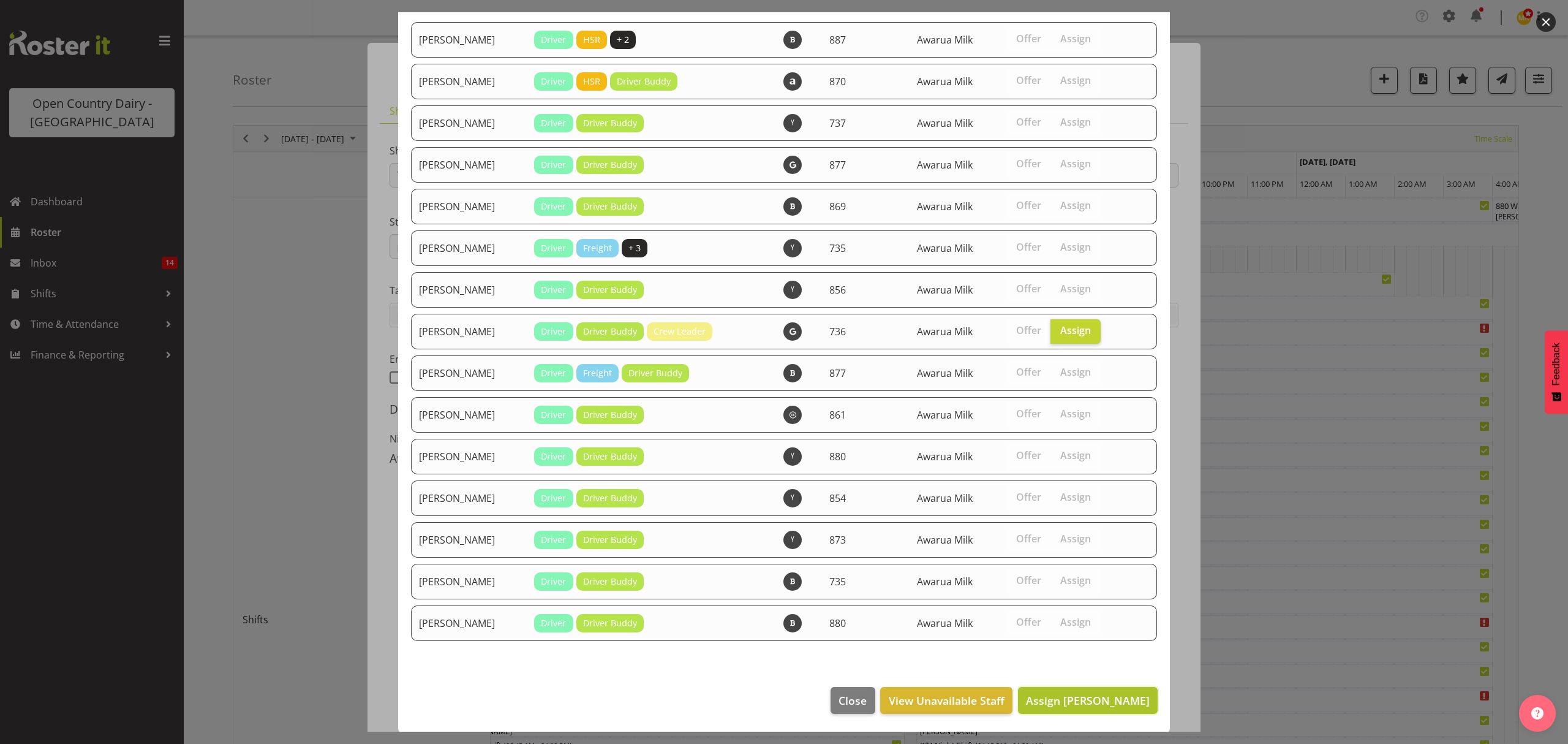
click at [1085, 693] on span "Assign Jamie Seaton" at bounding box center [1087, 701] width 123 height 15
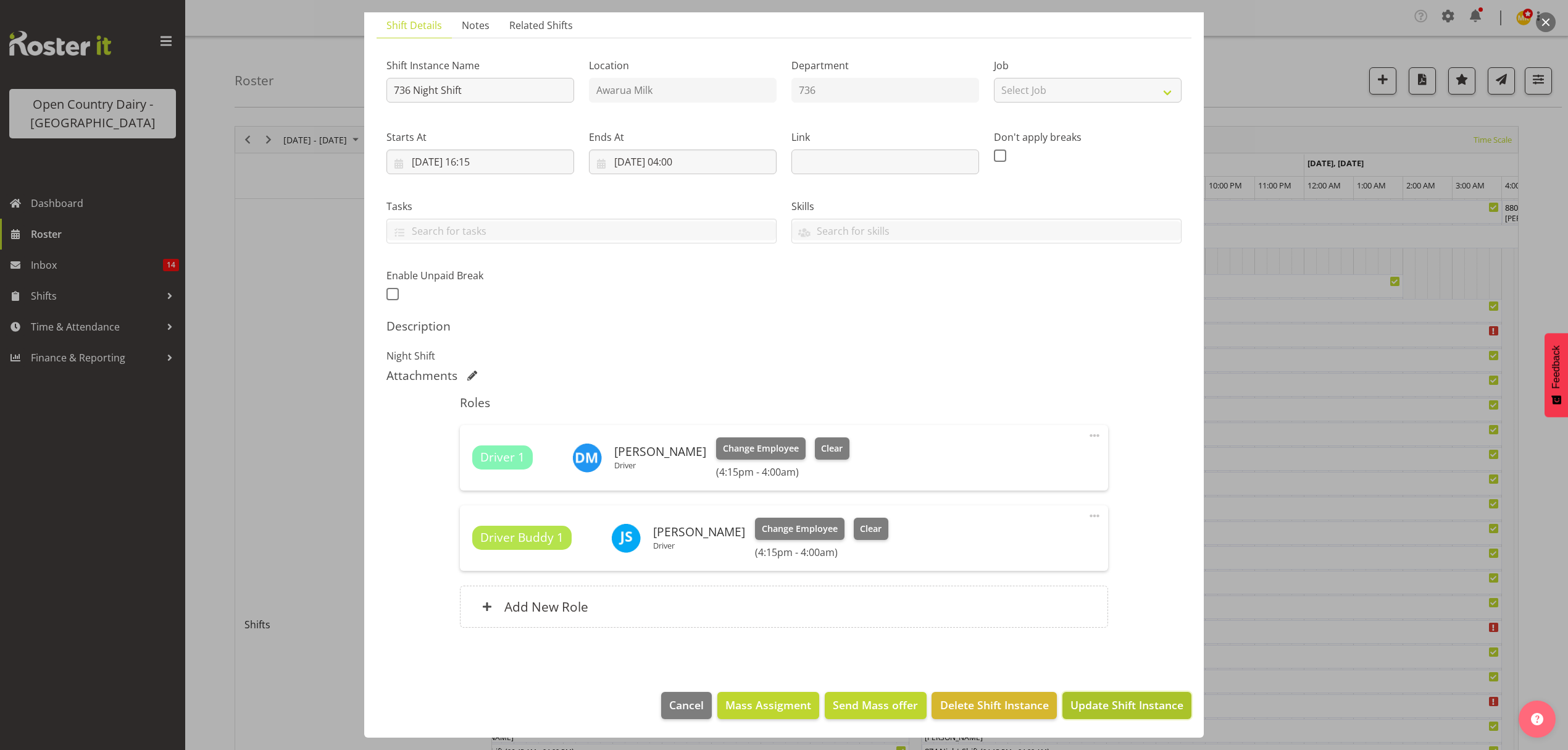
click at [1134, 696] on button "Update Shift Instance" at bounding box center [1127, 706] width 129 height 27
click at [1134, 696] on footer "Cancel Mass Assigment Send Mass offer Delete Shift Instance Update Shift Instan…" at bounding box center [784, 708] width 839 height 58
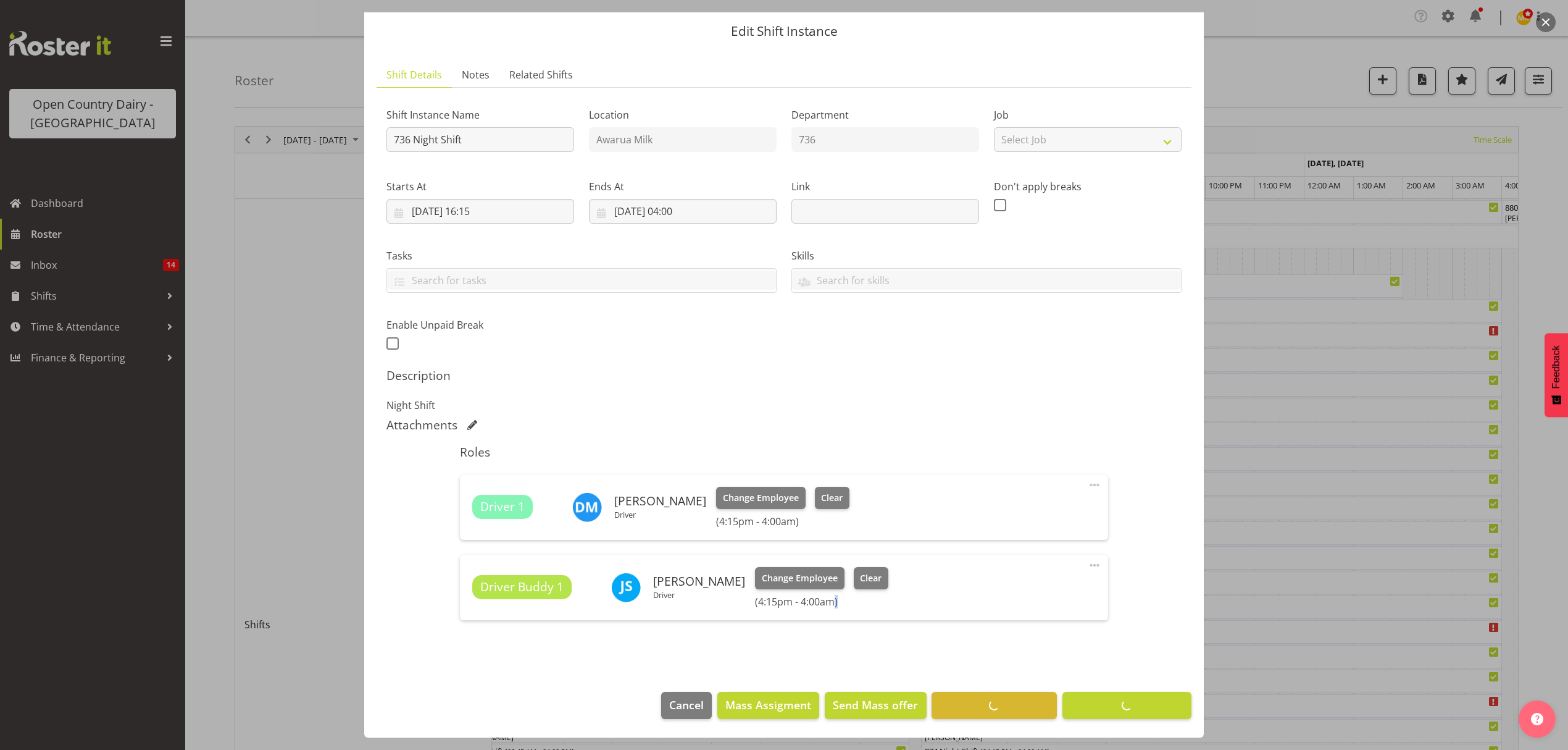
scroll to position [37, 0]
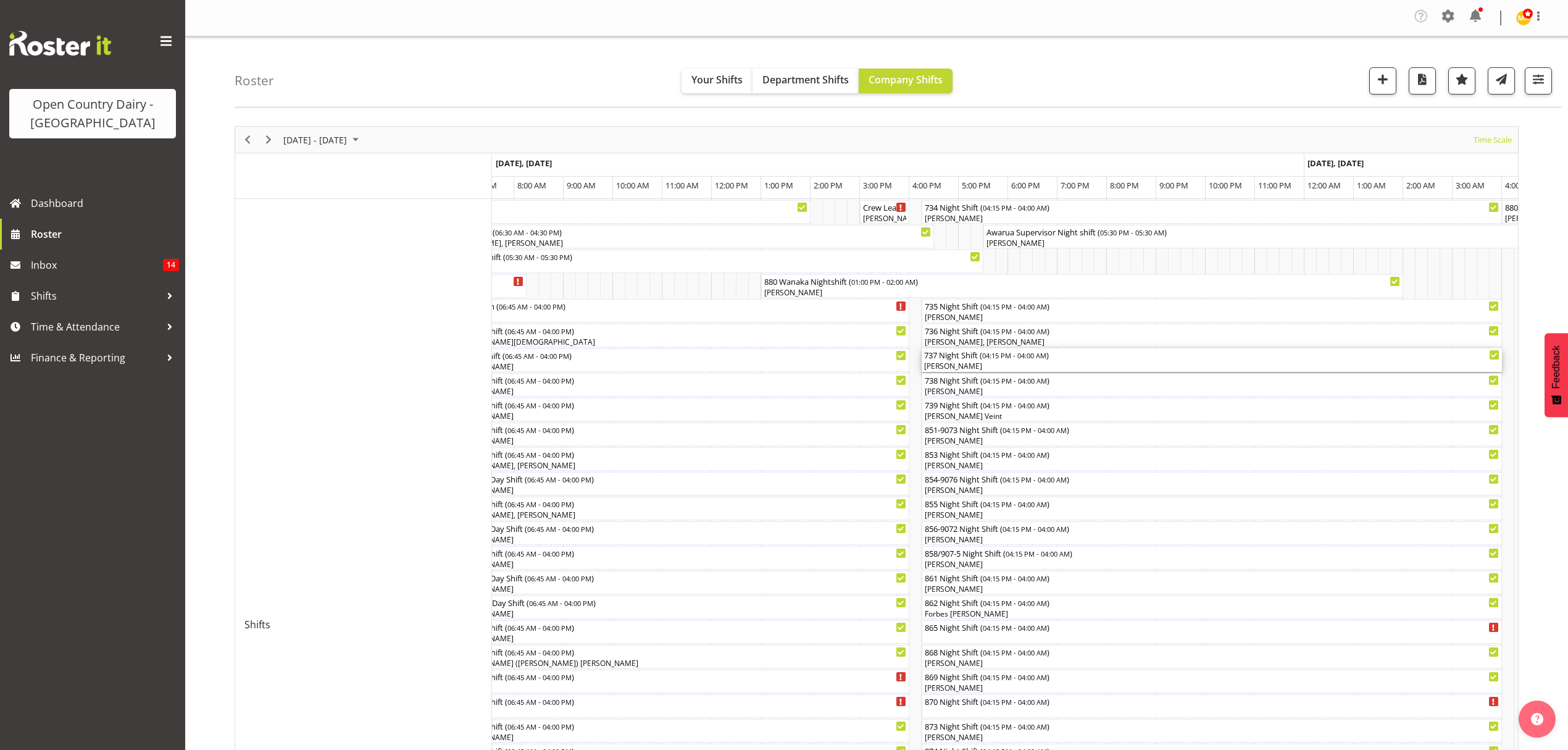
click at [963, 368] on div "[PERSON_NAME]" at bounding box center [1212, 366] width 576 height 11
click at [0, 0] on div at bounding box center [0, 0] width 0 height 0
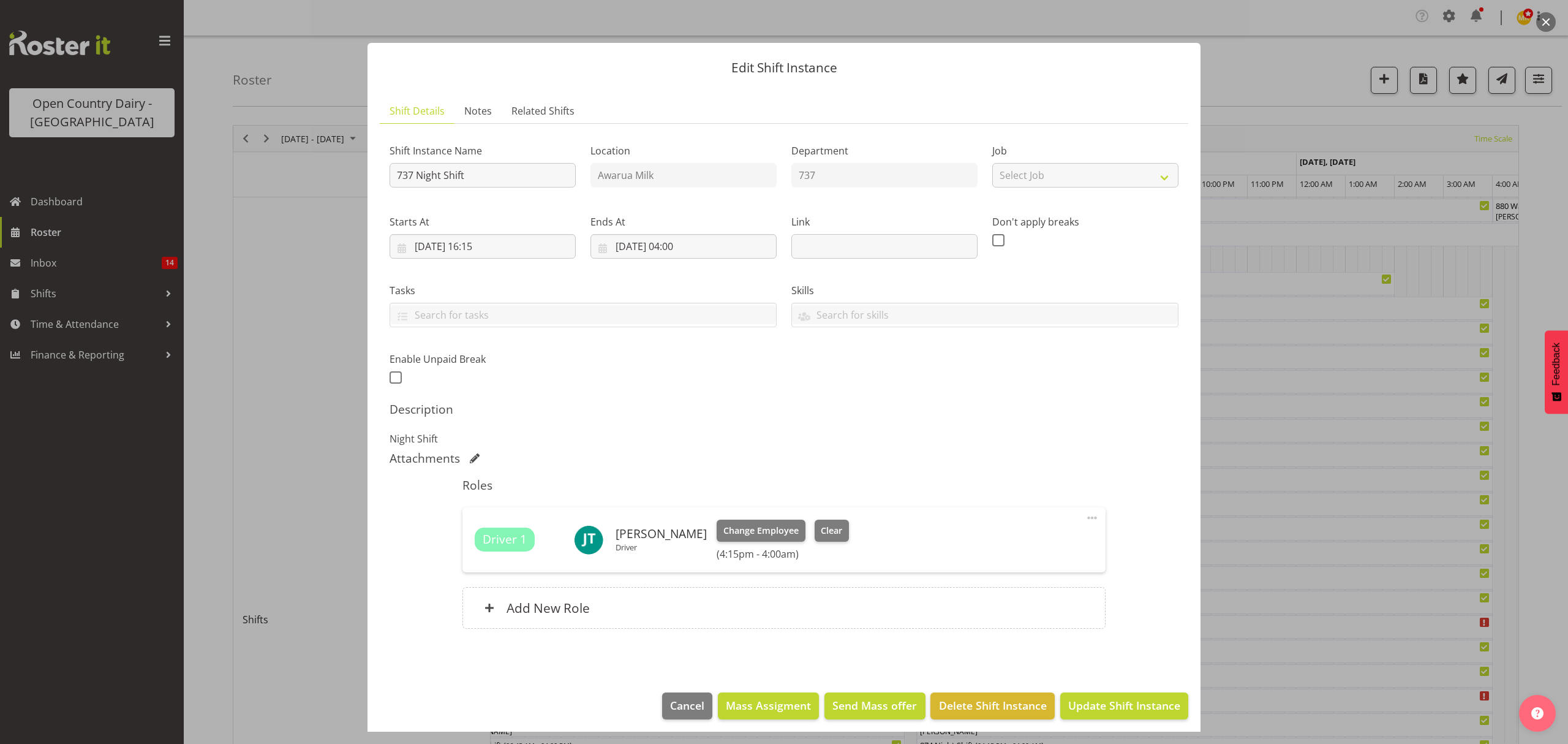
click at [1282, 596] on div at bounding box center [784, 372] width 1568 height 744
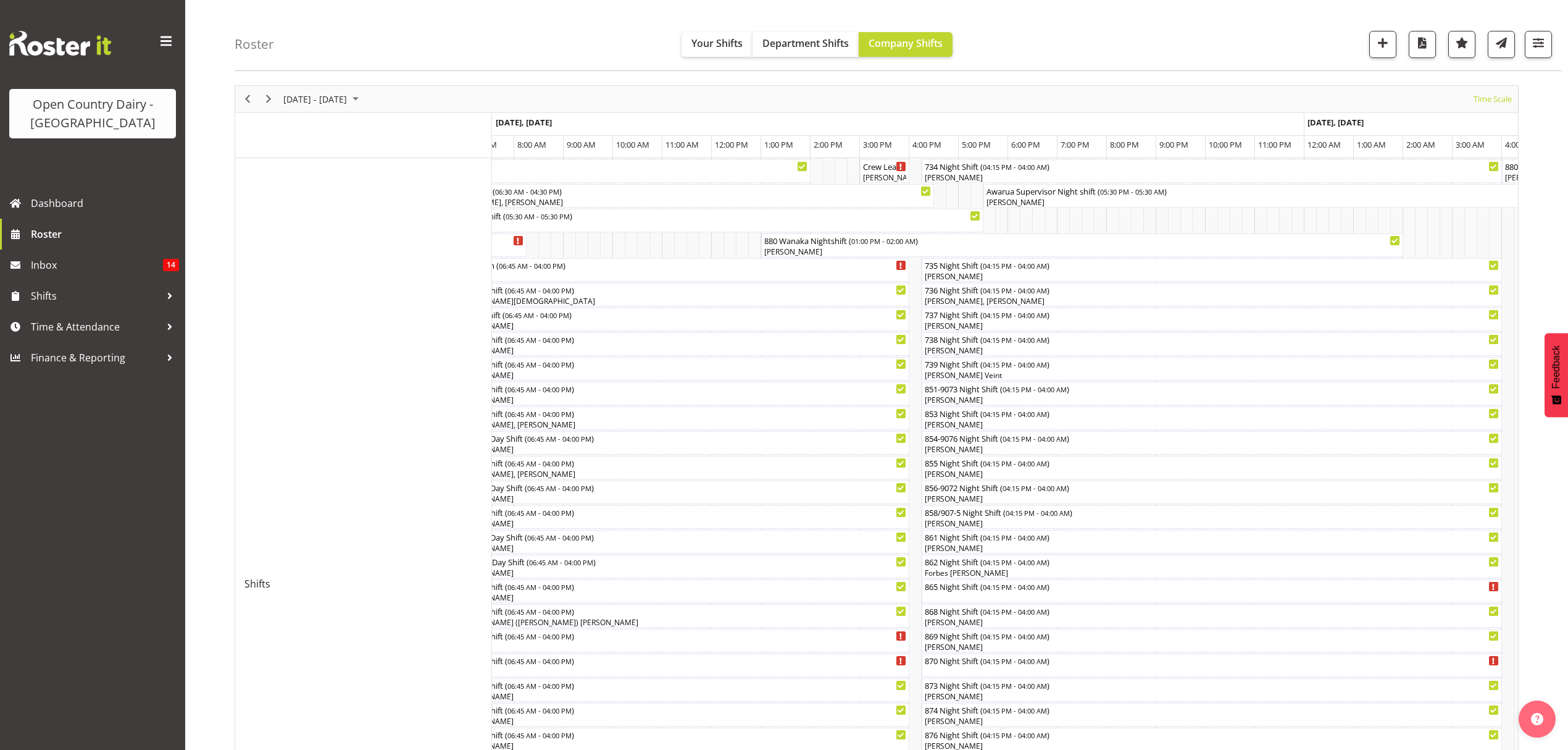
scroll to position [82, 0]
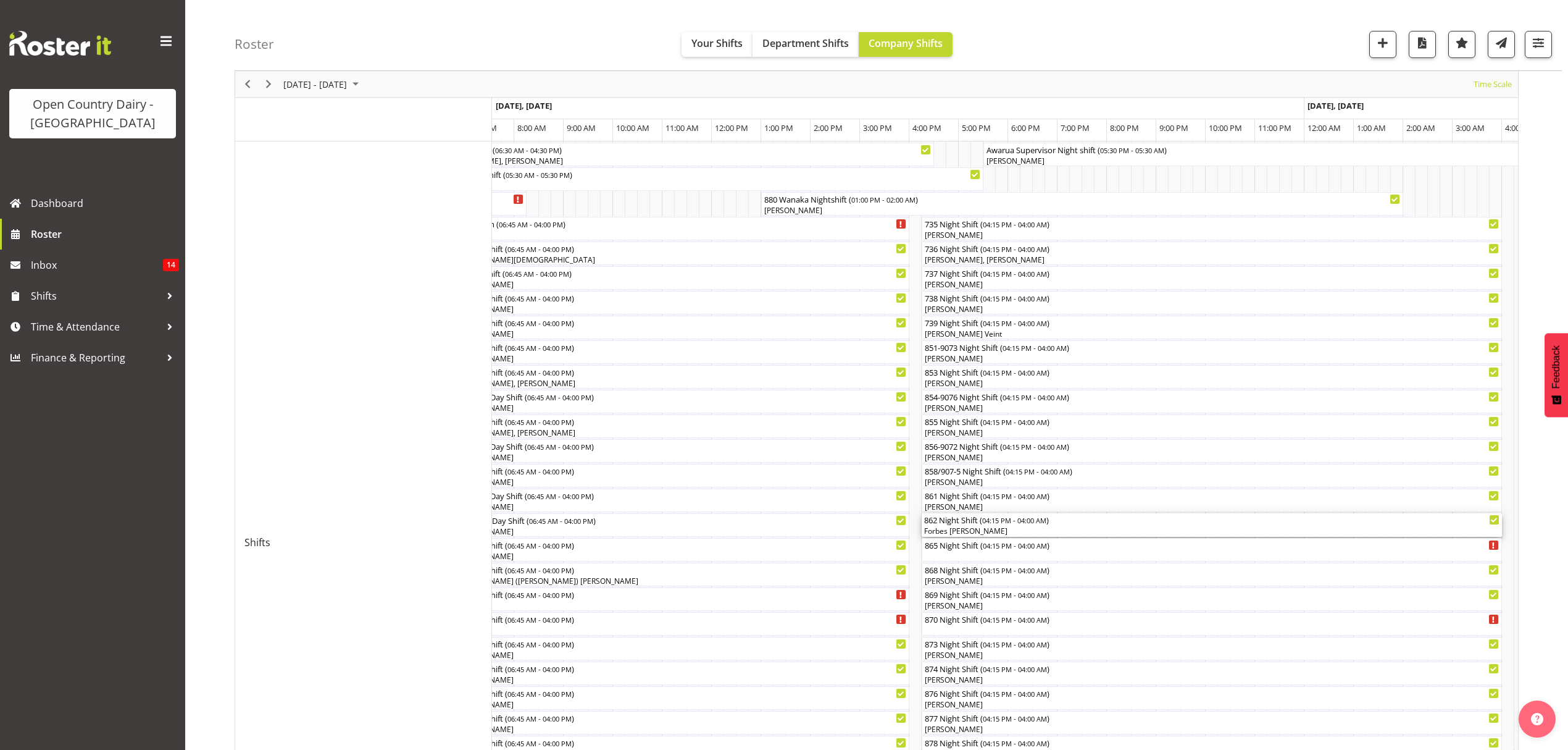
click at [954, 530] on div "Forbes [PERSON_NAME]" at bounding box center [1212, 531] width 576 height 11
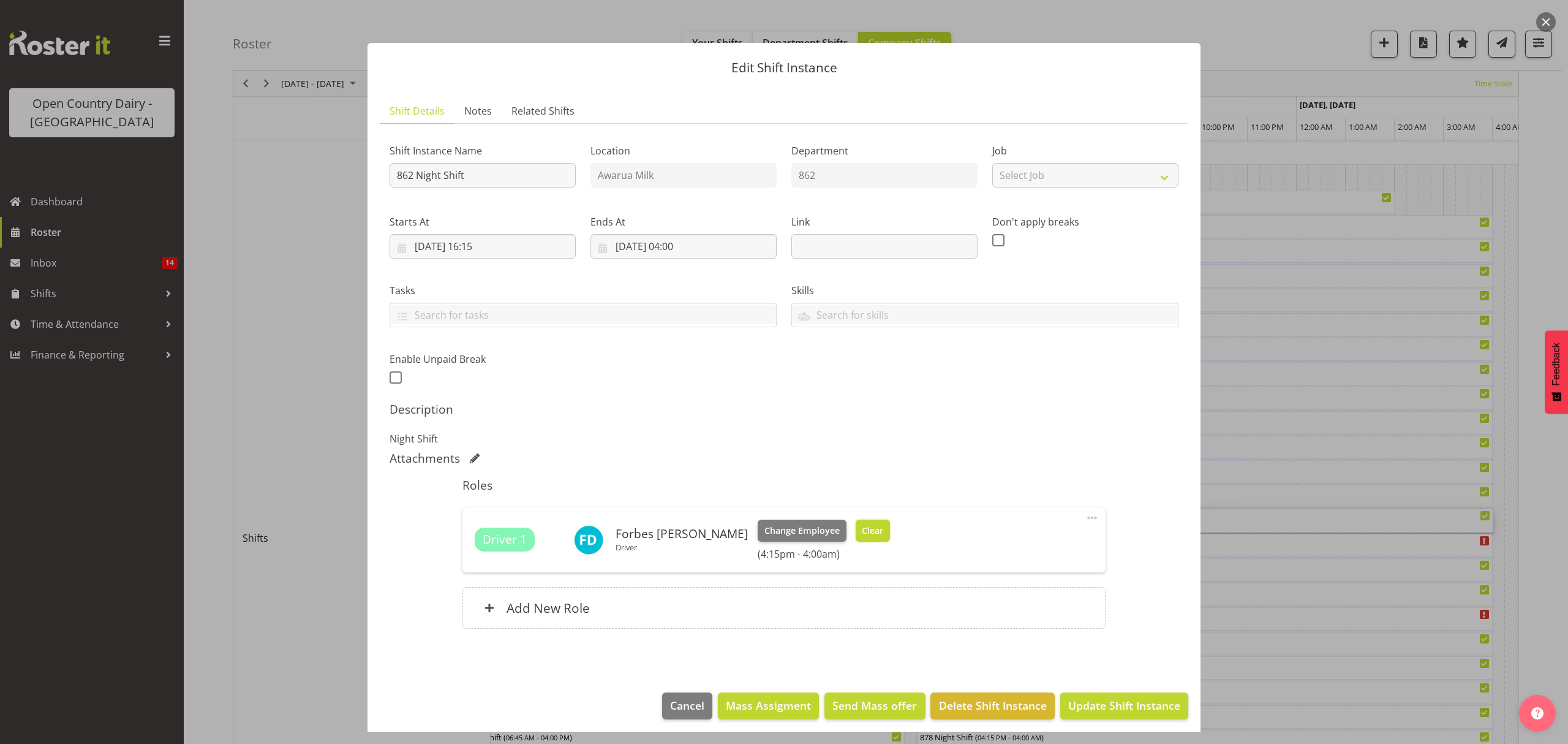
click at [862, 528] on span "Clear" at bounding box center [872, 531] width 22 height 14
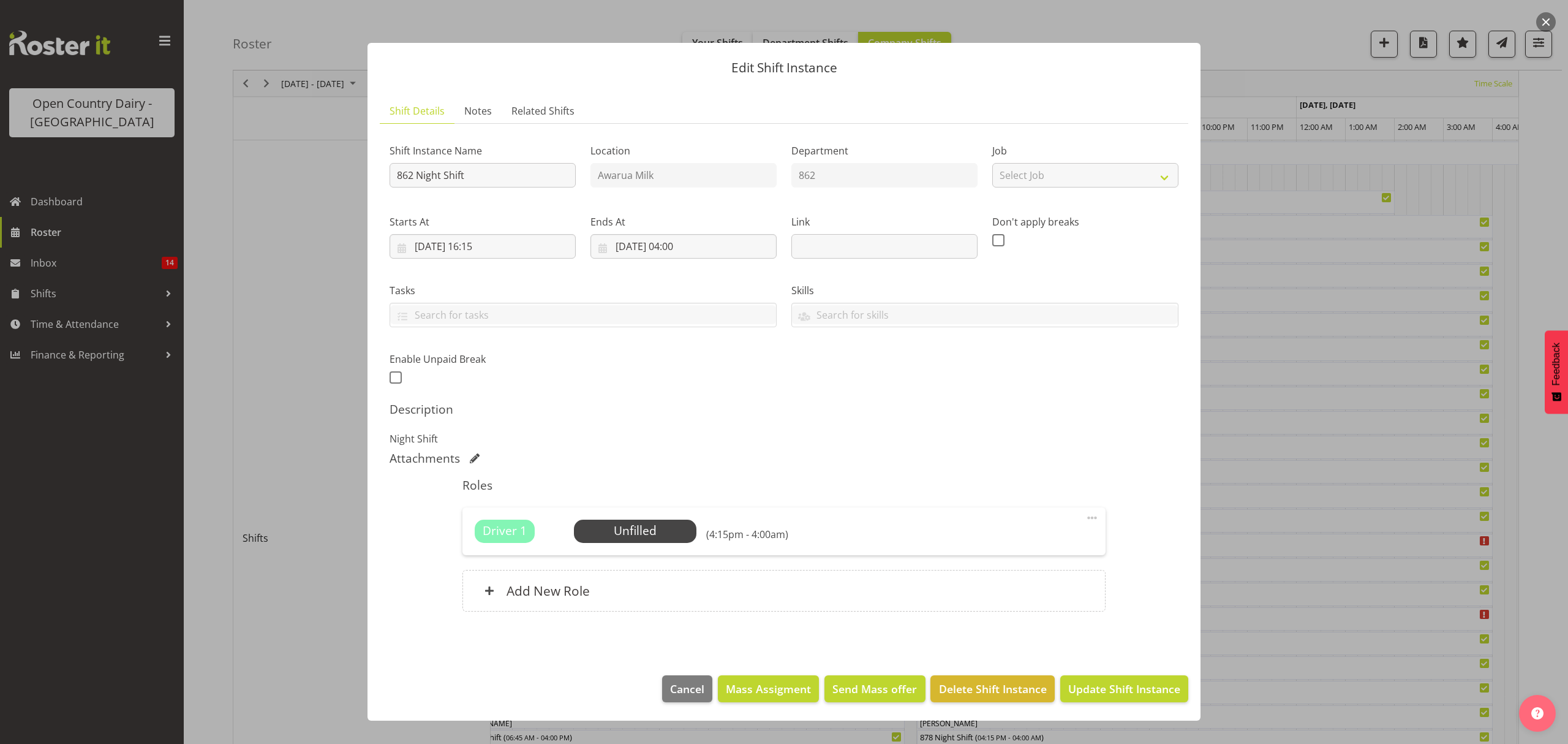
click at [1248, 624] on div at bounding box center [784, 372] width 1568 height 744
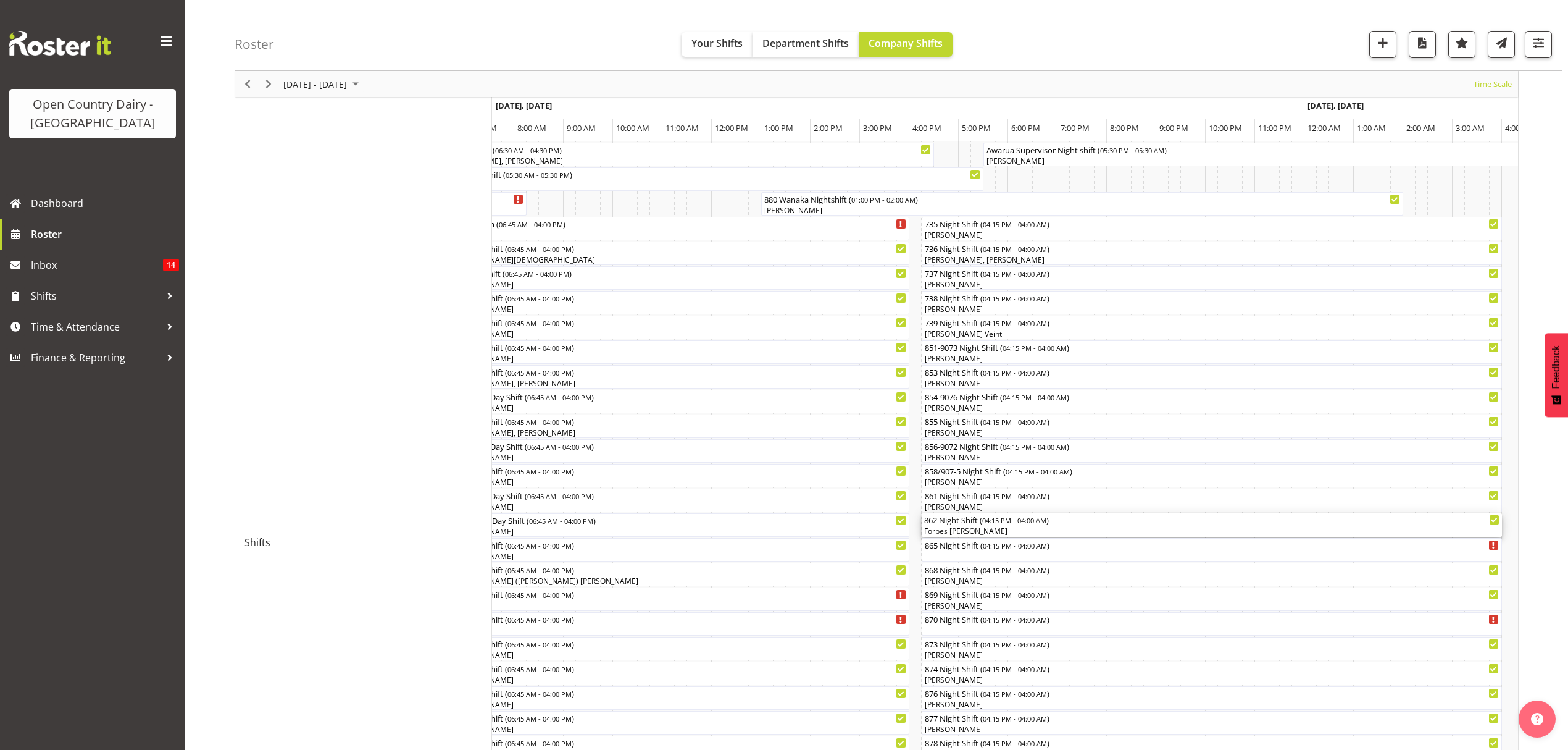
click at [956, 534] on div "Forbes [PERSON_NAME]" at bounding box center [1212, 531] width 576 height 11
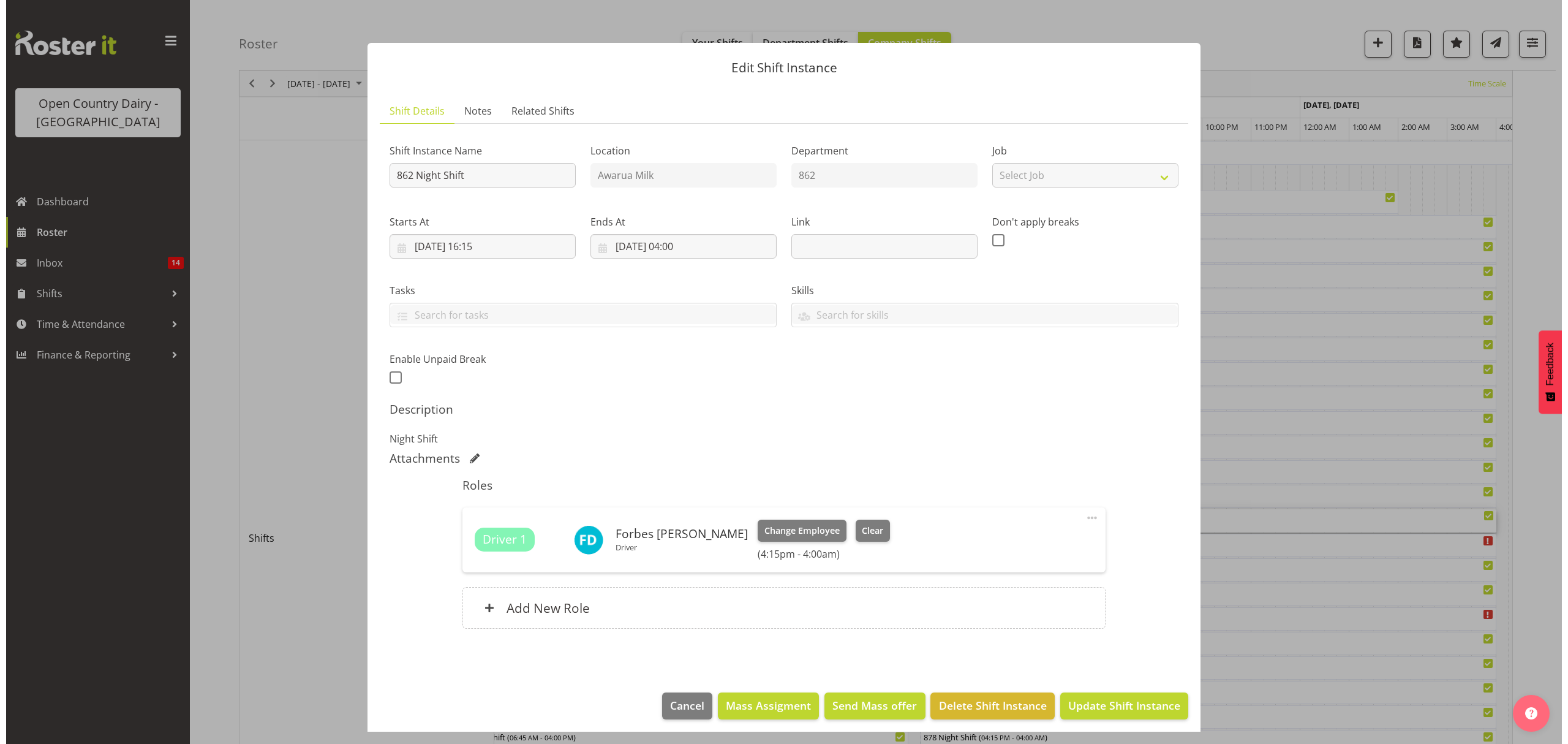
scroll to position [327, 0]
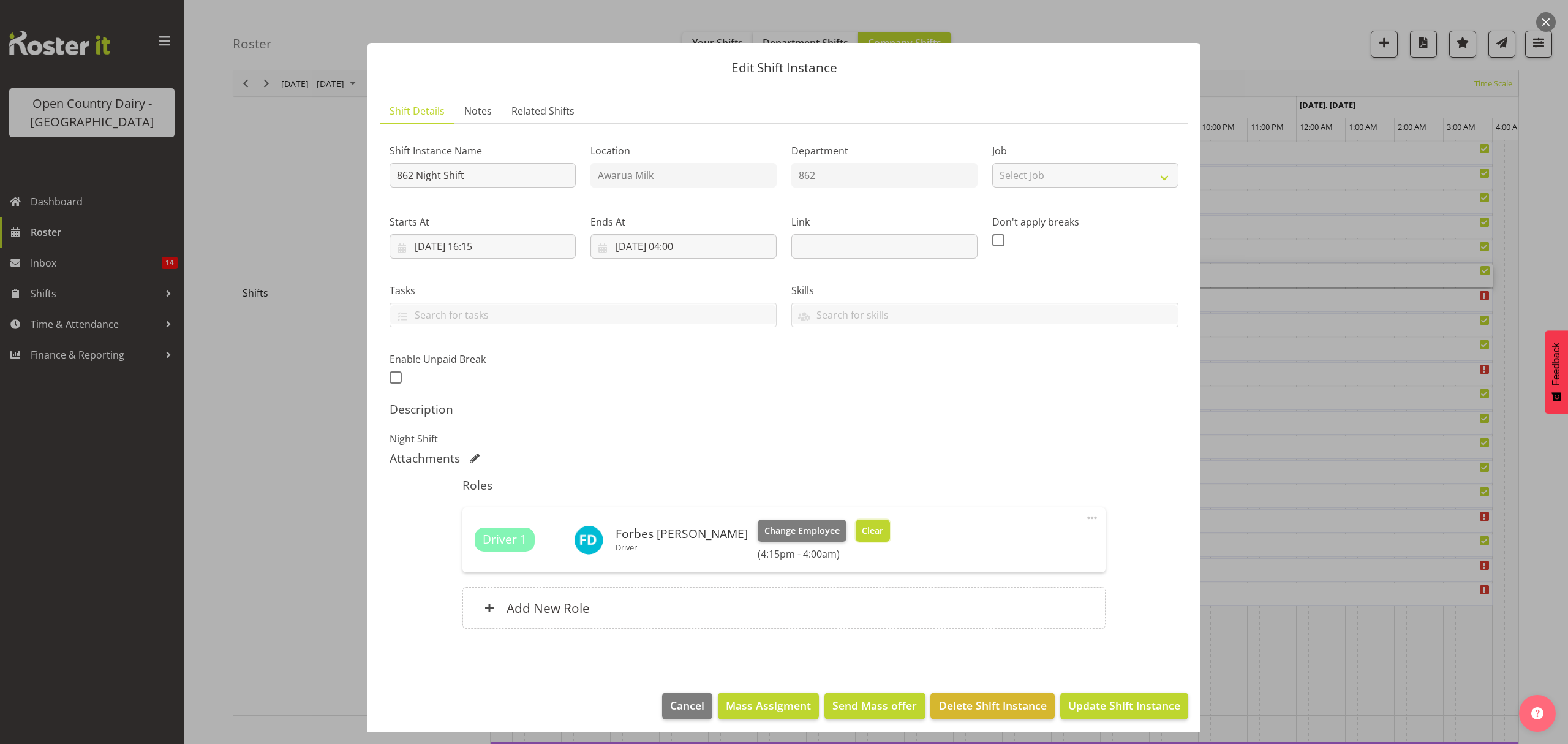
click at [856, 534] on button "Clear" at bounding box center [873, 531] width 35 height 22
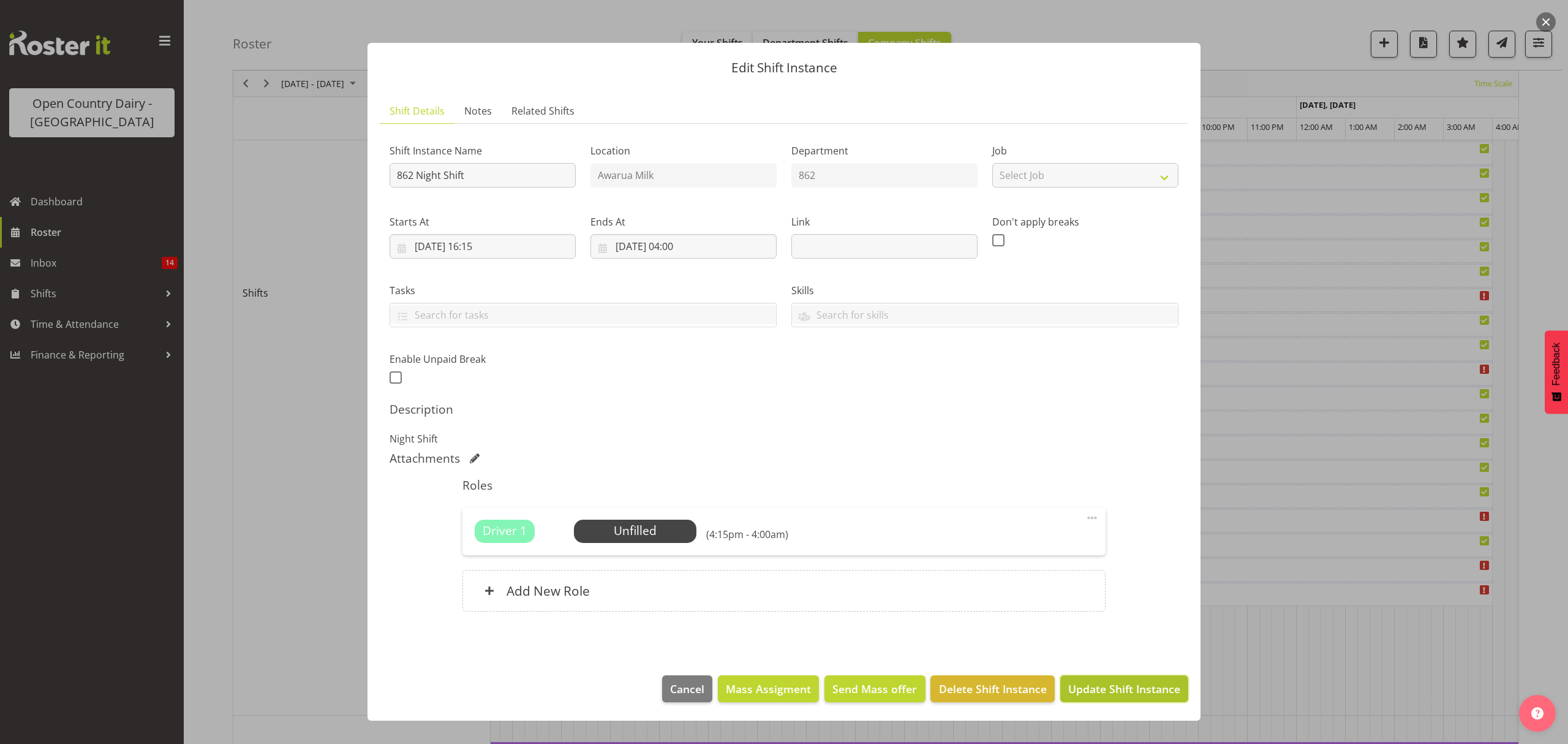
click at [1090, 689] on span "Update Shift Instance" at bounding box center [1124, 689] width 112 height 16
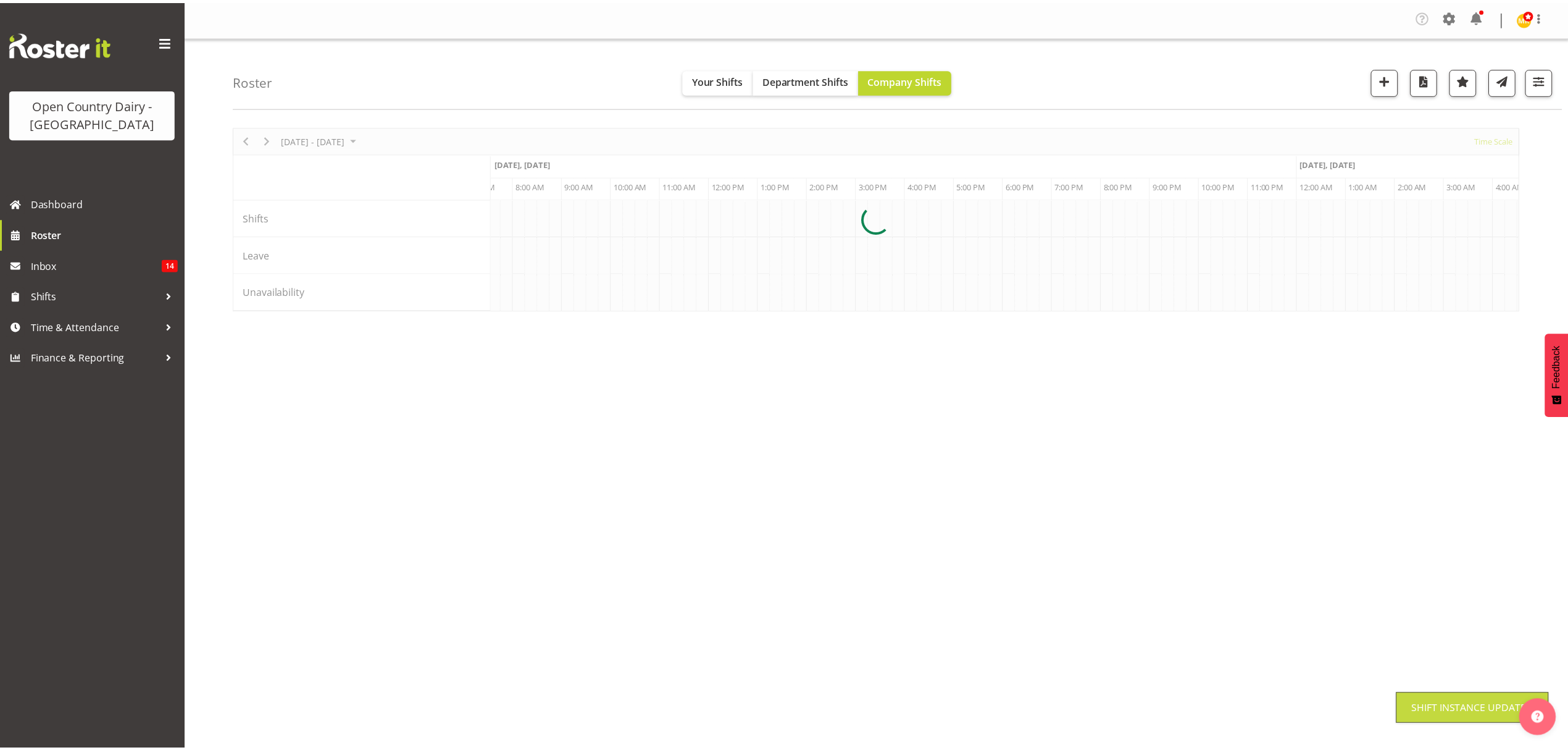
scroll to position [0, 0]
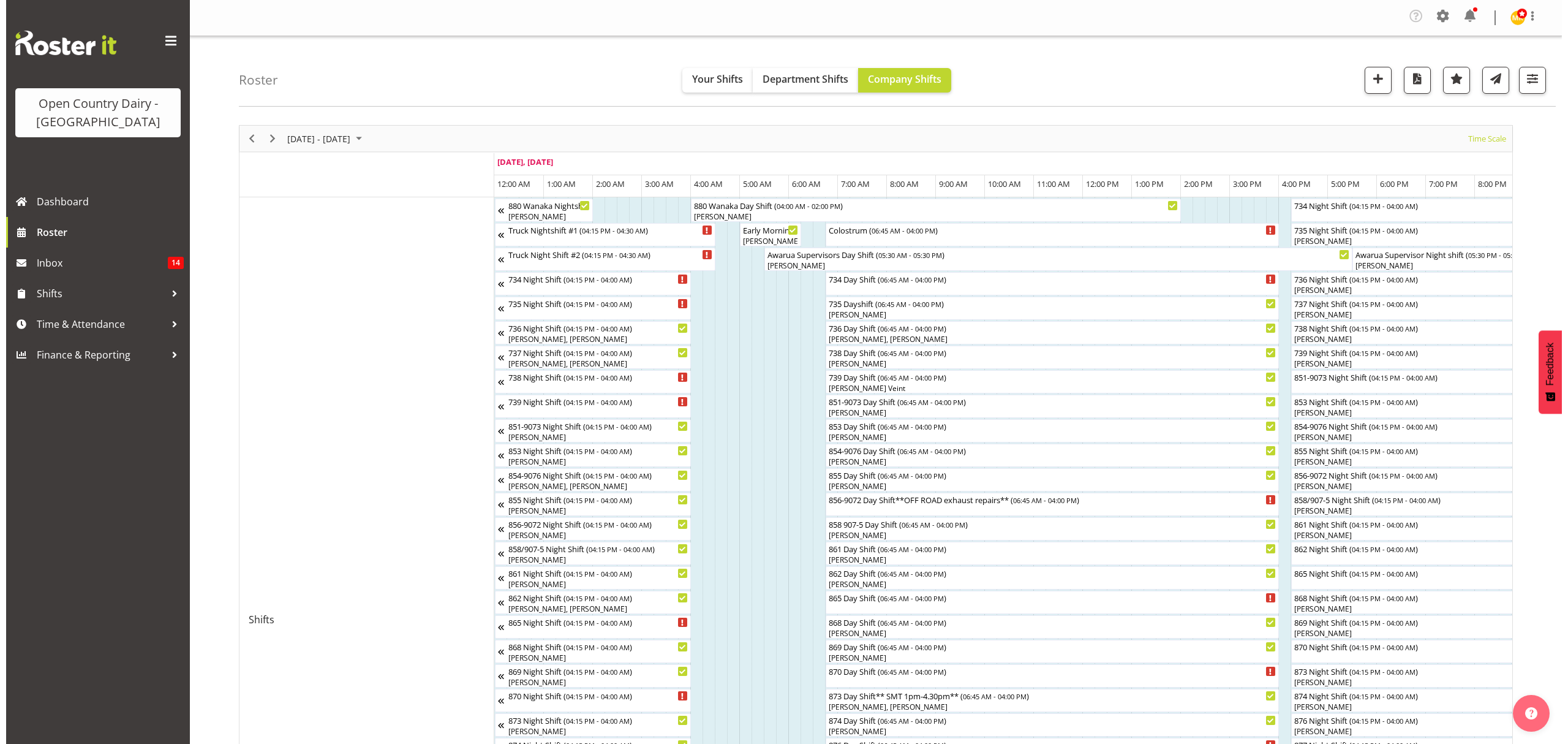
scroll to position [0, 2722]
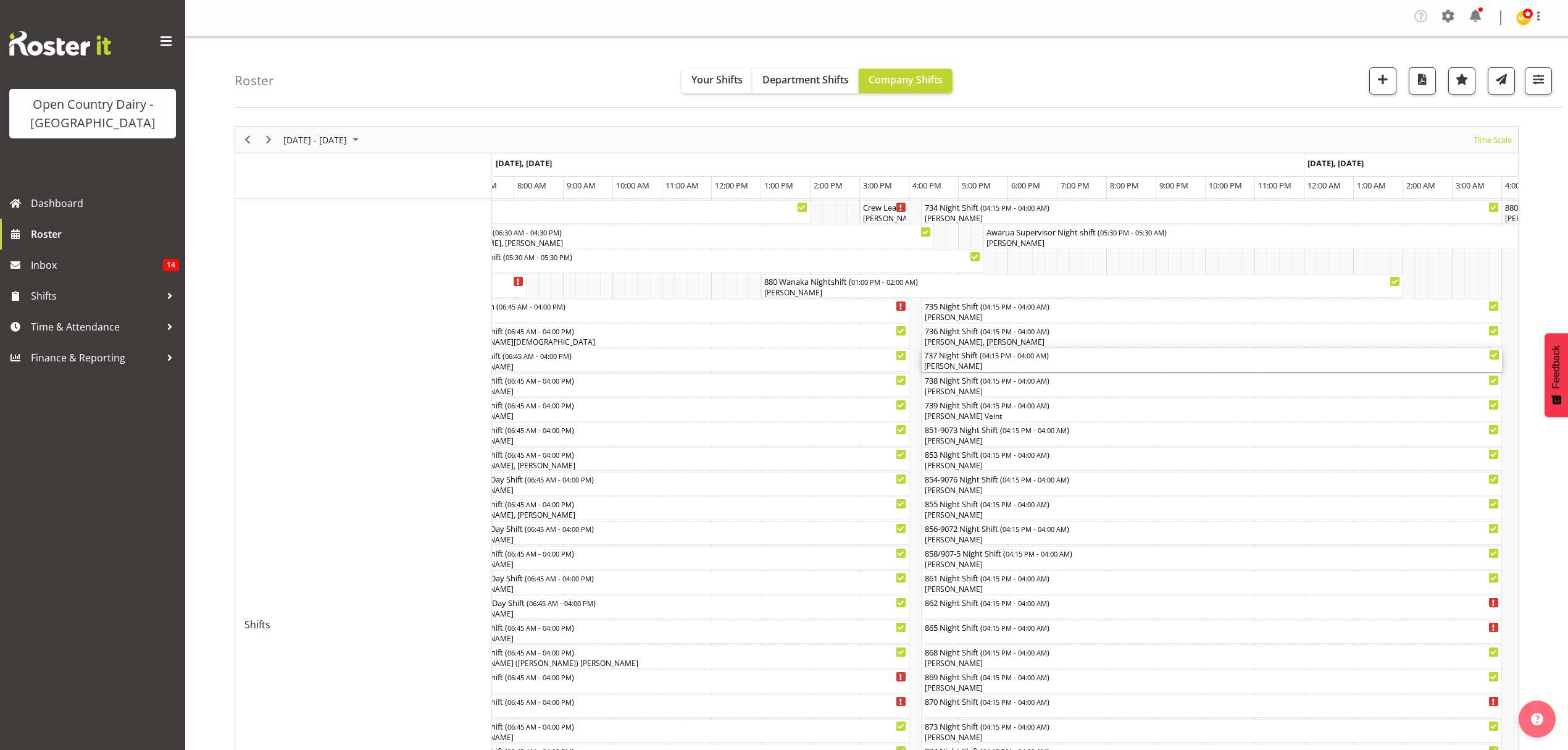
click at [944, 368] on div "[PERSON_NAME]" at bounding box center [1212, 366] width 576 height 11
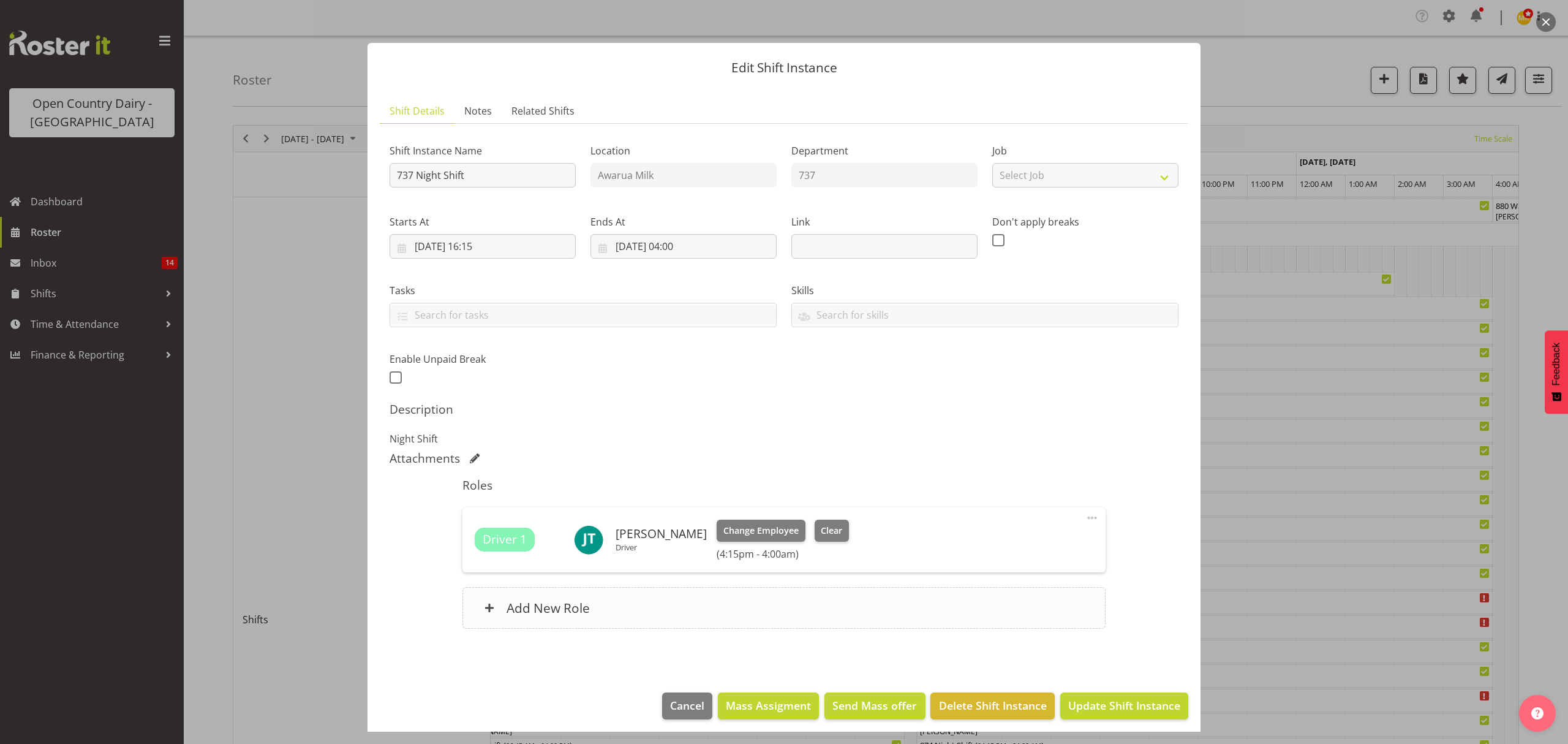
click at [530, 620] on div "Add New Role" at bounding box center [783, 608] width 642 height 42
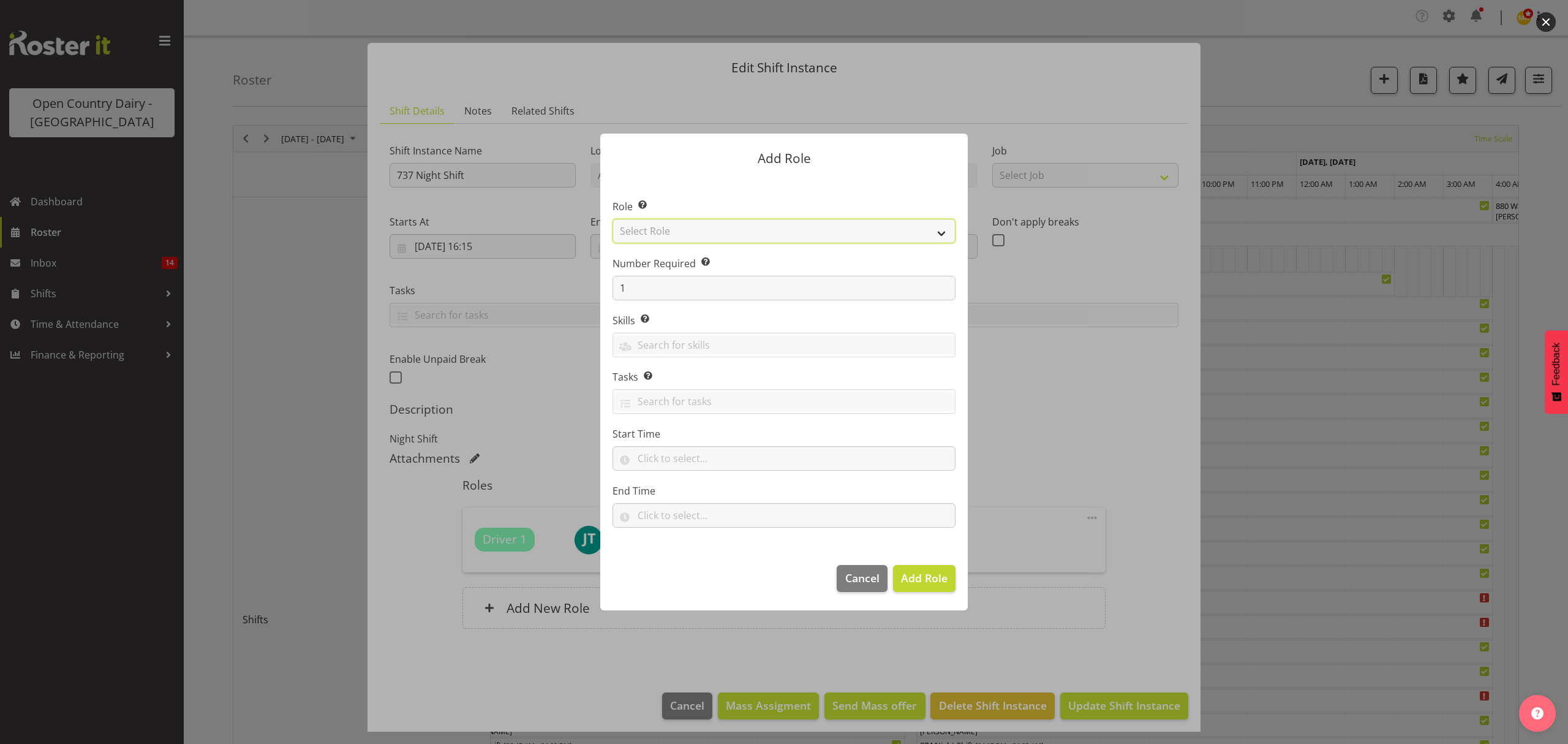
click at [686, 219] on select "Select Role Crew Leader Driver Driver Assessor Dayshift Driver Assessor Nightsh…" at bounding box center [784, 231] width 343 height 24
select select "1437"
click at [613, 219] on select "Select Role Crew Leader Driver Driver Assessor Dayshift Driver Assessor Nightsh…" at bounding box center [784, 231] width 343 height 24
click at [903, 583] on span "Add Role" at bounding box center [924, 578] width 47 height 15
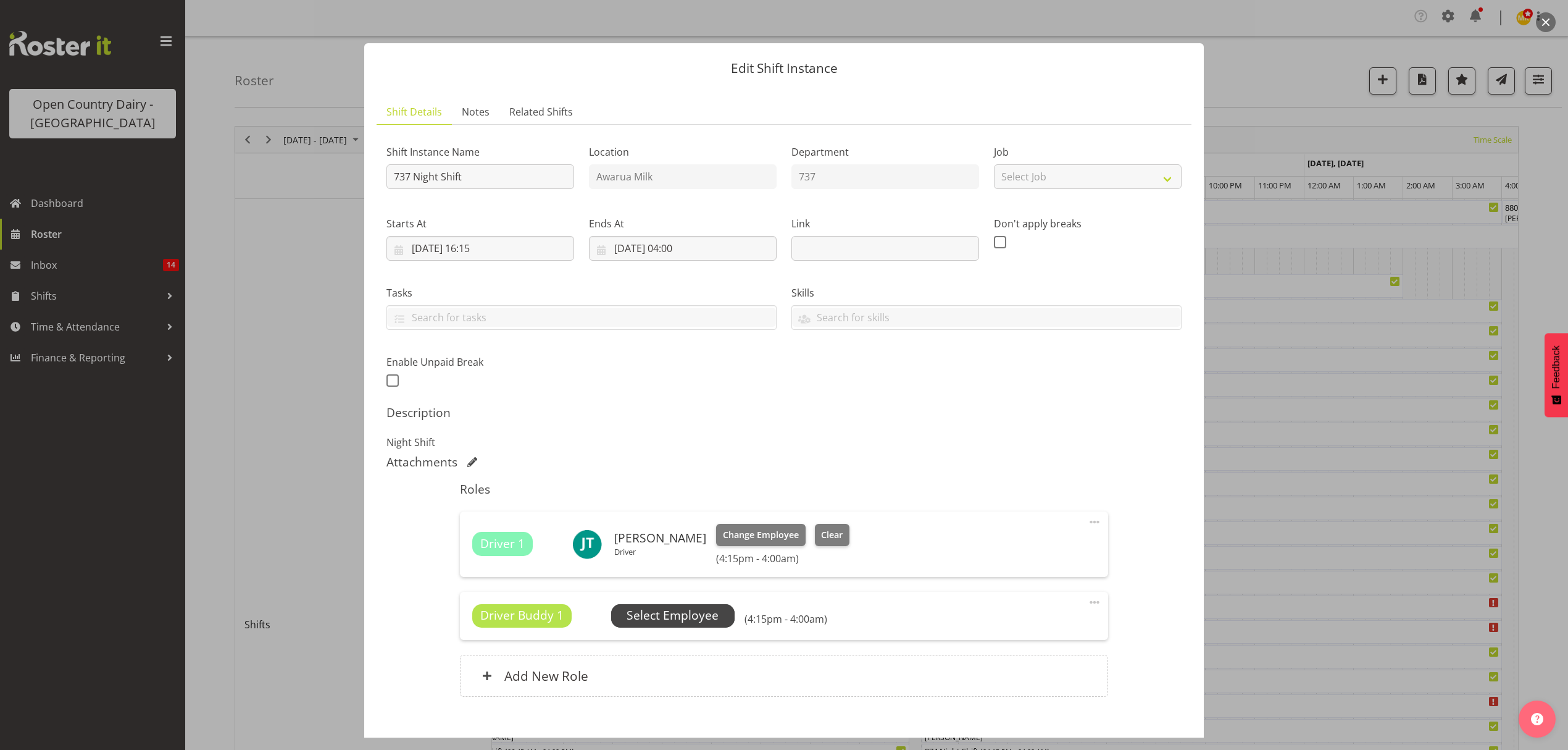
click at [671, 623] on span "Select Employee" at bounding box center [672, 615] width 92 height 18
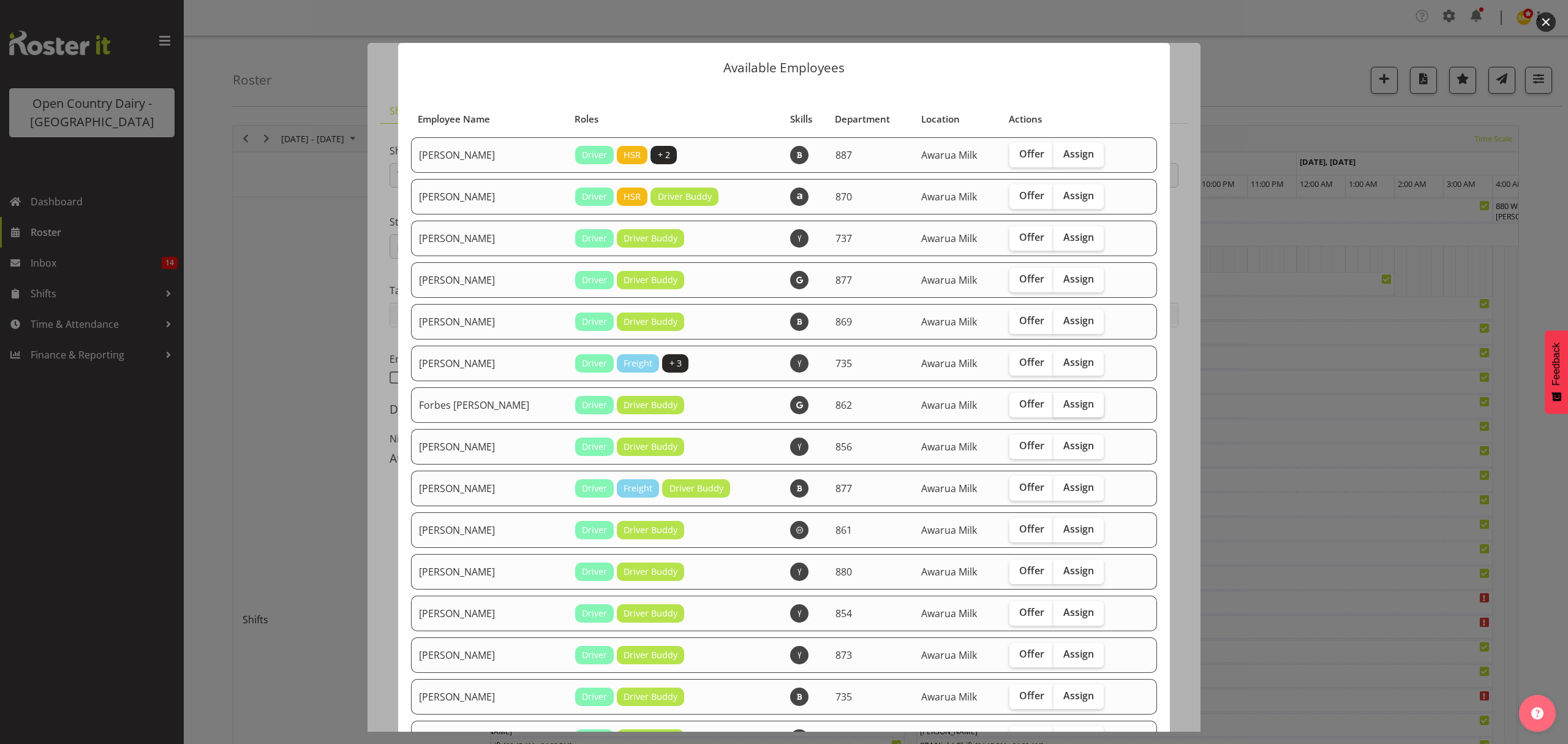
click at [1058, 395] on label "Assign" at bounding box center [1078, 405] width 50 height 24
click at [1058, 400] on input "Assign" at bounding box center [1057, 404] width 8 height 8
checkbox input "true"
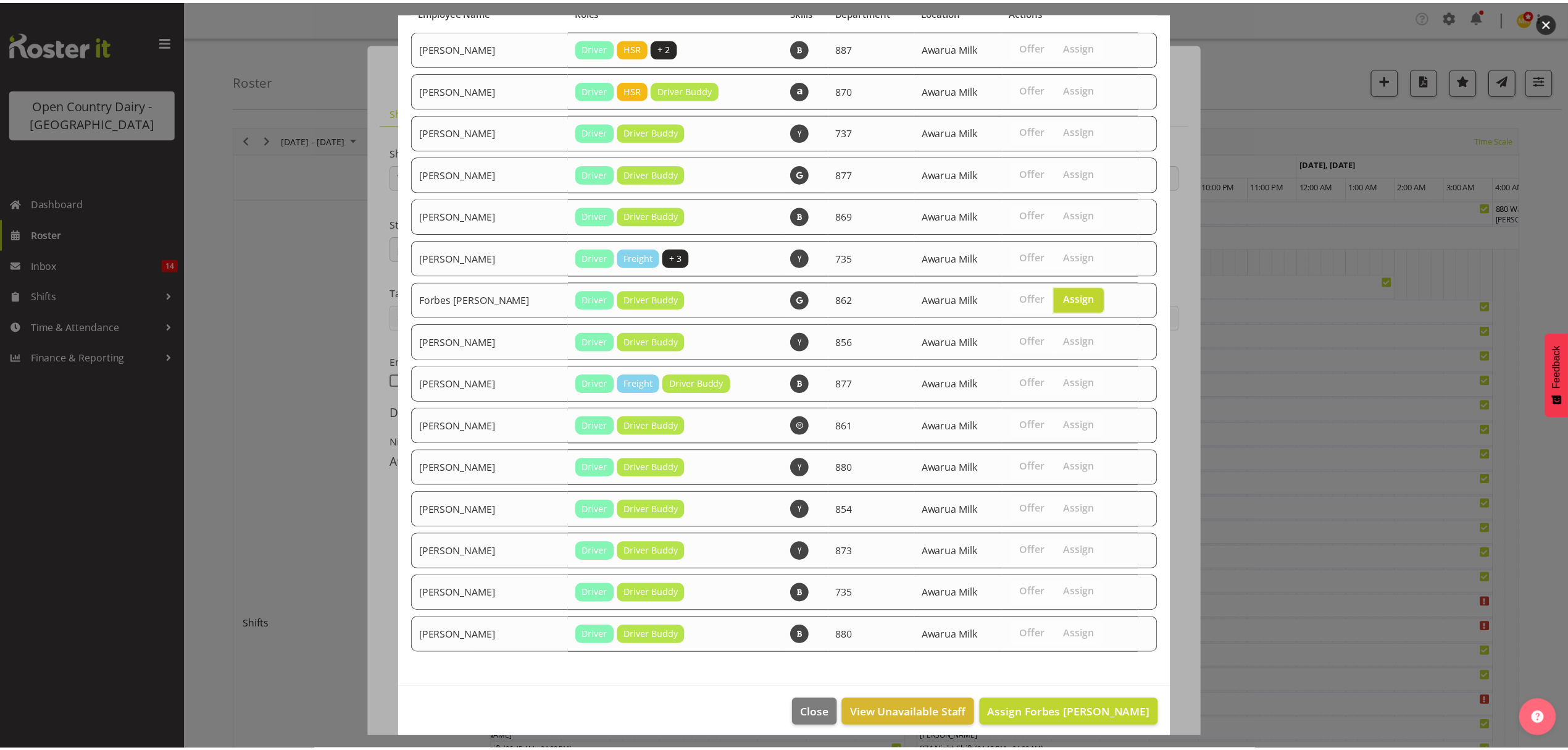
scroll to position [116, 0]
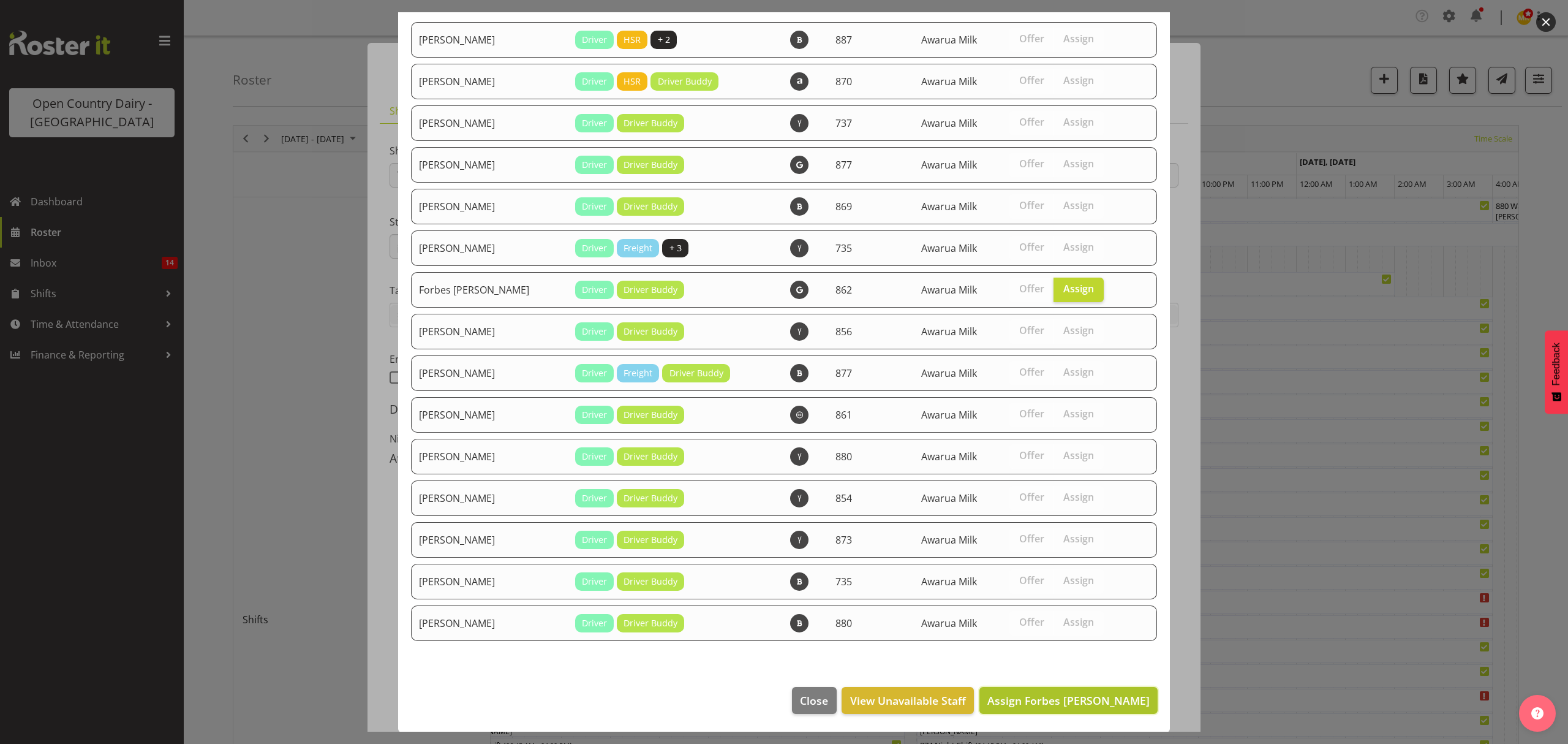
click at [1086, 712] on button "Assign Forbes O'Reilly" at bounding box center [1068, 700] width 178 height 27
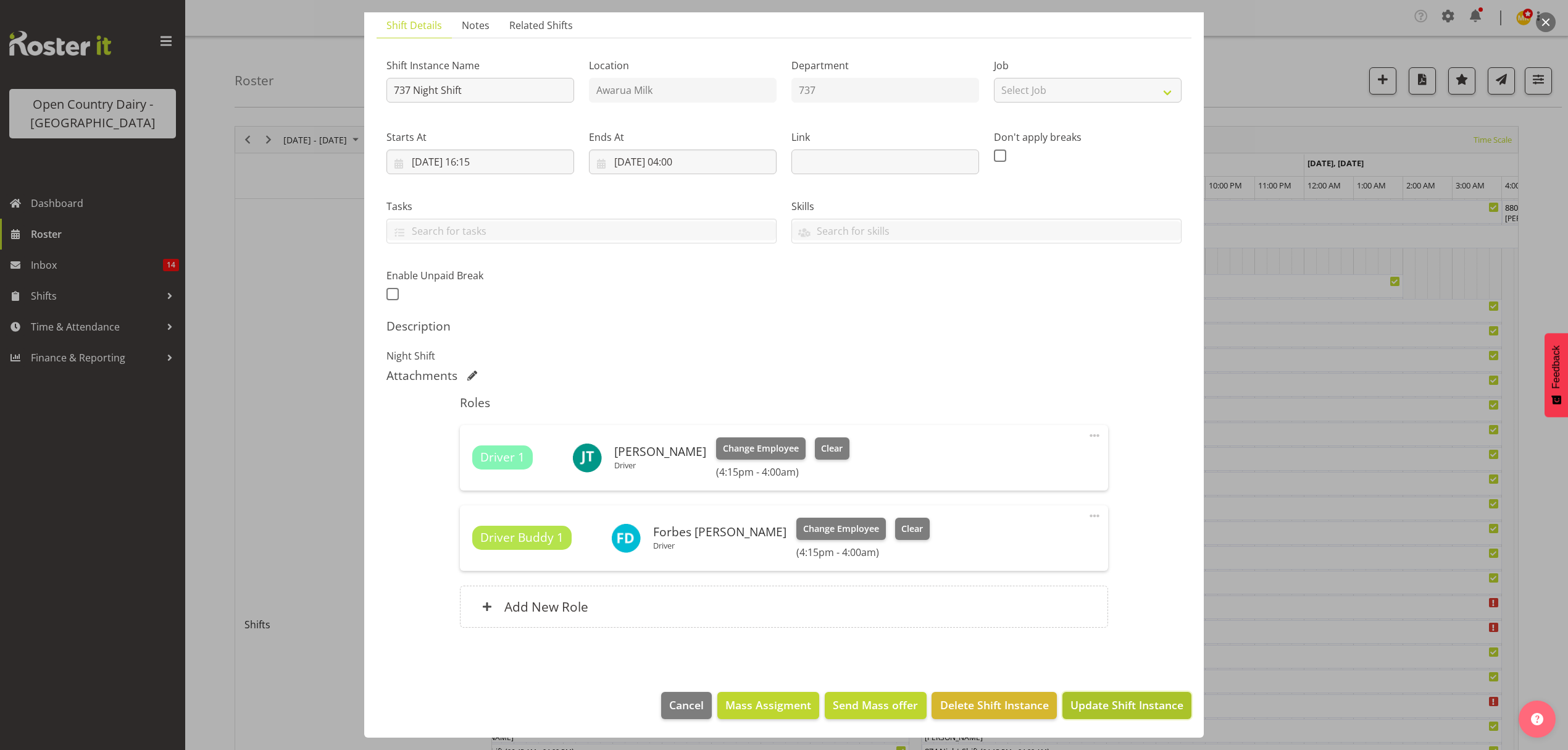
click at [1113, 711] on span "Update Shift Instance" at bounding box center [1127, 705] width 113 height 16
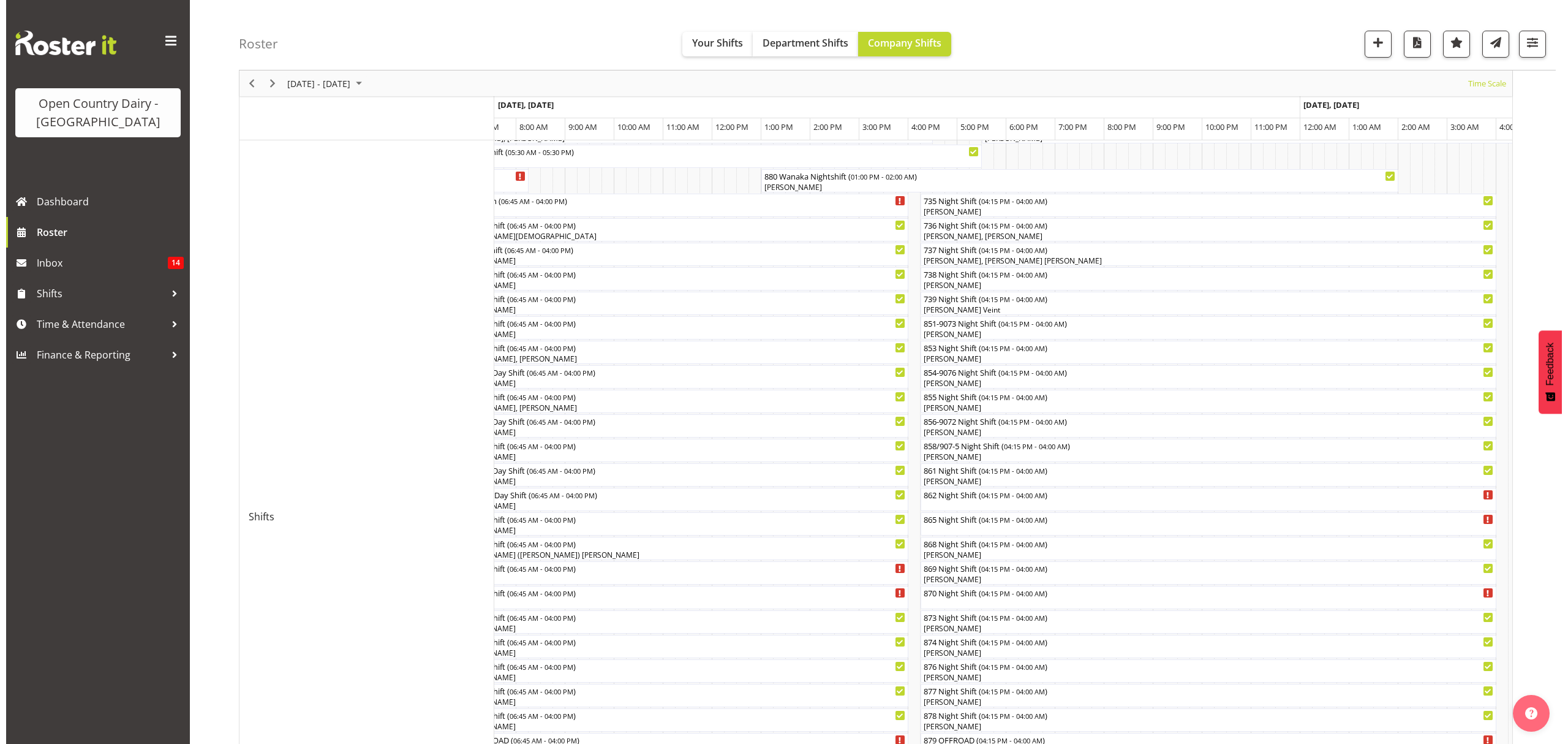
scroll to position [245, 0]
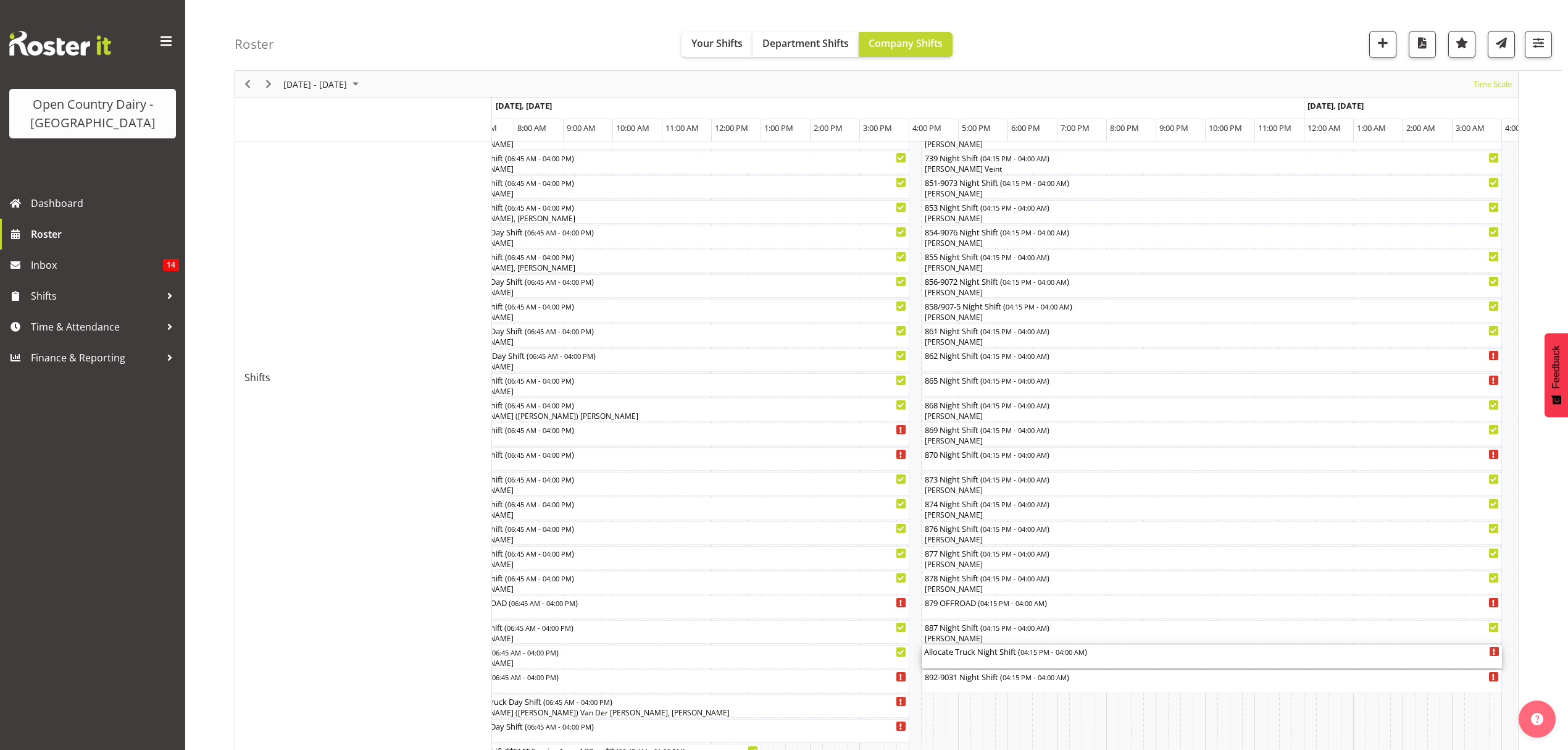
click at [953, 658] on div "Allocate Truck Night Shift ( 04:15 PM - 04:00 AM )" at bounding box center [1212, 657] width 576 height 23
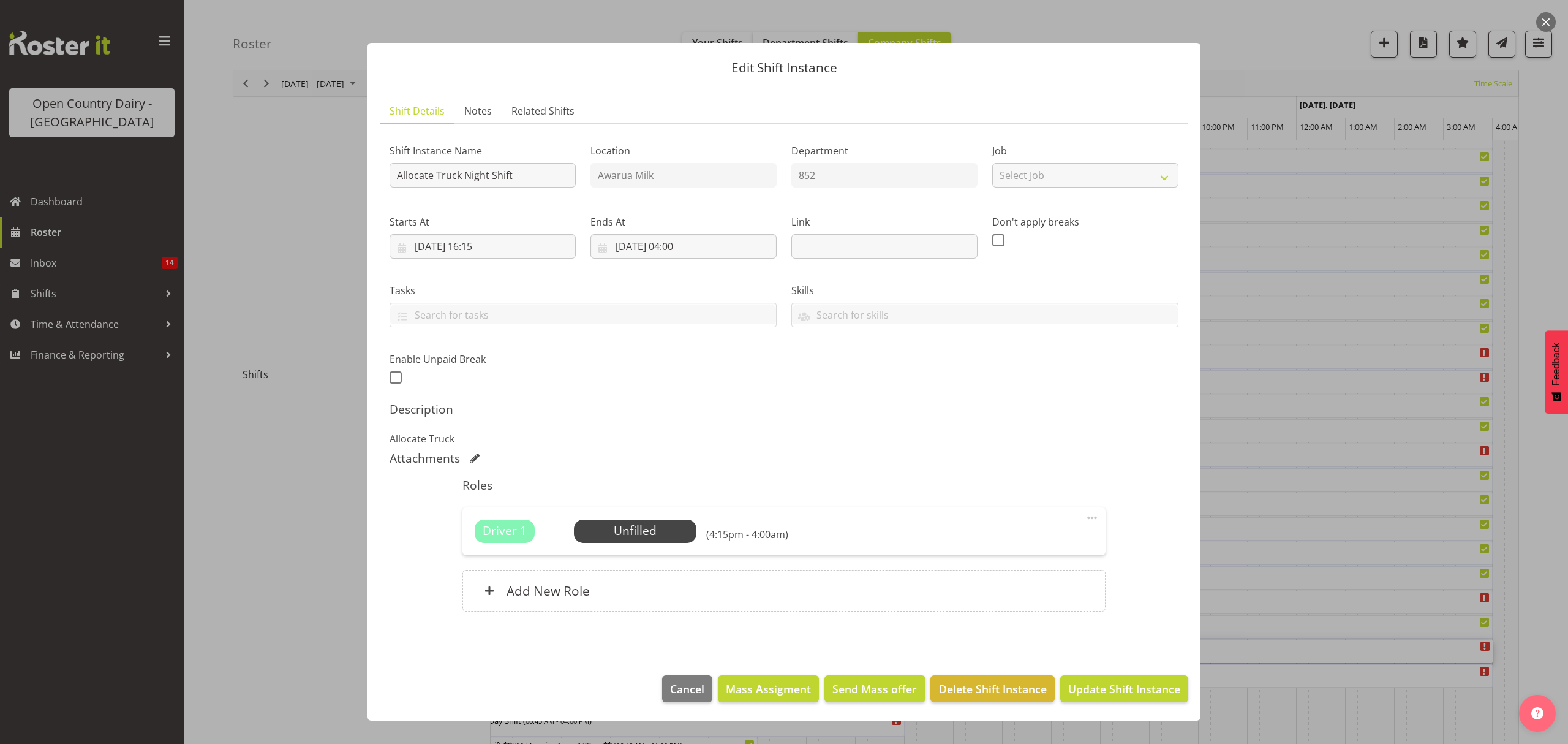
click at [1242, 358] on div at bounding box center [784, 372] width 1568 height 744
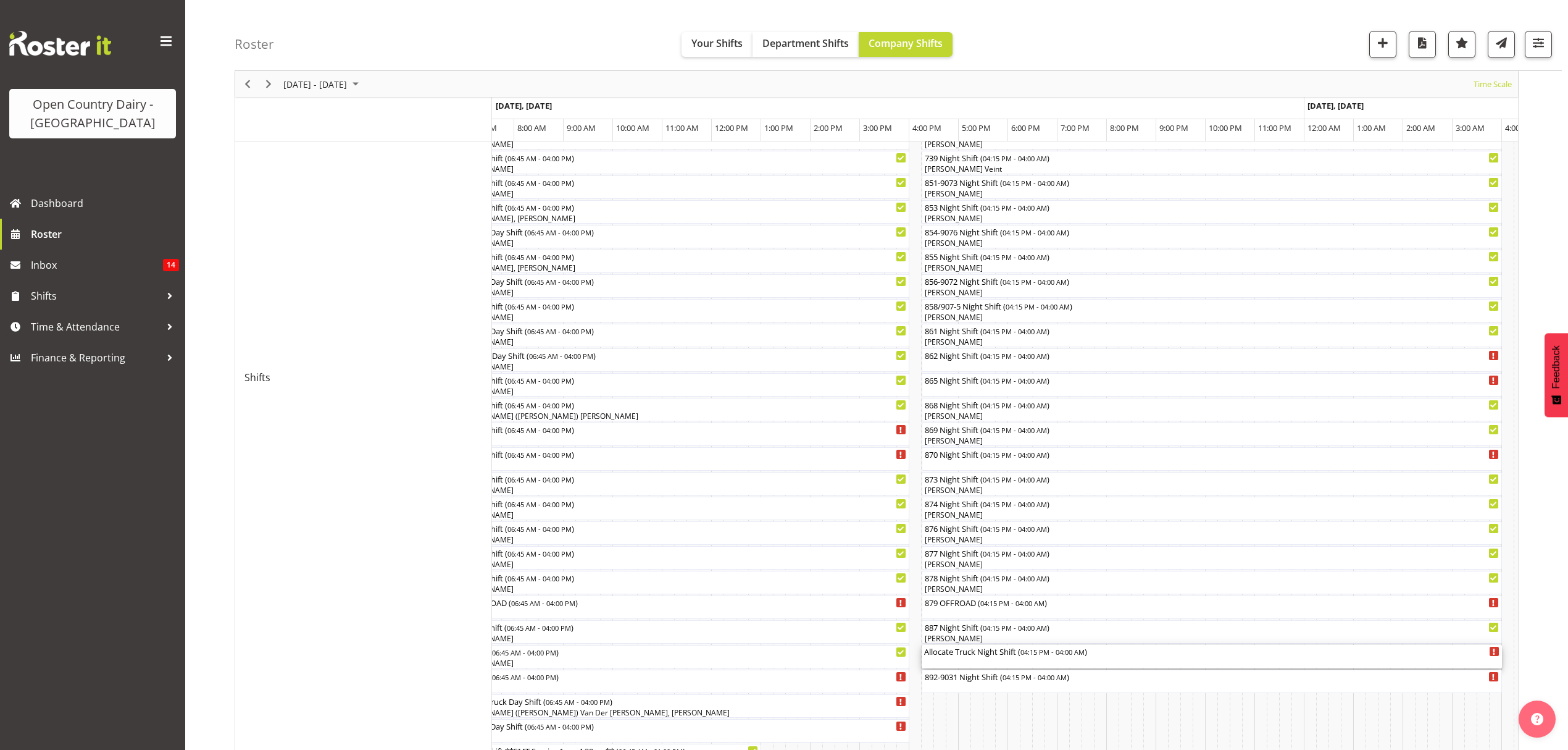
click at [976, 651] on div "Allocate Truck Night Shift ( 04:15 PM - 04:00 AM )" at bounding box center [1212, 651] width 576 height 12
click at [0, 0] on div at bounding box center [0, 0] width 0 height 0
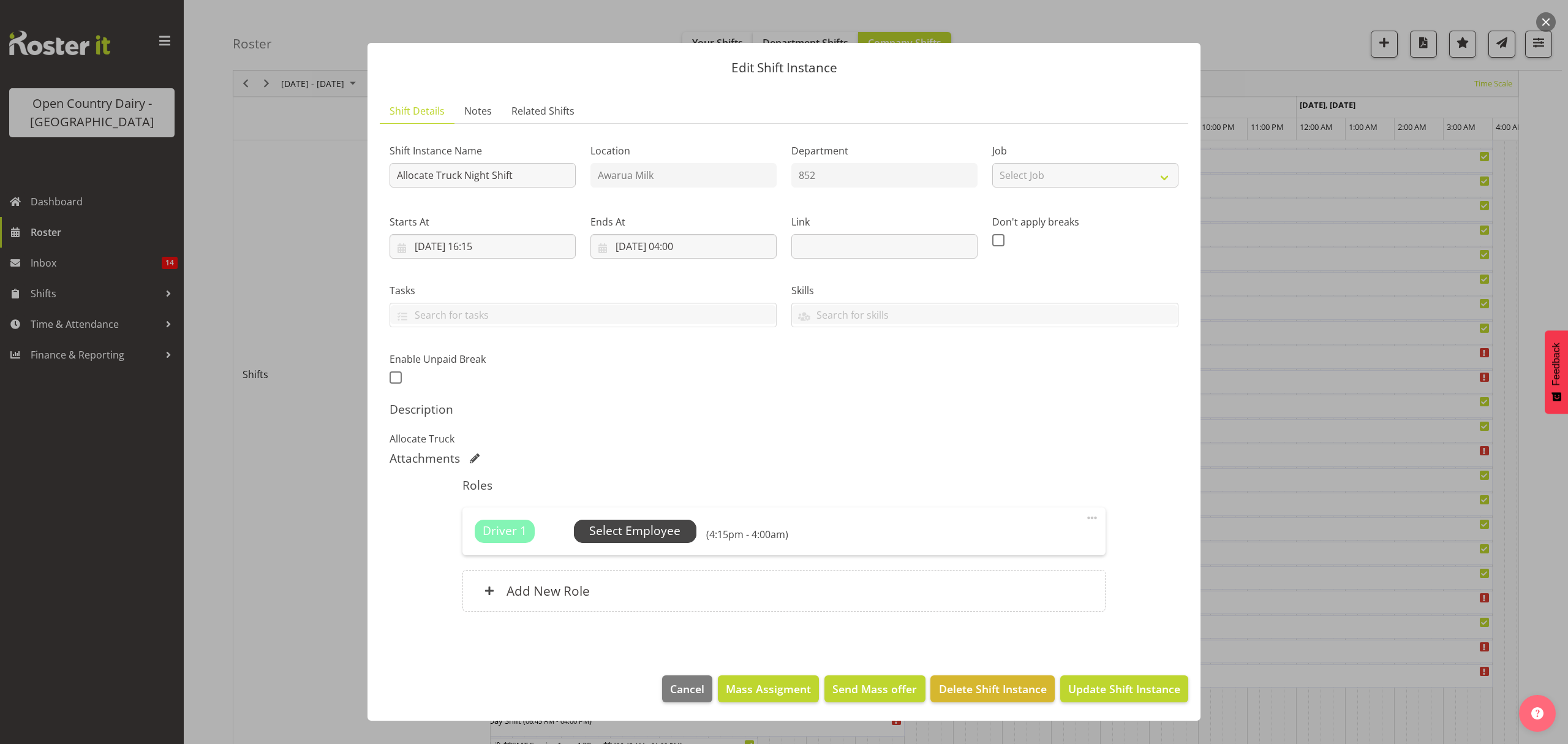
click at [630, 527] on span "Select Employee" at bounding box center [634, 531] width 91 height 18
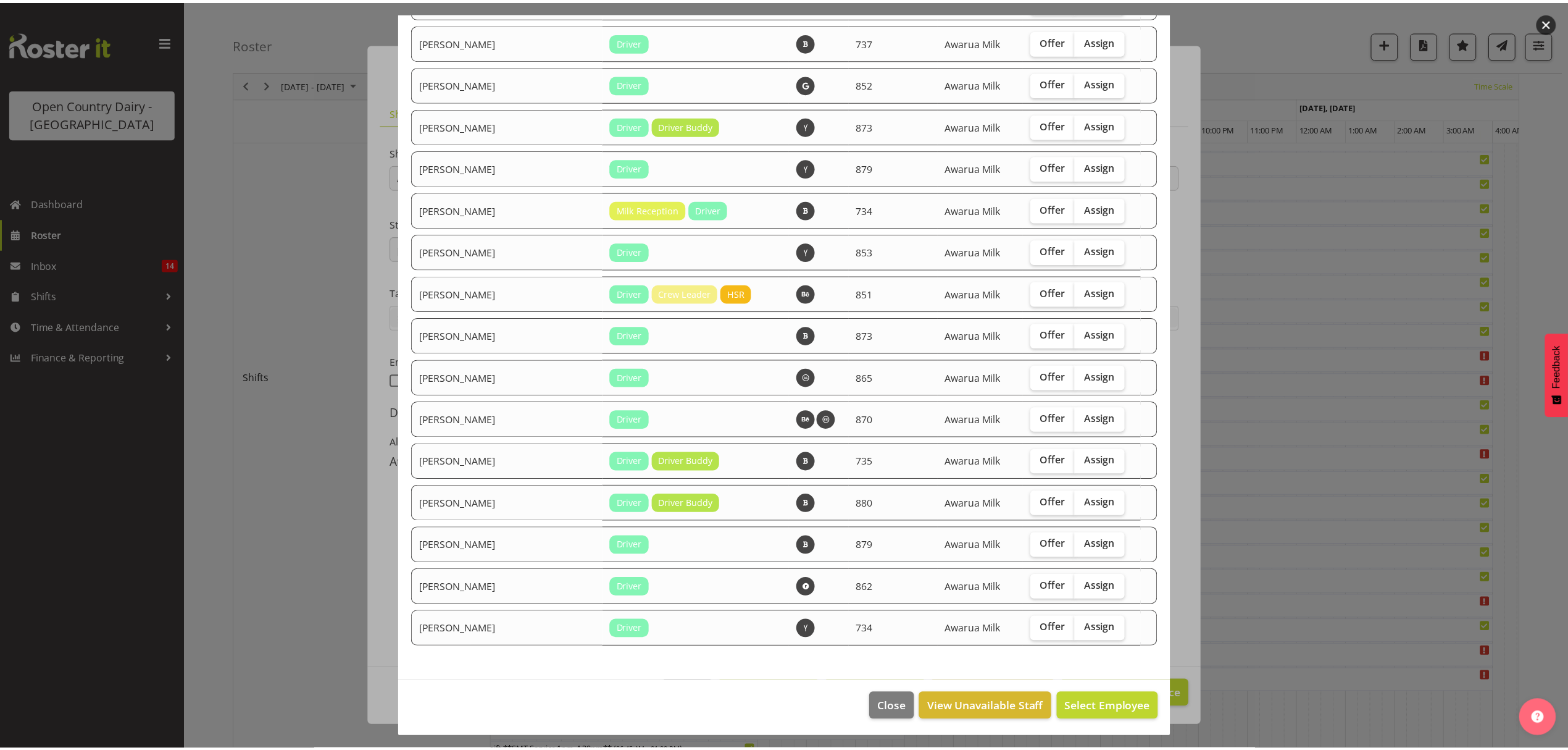
scroll to position [1964, 0]
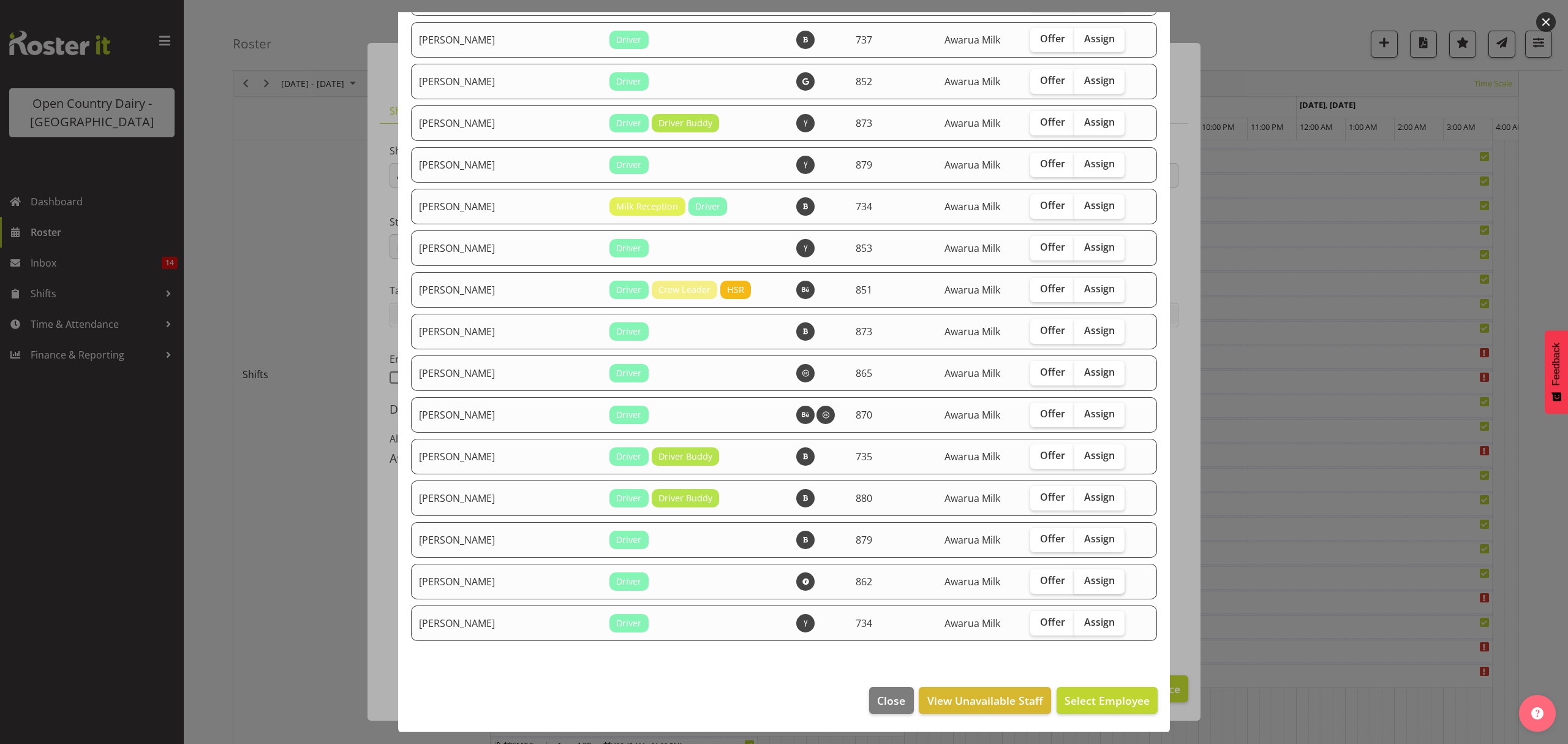
click at [1084, 579] on span "Assign" at bounding box center [1099, 580] width 30 height 12
click at [1077, 579] on input "Assign" at bounding box center [1078, 581] width 8 height 8
checkbox input "true"
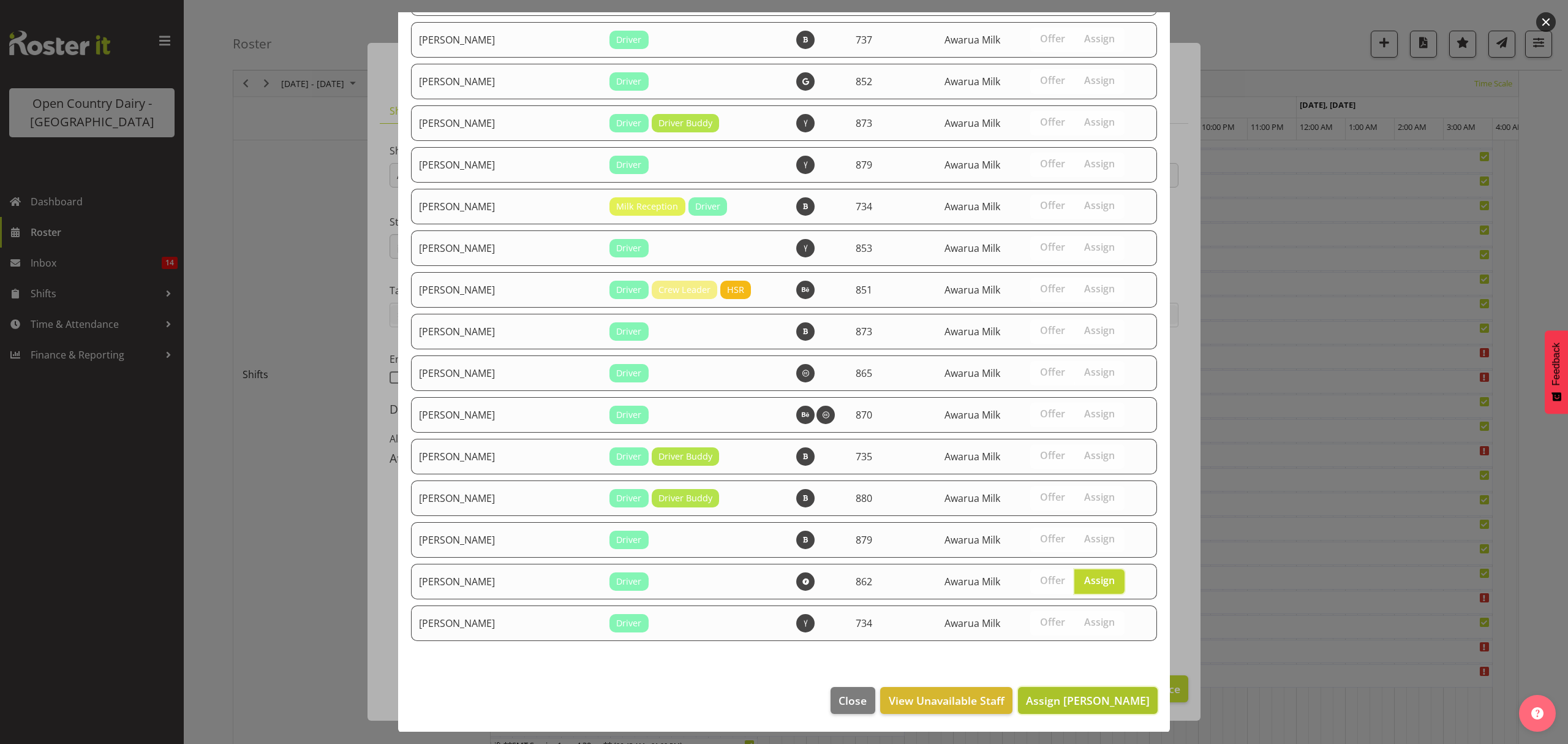
click at [1061, 699] on span "Assign Tracy Inder" at bounding box center [1087, 701] width 123 height 15
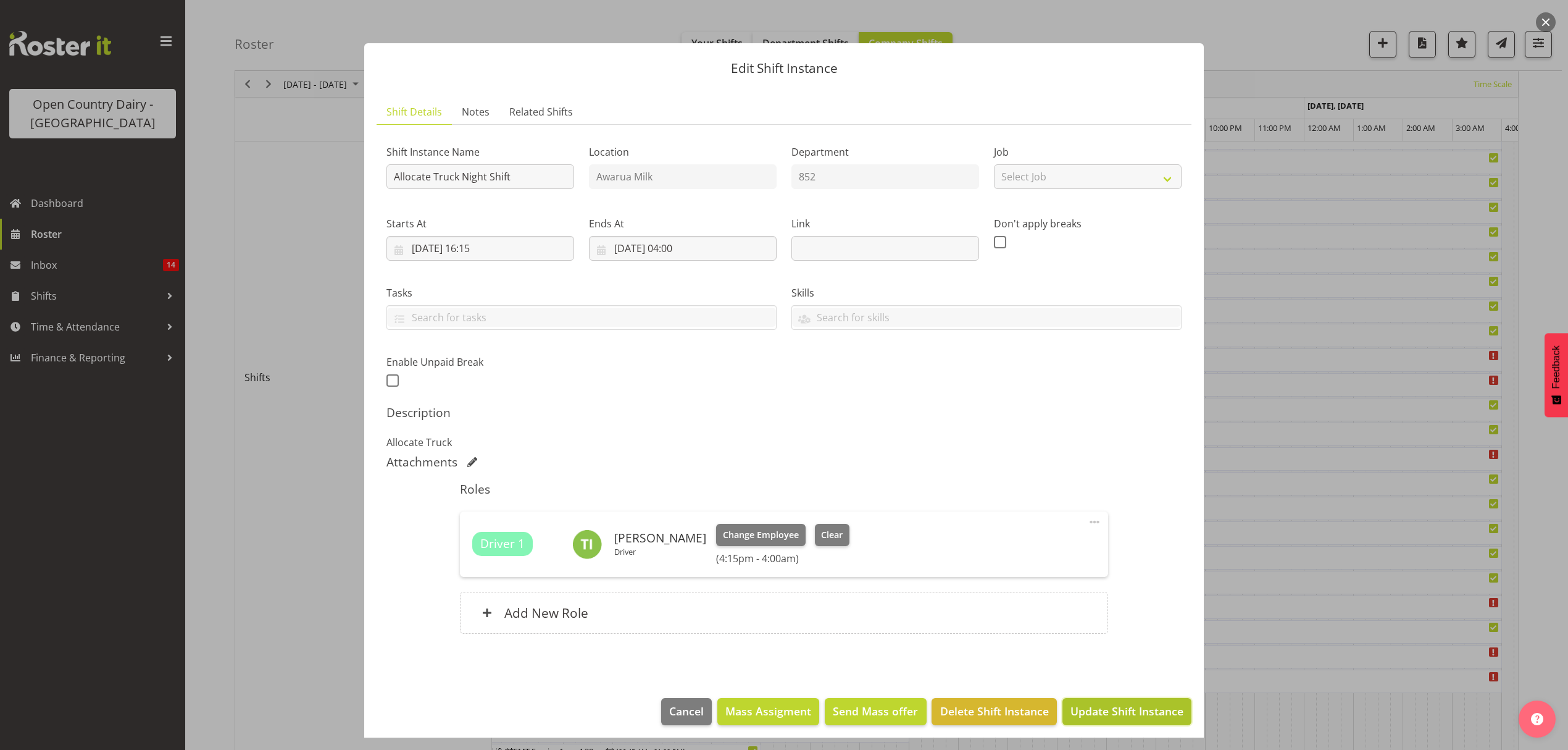
click at [1086, 713] on span "Update Shift Instance" at bounding box center [1127, 711] width 113 height 16
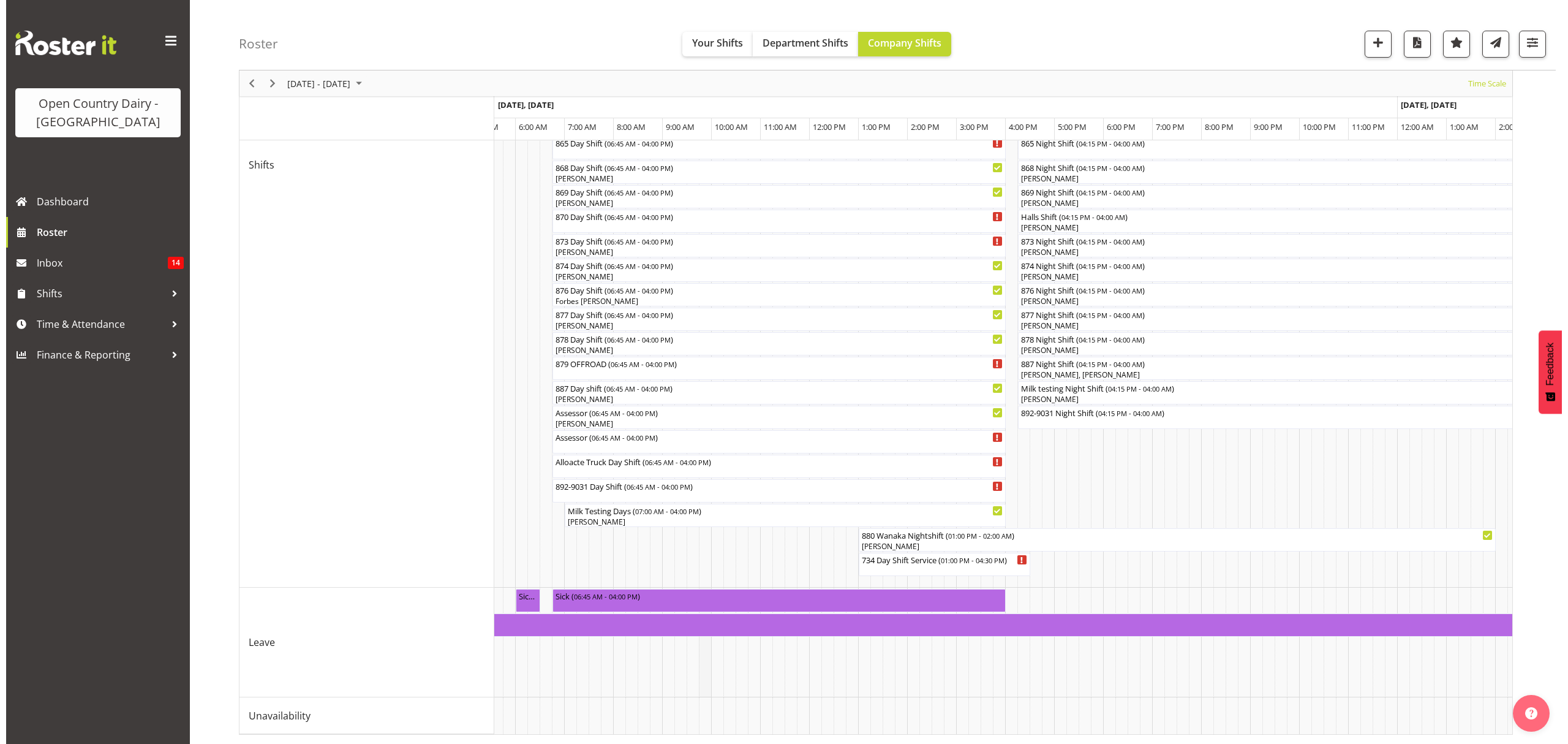
scroll to position [0, 1443]
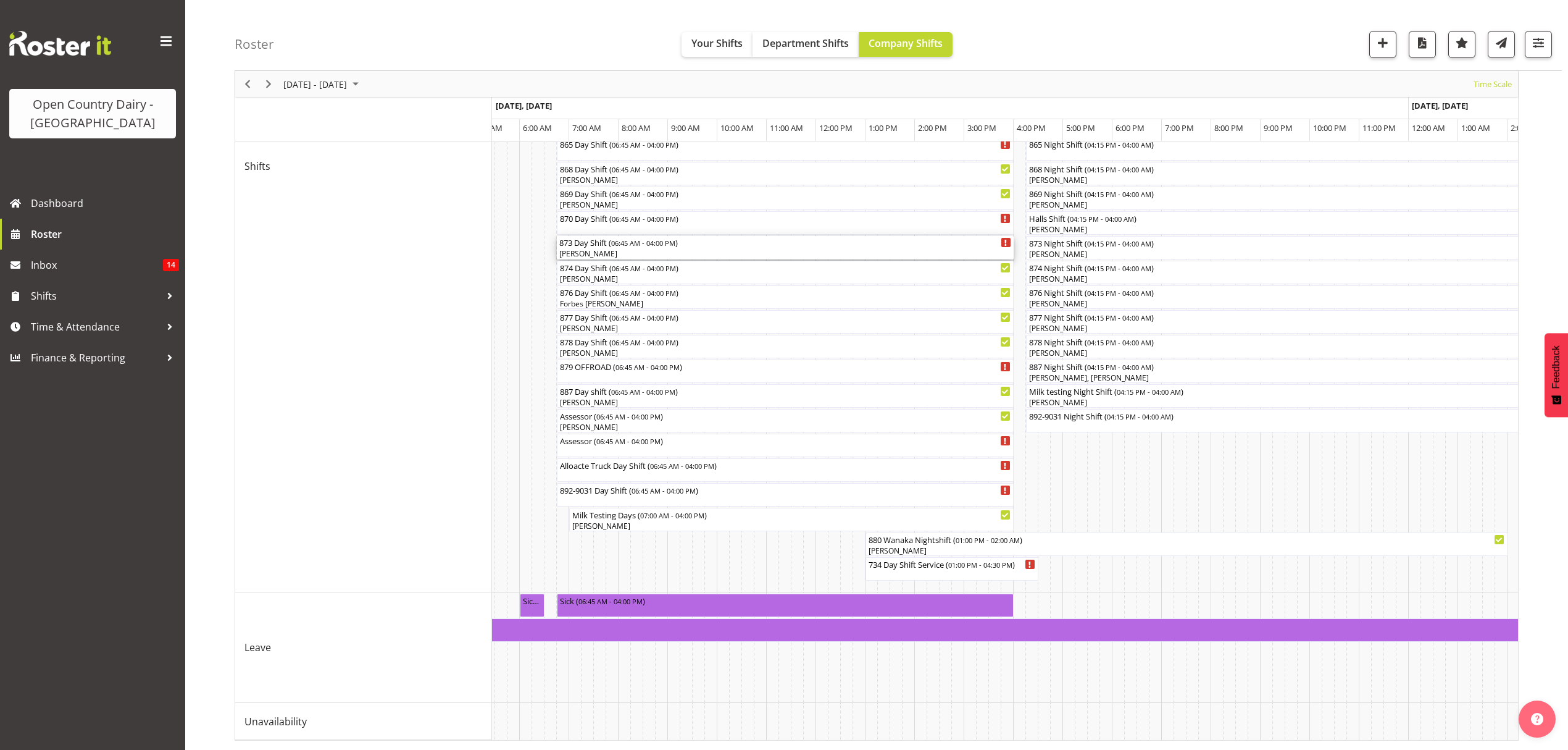
click at [638, 238] on span "06:45 AM - 04:00 PM" at bounding box center [644, 242] width 64 height 10
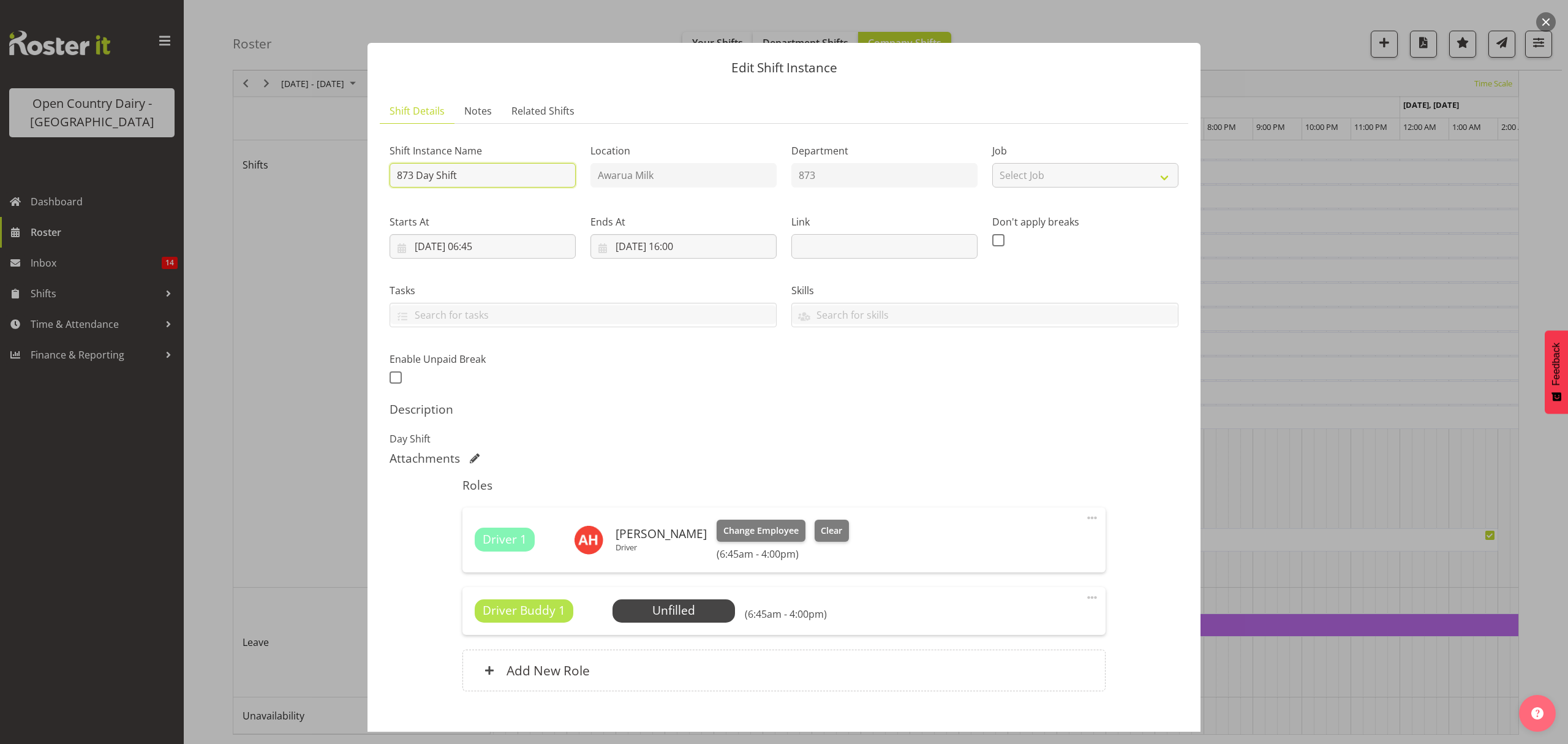
click at [496, 176] on input "873 Day Shift" at bounding box center [482, 175] width 186 height 24
click at [474, 176] on input "873 Day Shift***windsceen 12pm-4.30pm**" at bounding box center [482, 175] width 186 height 24
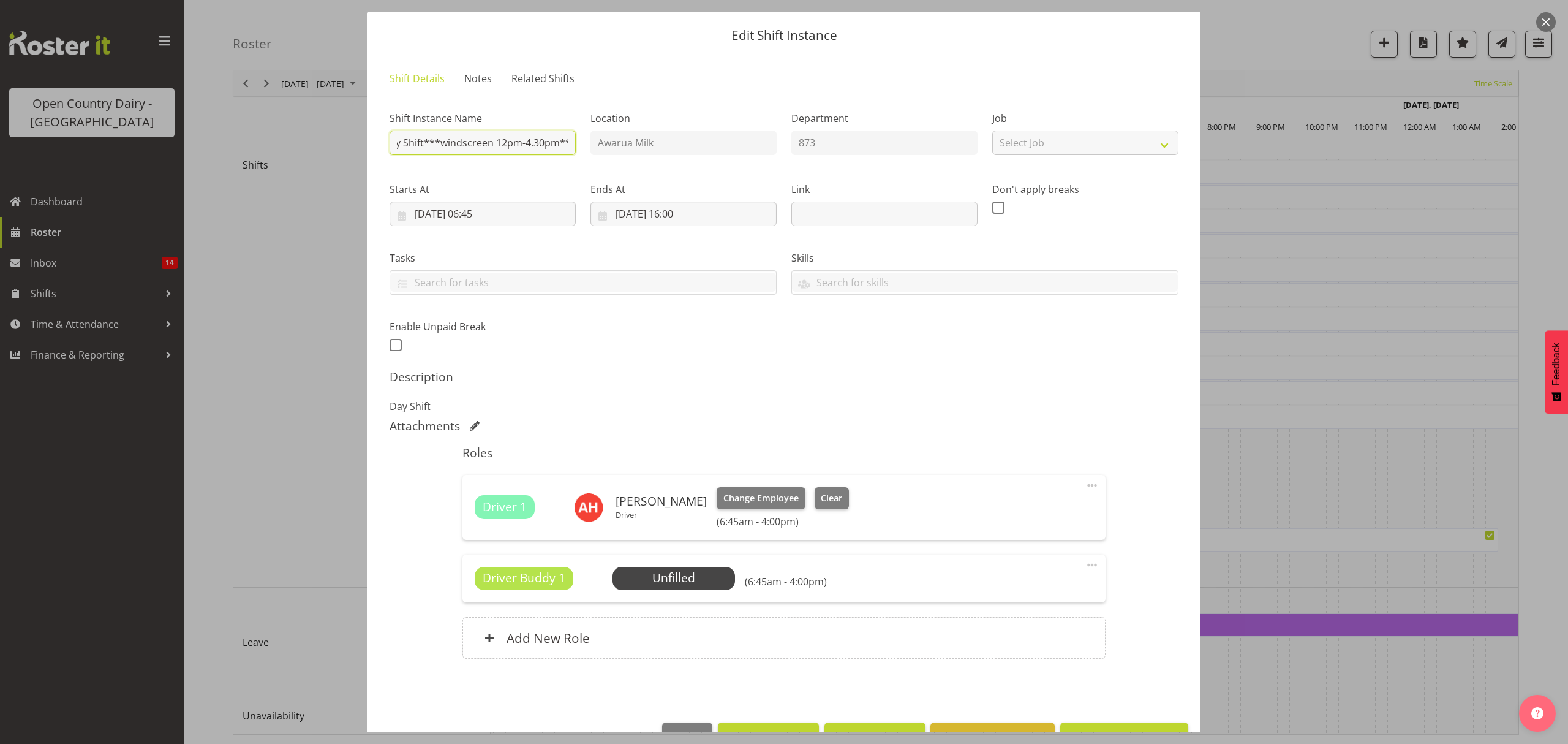
scroll to position [70, 0]
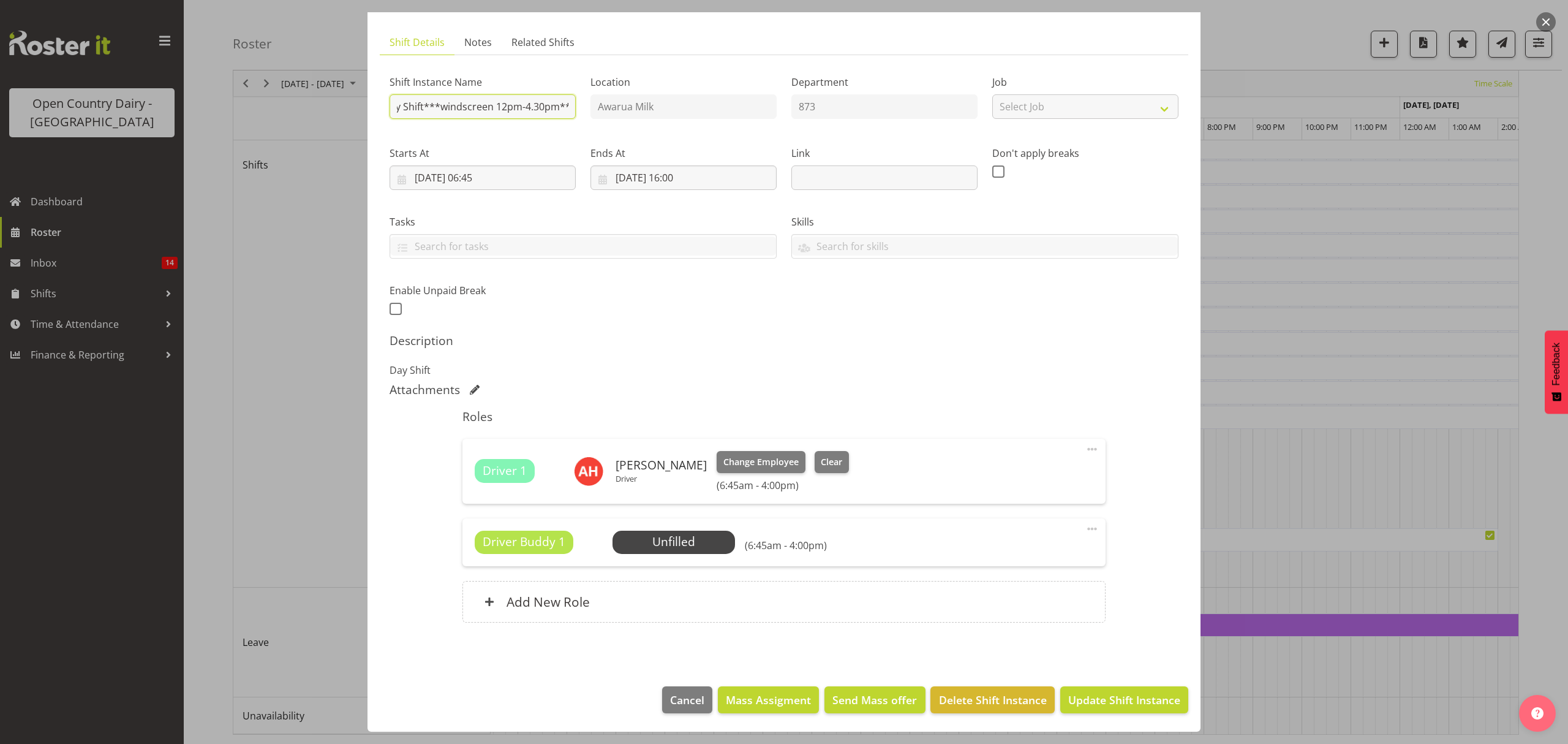
type input "873 Day Shift***windscreen 12pm-4.30pm**"
click at [1084, 527] on span at bounding box center [1092, 529] width 15 height 15
click at [1019, 608] on link "Delete" at bounding box center [1040, 602] width 117 height 22
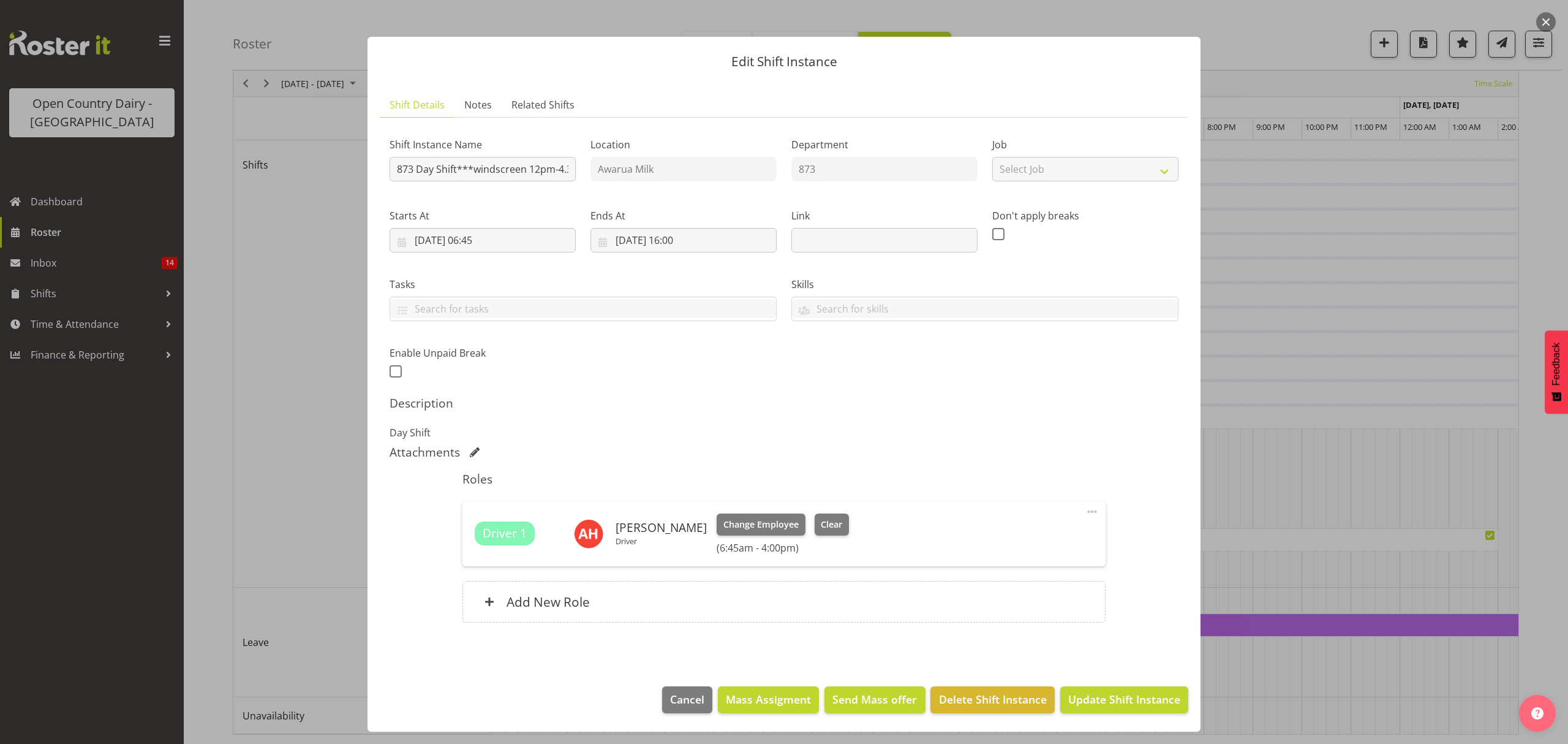
scroll to position [7, 0]
click at [1084, 702] on span "Update Shift Instance" at bounding box center [1124, 699] width 112 height 16
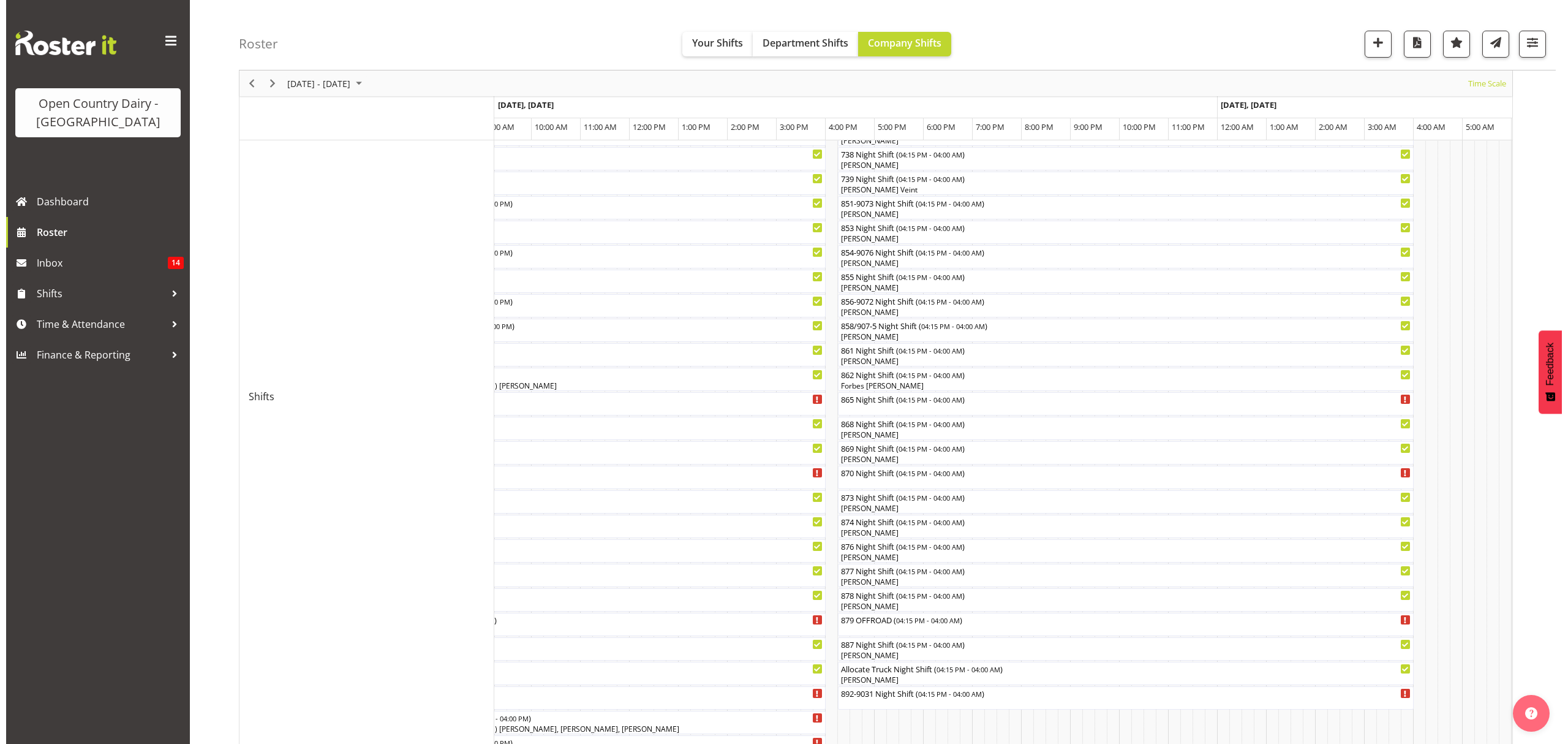
scroll to position [141, 0]
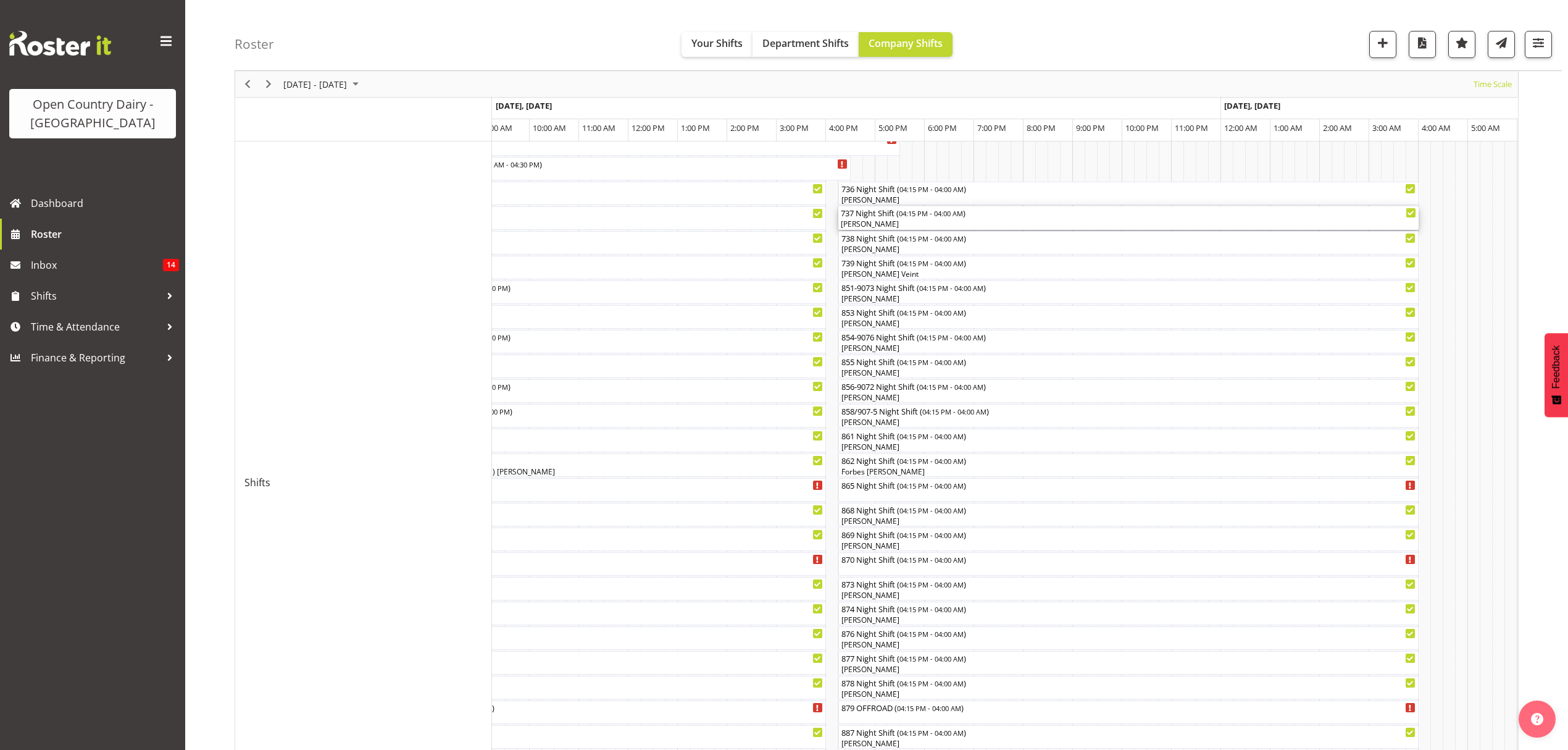
click at [852, 225] on div "[PERSON_NAME]" at bounding box center [1129, 224] width 576 height 11
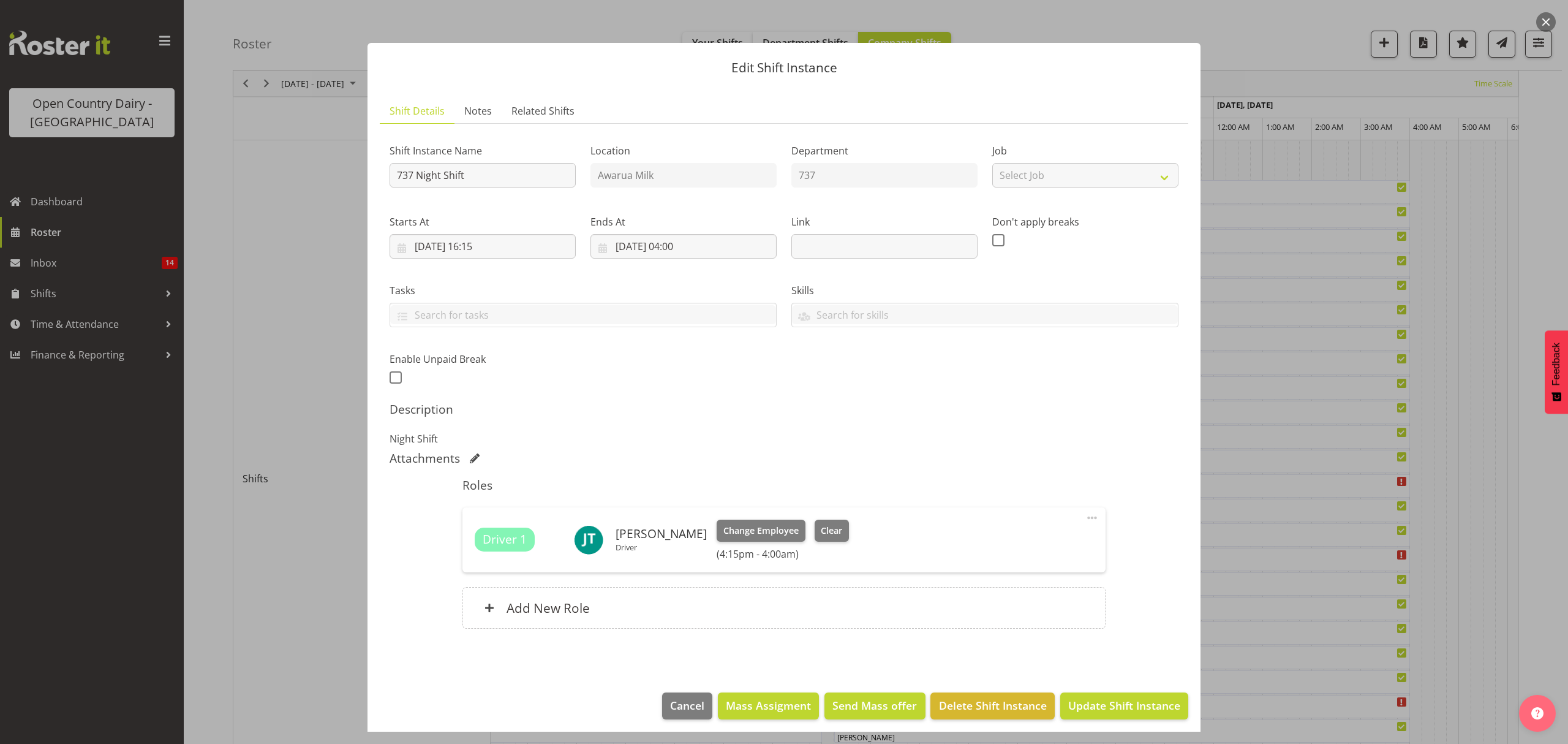
click at [1297, 539] on div at bounding box center [784, 372] width 1568 height 744
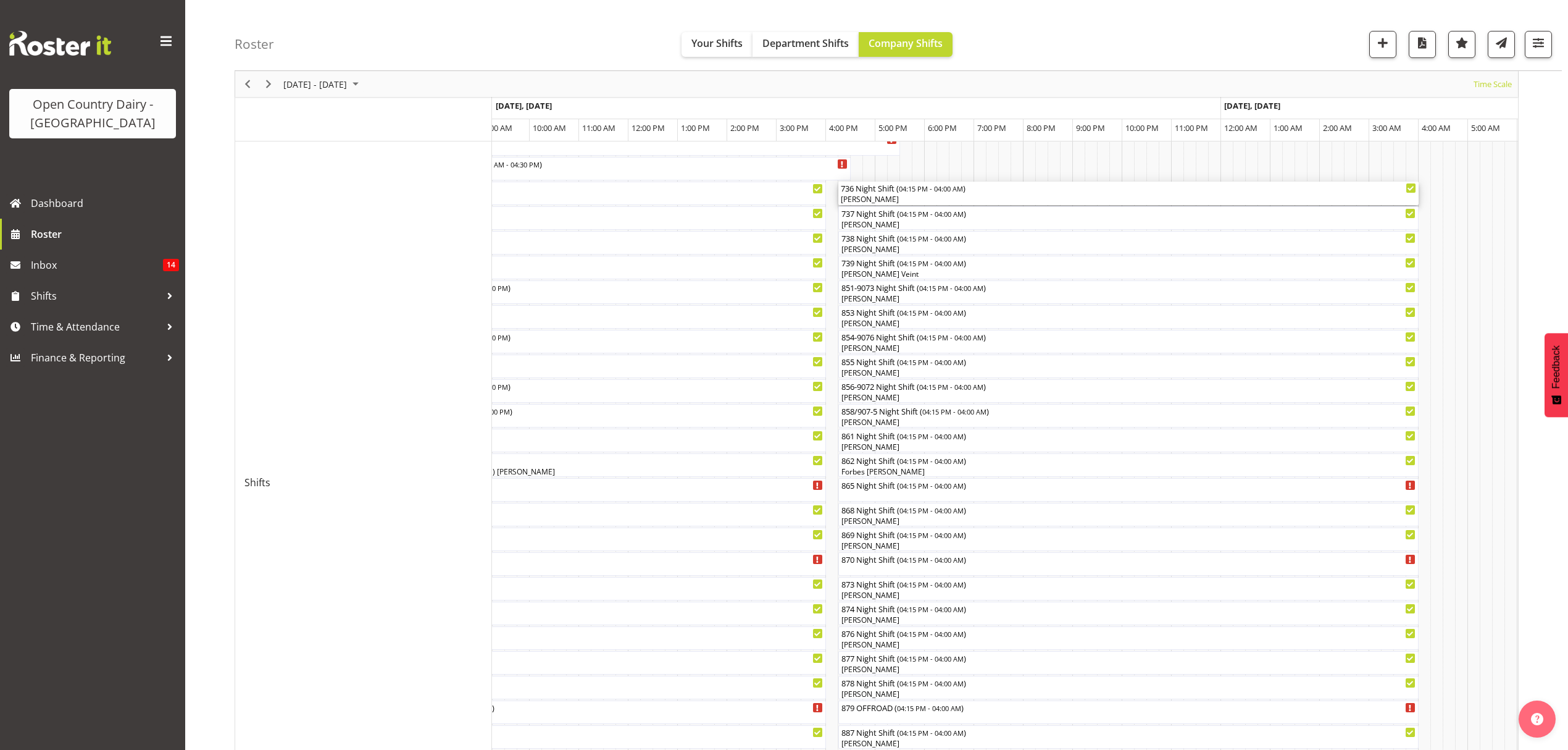
click at [868, 193] on div "736 Night Shift ( 04:15 PM - 04:00 AM )" at bounding box center [1129, 188] width 576 height 12
click at [0, 0] on div at bounding box center [0, 0] width 0 height 0
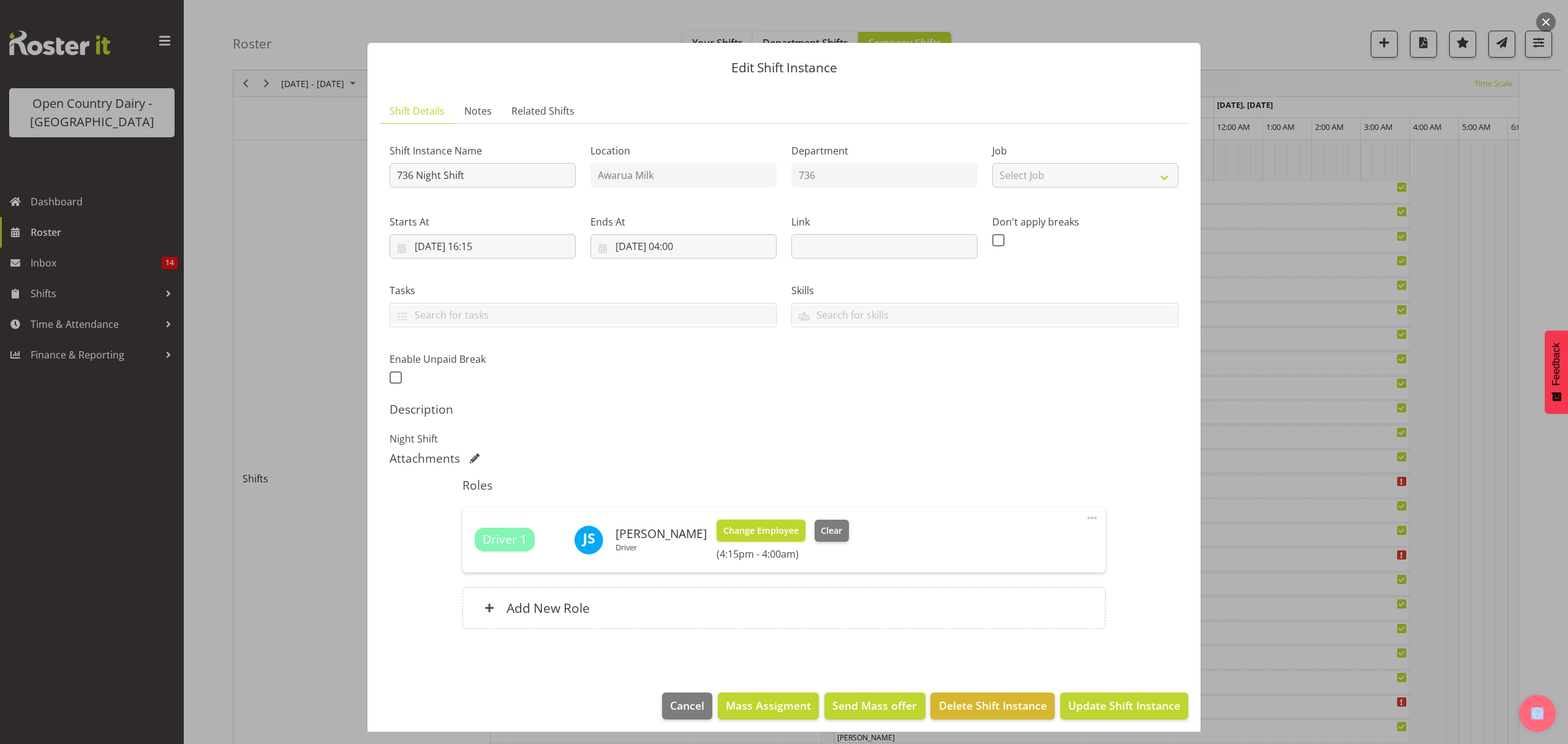
click at [753, 532] on span "Change Employee" at bounding box center [761, 531] width 76 height 14
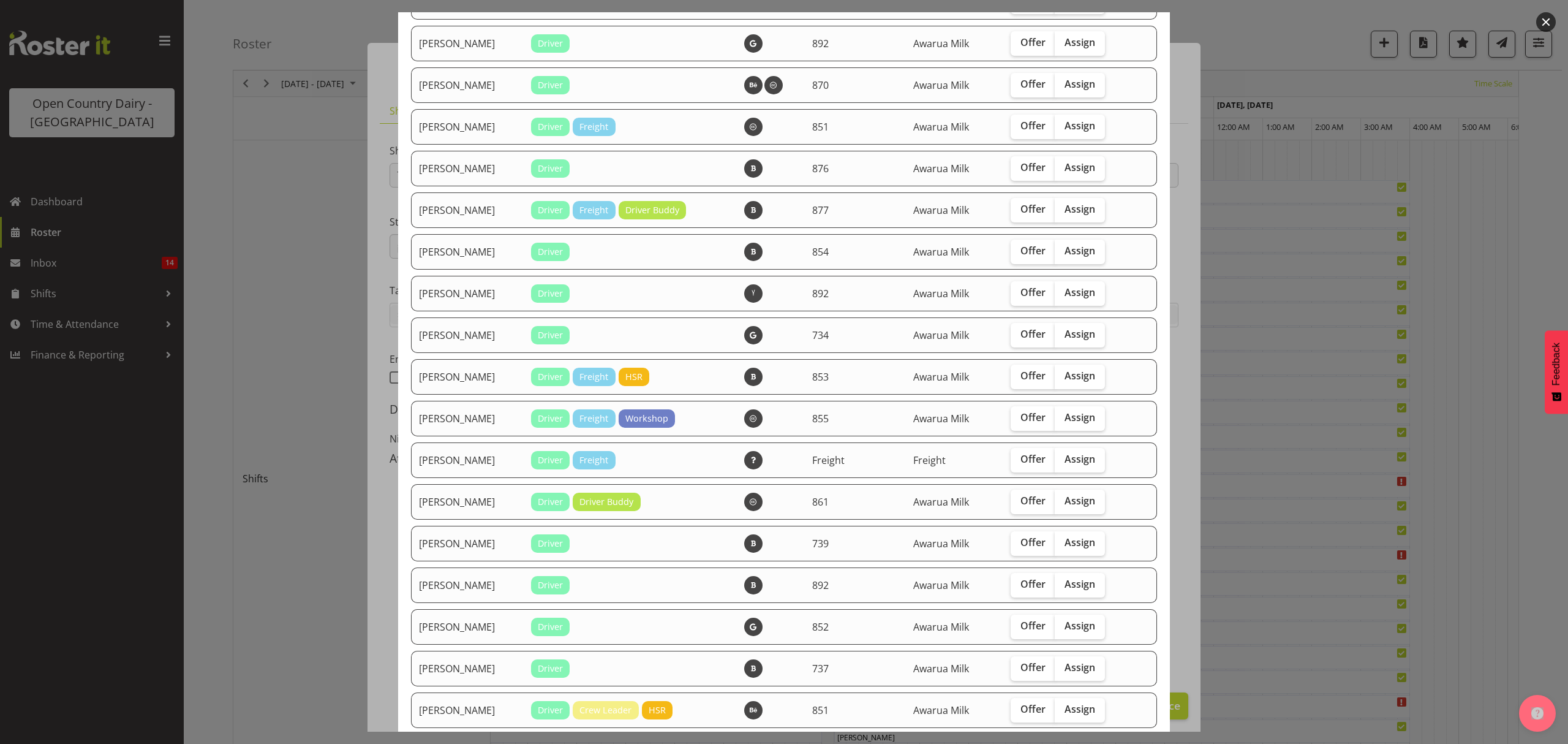
scroll to position [408, 0]
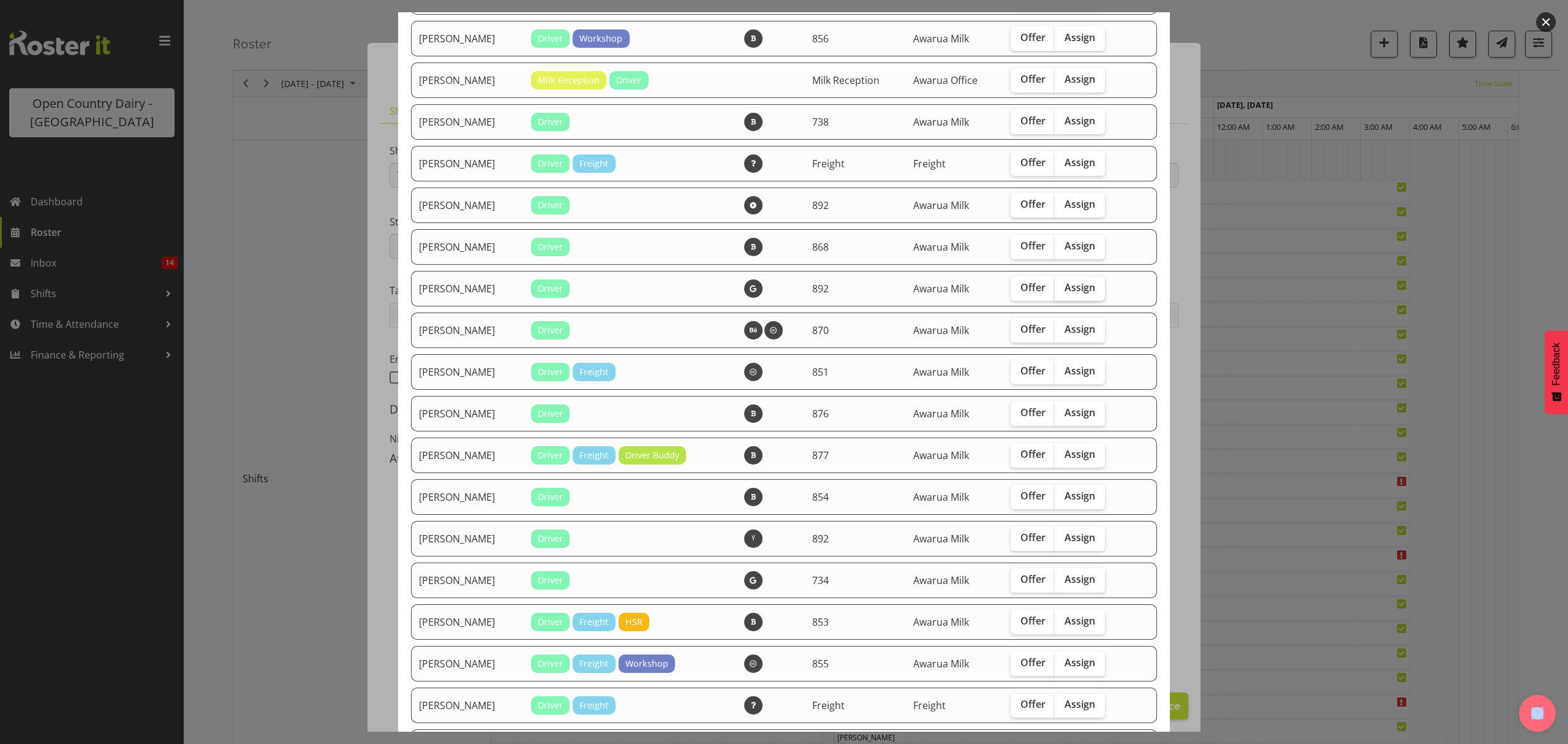
click at [1065, 290] on span "Assign" at bounding box center [1080, 288] width 30 height 12
click at [1058, 290] on input "Assign" at bounding box center [1059, 288] width 8 height 8
checkbox input "true"
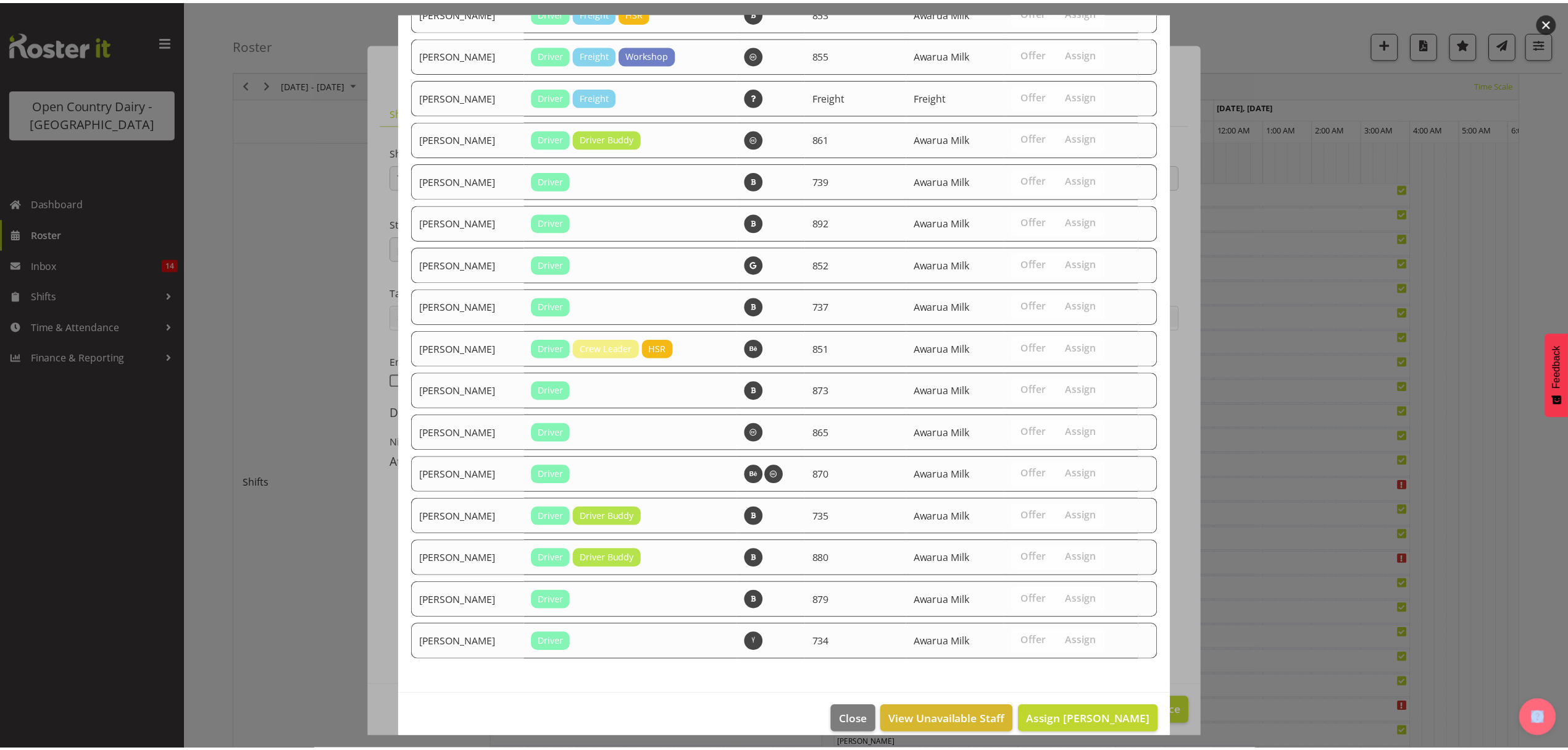
scroll to position [1040, 0]
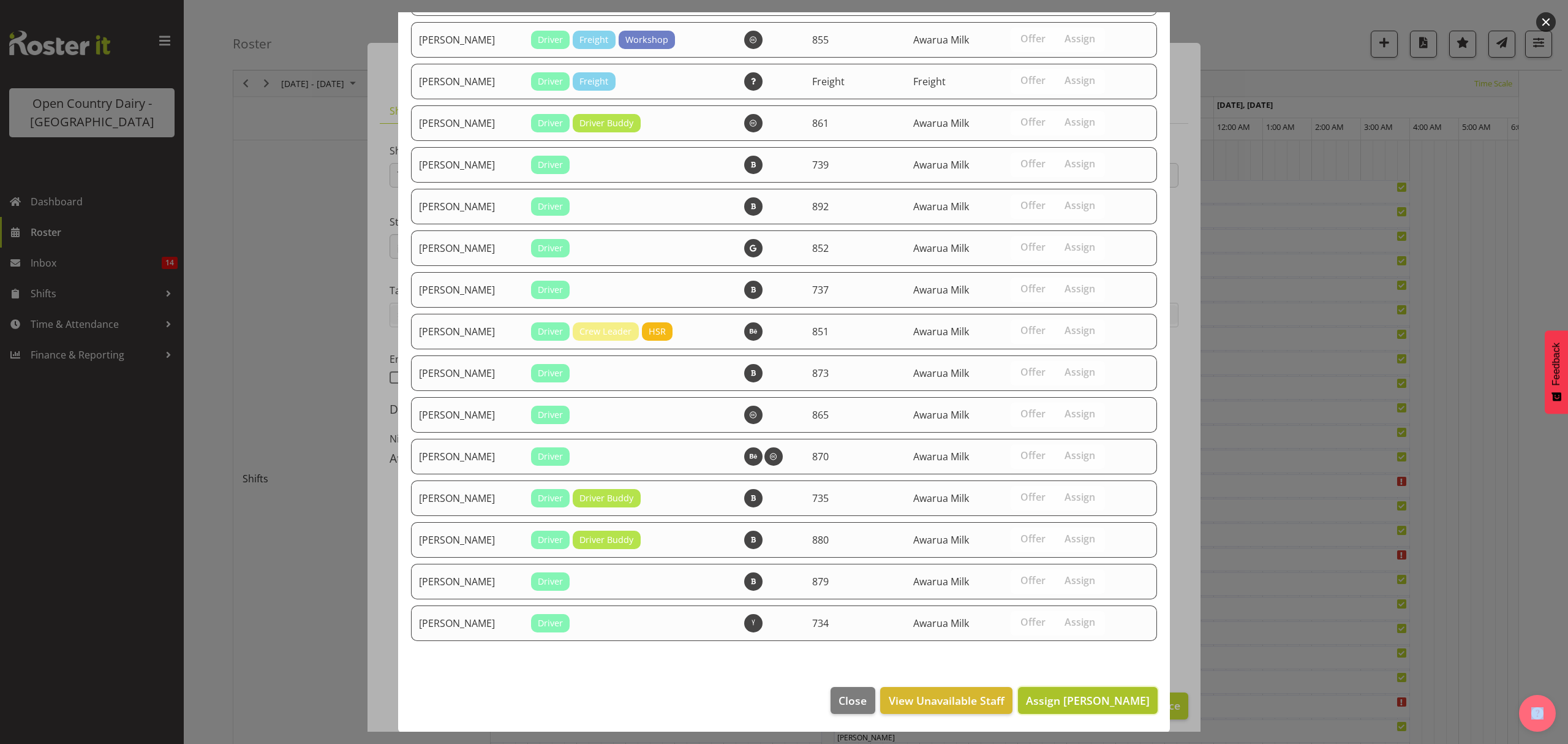
click at [1034, 693] on span "Assign David McKenzie" at bounding box center [1087, 701] width 123 height 15
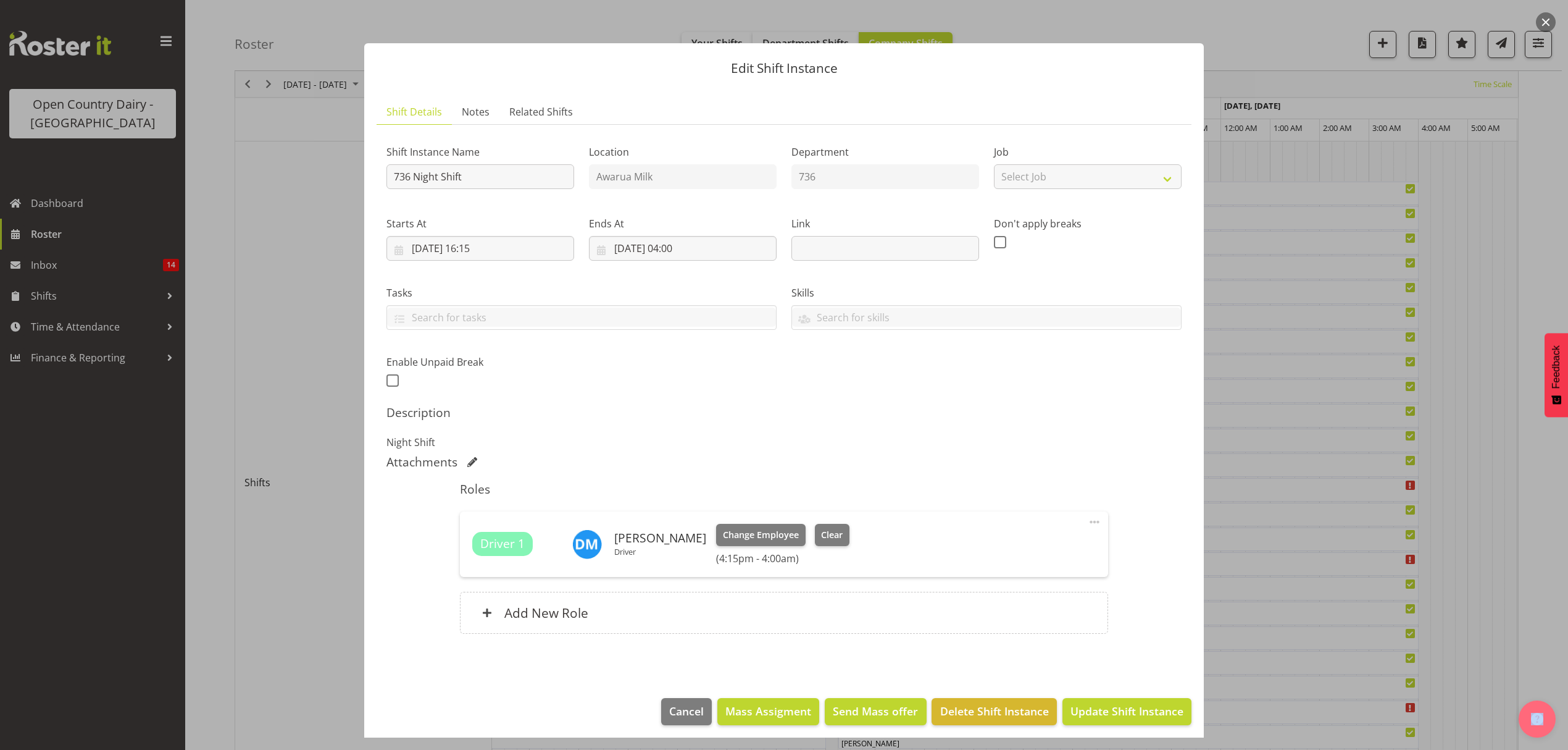
scroll to position [7, 0]
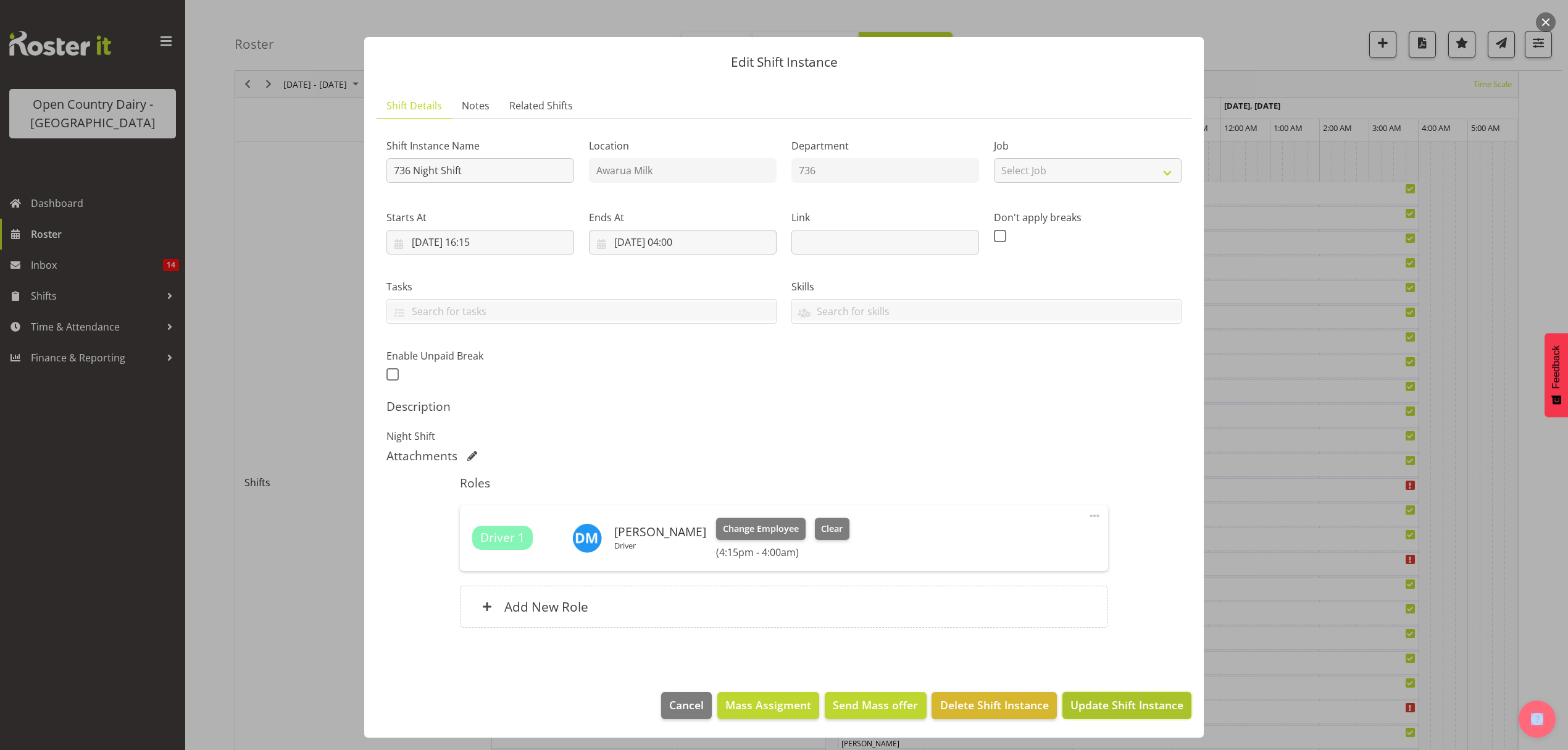
click at [1124, 713] on span "Update Shift Instance" at bounding box center [1127, 705] width 113 height 16
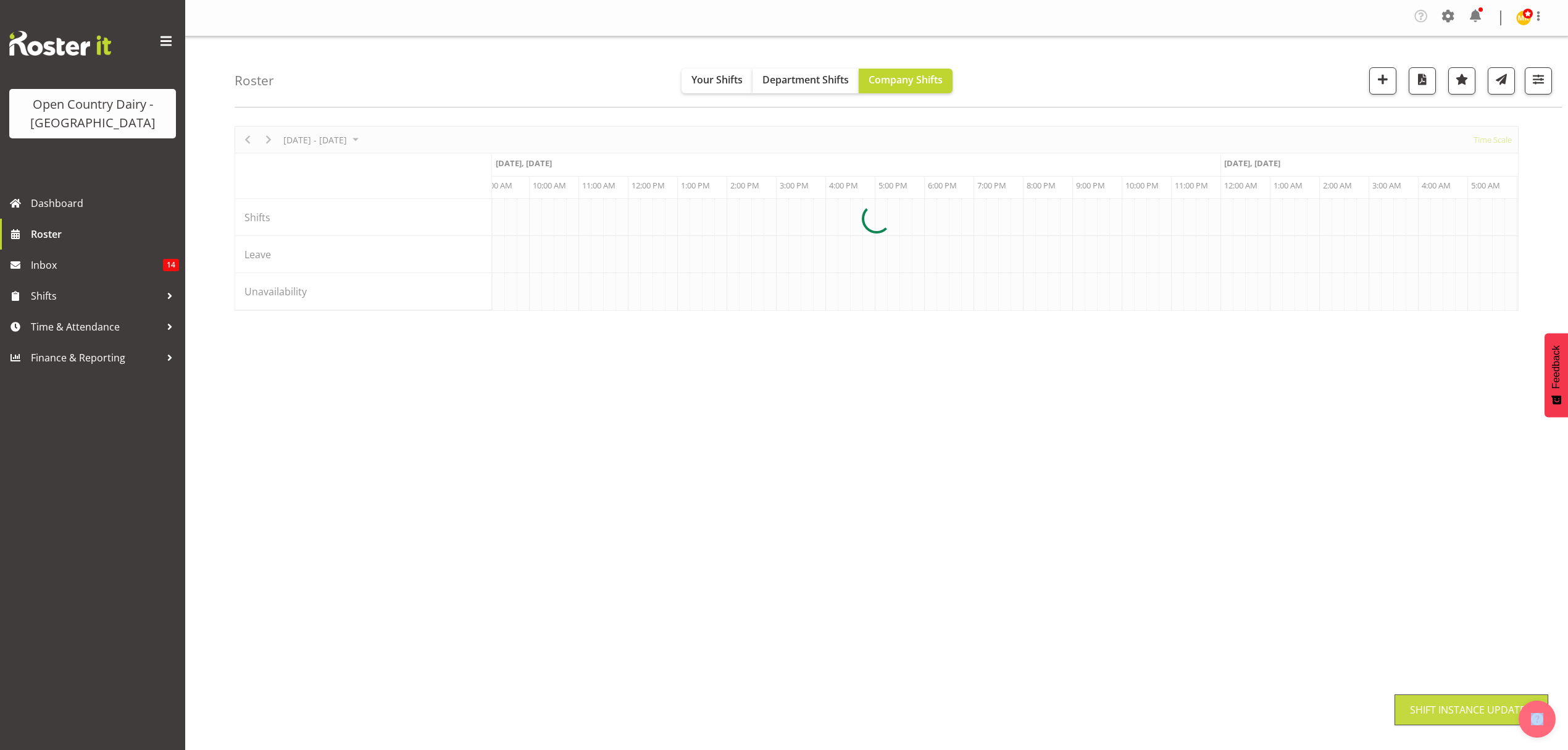
scroll to position [0, 0]
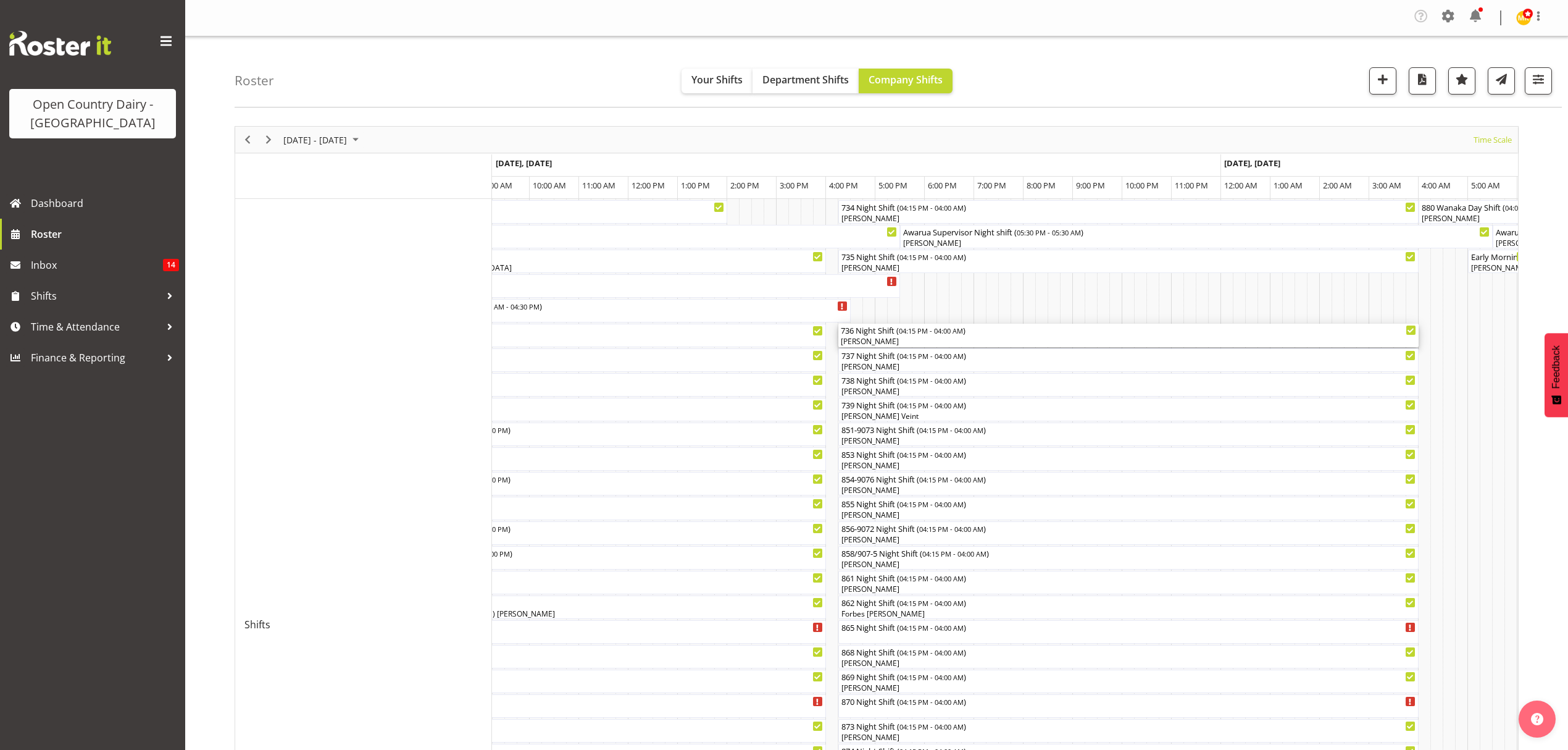
click at [860, 335] on div "736 Night Shift ( 04:15 PM - 04:00 AM )" at bounding box center [1129, 330] width 576 height 12
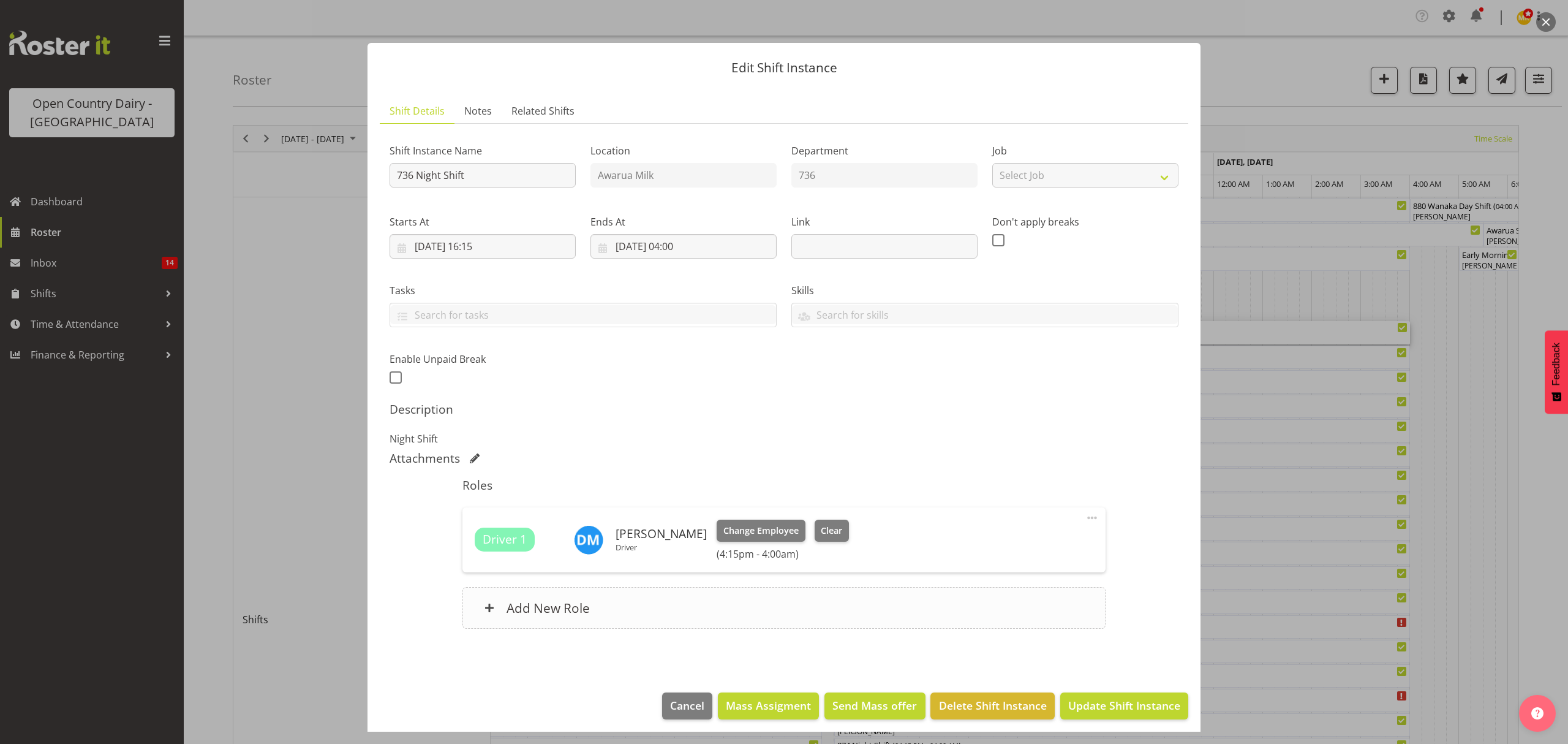
click at [579, 610] on h6 "Add New Role" at bounding box center [548, 608] width 83 height 16
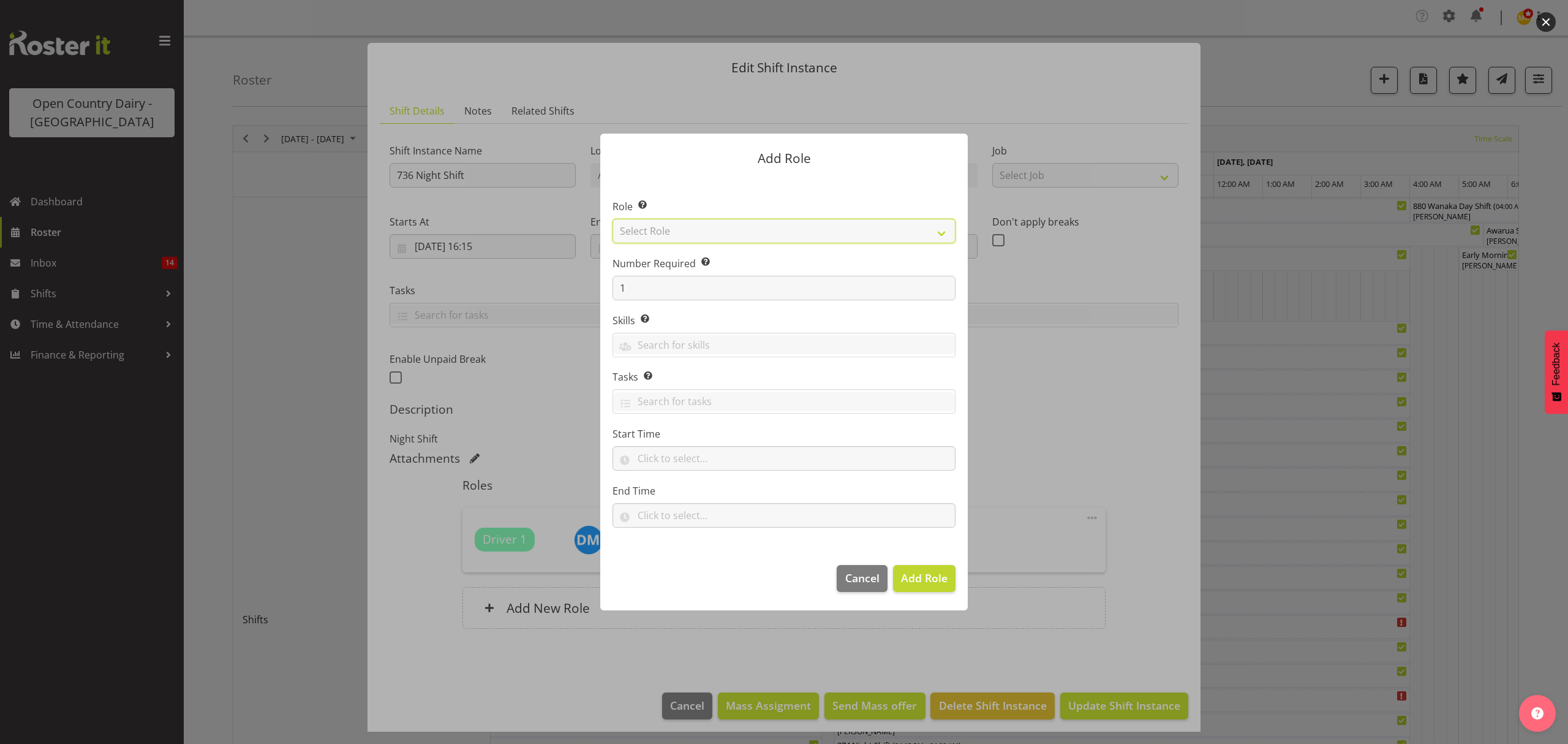
click at [673, 236] on select "Select Role Crew Leader Driver Driver Assessor Dayshift Driver Assessor Nightsh…" at bounding box center [784, 231] width 343 height 24
select select "1437"
click at [613, 219] on select "Select Role Crew Leader Driver Driver Assessor Dayshift Driver Assessor Nightsh…" at bounding box center [784, 231] width 343 height 24
click at [905, 577] on span "Add Role" at bounding box center [924, 578] width 47 height 15
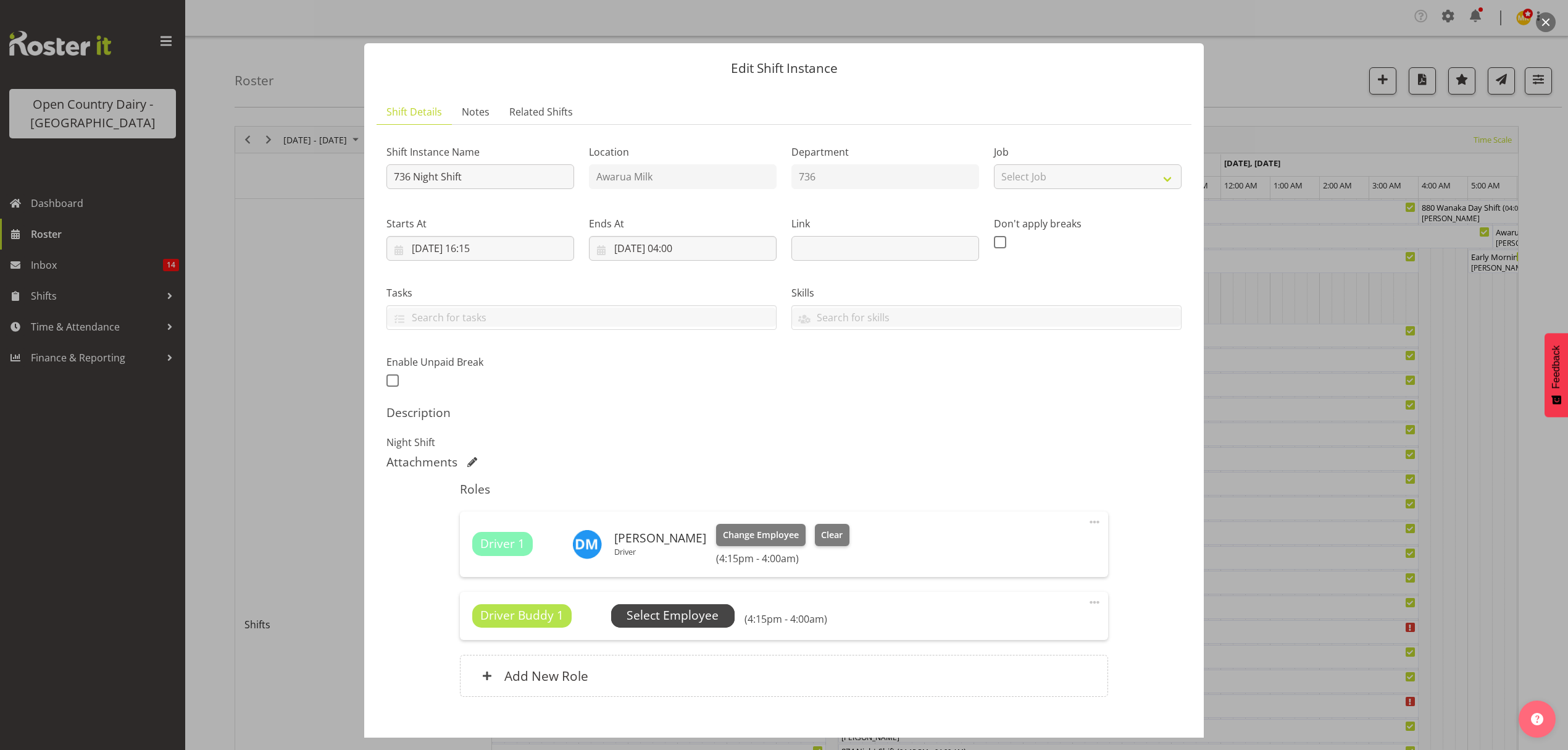
click at [682, 625] on span "Select Employee" at bounding box center [673, 616] width 124 height 23
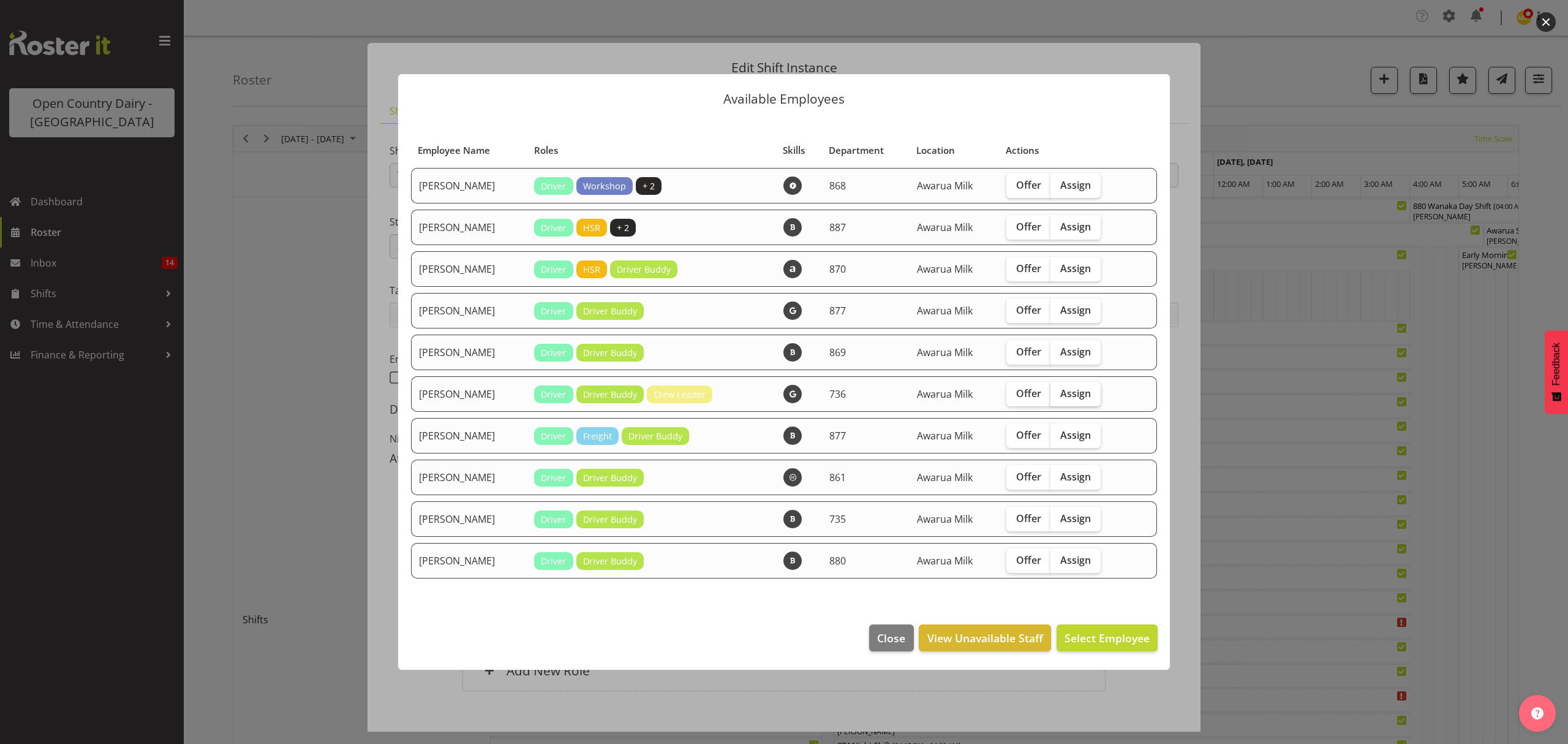
click at [1065, 398] on span "Assign" at bounding box center [1075, 394] width 30 height 12
click at [1058, 397] on input "Assign" at bounding box center [1055, 393] width 8 height 8
checkbox input "true"
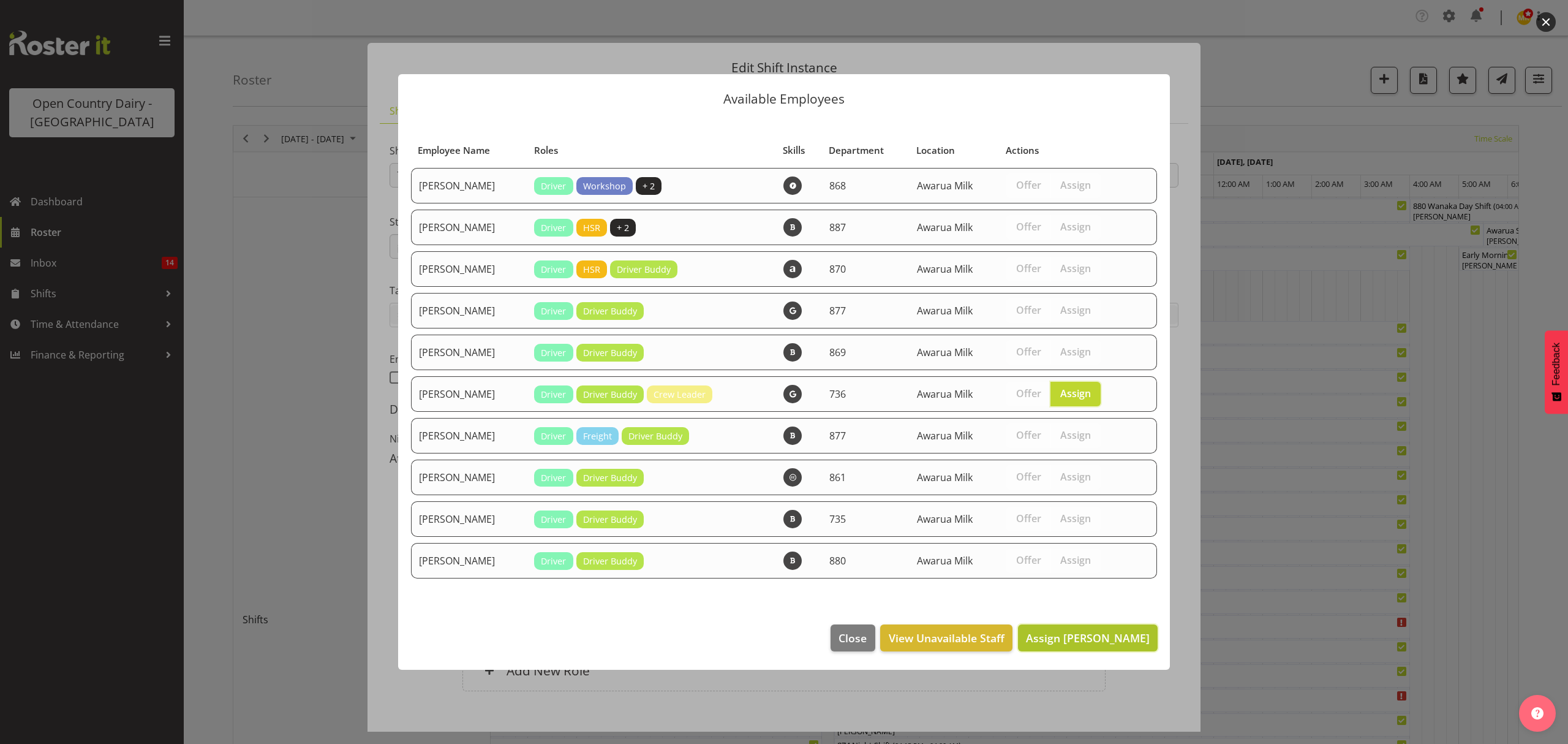
click at [1084, 640] on span "Assign Jamie Seaton" at bounding box center [1087, 638] width 123 height 15
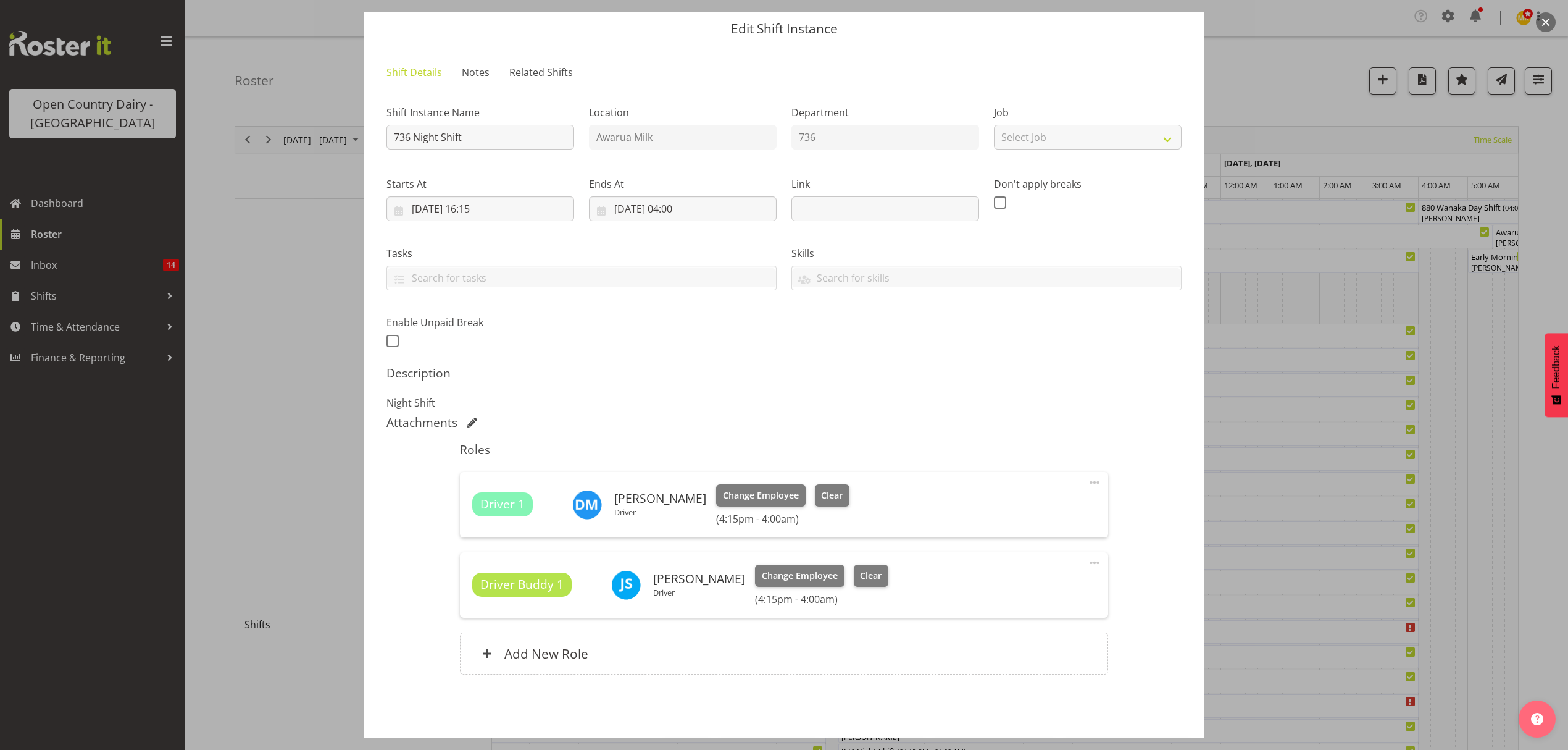
scroll to position [87, 0]
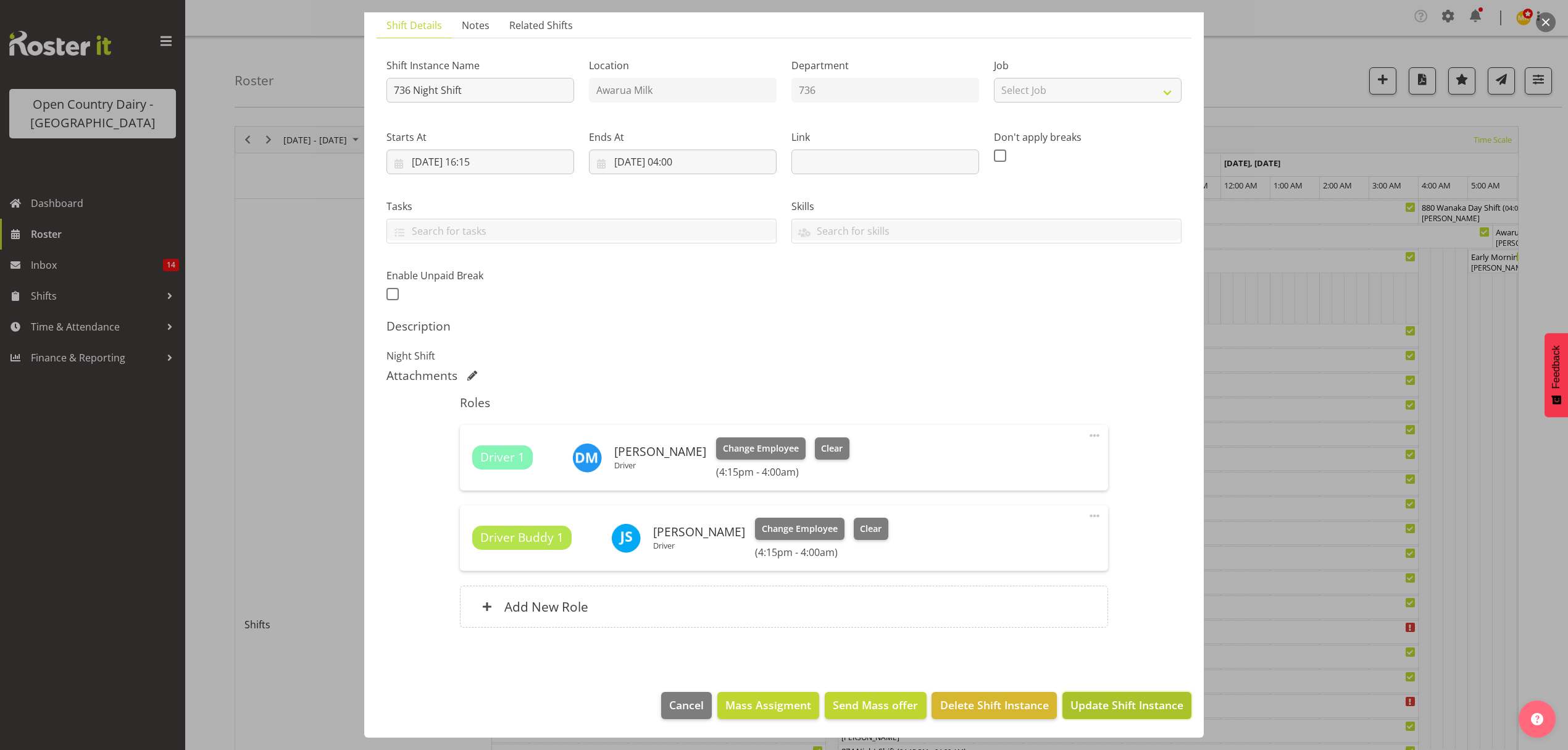
click at [1097, 713] on span "Update Shift Instance" at bounding box center [1127, 705] width 113 height 16
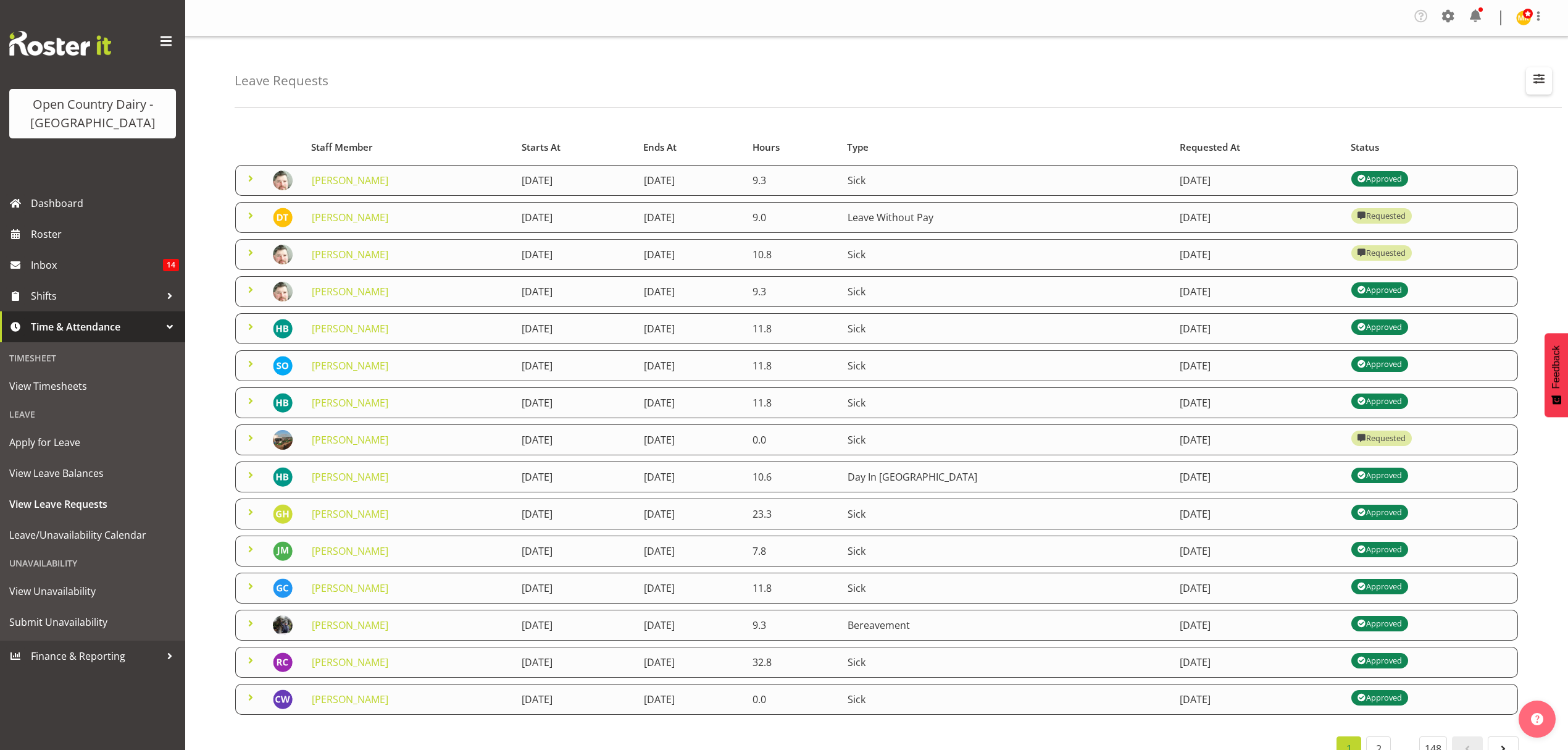
click at [1547, 89] on button "button" at bounding box center [1539, 81] width 26 height 27
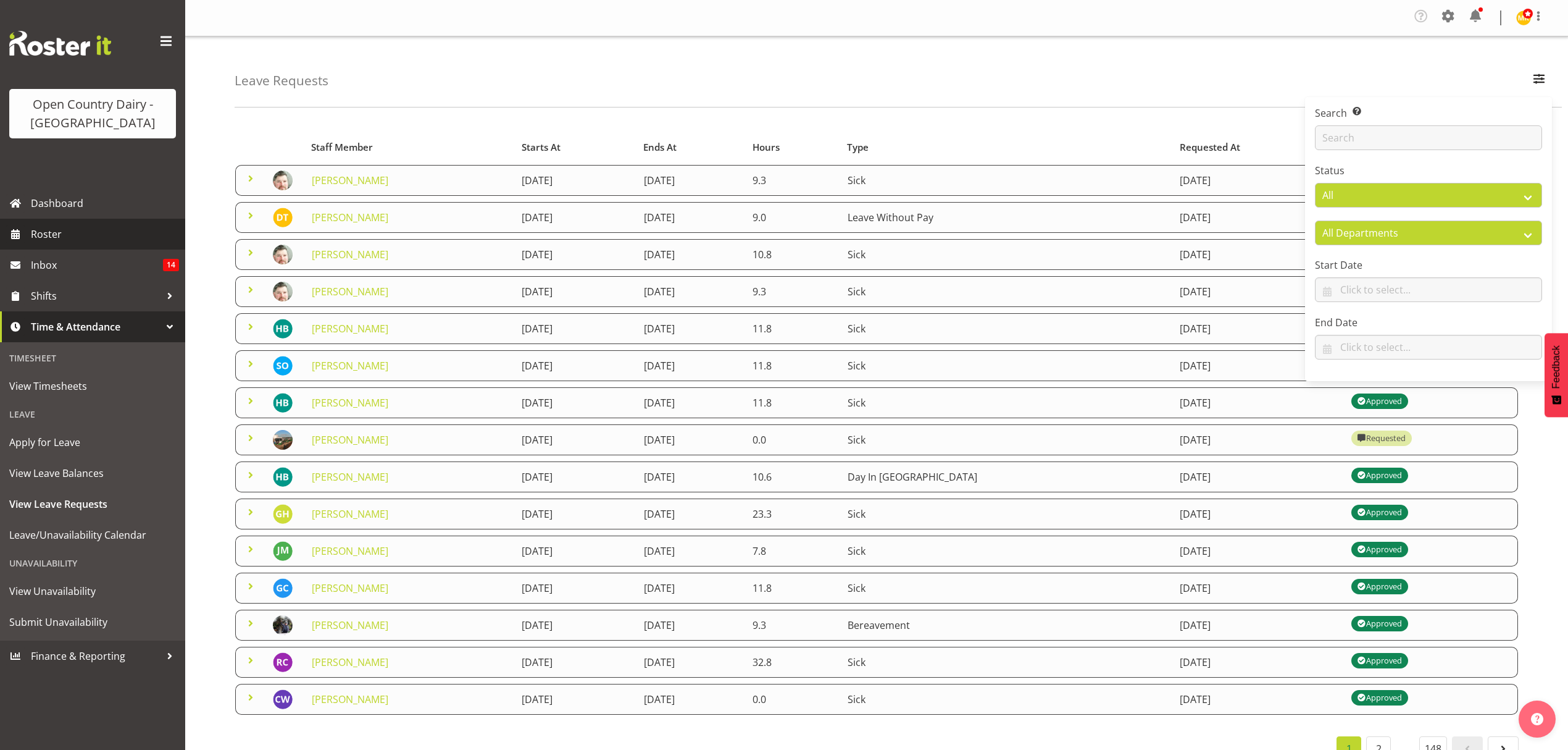
click at [36, 233] on span "Roster" at bounding box center [105, 233] width 148 height 18
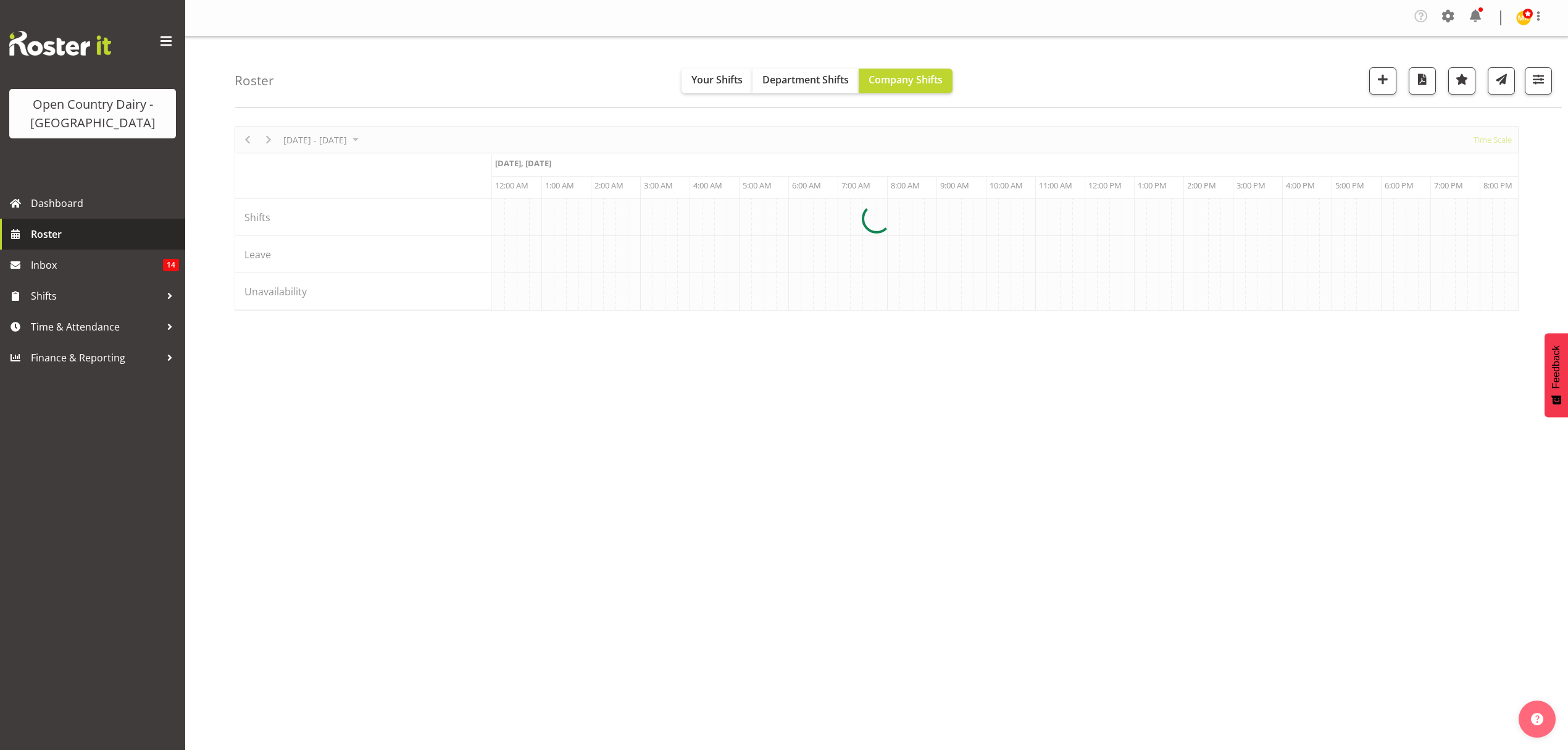
scroll to position [0, 1186]
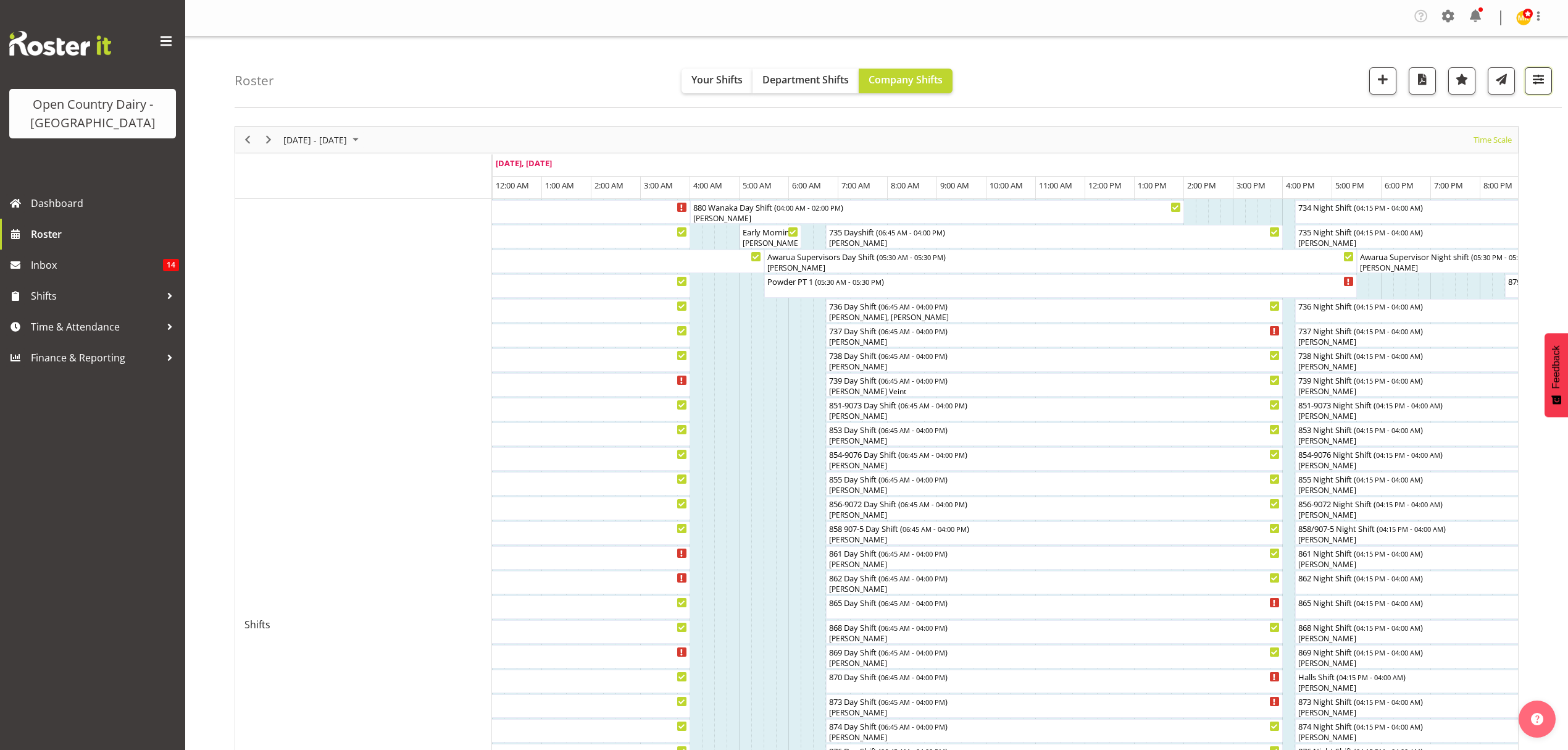
click at [1541, 87] on span "button" at bounding box center [1539, 79] width 16 height 16
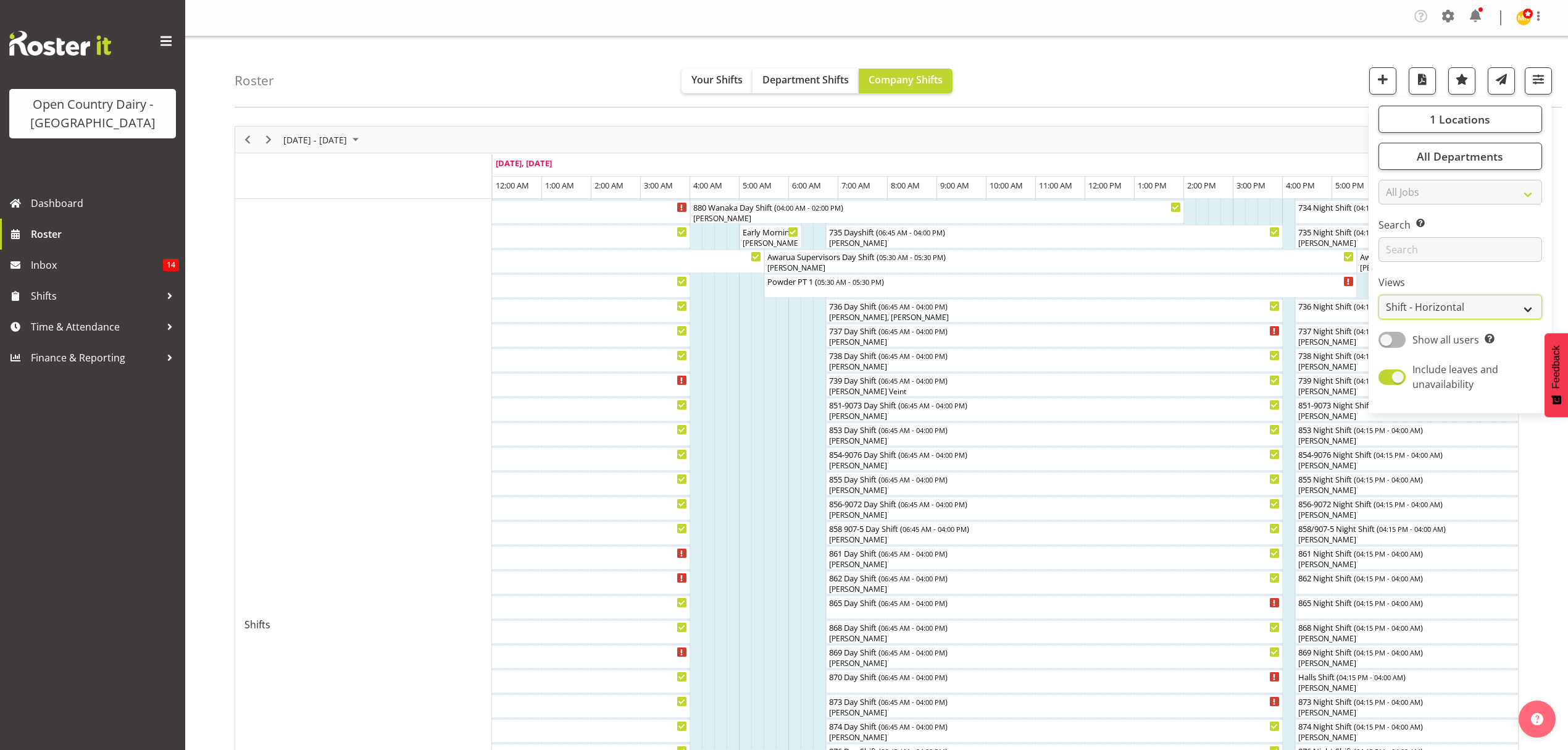
click at [1478, 306] on select "Staff Role Shift - Horizontal Shift - Vertical Staff - Location" at bounding box center [1461, 307] width 164 height 25
select select "staff"
click at [1379, 295] on select "Staff Role Shift - Horizontal Shift - Vertical Staff - Location" at bounding box center [1461, 307] width 164 height 25
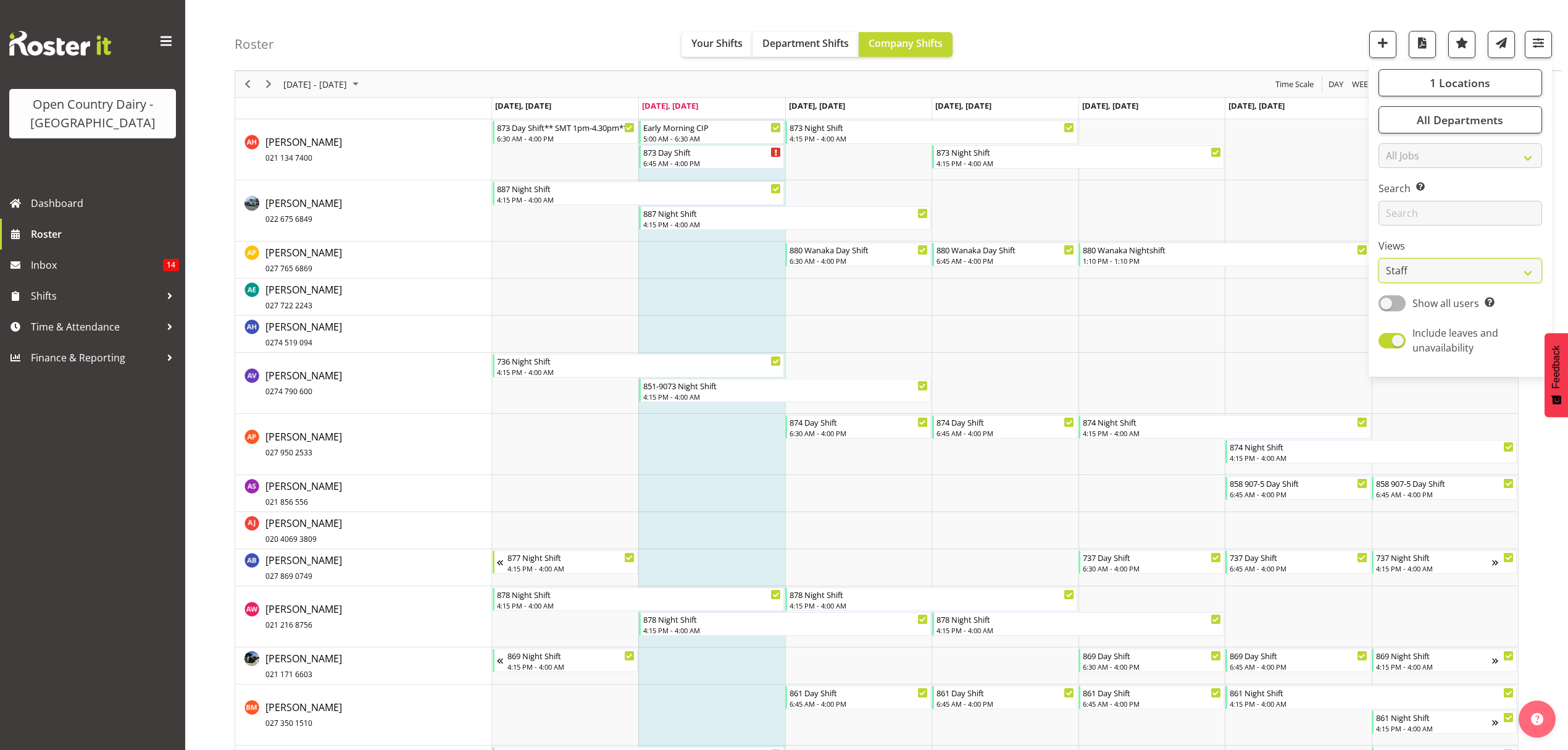
scroll to position [988, 0]
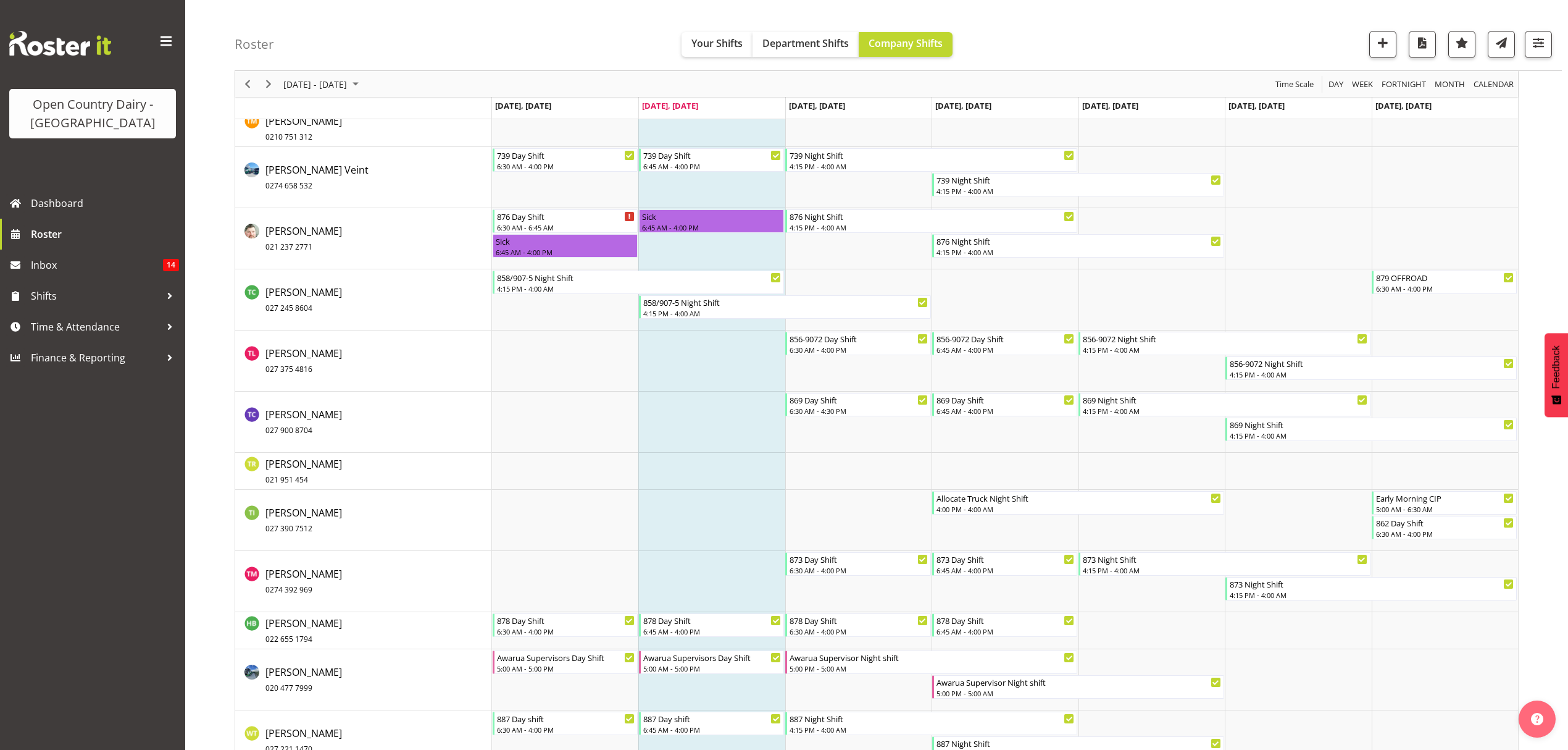
scroll to position [7248, 0]
